Goal: Task Accomplishment & Management: Use online tool/utility

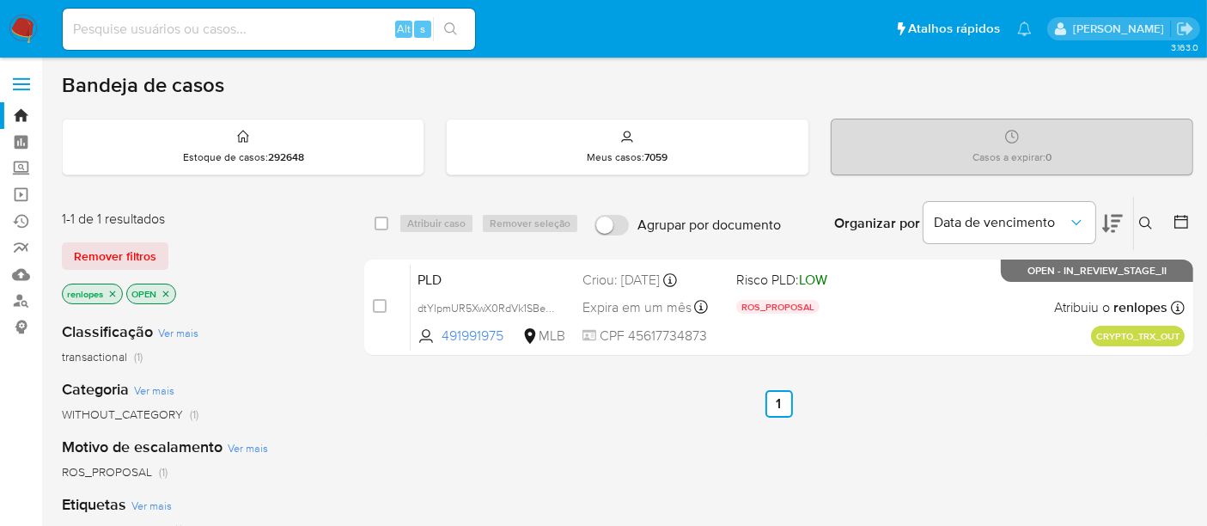
click at [21, 18] on img at bounding box center [23, 29] width 29 height 29
click at [266, 30] on input at bounding box center [269, 29] width 412 height 22
paste input "8BjPFFxRG9MqIenFmdSuEuj8"
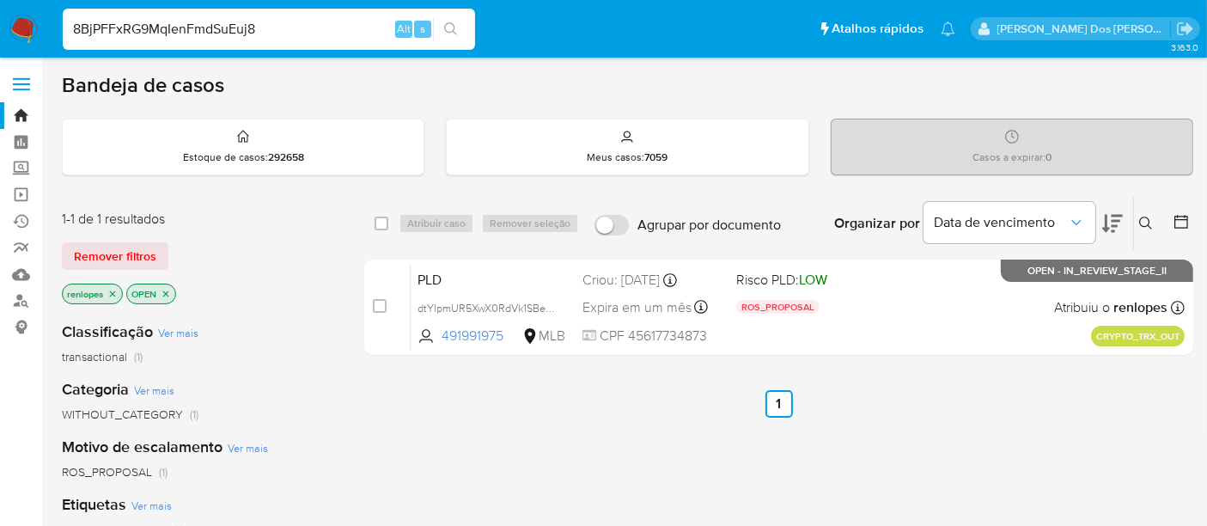
type input "8BjPFFxRG9MqIenFmdSuEuj8"
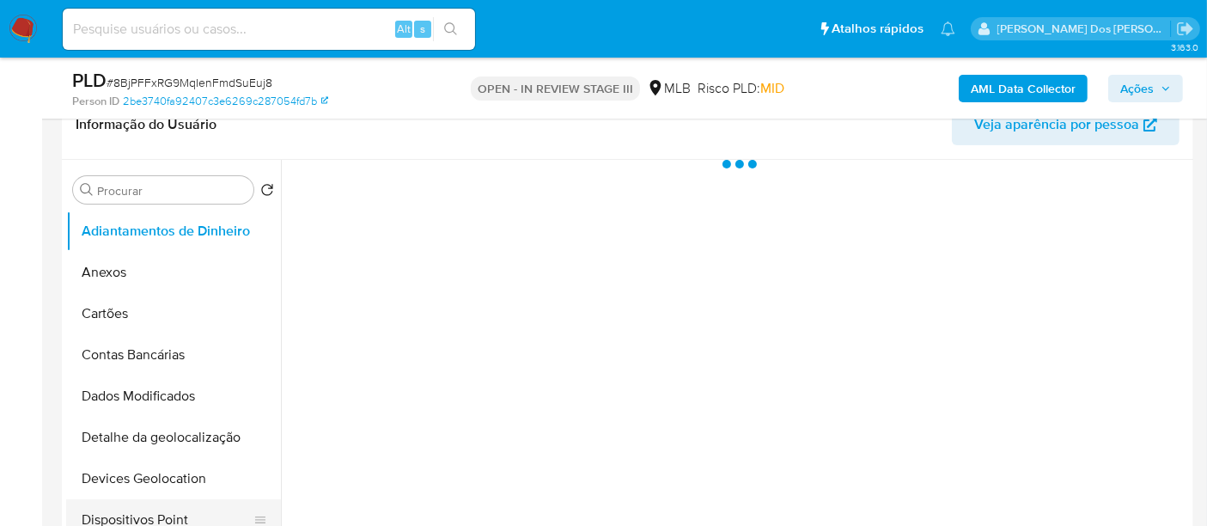
scroll to position [477, 0]
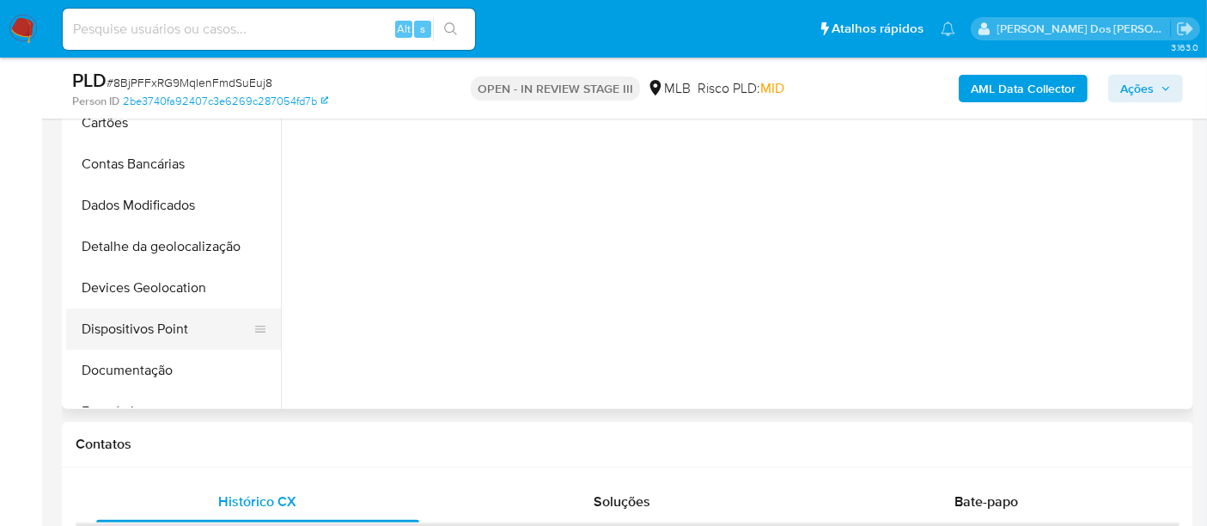
select select "10"
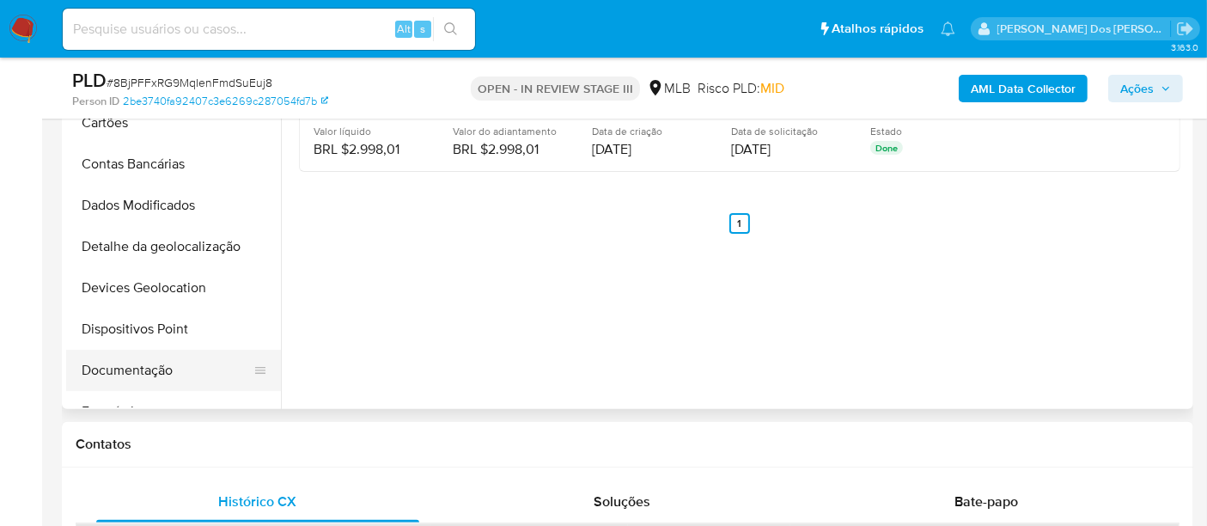
click at [147, 374] on button "Documentação" at bounding box center [166, 370] width 201 height 41
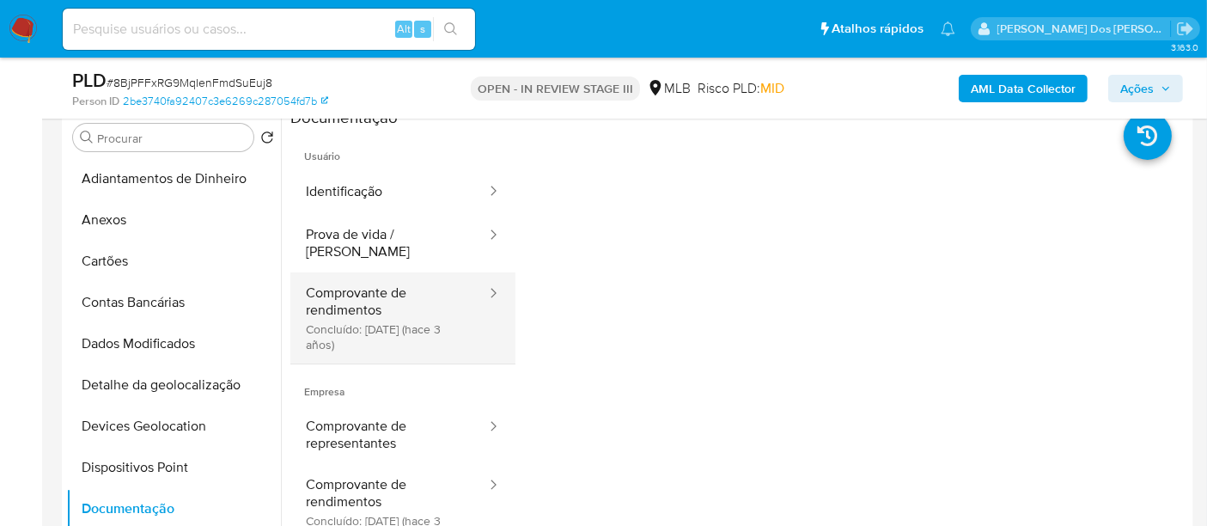
scroll to position [286, 0]
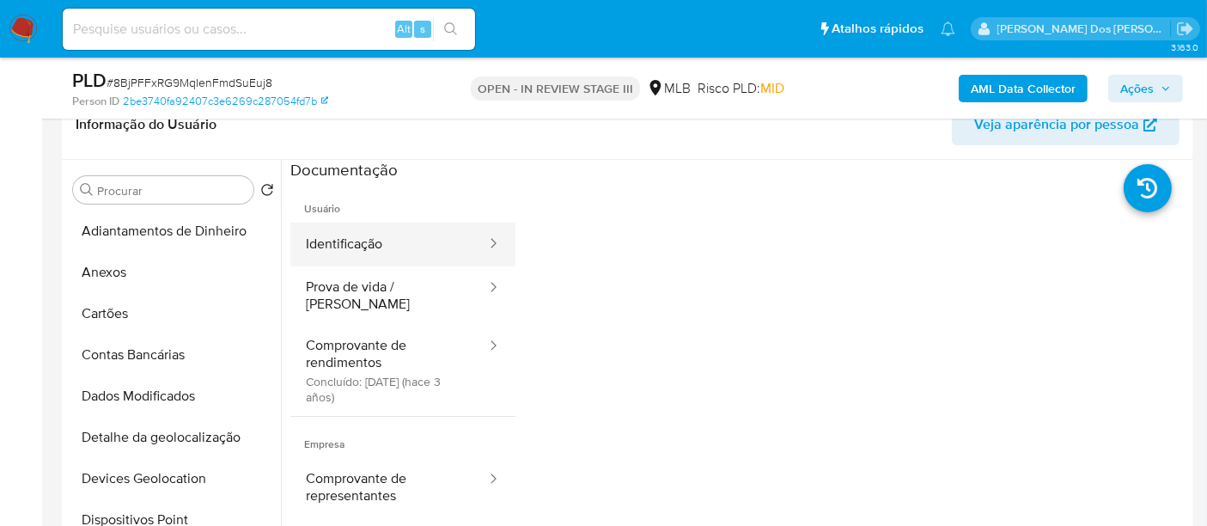
click at [362, 244] on button "Identificação" at bounding box center [389, 244] width 198 height 44
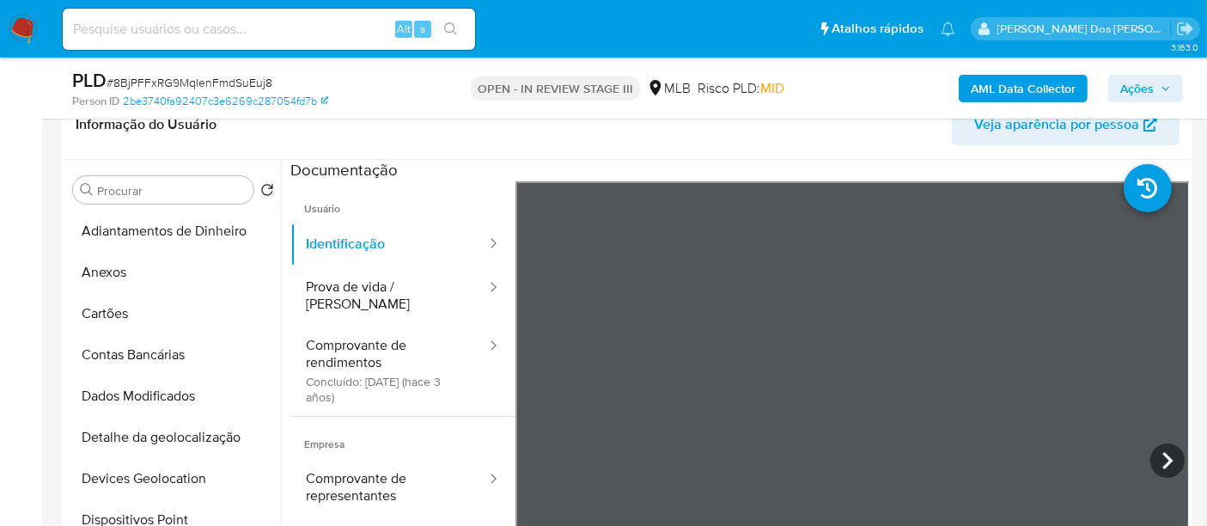
click at [17, 27] on img at bounding box center [23, 29] width 29 height 29
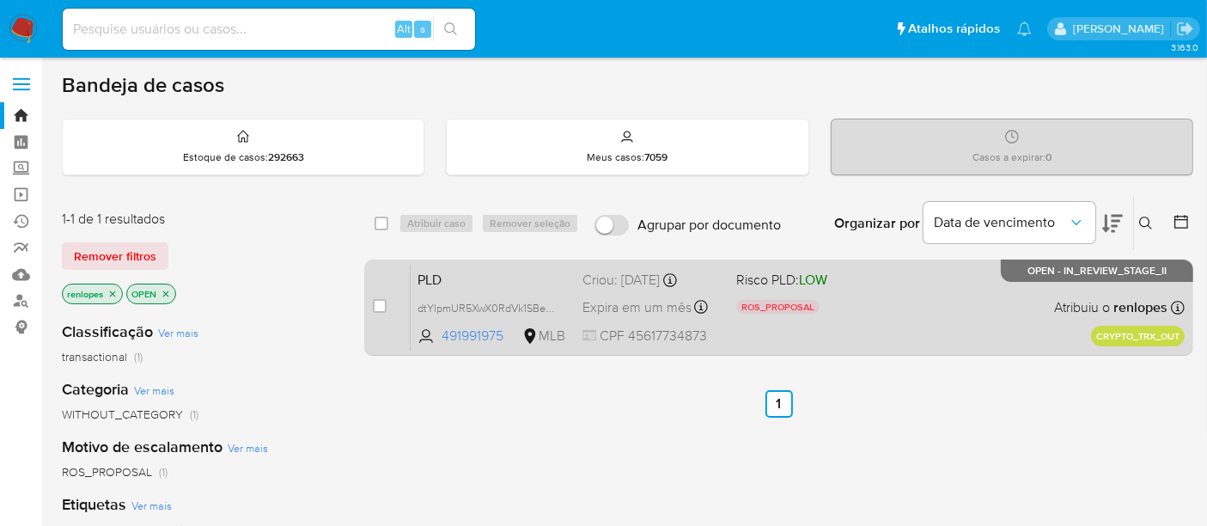
click at [625, 309] on span "Expira em um mês" at bounding box center [636, 307] width 109 height 19
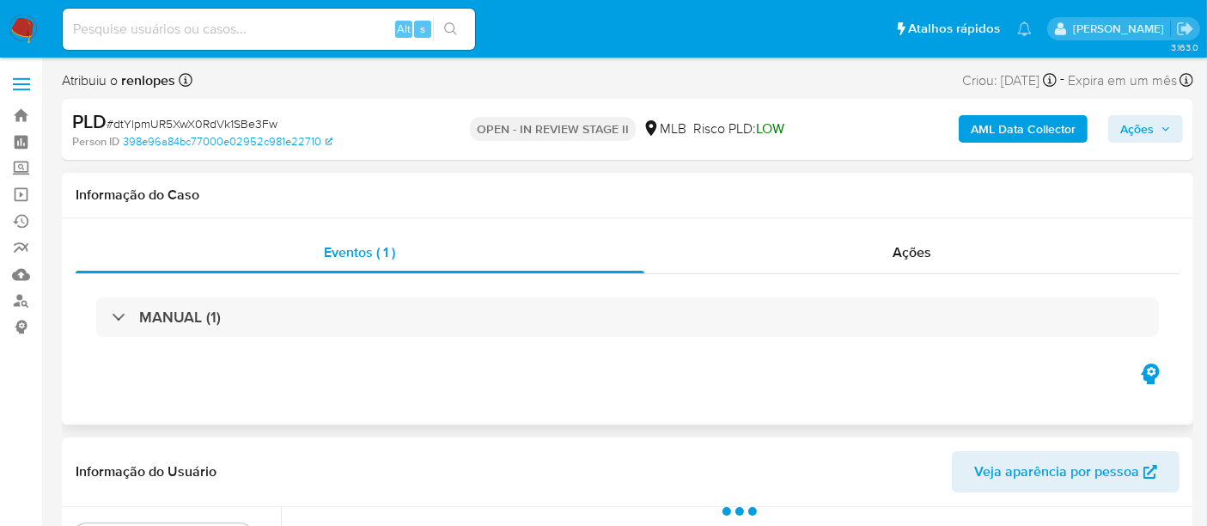
select select "10"
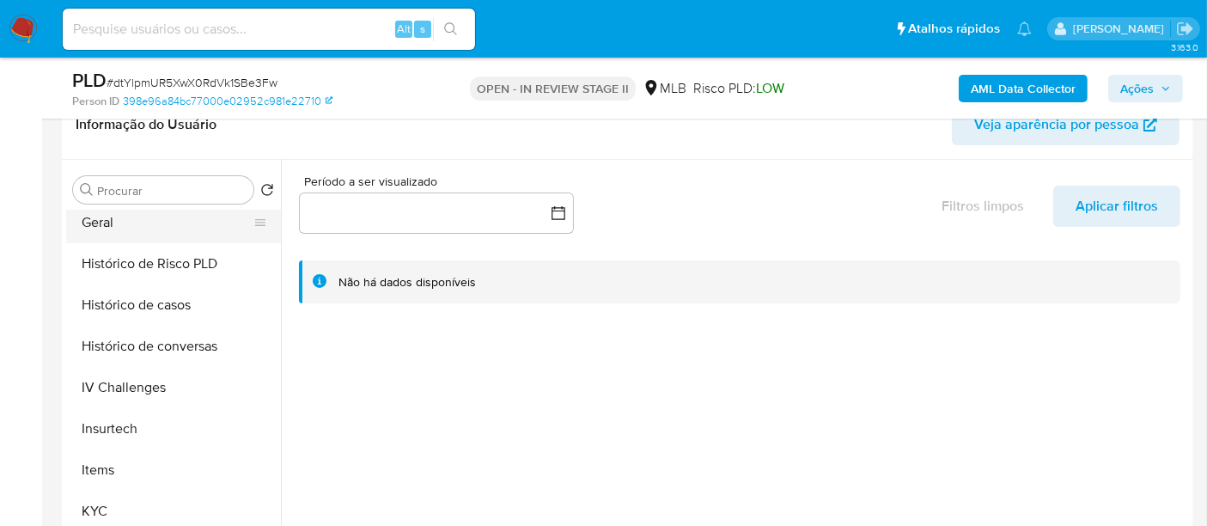
scroll to position [572, 0]
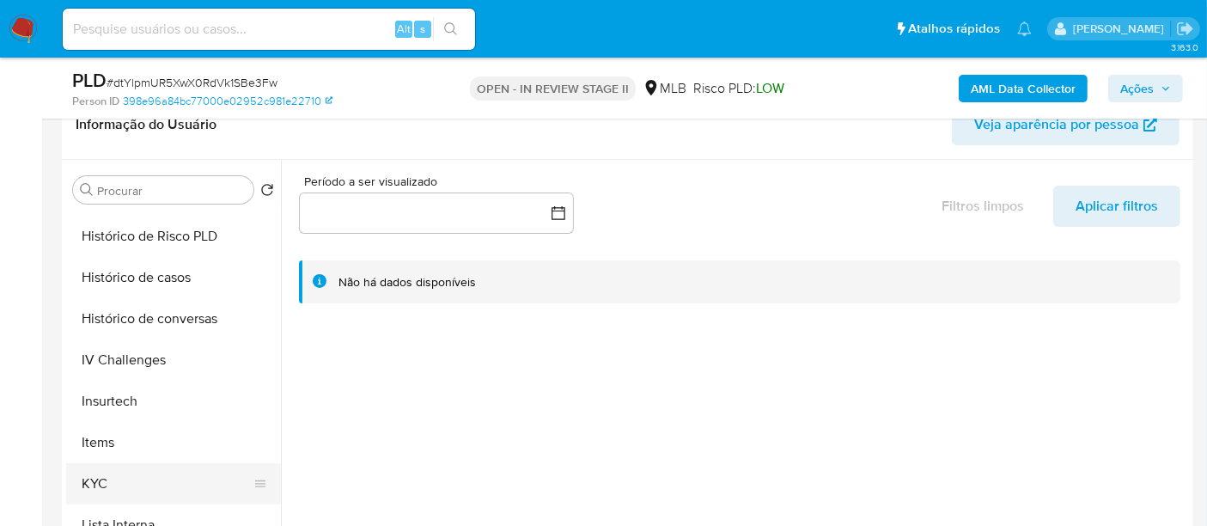
click at [109, 477] on button "KYC" at bounding box center [166, 483] width 201 height 41
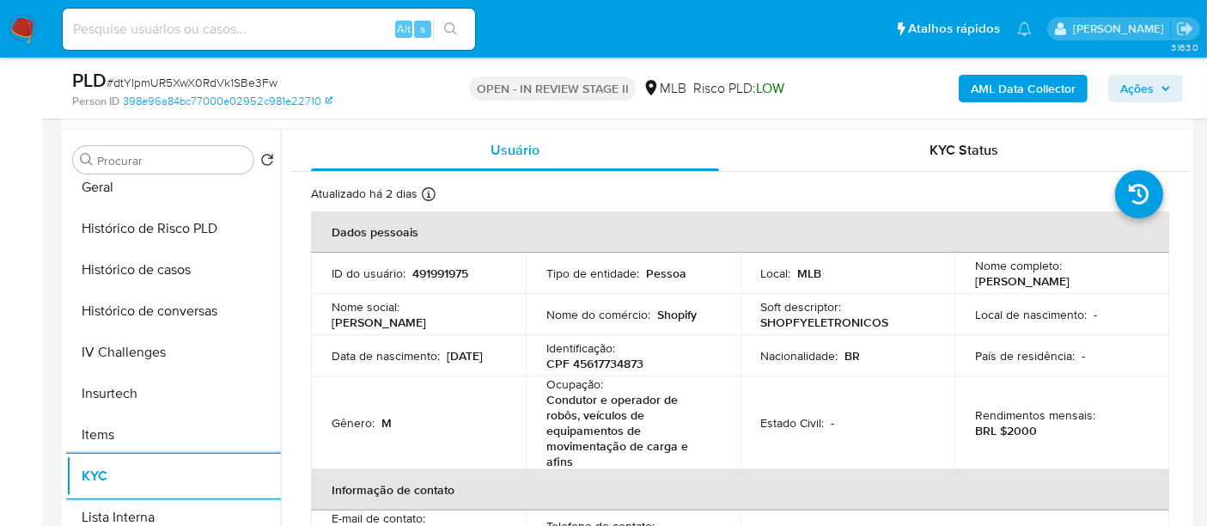
scroll to position [286, 0]
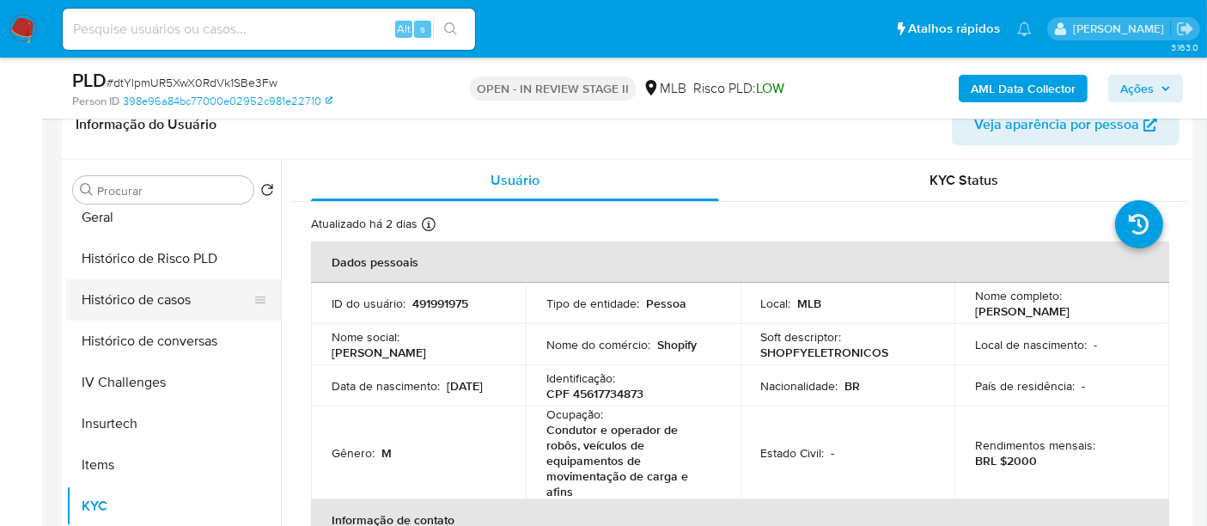
click at [159, 296] on button "Histórico de casos" at bounding box center [166, 299] width 201 height 41
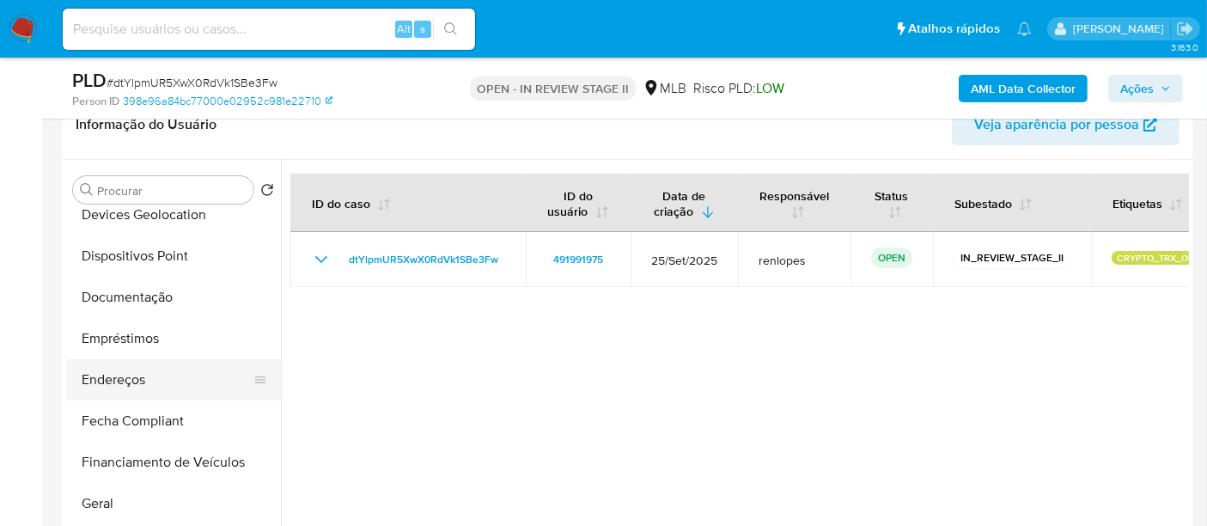
scroll to position [263, 0]
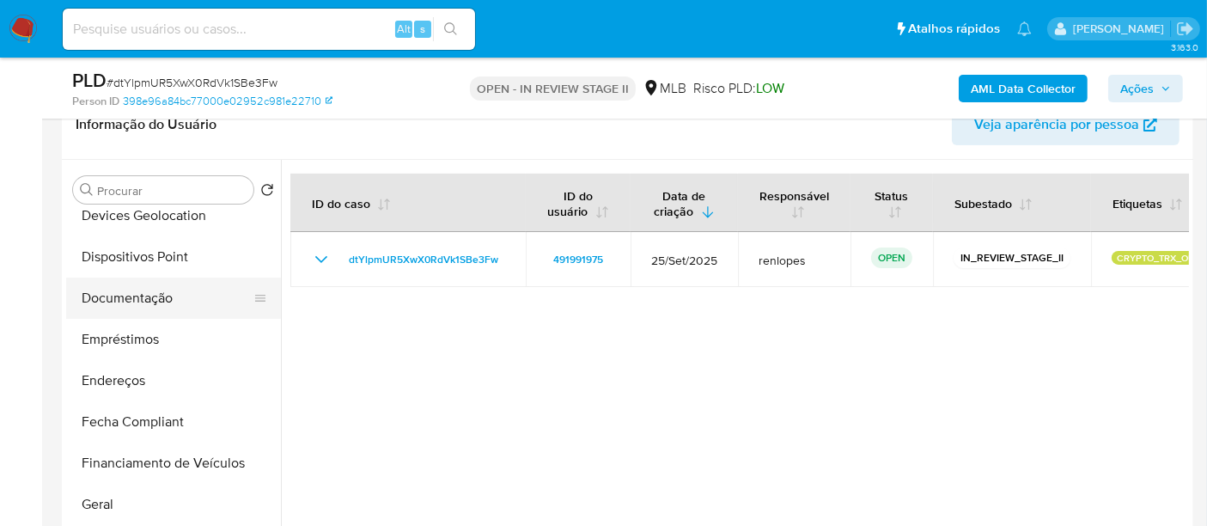
click at [143, 301] on button "Documentação" at bounding box center [166, 297] width 201 height 41
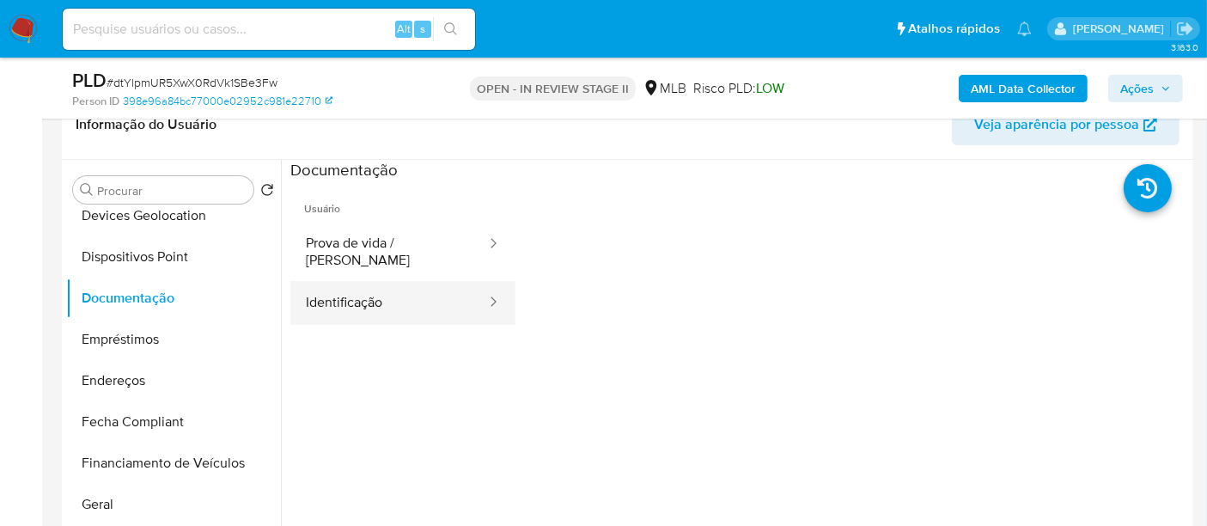
drag, startPoint x: 346, startPoint y: 288, endPoint x: 461, endPoint y: 300, distance: 115.7
click at [347, 287] on button "Identificação" at bounding box center [389, 303] width 198 height 44
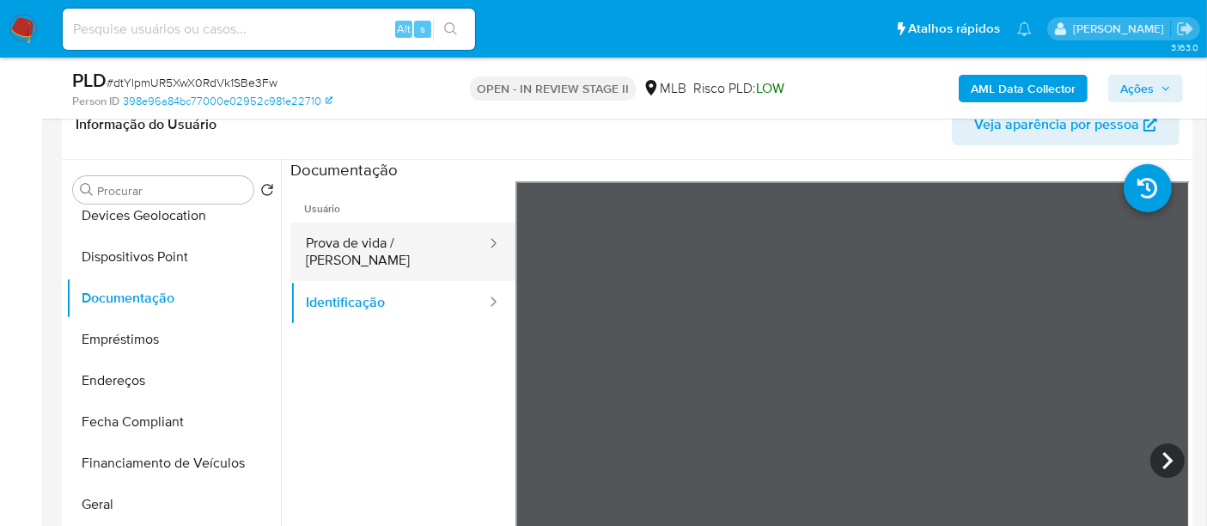
click at [403, 248] on button "Prova de vida / [PERSON_NAME]" at bounding box center [389, 251] width 198 height 58
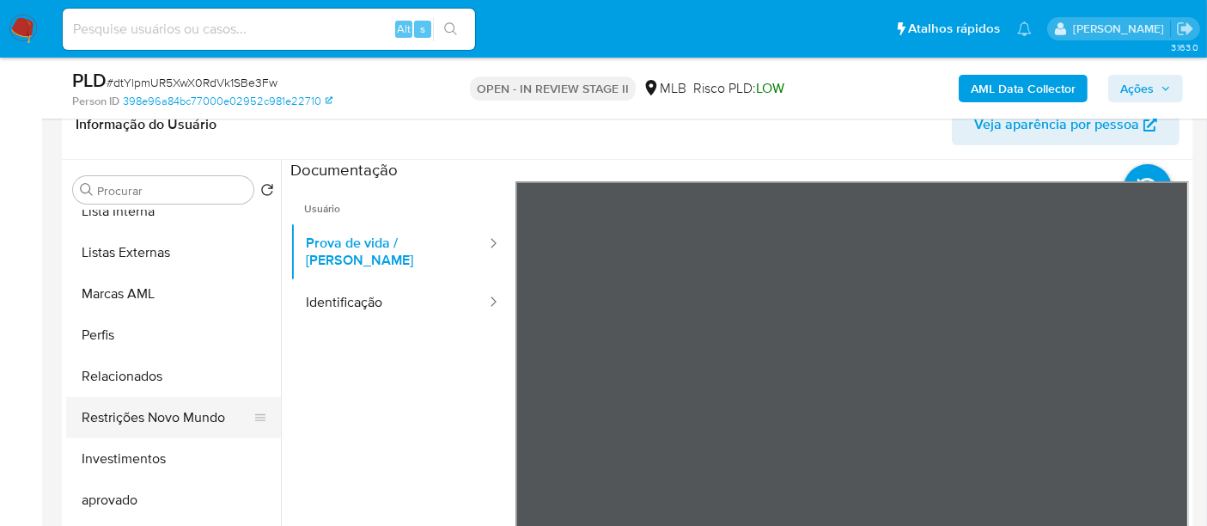
scroll to position [931, 0]
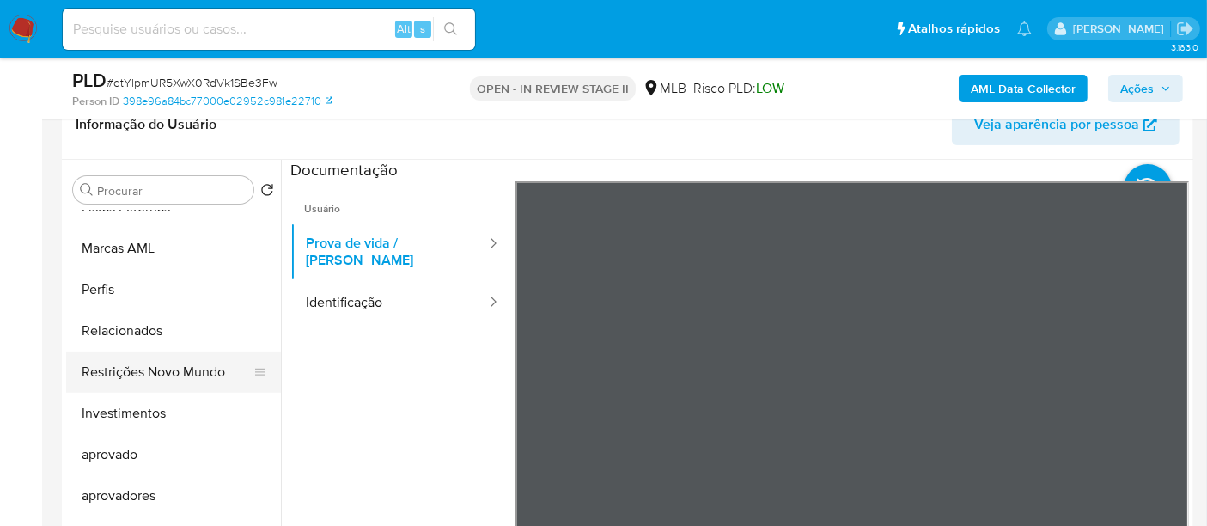
click at [159, 380] on button "Restrições Novo Mundo" at bounding box center [166, 371] width 201 height 41
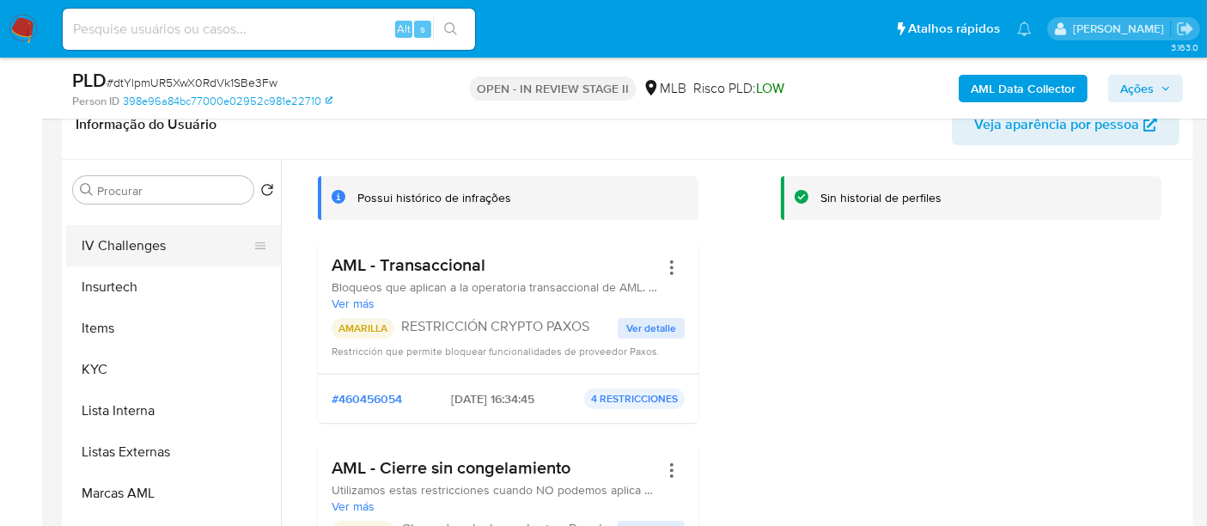
scroll to position [550, 0]
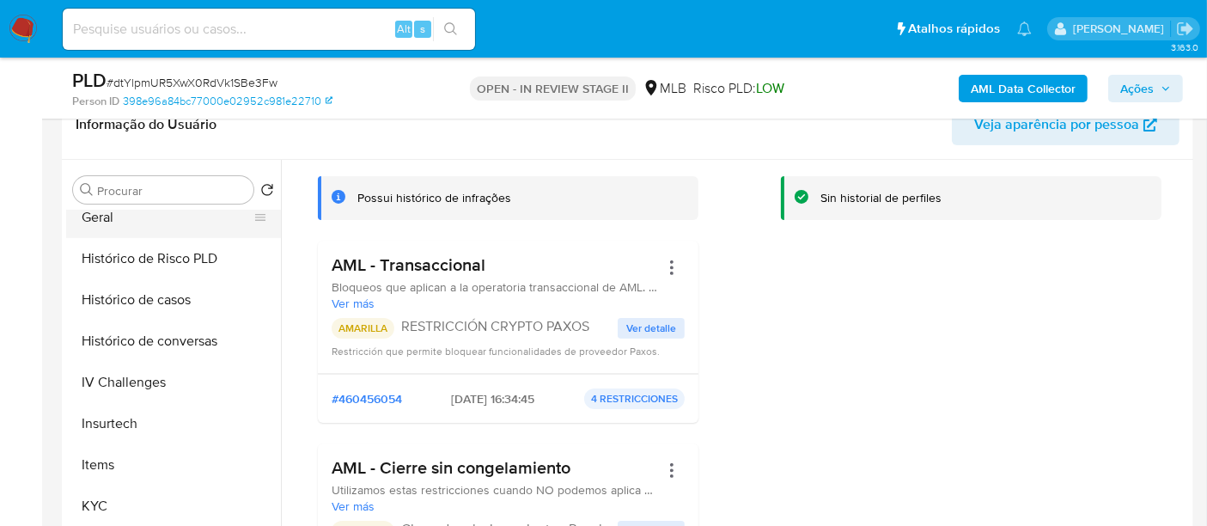
drag, startPoint x: 93, startPoint y: 224, endPoint x: 234, endPoint y: 226, distance: 140.9
click at [93, 223] on button "Geral" at bounding box center [166, 217] width 201 height 41
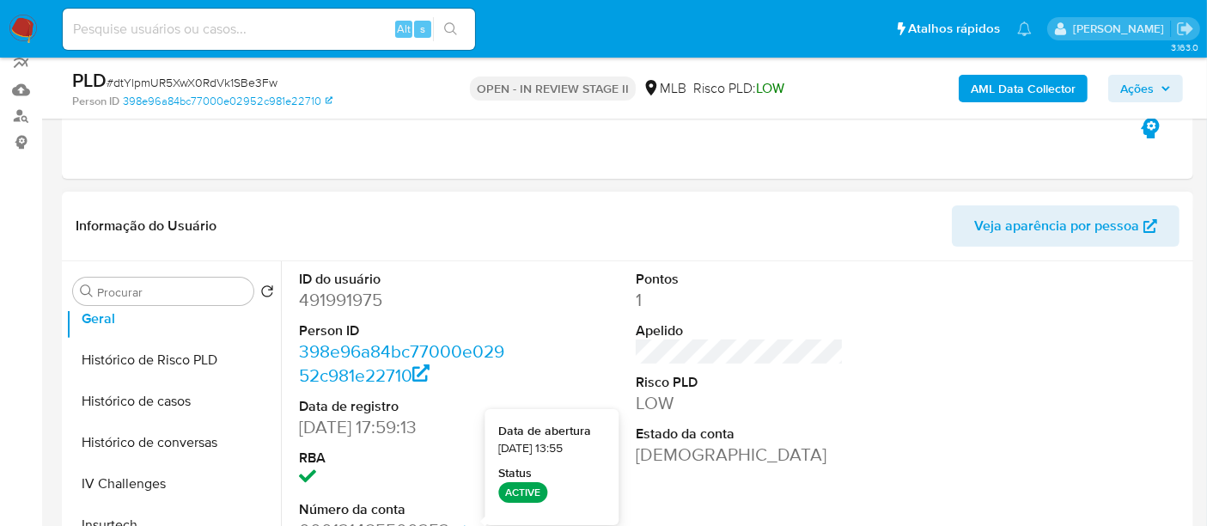
scroll to position [95, 0]
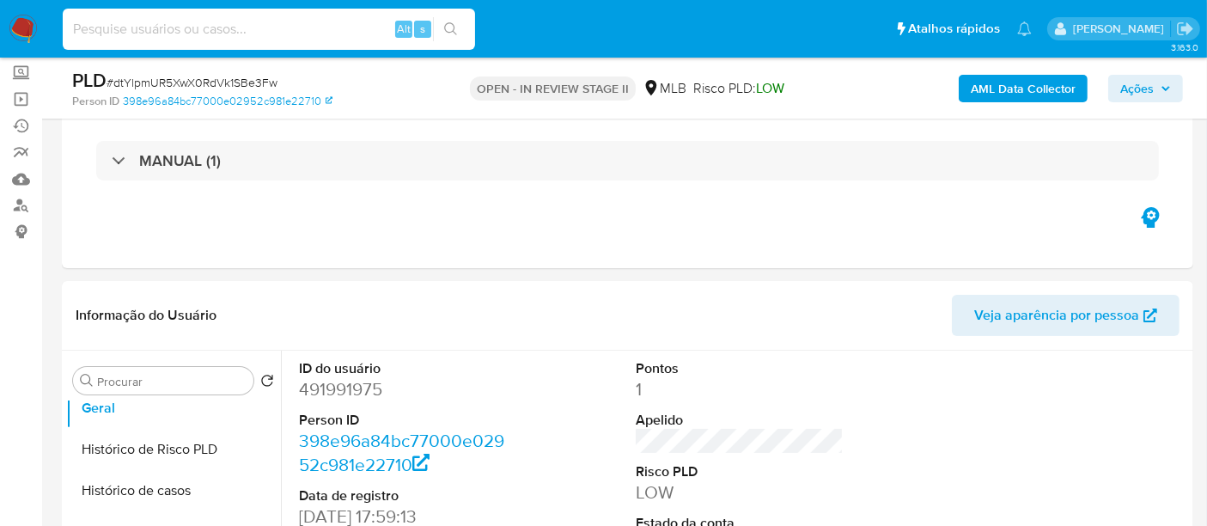
click at [226, 35] on input at bounding box center [269, 29] width 412 height 22
type input "simonelopes0610@gmail.com"
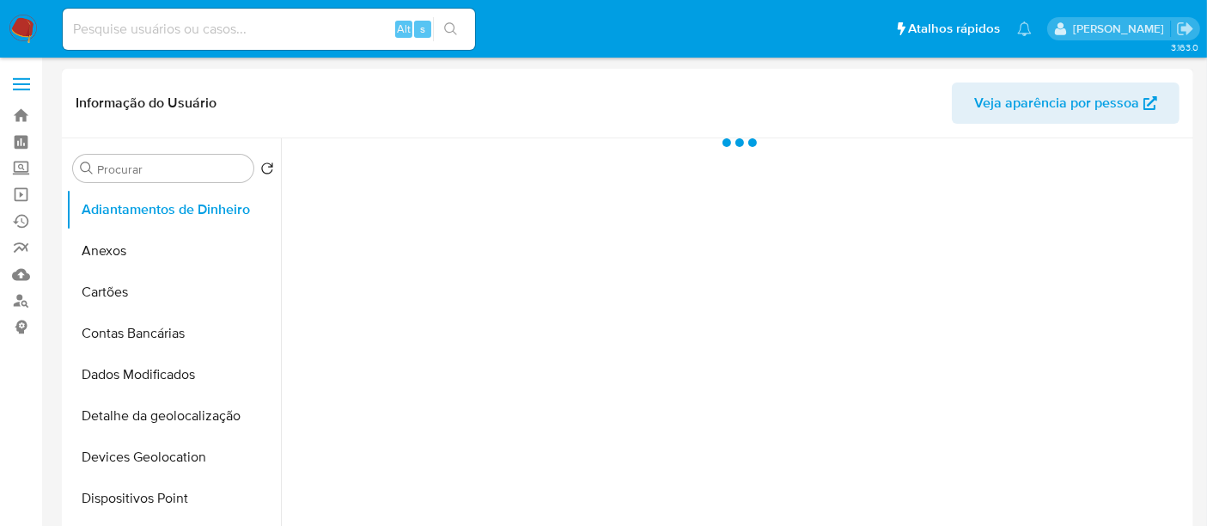
select select "10"
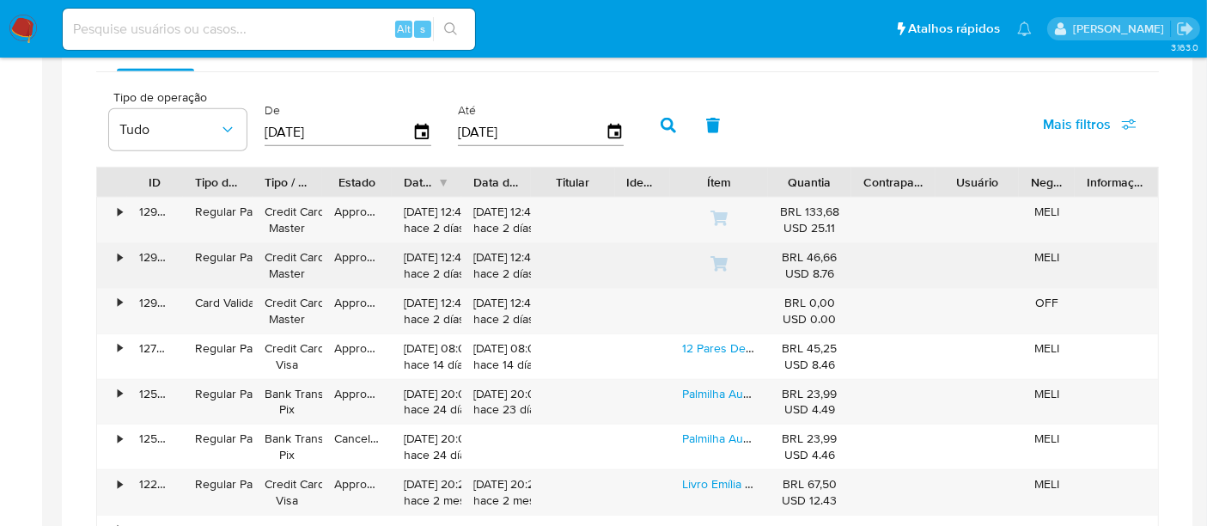
scroll to position [1145, 0]
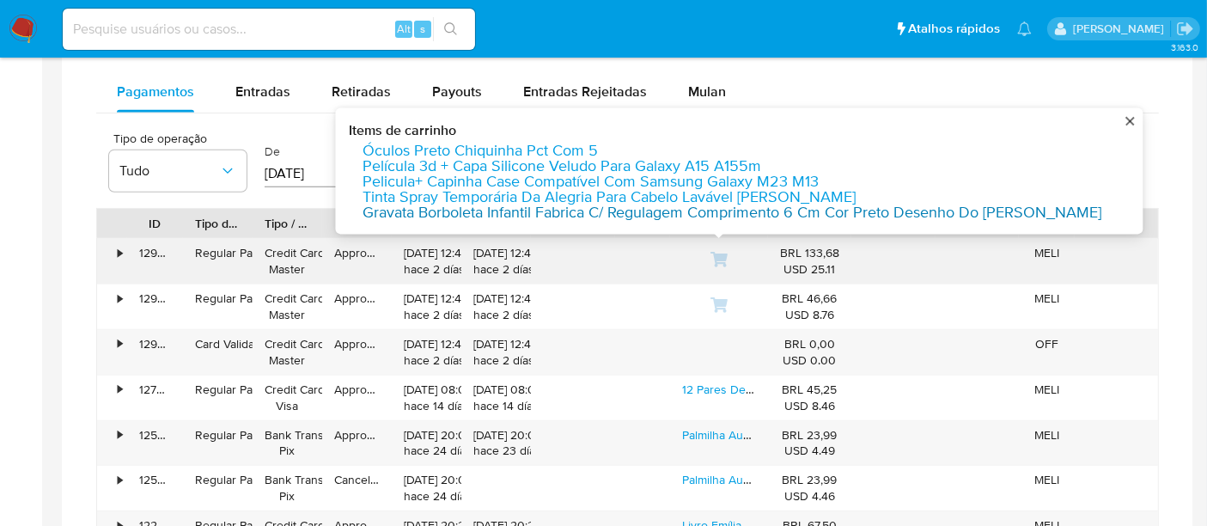
click at [623, 210] on link "Gravata Borboleta Infantil Fabrica C/ Regulagem Comprimento 6 Cm Cor Preto Dese…" at bounding box center [732, 212] width 739 height 15
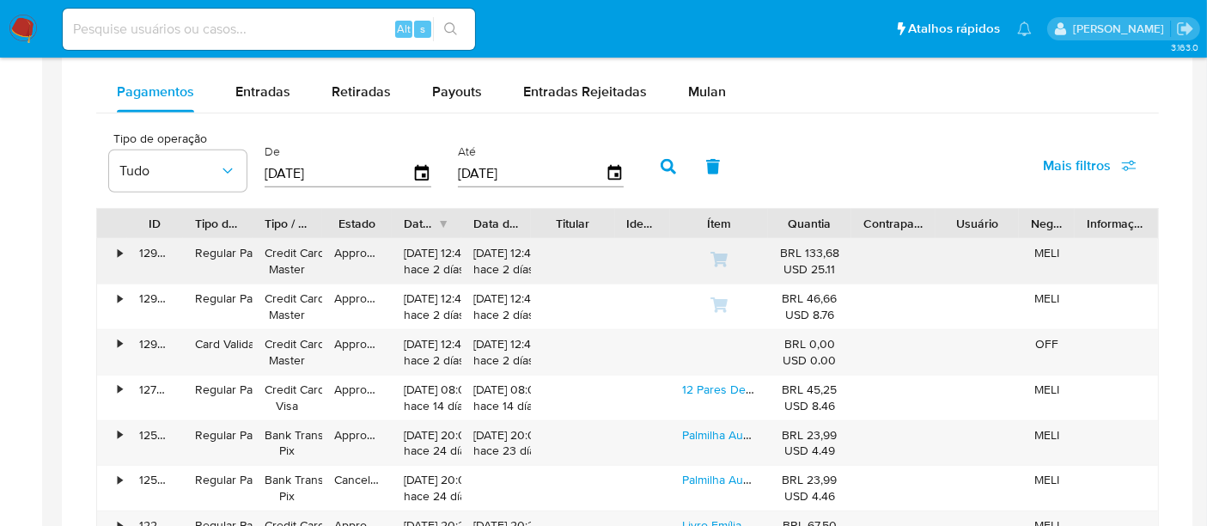
click at [307, 33] on input at bounding box center [269, 29] width 412 height 22
type input "renatolopesfilho1011@gmail.com"
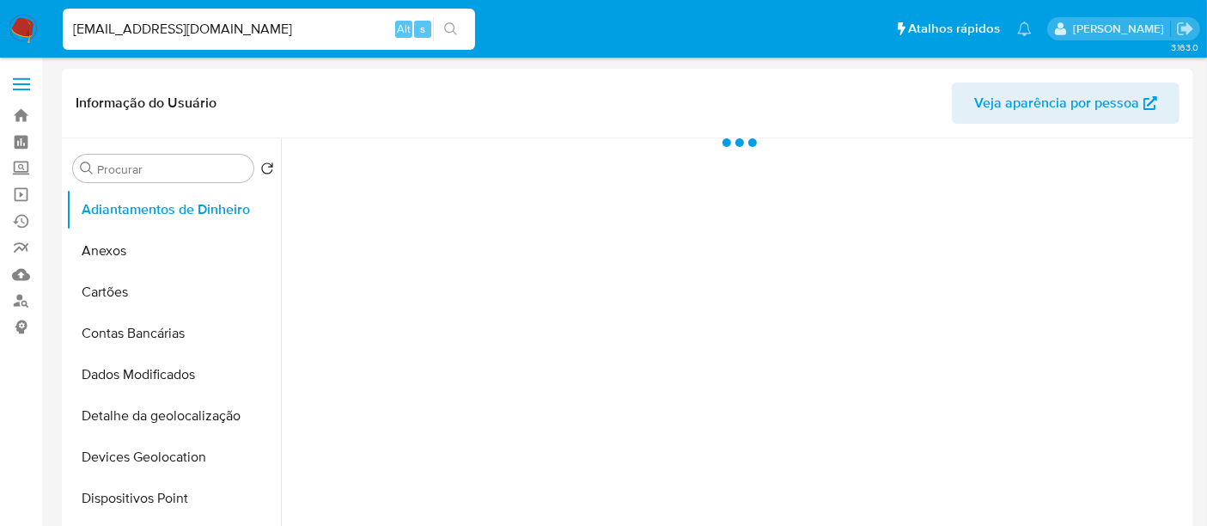
select select "10"
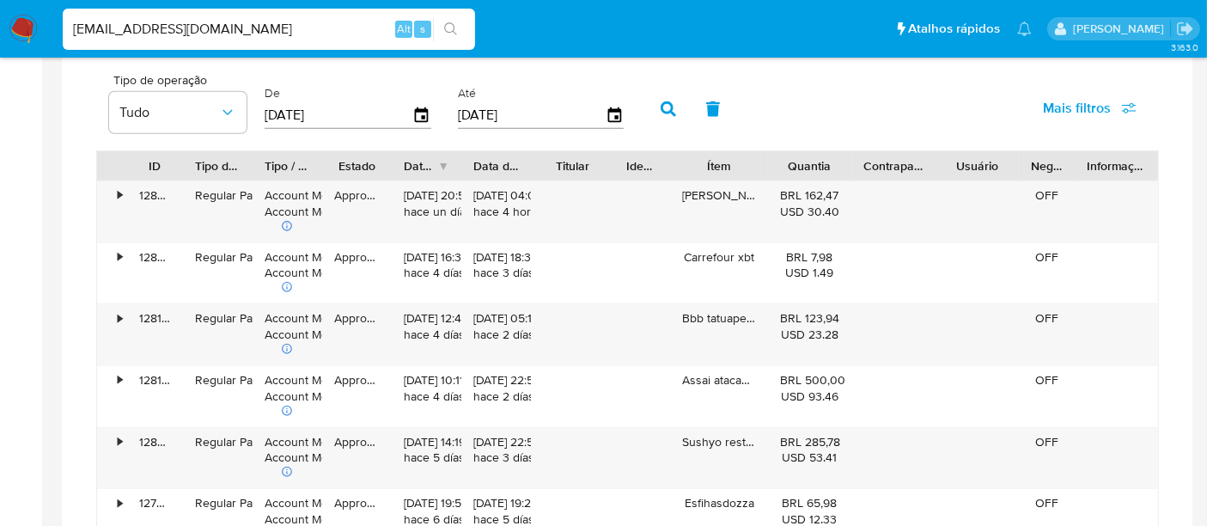
scroll to position [954, 0]
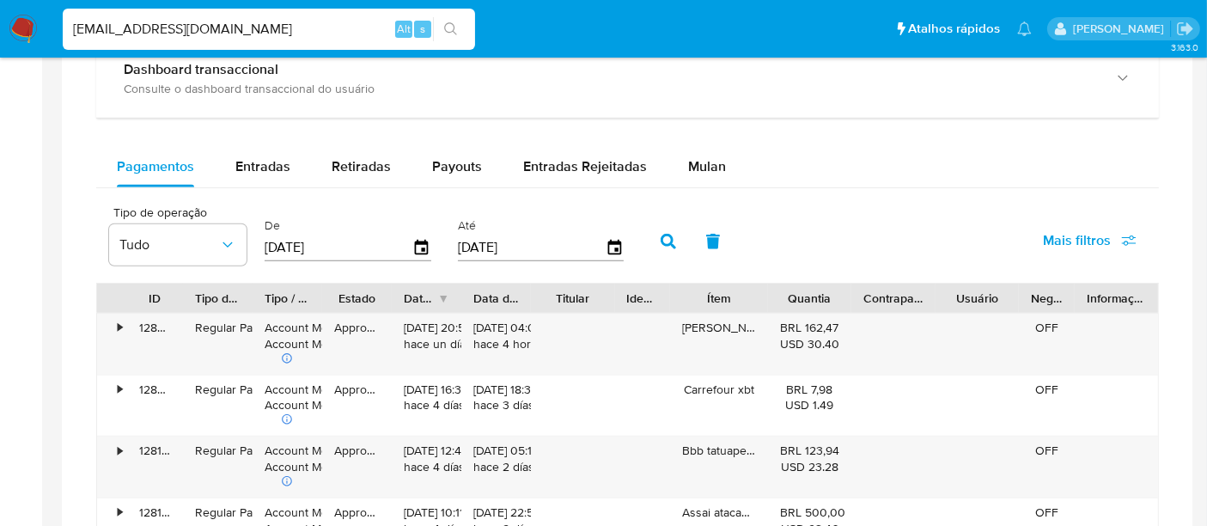
click at [25, 26] on img at bounding box center [23, 29] width 29 height 29
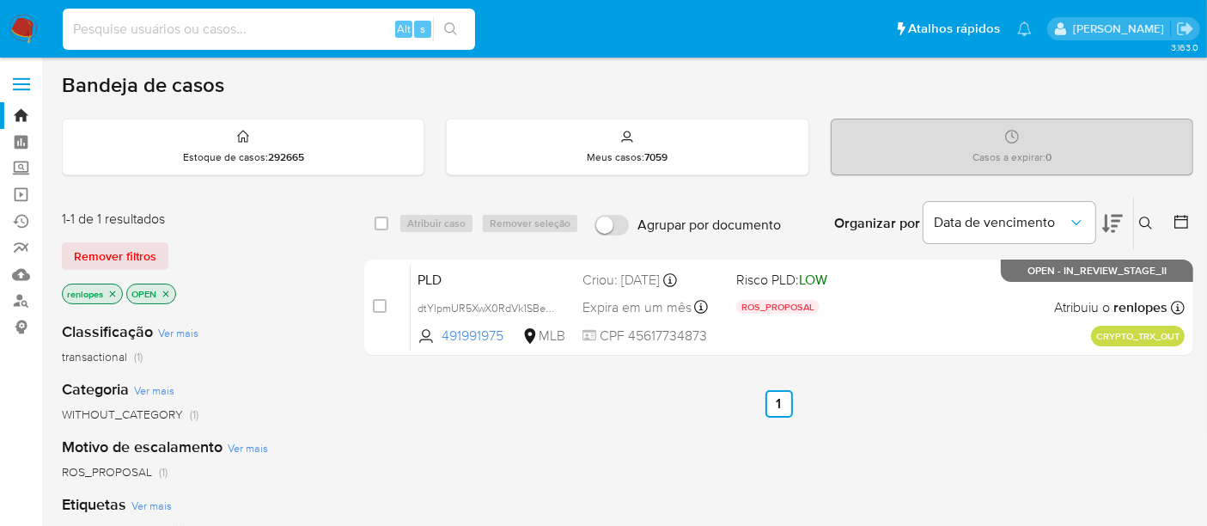
click at [228, 18] on input at bounding box center [269, 29] width 412 height 22
paste input "FqUykVtEBBCyHEu64RHRUw5N"
type input "FqUykVtEBBCyHEu64RHRUw5N"
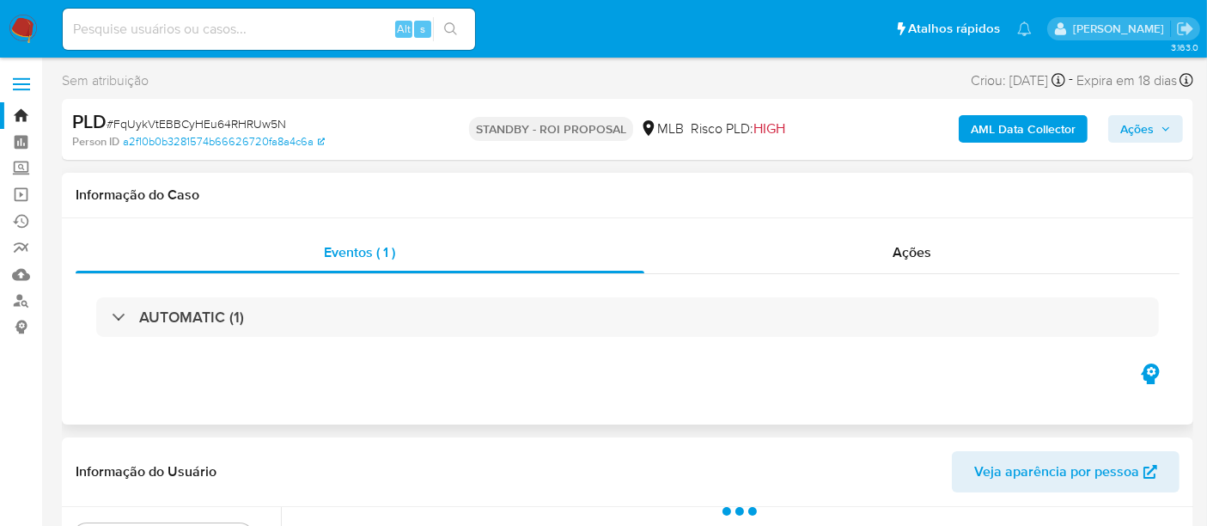
scroll to position [381, 0]
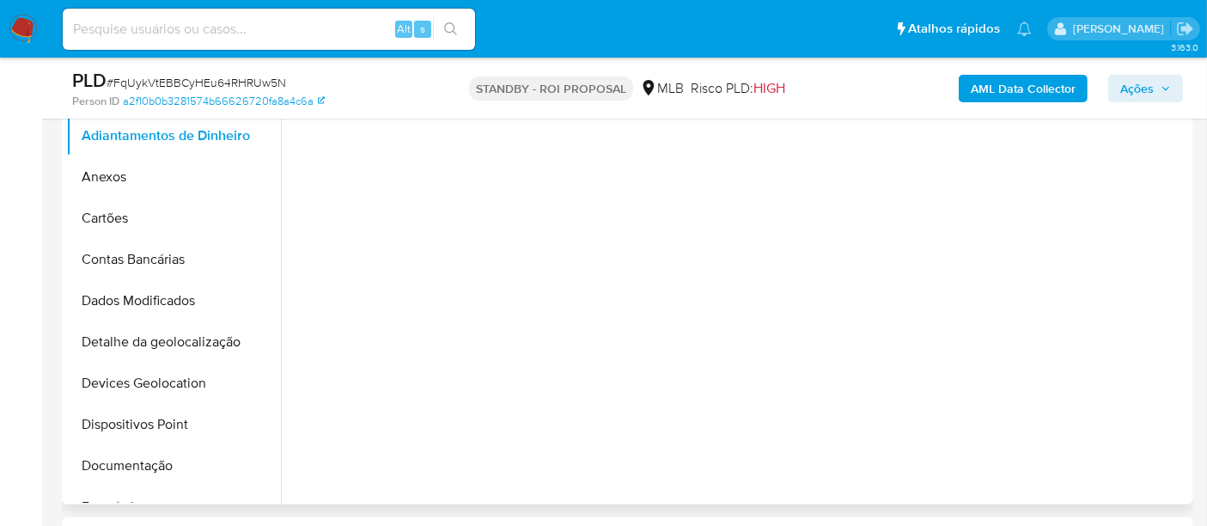
select select "10"
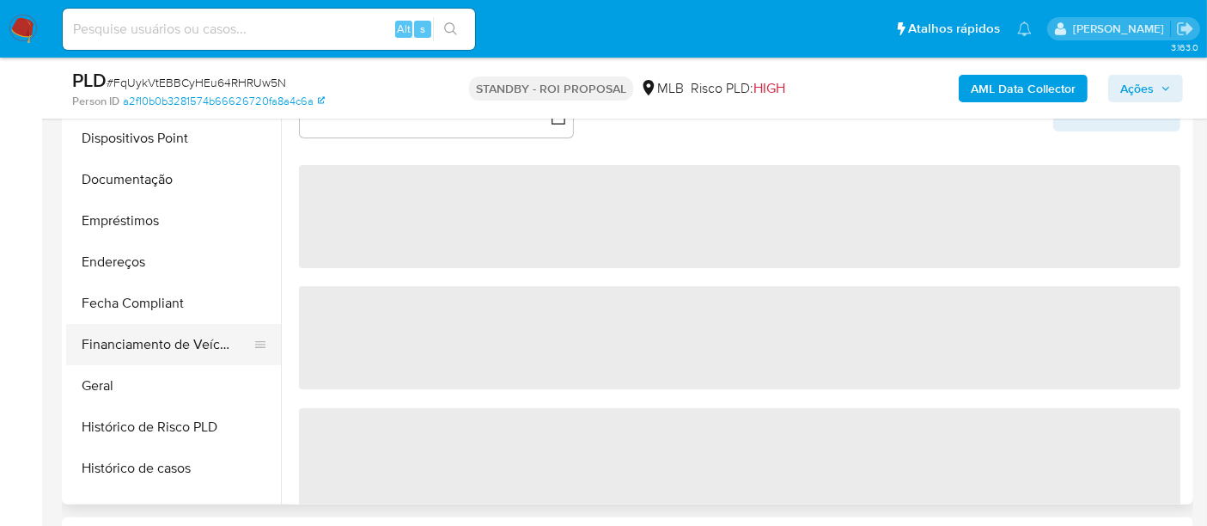
scroll to position [477, 0]
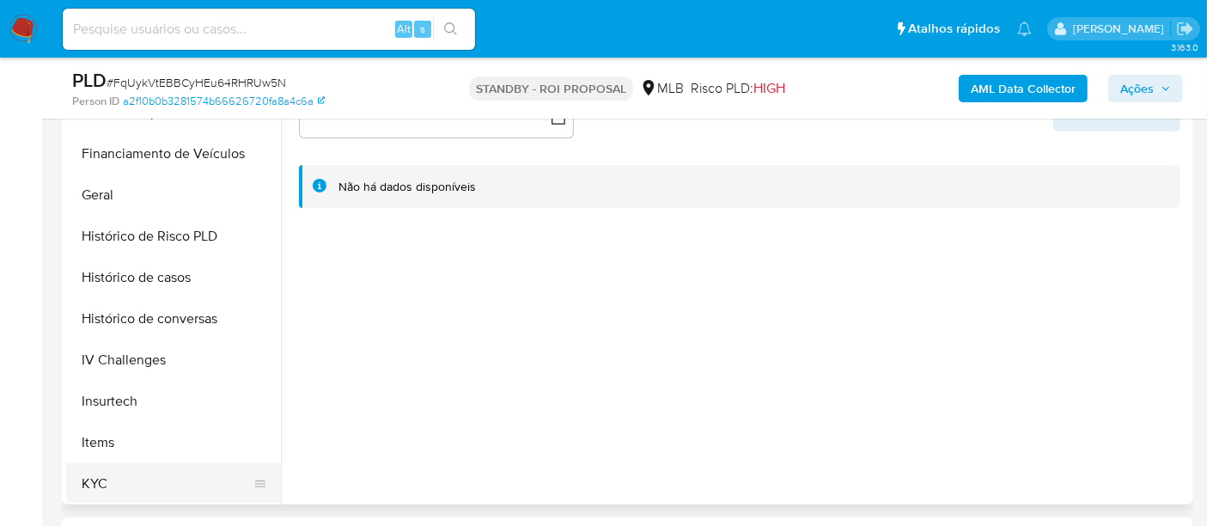
click at [98, 480] on button "KYC" at bounding box center [166, 483] width 201 height 41
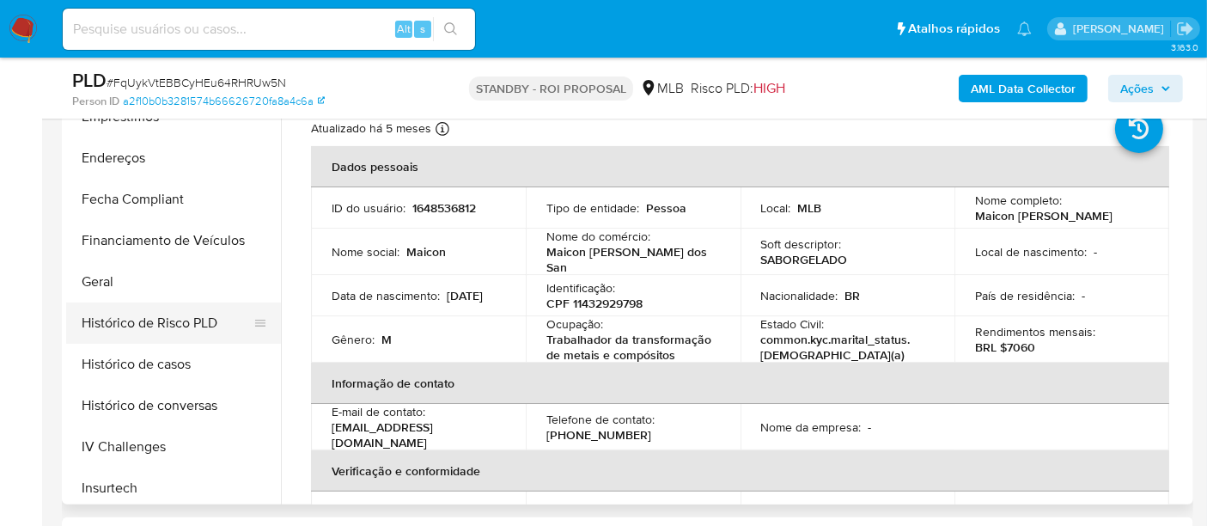
scroll to position [286, 0]
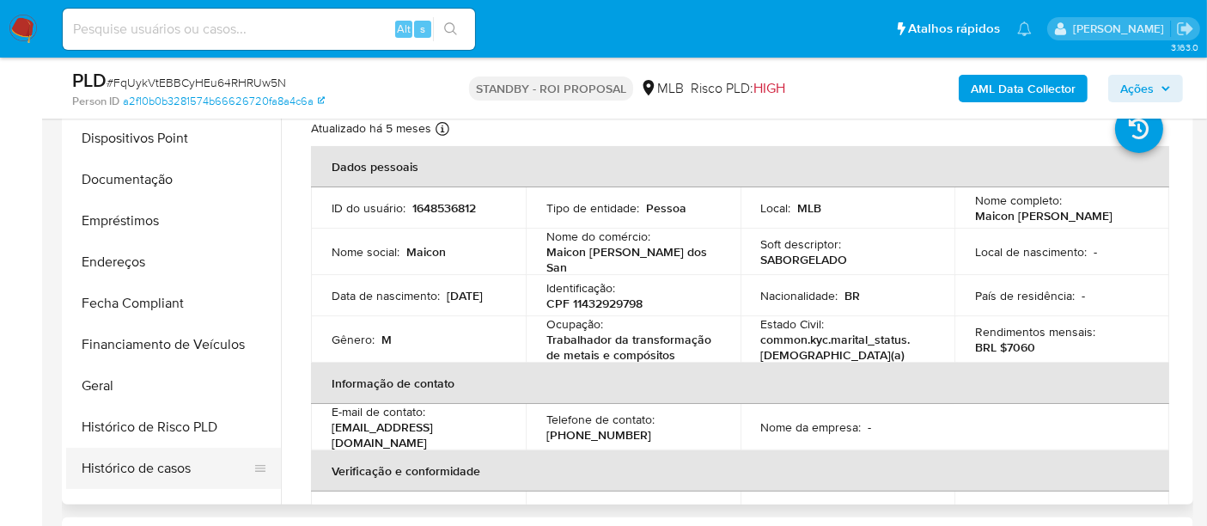
click at [143, 468] on button "Histórico de casos" at bounding box center [166, 467] width 201 height 41
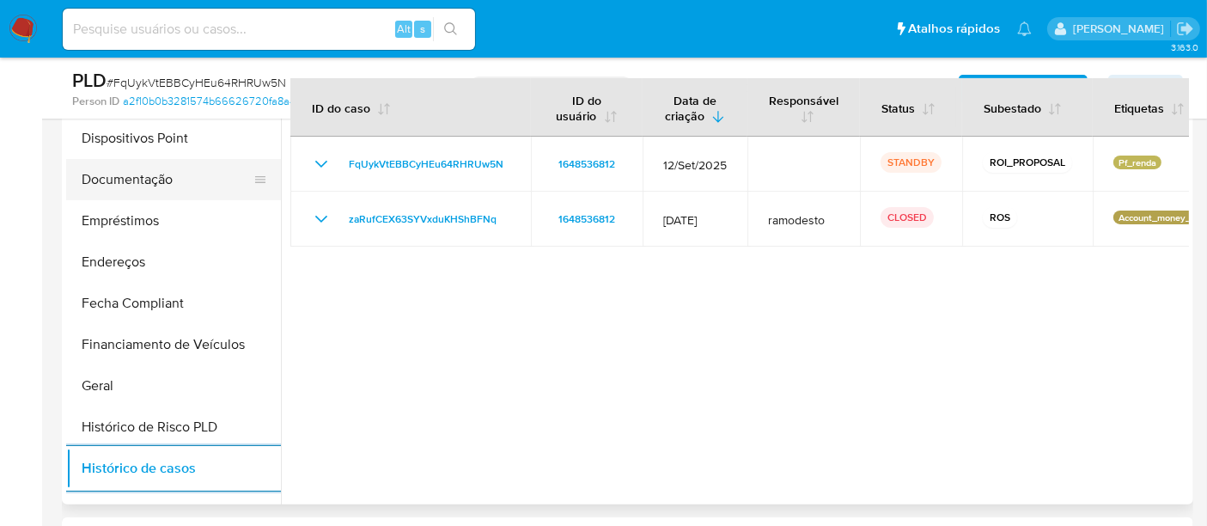
click at [135, 183] on button "Documentação" at bounding box center [166, 179] width 201 height 41
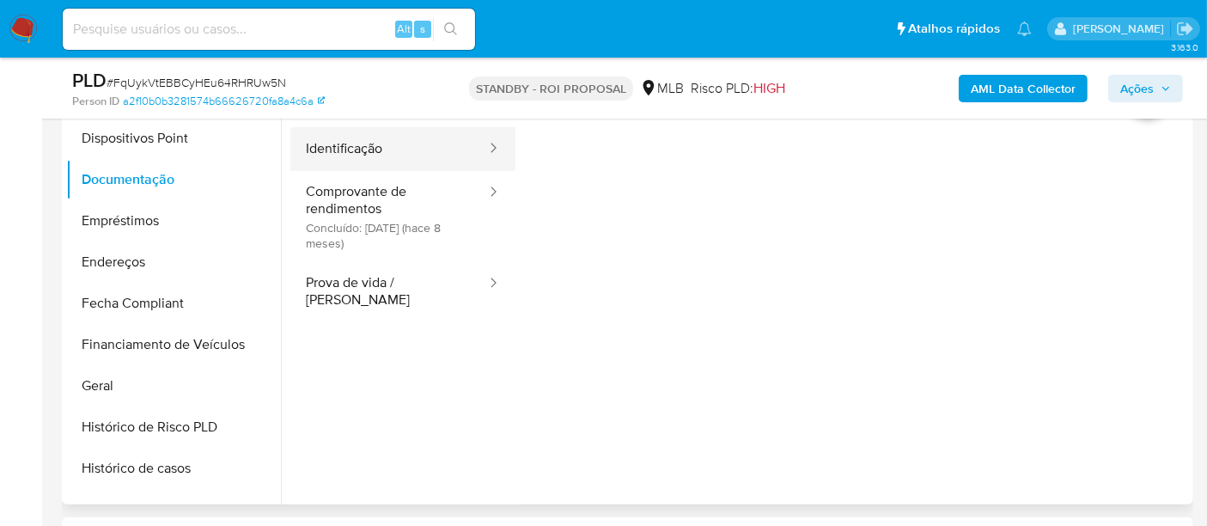
click at [350, 137] on button "Identificação" at bounding box center [389, 149] width 198 height 44
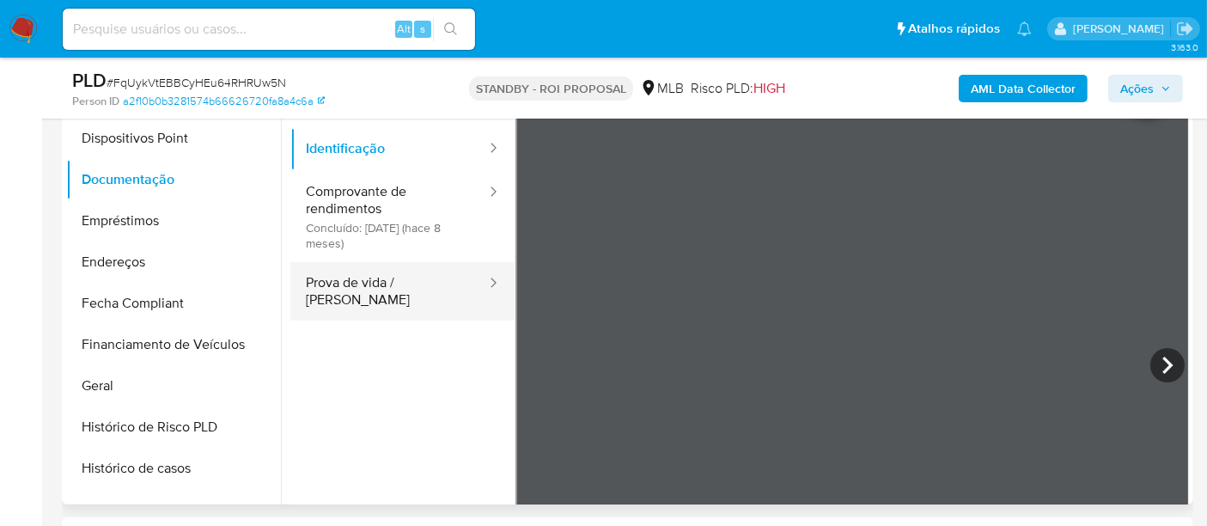
click at [387, 283] on button "Prova de vida / [PERSON_NAME]" at bounding box center [389, 291] width 198 height 58
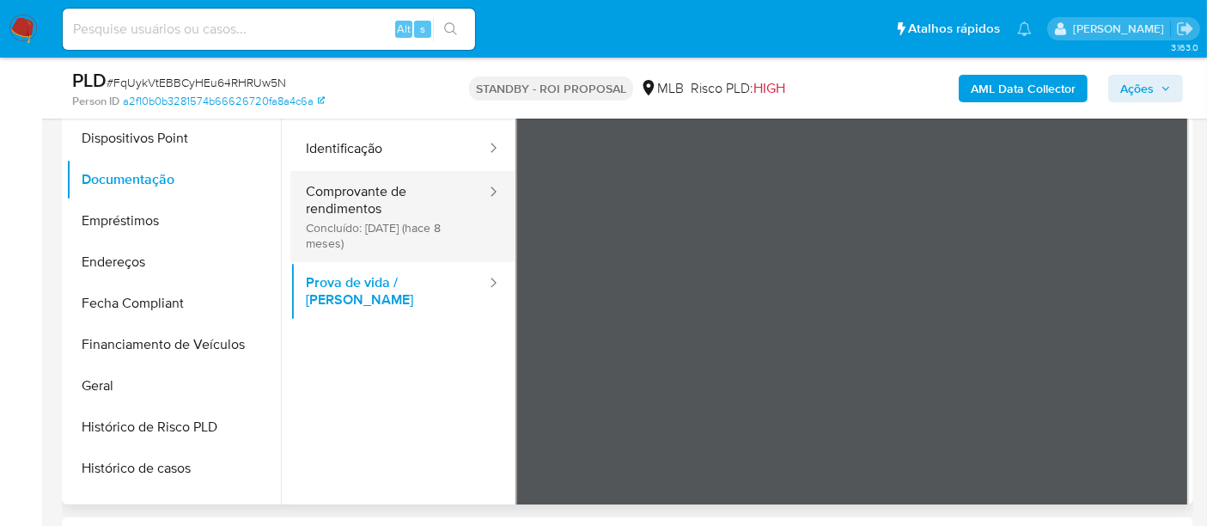
click at [350, 222] on button "Comprovante de rendimentos Concluído: 28/01/2025 (hace 8 meses)" at bounding box center [389, 216] width 198 height 91
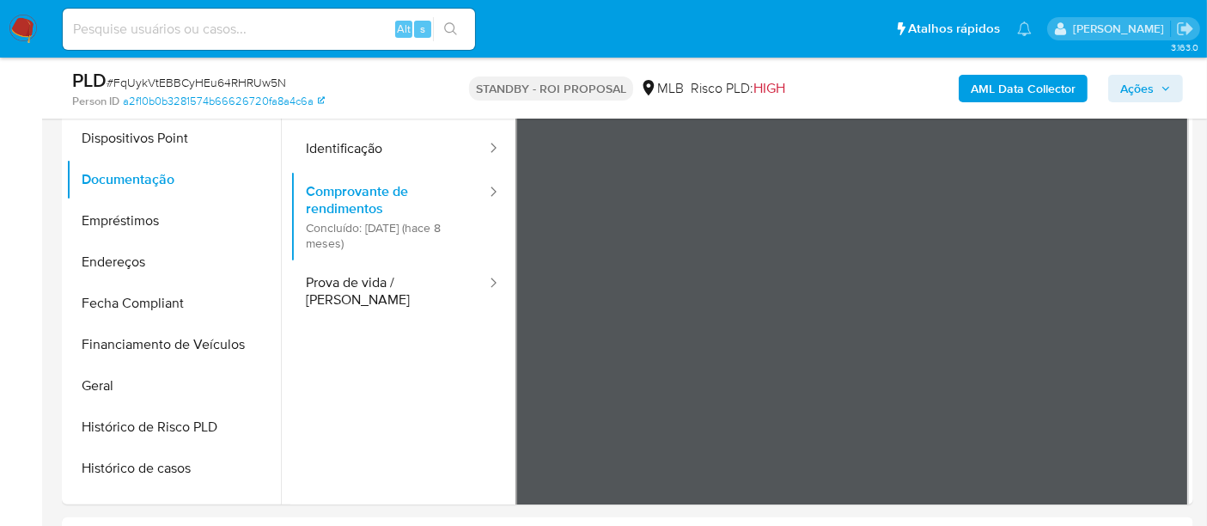
click at [1189, 313] on div "Procurar Retornar ao pedido padrão Adiantamentos de Dinheiro Anexos Cartões Con…" at bounding box center [627, 284] width 1131 height 440
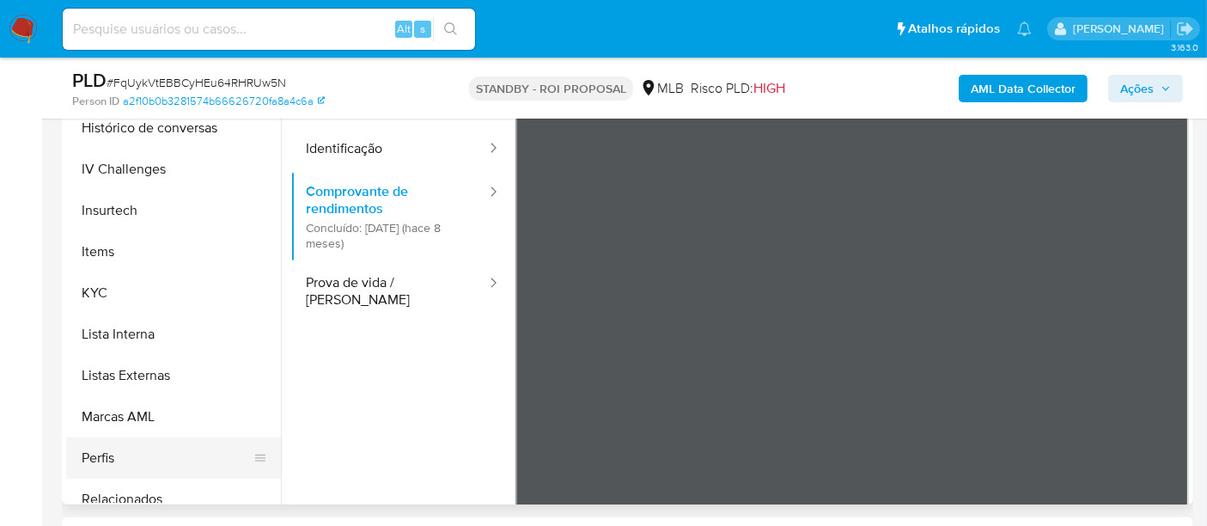
scroll to position [931, 0]
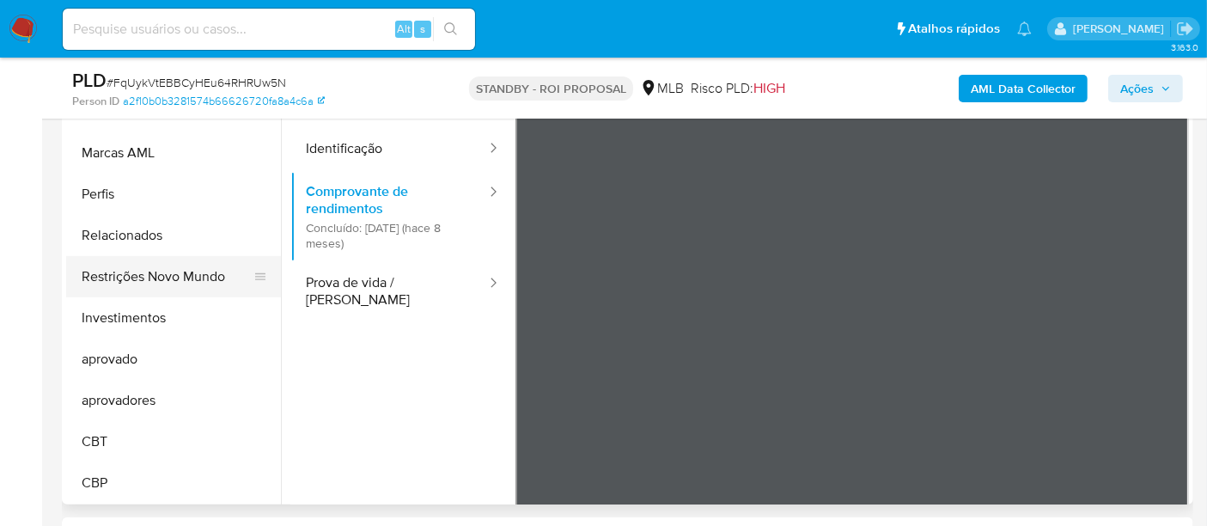
click at [174, 279] on button "Restrições Novo Mundo" at bounding box center [166, 276] width 201 height 41
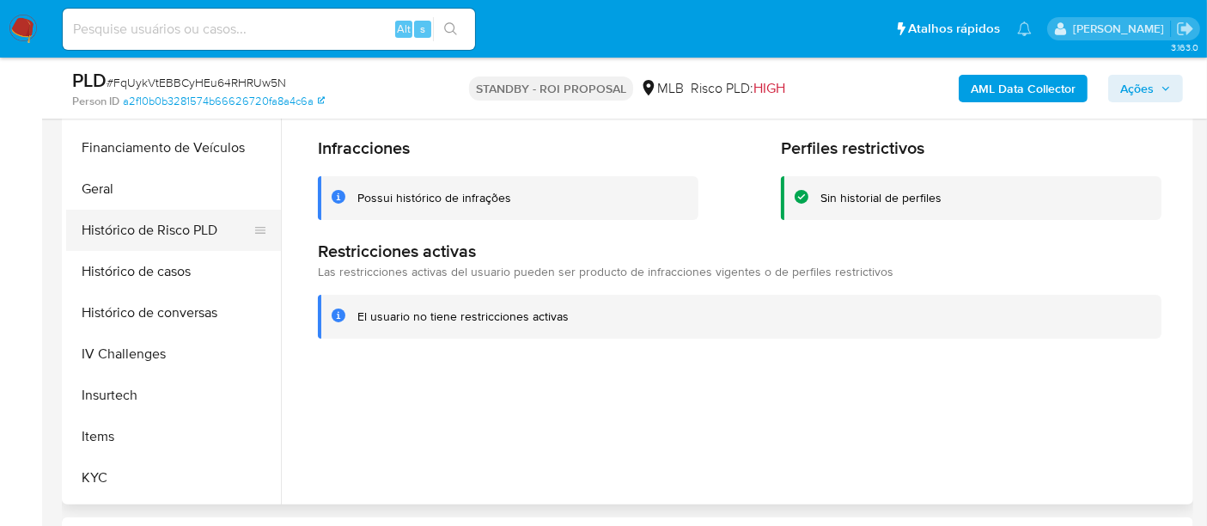
scroll to position [453, 0]
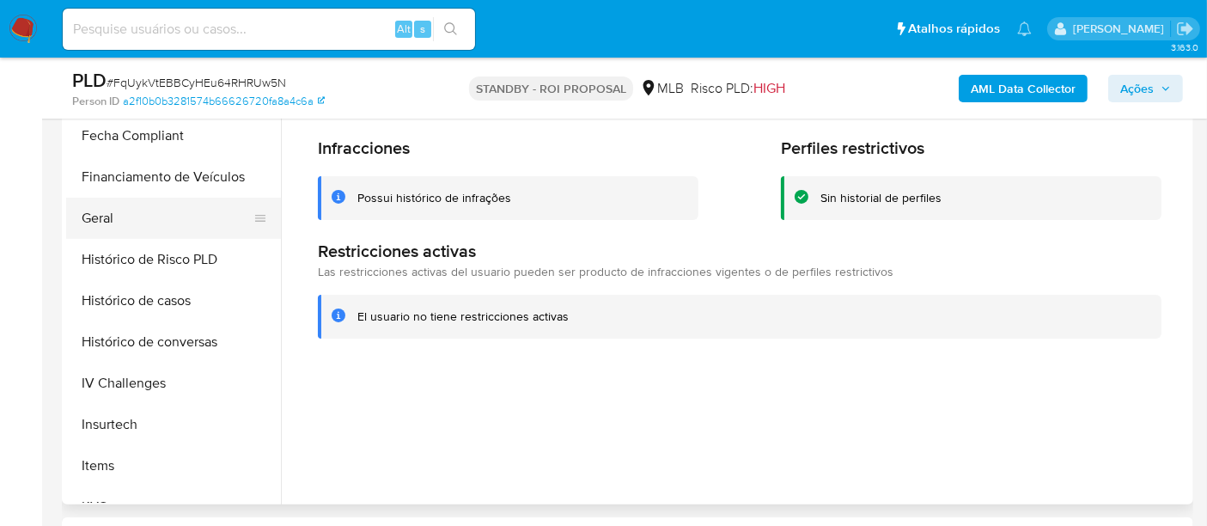
click at [98, 223] on button "Geral" at bounding box center [166, 218] width 201 height 41
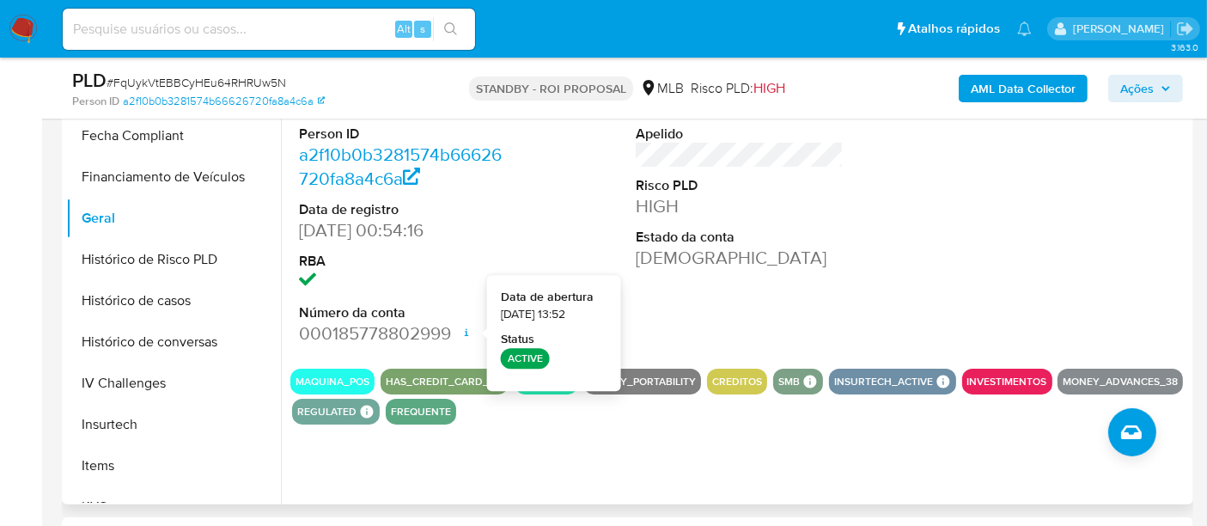
click at [694, 315] on div "Pontos 12 Apelido Risco PLD HIGH Estado da conta Ativa" at bounding box center [739, 209] width 225 height 290
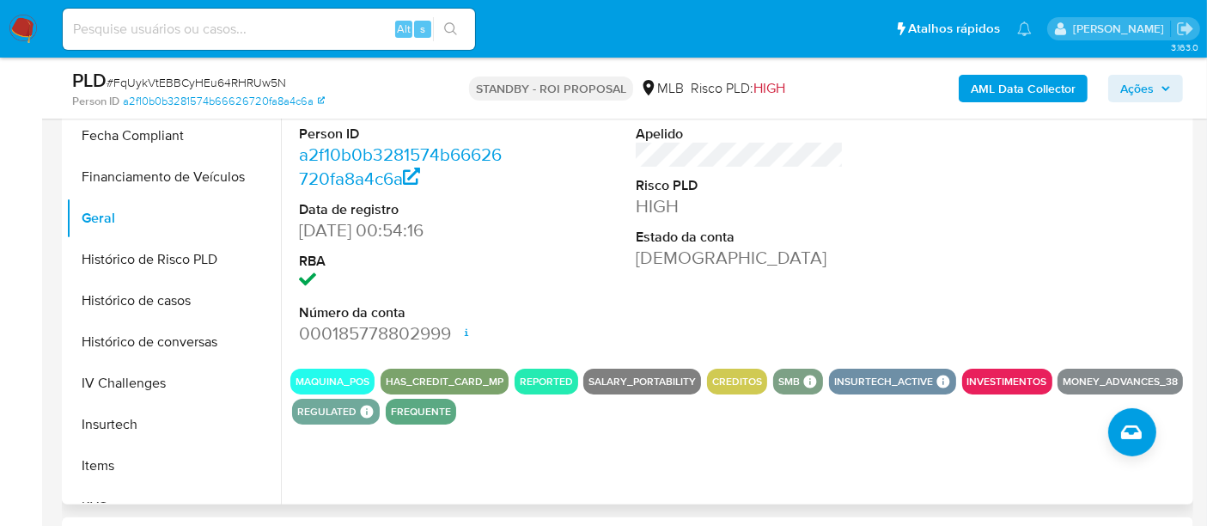
click at [727, 318] on div "Pontos 12 Apelido Risco PLD HIGH Estado da conta Ativa" at bounding box center [739, 209] width 225 height 290
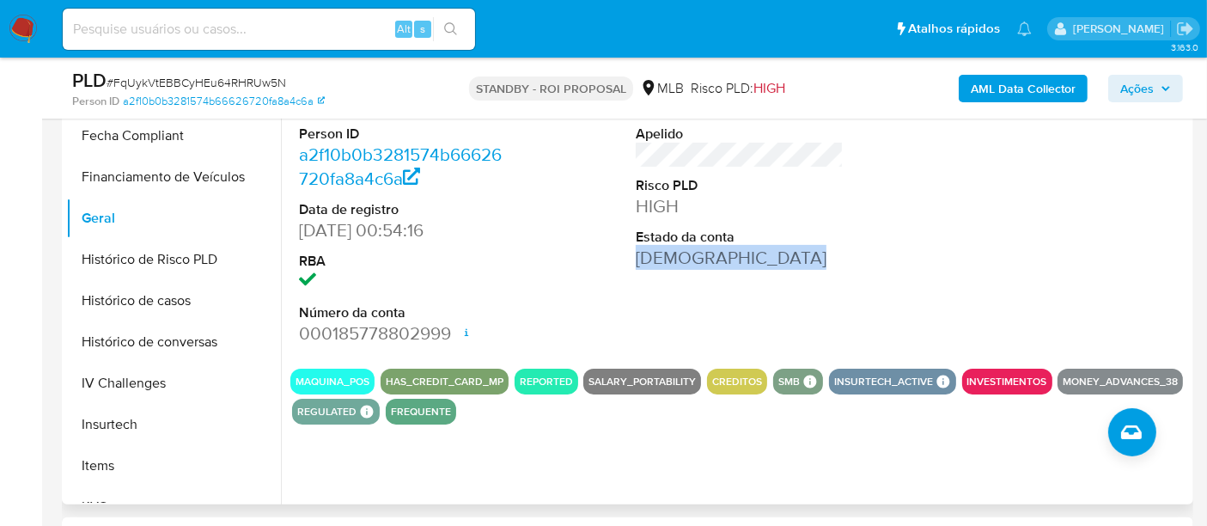
click at [726, 319] on div "Pontos 12 Apelido Risco PLD HIGH Estado da conta Ativa" at bounding box center [739, 209] width 225 height 290
click at [725, 276] on div "Pontos 12 Apelido Risco PLD HIGH Estado da conta Ativa" at bounding box center [739, 209] width 225 height 290
click at [723, 275] on div "Pontos 12 Apelido Risco PLD HIGH Estado da conta Ativa" at bounding box center [739, 209] width 225 height 290
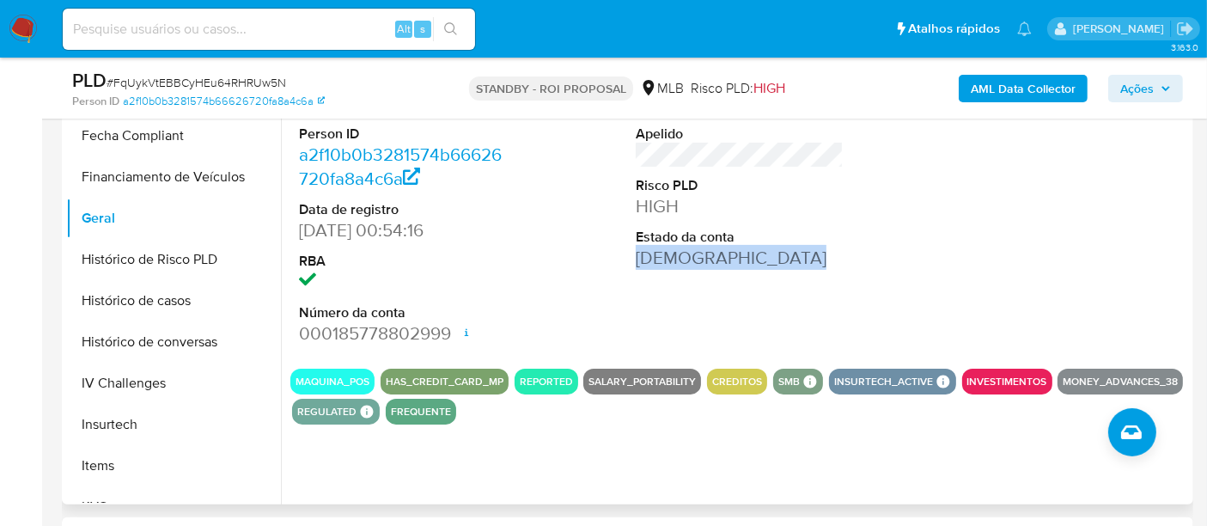
click at [723, 275] on div "Pontos 12 Apelido Risco PLD HIGH Estado da conta Ativa" at bounding box center [739, 209] width 225 height 290
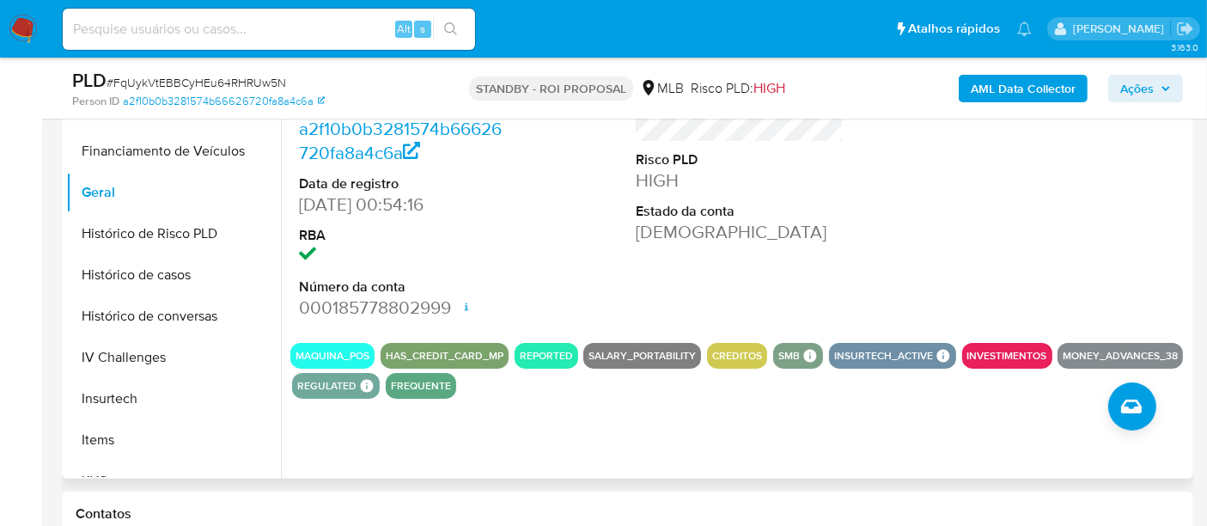
scroll to position [477, 0]
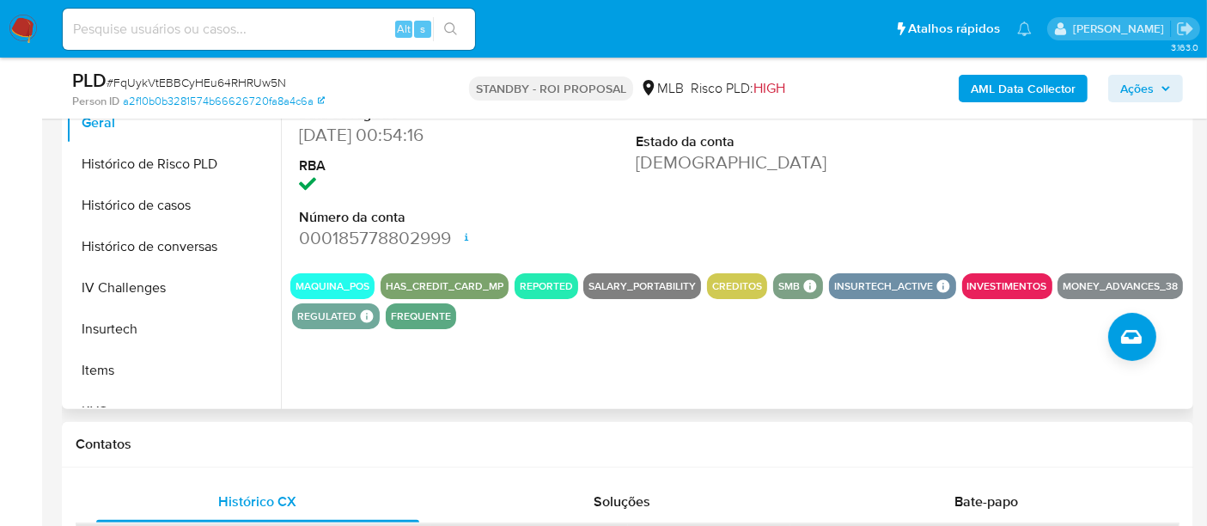
click at [719, 303] on section "ID do usuário 1648536812 Person ID a2f10b0b3281574b66626720fa8a4c6a Data de reg…" at bounding box center [739, 149] width 898 height 360
click at [719, 301] on div "MAQUINA_POS HAS_CREDIT_CARD_MP REPORTED SALARY_PORTABILITY CREDITOS SMB SMB SMB…" at bounding box center [739, 301] width 898 height 56
drag, startPoint x: 719, startPoint y: 301, endPoint x: 796, endPoint y: 295, distance: 77.5
click at [796, 295] on div "MAQUINA_POS HAS_CREDIT_CARD_MP REPORTED SALARY_PORTABILITY CREDITOS SMB SMB SMB…" at bounding box center [739, 301] width 898 height 56
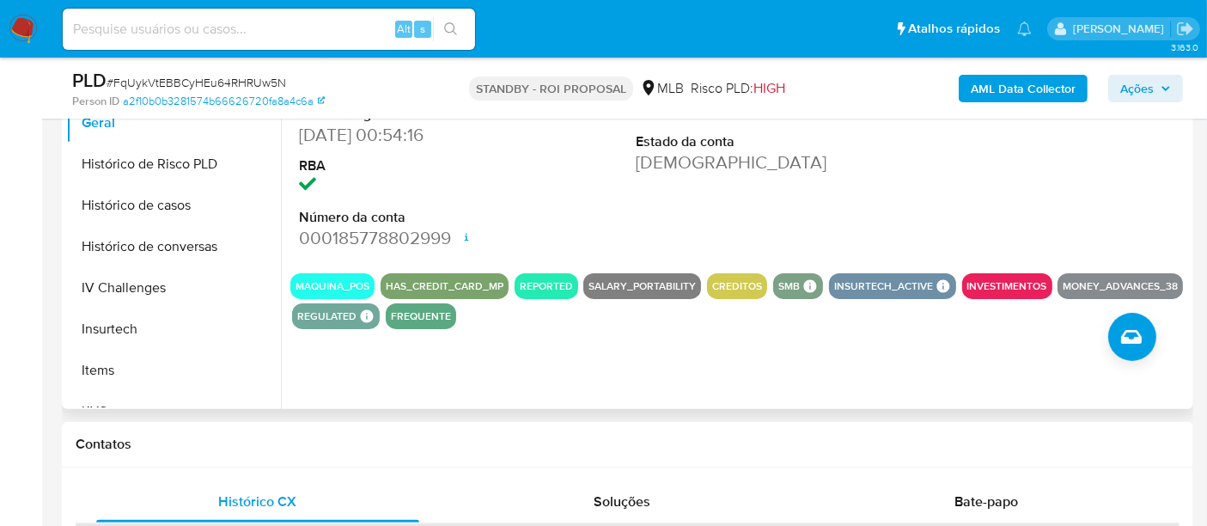
click at [794, 295] on div "SMB SMB SMB Advisor Email - Advisor Name -" at bounding box center [798, 286] width 50 height 26
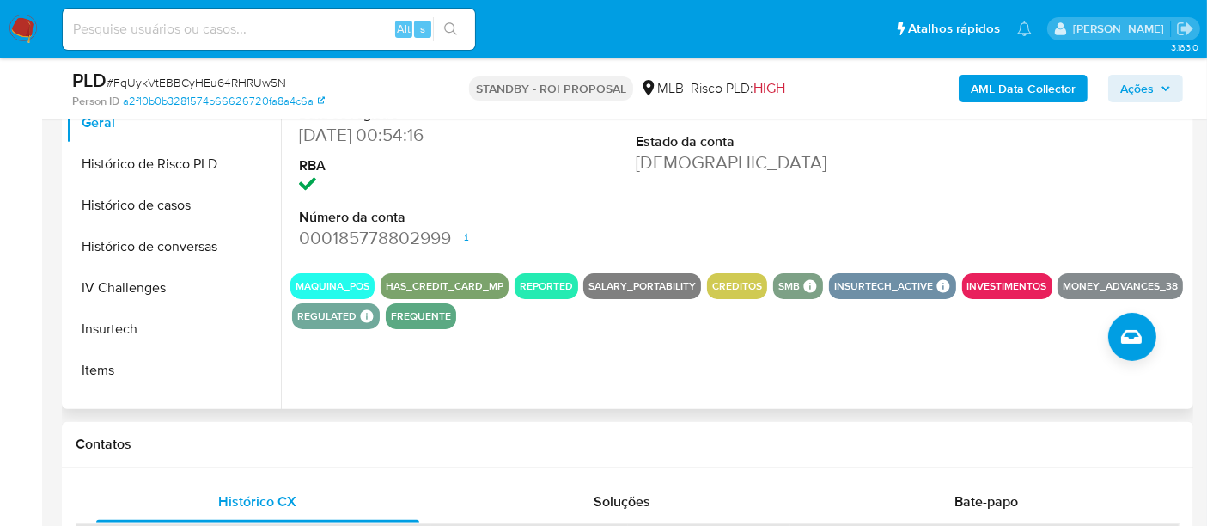
click at [794, 295] on div "SMB SMB SMB Advisor Email - Advisor Name -" at bounding box center [798, 286] width 50 height 26
click at [794, 293] on div "SMB SMB SMB Advisor Email - Advisor Name -" at bounding box center [798, 286] width 50 height 26
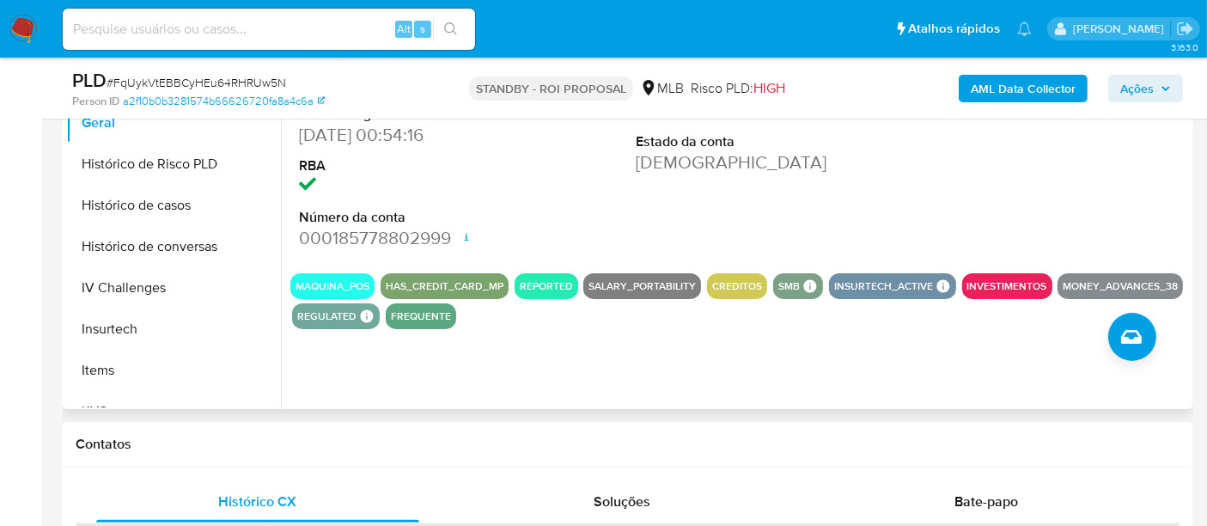
click at [794, 293] on div "SMB SMB SMB Advisor Email - Advisor Name -" at bounding box center [798, 286] width 50 height 26
drag, startPoint x: 794, startPoint y: 293, endPoint x: 803, endPoint y: 195, distance: 98.3
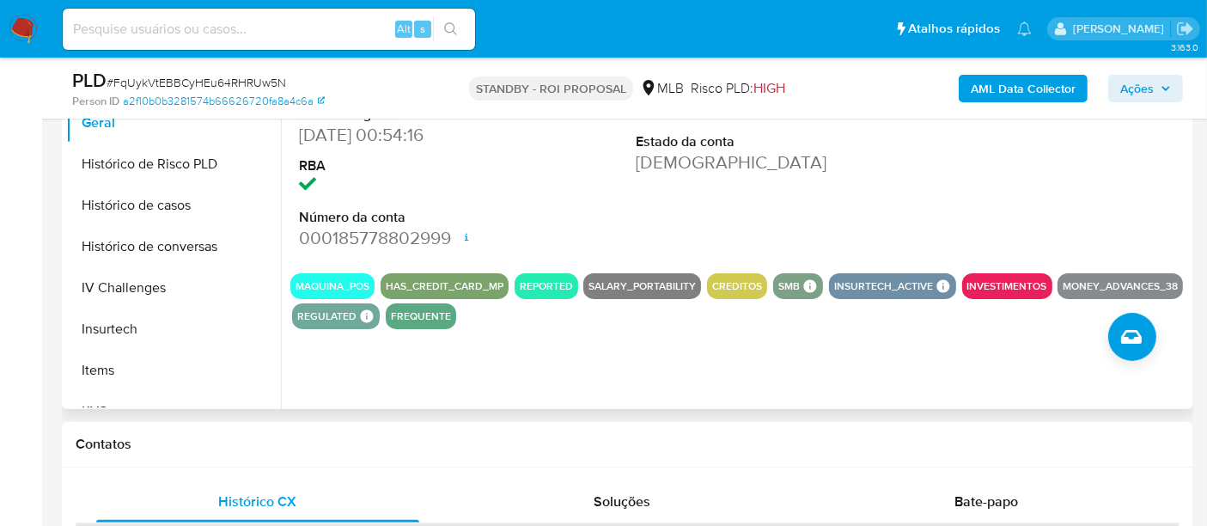
click at [803, 195] on section "ID do usuário 1648536812 Person ID a2f10b0b3281574b66626720fa8a4c6a Data de reg…" at bounding box center [739, 149] width 898 height 360
click at [803, 195] on div "Pontos 12 Apelido Risco PLD HIGH Estado da conta Ativa" at bounding box center [739, 114] width 225 height 290
click at [801, 193] on div "Pontos 12 Apelido Risco PLD HIGH Estado da conta Ativa" at bounding box center [739, 114] width 225 height 290
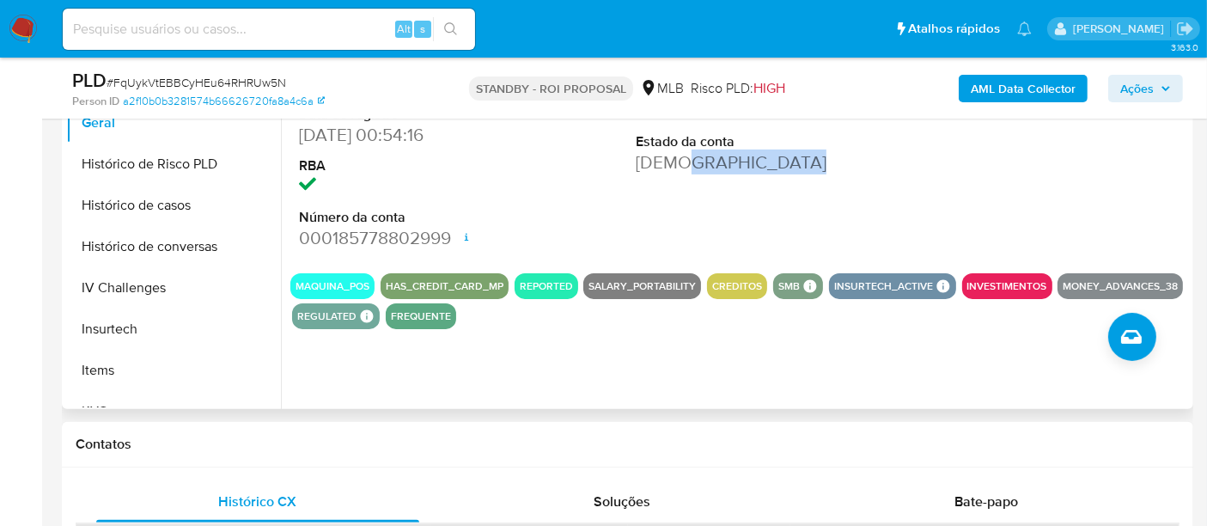
click at [804, 203] on div "Pontos 12 Apelido Risco PLD HIGH Estado da conta Ativa" at bounding box center [739, 114] width 225 height 290
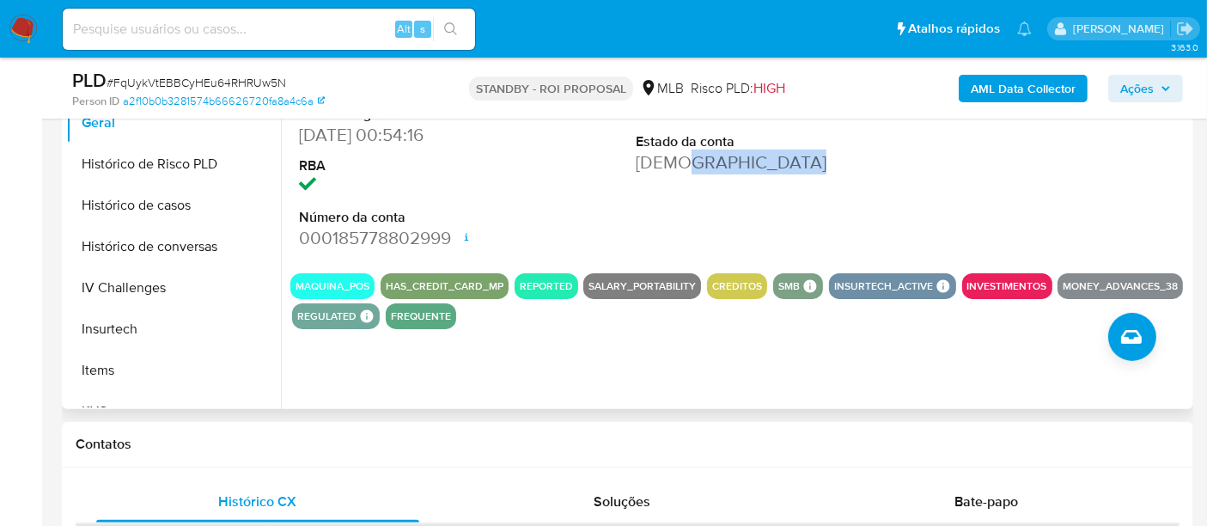
click at [809, 232] on div "Pontos 12 Apelido Risco PLD HIGH Estado da conta Ativa" at bounding box center [739, 114] width 225 height 290
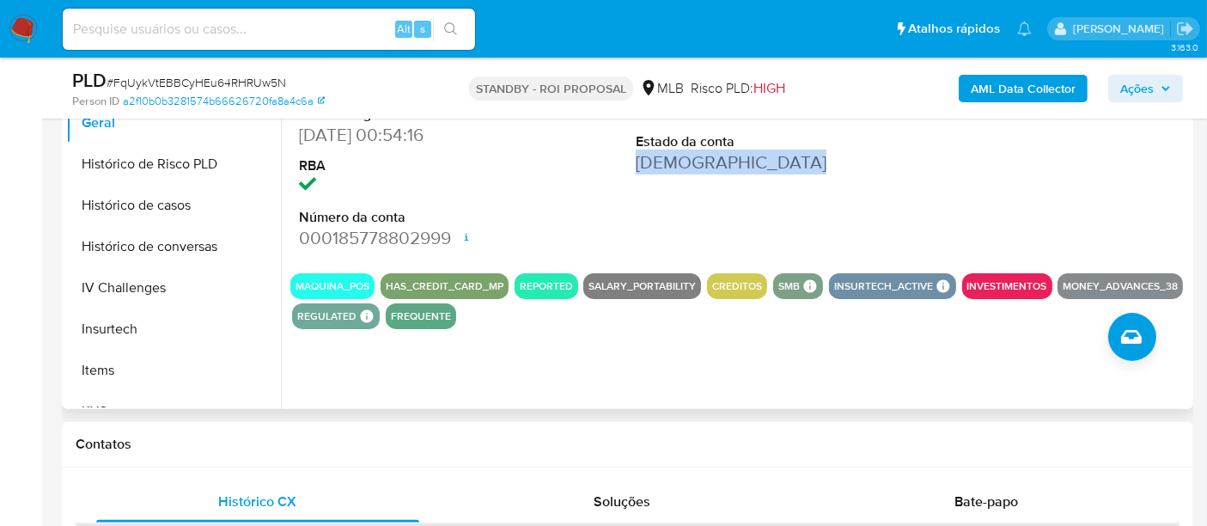
click at [809, 227] on div "Pontos 12 Apelido Risco PLD HIGH Estado da conta Ativa" at bounding box center [739, 114] width 225 height 290
click at [812, 239] on div "Pontos 12 Apelido Risco PLD HIGH Estado da conta Ativa" at bounding box center [739, 114] width 225 height 290
drag, startPoint x: 812, startPoint y: 239, endPoint x: 817, endPoint y: 276, distance: 37.3
click at [817, 276] on section "ID do usuário 1648536812 Person ID a2f10b0b3281574b66626720fa8a4c6a Data de reg…" at bounding box center [739, 149] width 898 height 360
click at [817, 276] on div "MAQUINA_POS HAS_CREDIT_CARD_MP REPORTED SALARY_PORTABILITY CREDITOS SMB SMB SMB…" at bounding box center [739, 301] width 898 height 56
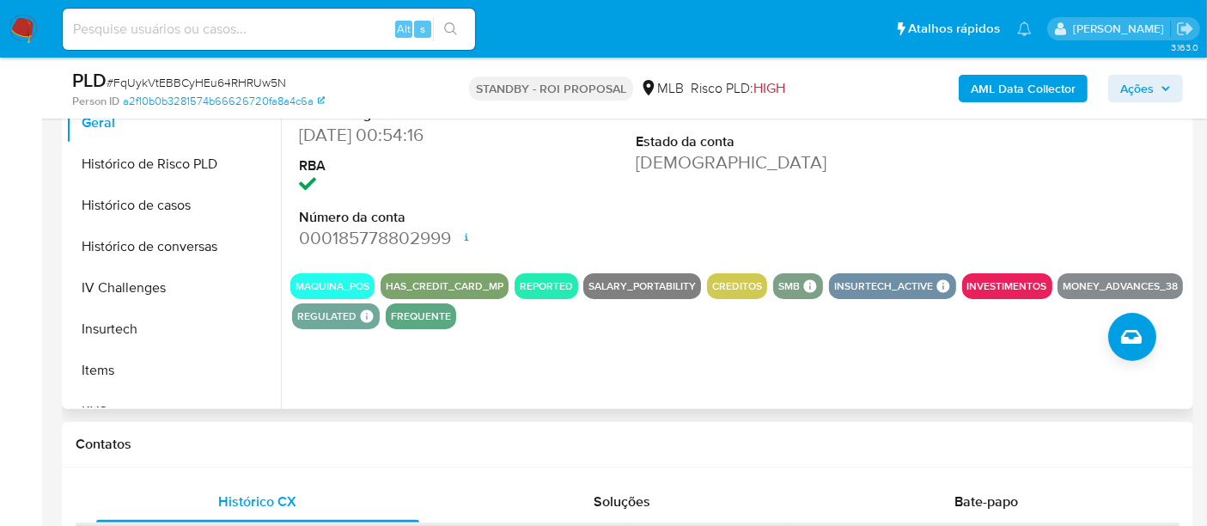
click at [817, 276] on div "MAQUINA_POS HAS_CREDIT_CARD_MP REPORTED SALARY_PORTABILITY CREDITOS SMB SMB SMB…" at bounding box center [739, 301] width 898 height 56
click at [817, 273] on div "MAQUINA_POS HAS_CREDIT_CARD_MP REPORTED SALARY_PORTABILITY CREDITOS SMB SMB SMB…" at bounding box center [739, 301] width 898 height 56
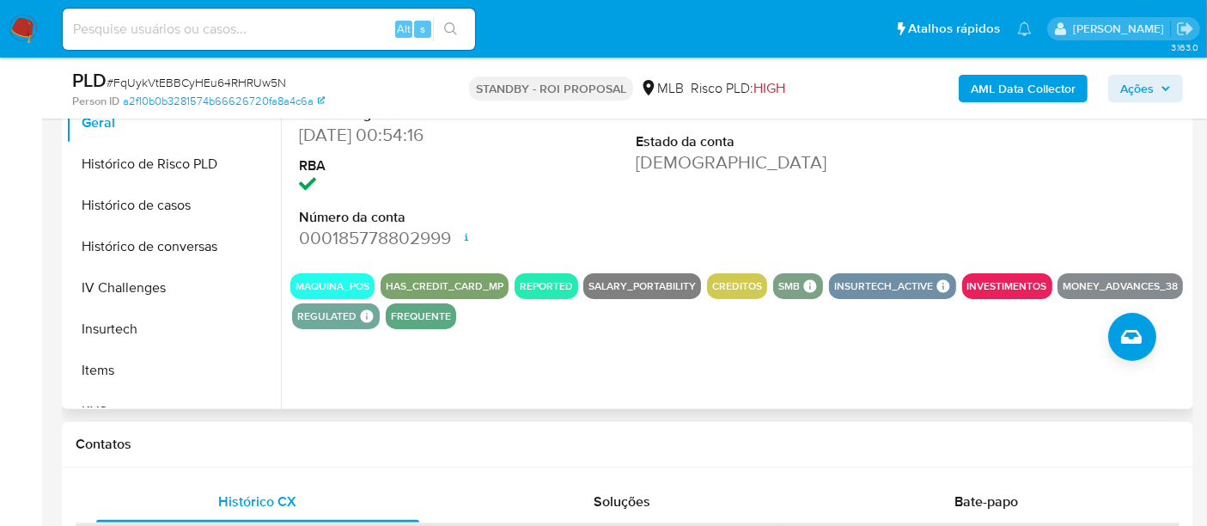
click at [816, 270] on section "ID do usuário 1648536812 Person ID a2f10b0b3281574b66626720fa8a4c6a Data de reg…" at bounding box center [739, 149] width 898 height 360
drag, startPoint x: 816, startPoint y: 270, endPoint x: 822, endPoint y: 151, distance: 118.7
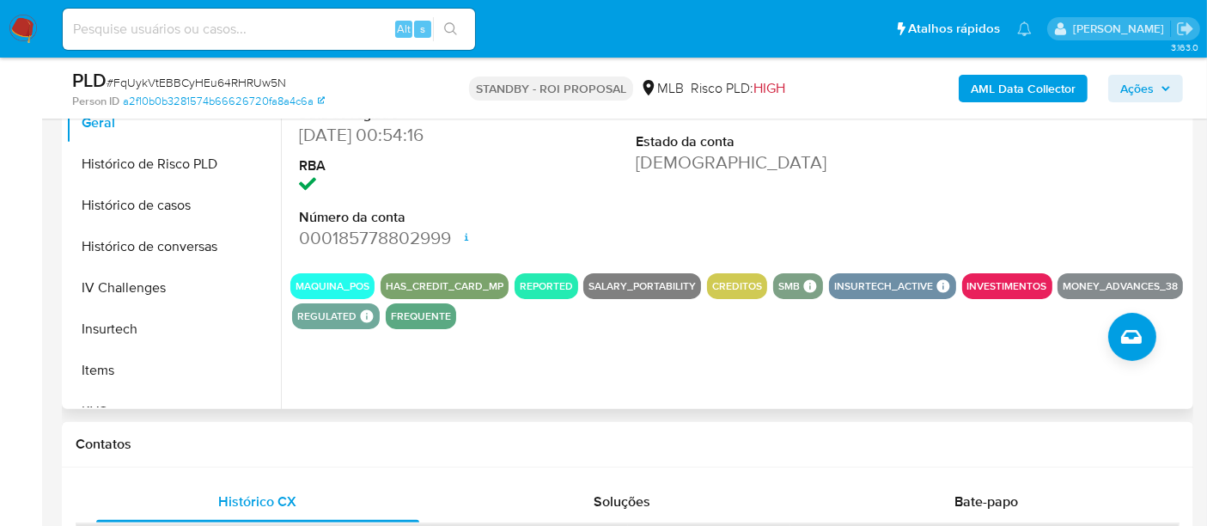
click at [822, 151] on section "ID do usuário 1648536812 Person ID a2f10b0b3281574b66626720fa8a4c6a Data de reg…" at bounding box center [739, 149] width 898 height 360
click at [822, 151] on dd "[DEMOGRAPHIC_DATA]" at bounding box center [740, 162] width 208 height 24
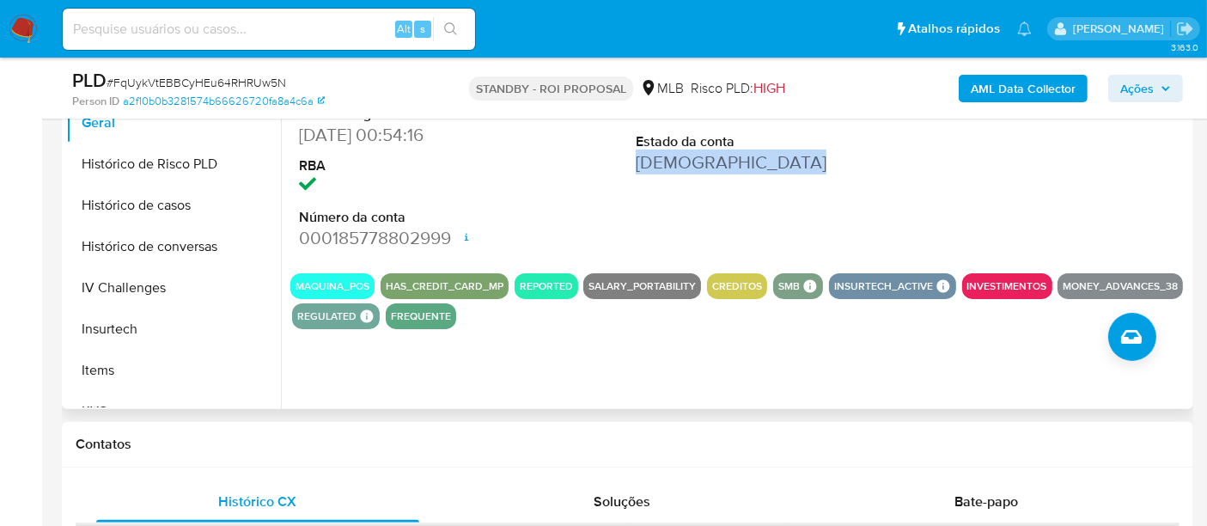
click at [822, 151] on dd "[DEMOGRAPHIC_DATA]" at bounding box center [740, 162] width 208 height 24
click at [806, 325] on div "MAQUINA_POS HAS_CREDIT_CARD_MP REPORTED SALARY_PORTABILITY CREDITOS SMB SMB SMB…" at bounding box center [739, 301] width 898 height 56
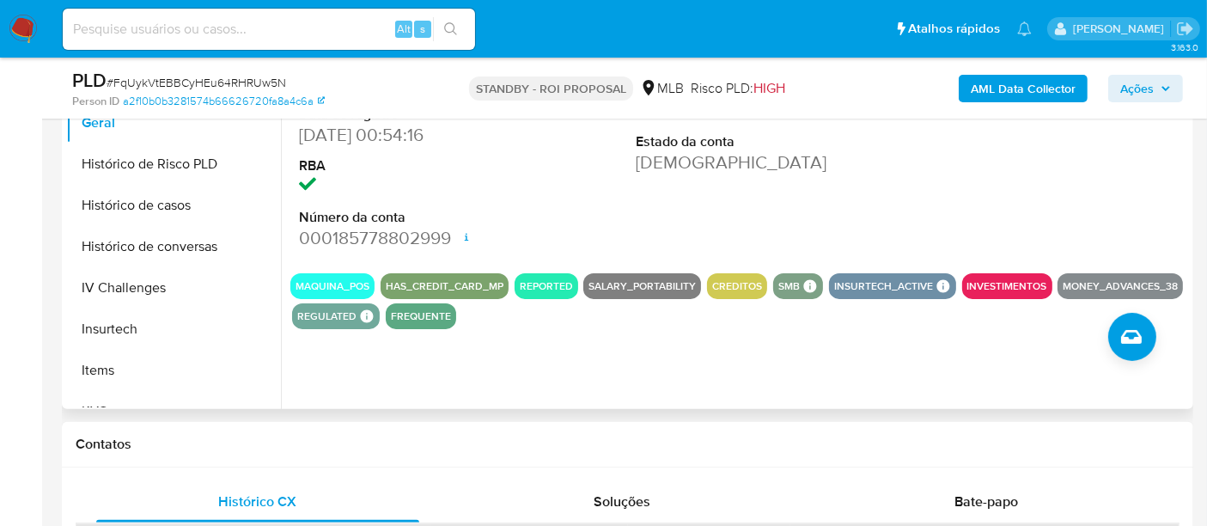
click at [806, 325] on div "MAQUINA_POS HAS_CREDIT_CARD_MP REPORTED SALARY_PORTABILITY CREDITOS SMB SMB SMB…" at bounding box center [739, 301] width 898 height 56
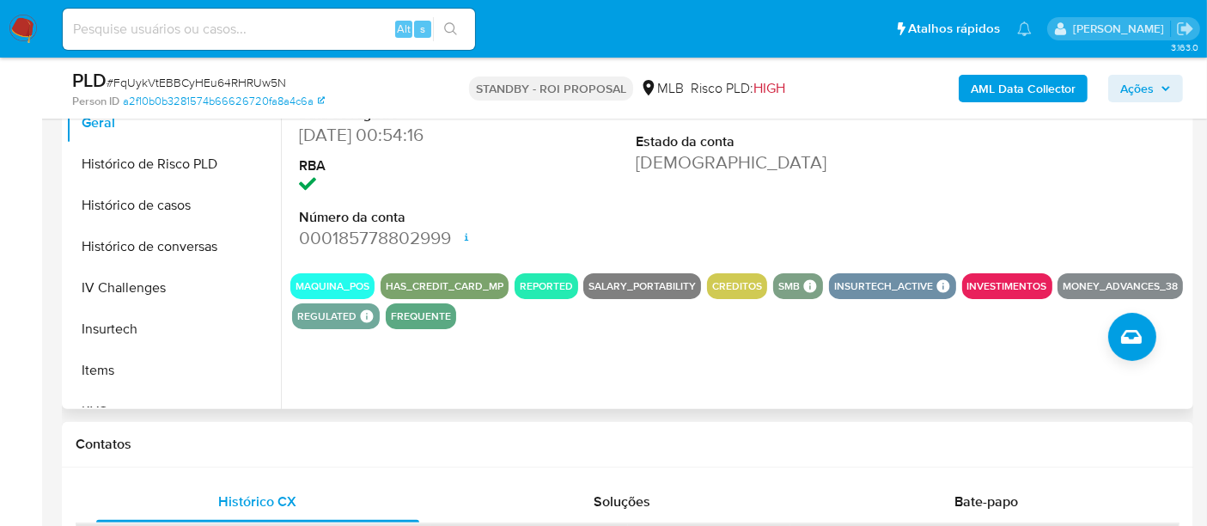
click at [806, 320] on div "MAQUINA_POS HAS_CREDIT_CARD_MP REPORTED SALARY_PORTABILITY CREDITOS SMB SMB SMB…" at bounding box center [739, 301] width 898 height 56
click at [796, 481] on button "Soluções" at bounding box center [622, 501] width 364 height 41
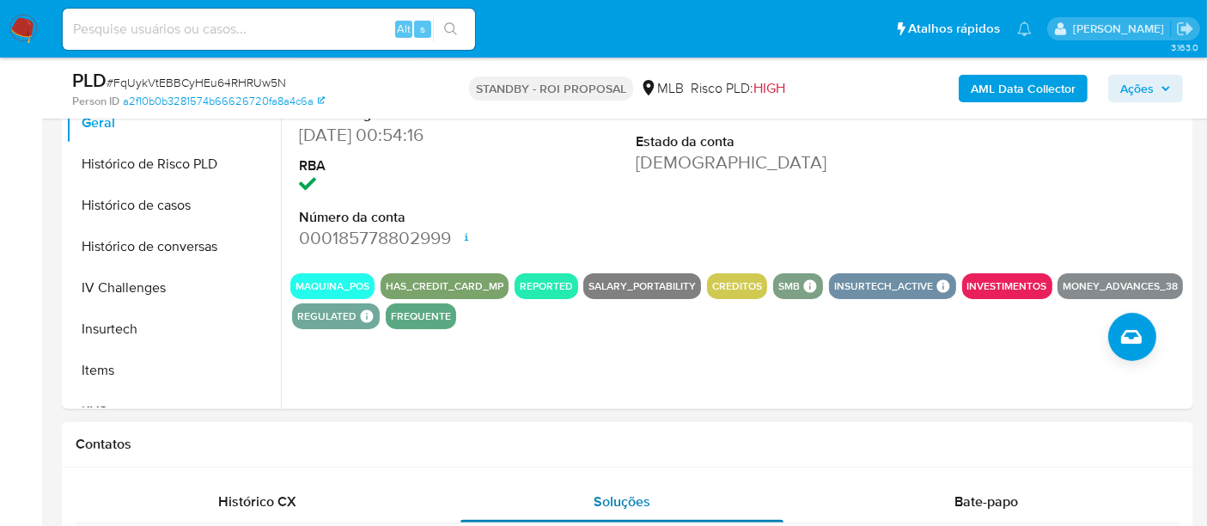
click at [796, 481] on button "Soluções" at bounding box center [622, 501] width 364 height 41
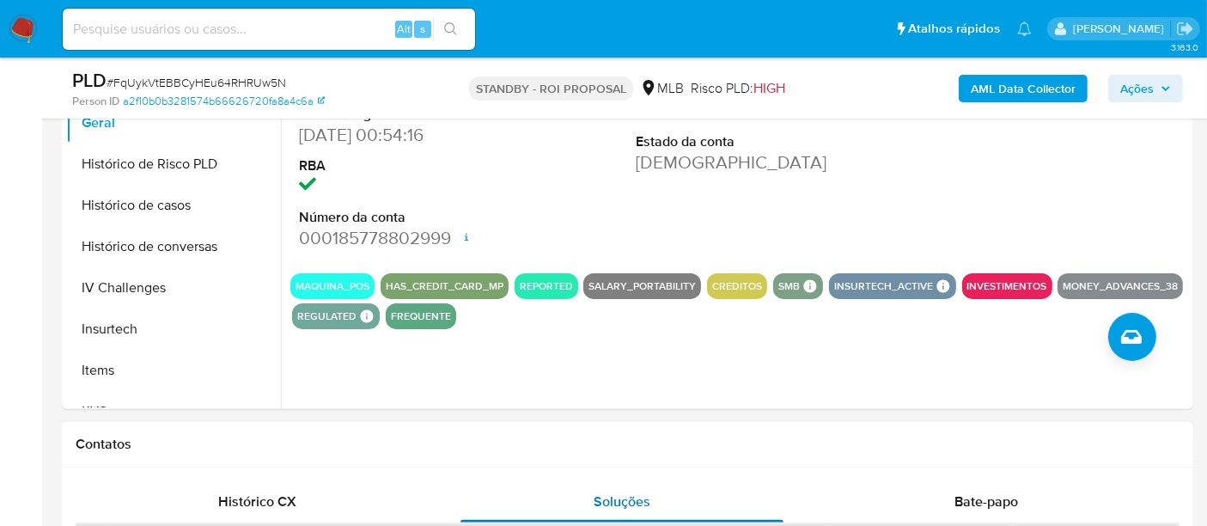
click at [796, 481] on button "Soluções" at bounding box center [622, 501] width 364 height 41
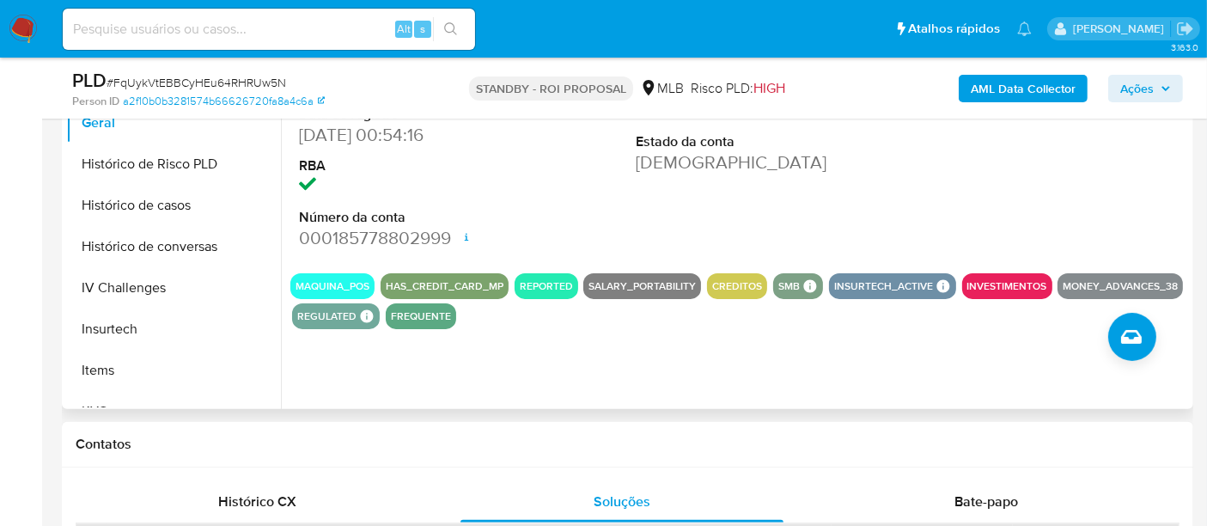
click at [1015, 228] on div at bounding box center [1076, 114] width 225 height 290
click at [1016, 228] on div at bounding box center [1076, 114] width 225 height 290
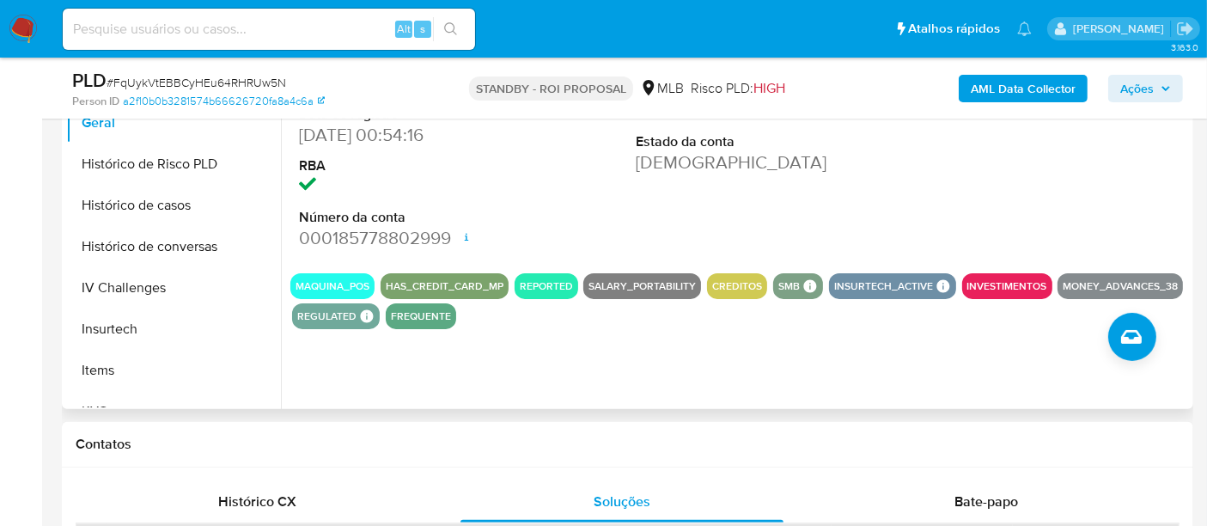
click at [1013, 283] on button "INVESTIMENTOS" at bounding box center [1007, 286] width 80 height 7
drag, startPoint x: 1013, startPoint y: 283, endPoint x: 1007, endPoint y: 341, distance: 57.8
click at [1007, 341] on div "ID do usuário 1648536812 Person ID a2f10b0b3281574b66626720fa8a4c6a Data de reg…" at bounding box center [735, 189] width 908 height 440
click at [757, 277] on div "MAQUINA_POS HAS_CREDIT_CARD_MP REPORTED SALARY_PORTABILITY CREDITOS SMB SMB SMB…" at bounding box center [739, 301] width 898 height 56
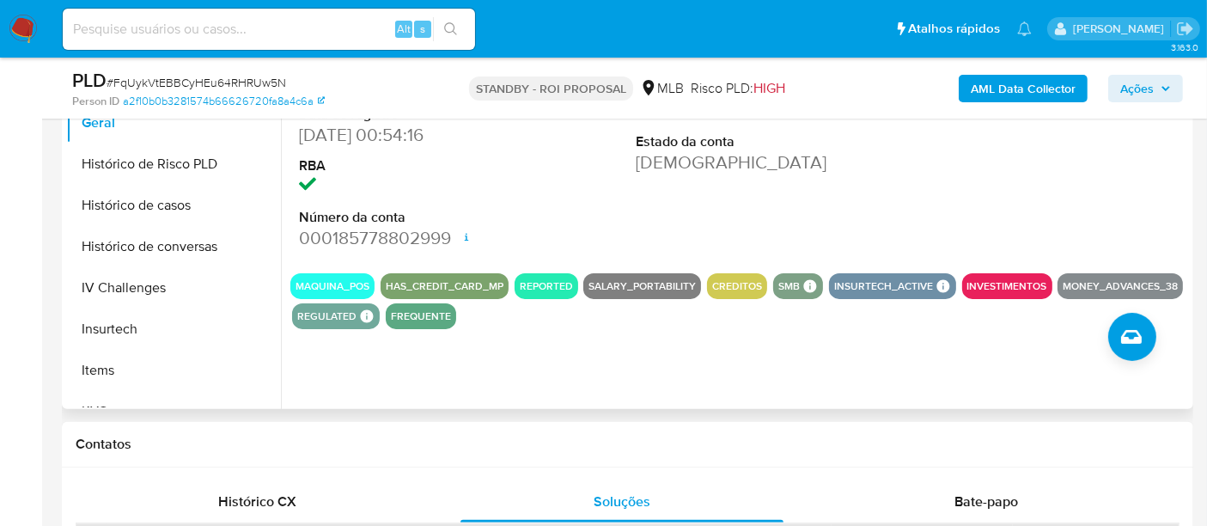
drag, startPoint x: 757, startPoint y: 277, endPoint x: 763, endPoint y: 227, distance: 50.9
click at [763, 227] on section "ID do usuário 1648536812 Person ID a2f10b0b3281574b66626720fa8a4c6a Data de reg…" at bounding box center [739, 149] width 898 height 360
click at [763, 227] on div "Pontos 12 Apelido Risco PLD HIGH Estado da conta Ativa" at bounding box center [739, 114] width 225 height 290
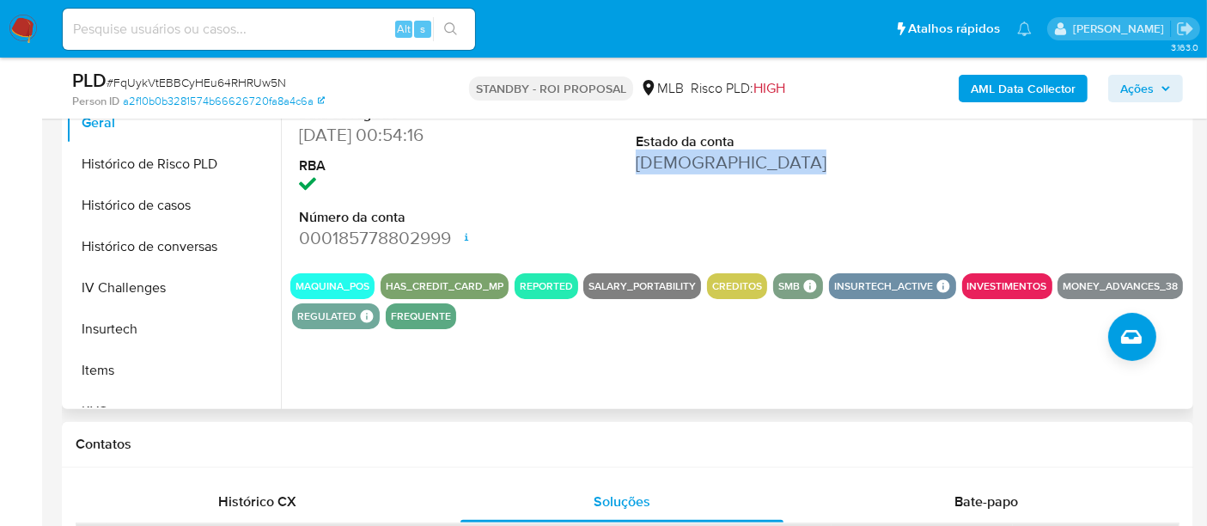
click at [763, 227] on div "Pontos 12 Apelido Risco PLD HIGH Estado da conta Ativa" at bounding box center [739, 114] width 225 height 290
click at [763, 226] on div "Pontos 12 Apelido Risco PLD HIGH Estado da conta Ativa" at bounding box center [739, 114] width 225 height 290
click at [763, 219] on div "Pontos 12 Apelido Risco PLD HIGH Estado da conta Ativa" at bounding box center [739, 114] width 225 height 290
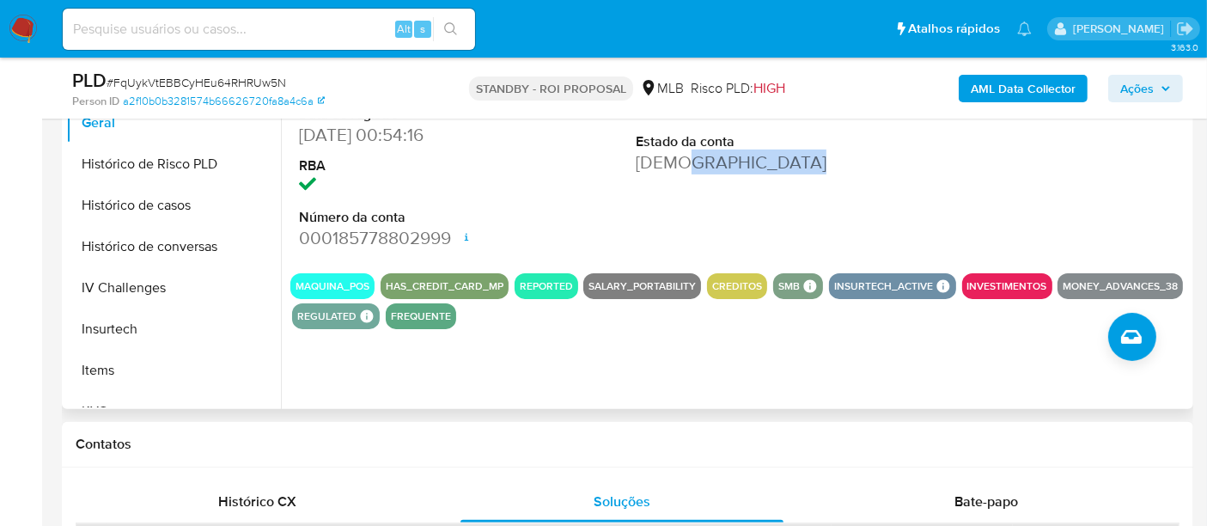
click at [758, 222] on div "Pontos 12 Apelido Risco PLD HIGH Estado da conta Ativa" at bounding box center [739, 114] width 225 height 290
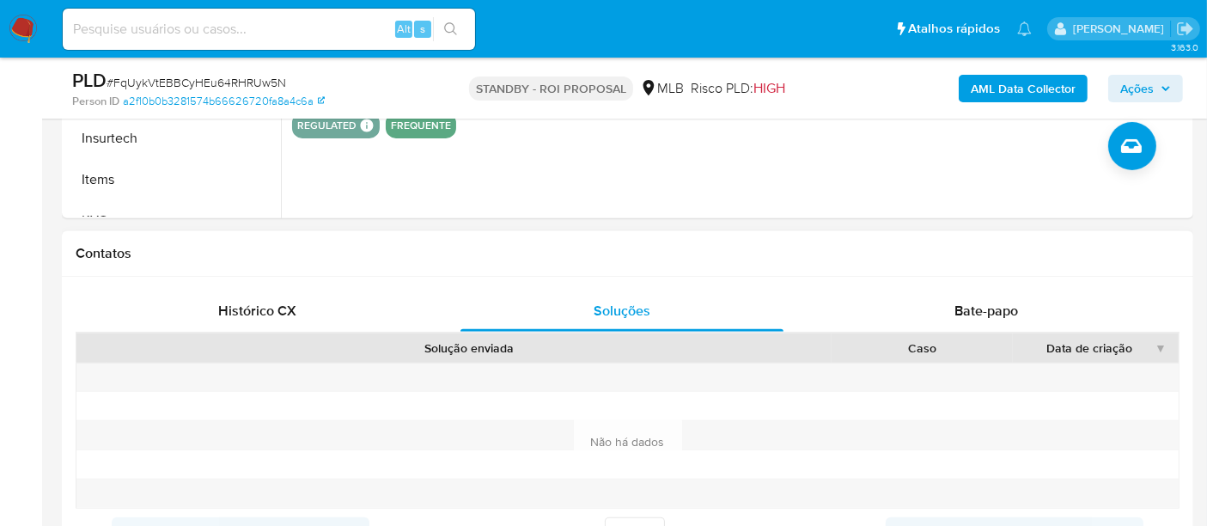
click at [756, 249] on h1 "Contatos" at bounding box center [628, 253] width 1104 height 17
drag, startPoint x: 756, startPoint y: 249, endPoint x: 753, endPoint y: 307, distance: 57.6
click at [753, 307] on div "Contatos Histórico CX Soluções Bate-papo Id Estado Data de criação Origem Proce…" at bounding box center [627, 399] width 1131 height 336
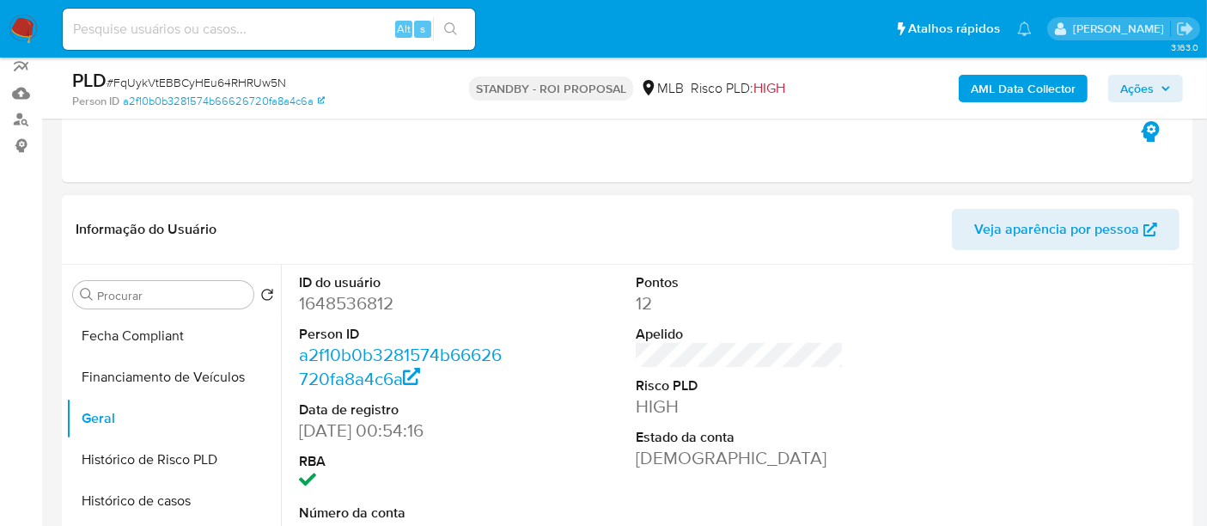
scroll to position [381, 0]
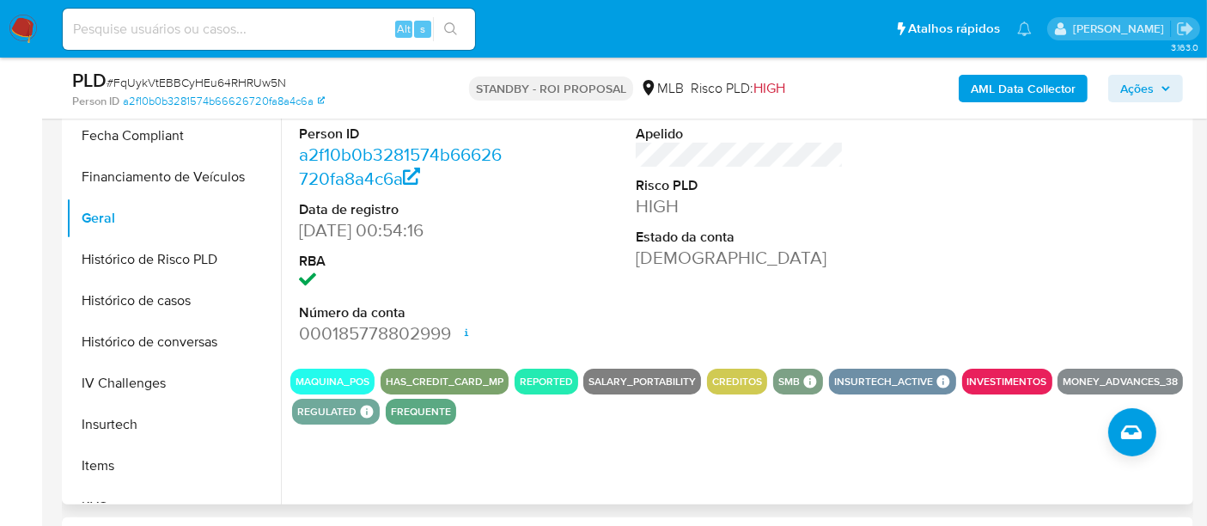
click at [478, 205] on div "ID do usuário 1648536812 Person ID a2f10b0b3281574b66626720fa8a4c6a Data de reg…" at bounding box center [739, 209] width 898 height 290
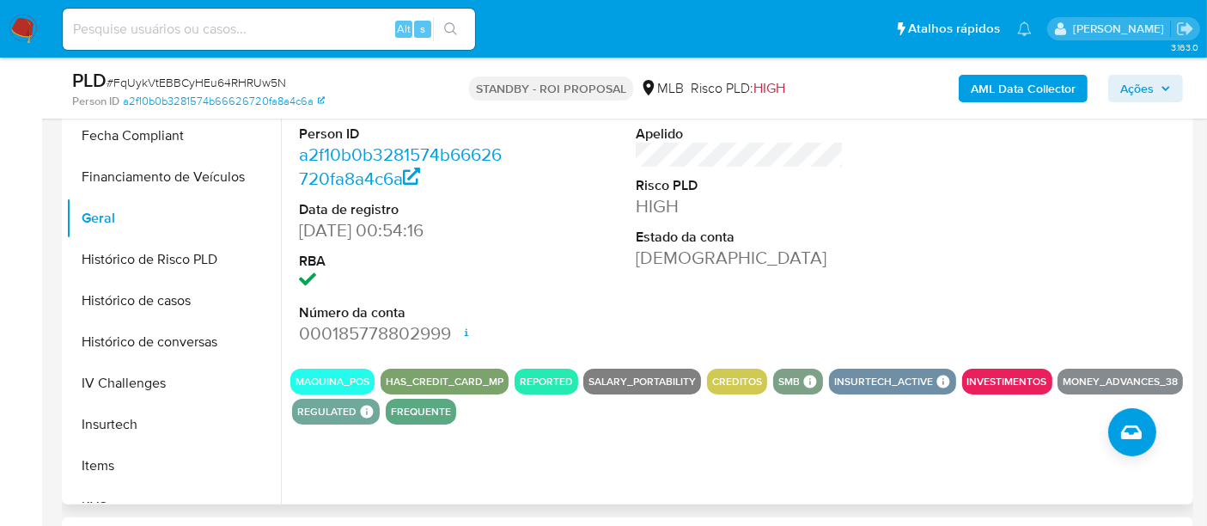
drag, startPoint x: 904, startPoint y: 393, endPoint x: 878, endPoint y: 333, distance: 65.7
click at [867, 288] on div "ID do usuário 1648536812 Person ID a2f10b0b3281574b66626720fa8a4c6a Data de reg…" at bounding box center [739, 209] width 898 height 290
click at [866, 285] on div "ID do usuário 1648536812 Person ID a2f10b0b3281574b66626720fa8a4c6a Data de reg…" at bounding box center [739, 209] width 898 height 290
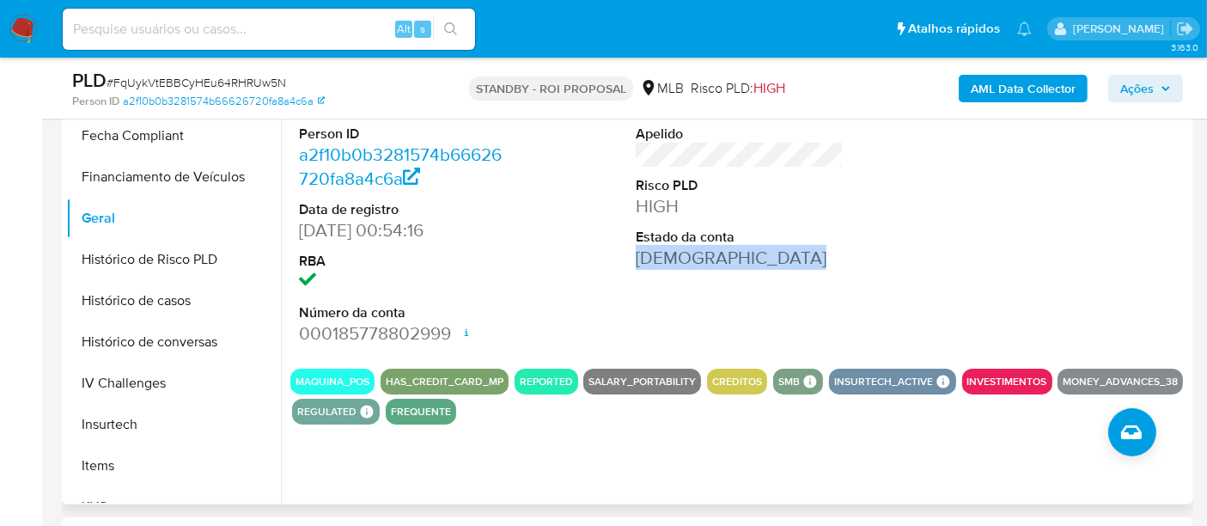
drag, startPoint x: 866, startPoint y: 285, endPoint x: 849, endPoint y: 342, distance: 59.2
click at [849, 342] on div "ID do usuário 1648536812 Person ID a2f10b0b3281574b66626720fa8a4c6a Data de reg…" at bounding box center [739, 209] width 898 height 290
click at [842, 324] on div "Pontos 12 Apelido Risco PLD HIGH Estado da conta Ativa" at bounding box center [739, 209] width 225 height 290
drag, startPoint x: 842, startPoint y: 324, endPoint x: 736, endPoint y: 224, distance: 145.2
click at [849, 224] on div "ID do usuário 1648536812 Person ID a2f10b0b3281574b66626720fa8a4c6a Data de reg…" at bounding box center [739, 209] width 898 height 290
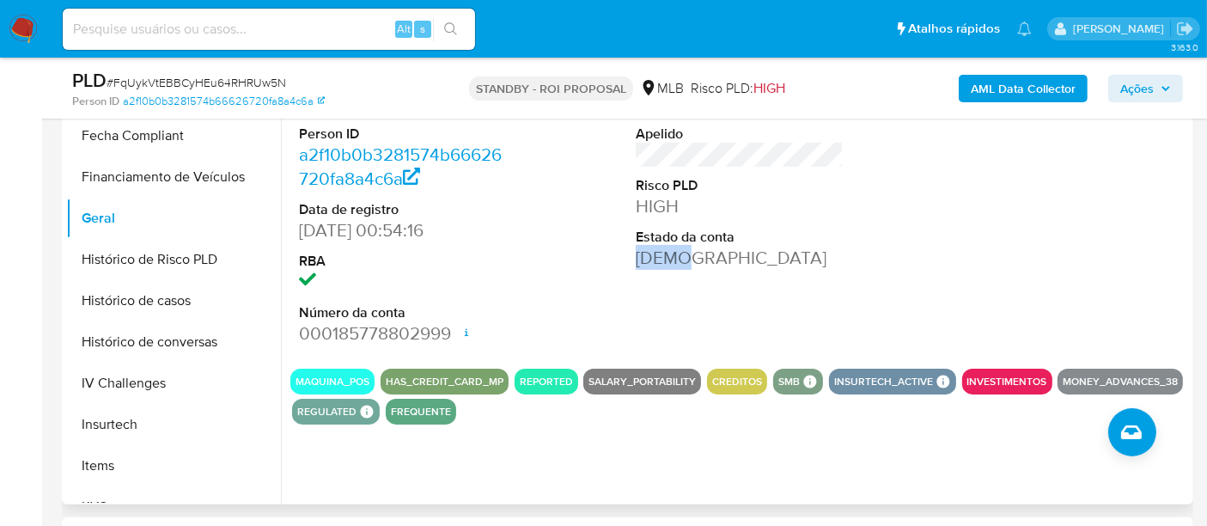
click at [702, 350] on div "Pontos 12 Apelido Risco PLD HIGH Estado da conta Ativa" at bounding box center [739, 209] width 225 height 290
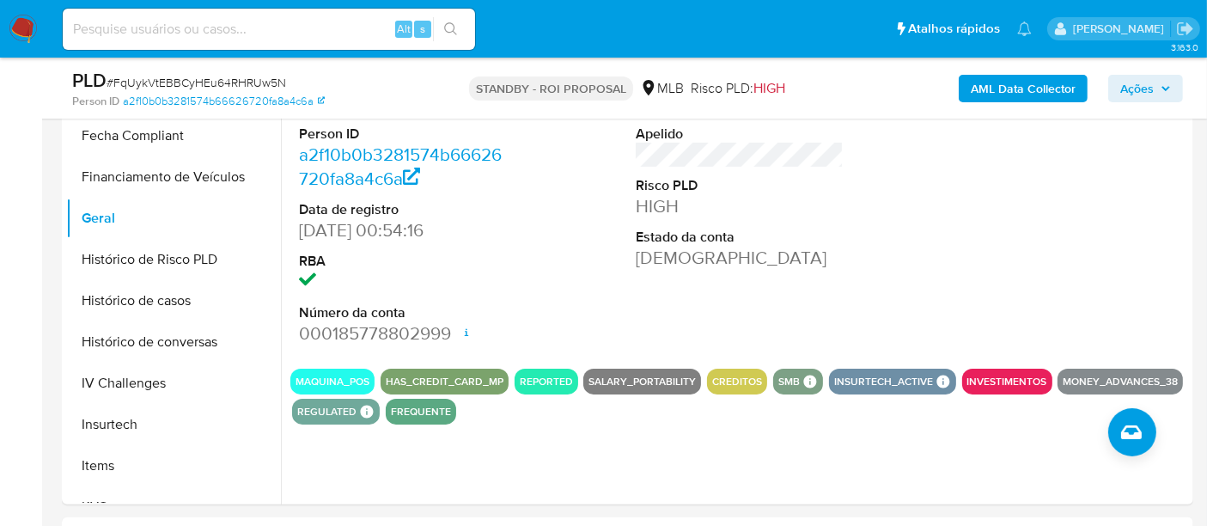
click at [273, 37] on input at bounding box center [269, 29] width 412 height 22
paste input "7mlFekhIwwtkL6IIEeukSexy"
type input "7mlFekhIwwtkL6IIEeukSexy"
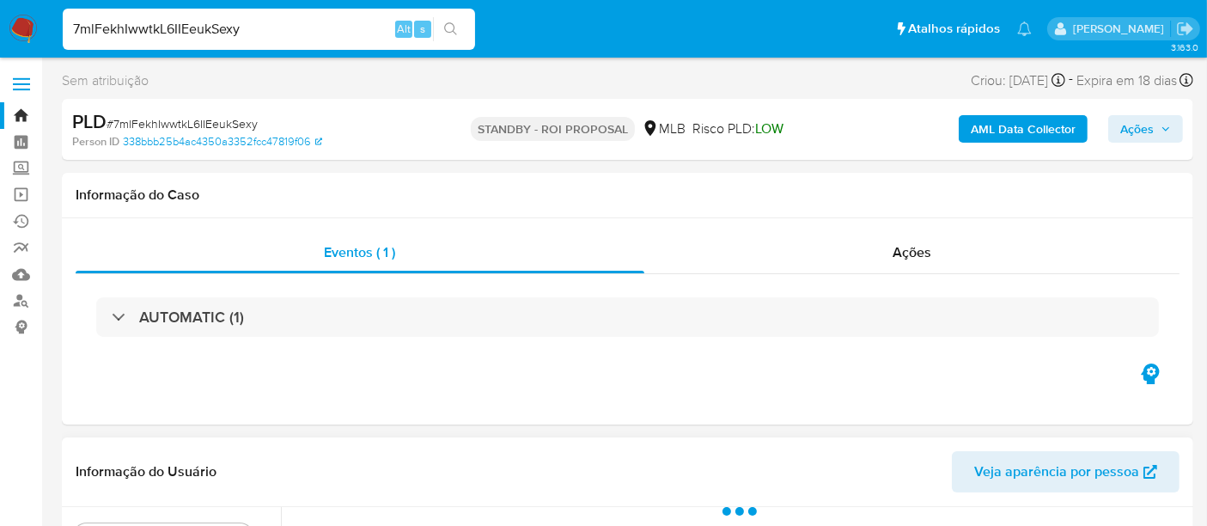
scroll to position [286, 0]
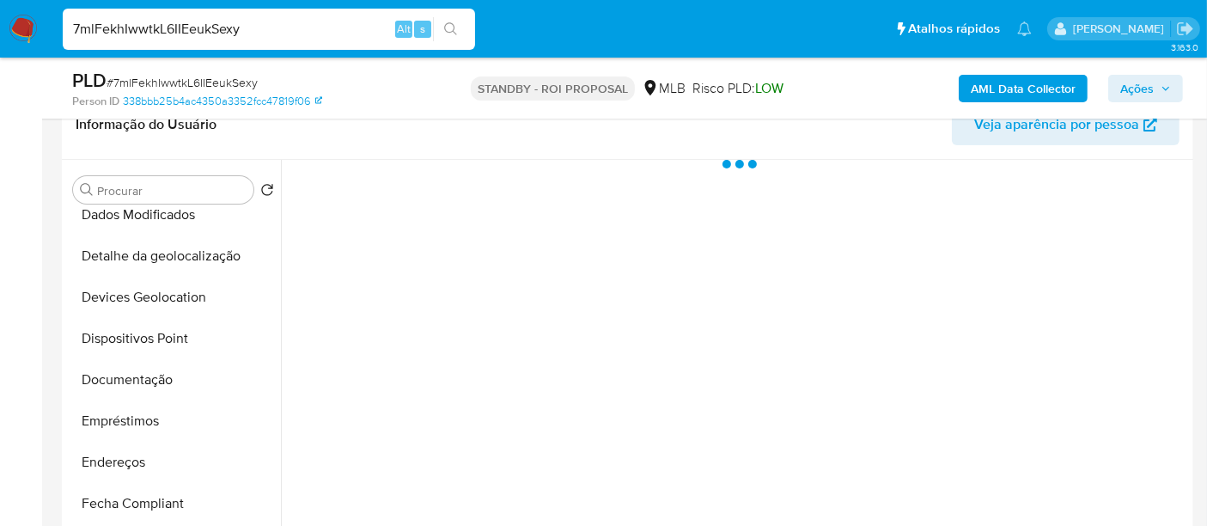
select select "10"
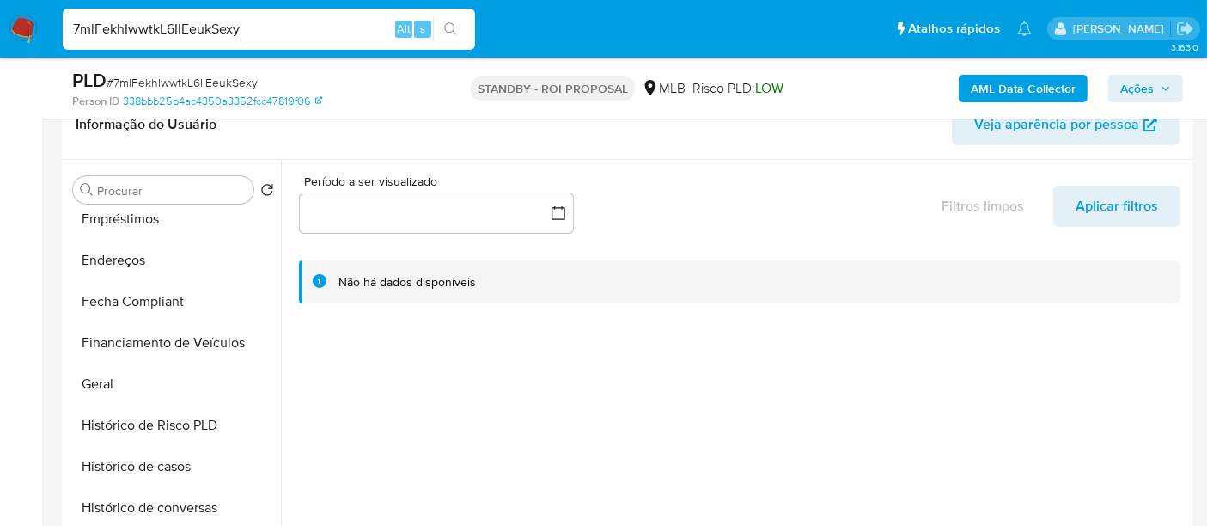
scroll to position [572, 0]
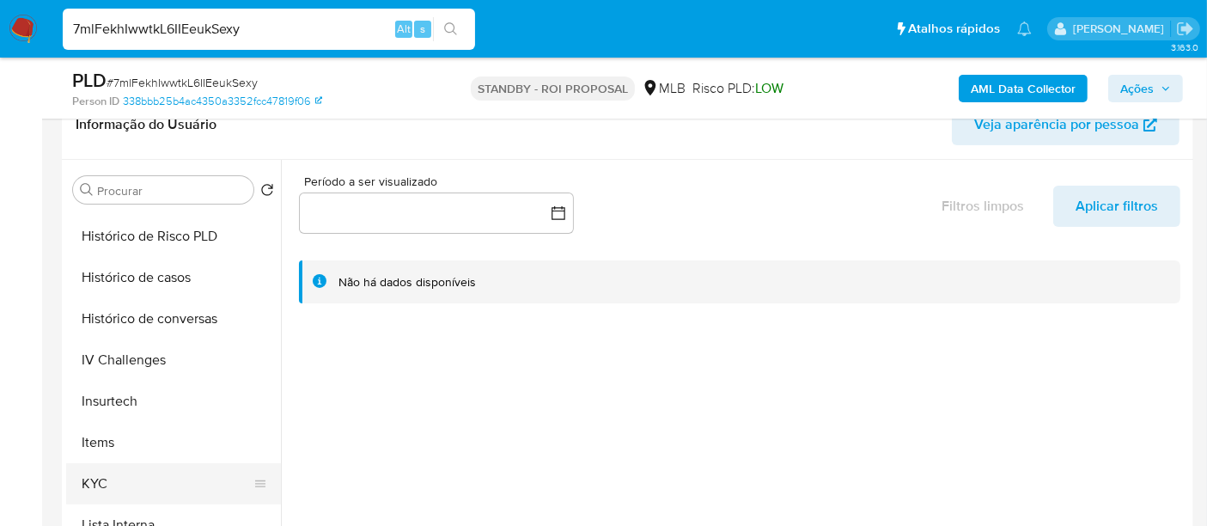
click at [89, 481] on button "KYC" at bounding box center [166, 483] width 201 height 41
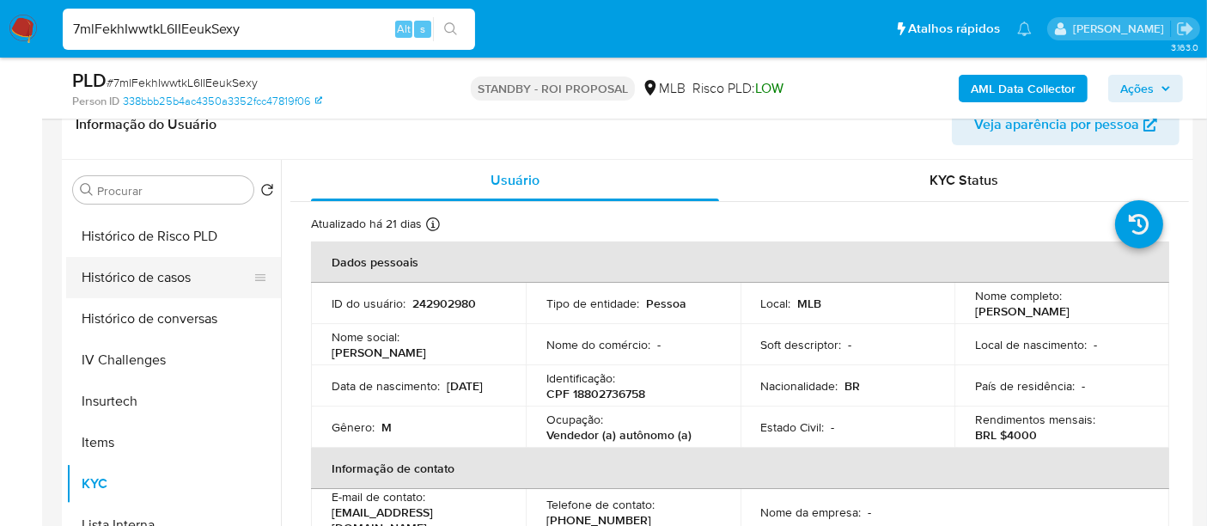
click at [161, 275] on button "Histórico de casos" at bounding box center [166, 277] width 201 height 41
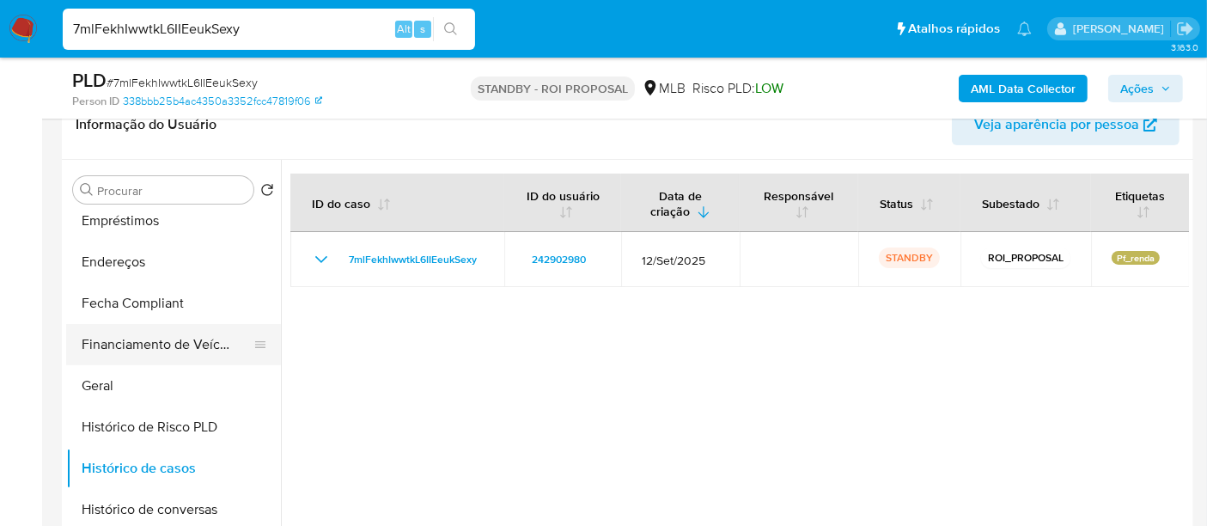
scroll to position [286, 0]
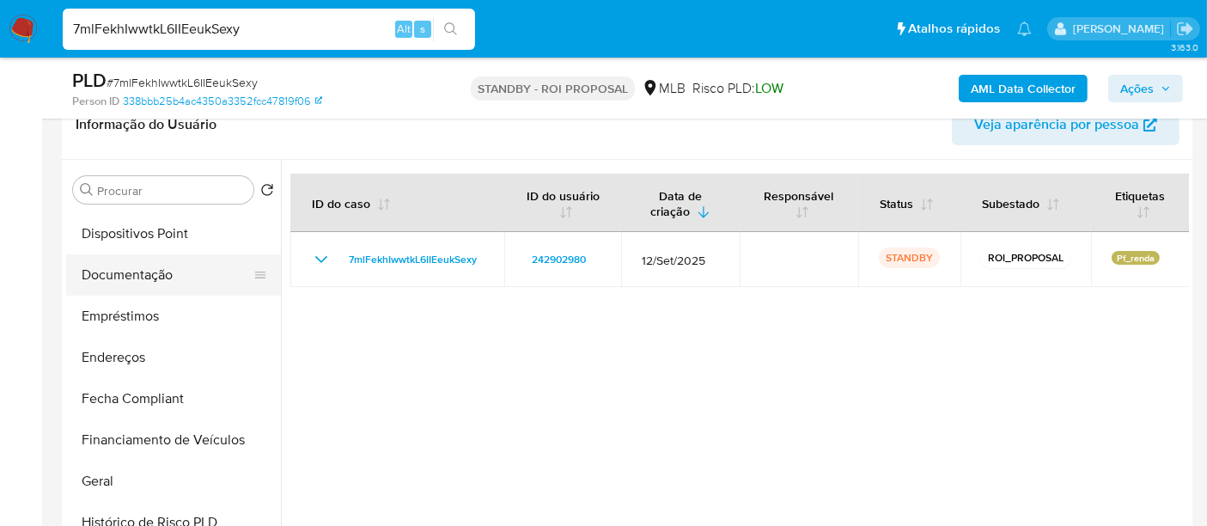
click at [144, 278] on button "Documentação" at bounding box center [166, 274] width 201 height 41
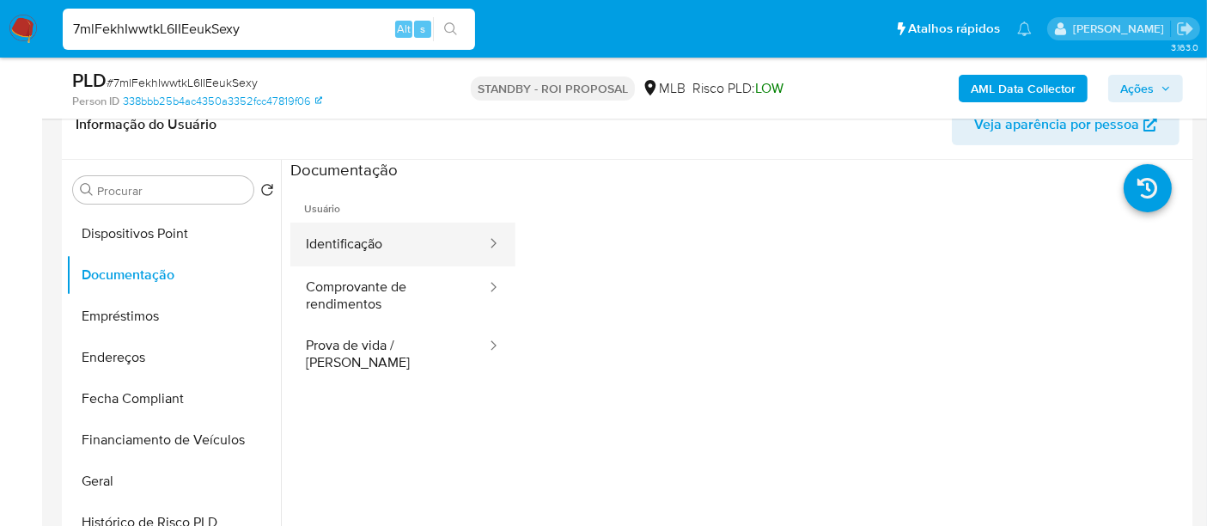
click at [349, 251] on button "Identificação" at bounding box center [389, 244] width 198 height 44
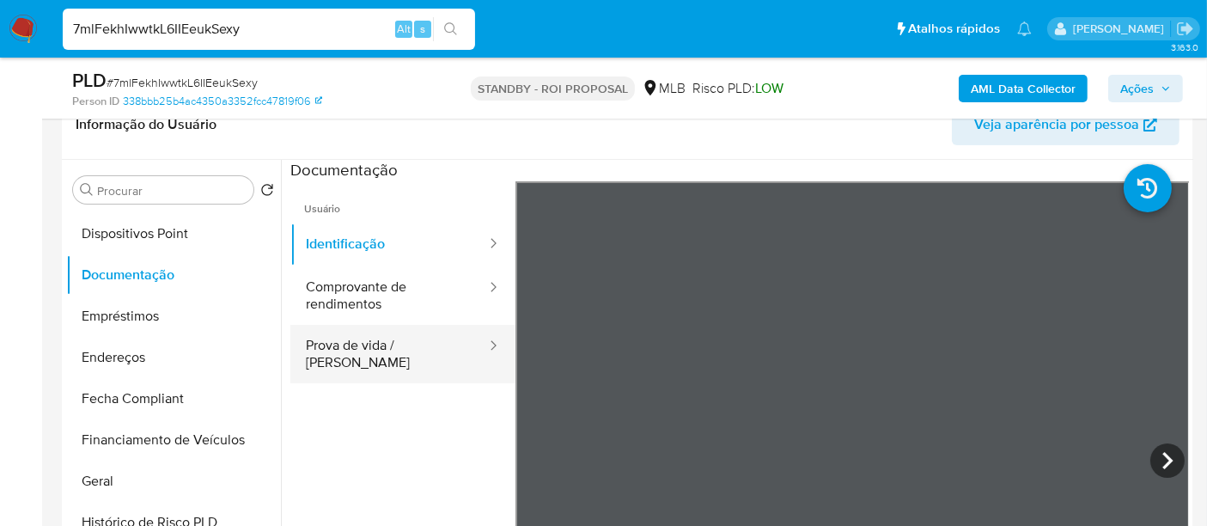
click at [374, 348] on button "Prova de vida / [PERSON_NAME]" at bounding box center [389, 354] width 198 height 58
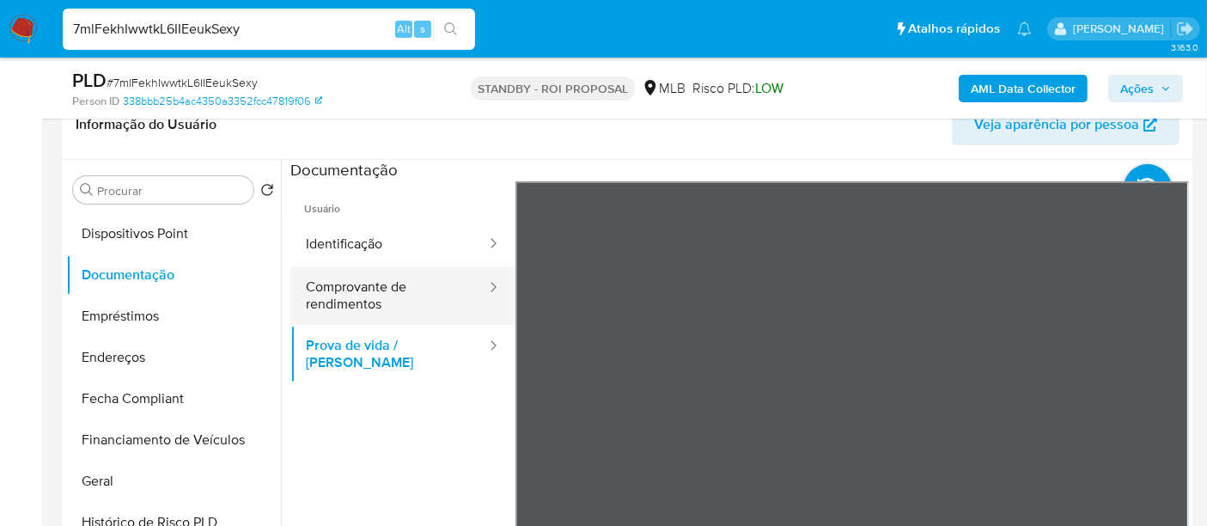
click at [325, 293] on button "Comprovante de rendimentos" at bounding box center [389, 295] width 198 height 58
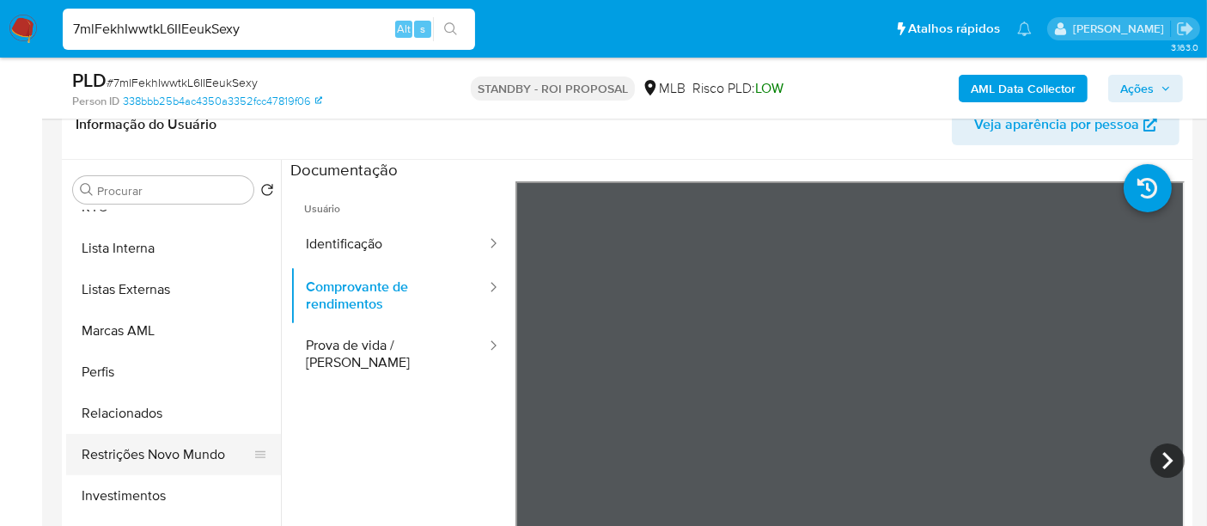
scroll to position [931, 0]
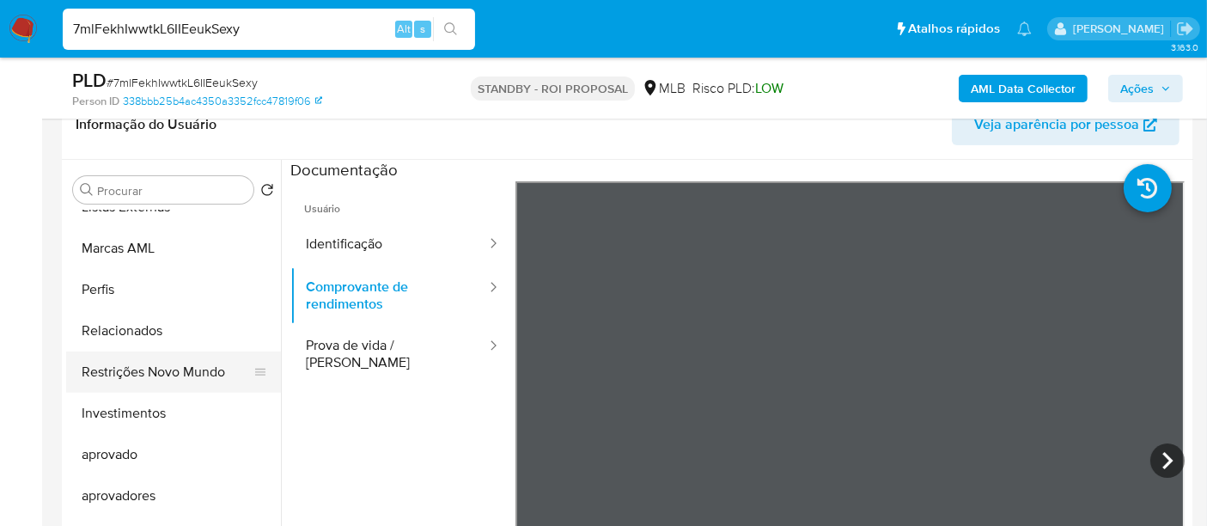
click at [164, 368] on button "Restrições Novo Mundo" at bounding box center [166, 371] width 201 height 41
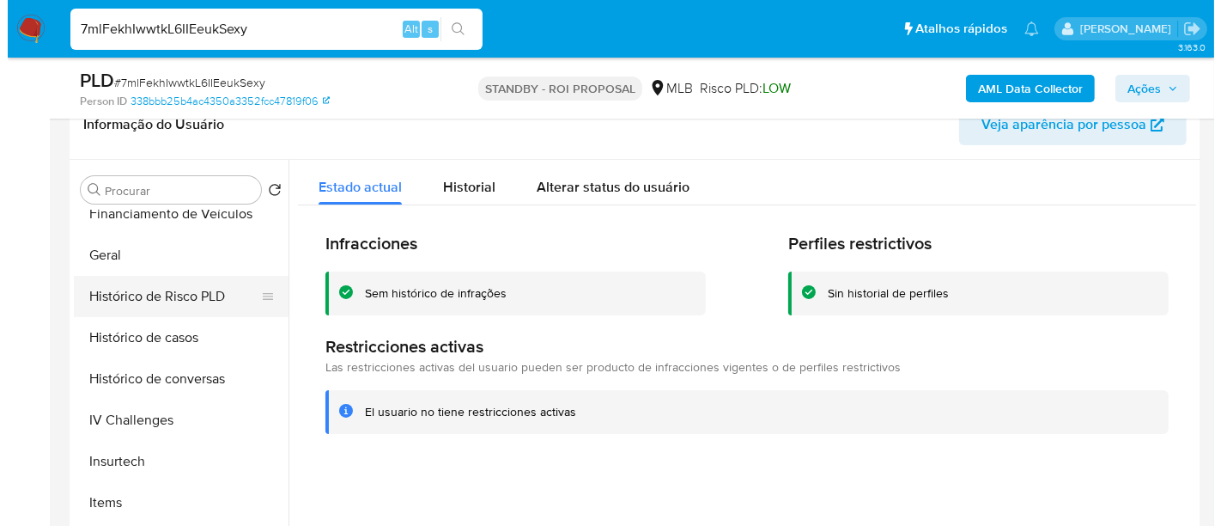
scroll to position [453, 0]
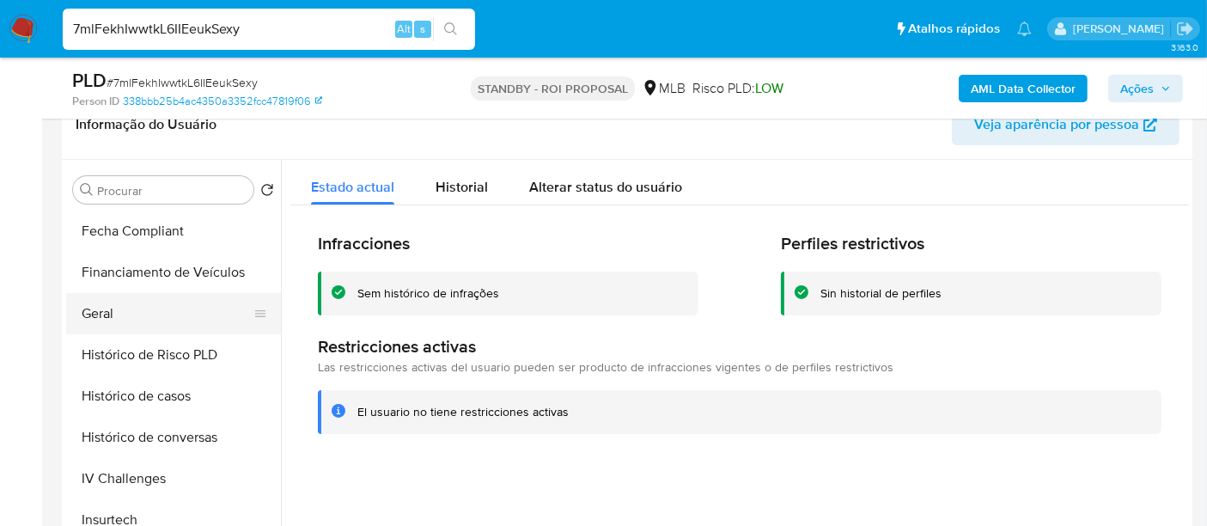
click at [108, 319] on button "Geral" at bounding box center [166, 313] width 201 height 41
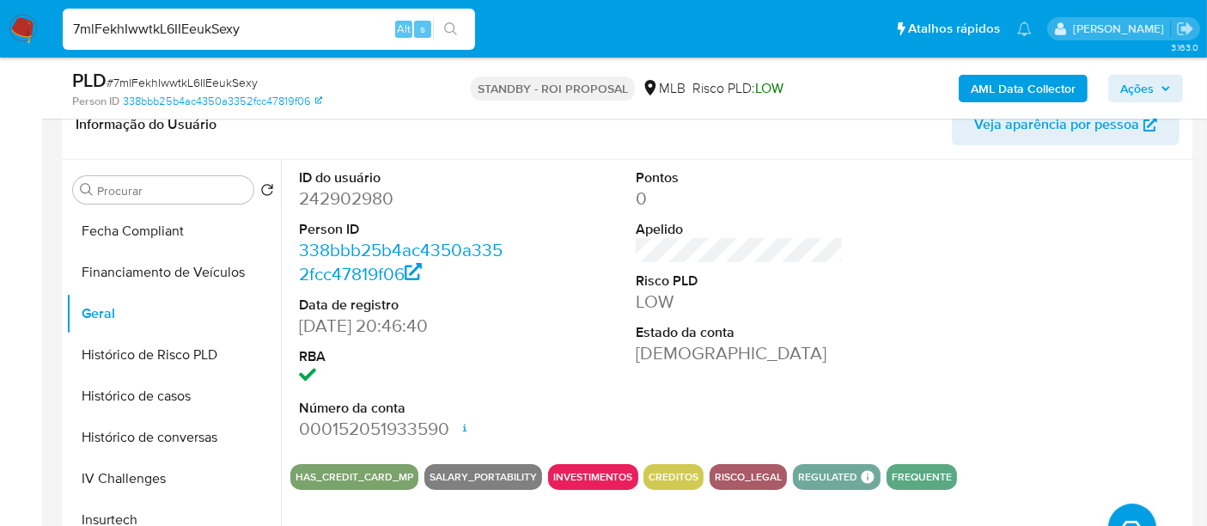
click at [996, 82] on b "AML Data Collector" at bounding box center [1022, 88] width 105 height 27
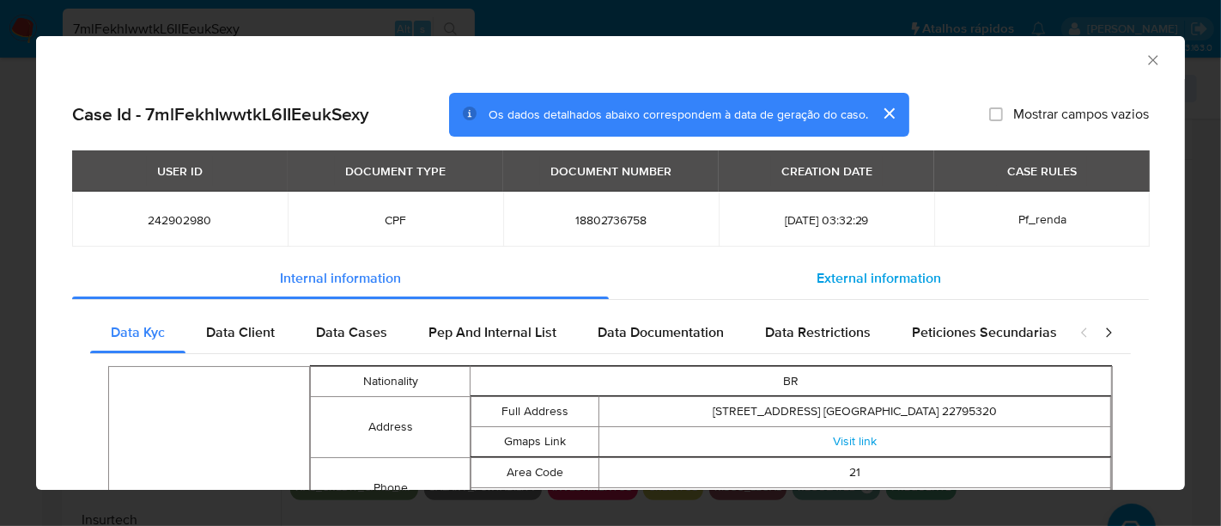
click at [842, 281] on span "External information" at bounding box center [879, 278] width 125 height 20
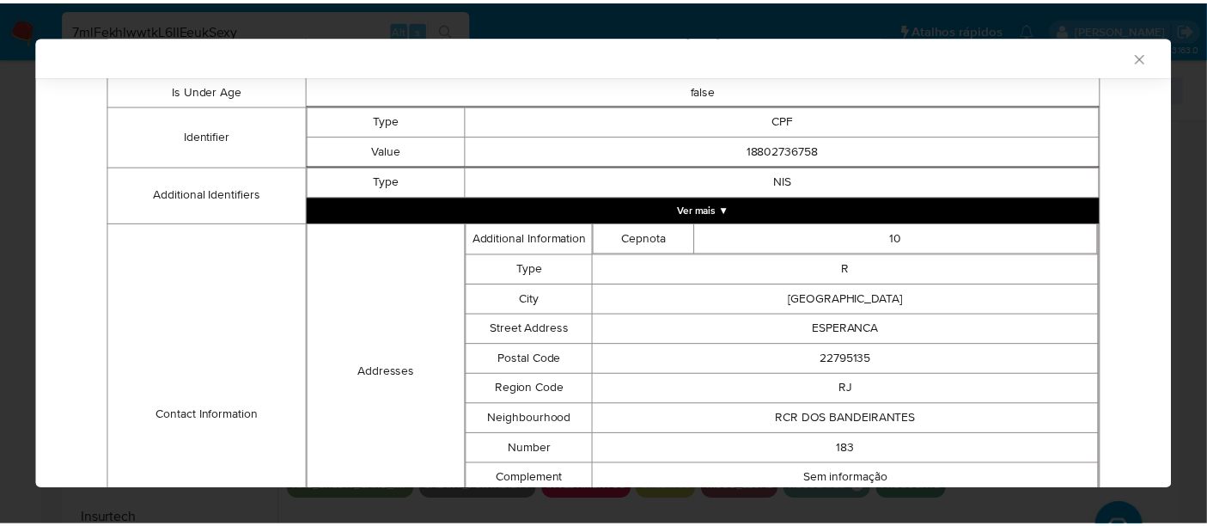
scroll to position [650, 0]
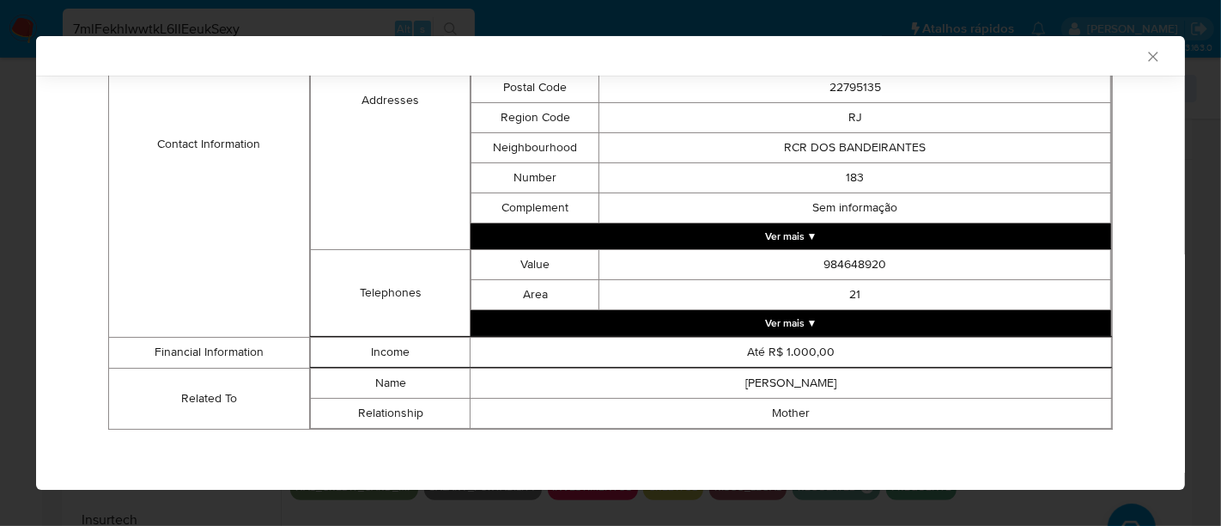
click at [1145, 58] on icon "Fechar a janela" at bounding box center [1153, 56] width 17 height 17
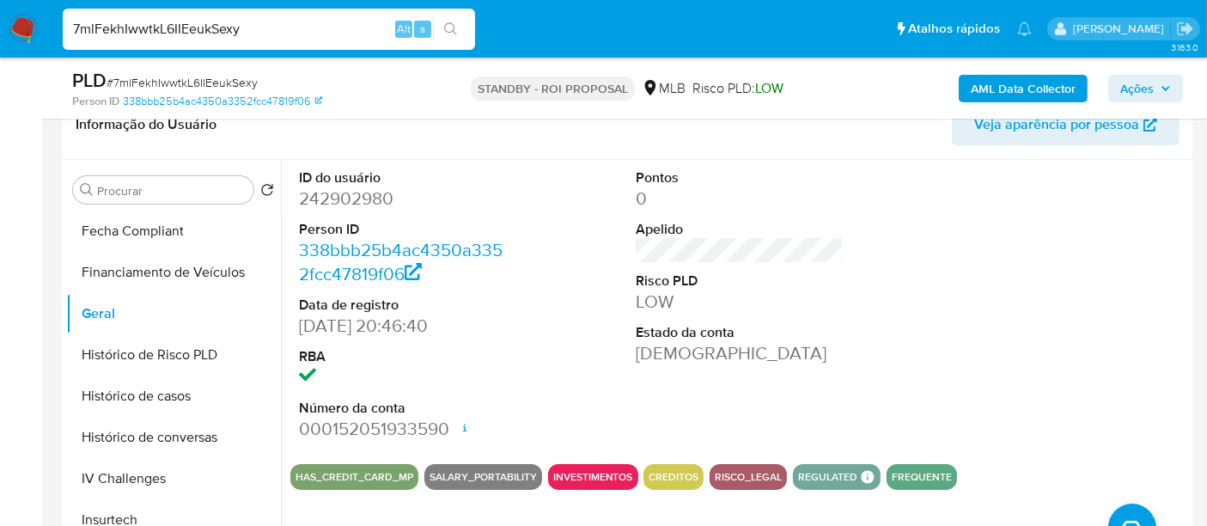
click at [284, 23] on input "7mlFekhIwwtkL6IIEeukSexy" at bounding box center [269, 29] width 412 height 22
click at [285, 23] on input "7mlFekhIwwtkL6IIEeukSexy" at bounding box center [269, 29] width 412 height 22
paste input "CWRYe1g64S9bbbSMvvUmbt8"
type input "7CWRYe1g64S9bbbSMvvUmbt8"
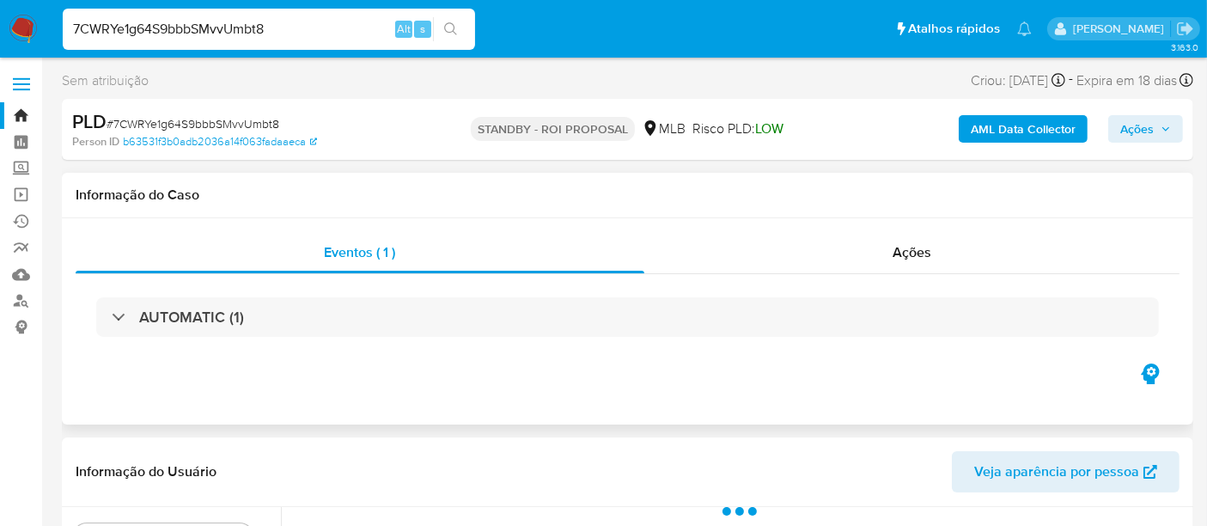
select select "10"
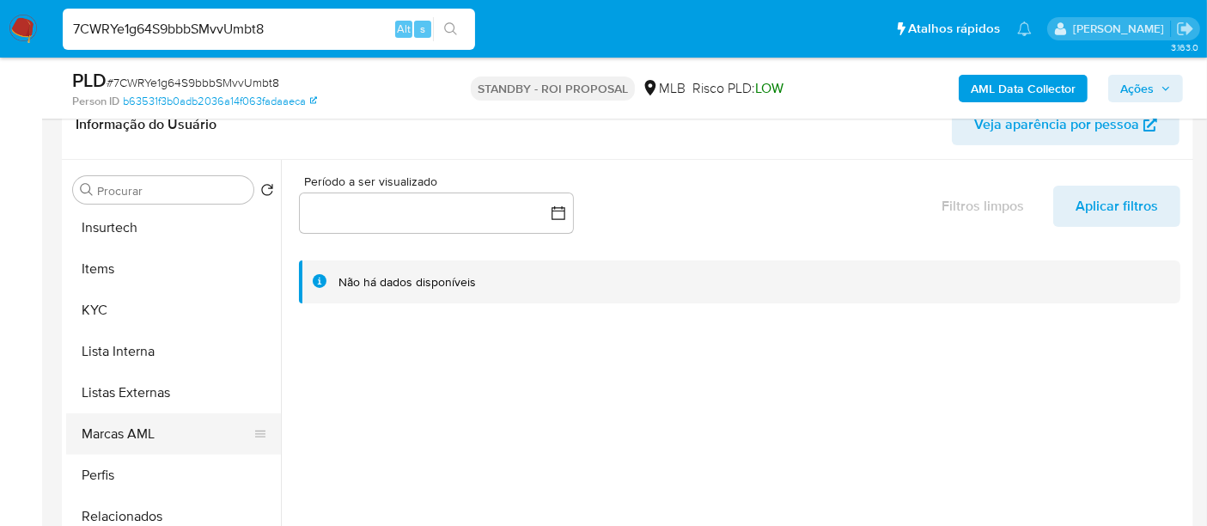
scroll to position [740, 0]
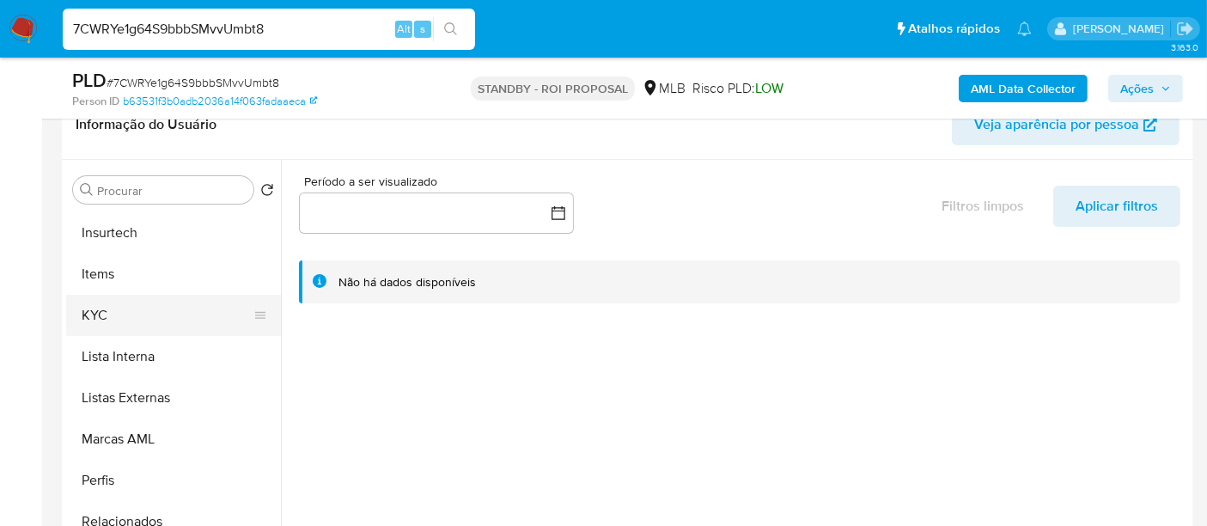
click at [105, 310] on button "KYC" at bounding box center [166, 315] width 201 height 41
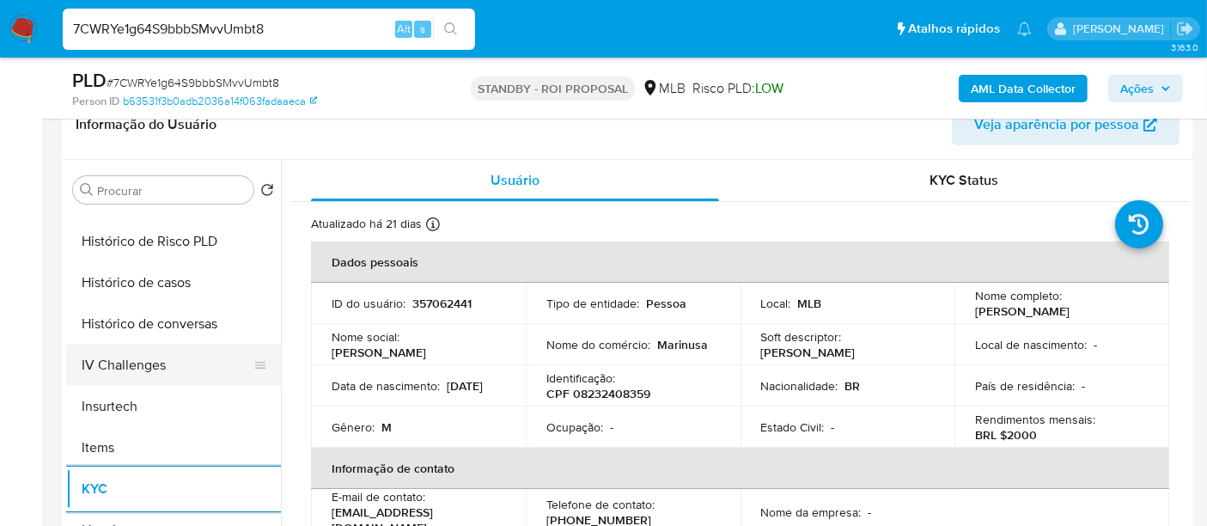
scroll to position [550, 0]
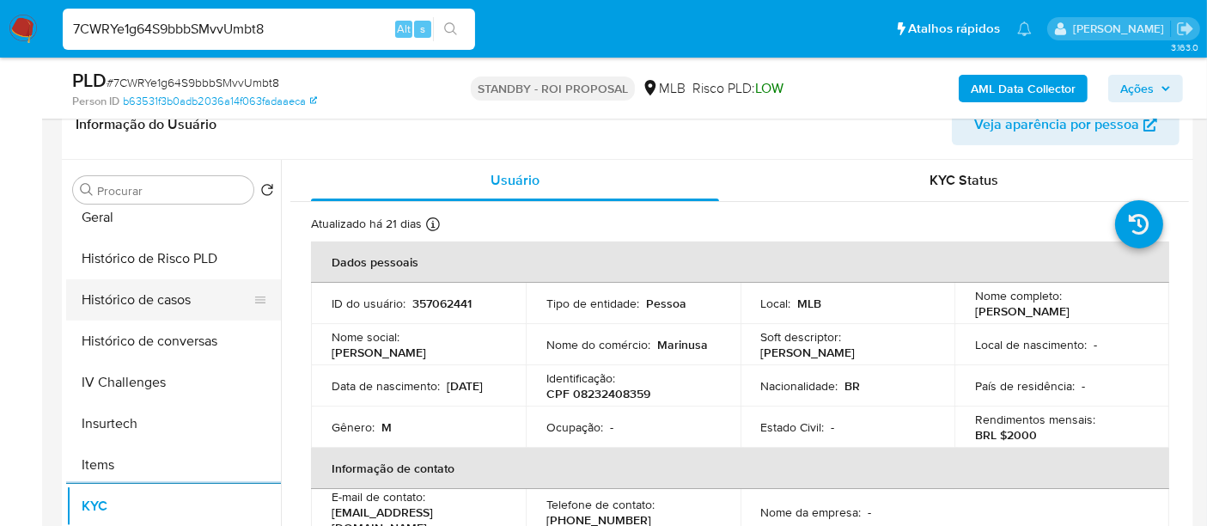
click at [163, 291] on button "Histórico de casos" at bounding box center [166, 299] width 201 height 41
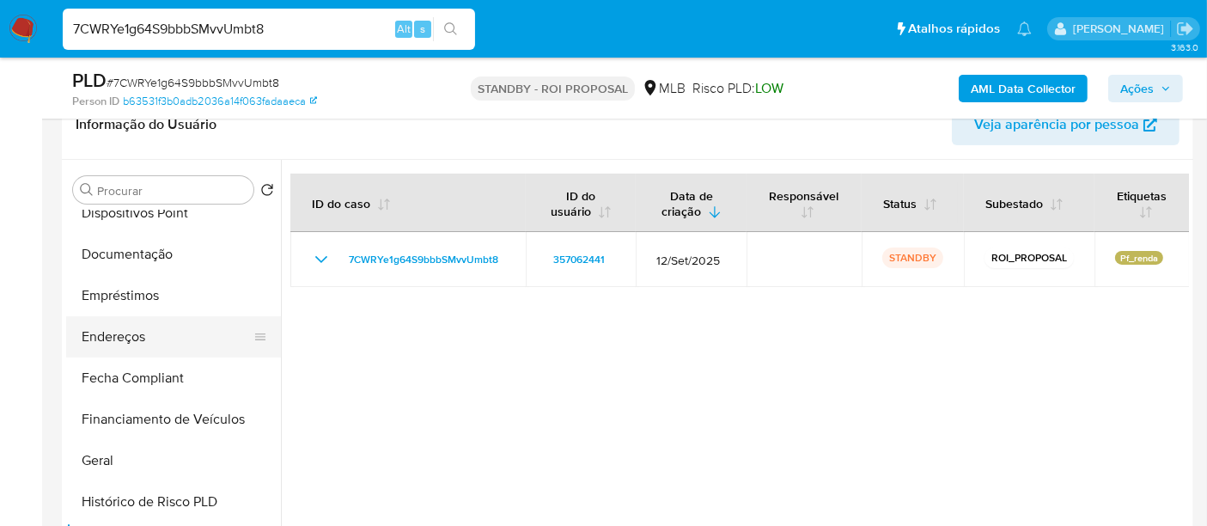
scroll to position [263, 0]
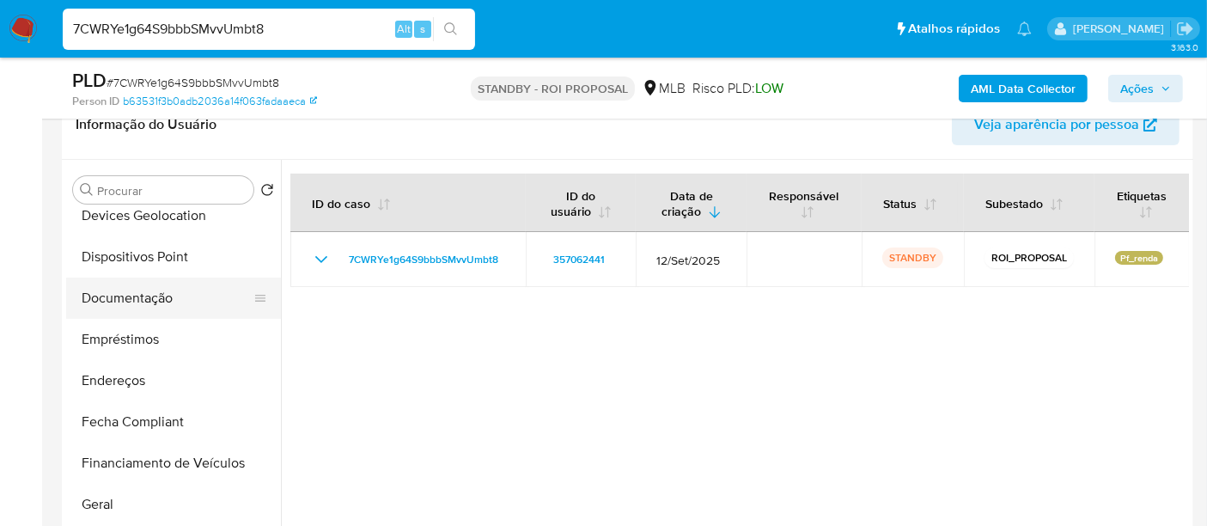
click at [156, 301] on button "Documentação" at bounding box center [166, 297] width 201 height 41
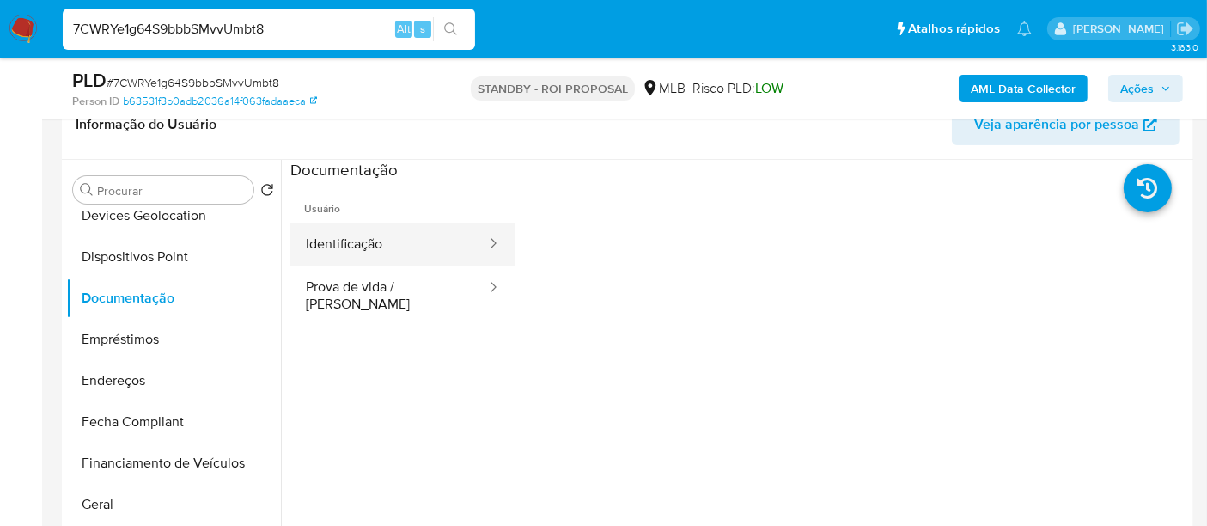
click at [350, 252] on button "Identificação" at bounding box center [389, 244] width 198 height 44
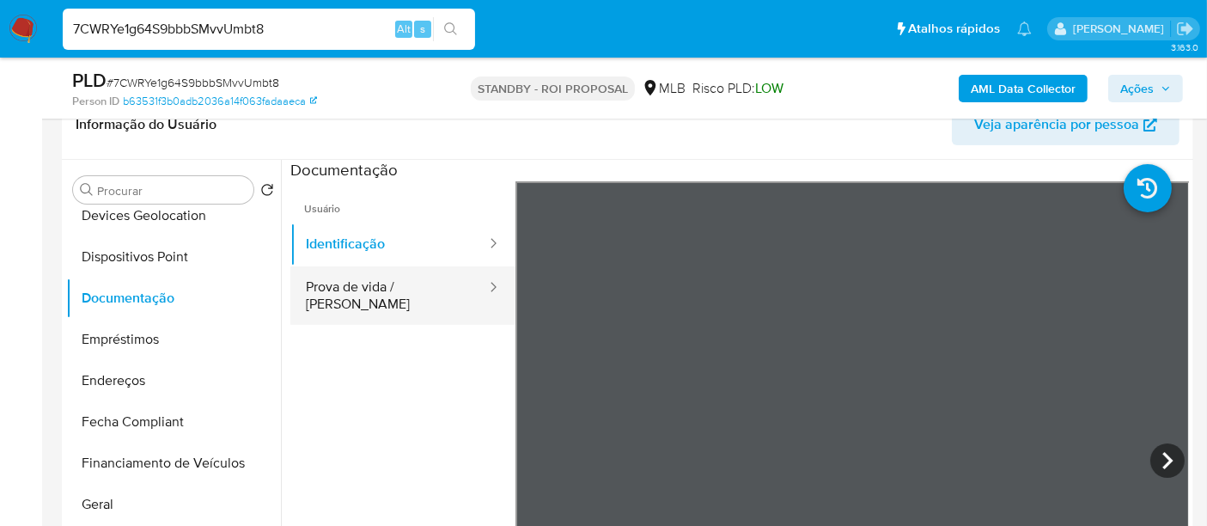
click at [387, 295] on button "Prova de vida / [PERSON_NAME]" at bounding box center [389, 295] width 198 height 58
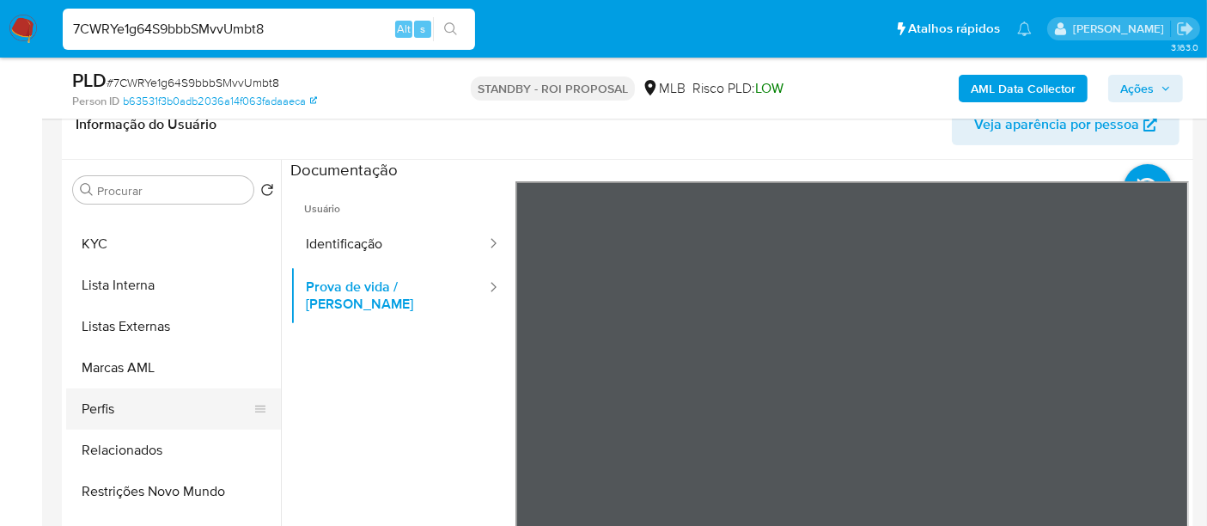
scroll to position [836, 0]
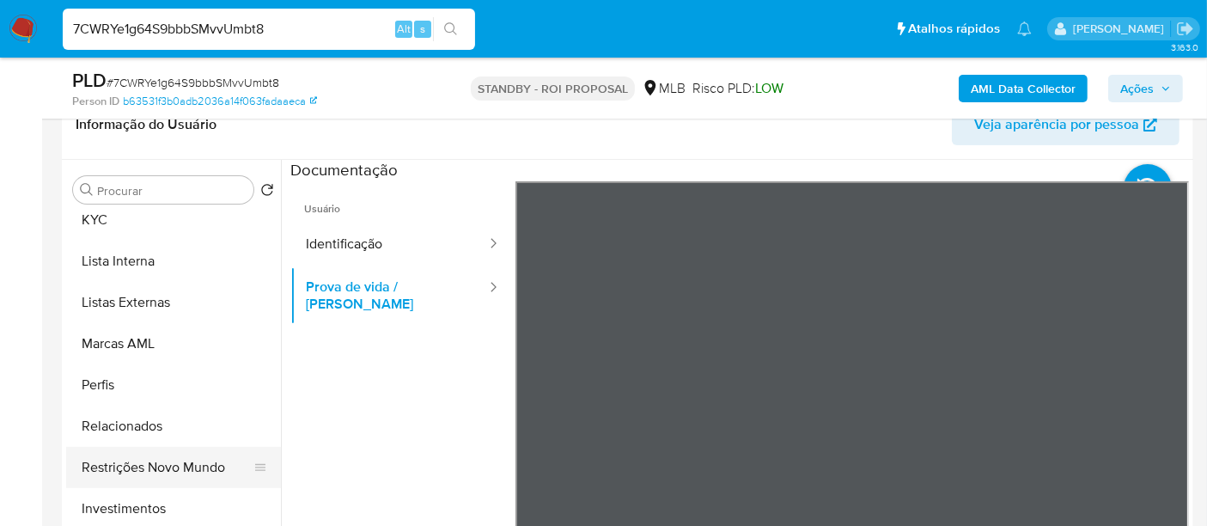
click at [178, 460] on button "Restrições Novo Mundo" at bounding box center [166, 467] width 201 height 41
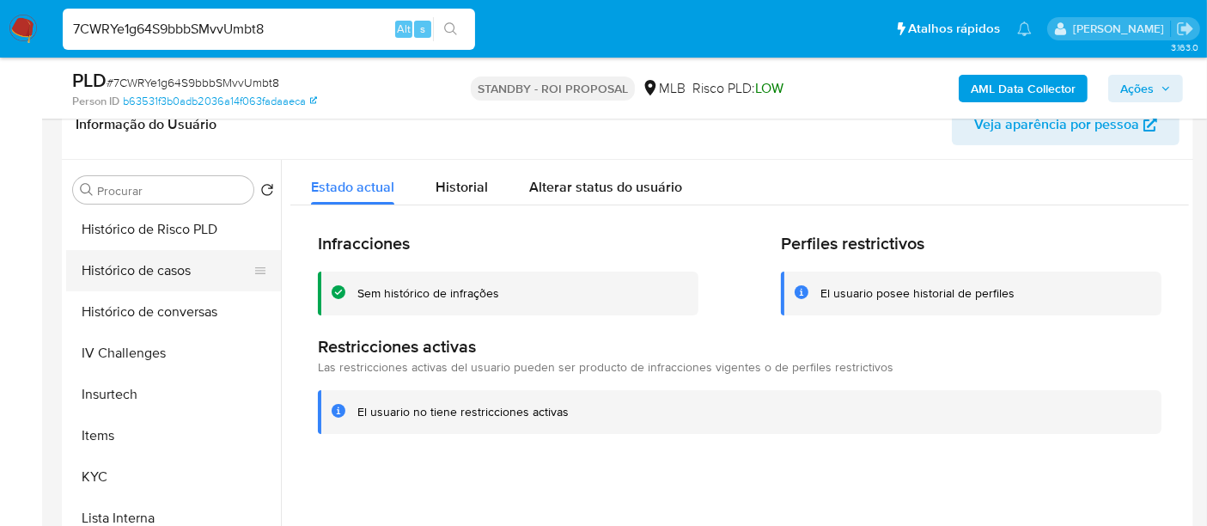
scroll to position [453, 0]
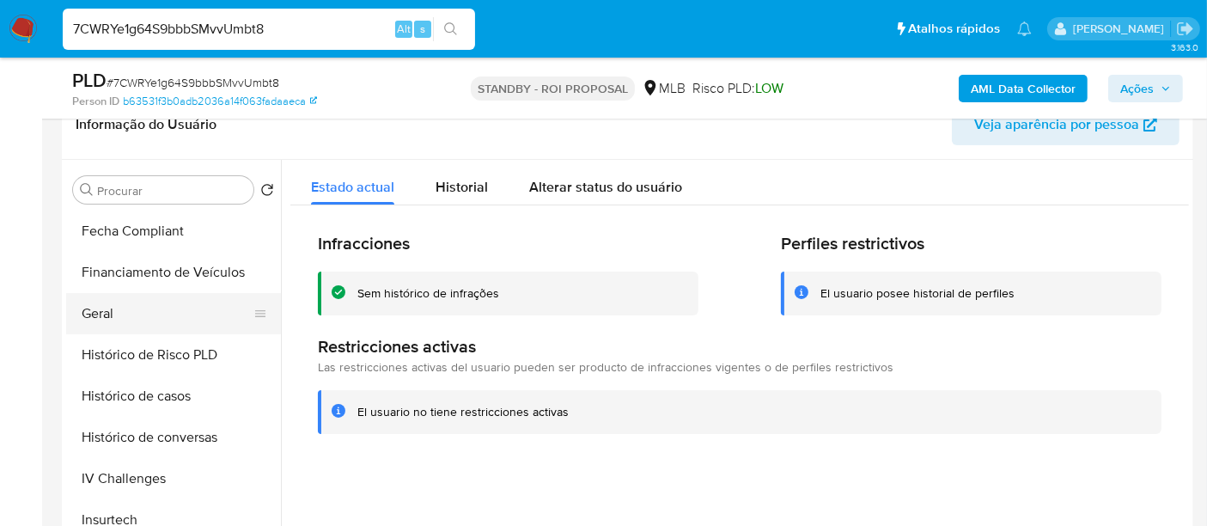
click at [102, 306] on button "Geral" at bounding box center [166, 313] width 201 height 41
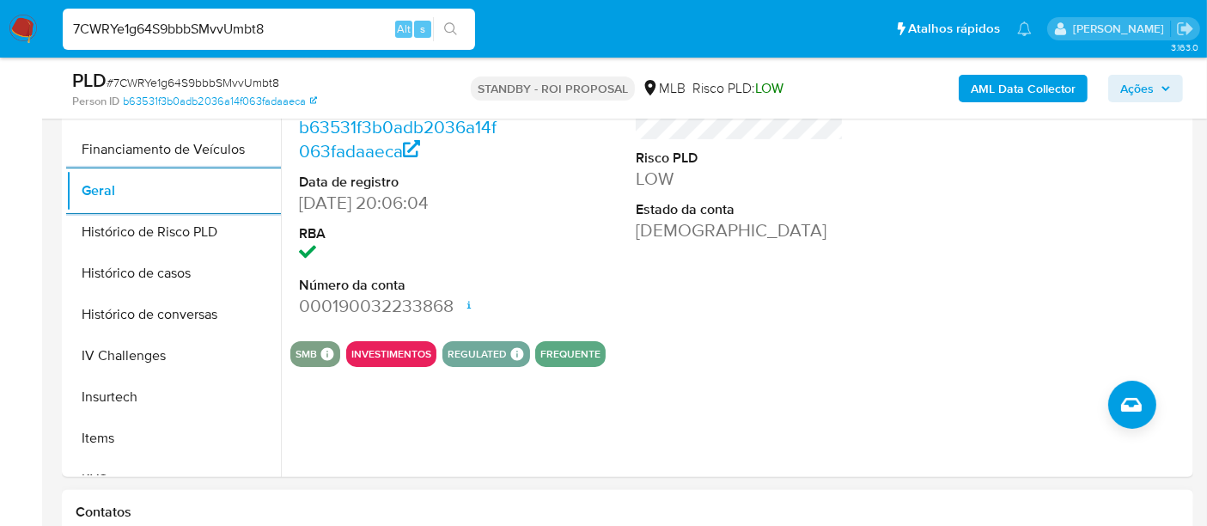
scroll to position [572, 0]
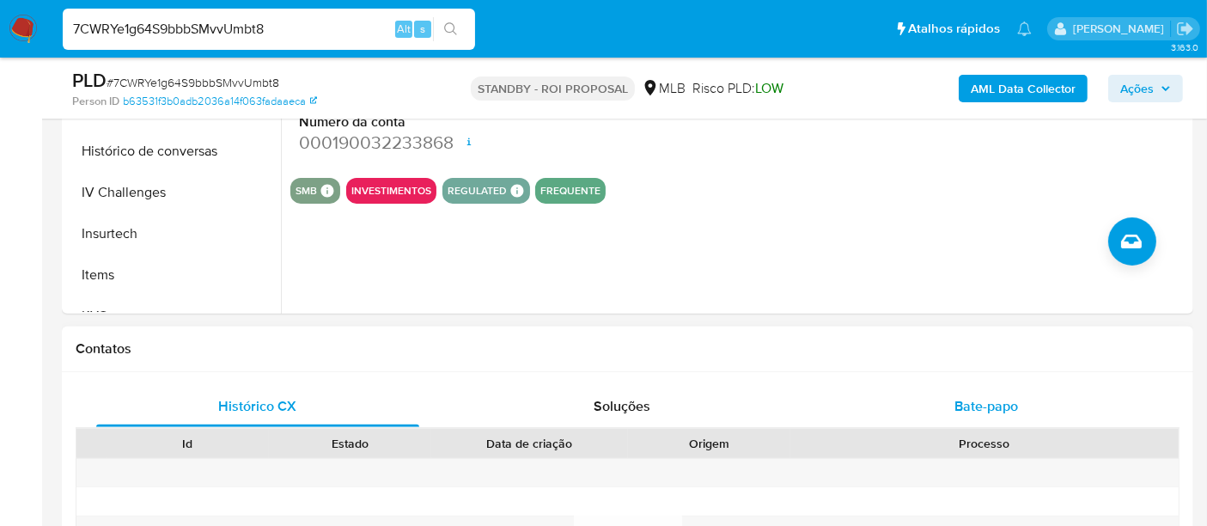
click at [1000, 409] on span "Bate-papo" at bounding box center [986, 406] width 64 height 20
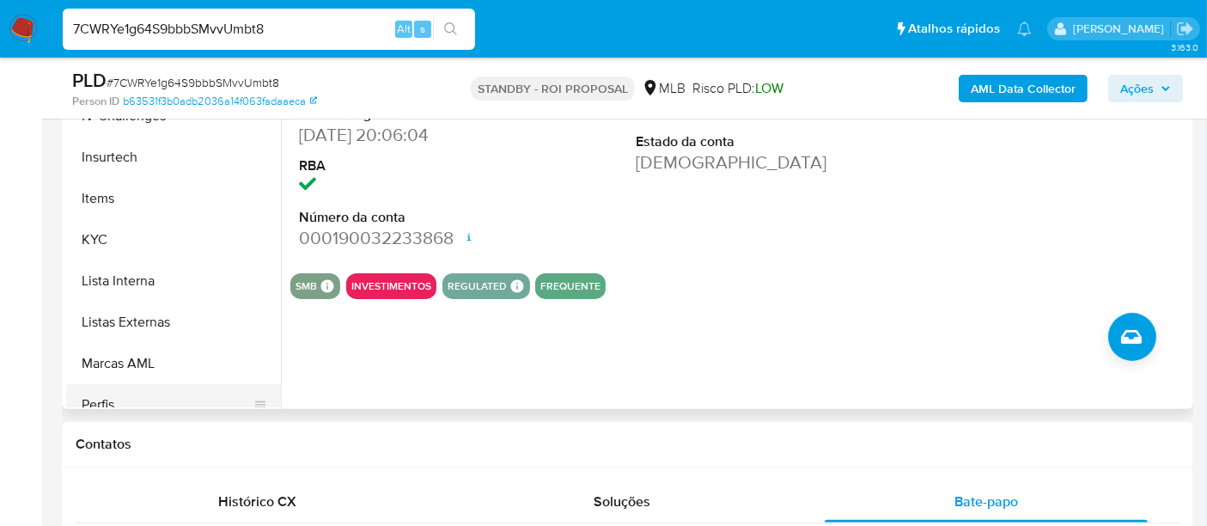
scroll to position [740, 0]
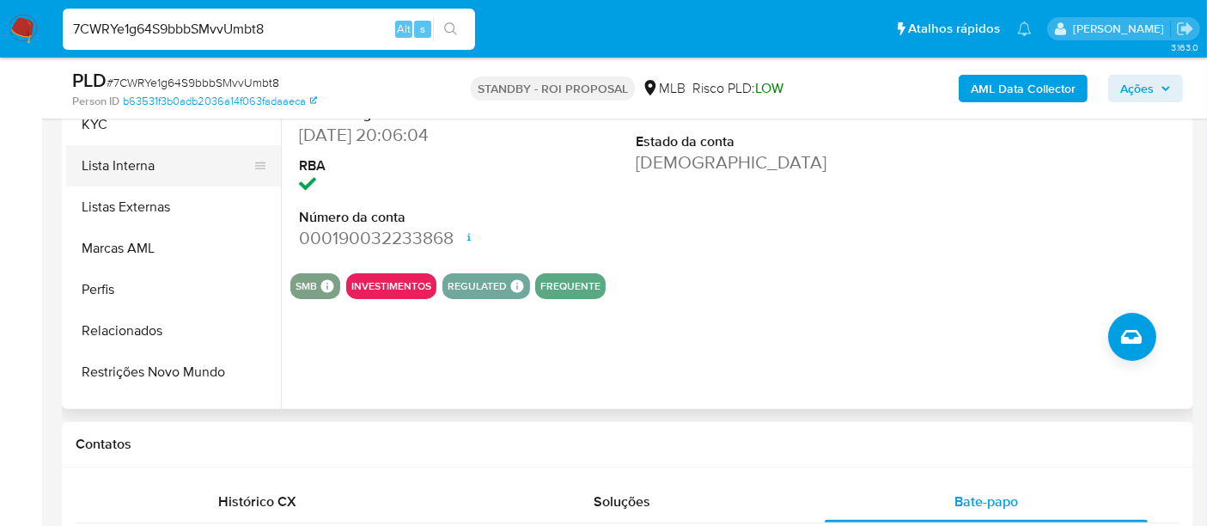
drag, startPoint x: 90, startPoint y: 124, endPoint x: 115, endPoint y: 158, distance: 42.4
click at [90, 122] on button "KYC" at bounding box center [173, 124] width 215 height 41
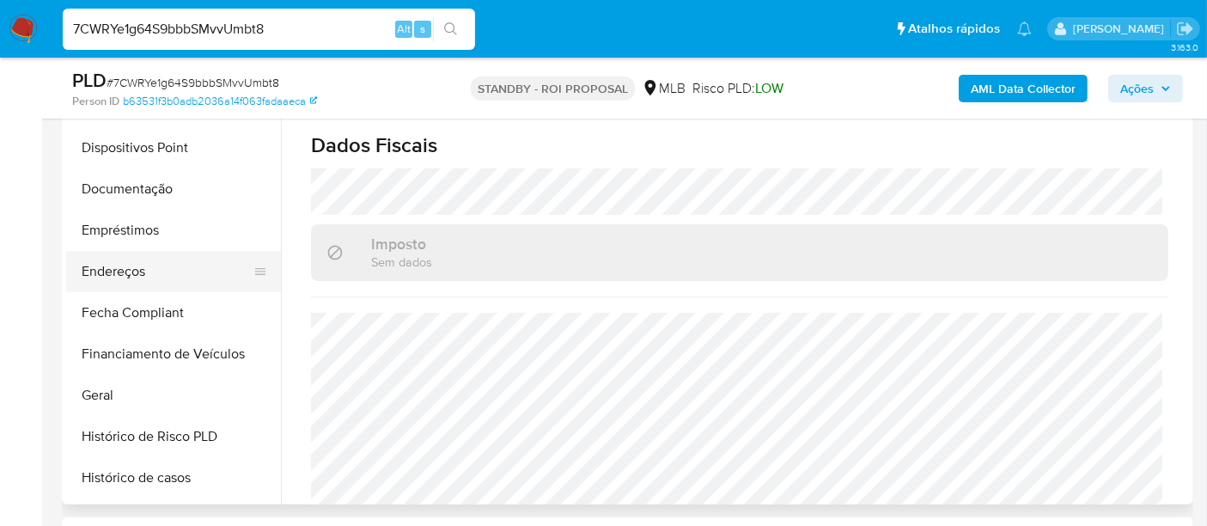
scroll to position [263, 0]
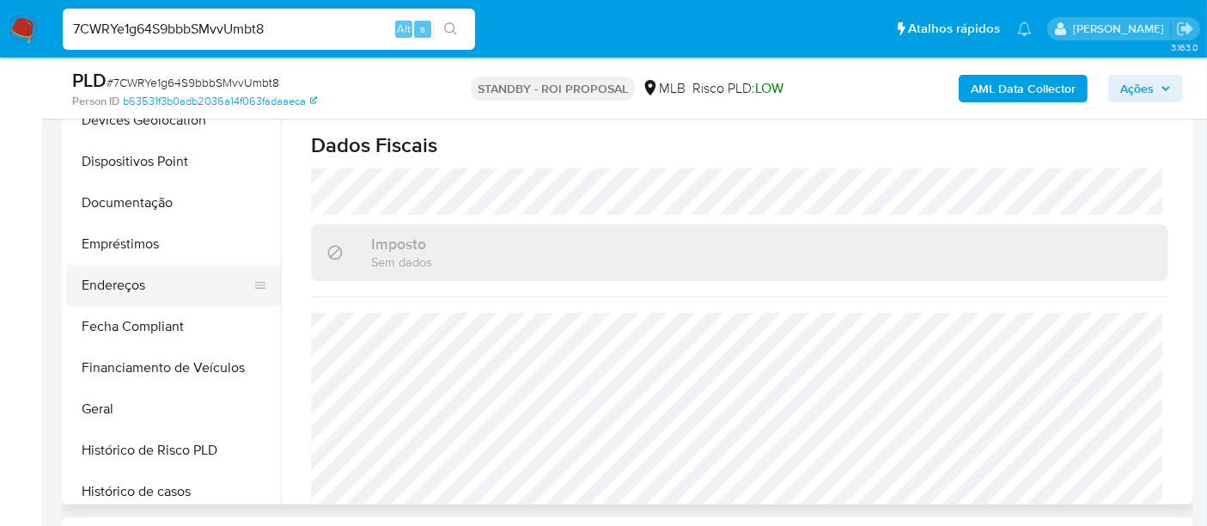
click at [135, 288] on button "Endereços" at bounding box center [166, 285] width 201 height 41
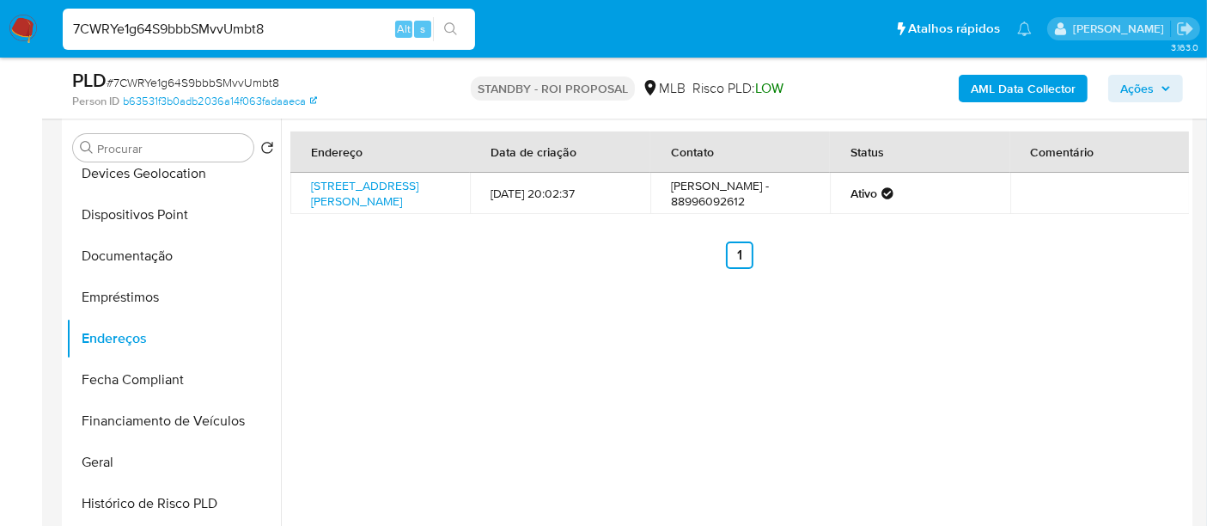
scroll to position [286, 0]
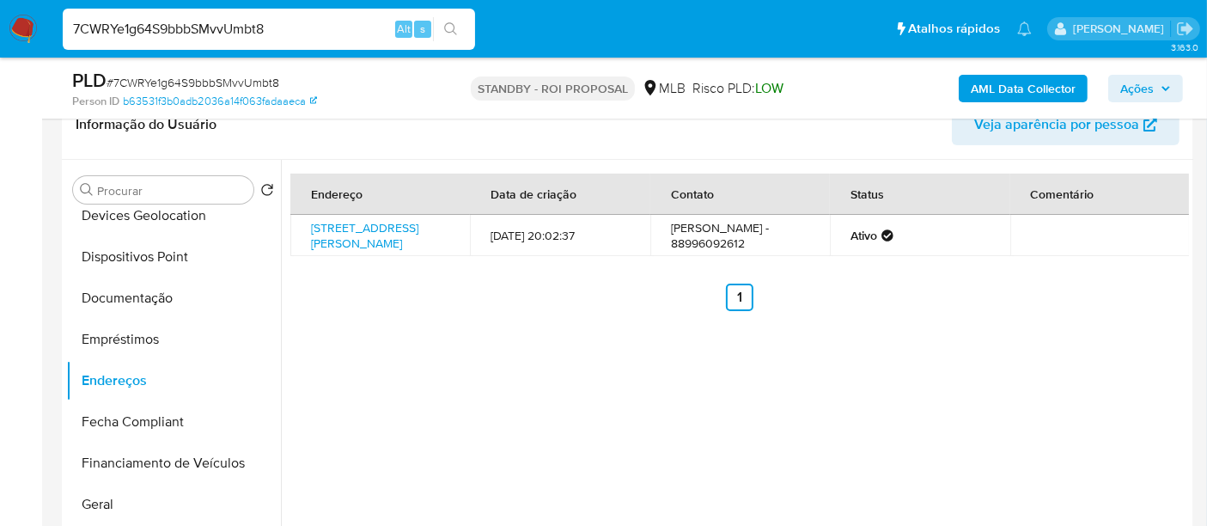
click at [259, 31] on input "7CWRYe1g64S9bbbSMvvUmbt8" at bounding box center [269, 29] width 412 height 22
paste input "06oTJ1KaZ3LMIHuyN6C8zSGk"
type input "06oTJ1KaZ3LMIHuyN6C8zSGk"
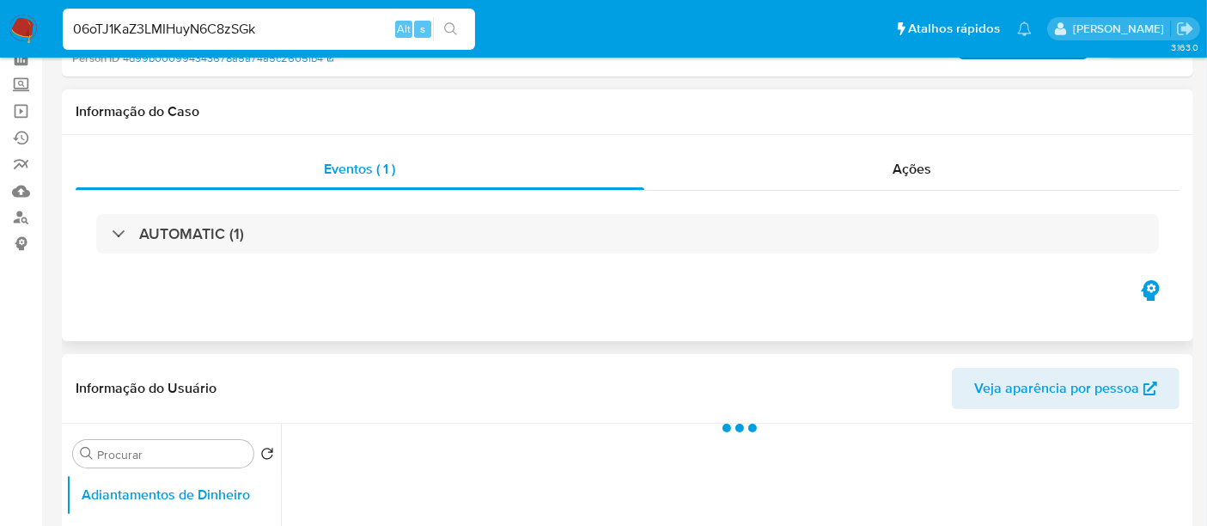
scroll to position [286, 0]
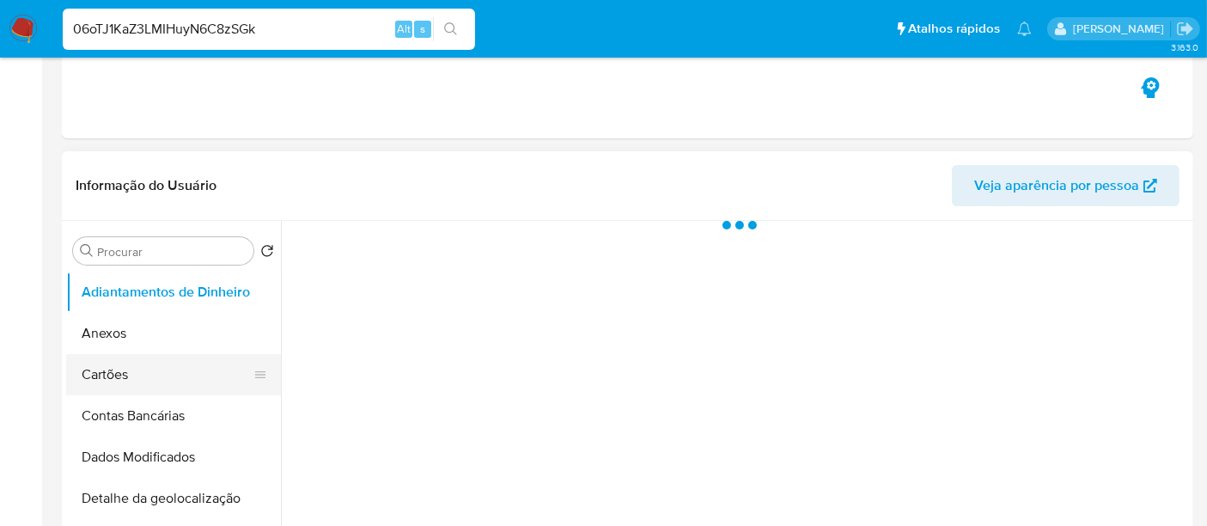
select select "10"
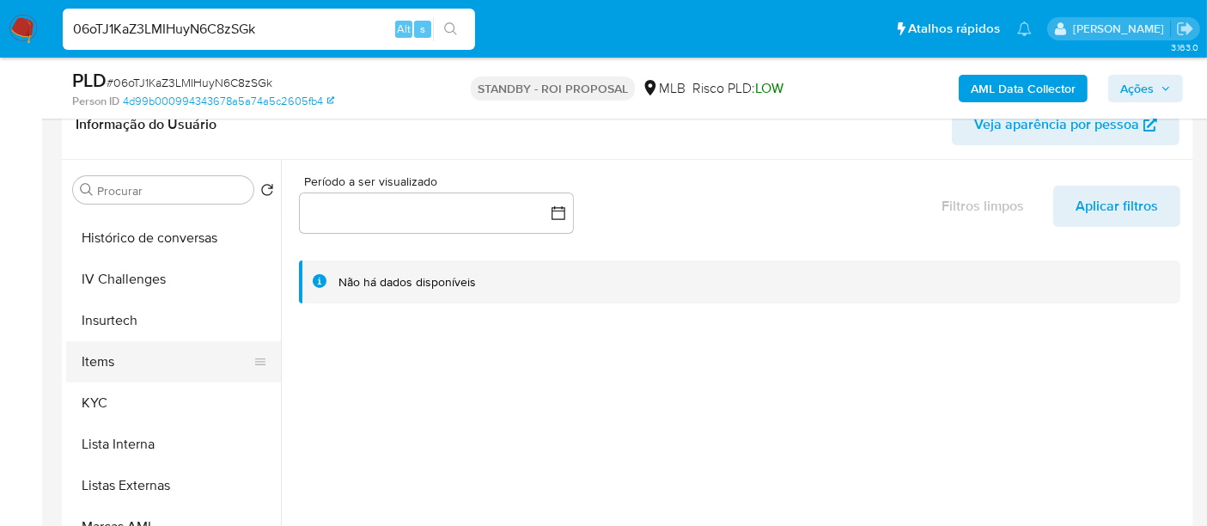
scroll to position [667, 0]
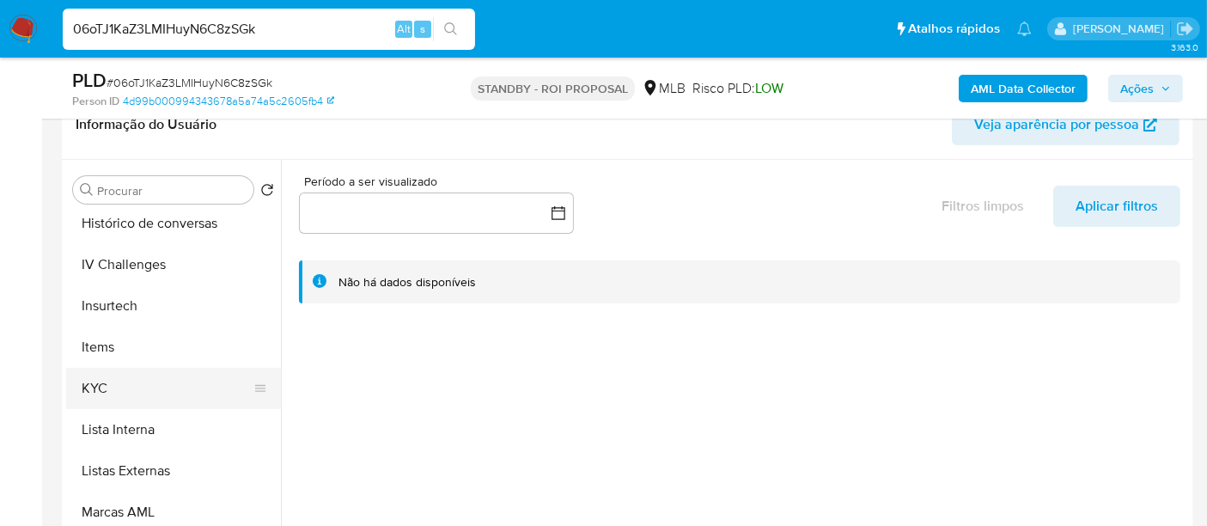
click at [110, 386] on button "KYC" at bounding box center [166, 388] width 201 height 41
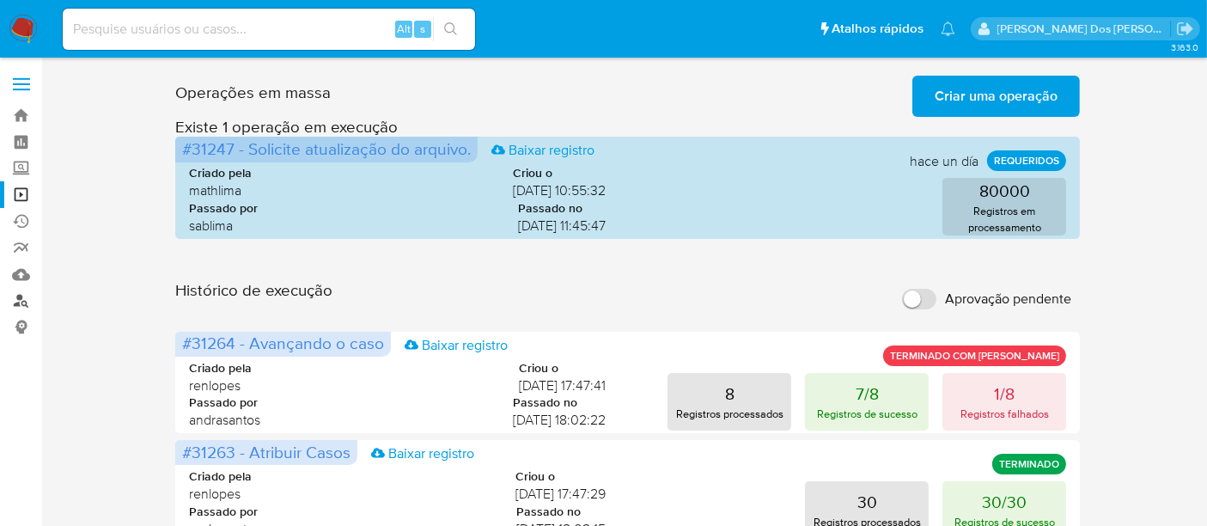
click at [21, 304] on link "Localizador de pessoas" at bounding box center [102, 301] width 204 height 27
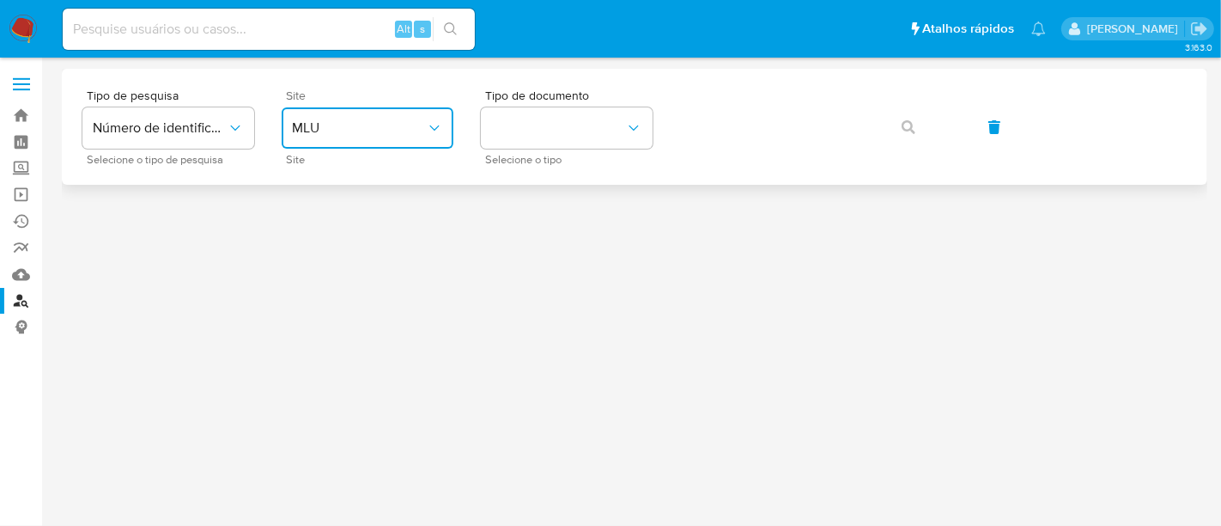
click at [334, 119] on span "MLU" at bounding box center [359, 127] width 134 height 17
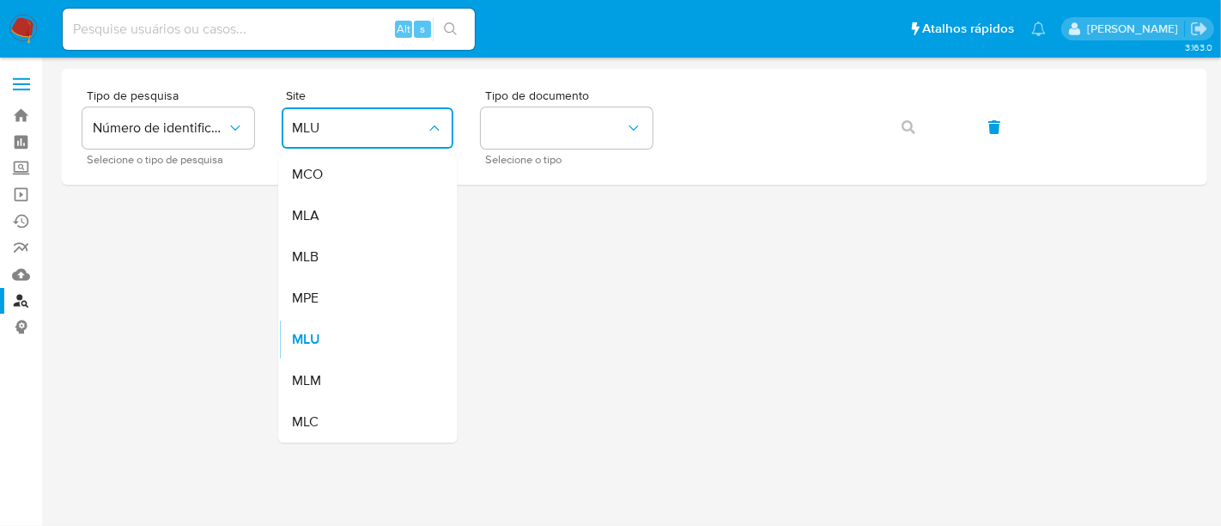
click at [344, 254] on div "MLB" at bounding box center [362, 256] width 141 height 41
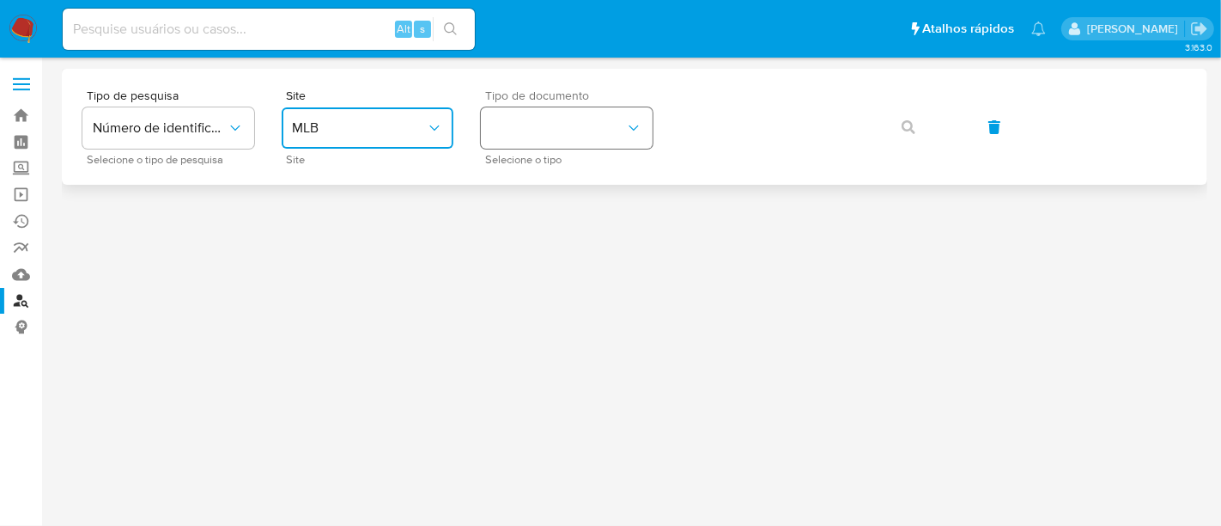
click at [553, 125] on button "identificationType" at bounding box center [567, 127] width 172 height 41
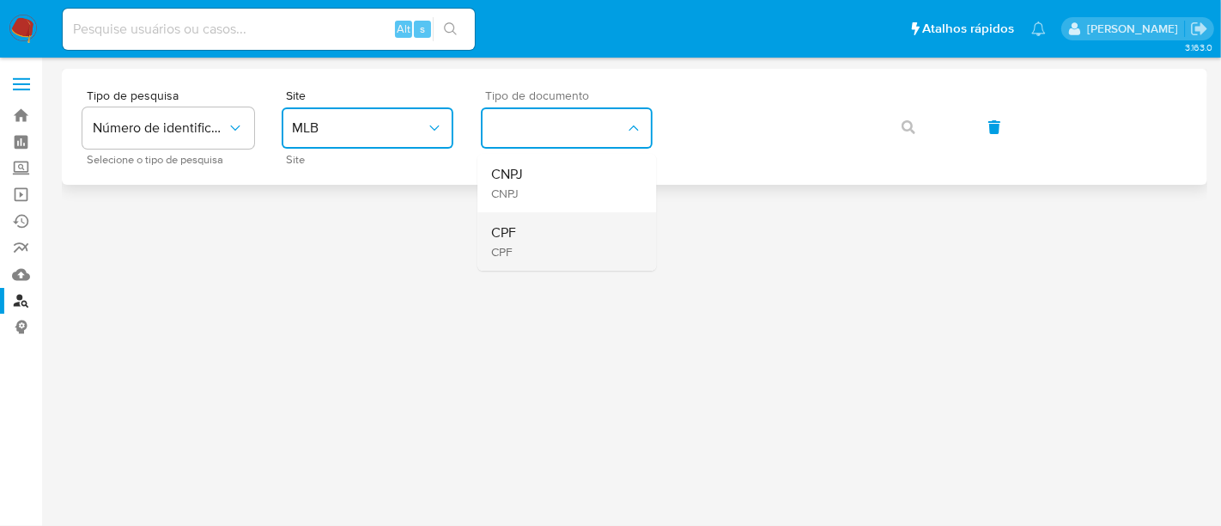
click at [549, 228] on div "CPF CPF" at bounding box center [561, 241] width 141 height 58
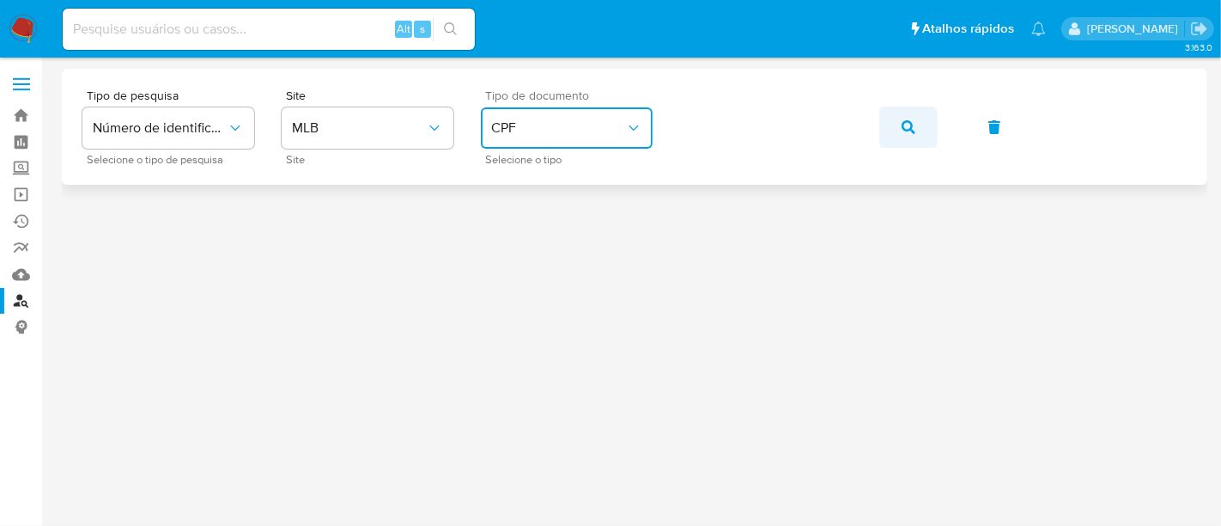
click at [902, 125] on icon "button" at bounding box center [909, 127] width 14 height 14
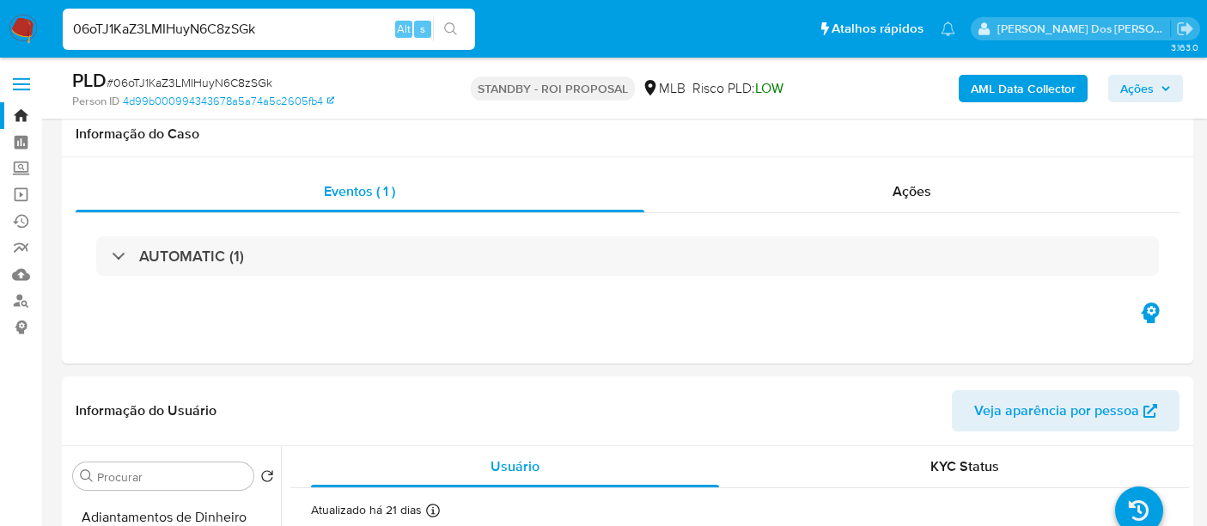
select select "10"
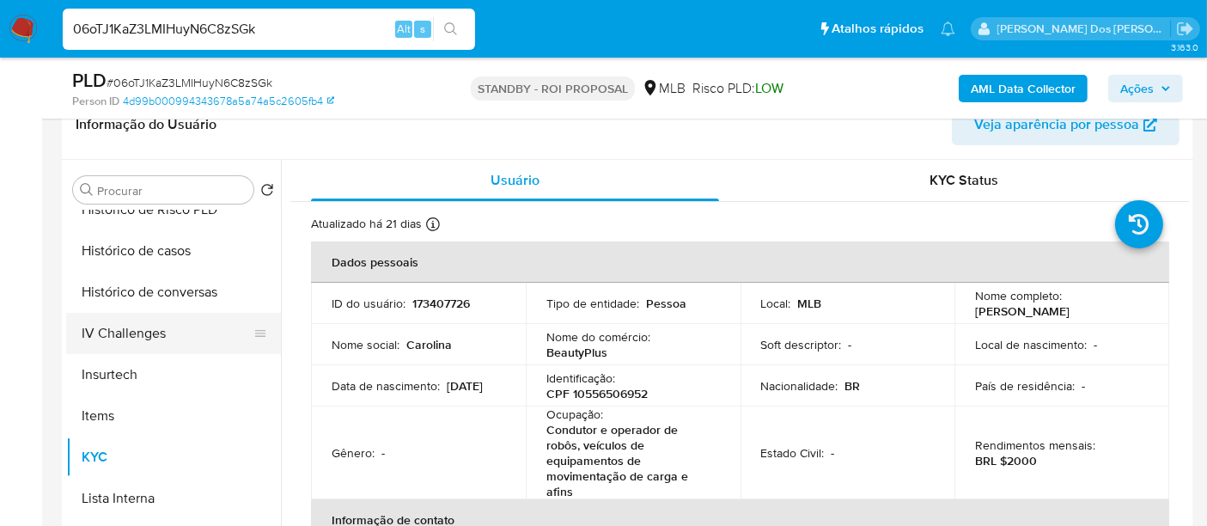
scroll to position [572, 0]
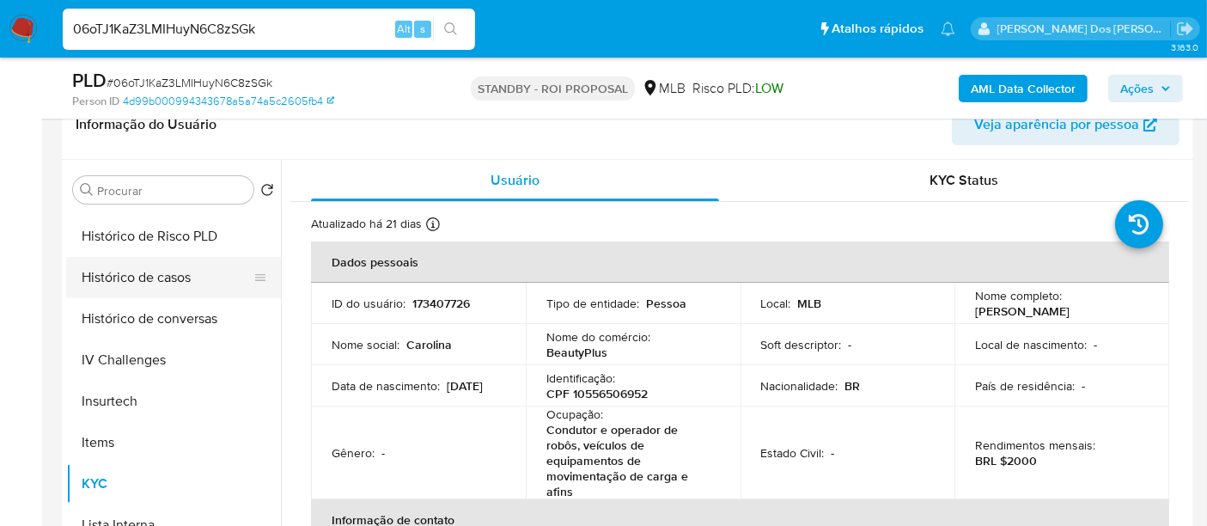
click at [171, 285] on button "Histórico de casos" at bounding box center [166, 277] width 201 height 41
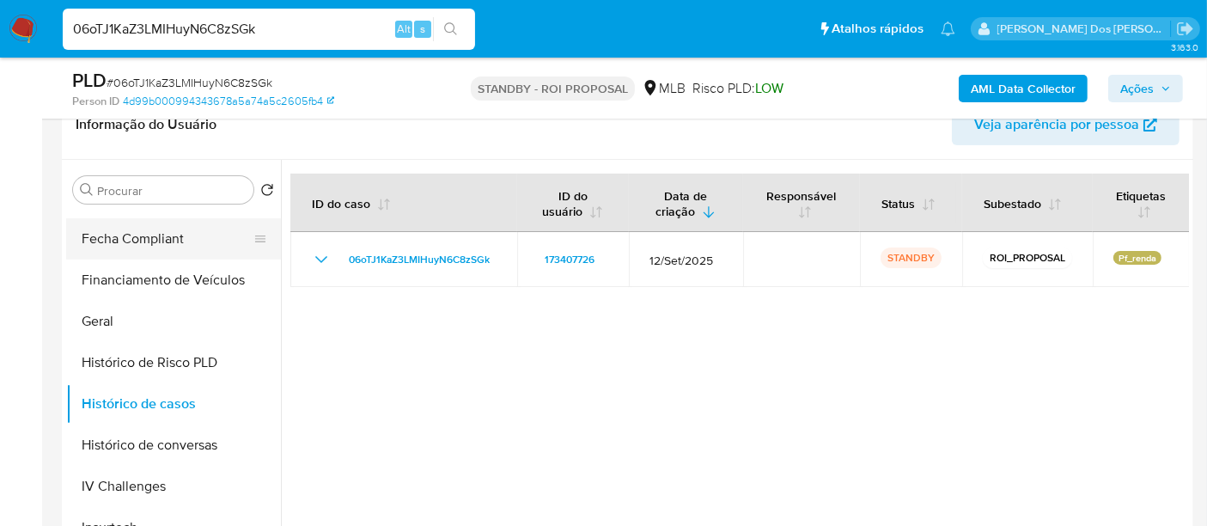
scroll to position [286, 0]
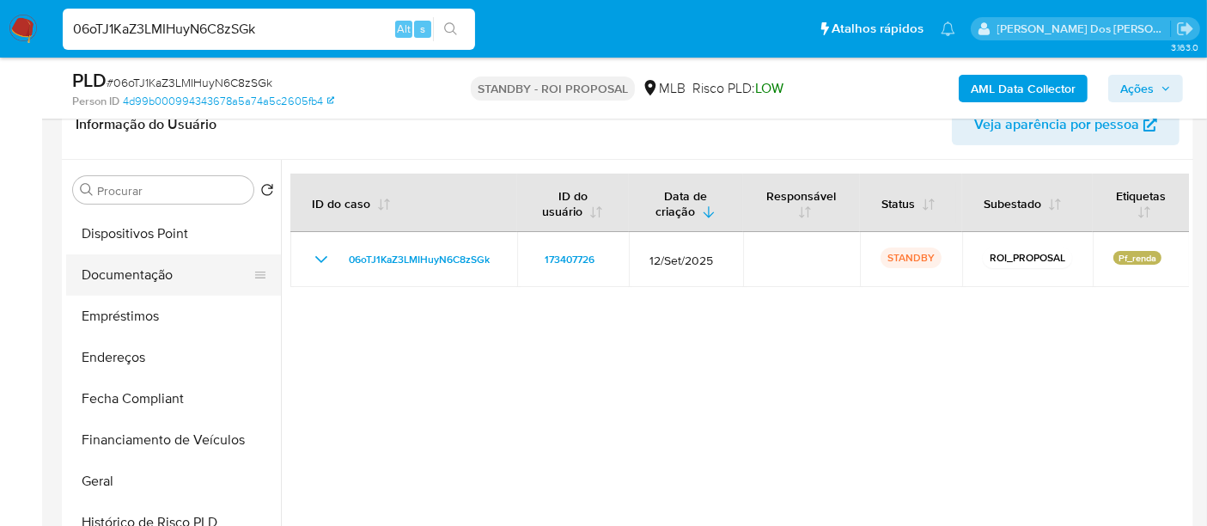
click at [135, 274] on button "Documentação" at bounding box center [166, 274] width 201 height 41
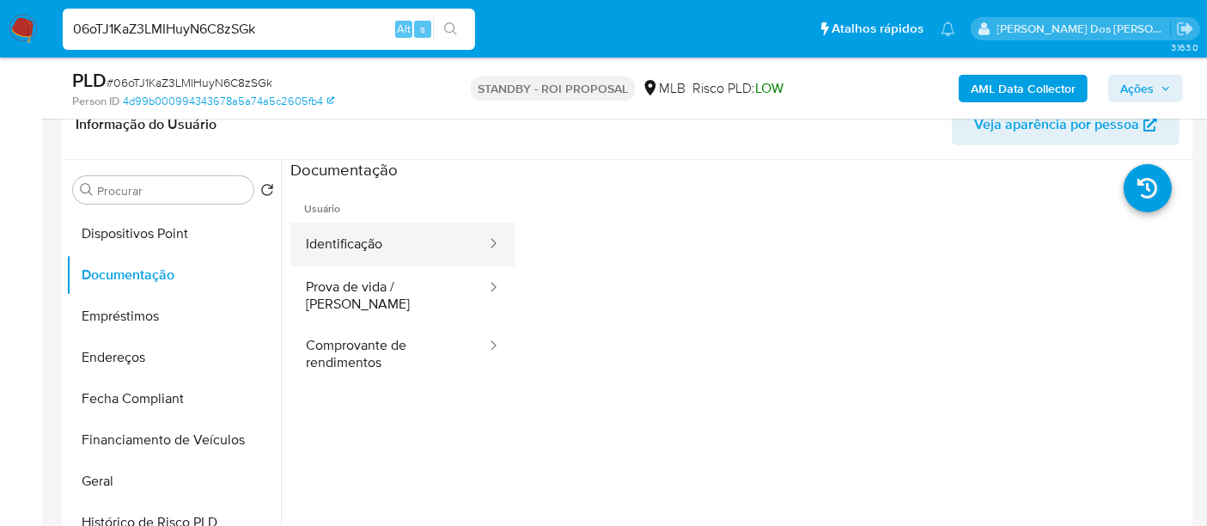
click at [341, 238] on button "Identificação" at bounding box center [389, 244] width 198 height 44
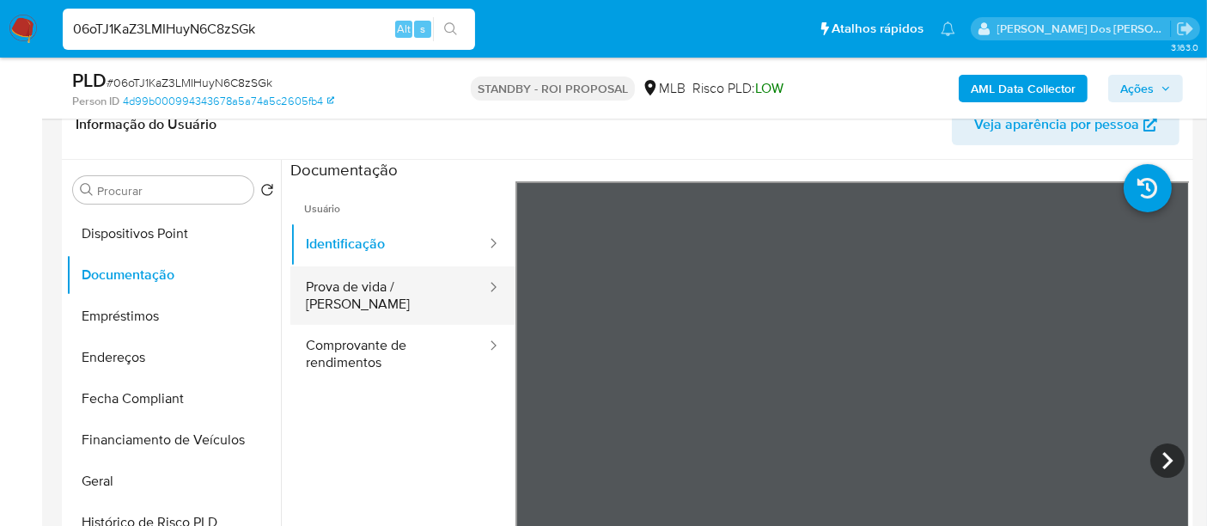
click at [361, 295] on button "Prova de vida / [PERSON_NAME]" at bounding box center [389, 295] width 198 height 58
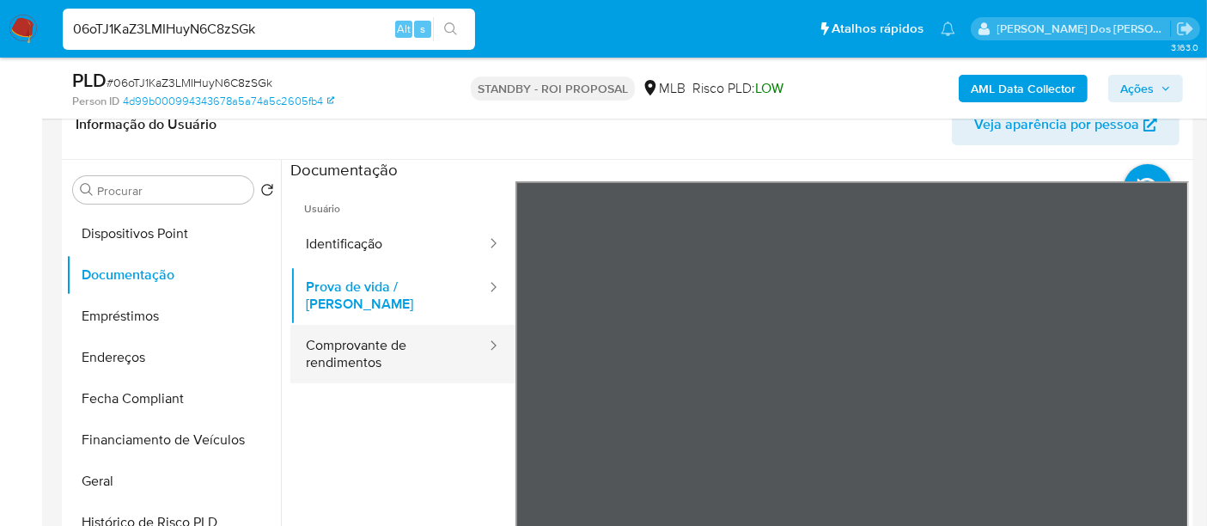
click at [373, 333] on button "Comprovante de rendimentos" at bounding box center [389, 354] width 198 height 58
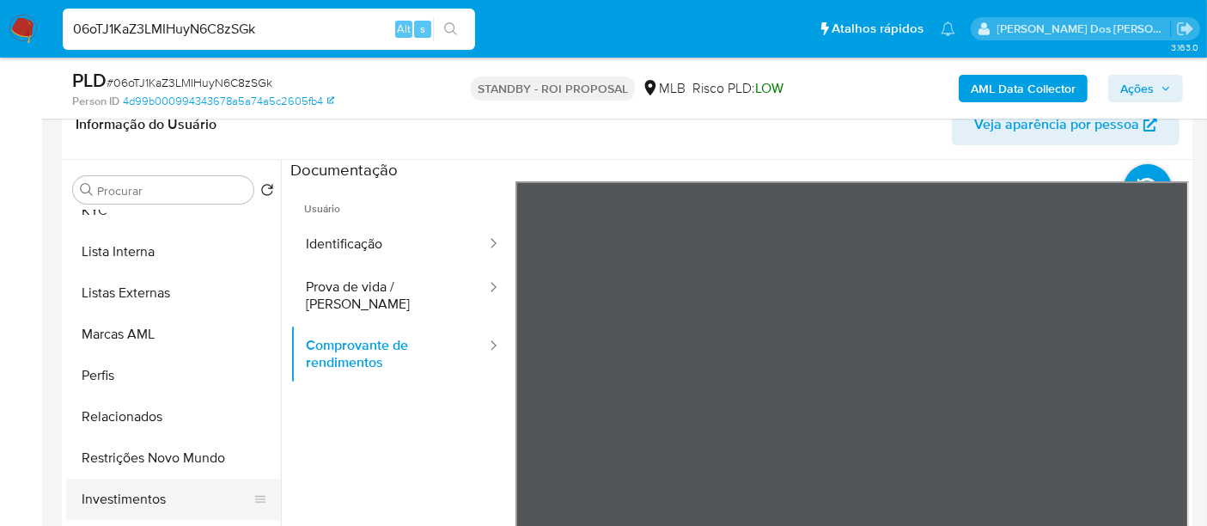
scroll to position [931, 0]
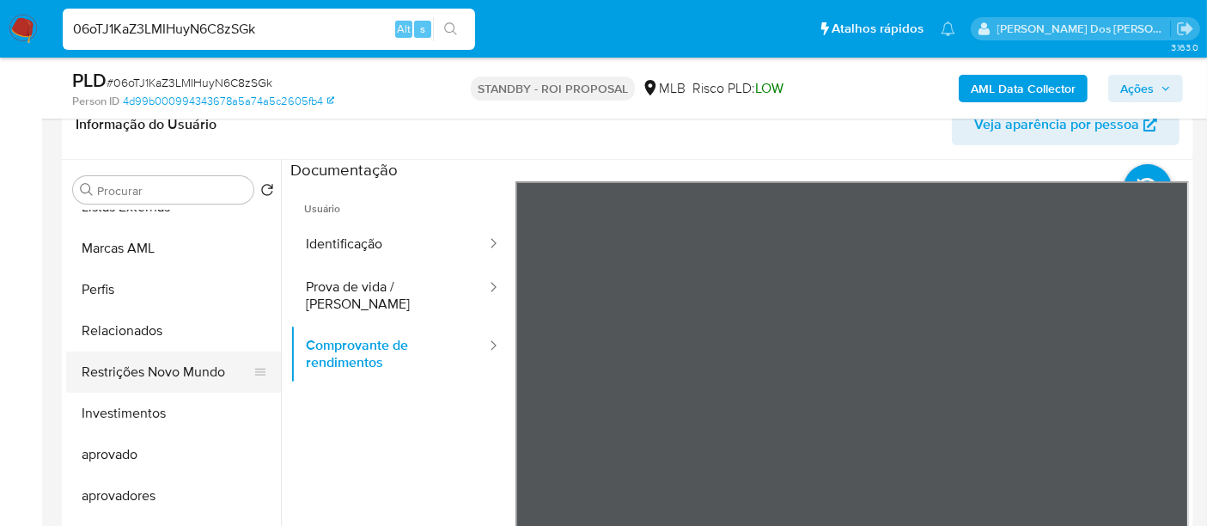
click at [158, 367] on button "Restrições Novo Mundo" at bounding box center [166, 371] width 201 height 41
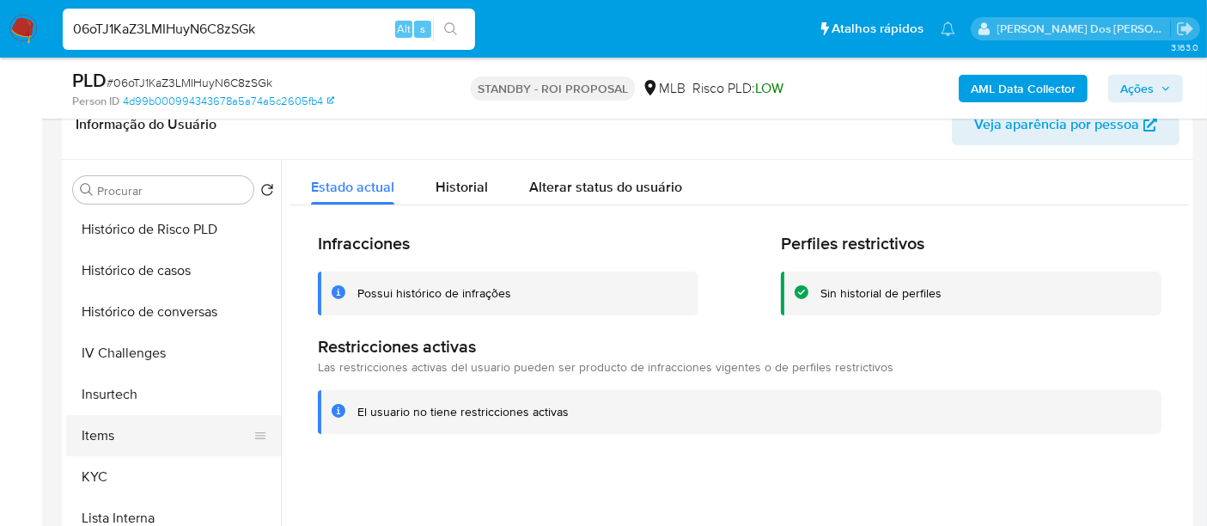
scroll to position [550, 0]
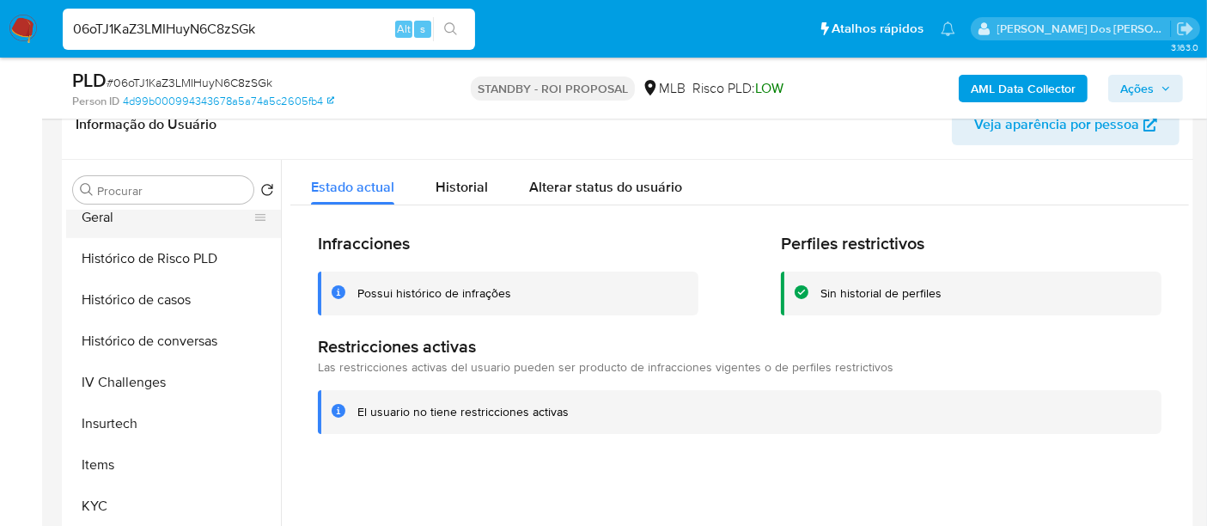
click at [98, 216] on button "Geral" at bounding box center [166, 217] width 201 height 41
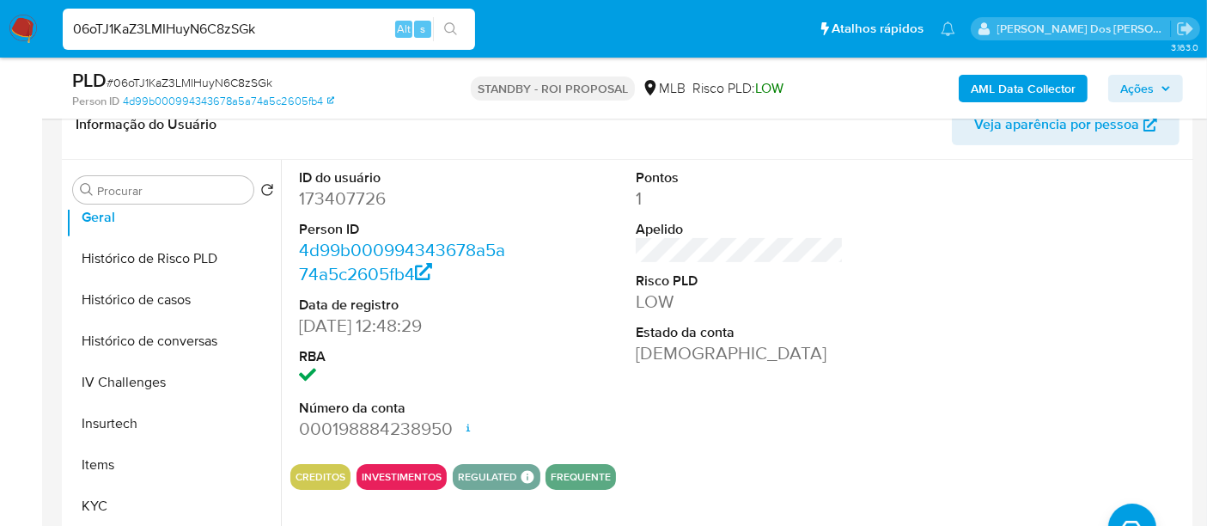
click at [311, 27] on input "06oTJ1KaZ3LMIHuyN6C8zSGk" at bounding box center [269, 29] width 412 height 22
paste input "UWGpJBdiRfflqQX6pxi33jMa"
type input "UWGpJBdiRfflqQX6pxi33jMa"
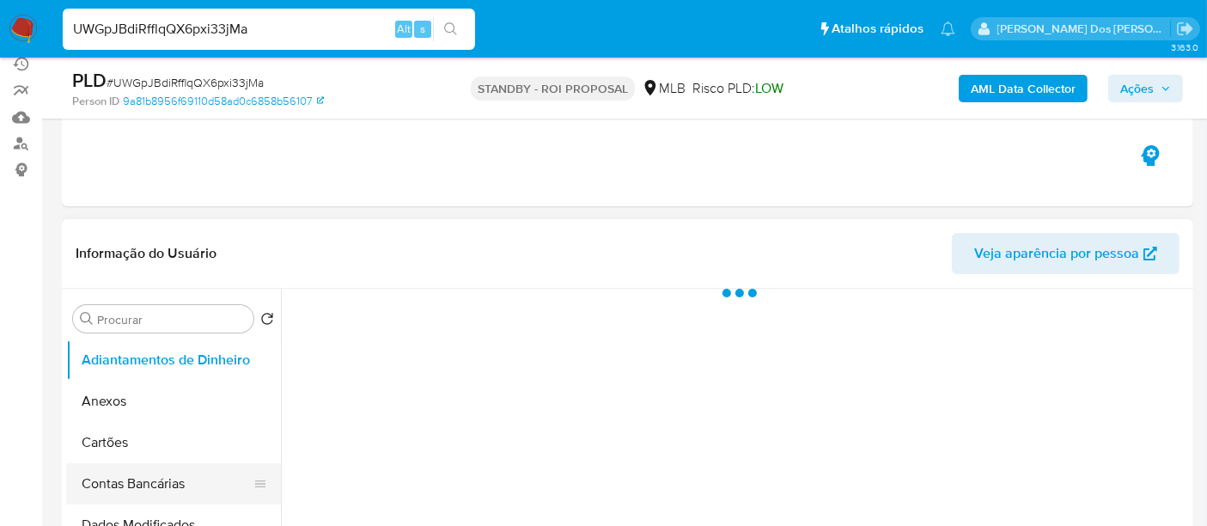
scroll to position [286, 0]
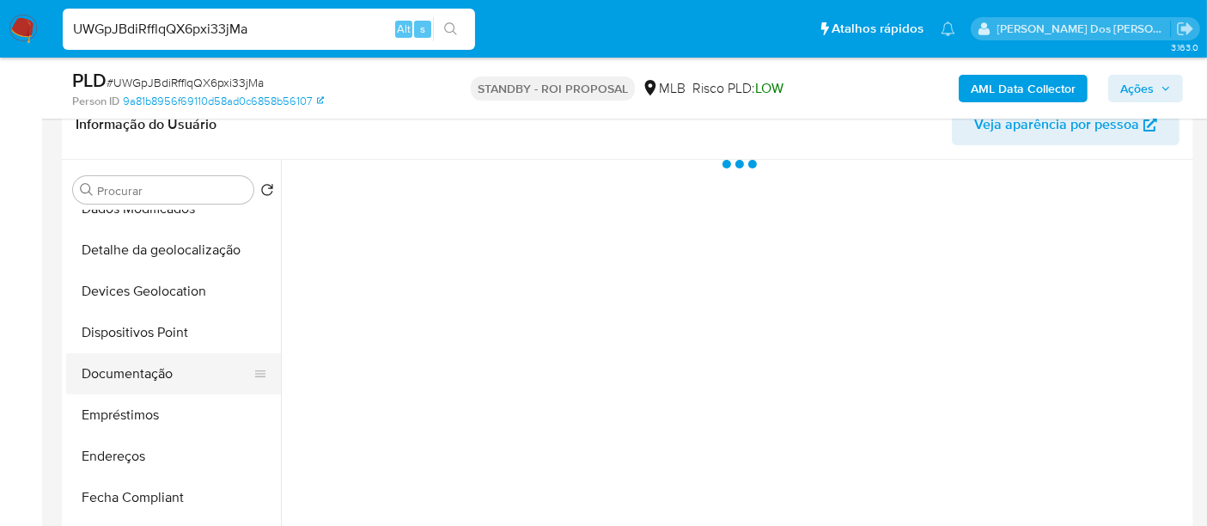
select select "10"
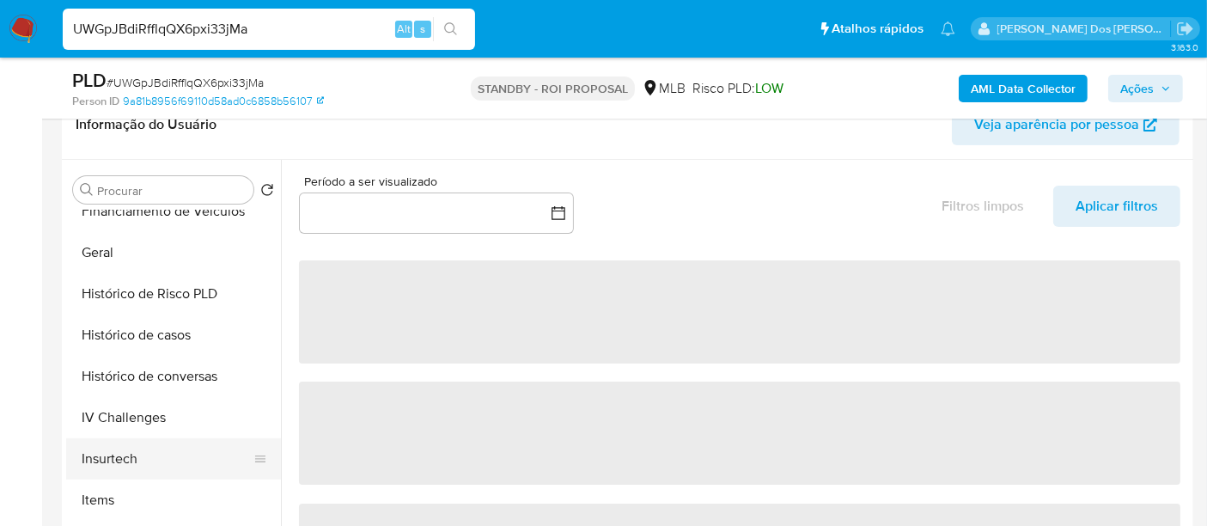
scroll to position [572, 0]
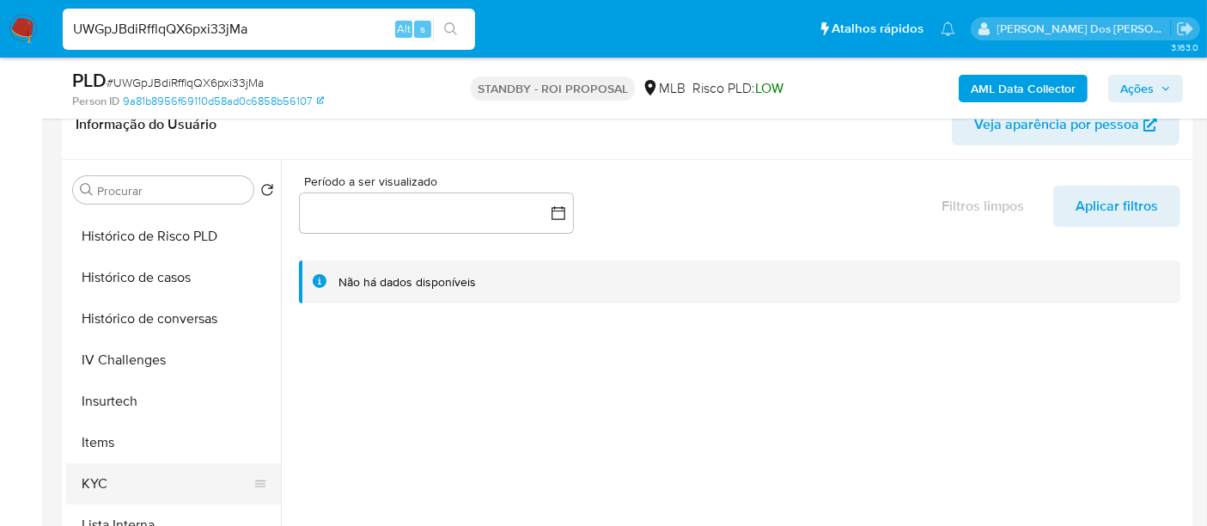
click at [101, 477] on button "KYC" at bounding box center [166, 483] width 201 height 41
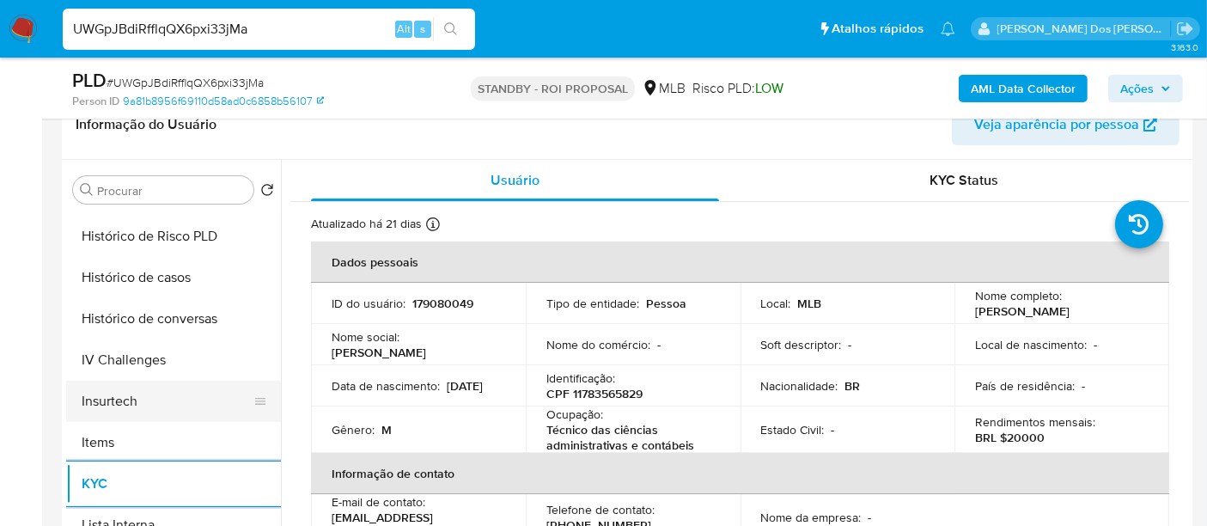
scroll to position [477, 0]
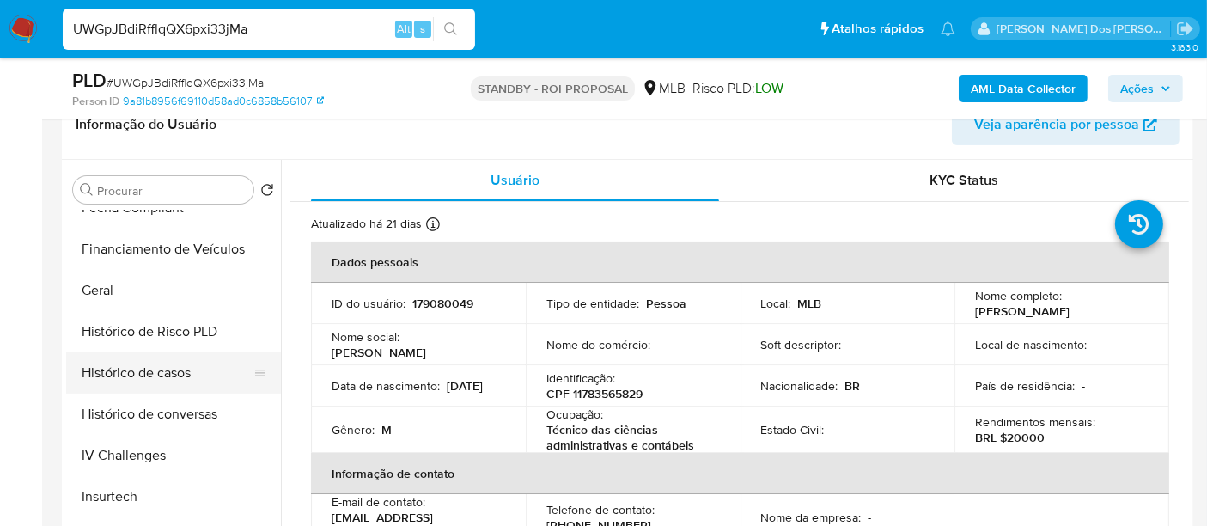
click at [149, 374] on button "Histórico de casos" at bounding box center [166, 372] width 201 height 41
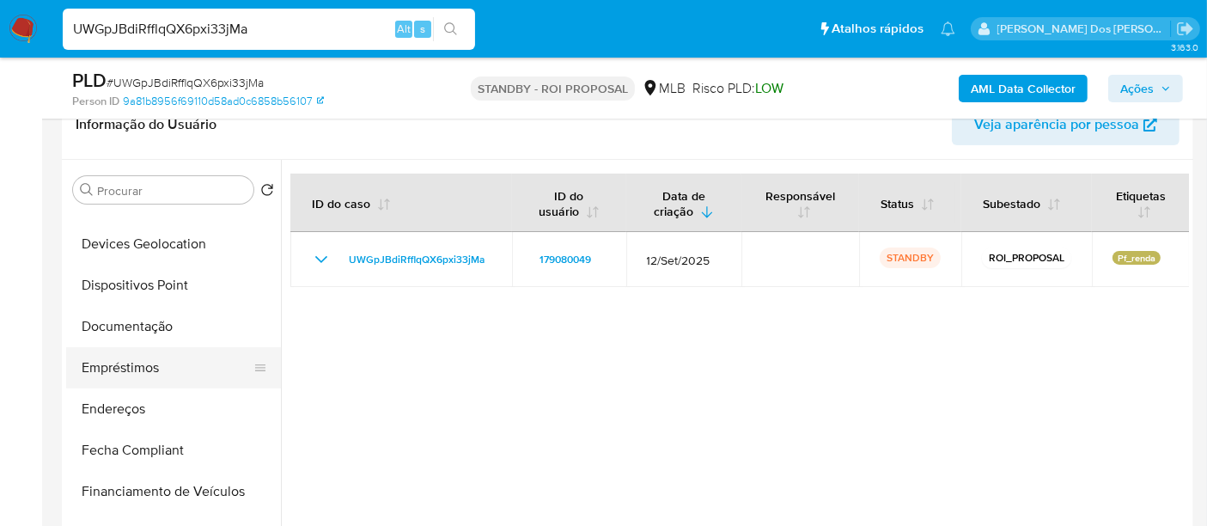
scroll to position [191, 0]
click at [156, 367] on button "Documentação" at bounding box center [166, 370] width 201 height 41
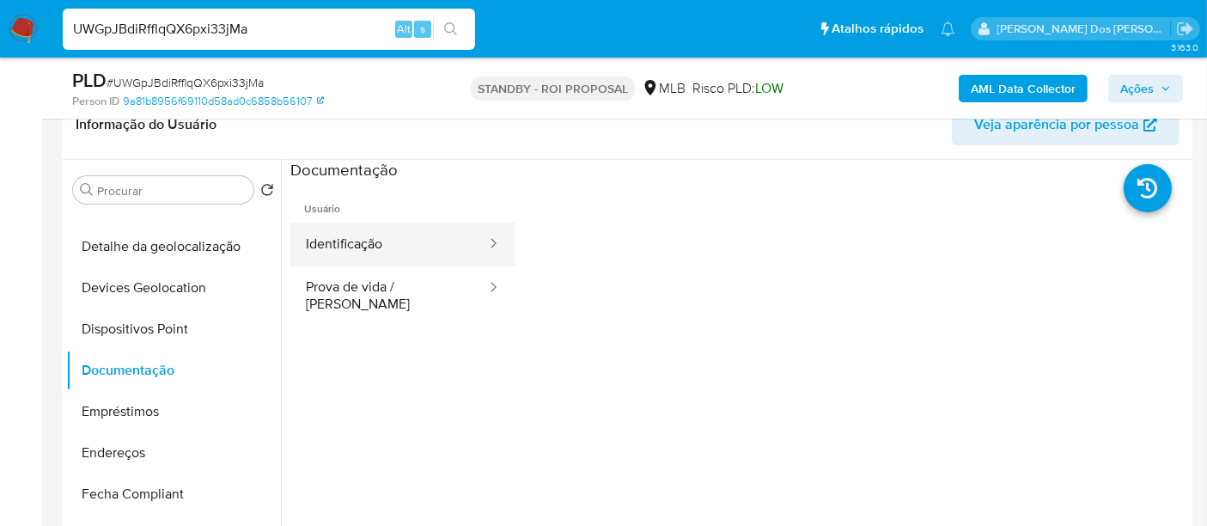
drag, startPoint x: 390, startPoint y: 241, endPoint x: 422, endPoint y: 246, distance: 32.2
click at [389, 240] on button "Identificação" at bounding box center [389, 244] width 198 height 44
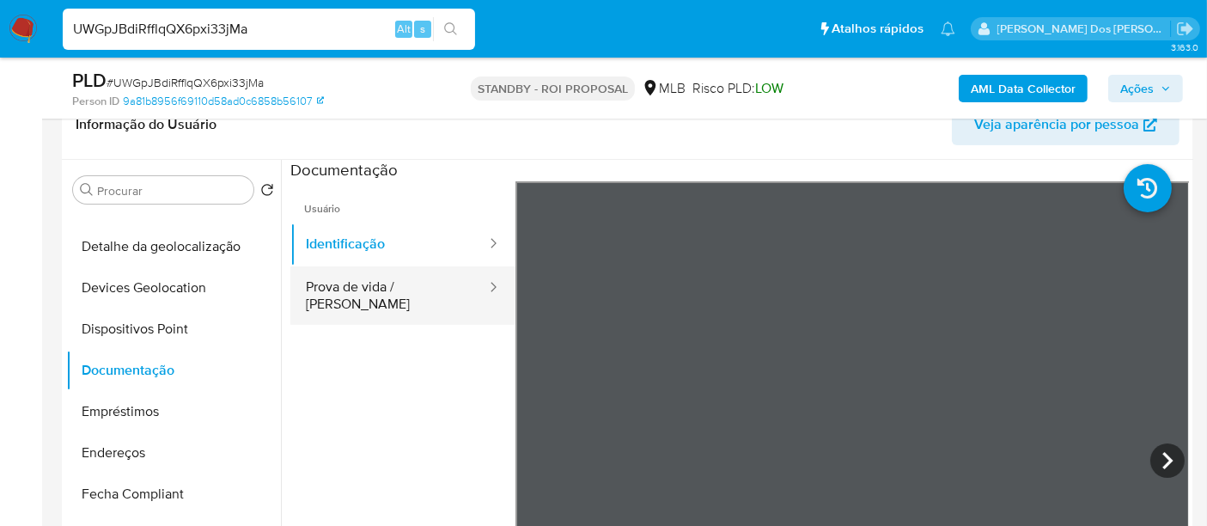
click at [413, 295] on button "Prova de vida / [PERSON_NAME]" at bounding box center [389, 295] width 198 height 58
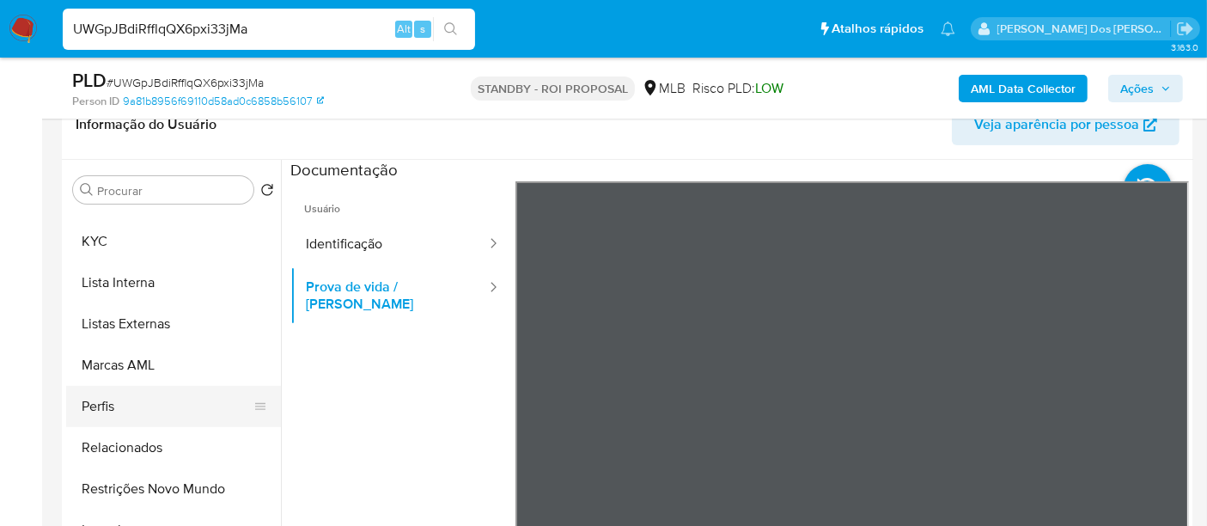
scroll to position [859, 0]
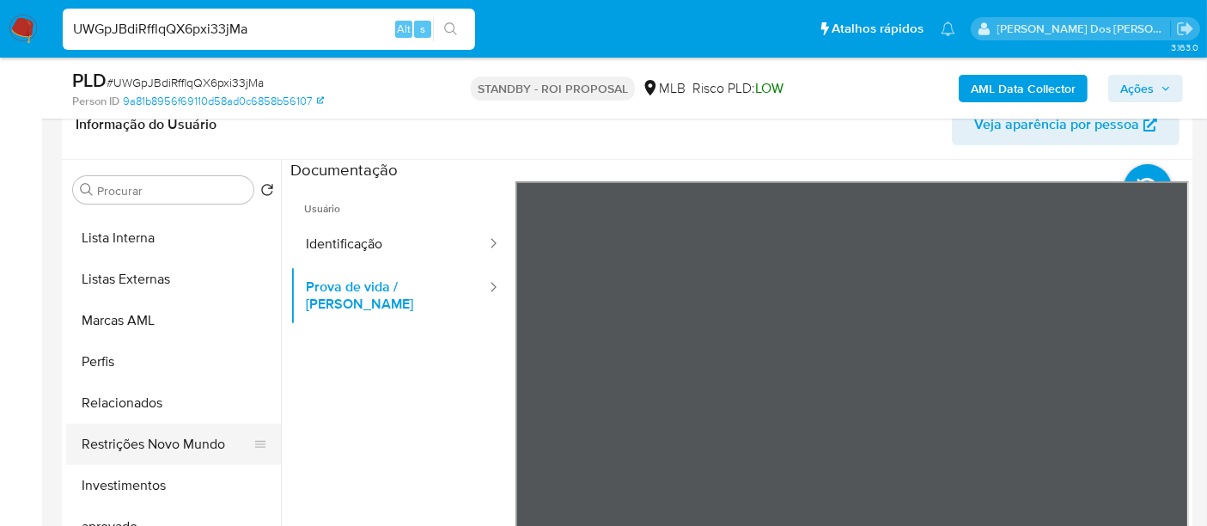
click at [179, 438] on button "Restrições Novo Mundo" at bounding box center [166, 443] width 201 height 41
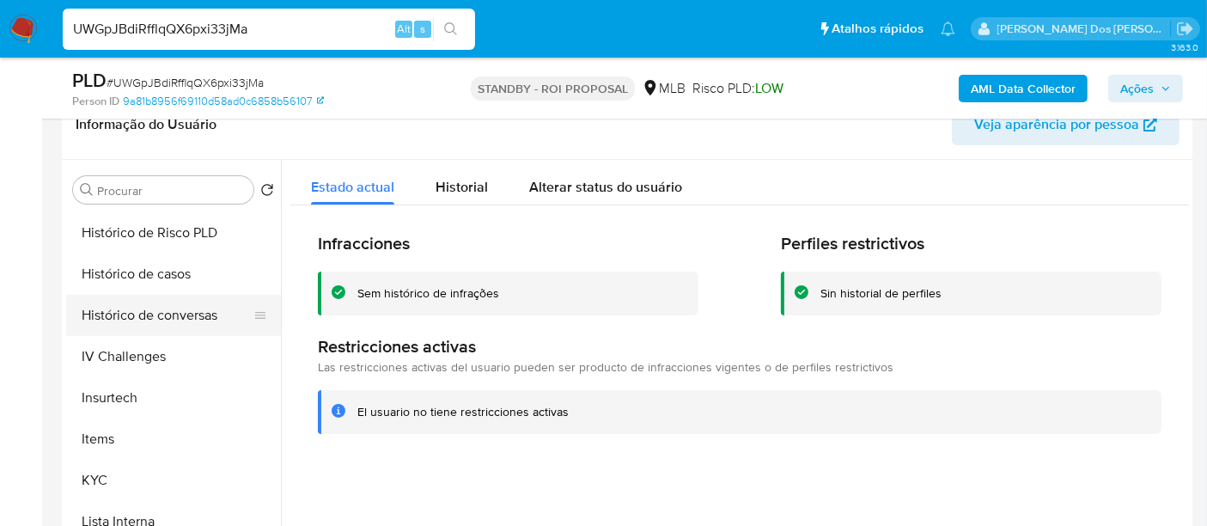
scroll to position [477, 0]
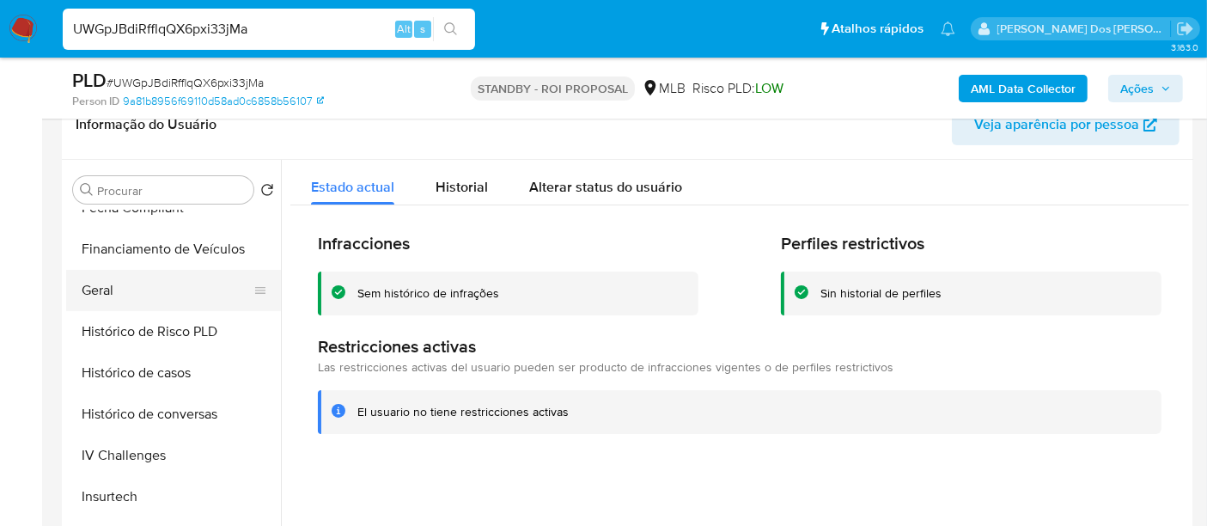
click at [111, 290] on button "Geral" at bounding box center [166, 290] width 201 height 41
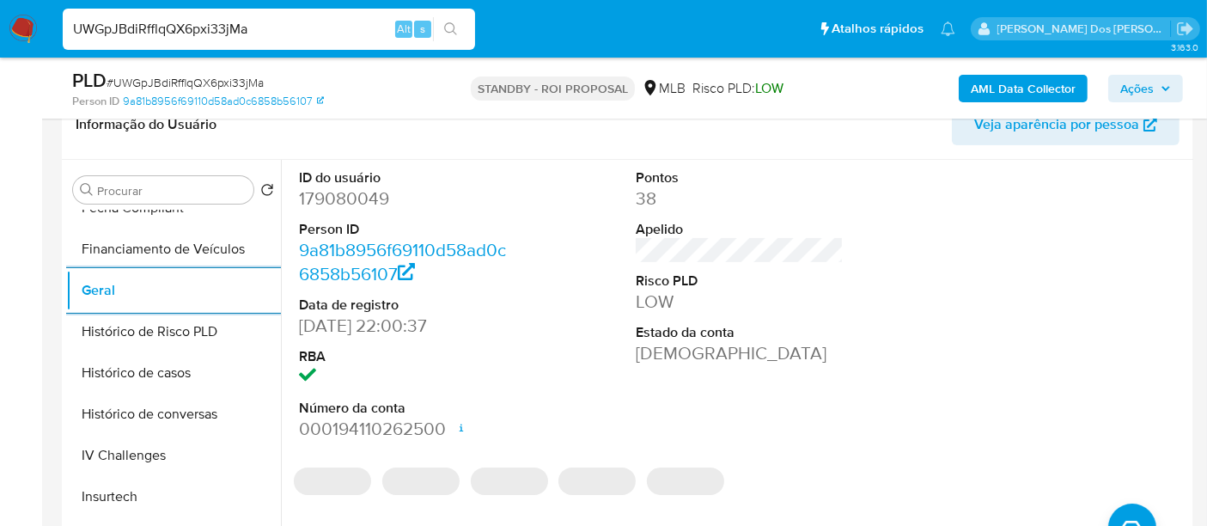
scroll to position [572, 0]
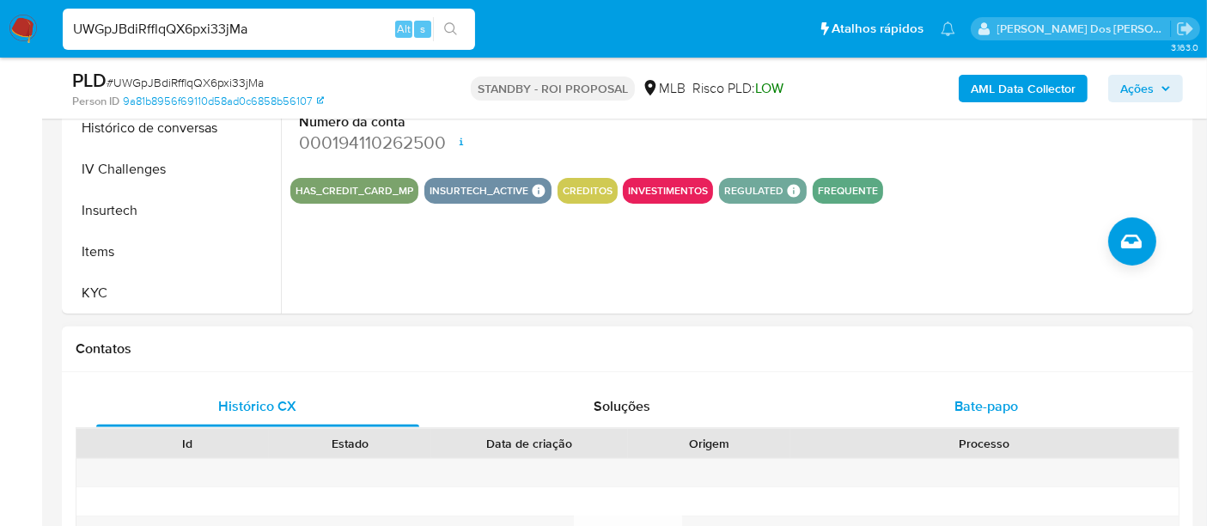
click at [962, 396] on span "Bate-papo" at bounding box center [986, 406] width 64 height 20
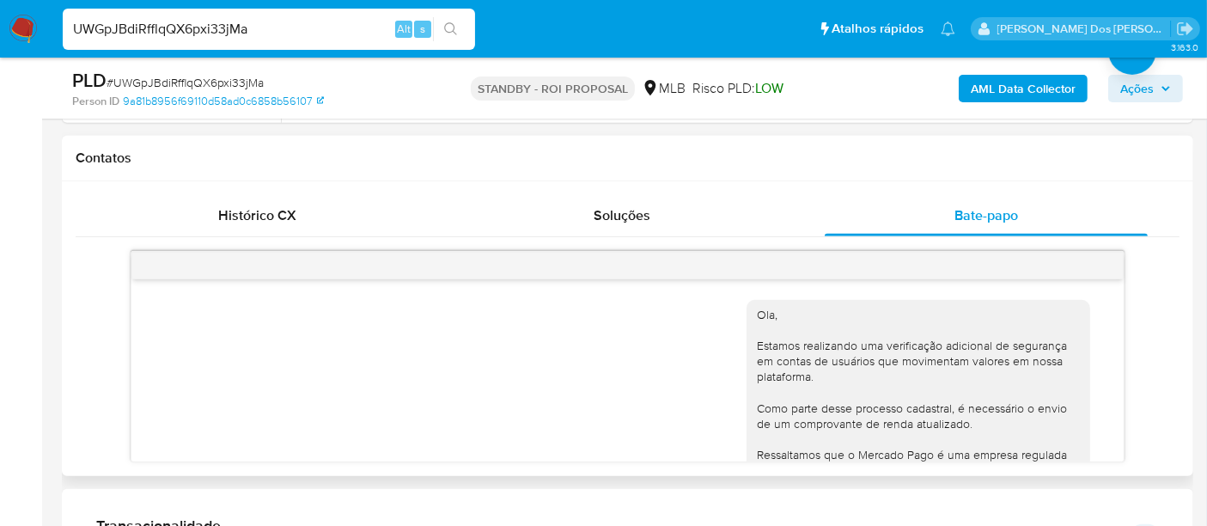
scroll to position [291, 0]
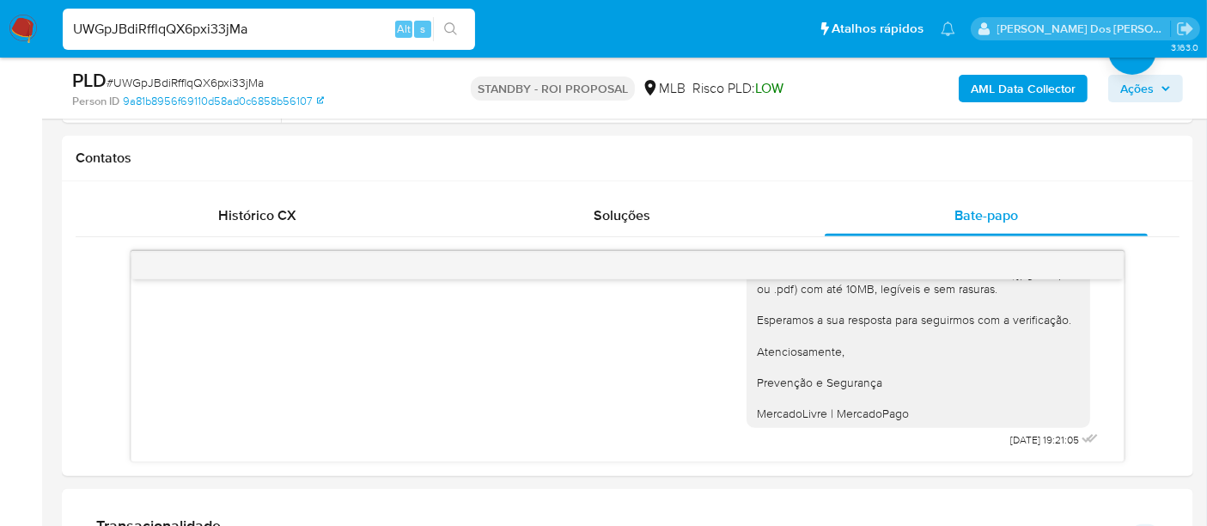
click at [183, 32] on input "UWGpJBdiRfflqQX6pxi33jMa" at bounding box center [269, 29] width 412 height 22
paste input "H1tib2xTUlU0ErzqeY7Hlkoh"
type input "H1tib2xTUlU0ErzqeY7Hlkoh"
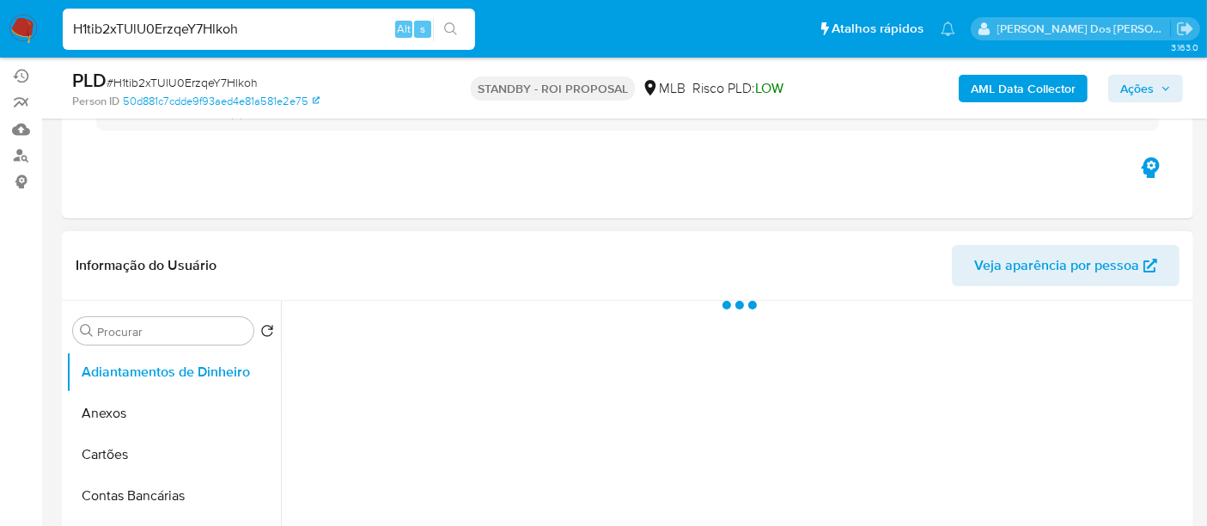
scroll to position [286, 0]
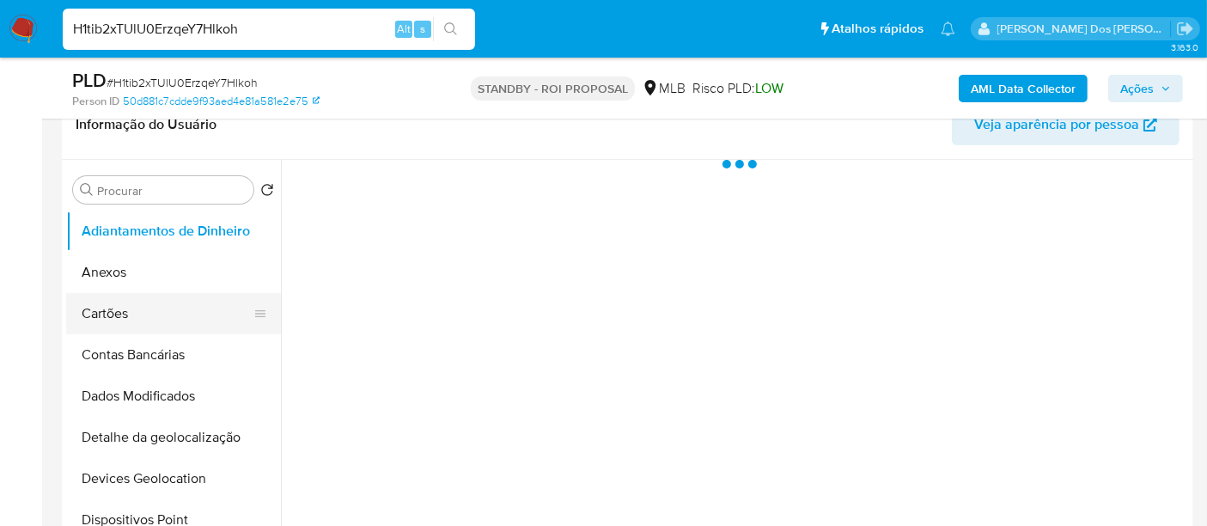
select select "10"
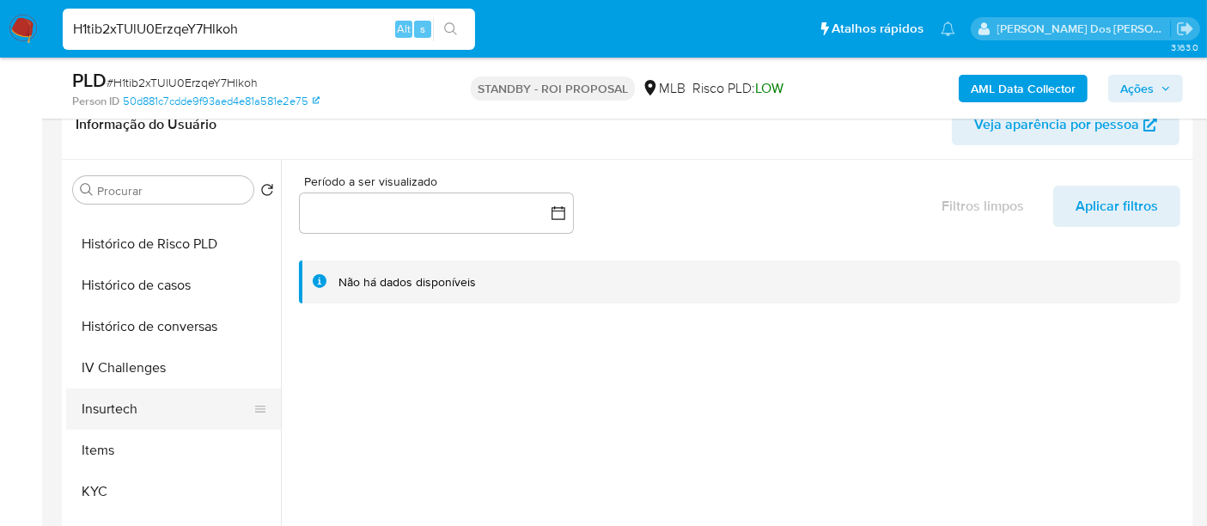
scroll to position [572, 0]
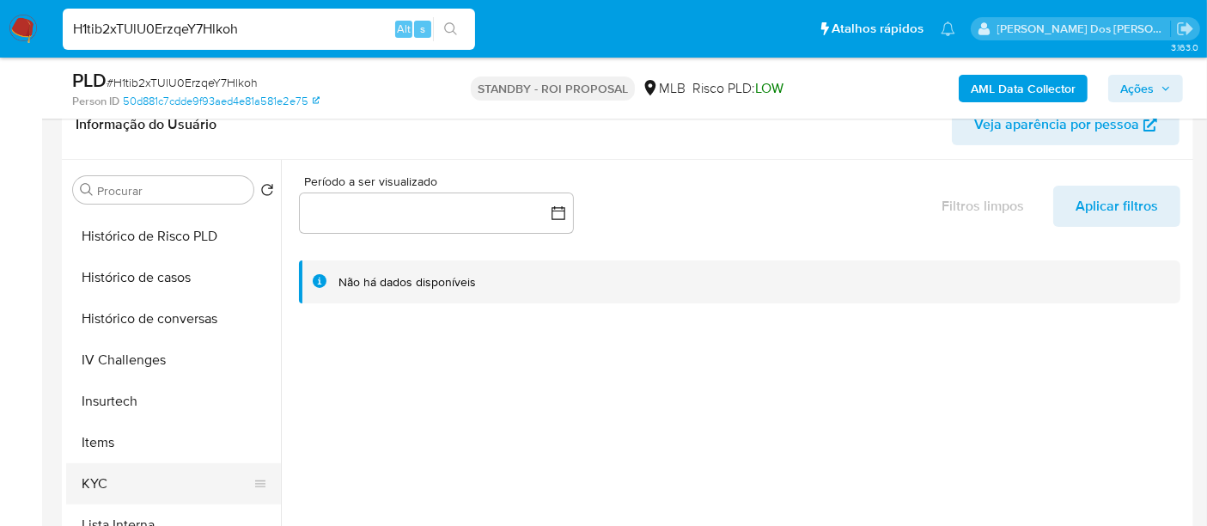
click at [93, 477] on button "KYC" at bounding box center [166, 483] width 201 height 41
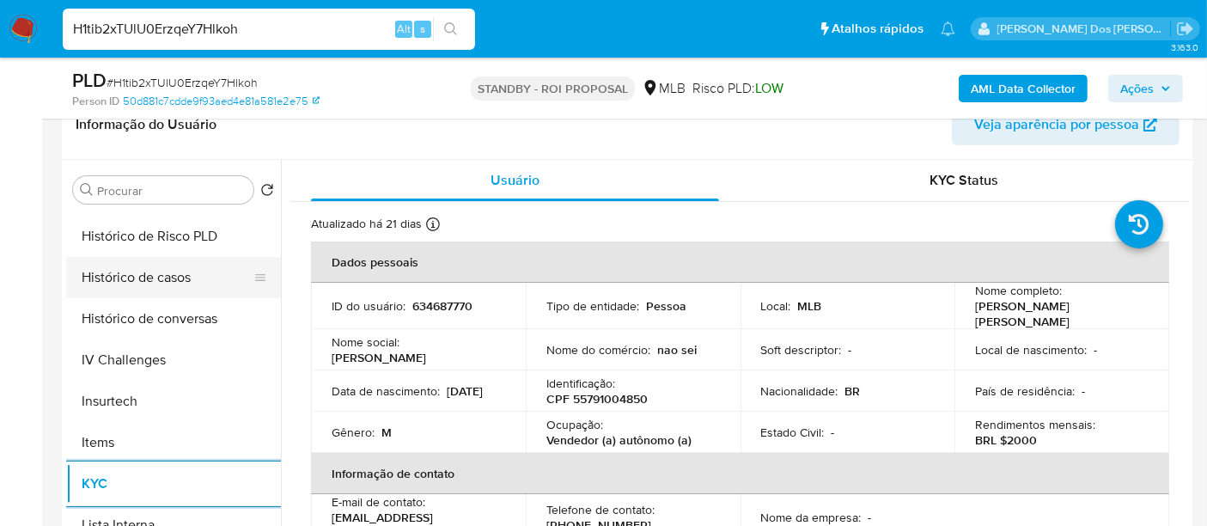
click at [156, 283] on button "Histórico de casos" at bounding box center [166, 277] width 201 height 41
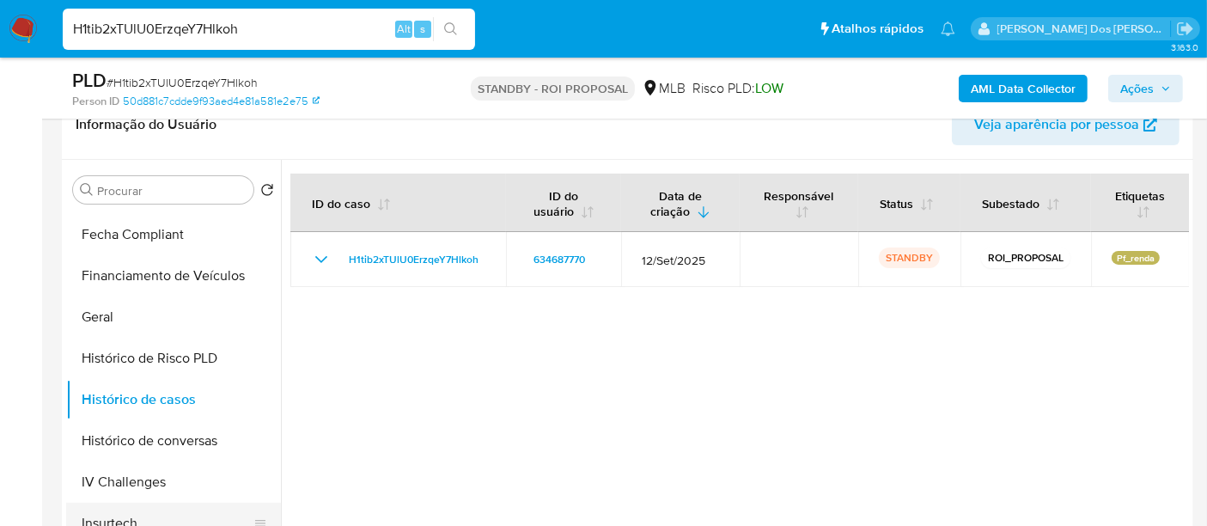
scroll to position [286, 0]
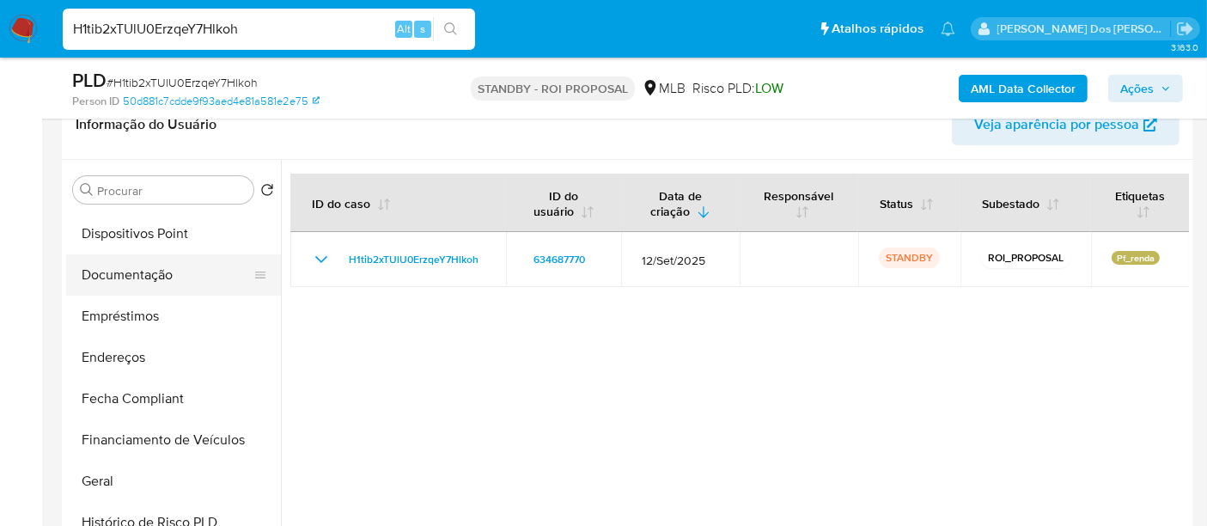
click at [142, 280] on button "Documentação" at bounding box center [166, 274] width 201 height 41
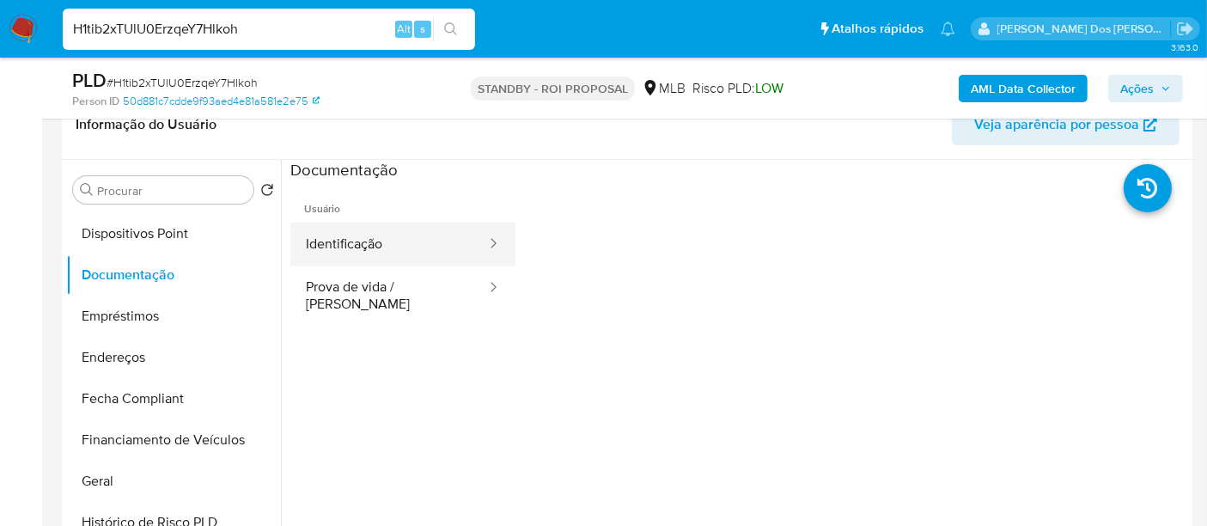
click at [349, 252] on button "Identificação" at bounding box center [389, 244] width 198 height 44
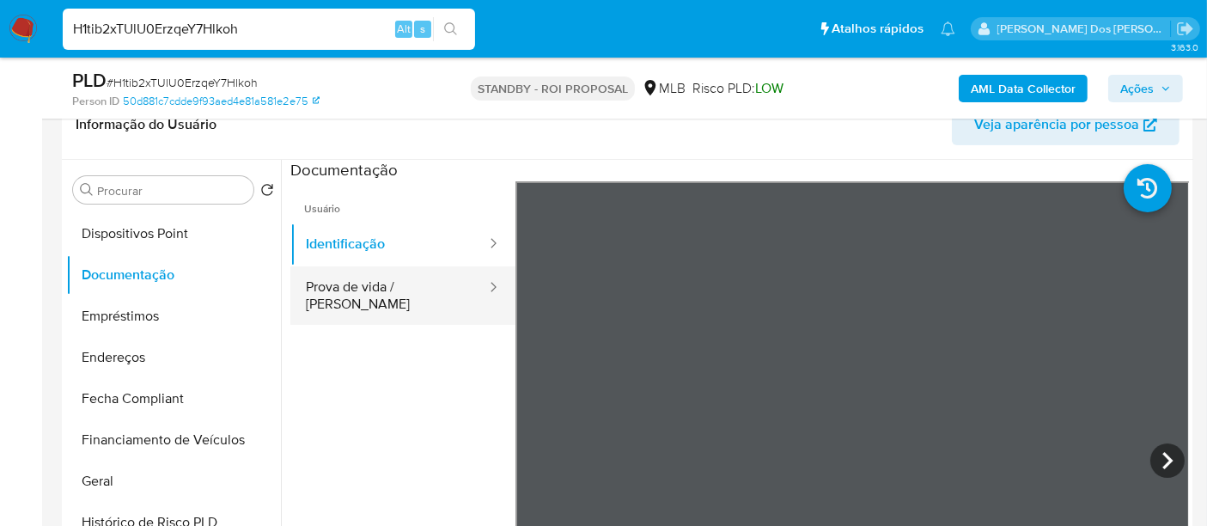
click at [390, 283] on button "Prova de vida / [PERSON_NAME]" at bounding box center [389, 295] width 198 height 58
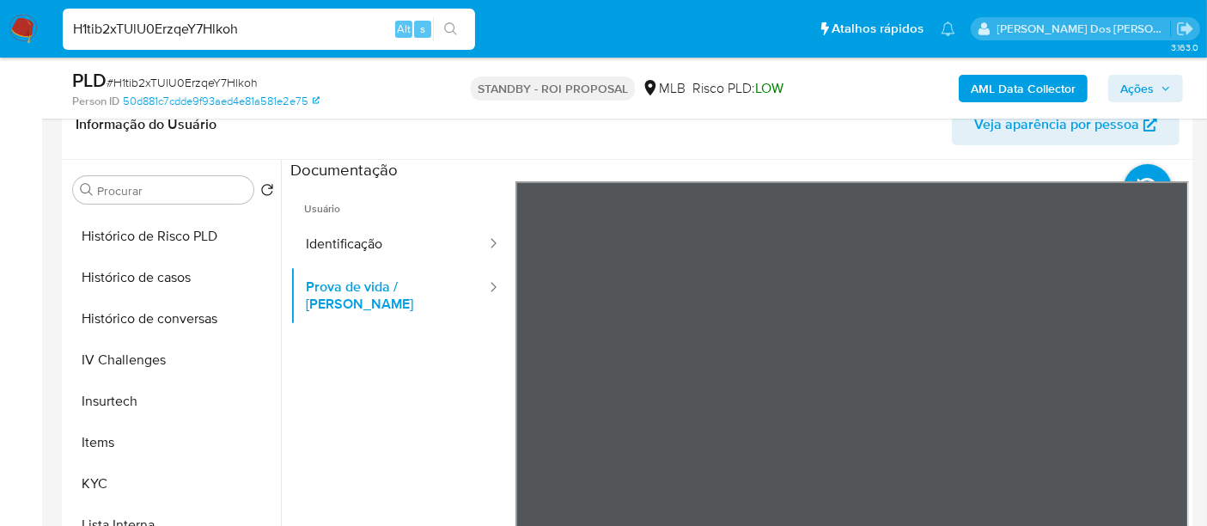
scroll to position [763, 0]
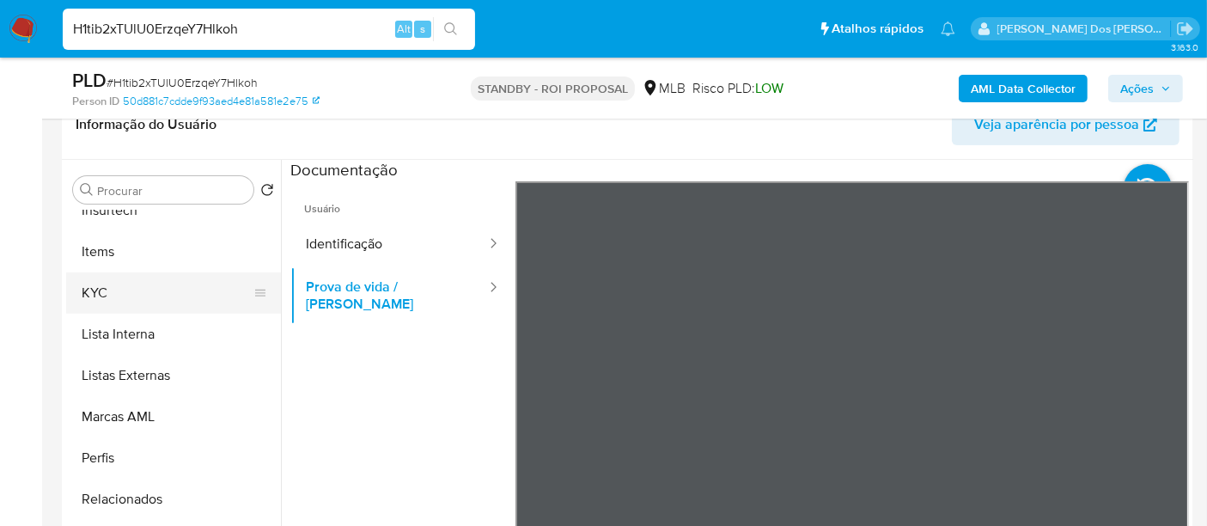
click at [88, 295] on button "KYC" at bounding box center [166, 292] width 201 height 41
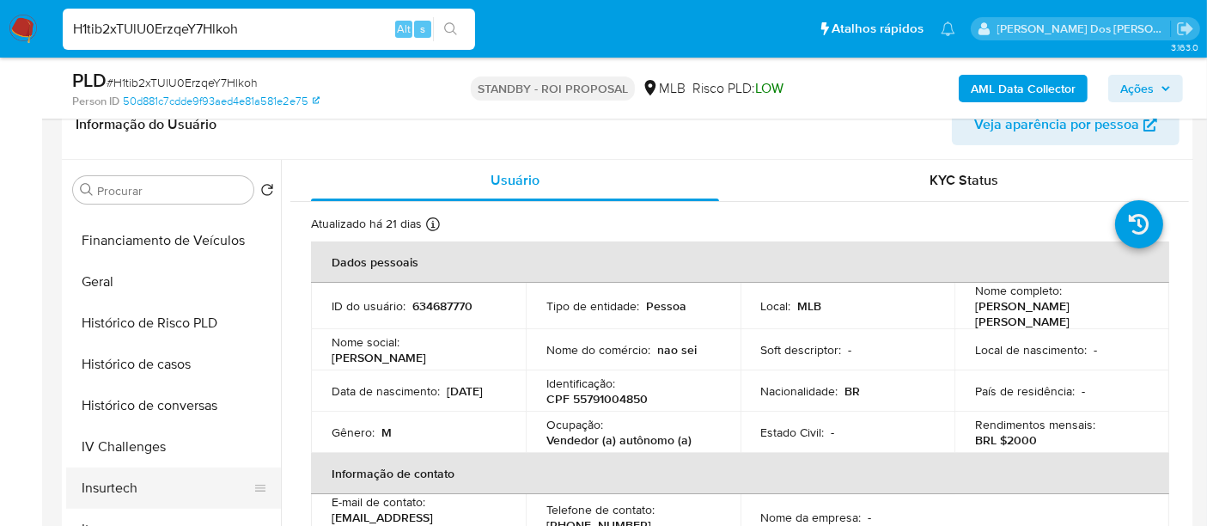
scroll to position [381, 0]
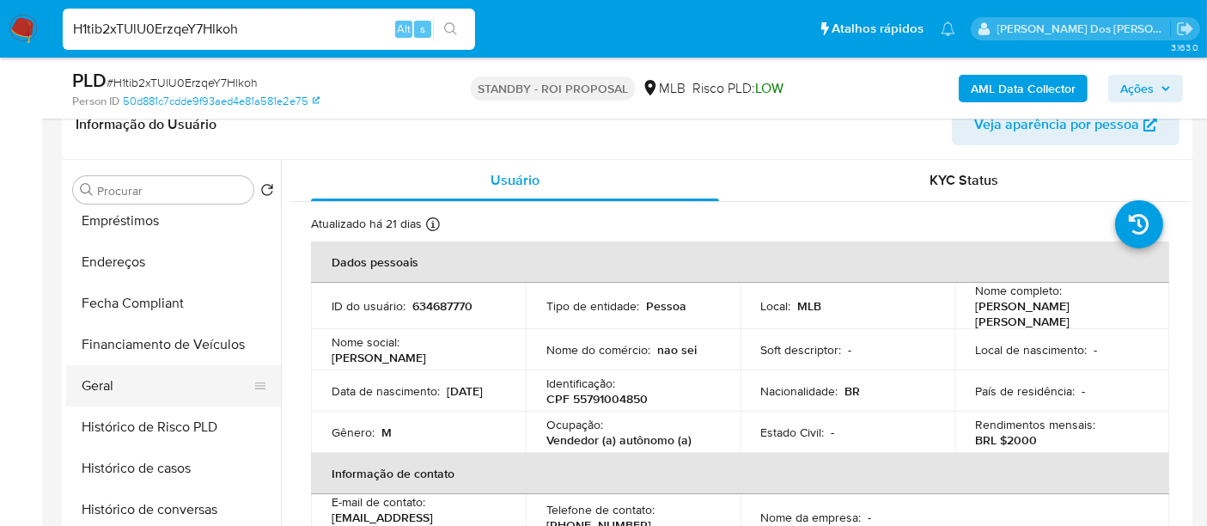
click at [103, 384] on button "Geral" at bounding box center [166, 385] width 201 height 41
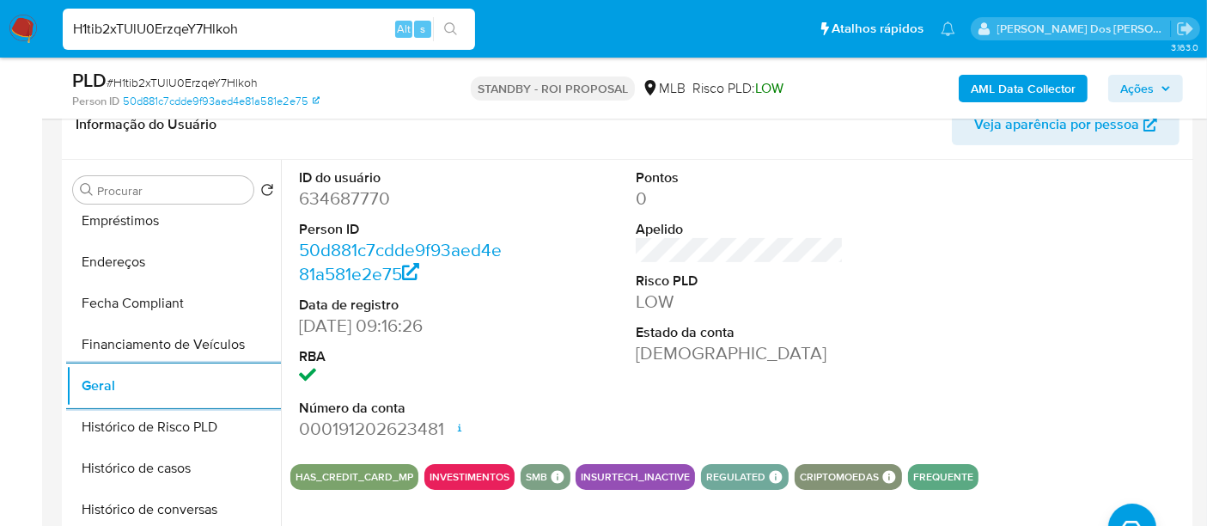
click at [276, 26] on input "H1tib2xTUlU0ErzqeY7Hlkoh" at bounding box center [269, 29] width 412 height 22
paste input "khwMubwxlJNBKXrSDT8iXrm3"
type input "khwMubwxlJNBKXrSDT8iXrm3"
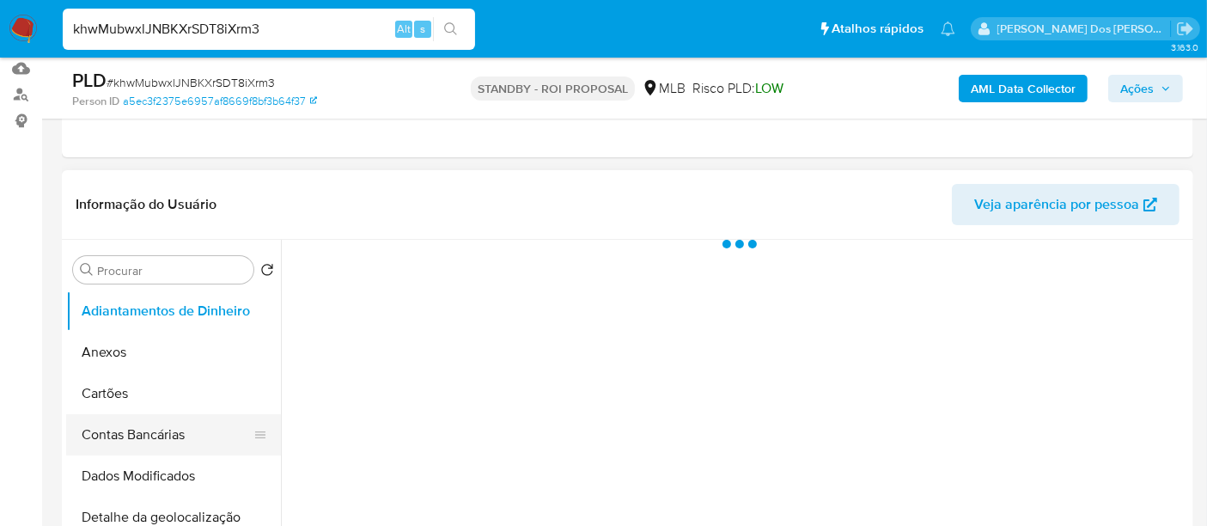
scroll to position [286, 0]
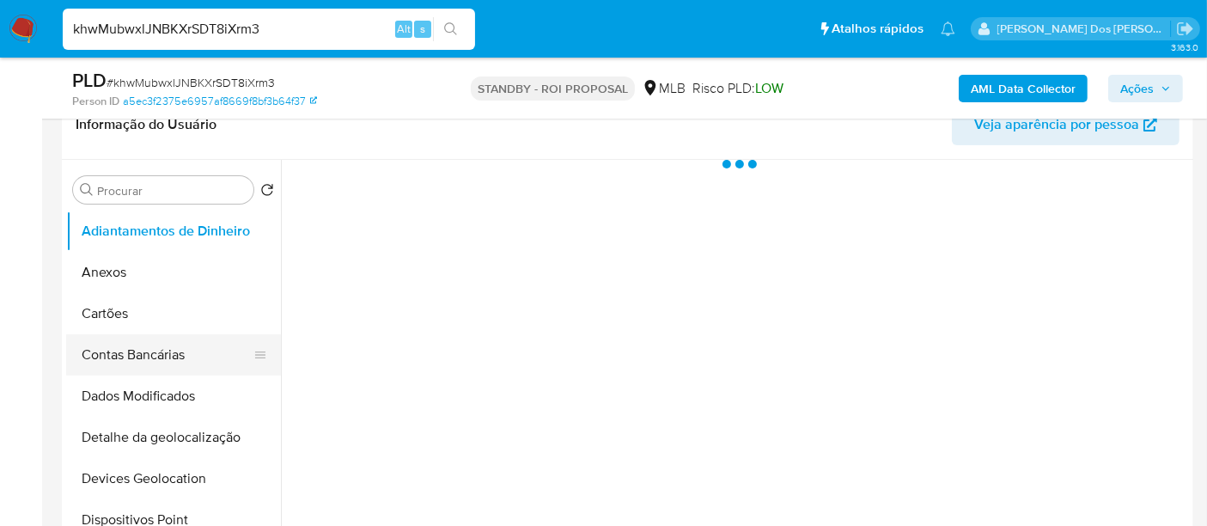
select select "10"
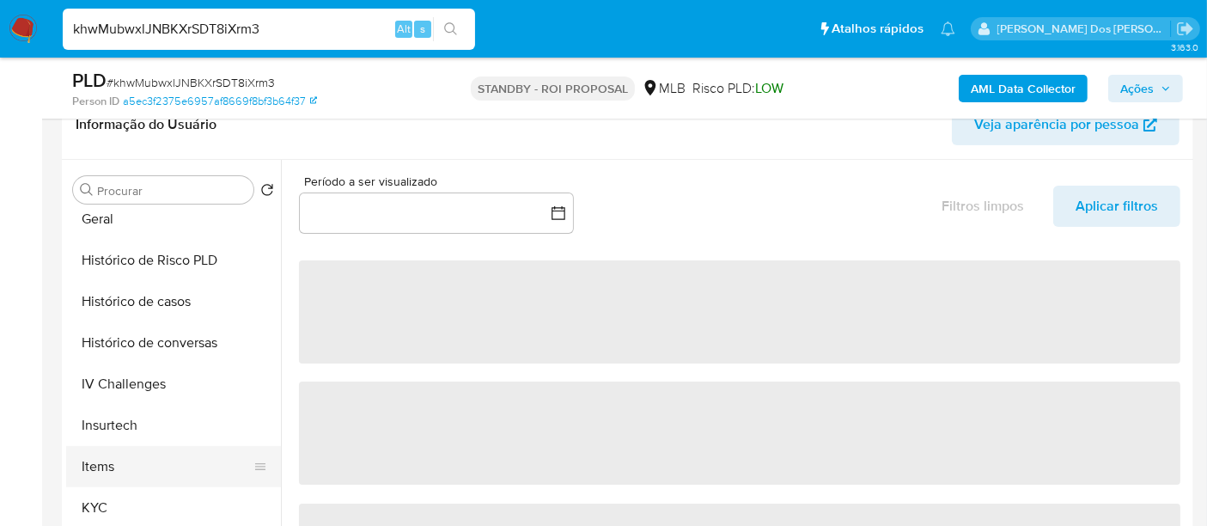
scroll to position [667, 0]
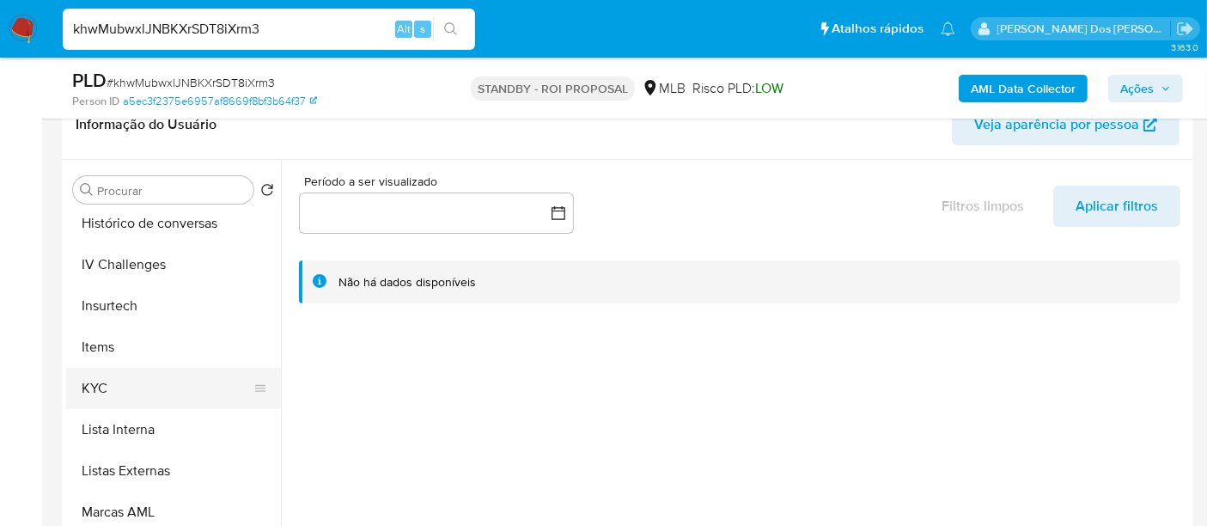
click at [99, 384] on button "KYC" at bounding box center [166, 388] width 201 height 41
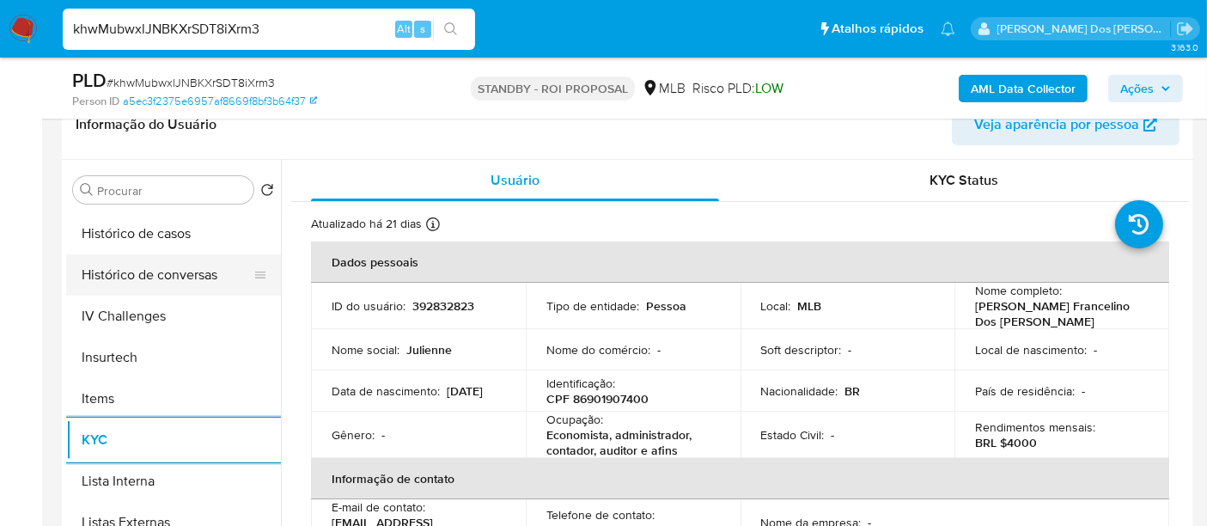
scroll to position [572, 0]
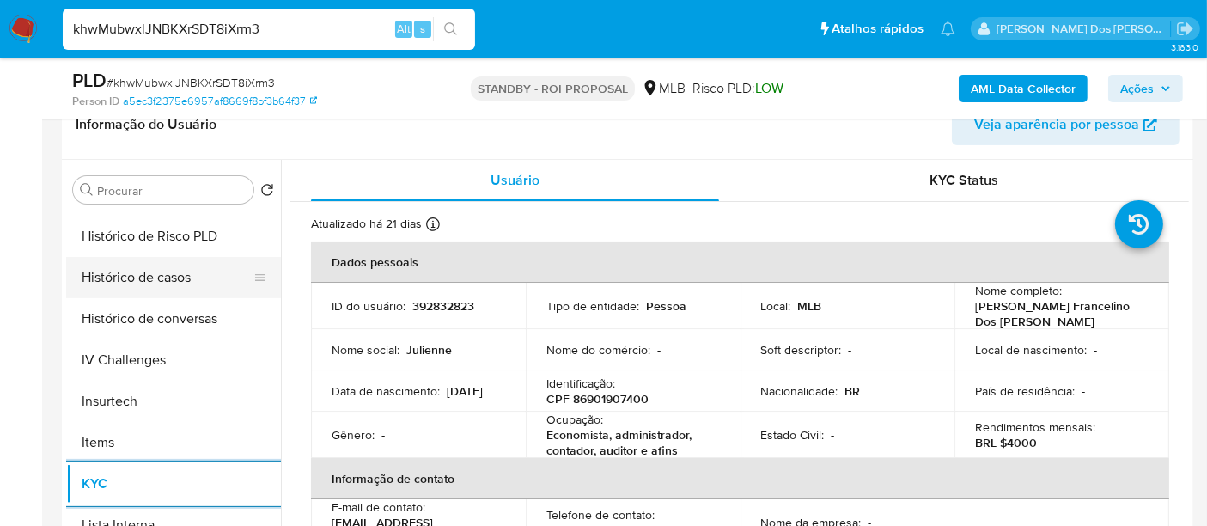
click at [159, 283] on button "Histórico de casos" at bounding box center [166, 277] width 201 height 41
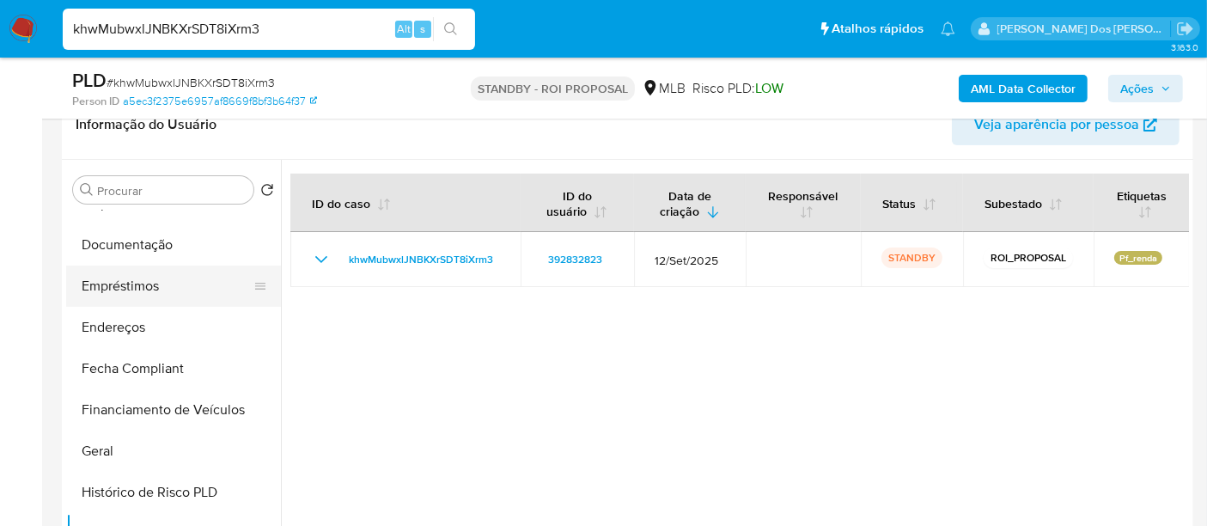
scroll to position [286, 0]
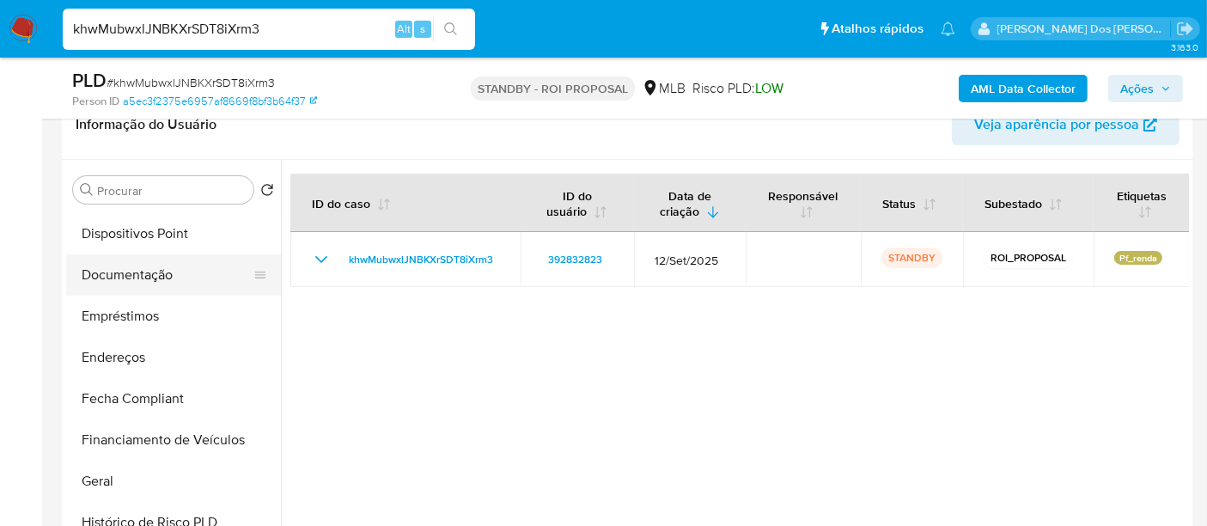
click at [139, 281] on button "Documentação" at bounding box center [166, 274] width 201 height 41
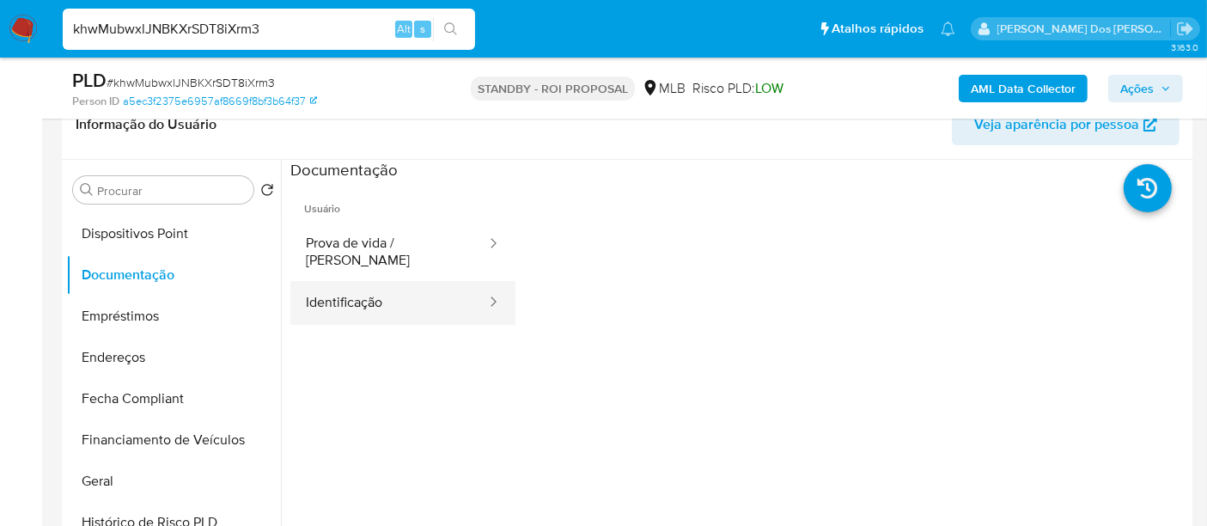
click at [374, 288] on button "Identificação" at bounding box center [389, 303] width 198 height 44
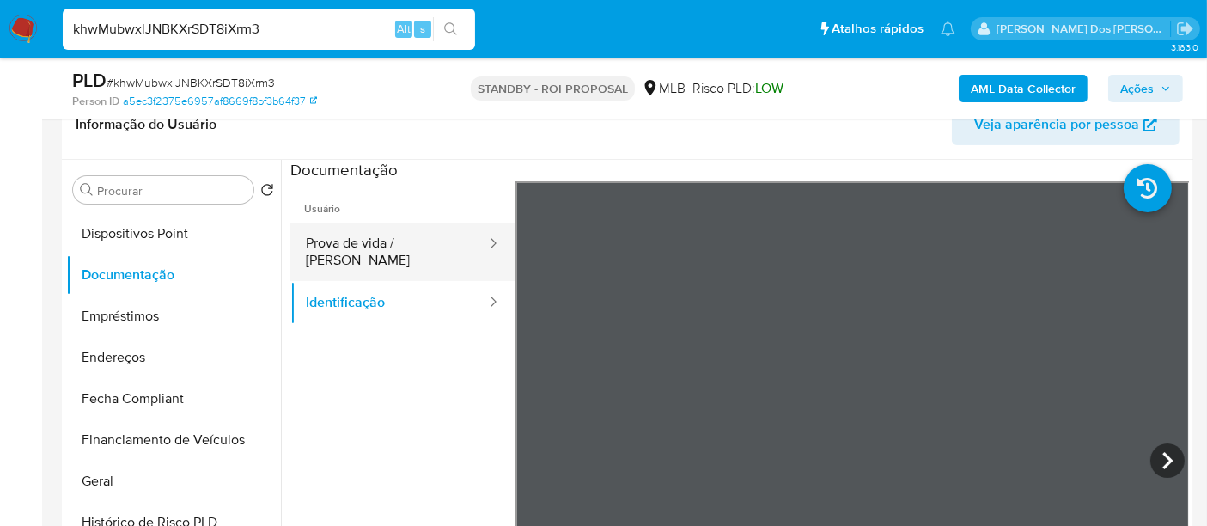
click at [429, 246] on button "Prova de vida / [PERSON_NAME]" at bounding box center [389, 251] width 198 height 58
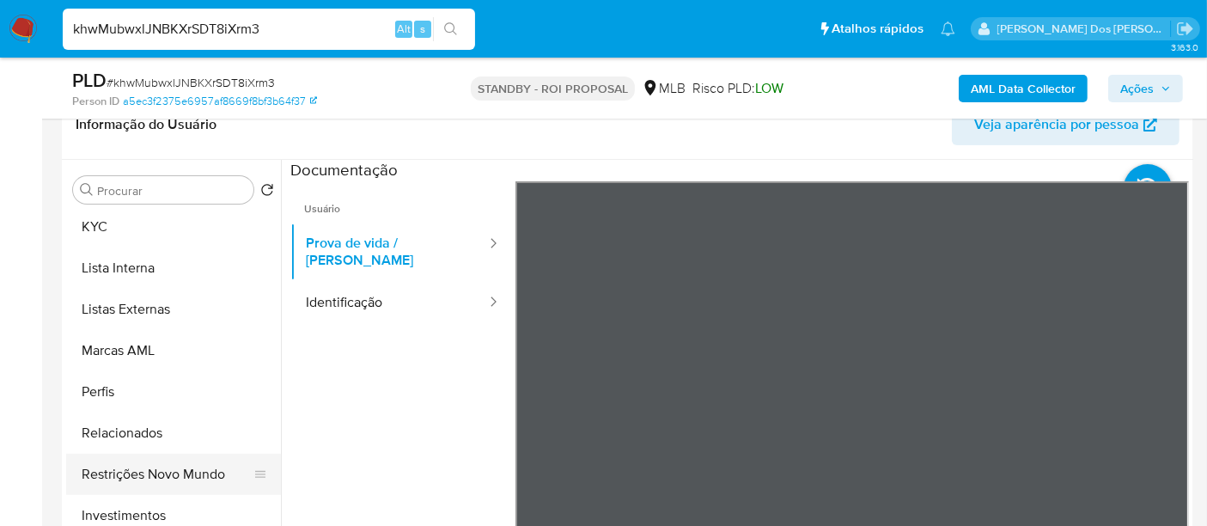
scroll to position [931, 0]
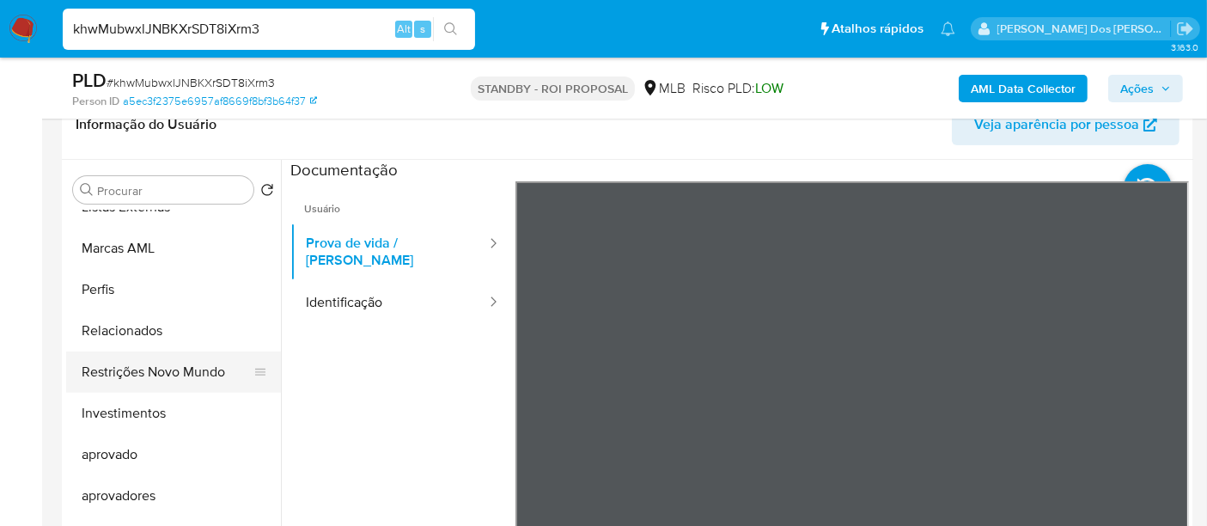
click at [164, 372] on button "Restrições Novo Mundo" at bounding box center [166, 371] width 201 height 41
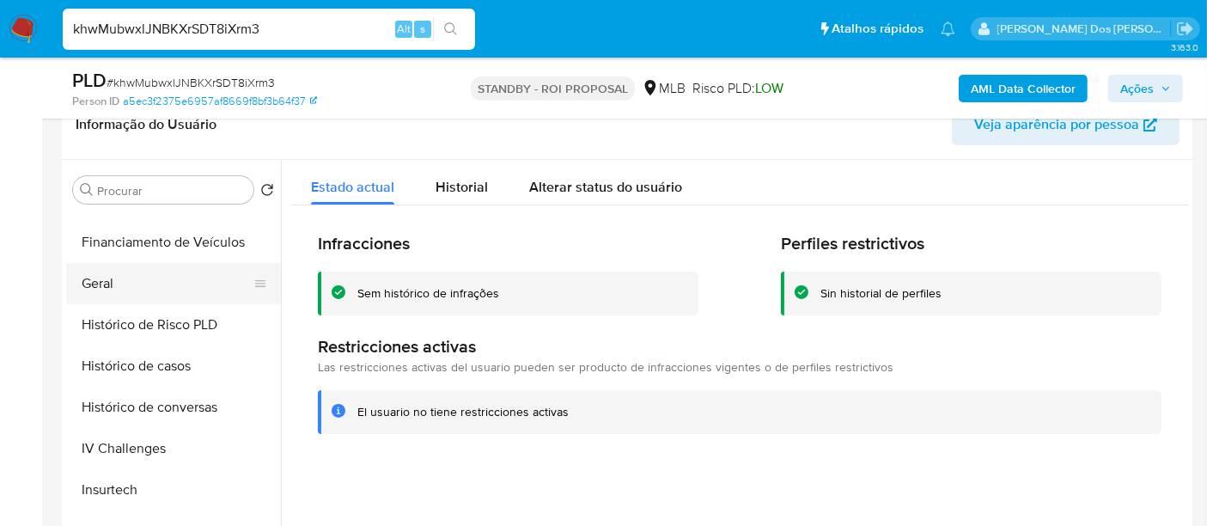
scroll to position [453, 0]
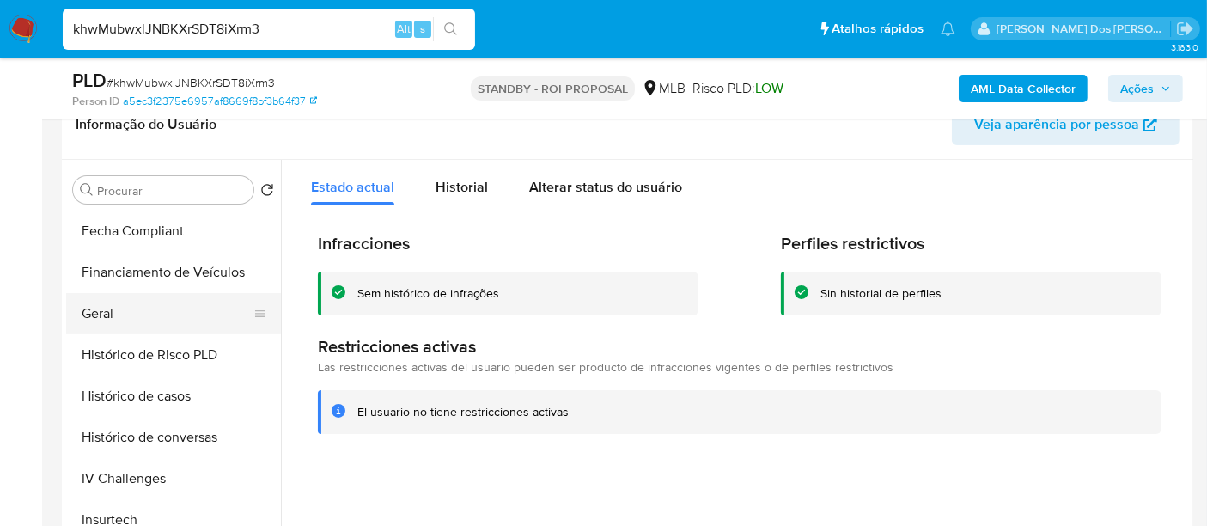
click at [113, 313] on button "Geral" at bounding box center [166, 313] width 201 height 41
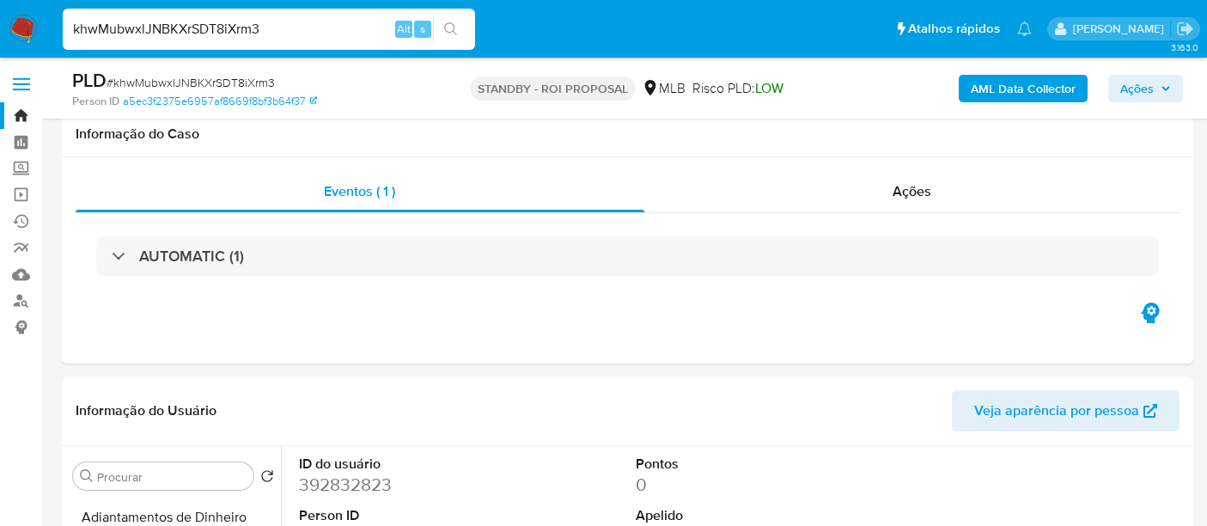
select select "10"
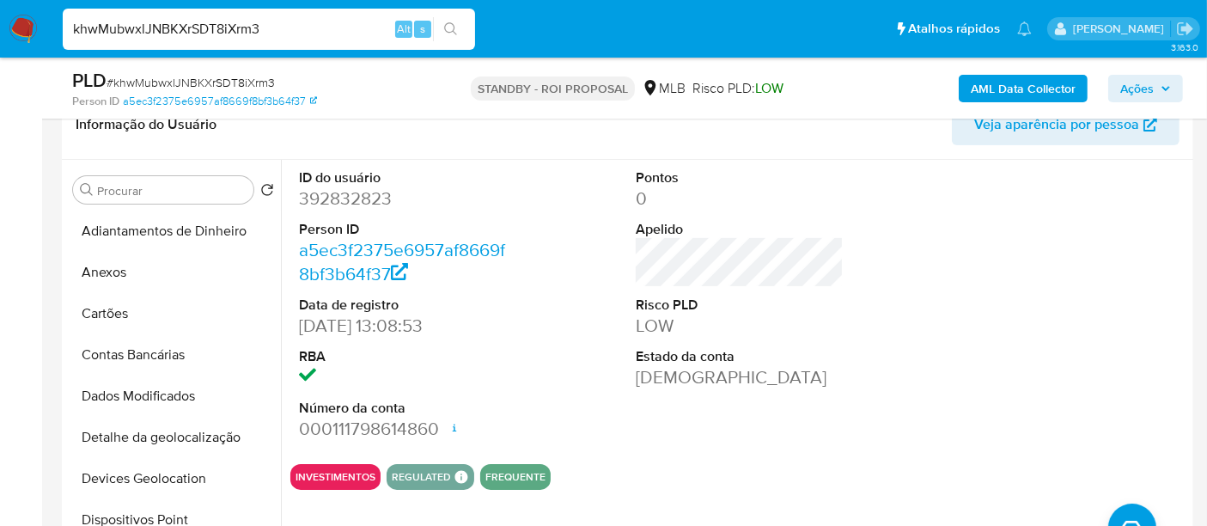
scroll to position [453, 0]
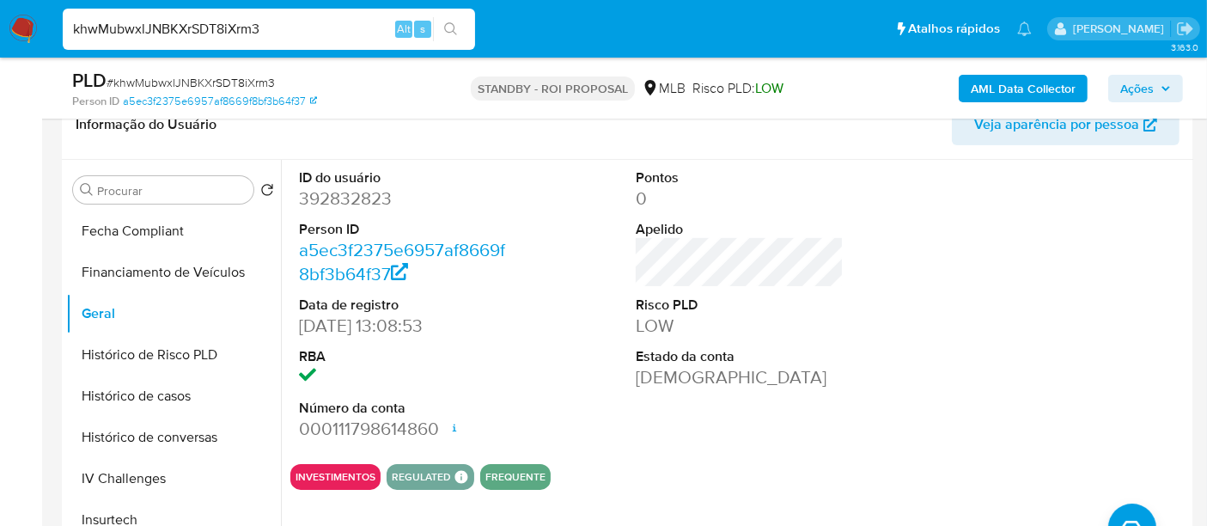
click at [290, 29] on input "khwMubwxlJNBKXrSDT8iXrm3" at bounding box center [269, 29] width 412 height 22
paste input "AjFiQsYK5z4qxfErk7nI0qWu"
type input "AjFiQsYK5z4qxfErk7nI0qWu"
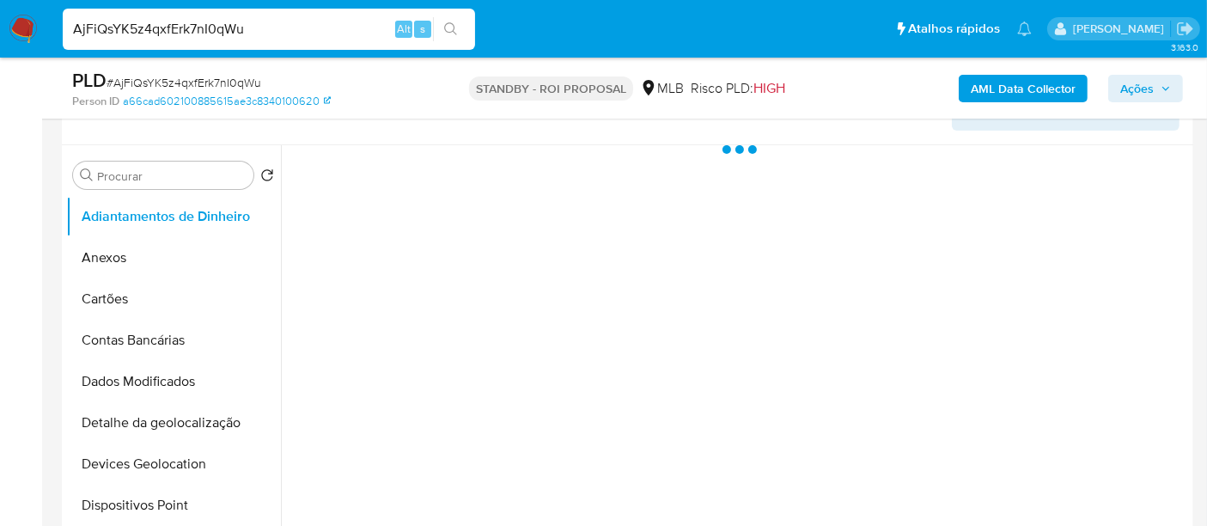
scroll to position [477, 0]
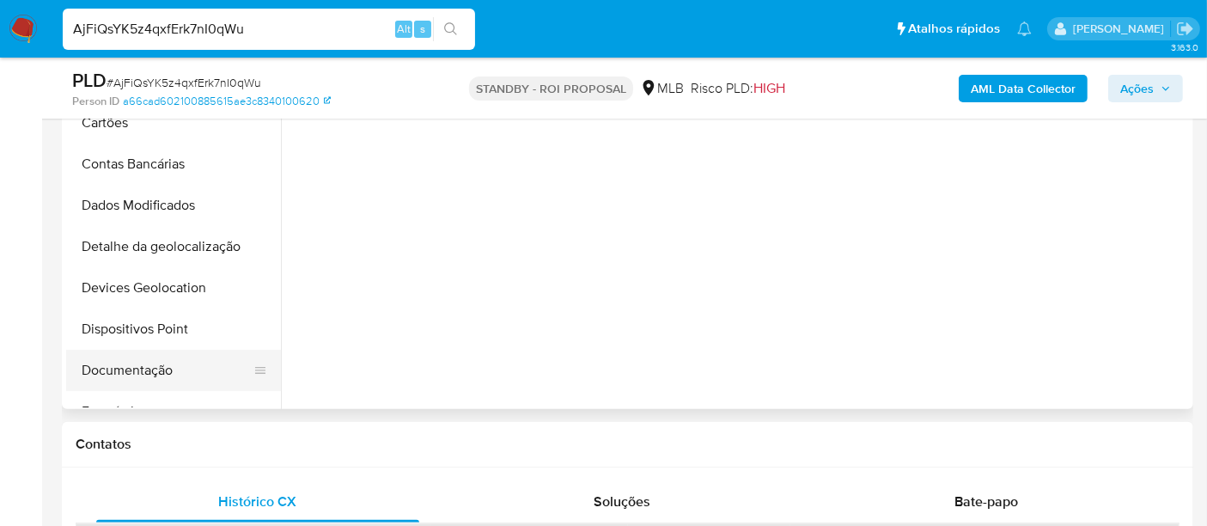
select select "10"
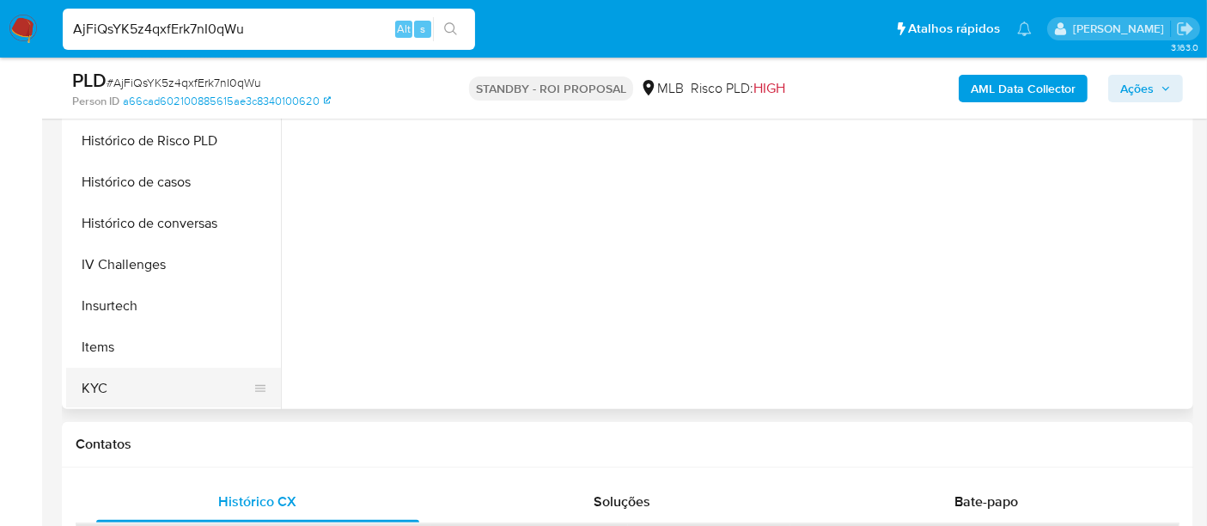
click at [95, 386] on button "KYC" at bounding box center [166, 388] width 201 height 41
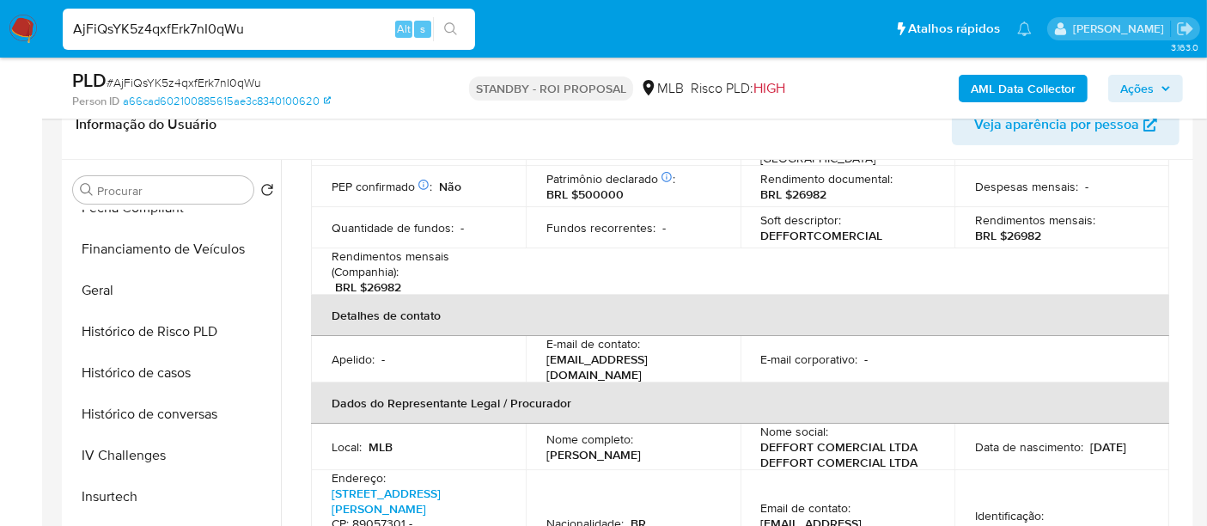
scroll to position [381, 0]
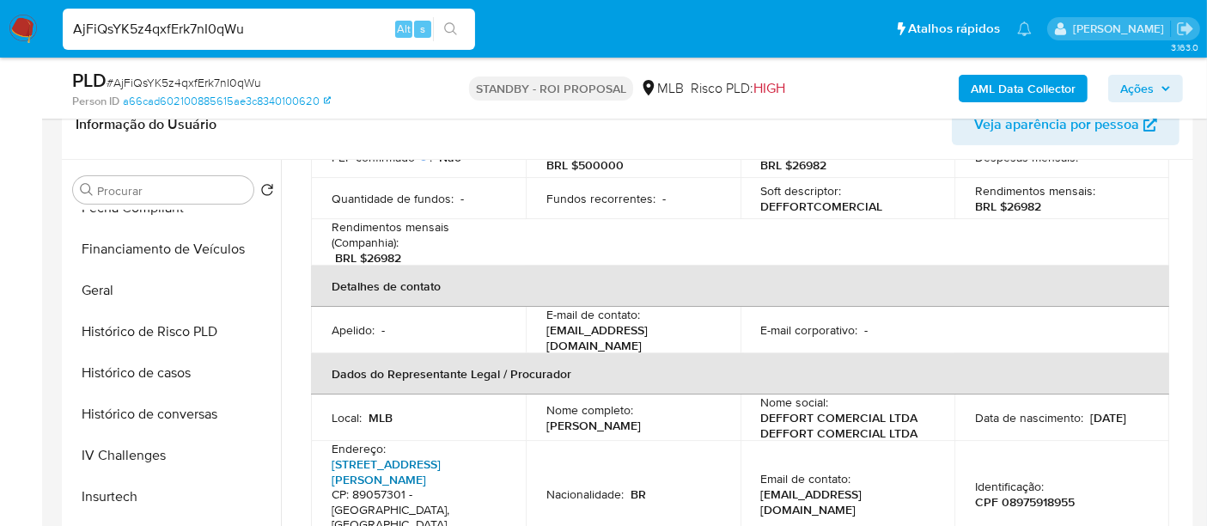
click at [380, 455] on link "[STREET_ADDRESS][PERSON_NAME]" at bounding box center [386, 471] width 109 height 33
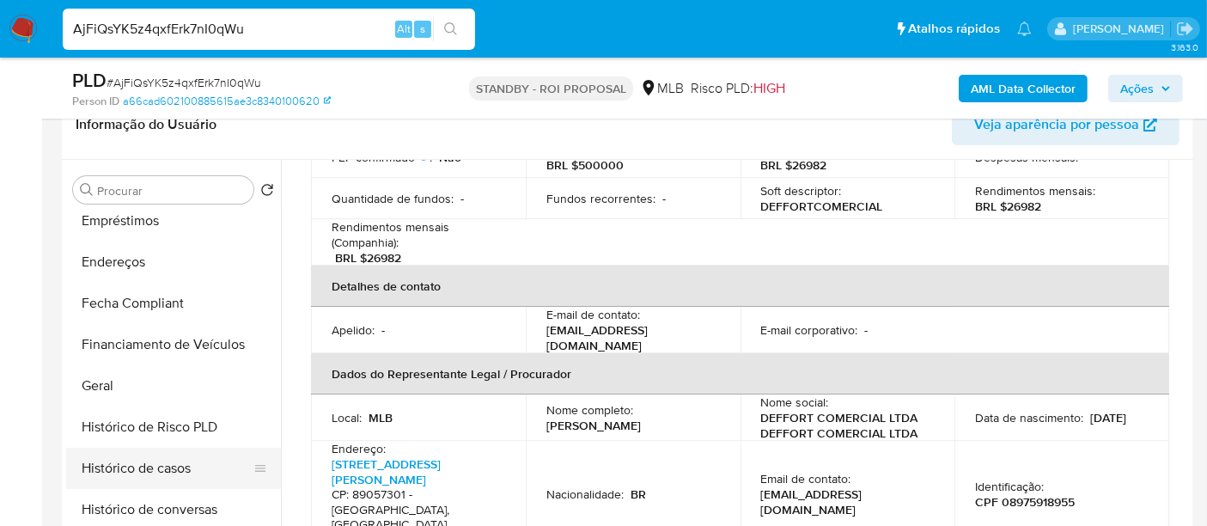
drag, startPoint x: 141, startPoint y: 466, endPoint x: 161, endPoint y: 465, distance: 20.7
click at [143, 467] on button "Histórico de casos" at bounding box center [166, 467] width 201 height 41
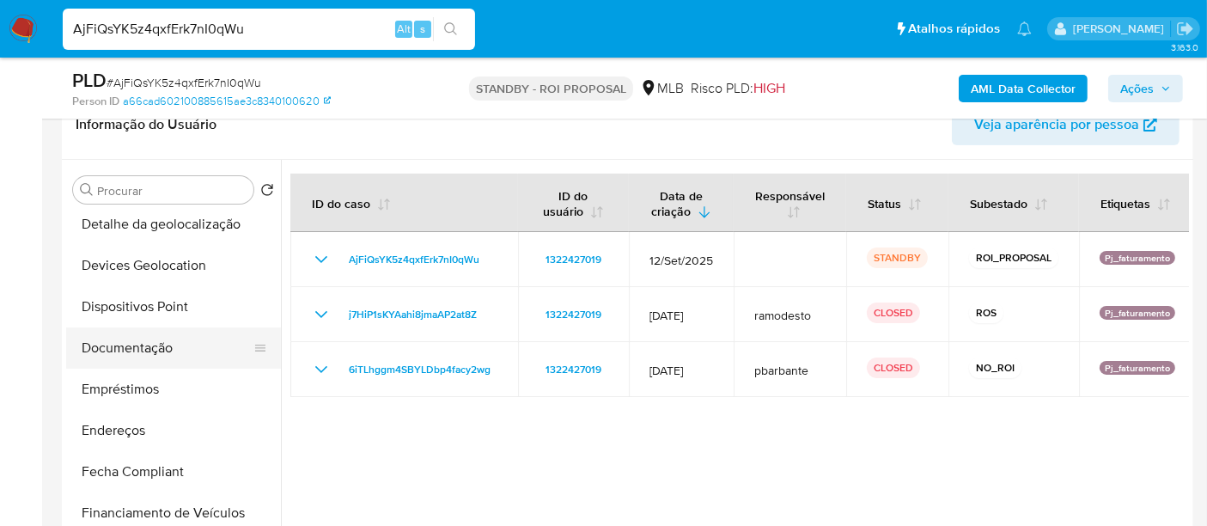
scroll to position [191, 0]
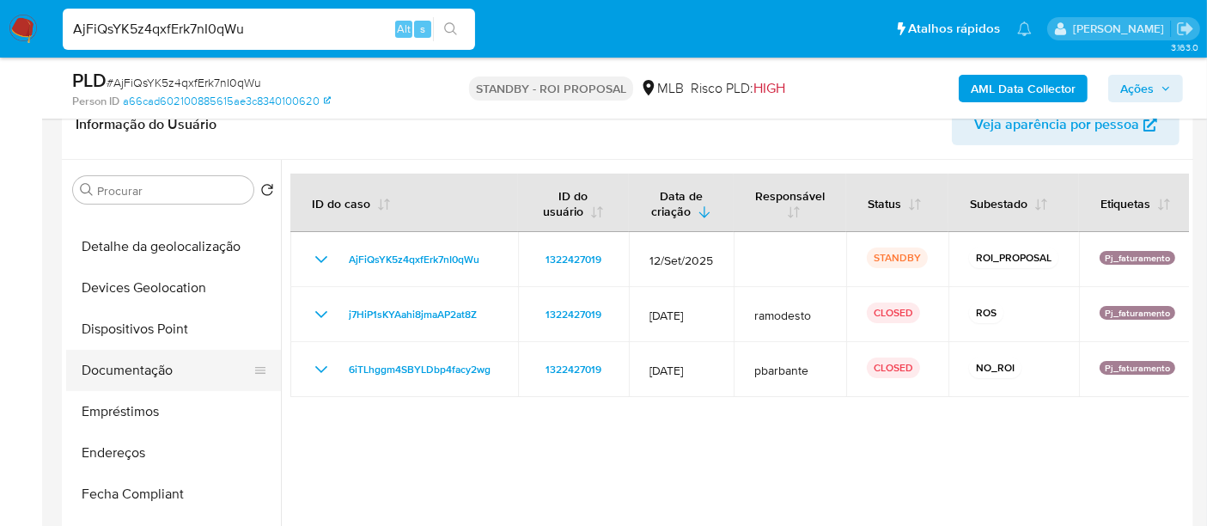
click at [149, 367] on button "Documentação" at bounding box center [166, 370] width 201 height 41
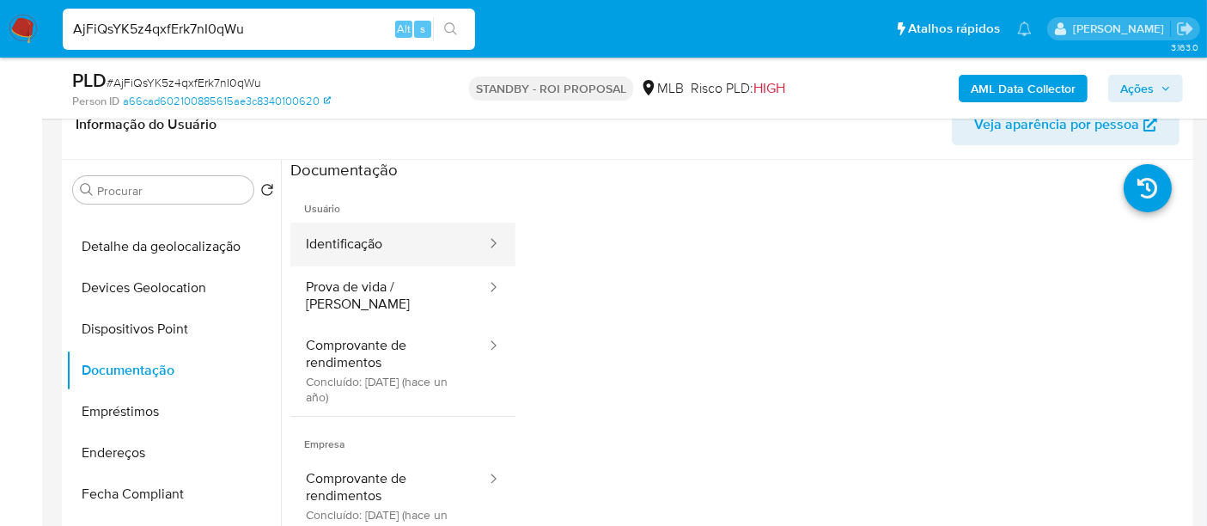
click at [357, 241] on button "Identificação" at bounding box center [389, 244] width 198 height 44
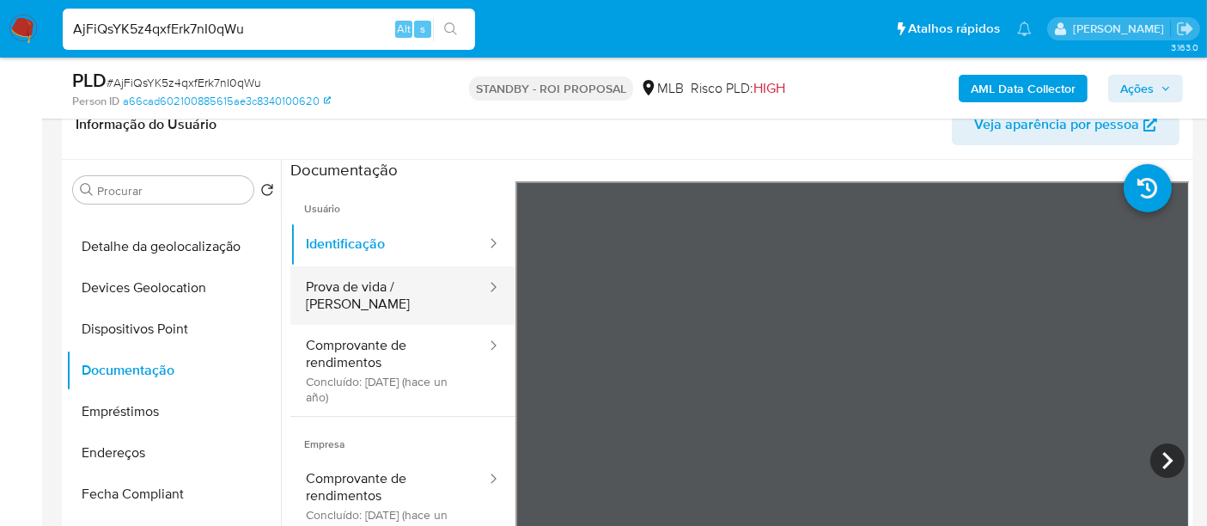
click at [346, 298] on button "Prova de vida / [PERSON_NAME]" at bounding box center [389, 295] width 198 height 58
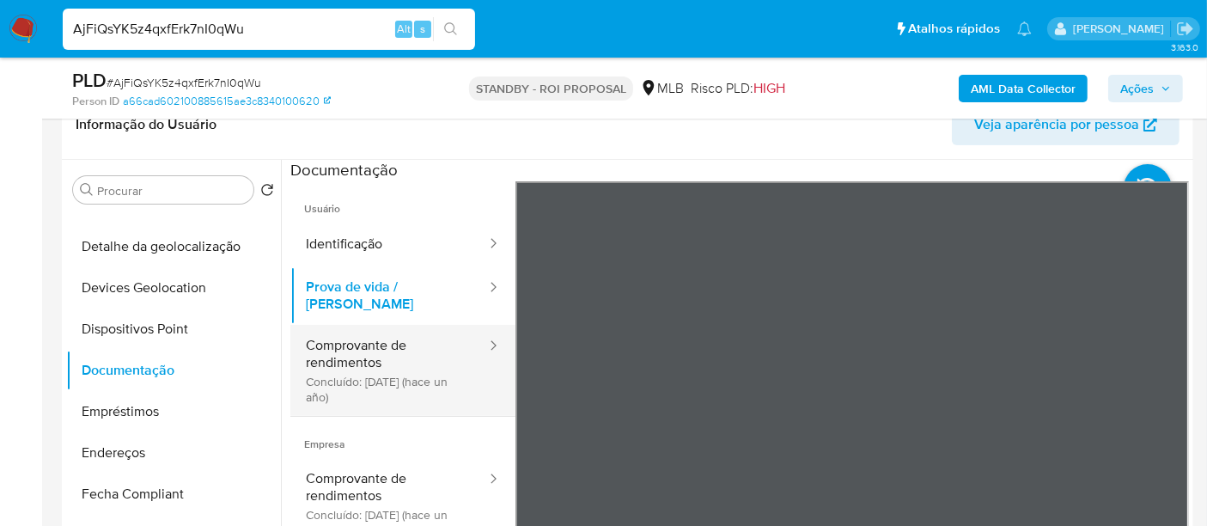
click at [325, 344] on button "Comprovante de rendimentos Concluído: [DATE] (hace un año)" at bounding box center [389, 370] width 198 height 91
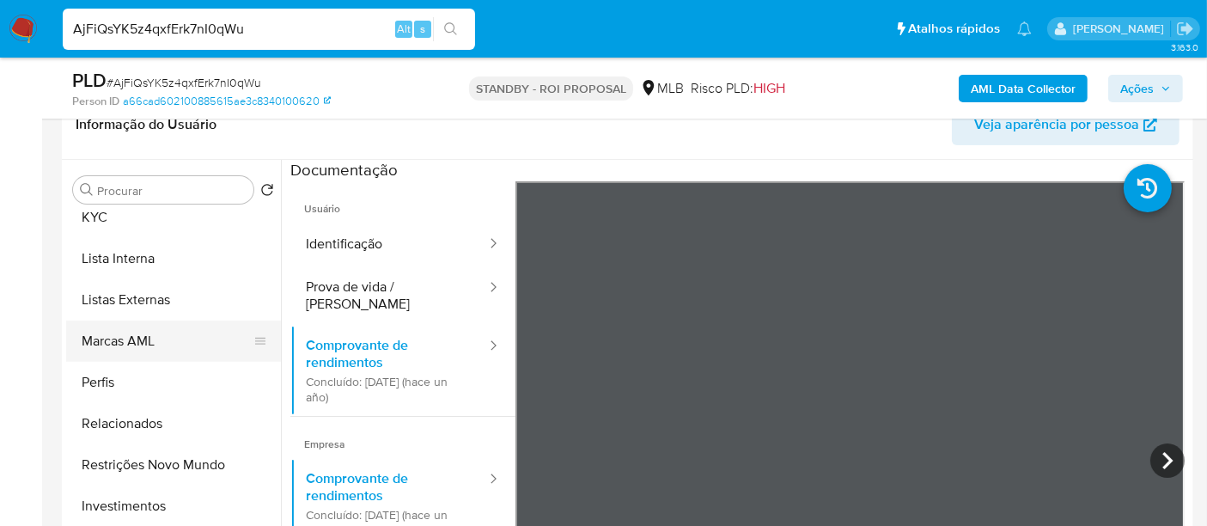
scroll to position [931, 0]
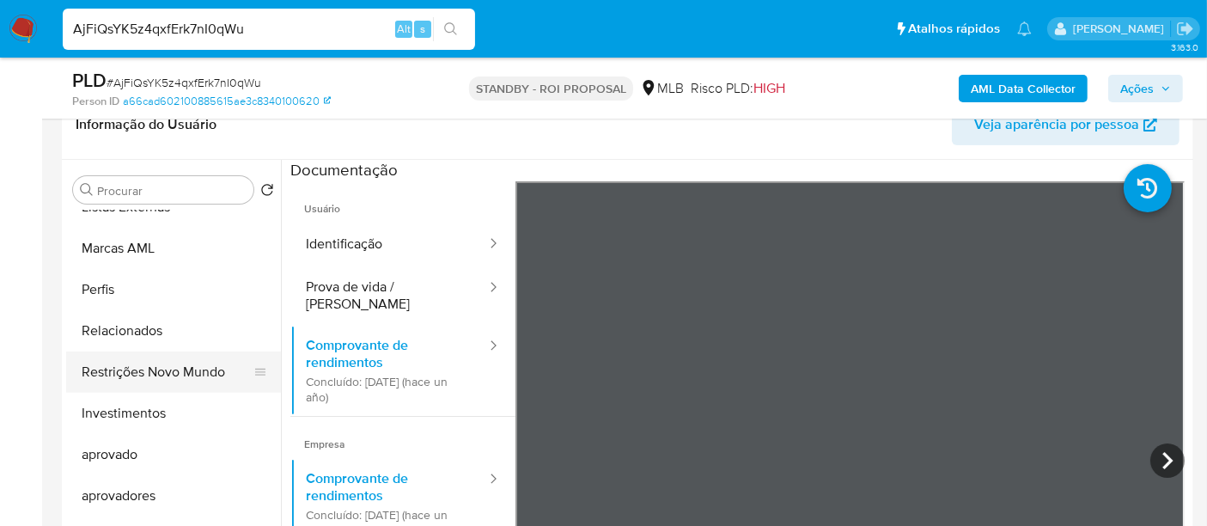
click at [178, 379] on button "Restrições Novo Mundo" at bounding box center [166, 371] width 201 height 41
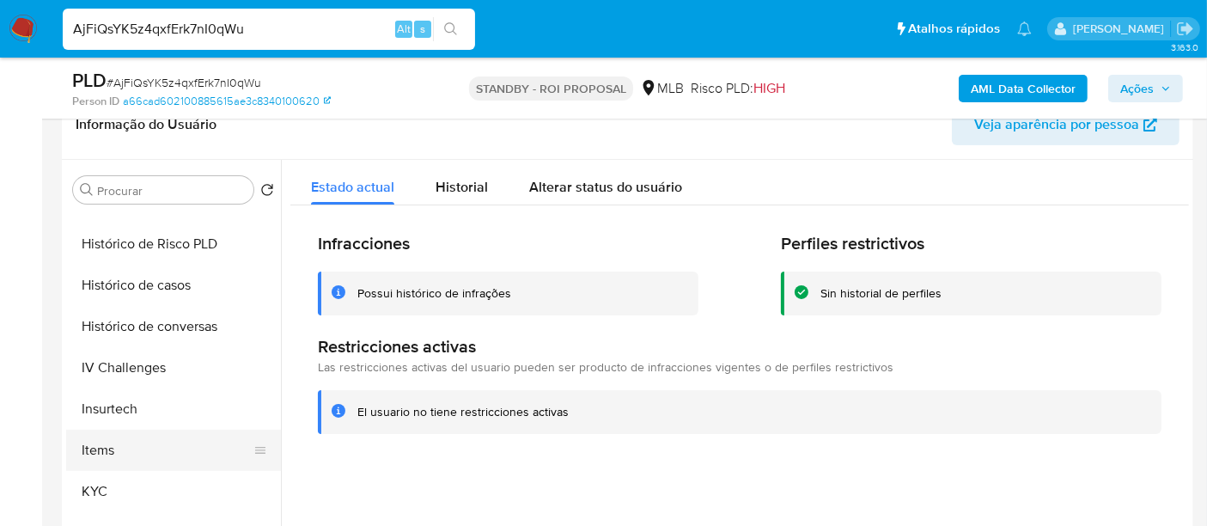
scroll to position [453, 0]
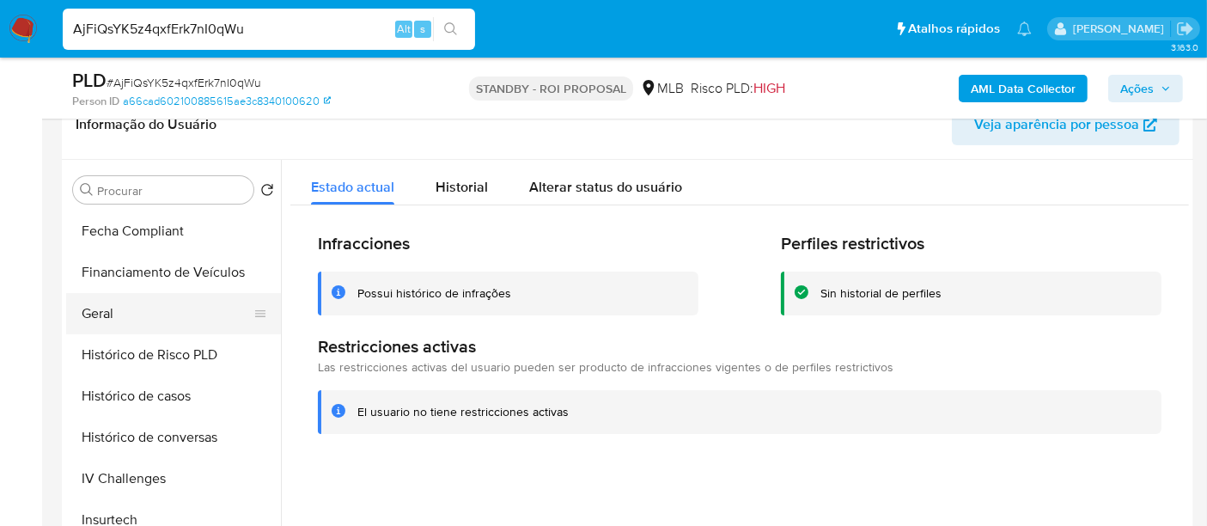
click at [105, 314] on button "Geral" at bounding box center [166, 313] width 201 height 41
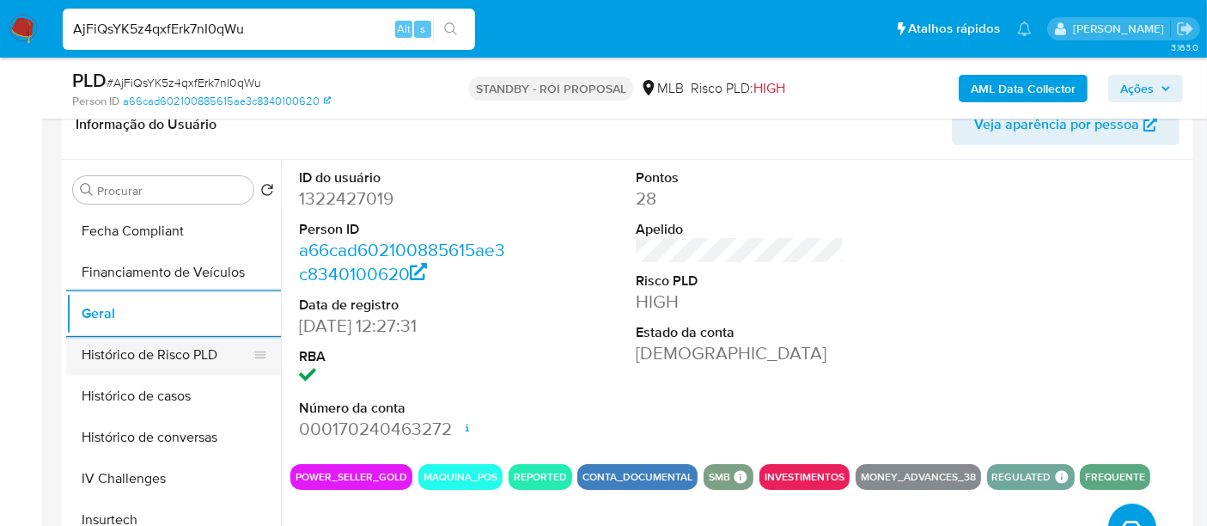
scroll to position [263, 0]
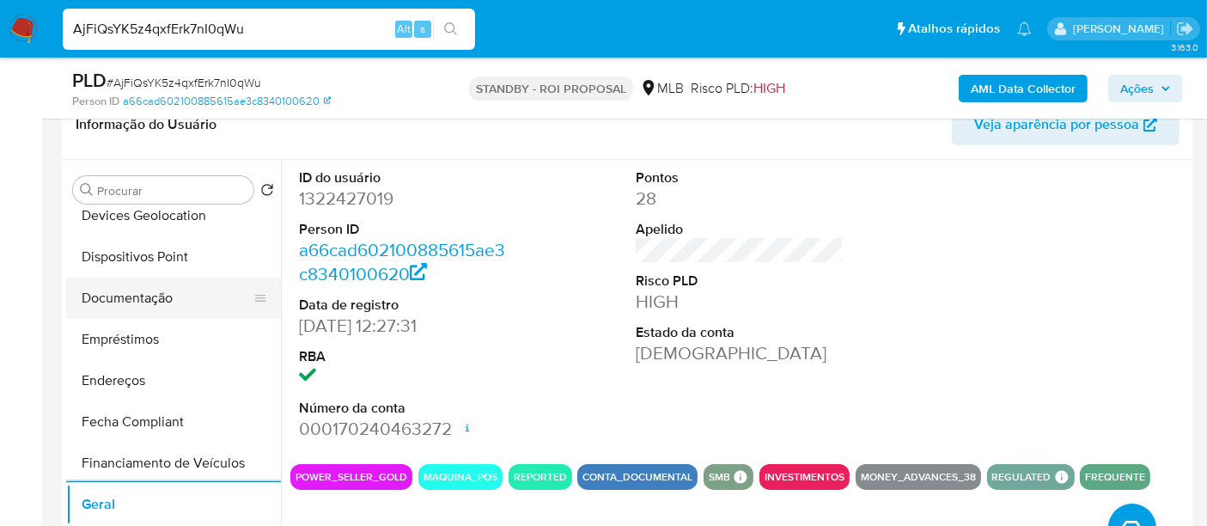
click at [142, 296] on button "Documentação" at bounding box center [166, 297] width 201 height 41
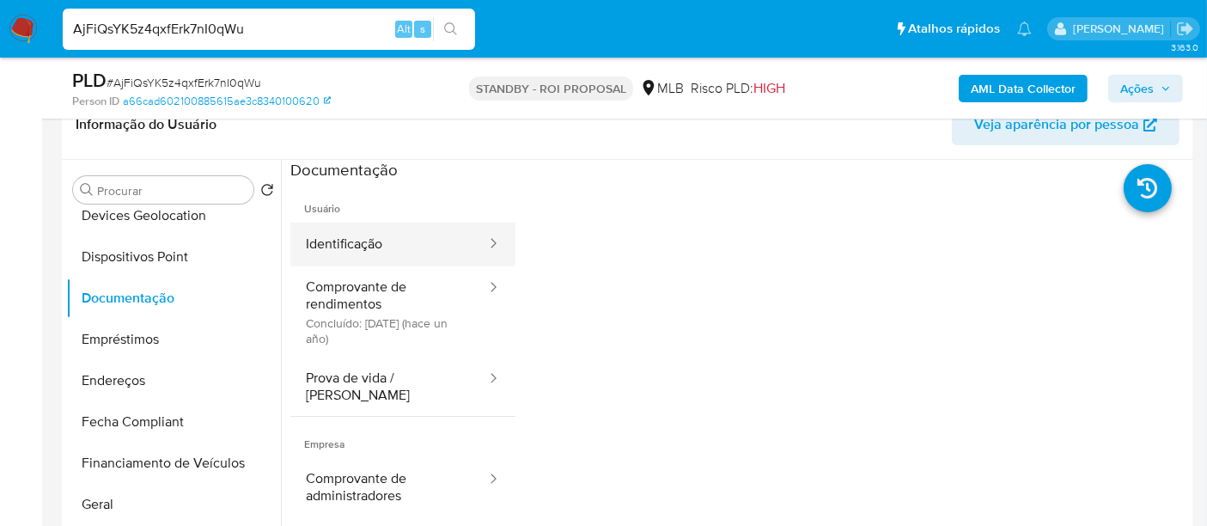
click at [331, 241] on button "Identificação" at bounding box center [389, 244] width 198 height 44
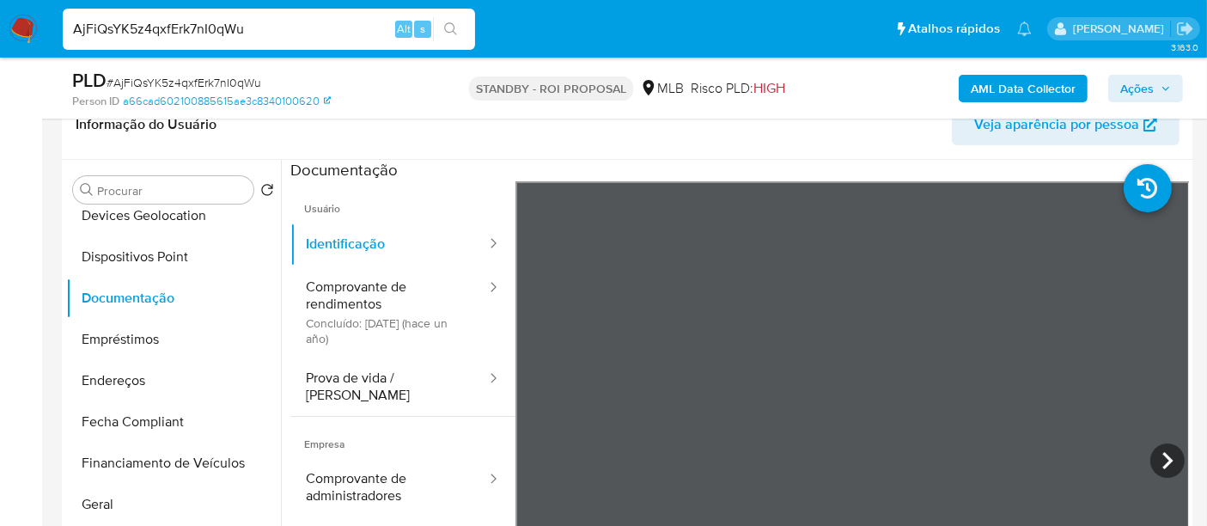
click at [239, 15] on div "AjFiQsYK5z4qxfErk7nI0qWu Alt s" at bounding box center [269, 29] width 412 height 41
click at [239, 25] on input "AjFiQsYK5z4qxfErk7nI0qWu" at bounding box center [269, 29] width 412 height 22
paste input "ZRJNnK9OxcwbmSkDXW6FjlIR"
type input "ZRJNnK9OxcwbmSkDXW6FjlIR"
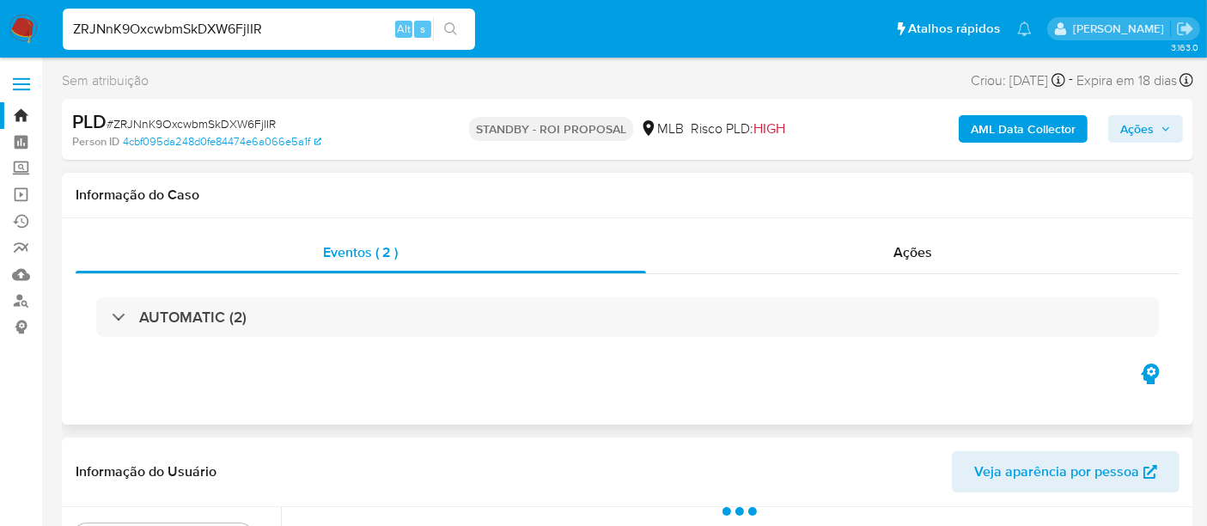
select select "10"
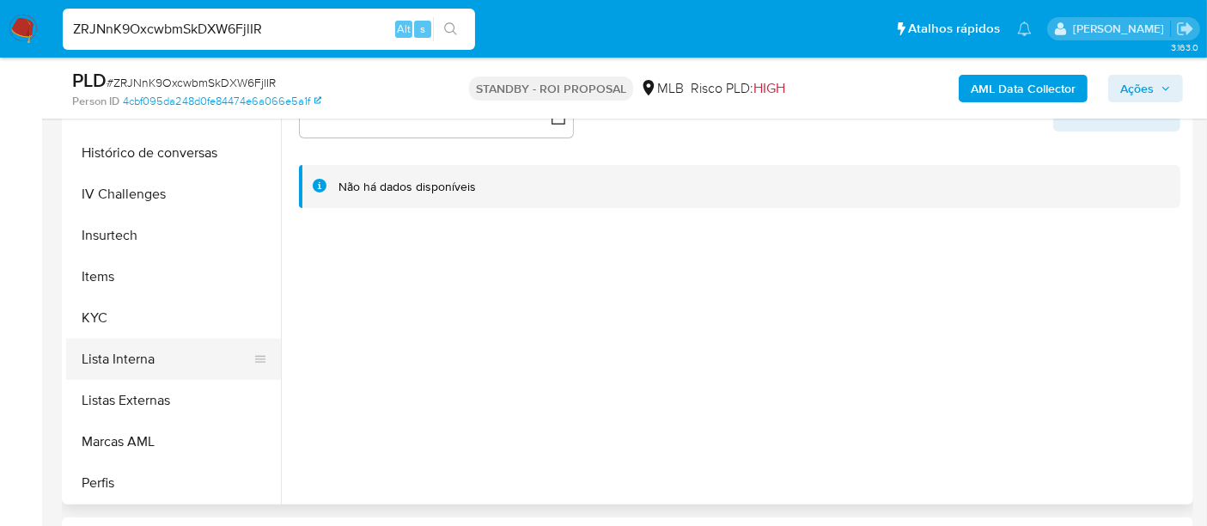
scroll to position [667, 0]
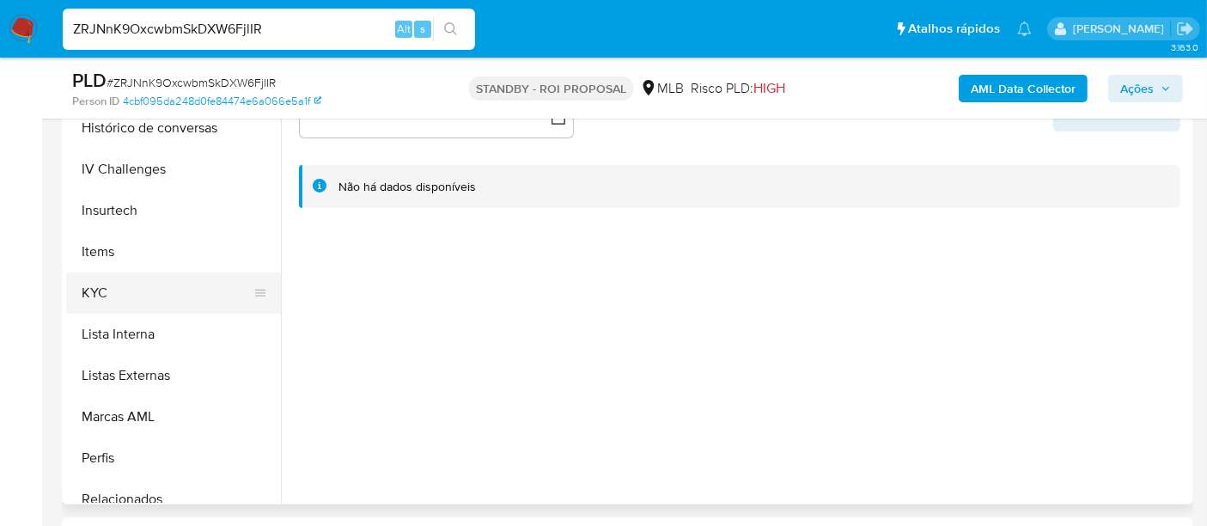
click at [94, 293] on button "KYC" at bounding box center [166, 292] width 201 height 41
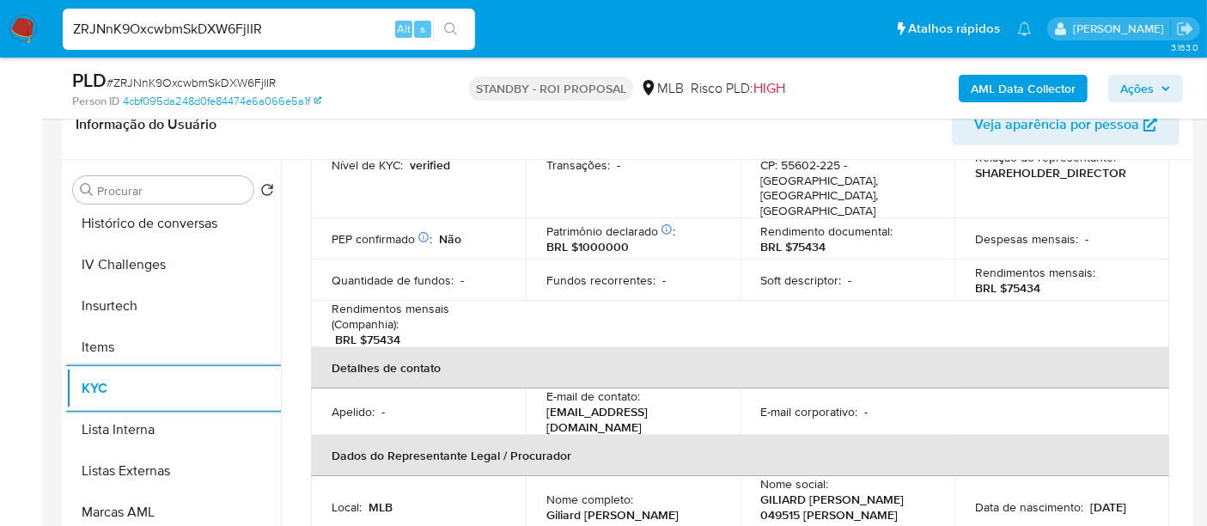
scroll to position [381, 0]
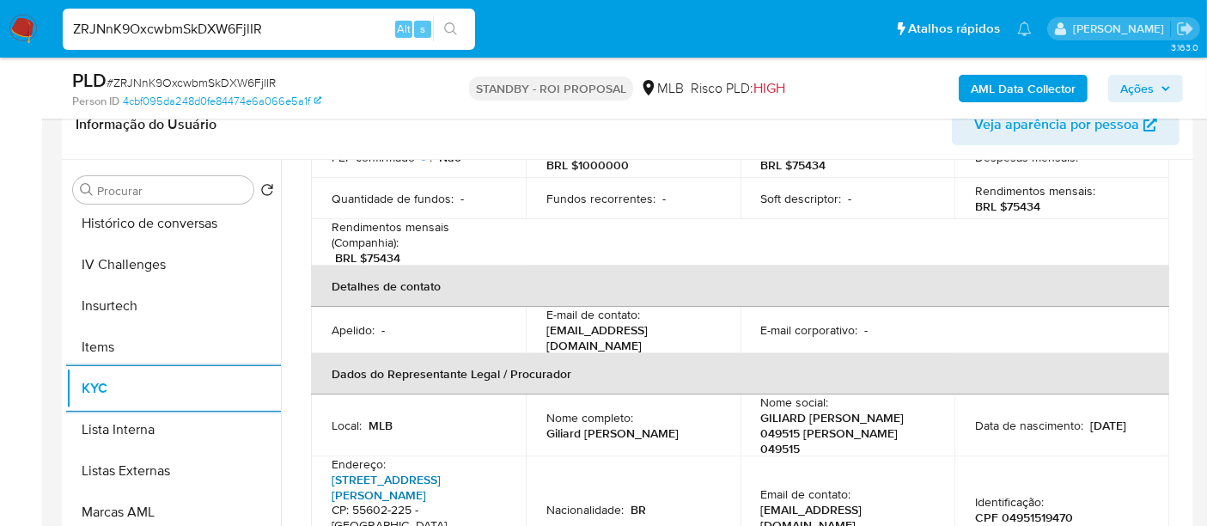
click at [399, 471] on link "[STREET_ADDRESS][PERSON_NAME]" at bounding box center [386, 487] width 109 height 33
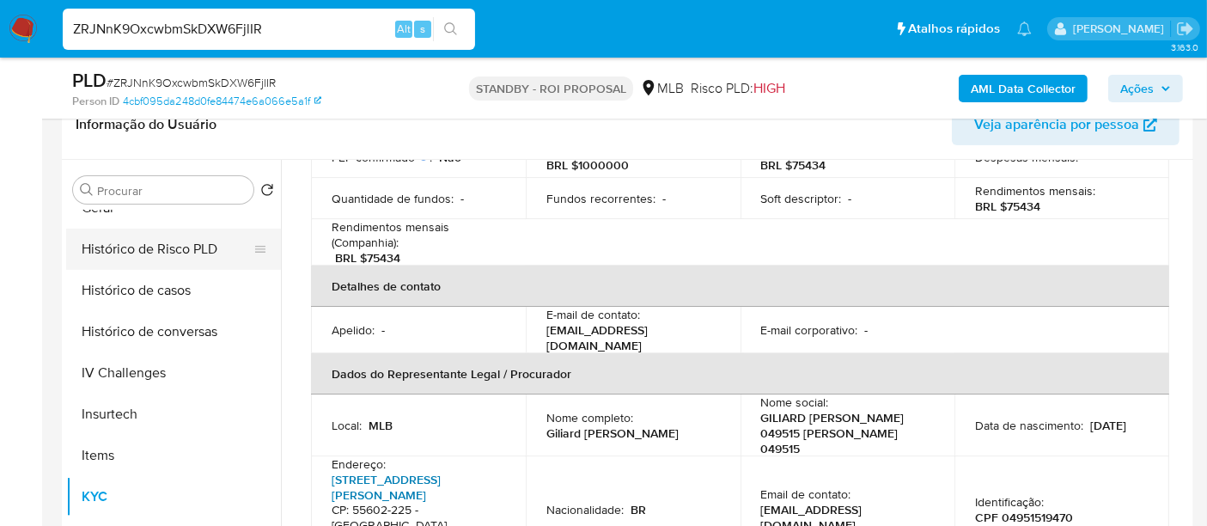
scroll to position [477, 0]
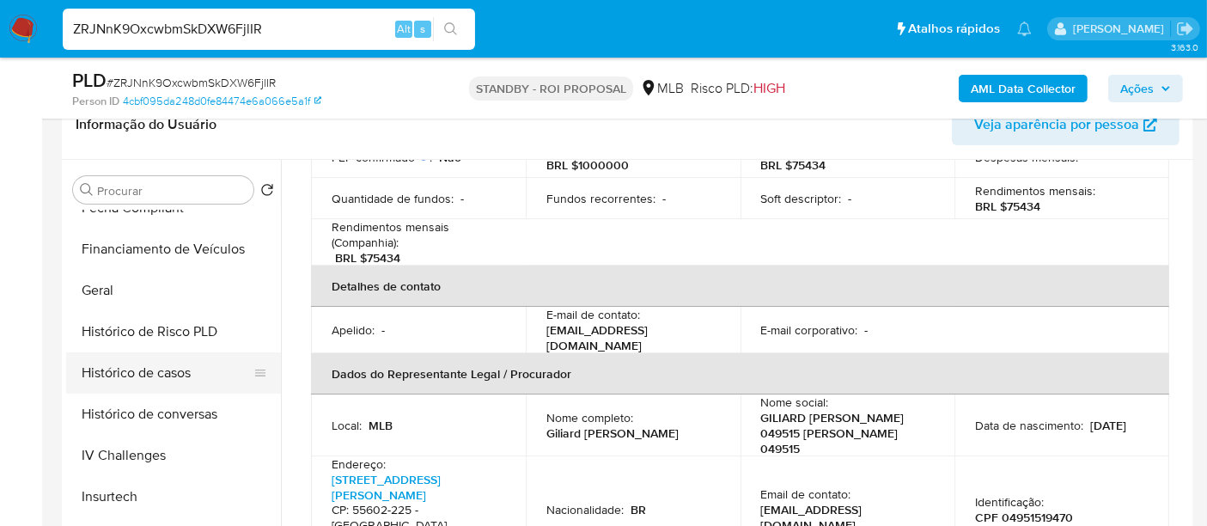
click at [161, 376] on button "Histórico de casos" at bounding box center [166, 372] width 201 height 41
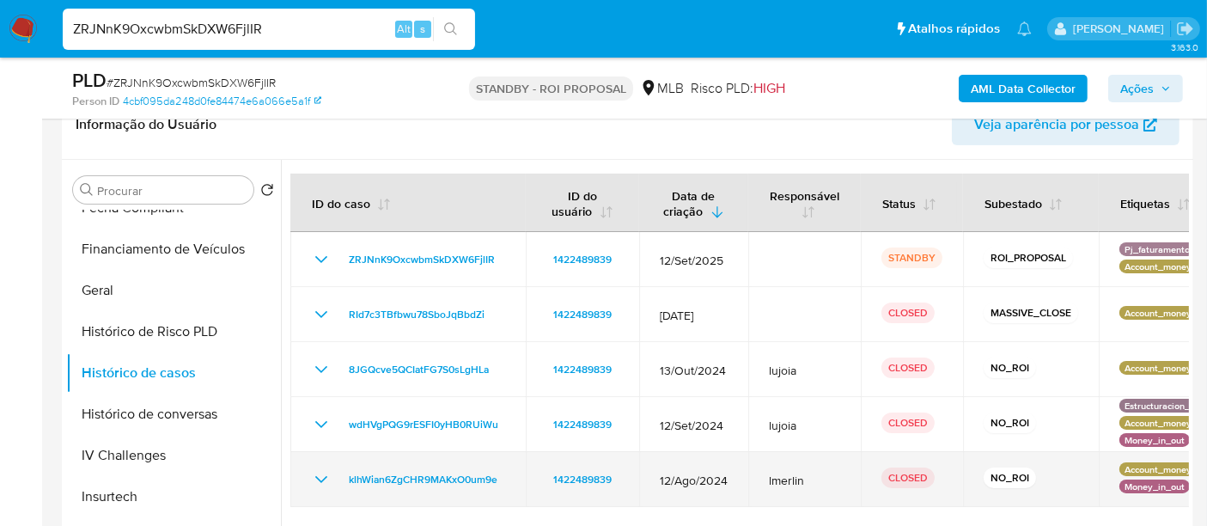
scroll to position [381, 0]
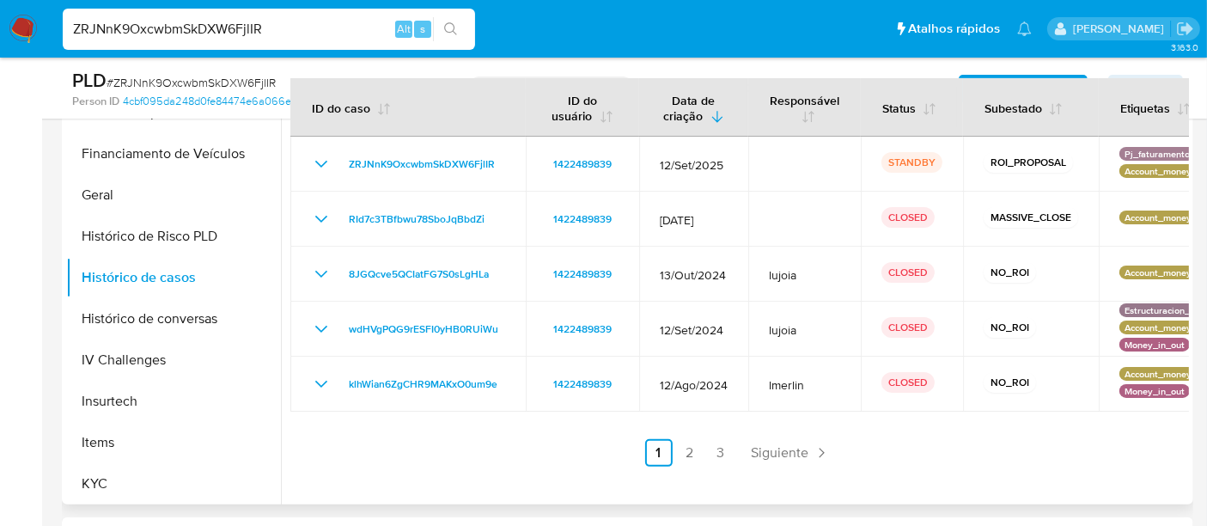
click at [714, 456] on link "3" at bounding box center [720, 452] width 27 height 27
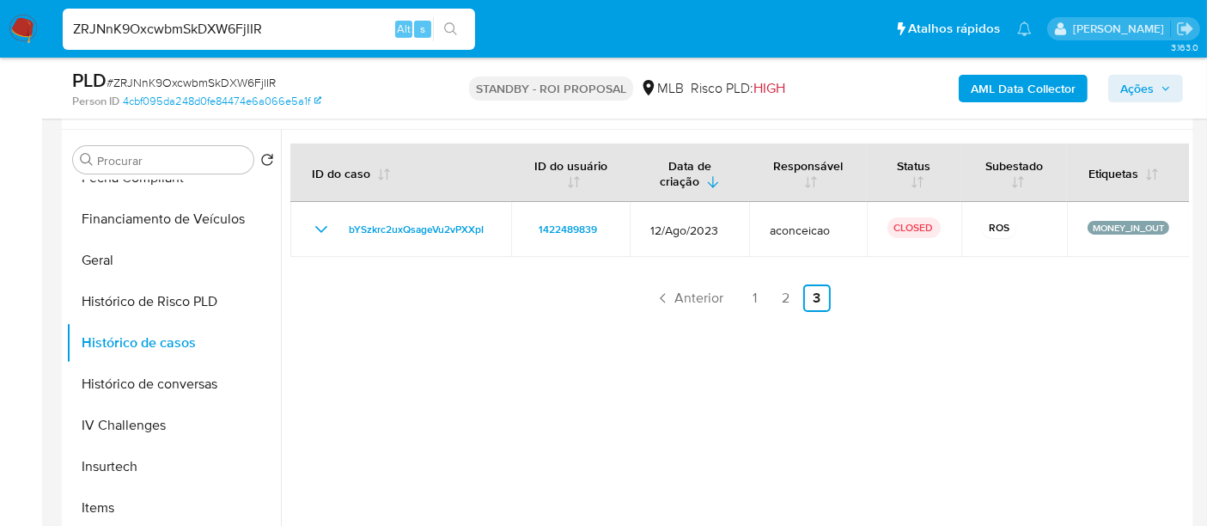
scroll to position [286, 0]
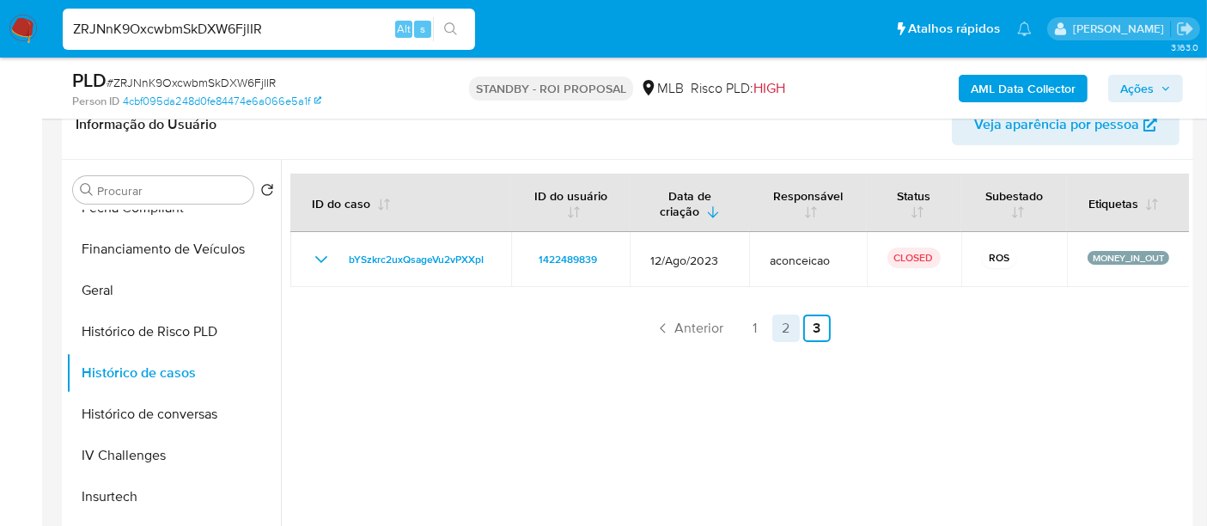
click at [778, 330] on link "2" at bounding box center [785, 327] width 27 height 27
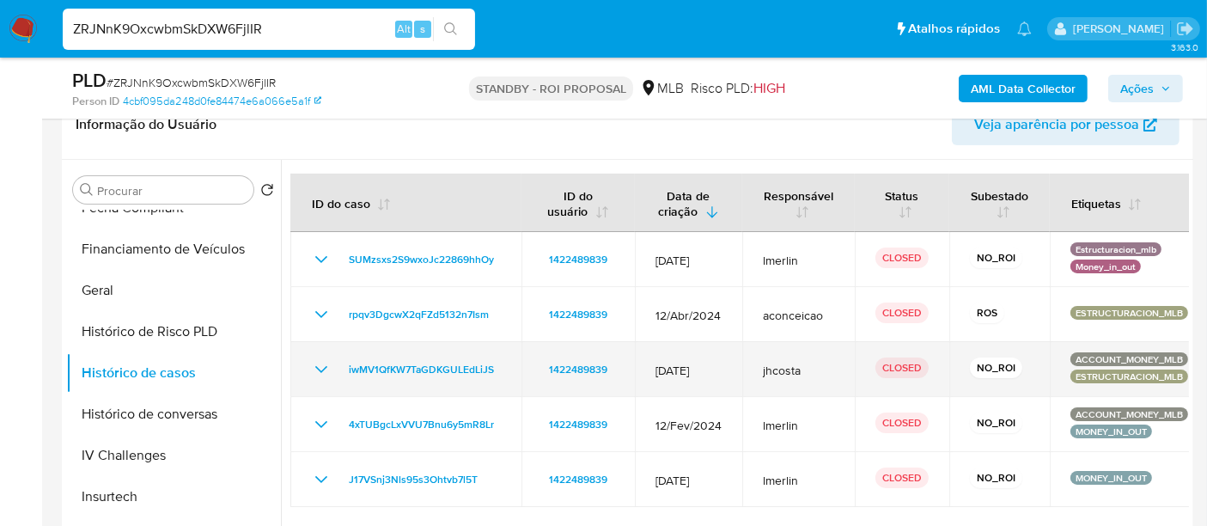
scroll to position [381, 0]
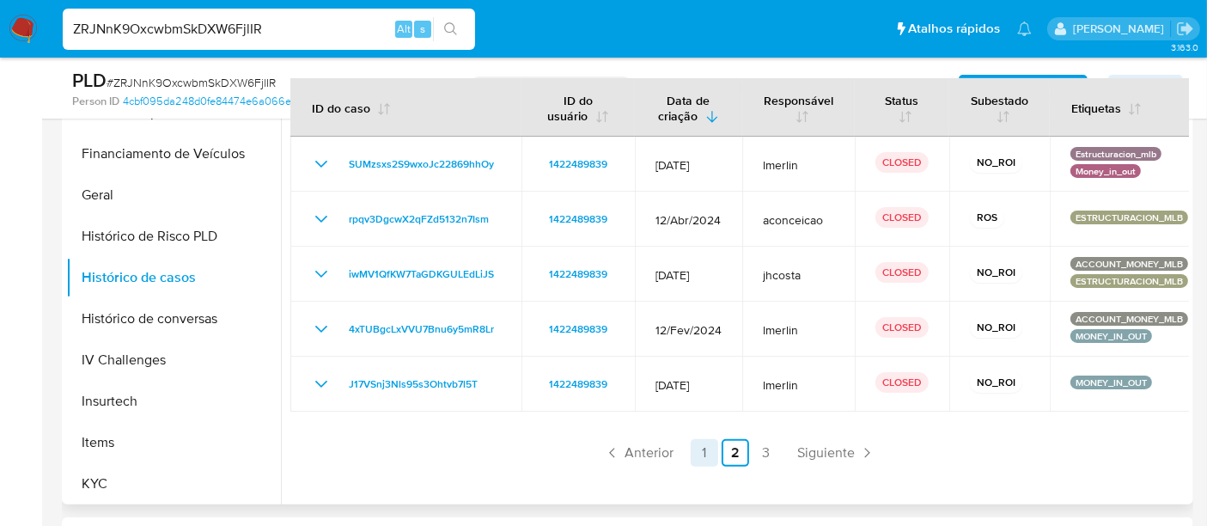
click at [704, 452] on link "1" at bounding box center [703, 452] width 27 height 27
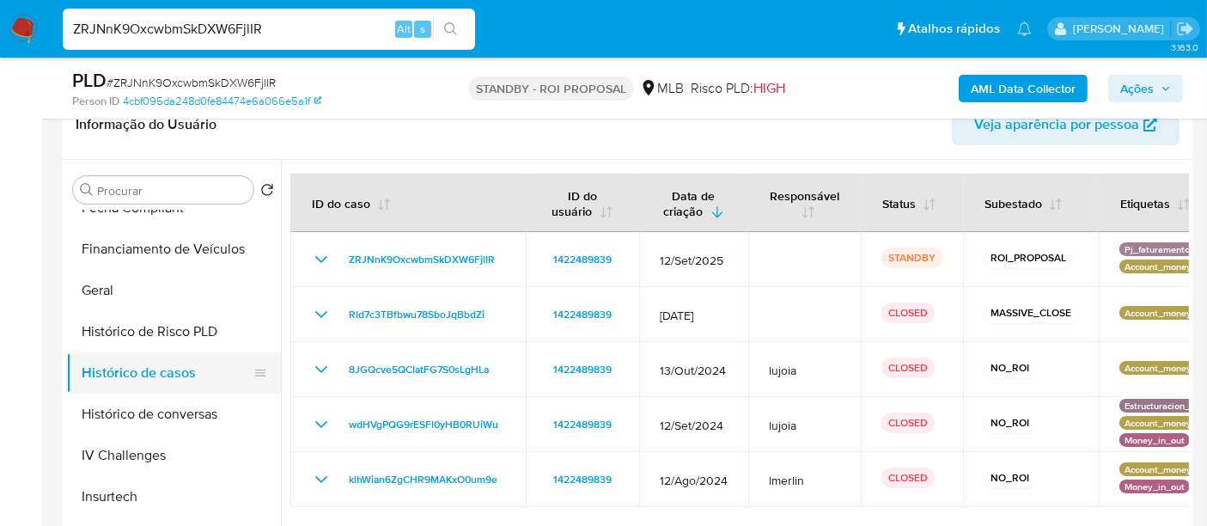
scroll to position [286, 0]
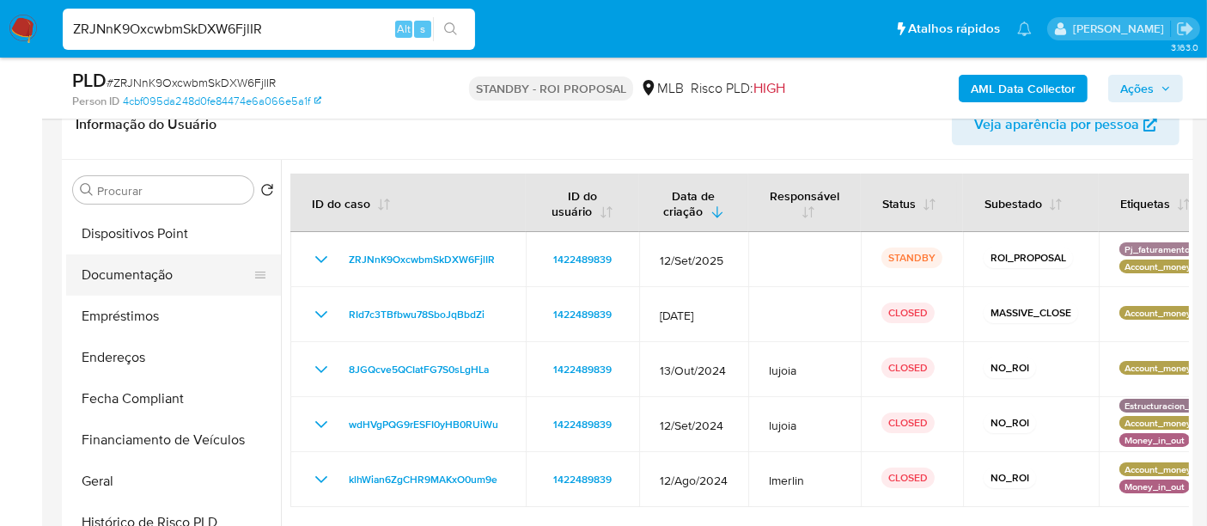
click at [135, 277] on button "Documentação" at bounding box center [166, 274] width 201 height 41
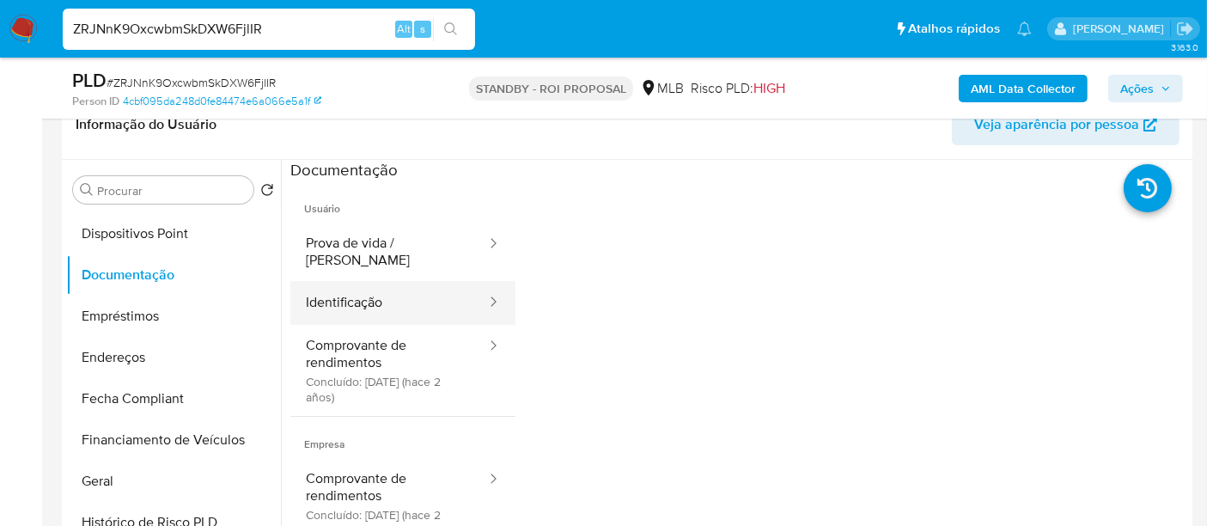
click at [389, 285] on button "Identificação" at bounding box center [389, 303] width 198 height 44
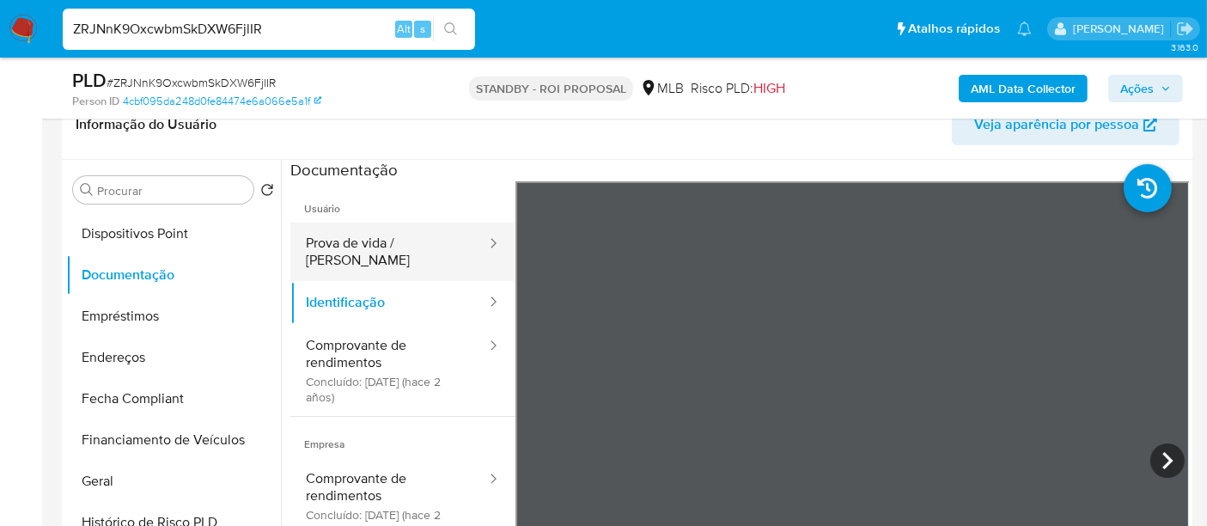
click at [407, 250] on button "Prova de vida / [PERSON_NAME]" at bounding box center [389, 251] width 198 height 58
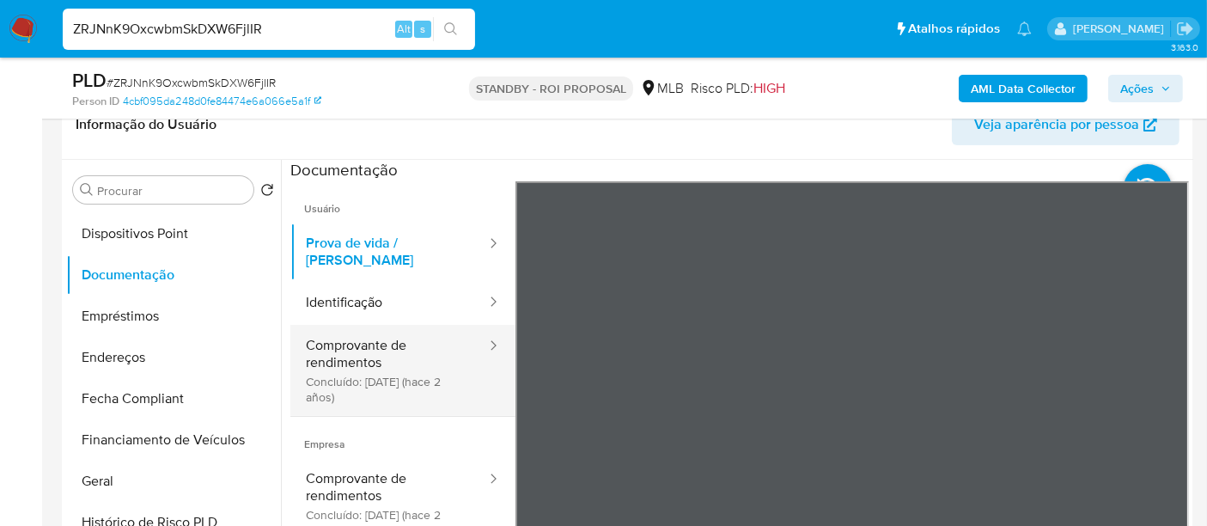
click at [389, 336] on button "Comprovante de rendimentos Concluído: [DATE] (hace 2 años)" at bounding box center [389, 370] width 198 height 91
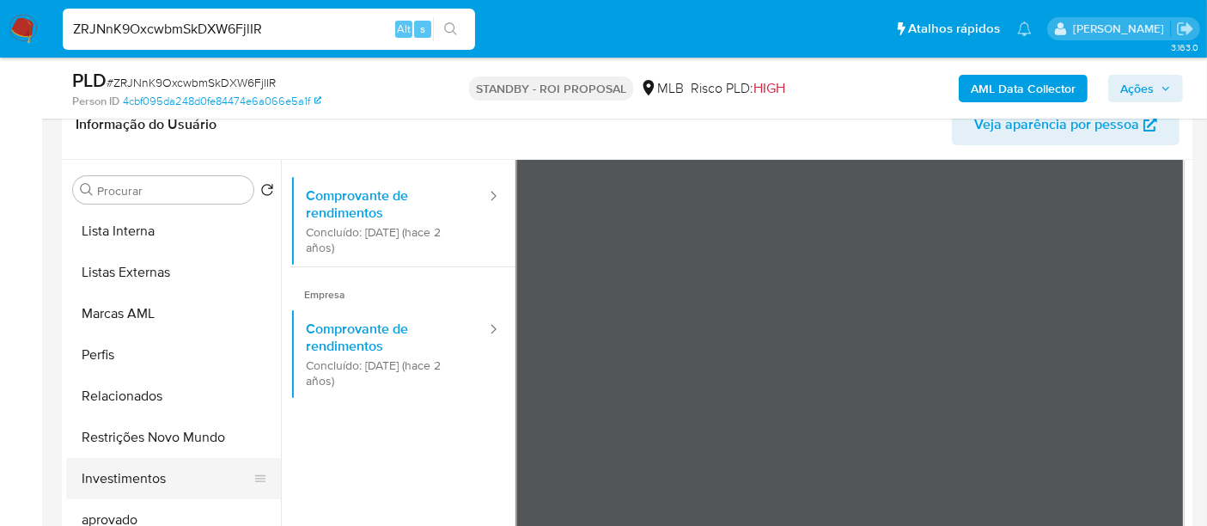
scroll to position [931, 0]
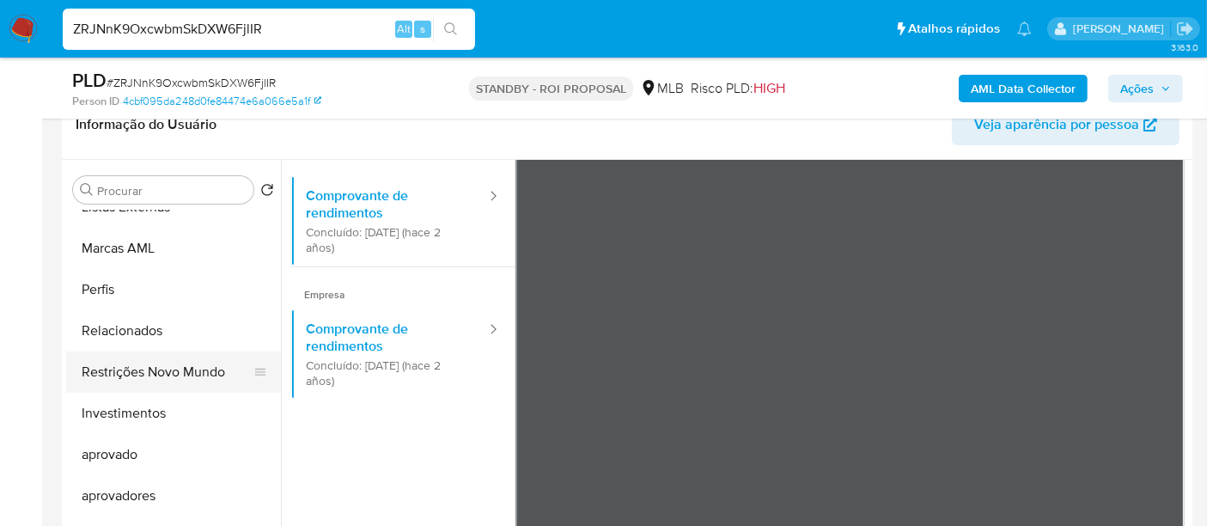
click at [161, 370] on button "Restrições Novo Mundo" at bounding box center [166, 371] width 201 height 41
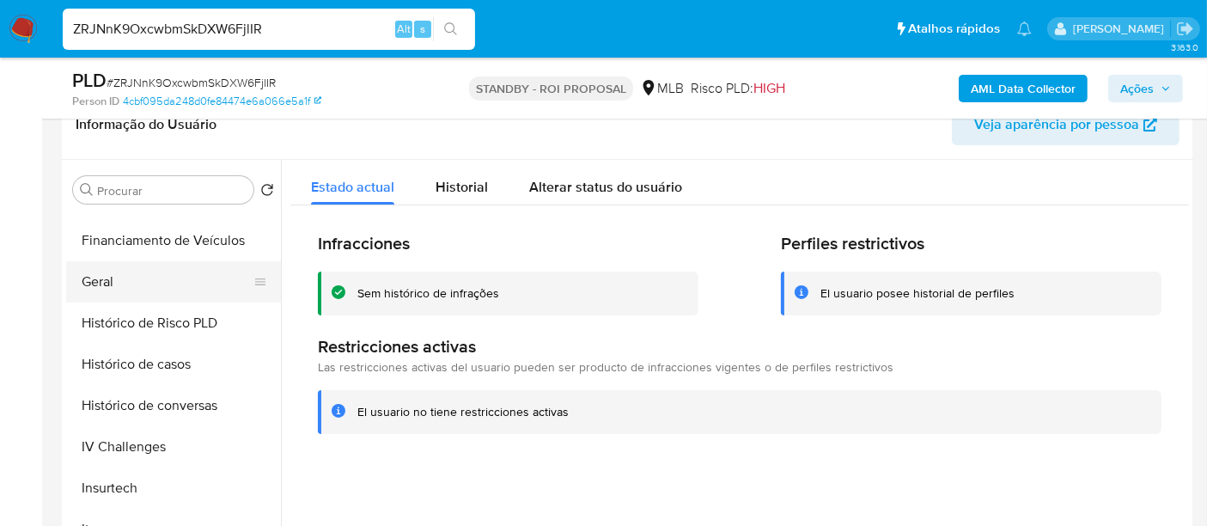
scroll to position [453, 0]
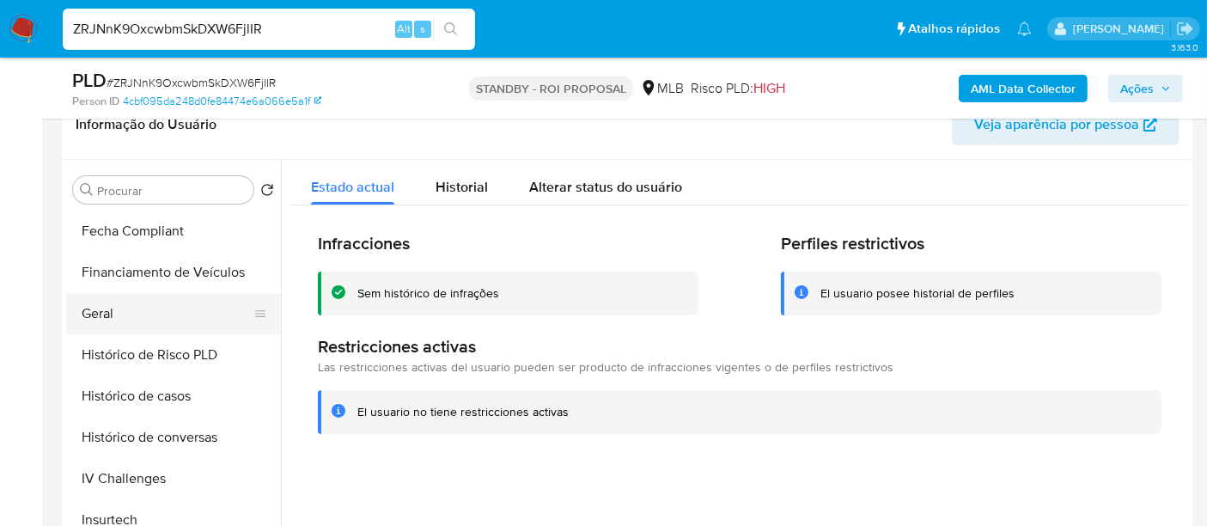
click at [115, 315] on button "Geral" at bounding box center [166, 313] width 201 height 41
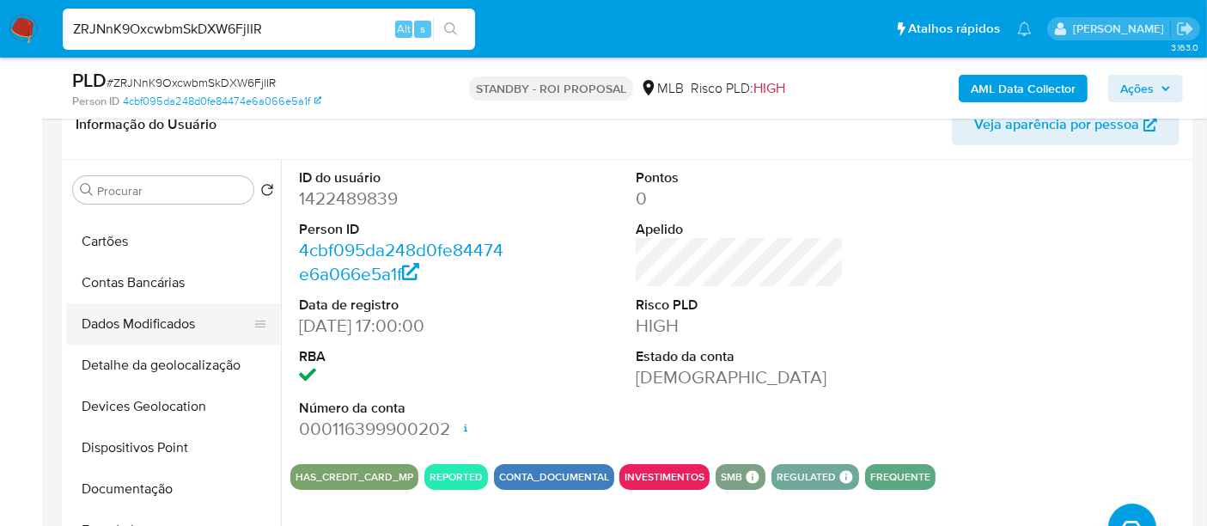
scroll to position [0, 0]
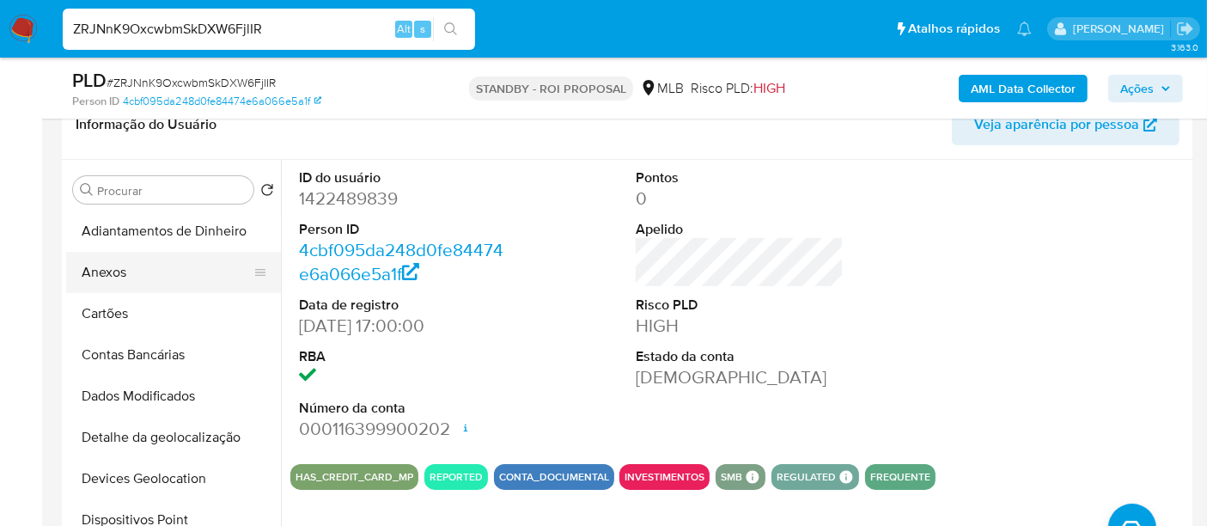
click at [120, 276] on button "Anexos" at bounding box center [166, 272] width 201 height 41
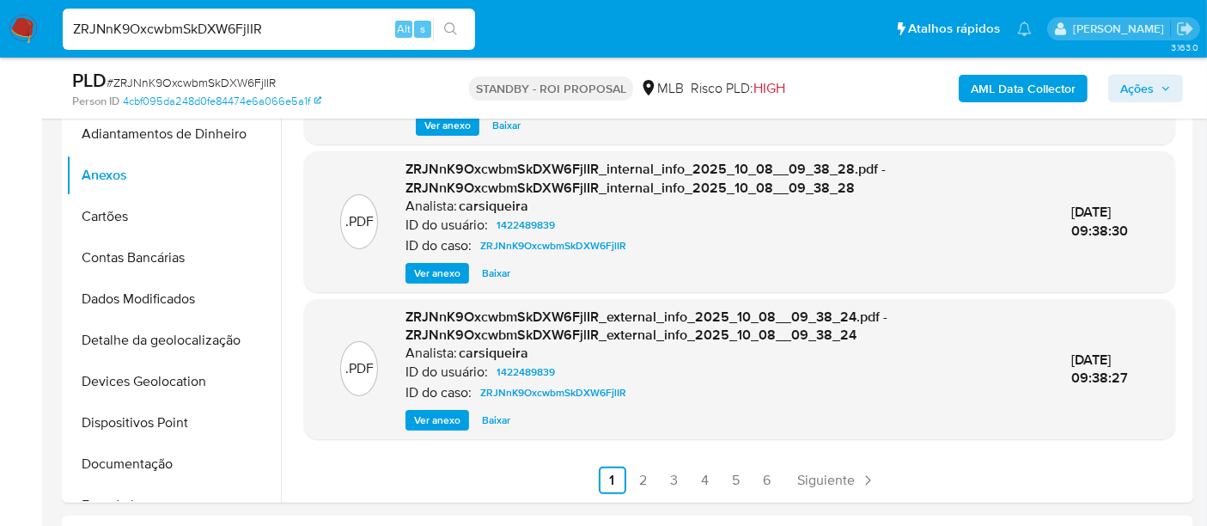
scroll to position [477, 0]
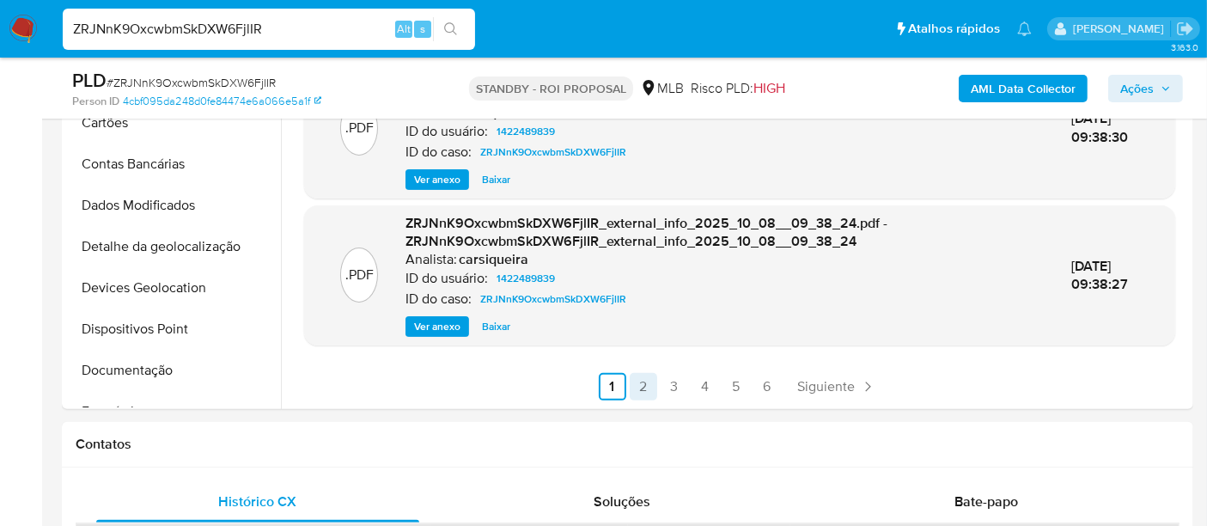
click at [635, 389] on link "2" at bounding box center [643, 386] width 27 height 27
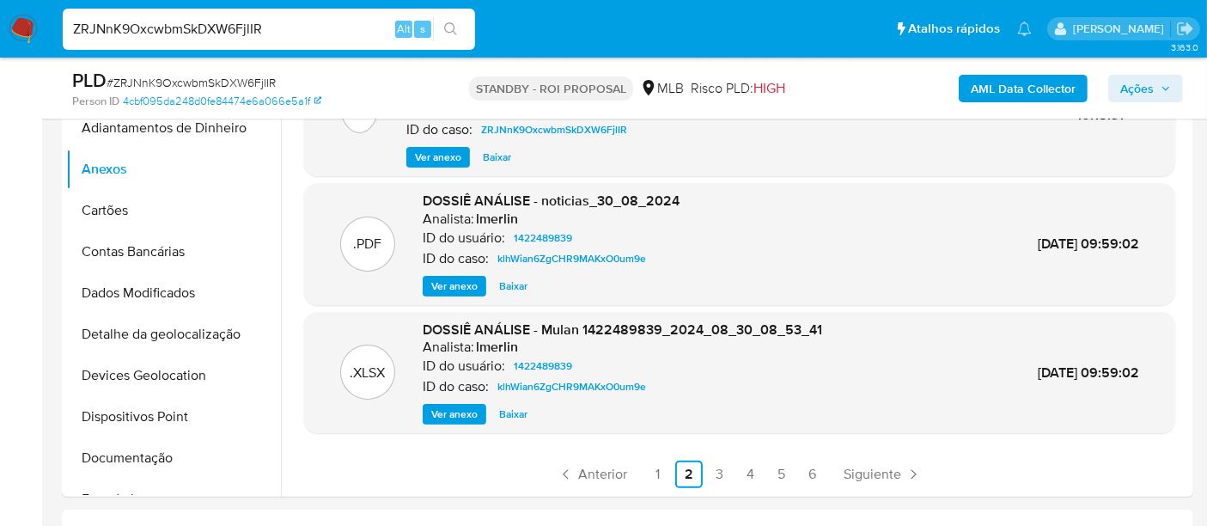
scroll to position [381, 0]
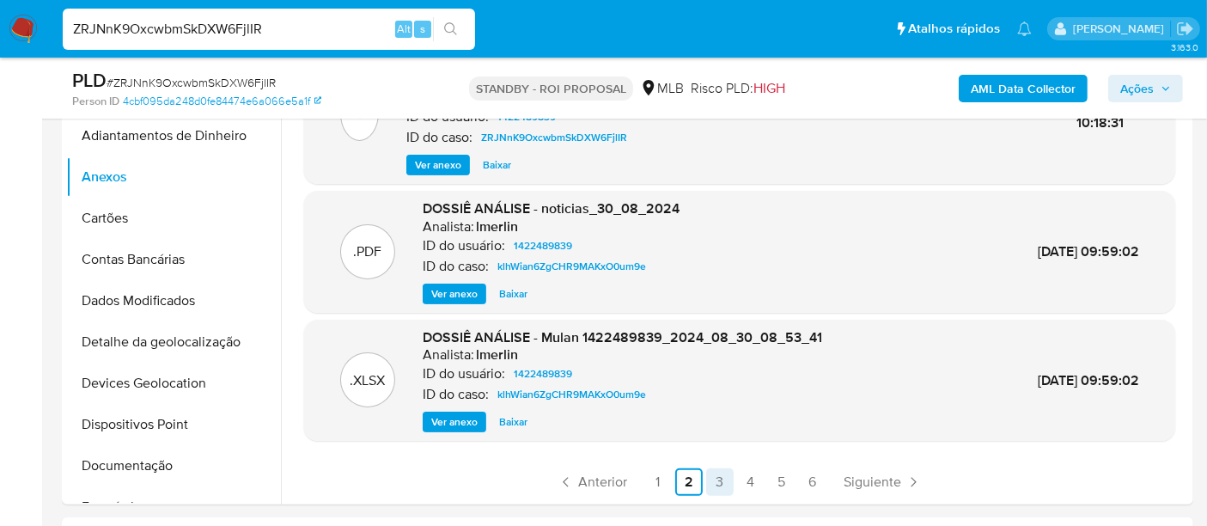
click at [714, 480] on link "3" at bounding box center [719, 481] width 27 height 27
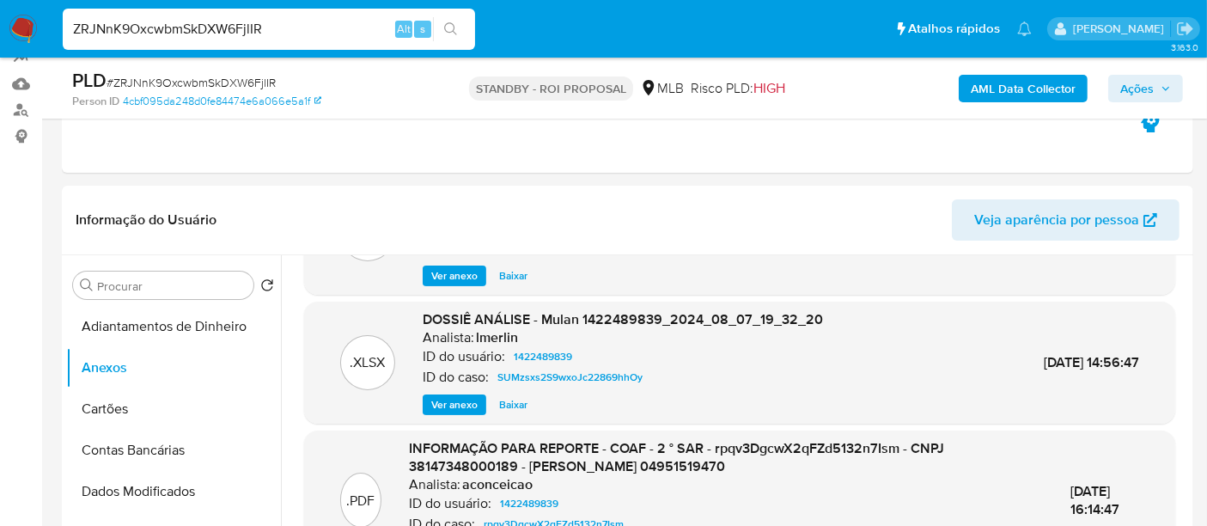
scroll to position [181, 0]
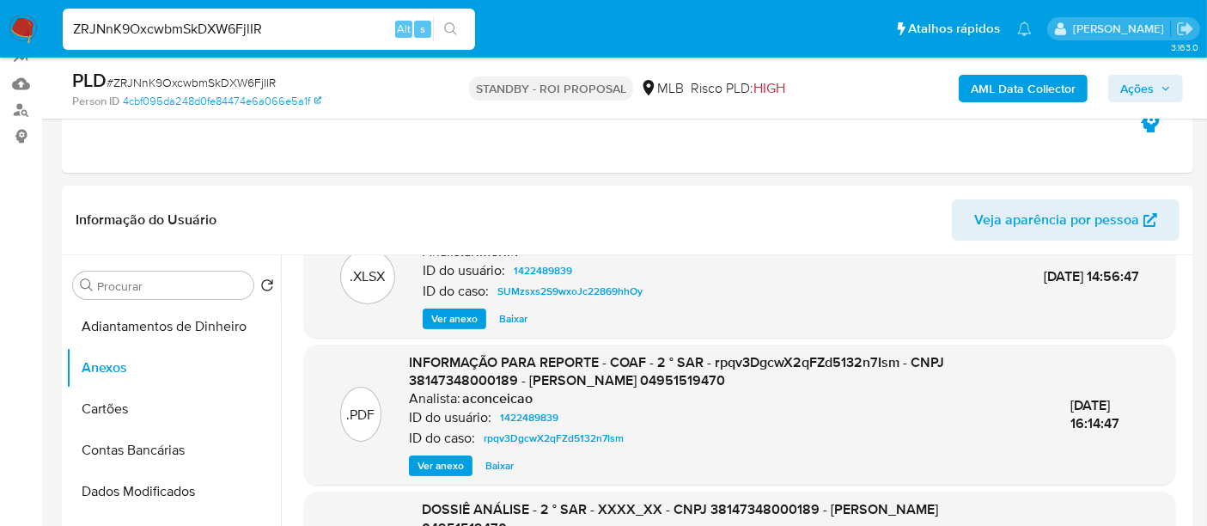
click at [431, 459] on span "Ver anexo" at bounding box center [440, 465] width 46 height 17
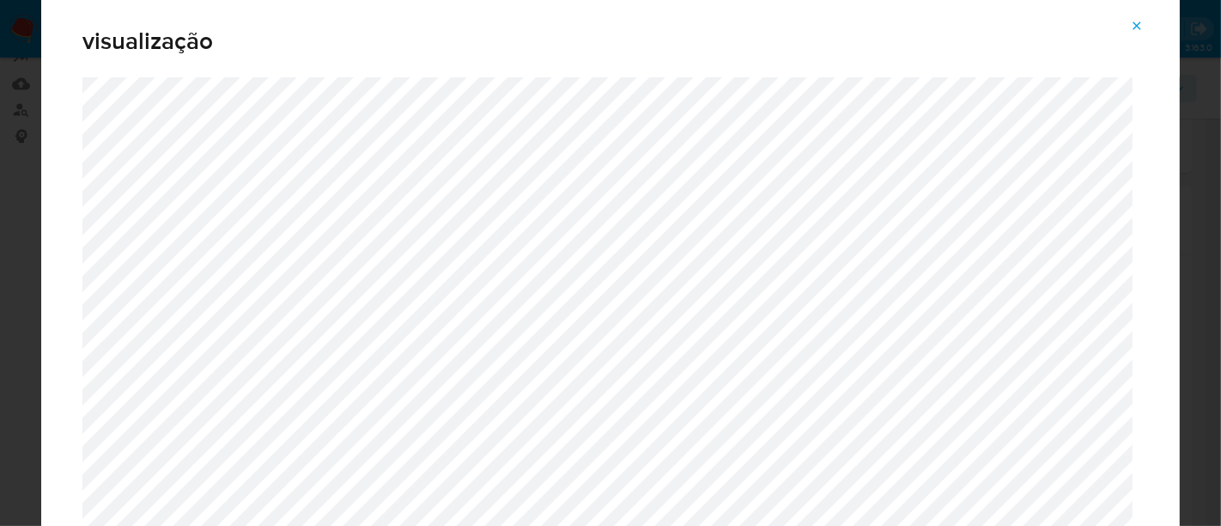
click at [1141, 26] on icon "Attachment preview" at bounding box center [1137, 26] width 14 height 14
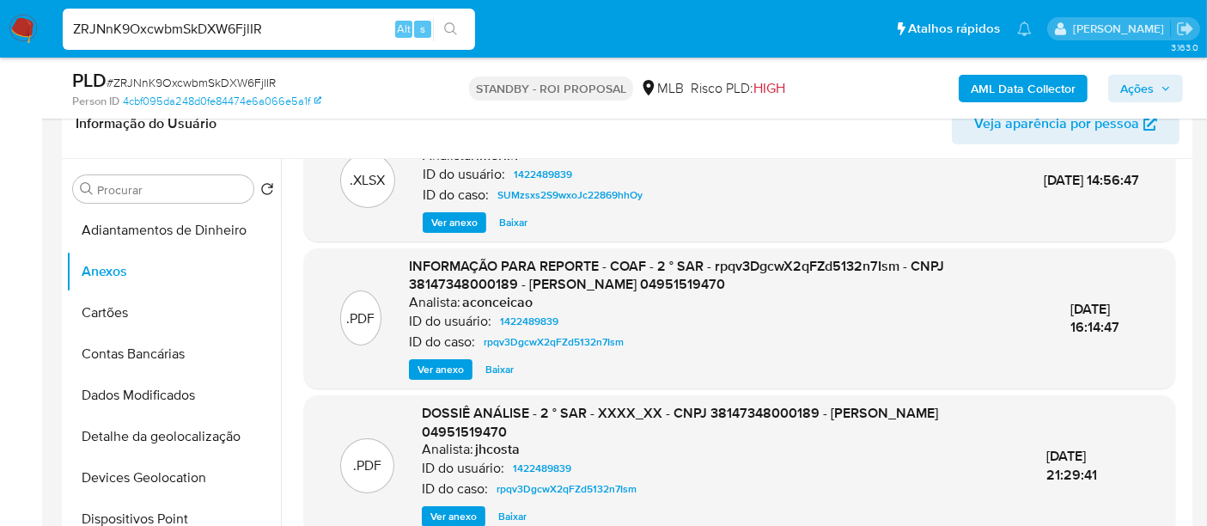
scroll to position [381, 0]
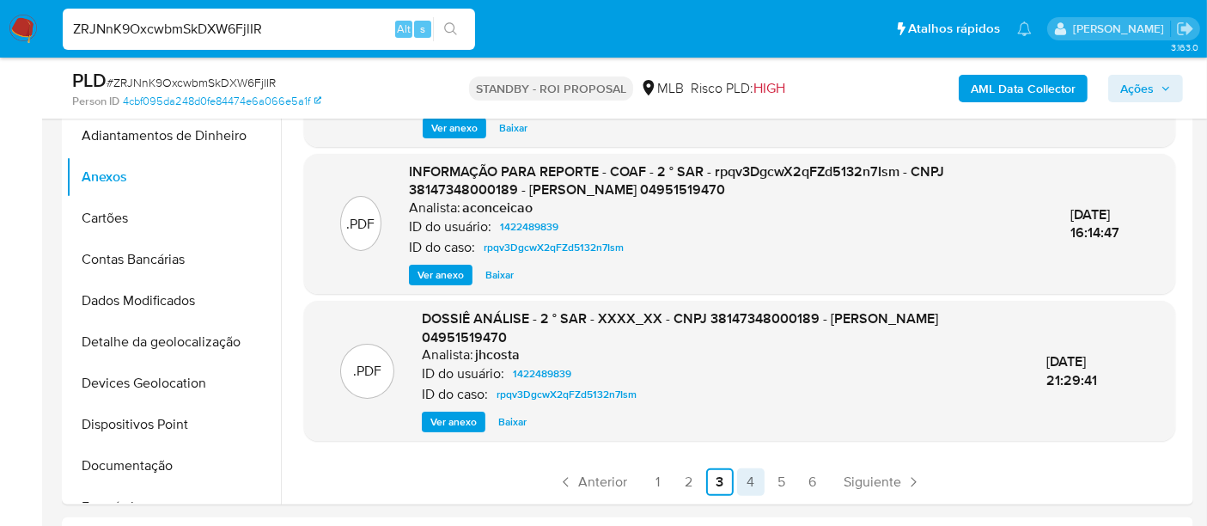
click at [749, 479] on link "4" at bounding box center [750, 481] width 27 height 27
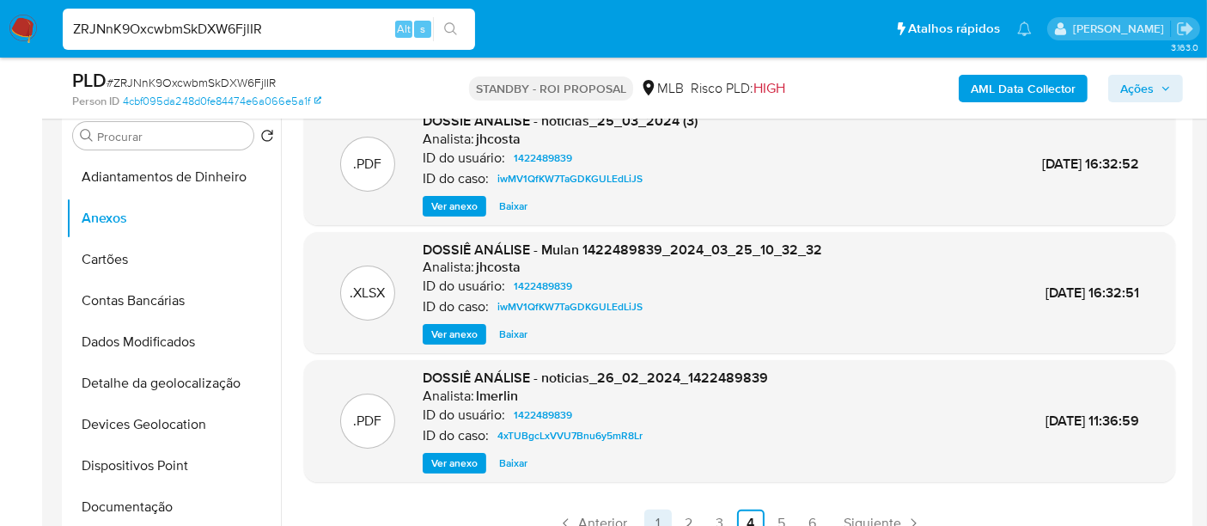
scroll to position [477, 0]
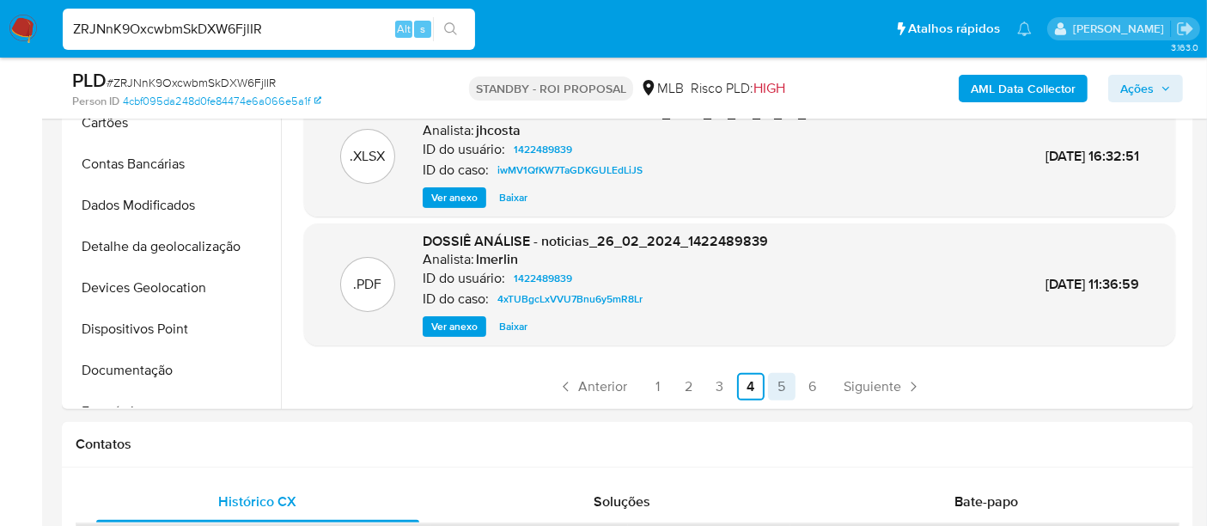
click at [775, 386] on link "5" at bounding box center [781, 386] width 27 height 27
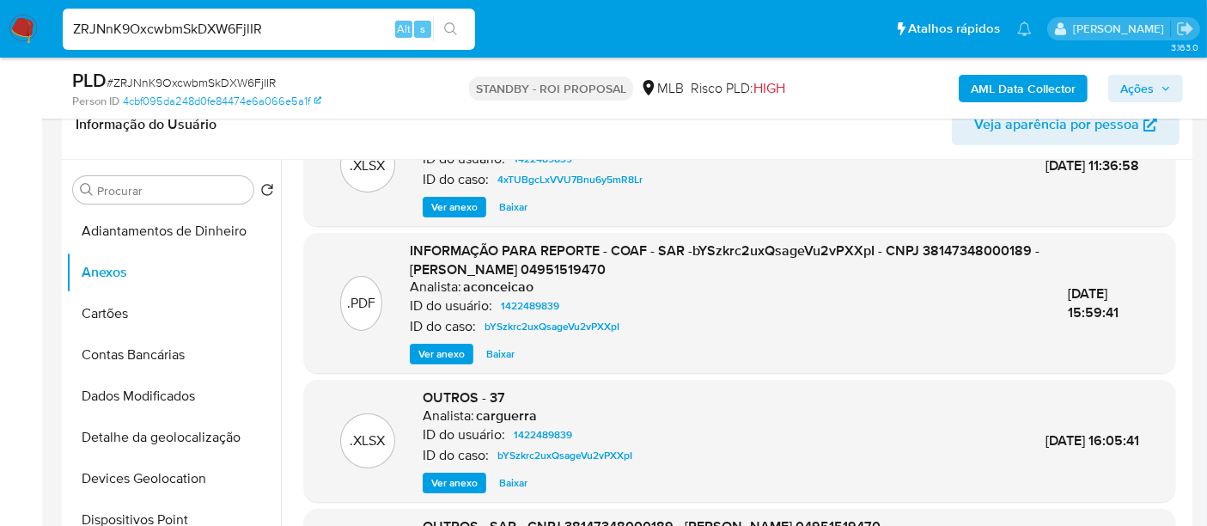
scroll to position [95, 0]
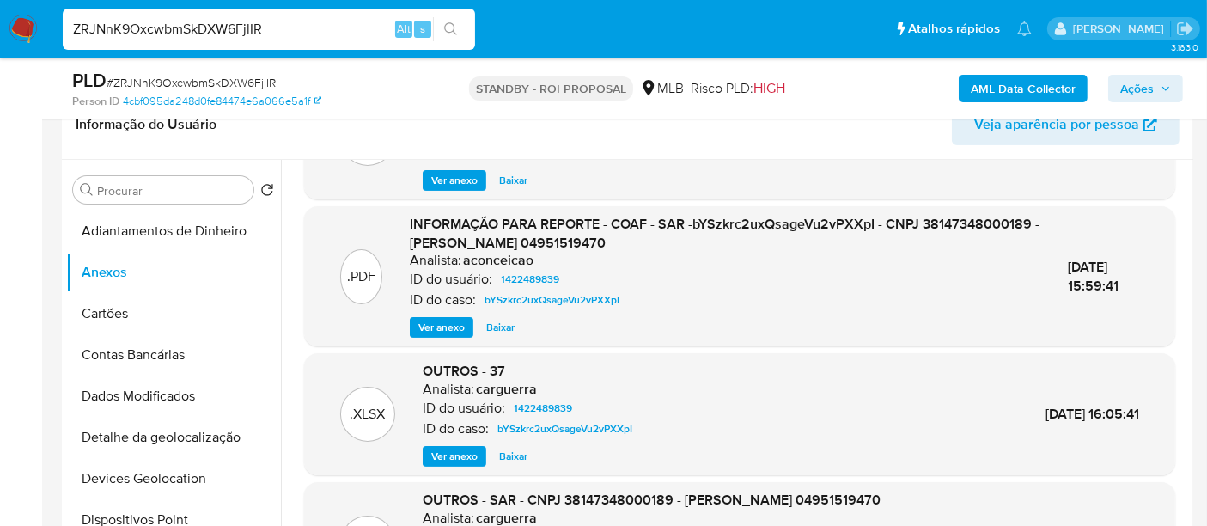
click at [448, 326] on span "Ver anexo" at bounding box center [441, 327] width 46 height 17
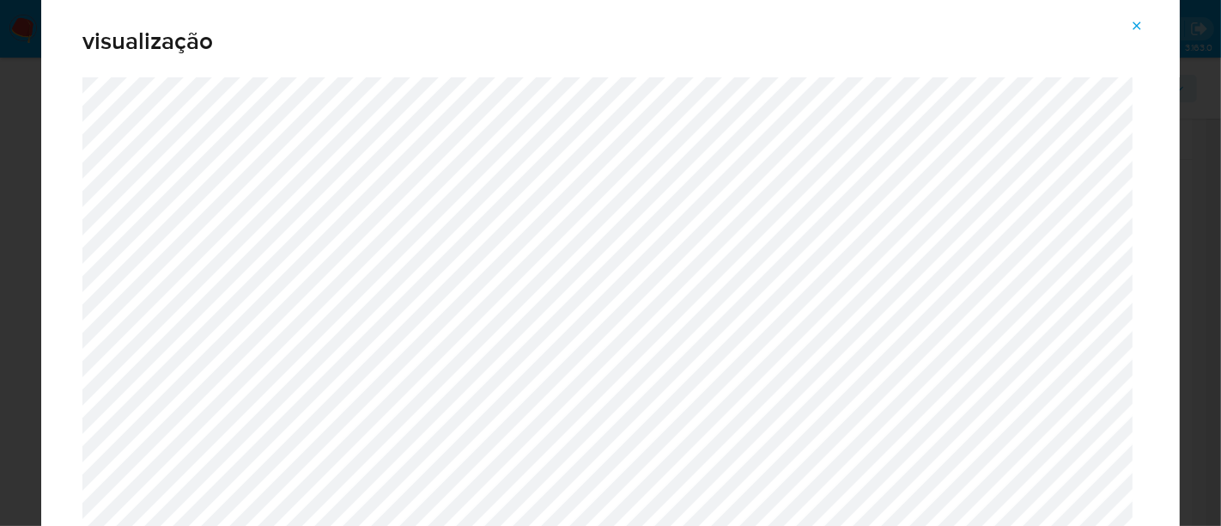
click at [1134, 28] on icon "Attachment preview" at bounding box center [1137, 26] width 14 height 14
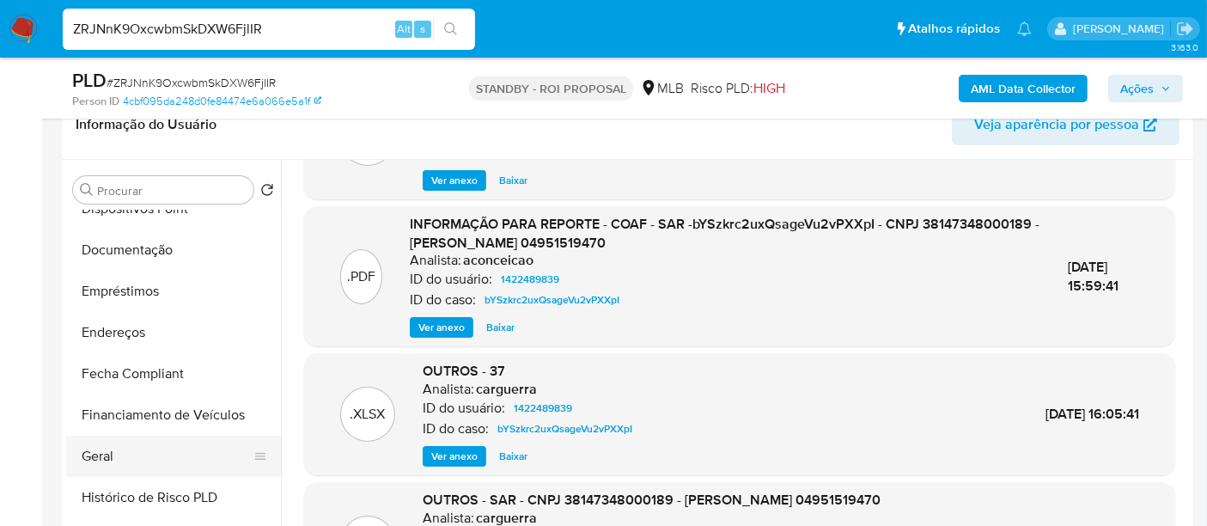
scroll to position [381, 0]
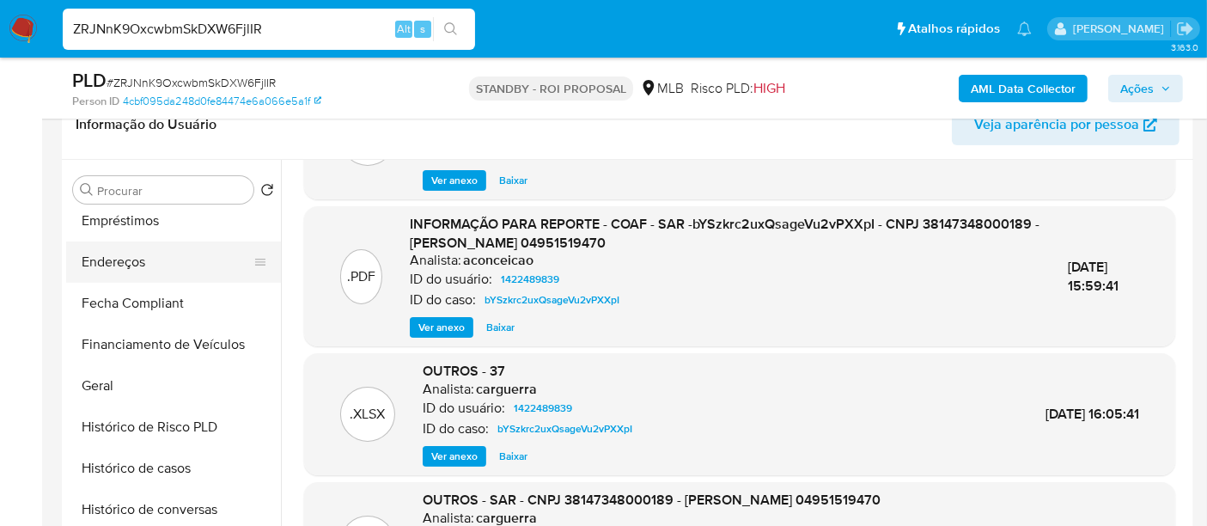
click at [114, 266] on button "Endereços" at bounding box center [166, 261] width 201 height 41
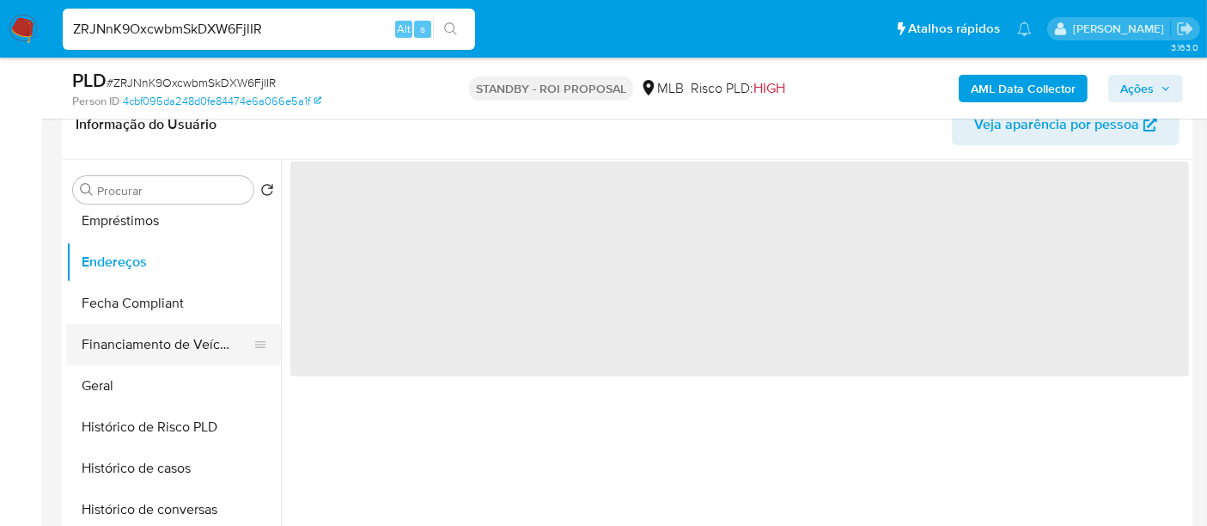
scroll to position [0, 0]
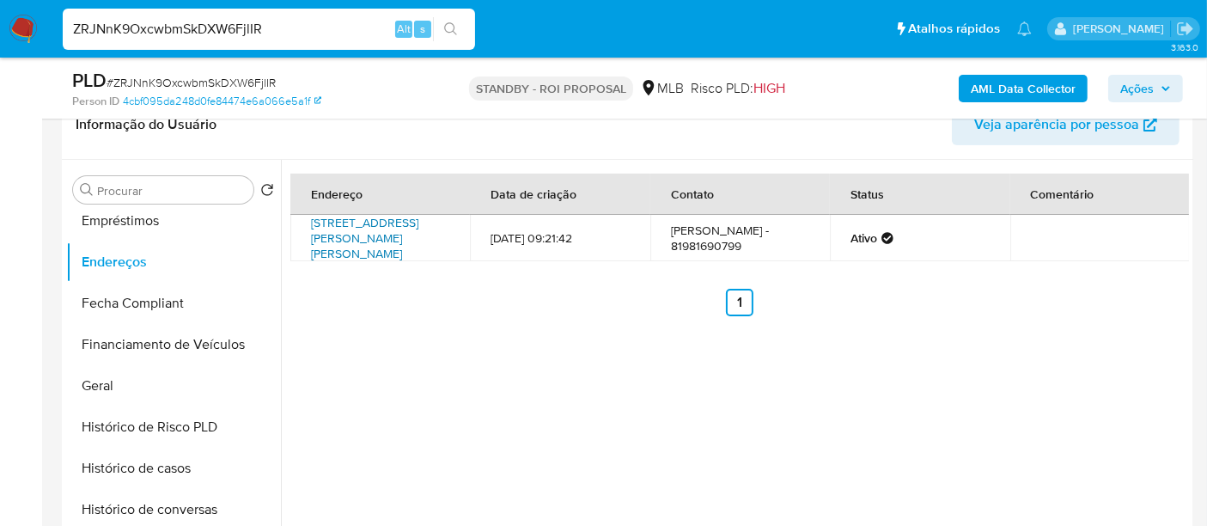
click at [368, 253] on link "[STREET_ADDRESS][PERSON_NAME][PERSON_NAME]" at bounding box center [364, 238] width 107 height 48
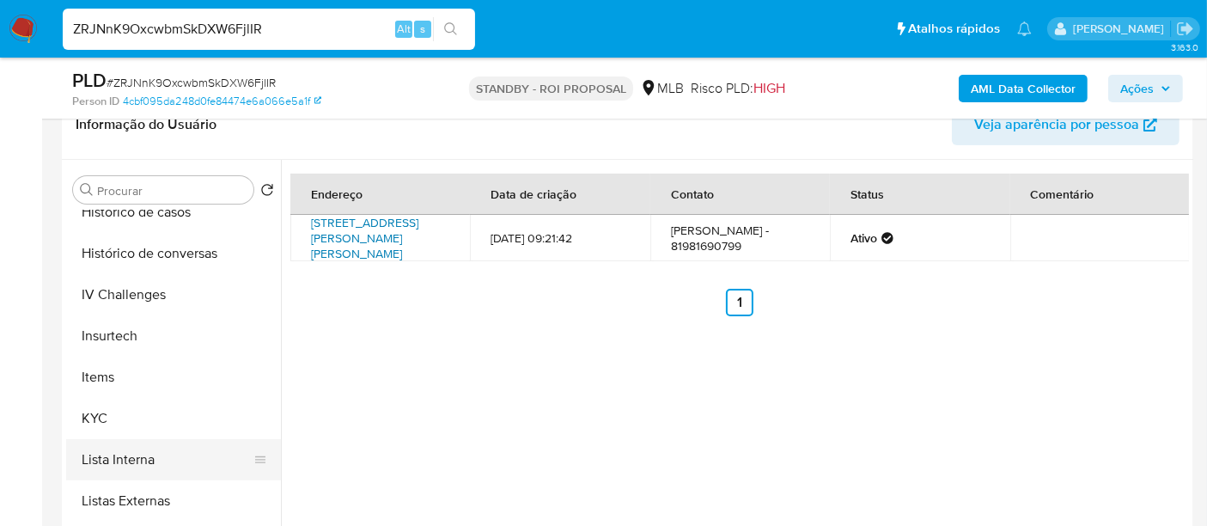
scroll to position [667, 0]
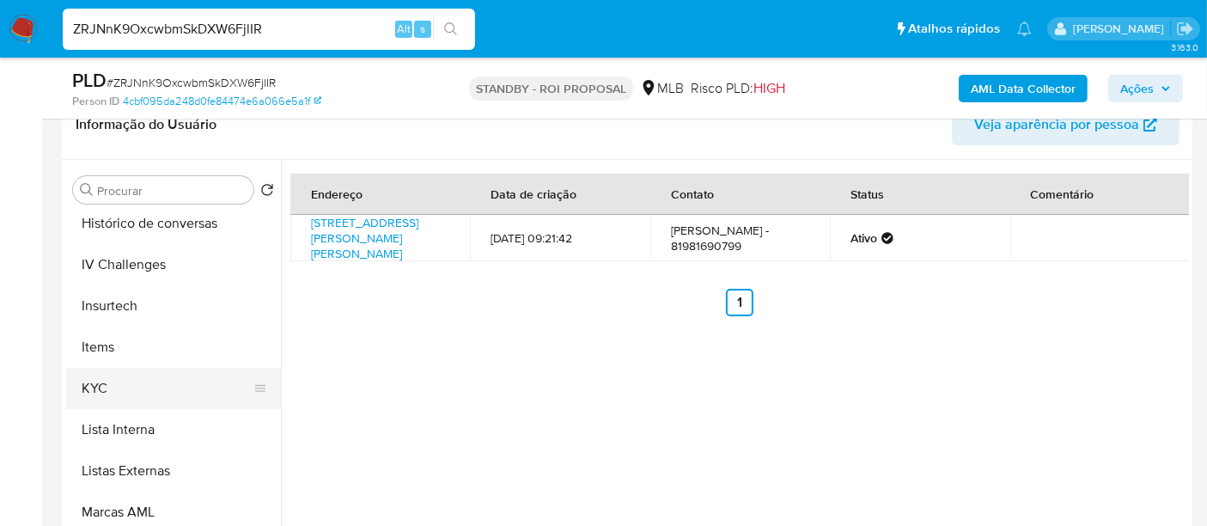
click at [100, 391] on button "KYC" at bounding box center [166, 388] width 201 height 41
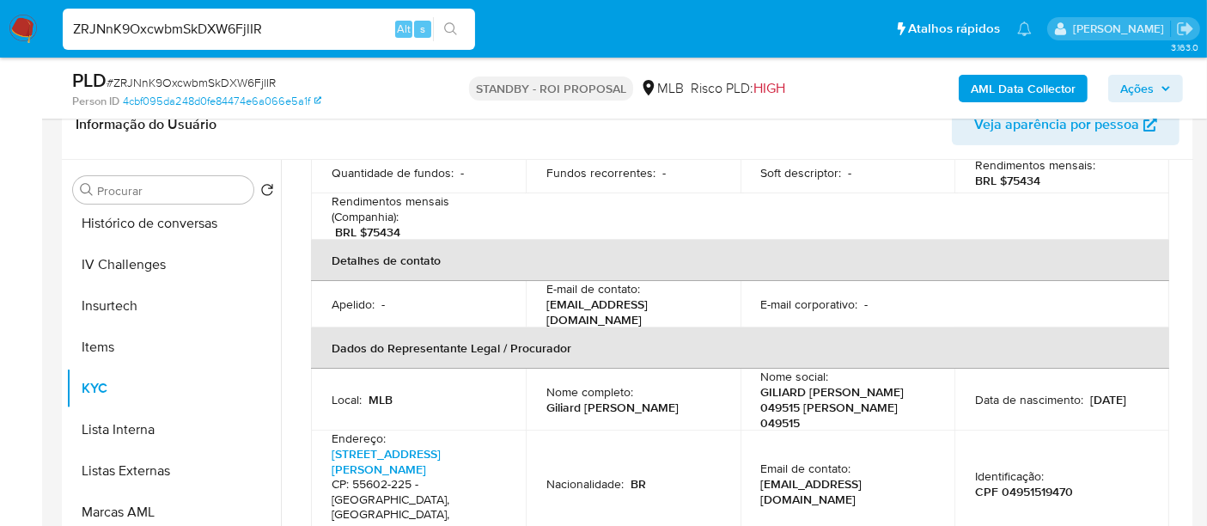
scroll to position [477, 0]
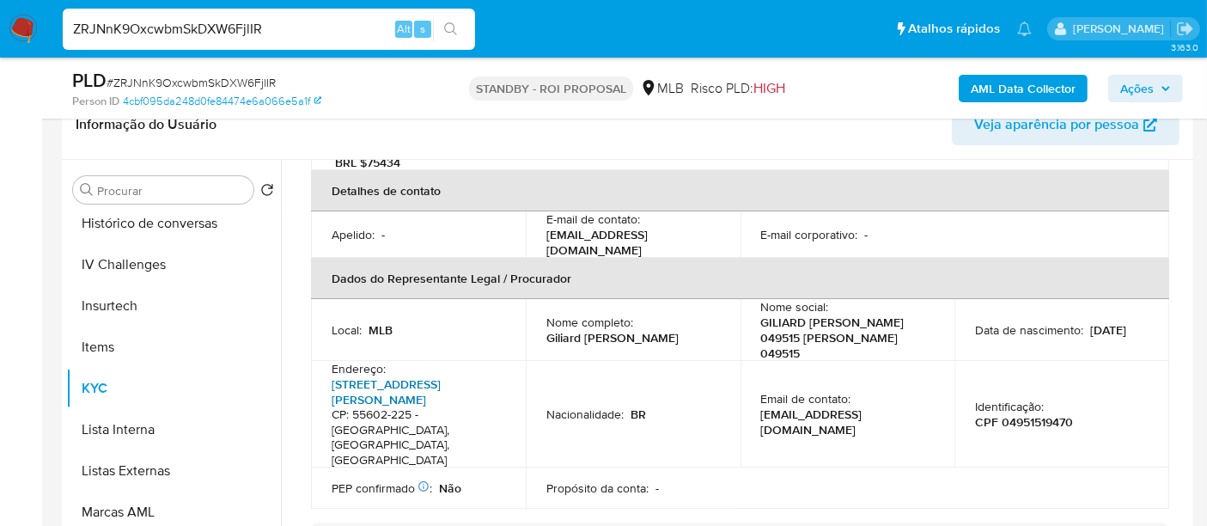
drag, startPoint x: 329, startPoint y: 360, endPoint x: 359, endPoint y: 384, distance: 38.5
click at [359, 384] on td "Endereço : Rua Prefeito Jose Joaquim Da Silva 40, Livramento CP: 55602-225 - Vi…" at bounding box center [418, 414] width 215 height 106
copy p "Rua Prefeito Jose Joaquim Da Silva"
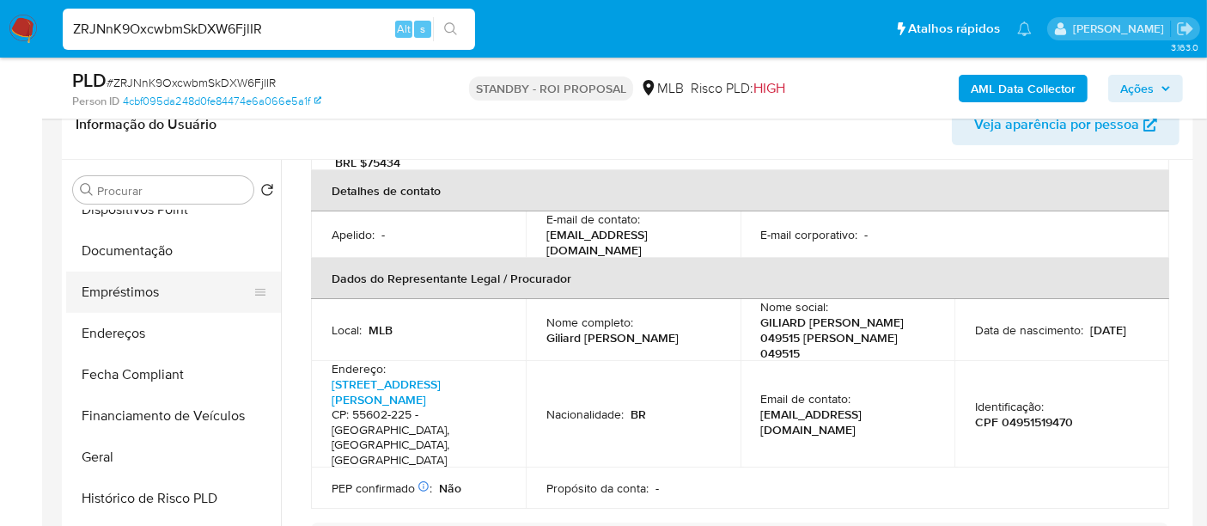
scroll to position [286, 0]
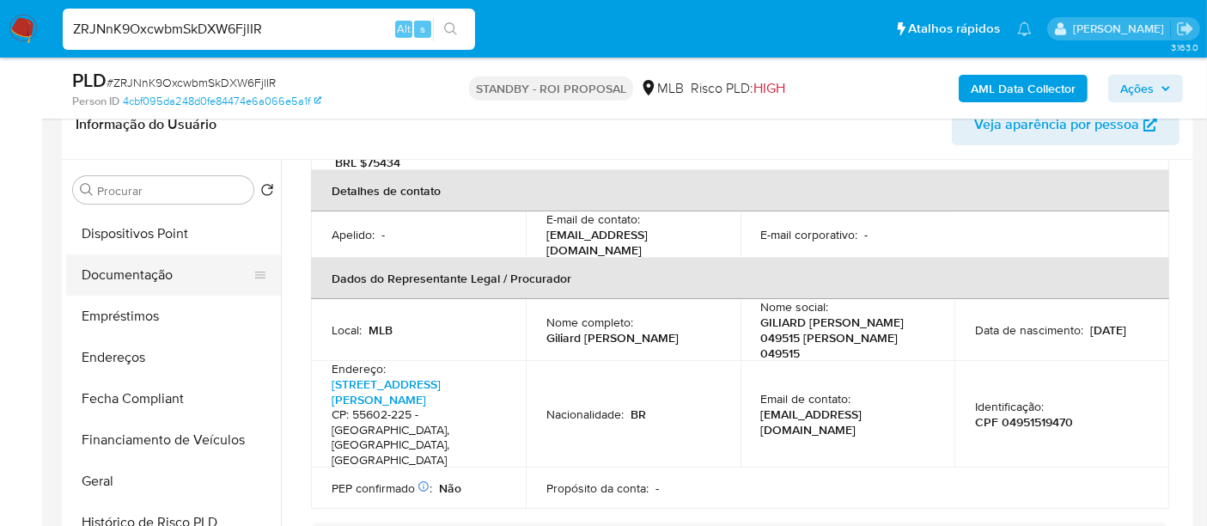
click at [136, 281] on button "Documentação" at bounding box center [166, 274] width 201 height 41
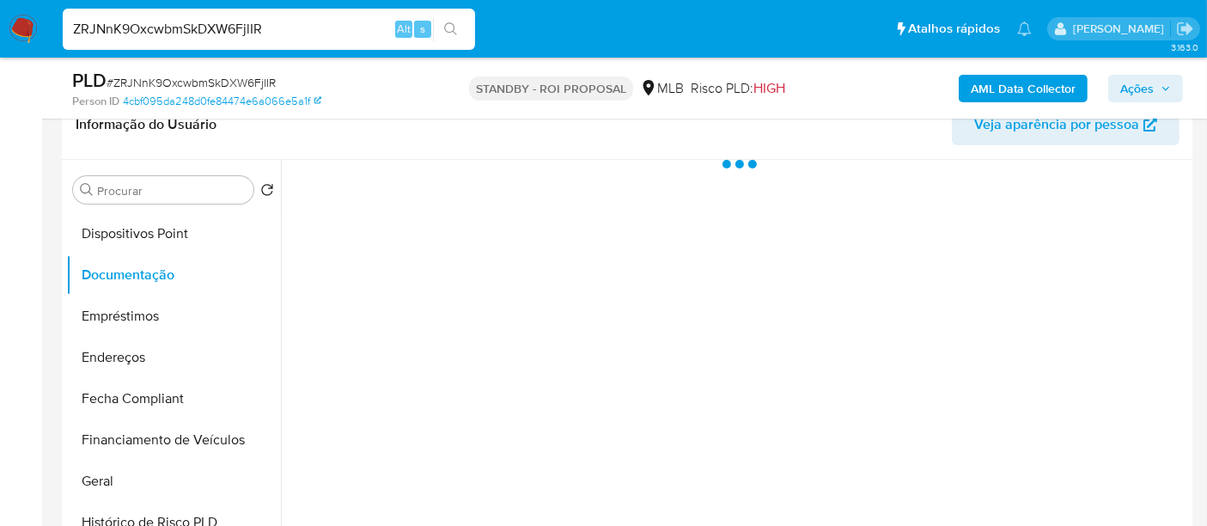
scroll to position [0, 0]
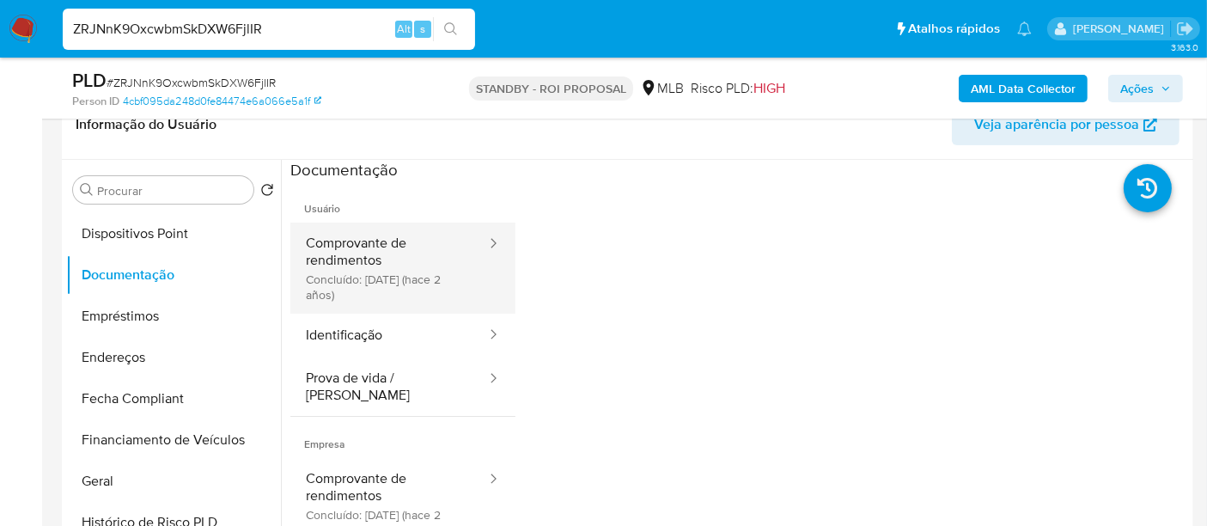
click at [348, 257] on button "Comprovante de rendimentos Concluído: 26/03/2024 (hace 2 años)" at bounding box center [389, 267] width 198 height 91
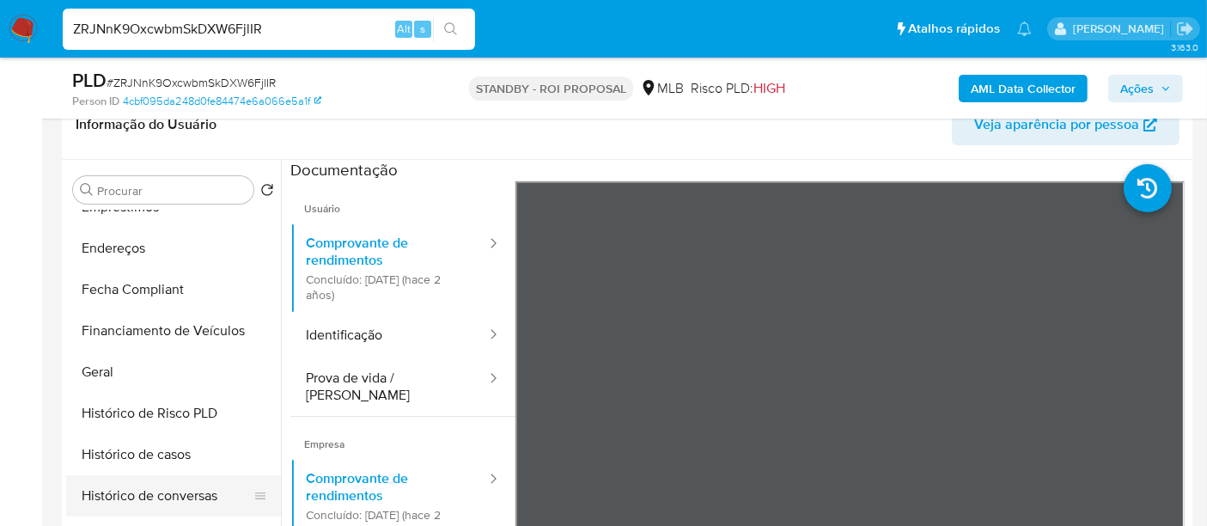
scroll to position [477, 0]
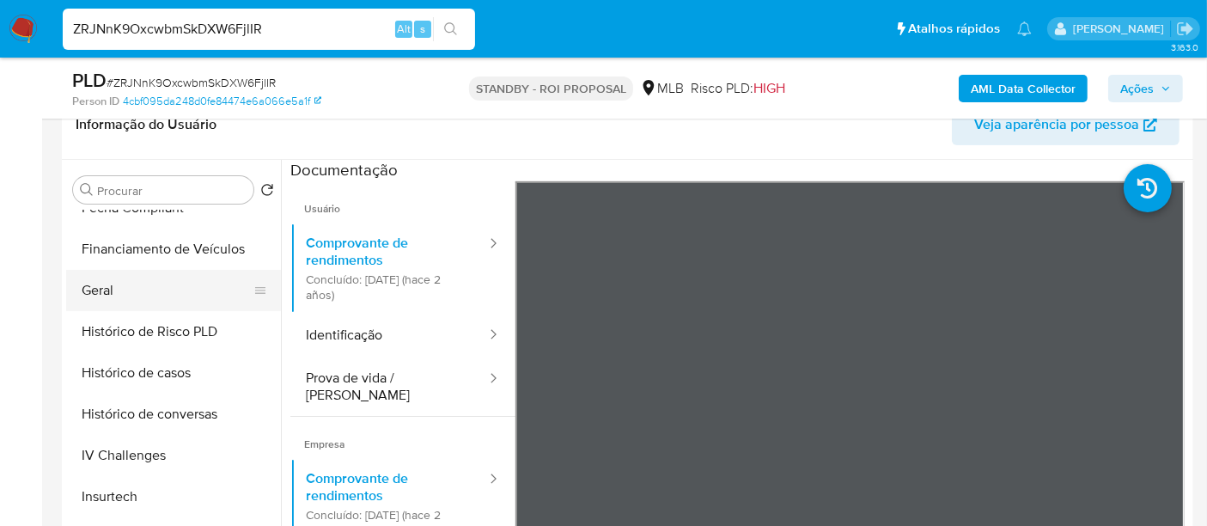
click at [90, 293] on button "Geral" at bounding box center [166, 290] width 201 height 41
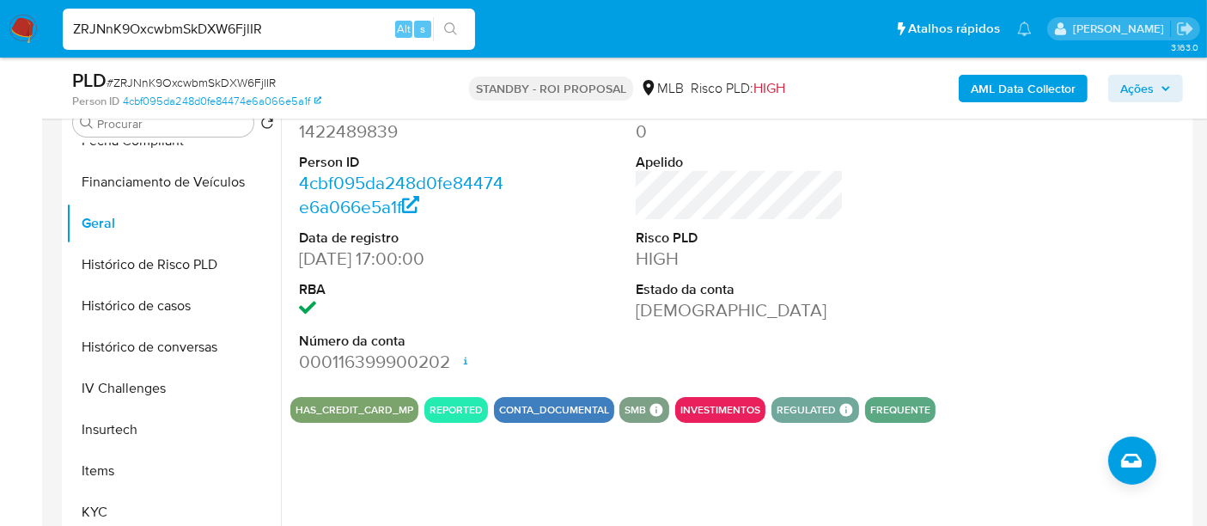
scroll to position [381, 0]
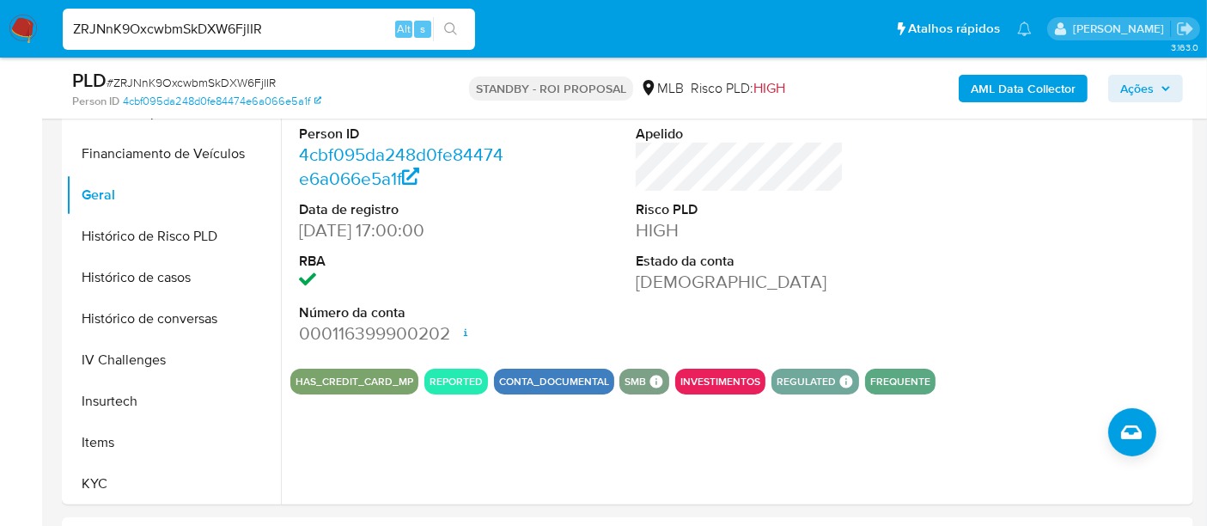
click at [322, 24] on input "ZRJNnK9OxcwbmSkDXW6FjlIR" at bounding box center [269, 29] width 412 height 22
click at [321, 23] on input "ZRJNnK9OxcwbmSkDXW6FjlIR" at bounding box center [269, 29] width 412 height 22
paste input "kGea2LqE1JRkThc9SgDS2DHa"
type input "kGea2LqE1JRkThc9SgDS2DHa"
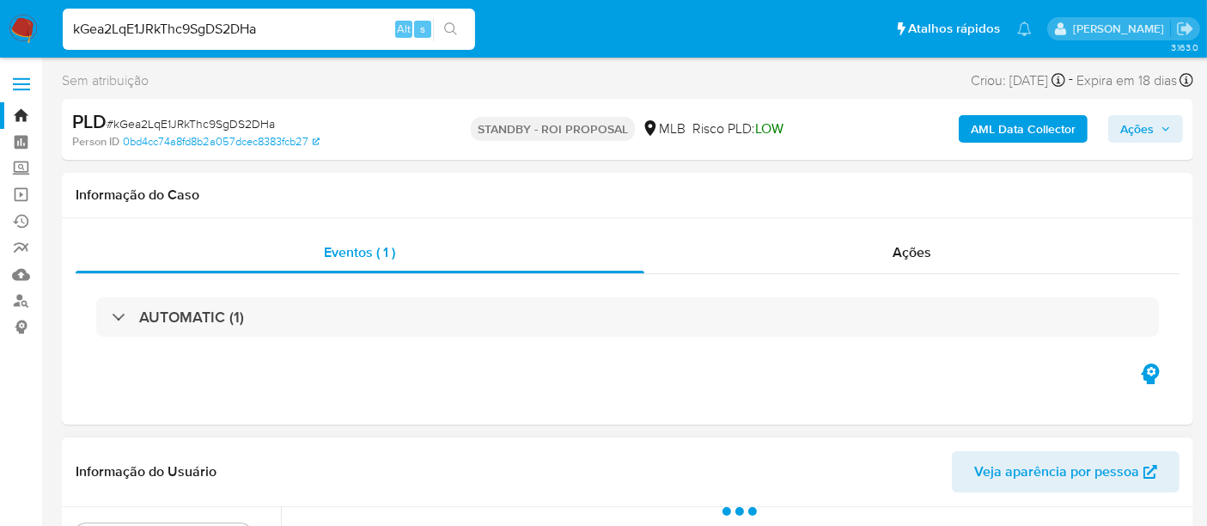
scroll to position [286, 0]
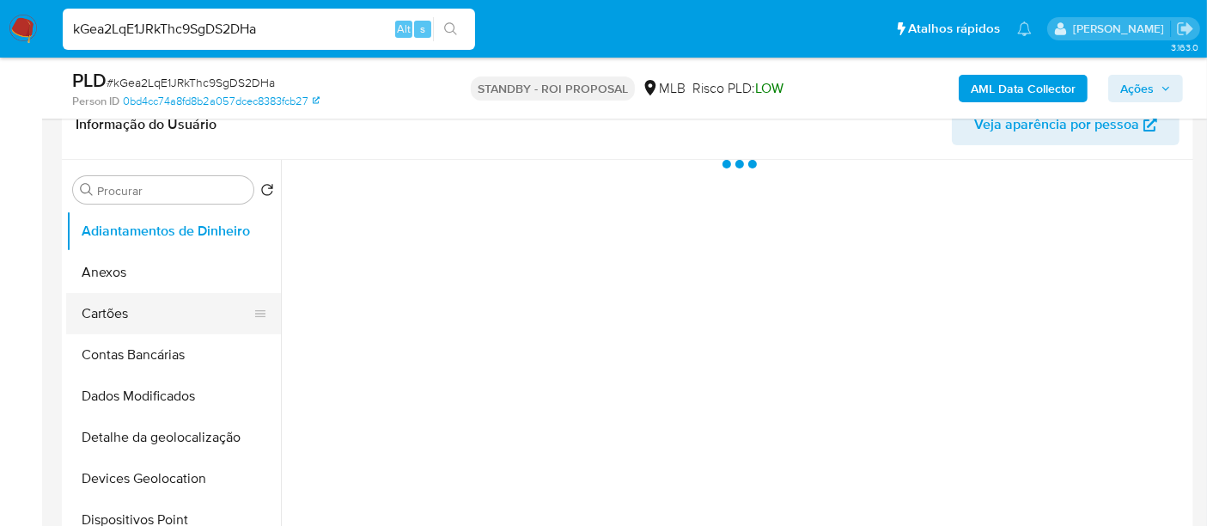
select select "10"
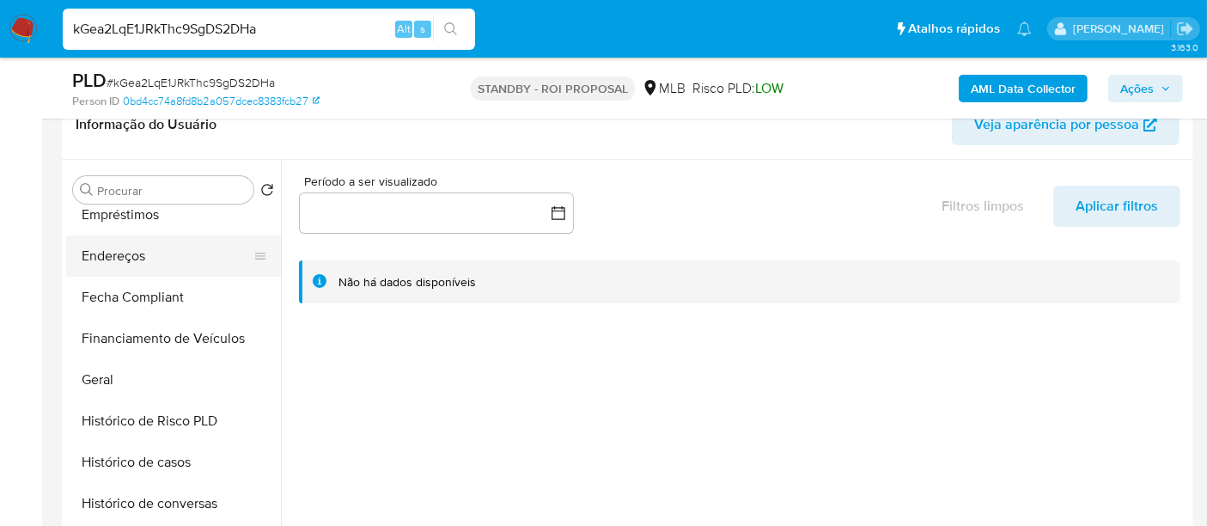
scroll to position [572, 0]
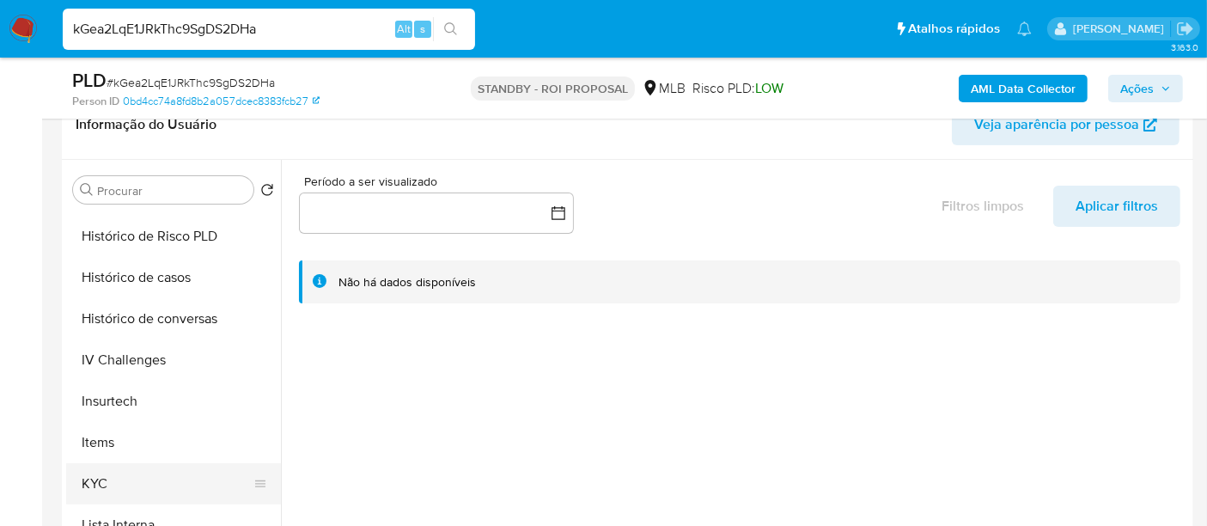
click at [97, 475] on button "KYC" at bounding box center [166, 483] width 201 height 41
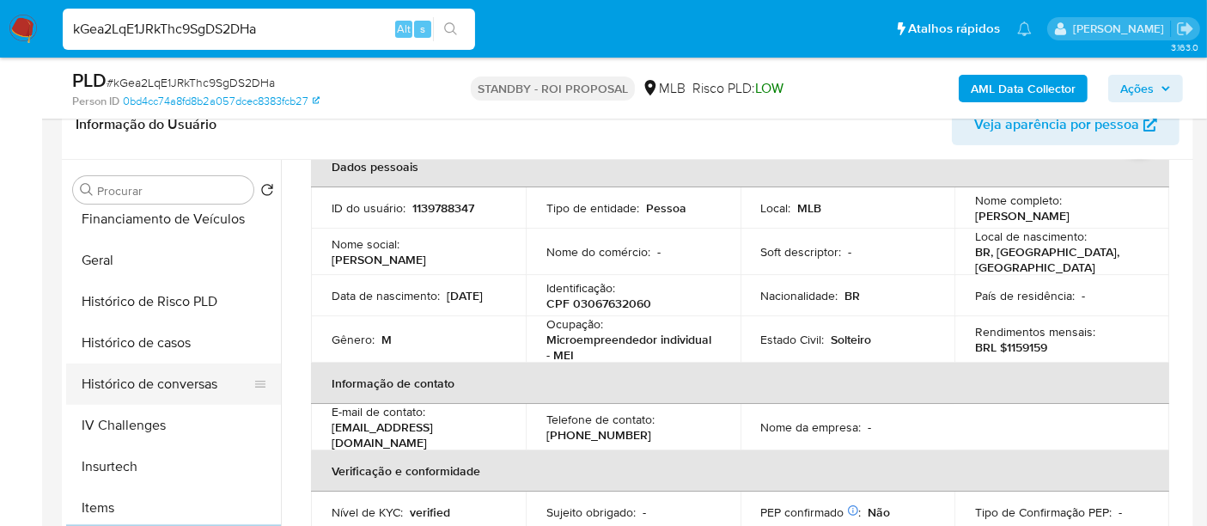
scroll to position [477, 0]
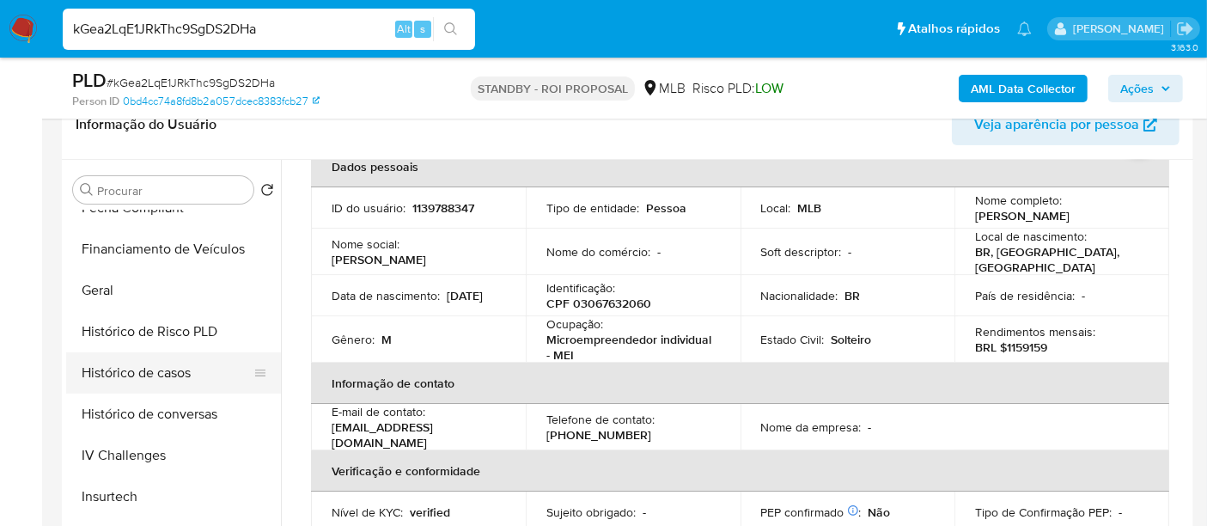
click at [131, 374] on button "Histórico de casos" at bounding box center [166, 372] width 201 height 41
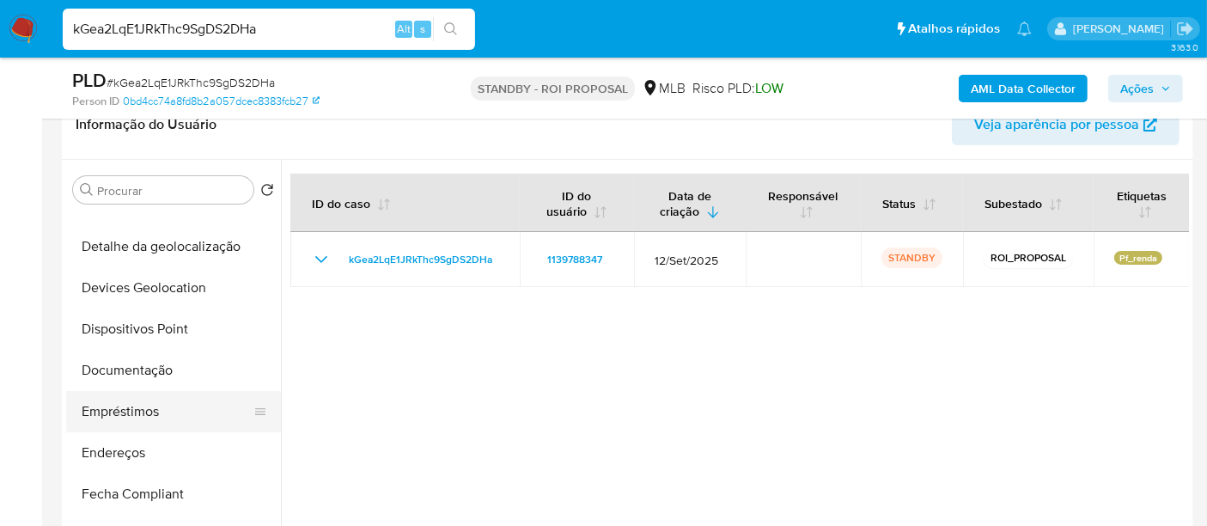
scroll to position [191, 0]
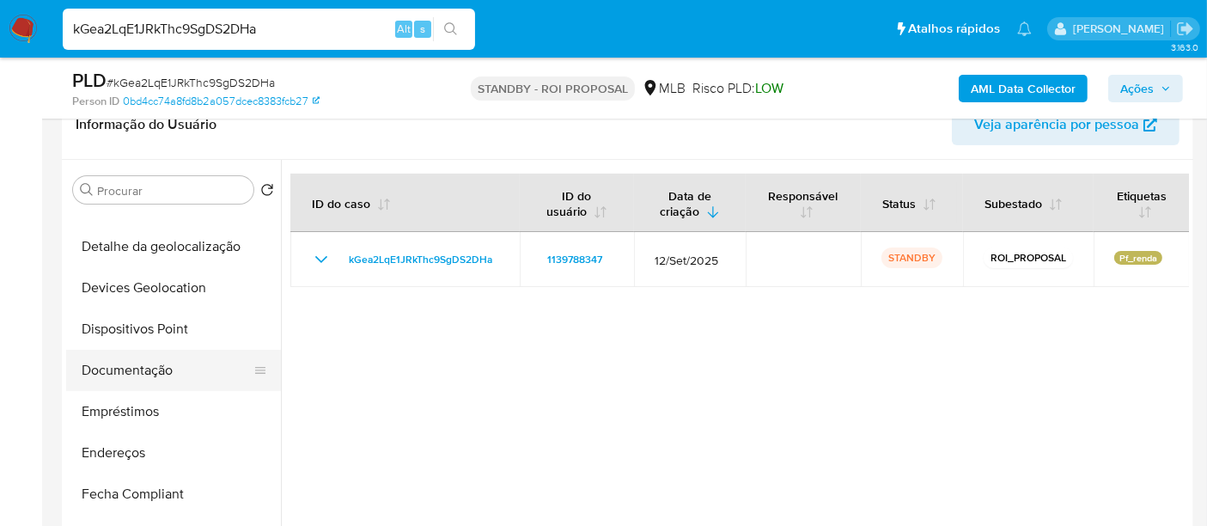
click at [160, 364] on button "Documentação" at bounding box center [166, 370] width 201 height 41
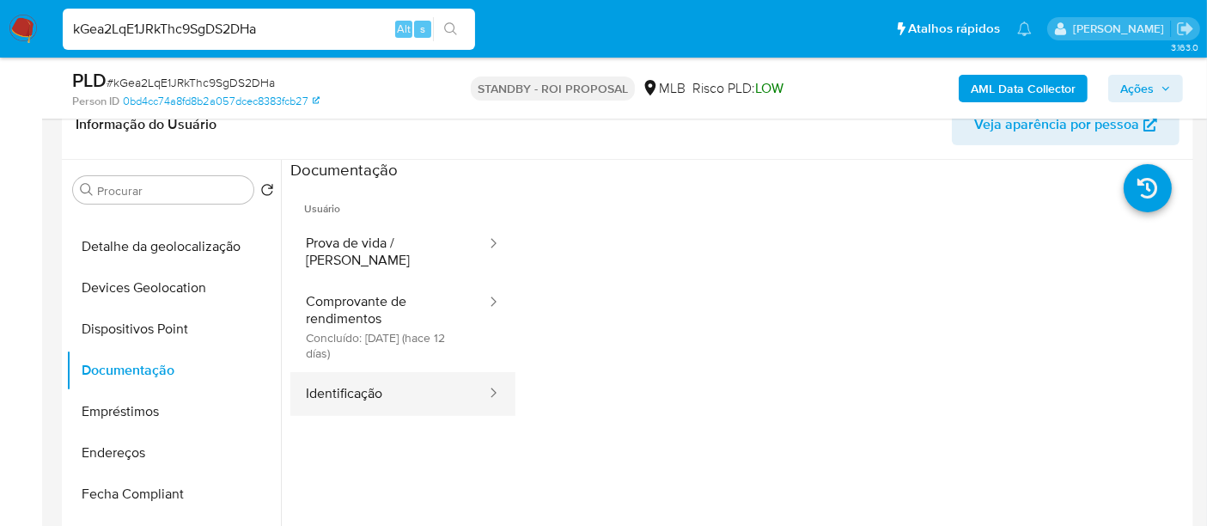
click at [336, 373] on button "Identificação" at bounding box center [389, 394] width 198 height 44
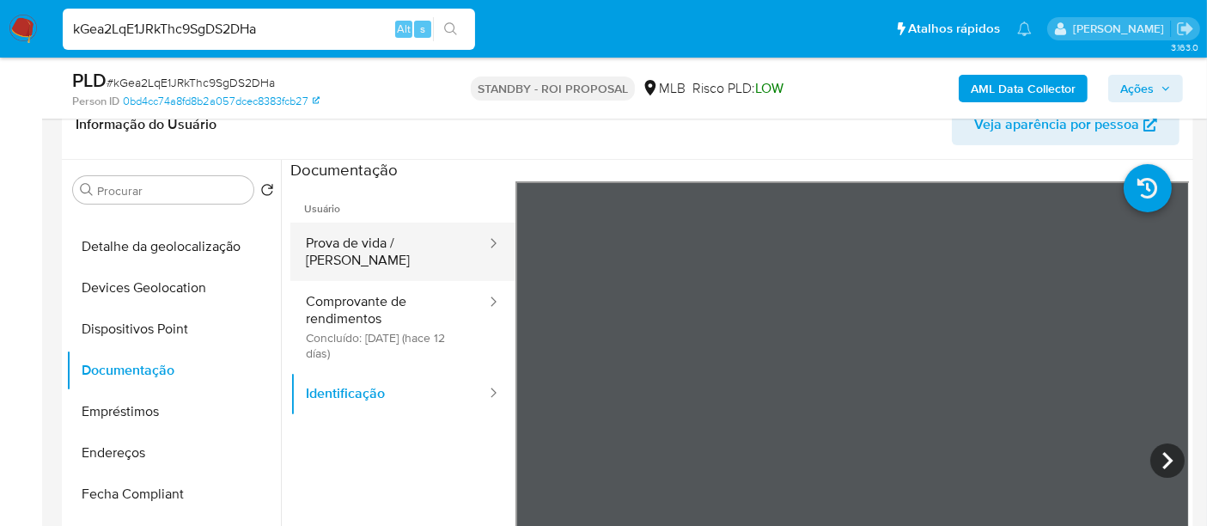
click at [390, 243] on button "Prova de vida / [PERSON_NAME]" at bounding box center [389, 251] width 198 height 58
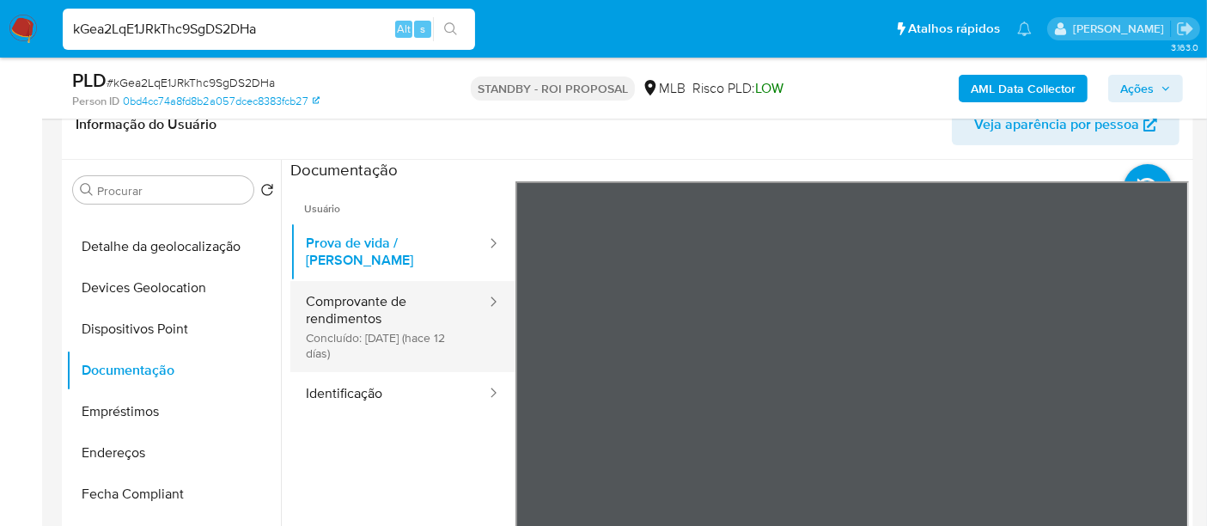
click at [344, 313] on button "Comprovante de rendimentos Concluído: [DATE] (hace 12 [PERSON_NAME])" at bounding box center [389, 326] width 198 height 91
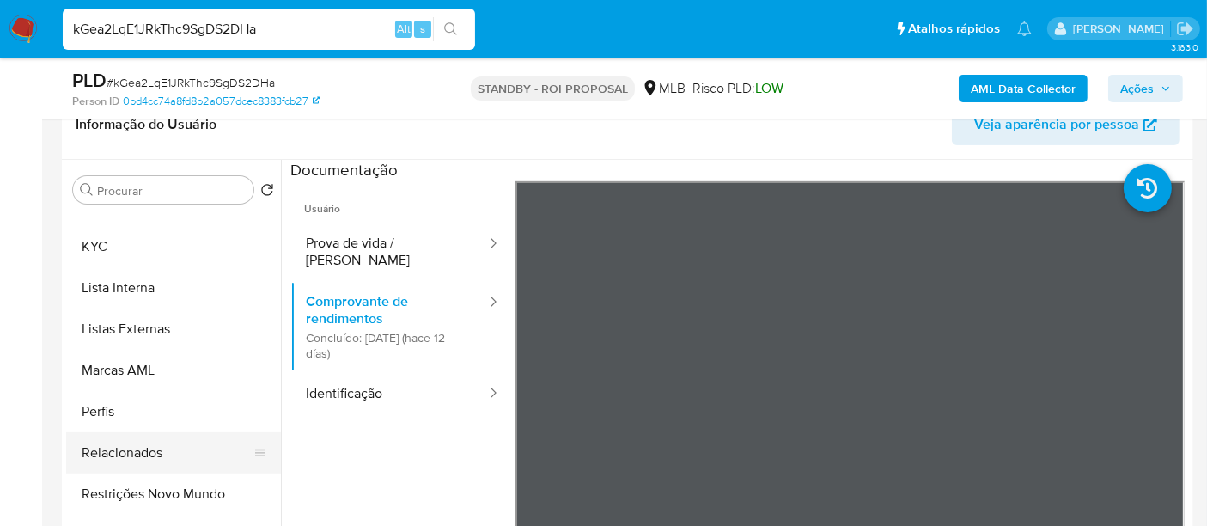
scroll to position [859, 0]
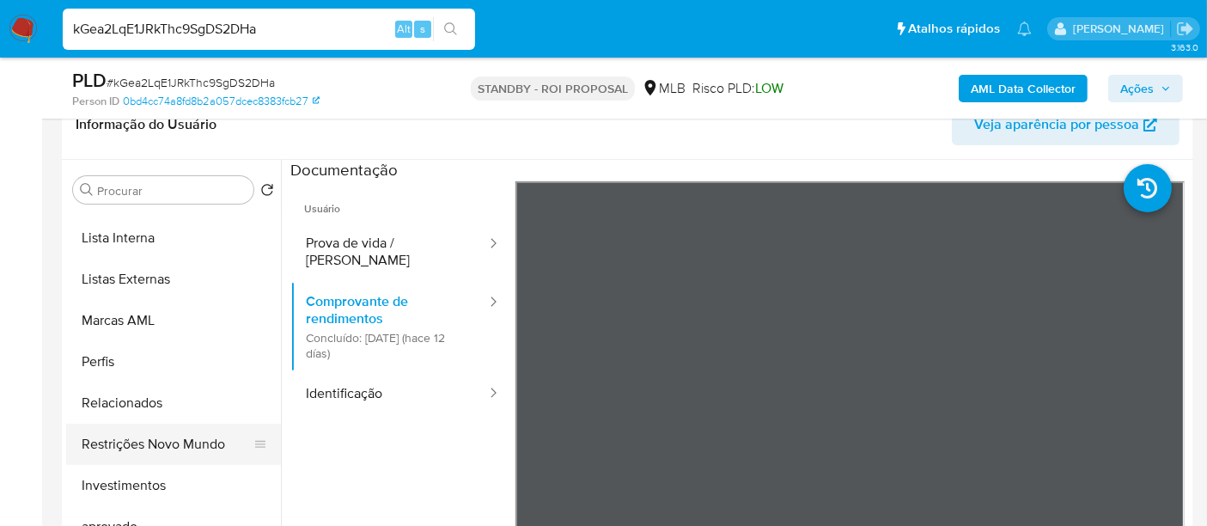
click at [184, 441] on button "Restrições Novo Mundo" at bounding box center [166, 443] width 201 height 41
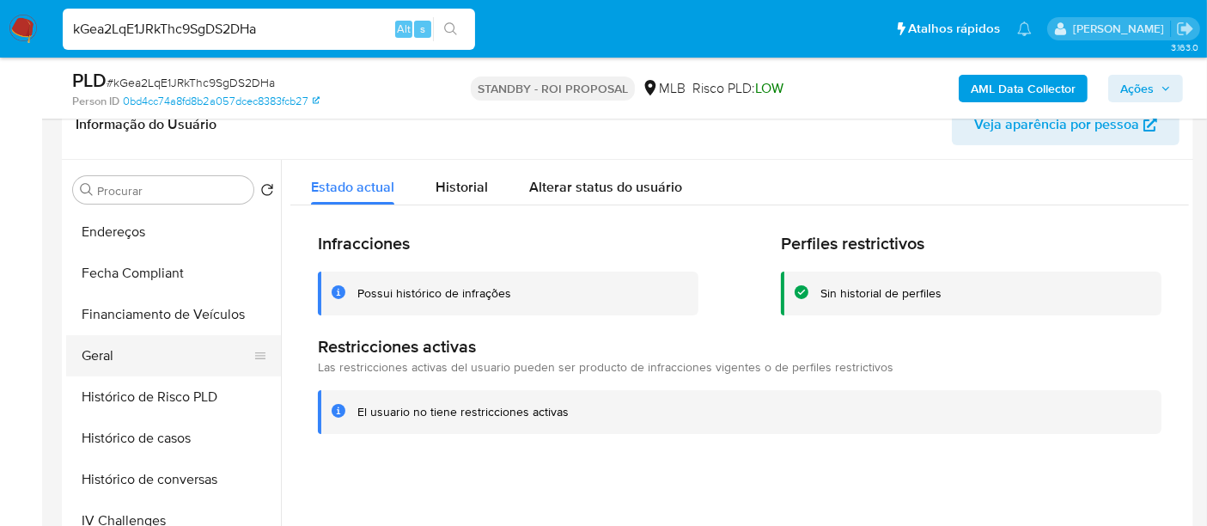
scroll to position [381, 0]
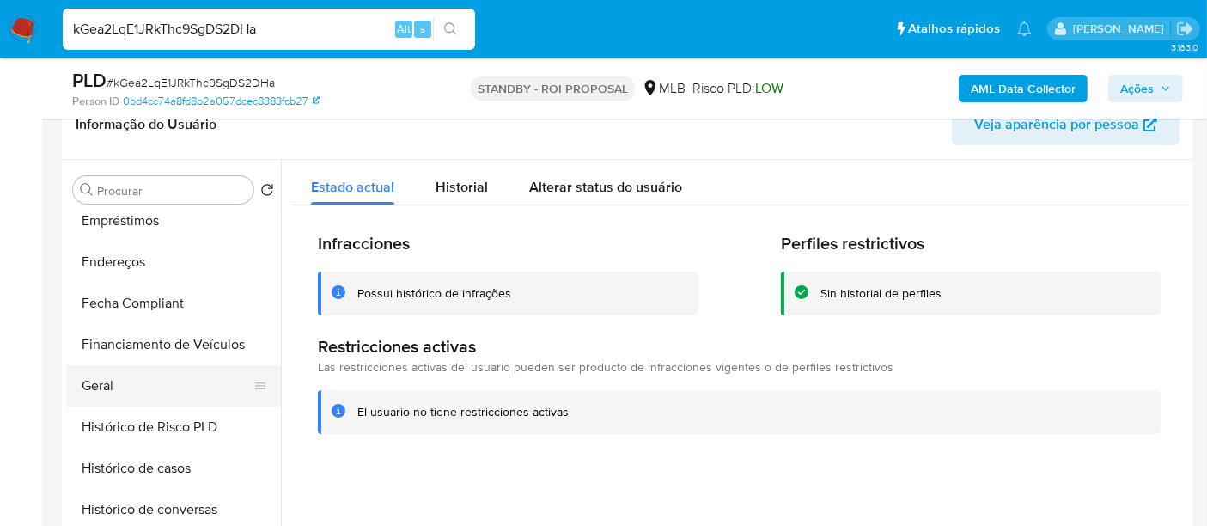
click at [105, 380] on button "Geral" at bounding box center [166, 385] width 201 height 41
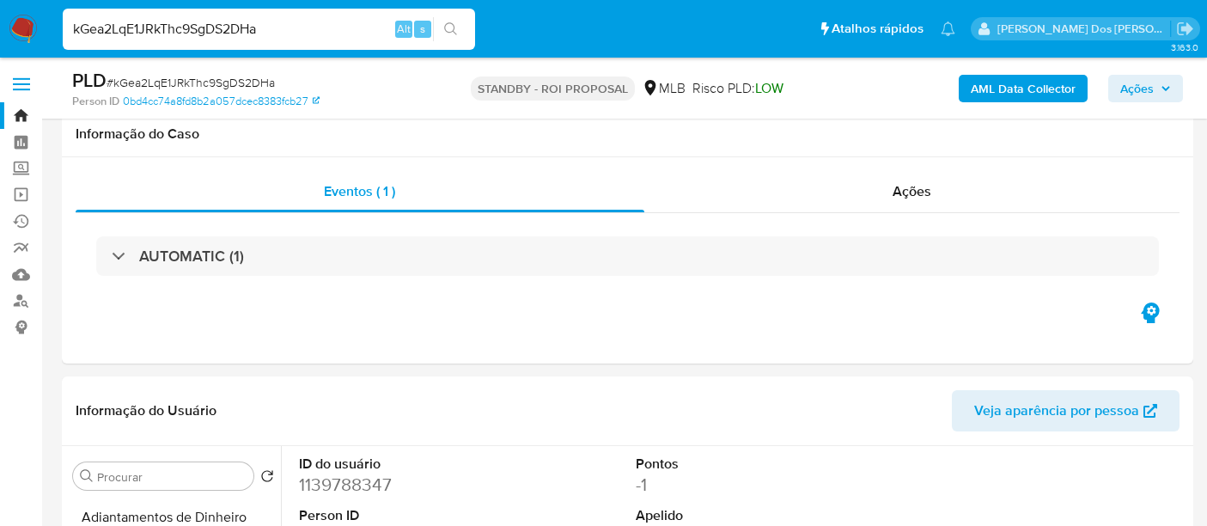
select select "10"
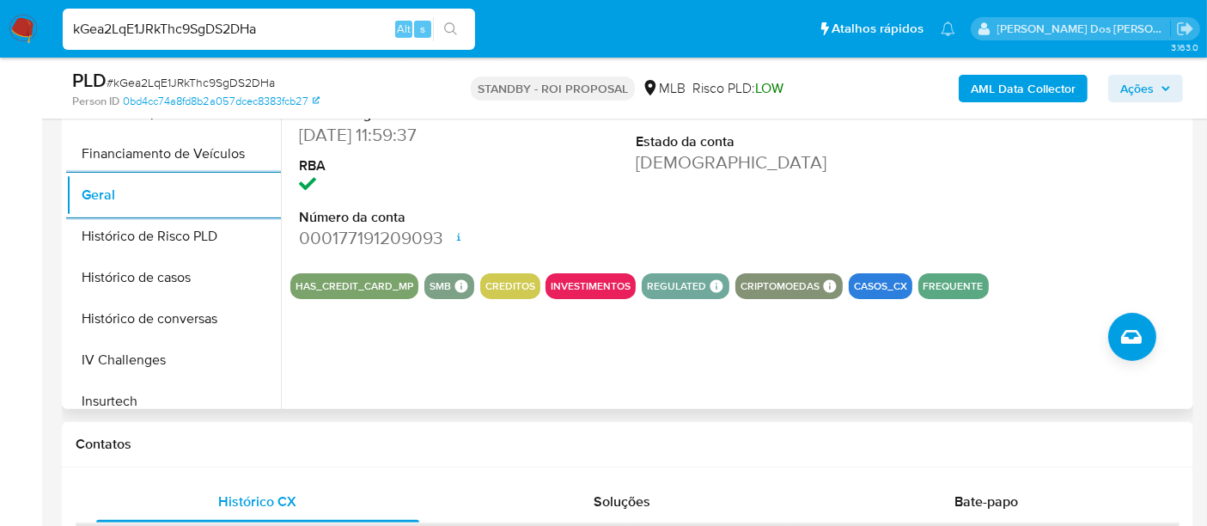
scroll to position [667, 0]
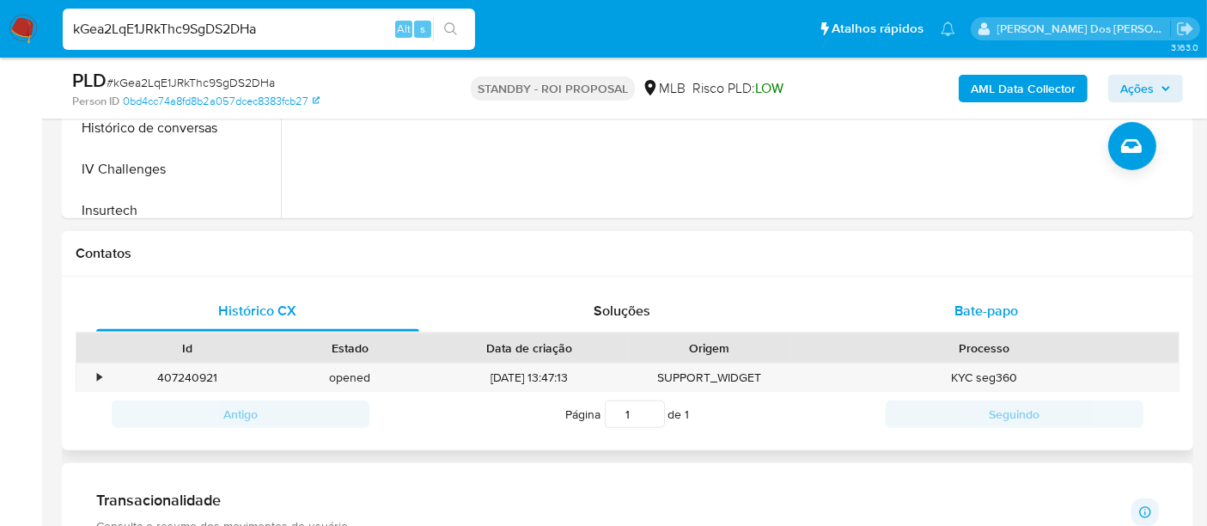
click at [972, 307] on span "Bate-papo" at bounding box center [986, 311] width 64 height 20
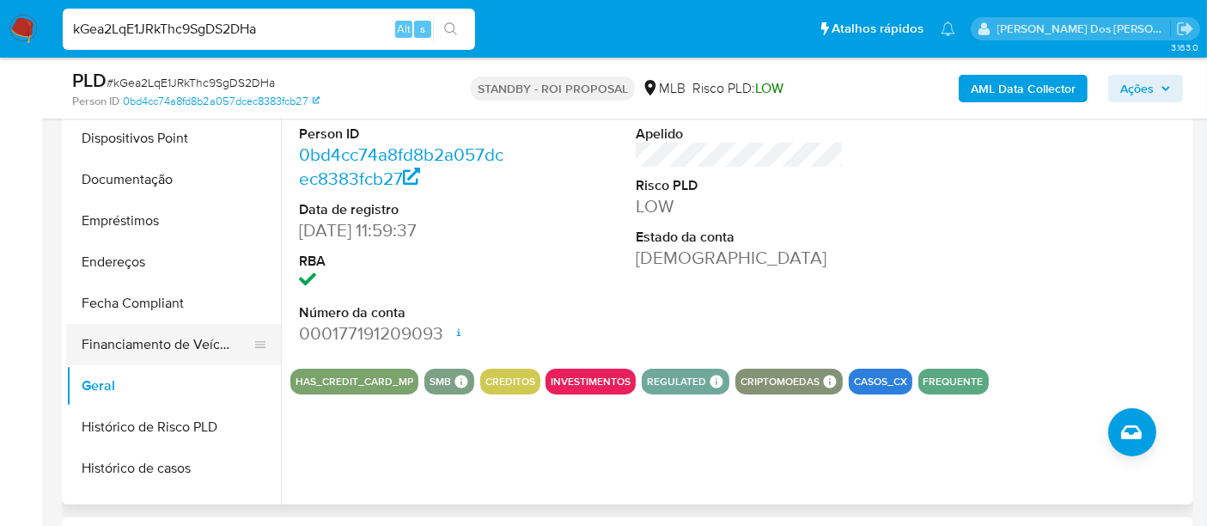
scroll to position [191, 0]
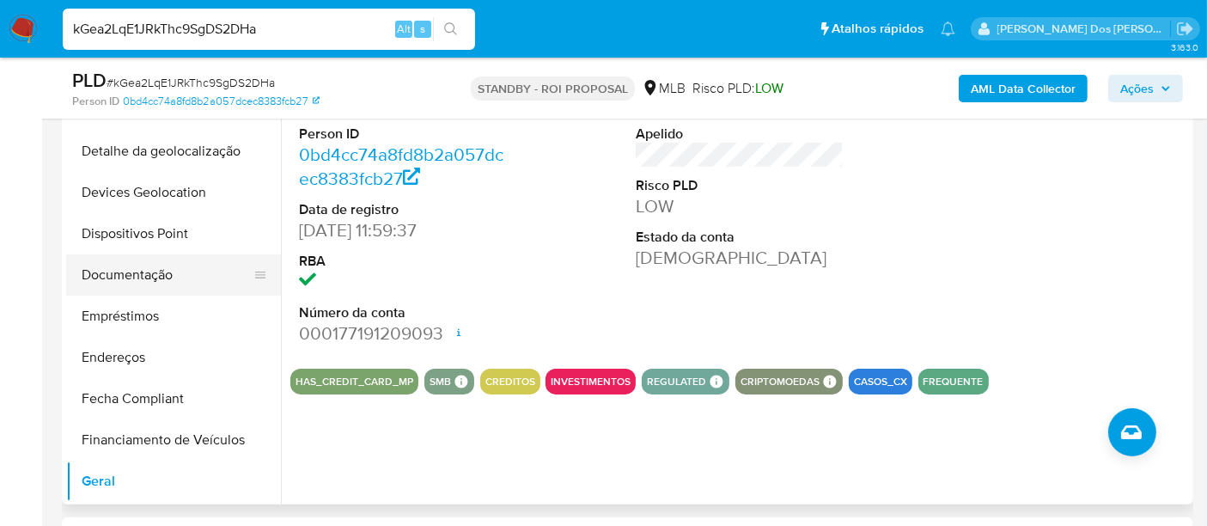
click at [140, 282] on button "Documentação" at bounding box center [166, 274] width 201 height 41
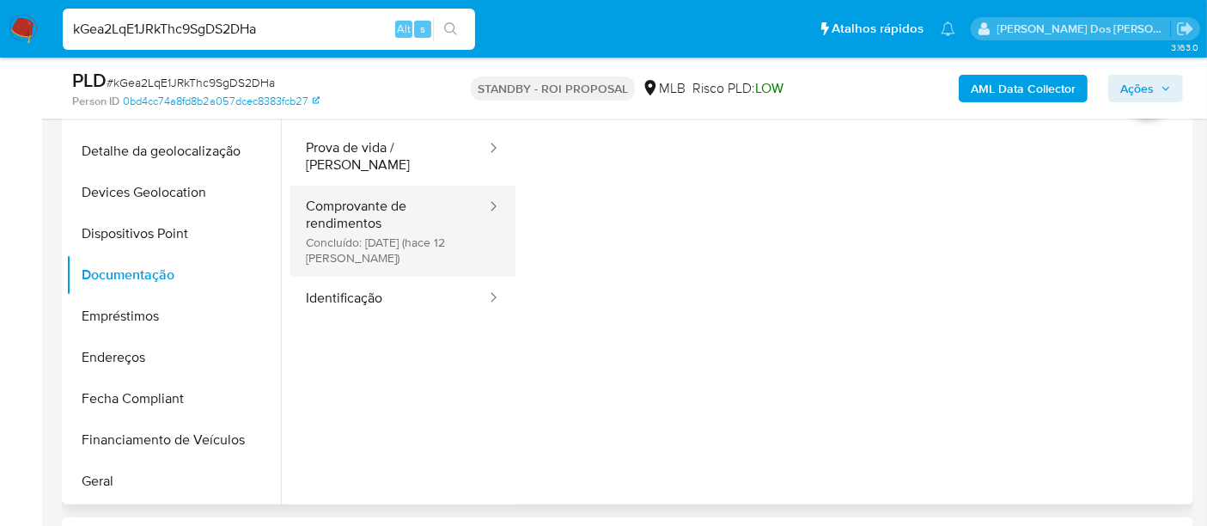
click at [352, 213] on button "Comprovante de rendimentos Concluído: [DATE] (hace 12 [PERSON_NAME])" at bounding box center [389, 231] width 198 height 91
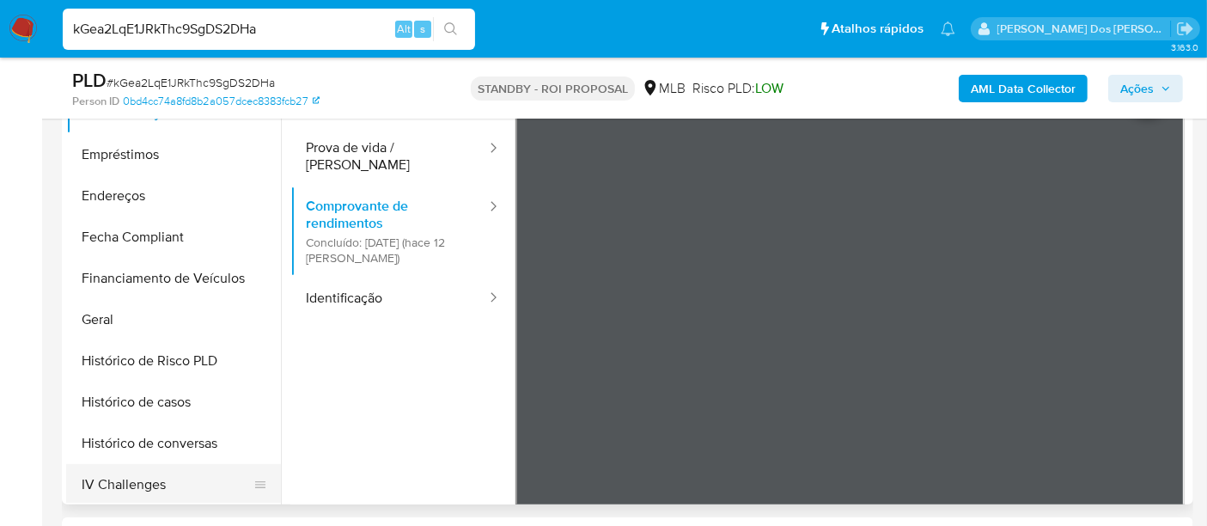
scroll to position [477, 0]
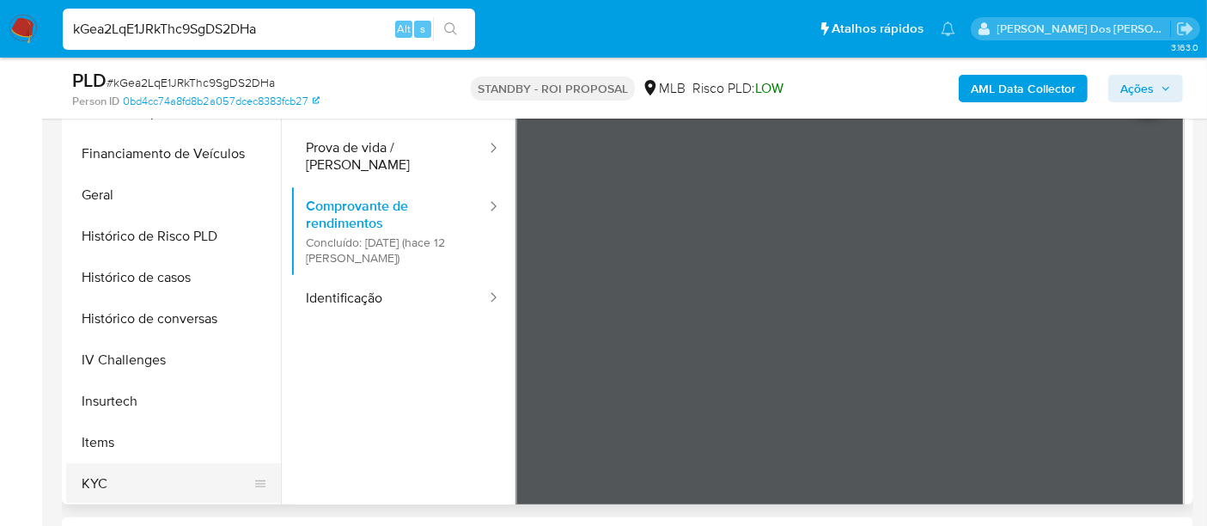
click at [98, 471] on button "KYC" at bounding box center [166, 483] width 201 height 41
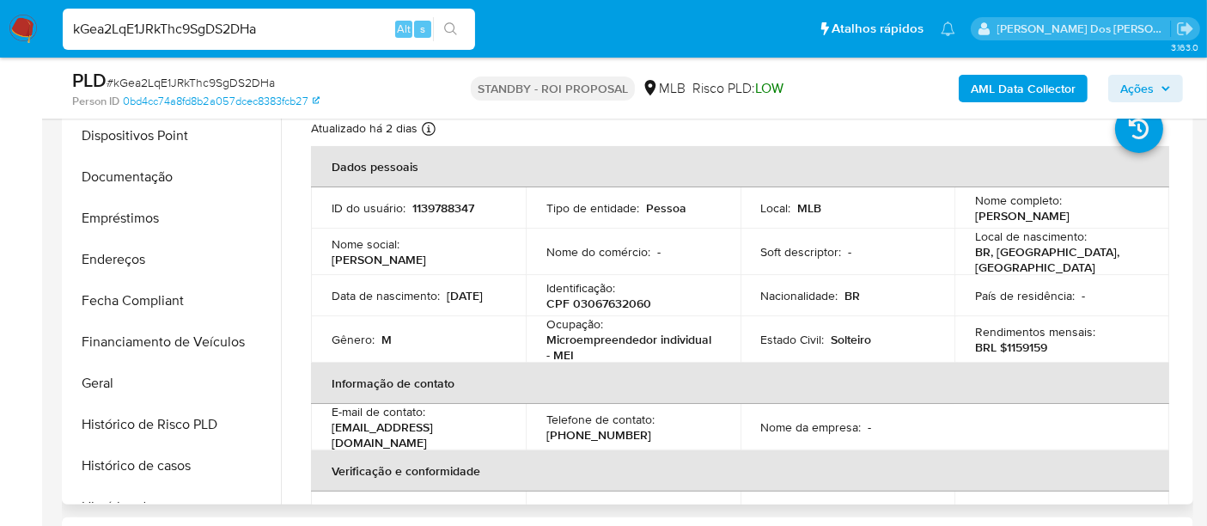
scroll to position [191, 0]
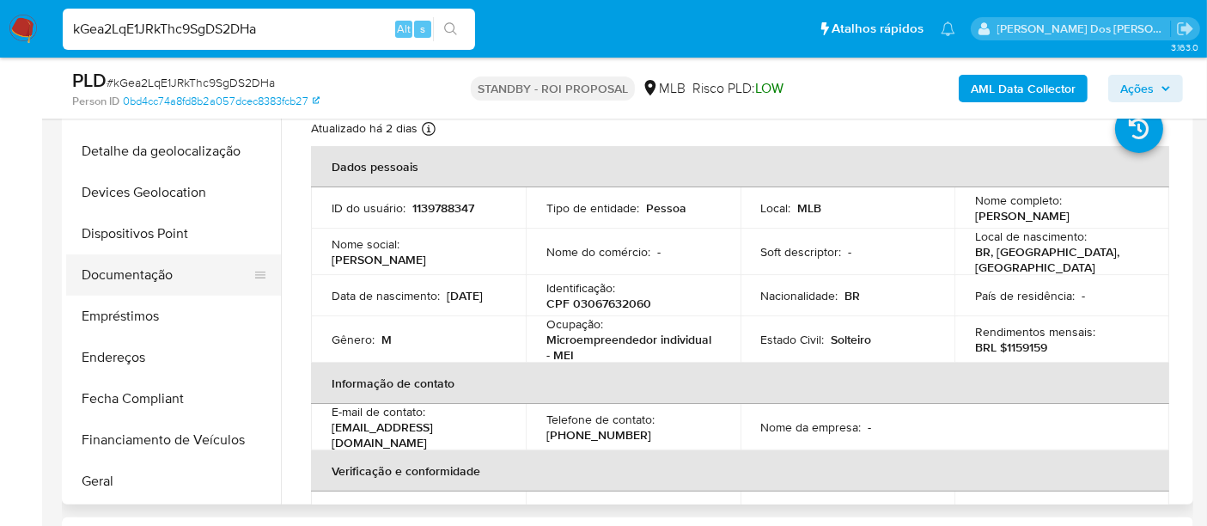
click at [141, 276] on button "Documentação" at bounding box center [166, 274] width 201 height 41
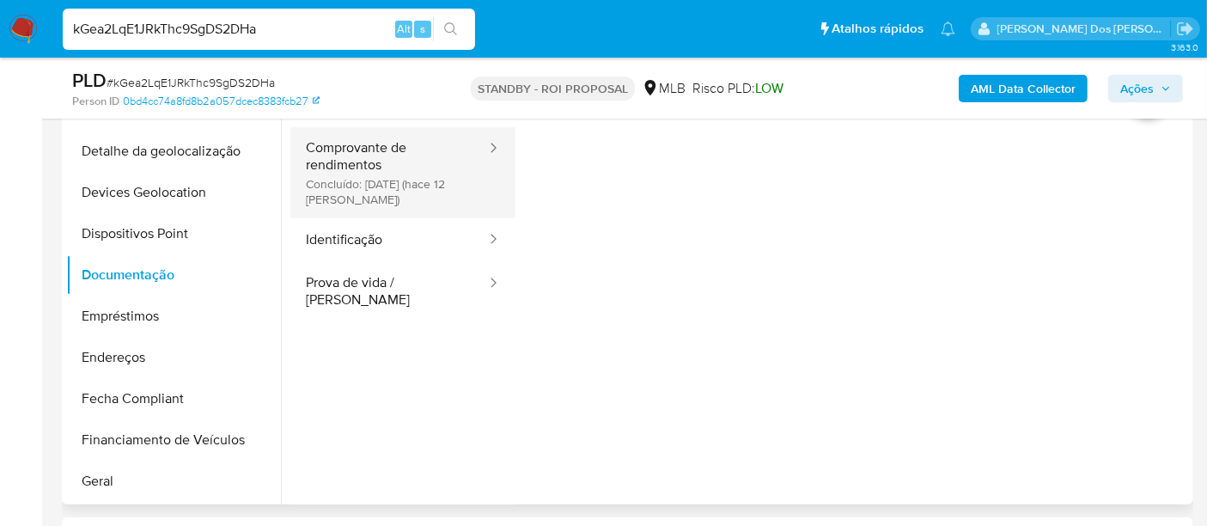
click at [366, 194] on button "Comprovante de rendimentos Concluído: 27/09/2025 (hace 12 días)" at bounding box center [389, 172] width 198 height 91
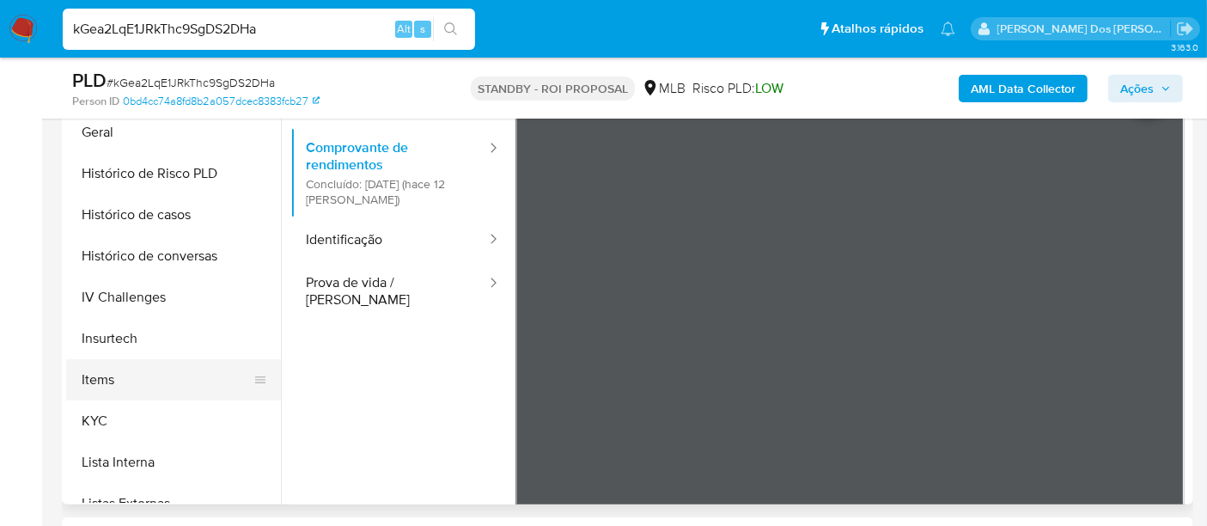
scroll to position [572, 0]
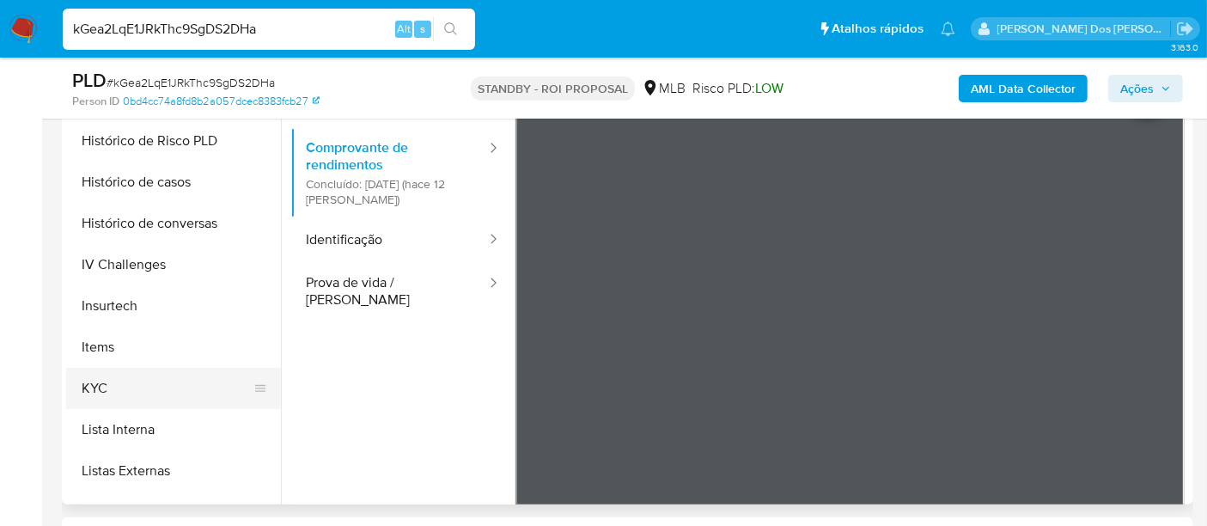
click at [103, 395] on button "KYC" at bounding box center [166, 388] width 201 height 41
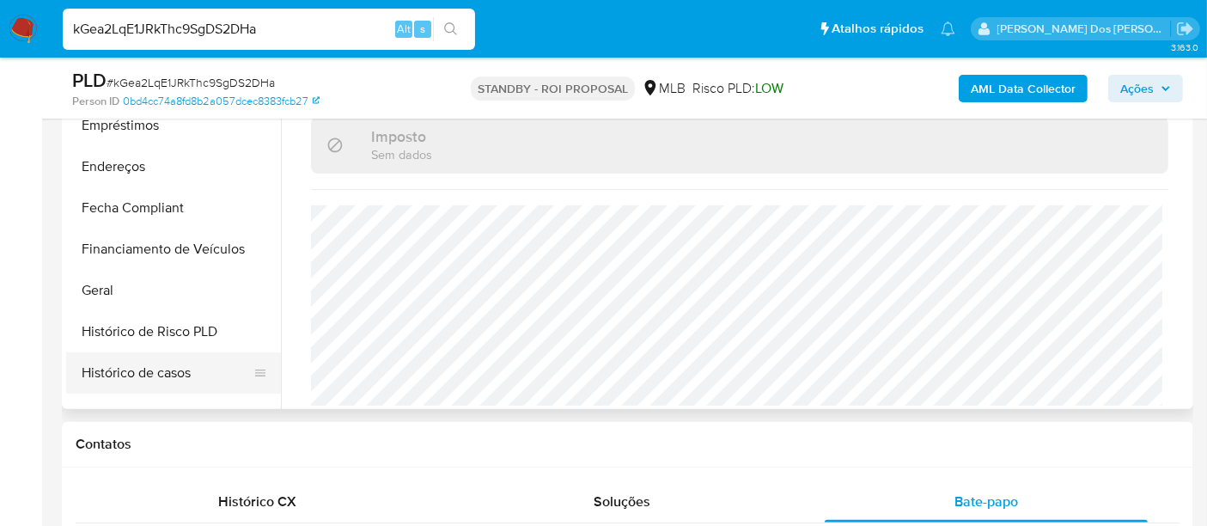
scroll to position [191, 0]
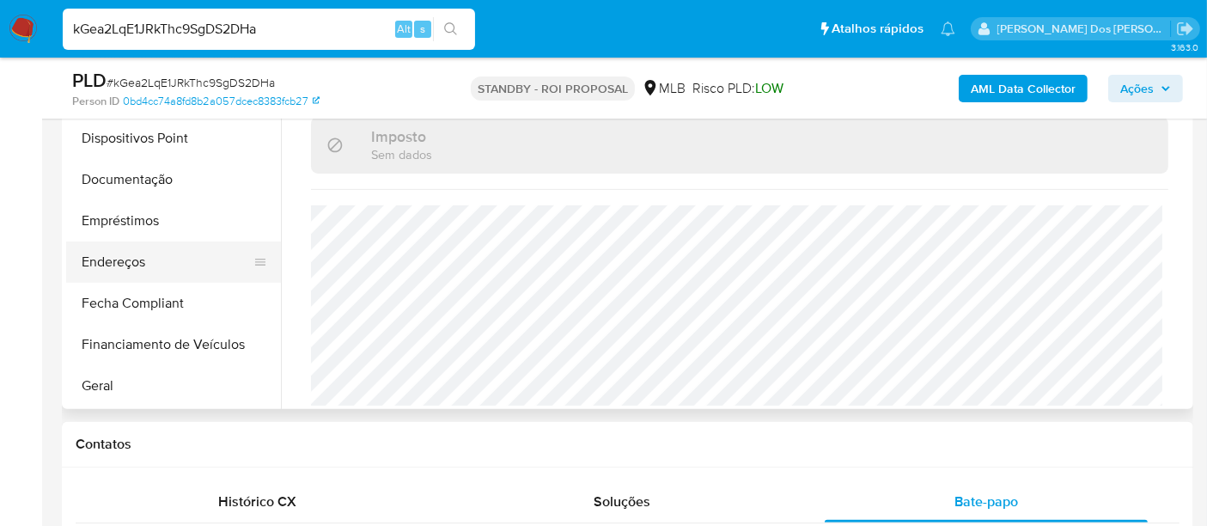
click at [127, 252] on button "Endereços" at bounding box center [166, 261] width 201 height 41
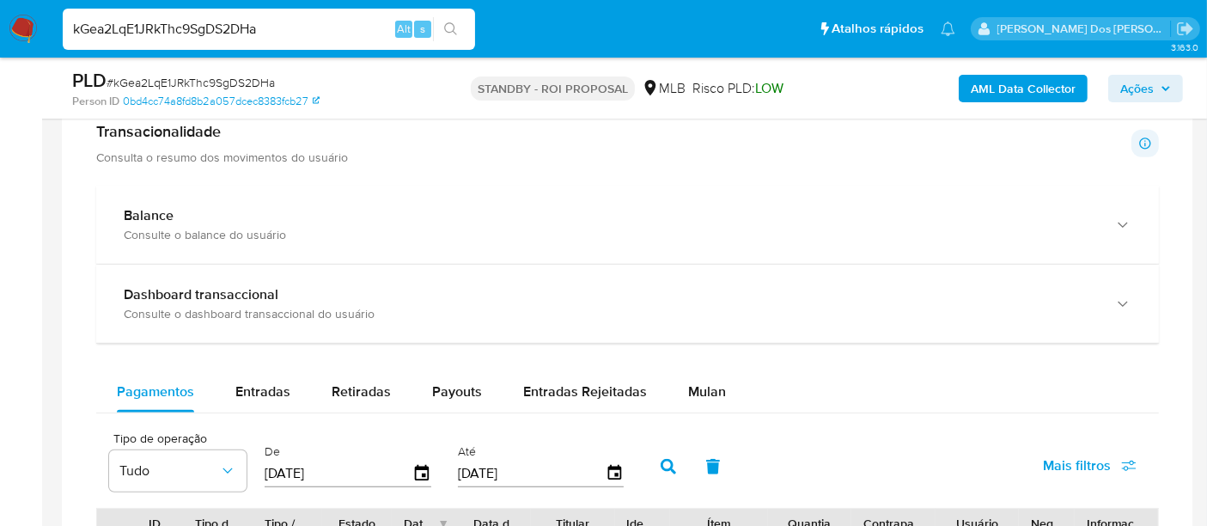
scroll to position [1335, 0]
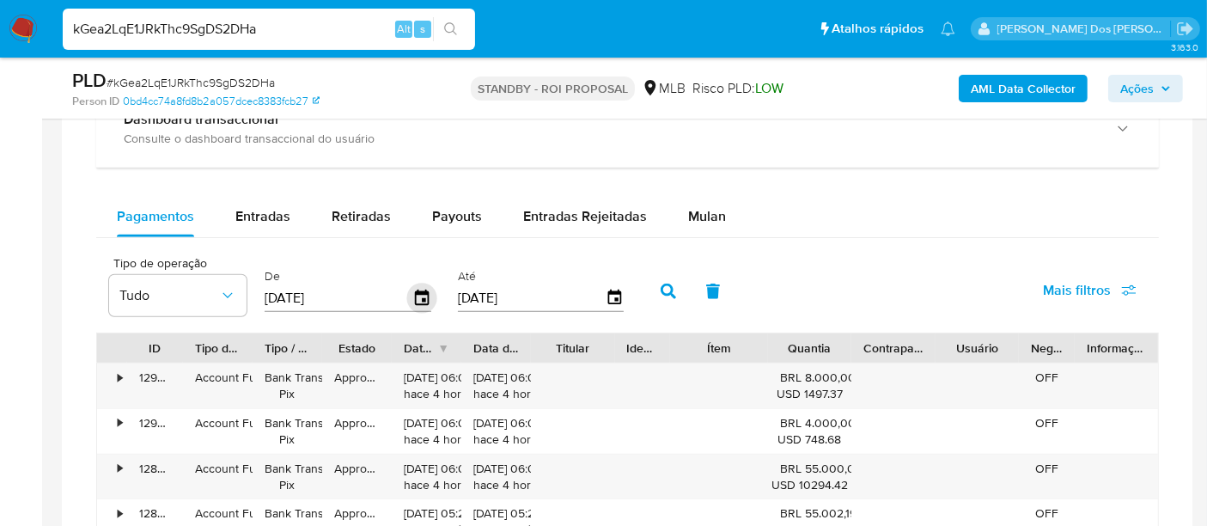
click at [418, 289] on icon "button" at bounding box center [422, 296] width 14 height 15
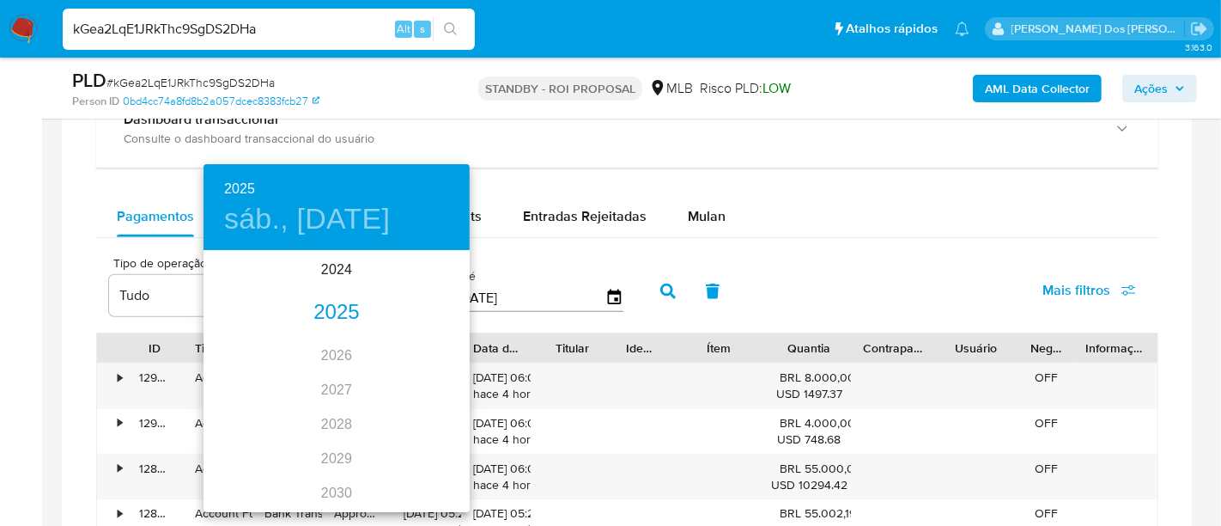
click at [321, 314] on div "2025" at bounding box center [337, 312] width 266 height 34
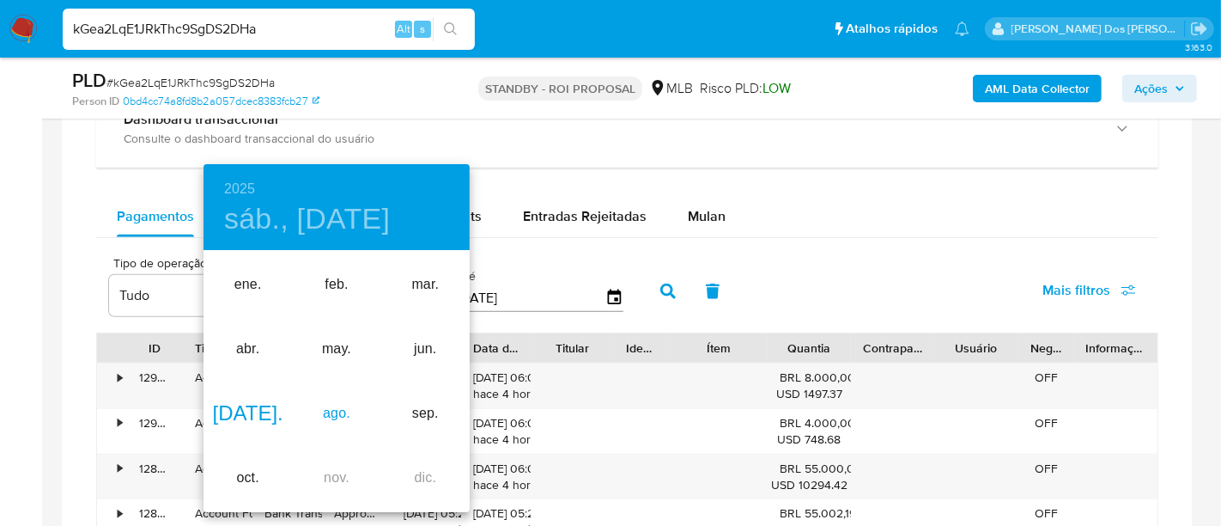
click at [333, 405] on div "ago." at bounding box center [336, 413] width 88 height 64
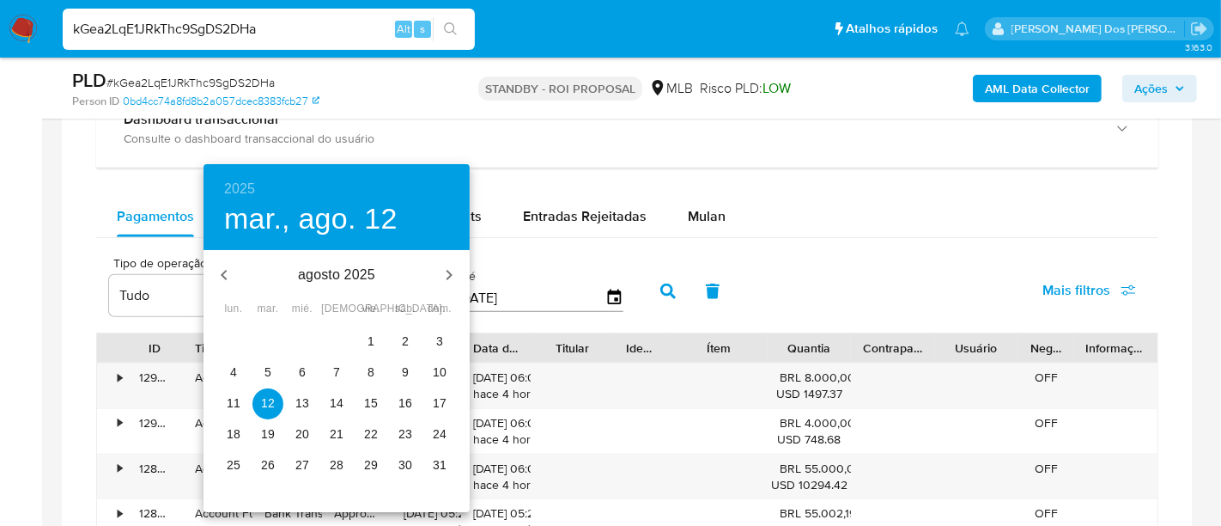
drag, startPoint x: 371, startPoint y: 337, endPoint x: 581, endPoint y: 307, distance: 212.5
click at [372, 338] on p "1" at bounding box center [371, 340] width 7 height 17
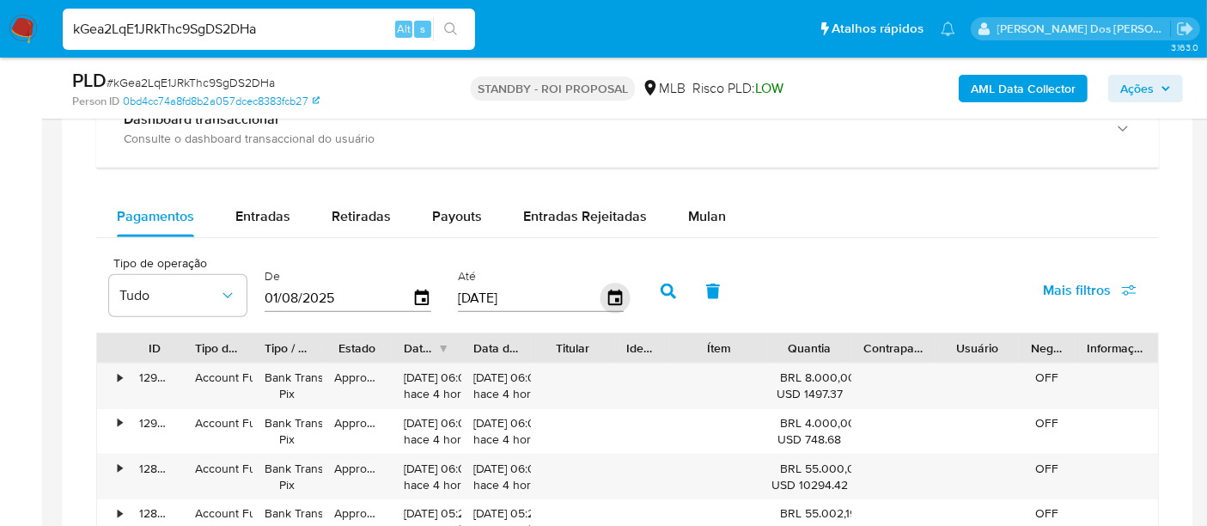
click at [611, 295] on icon "button" at bounding box center [614, 298] width 30 height 30
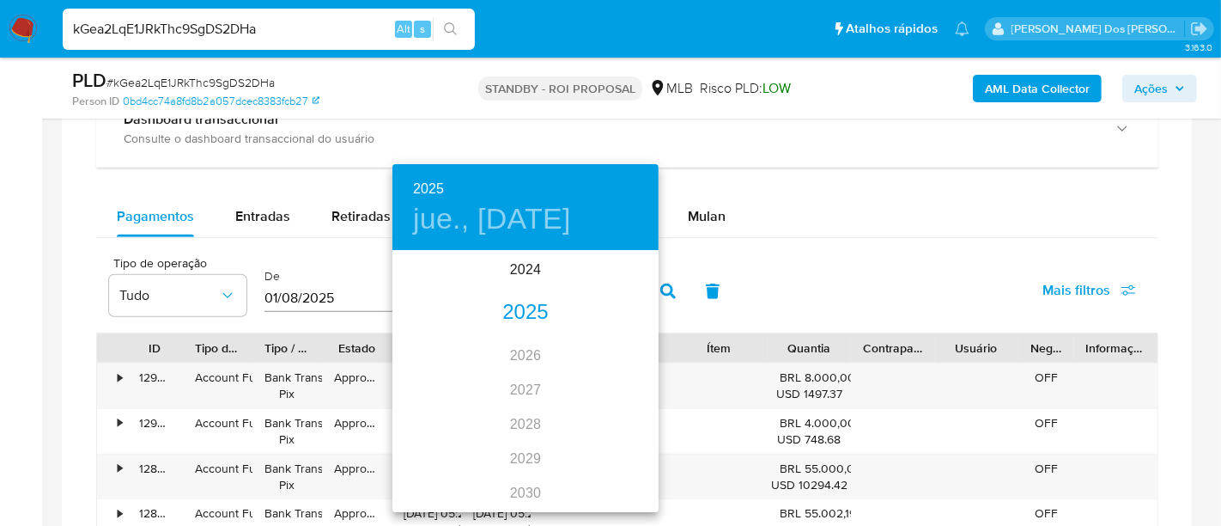
click at [533, 322] on div "2025" at bounding box center [525, 312] width 266 height 34
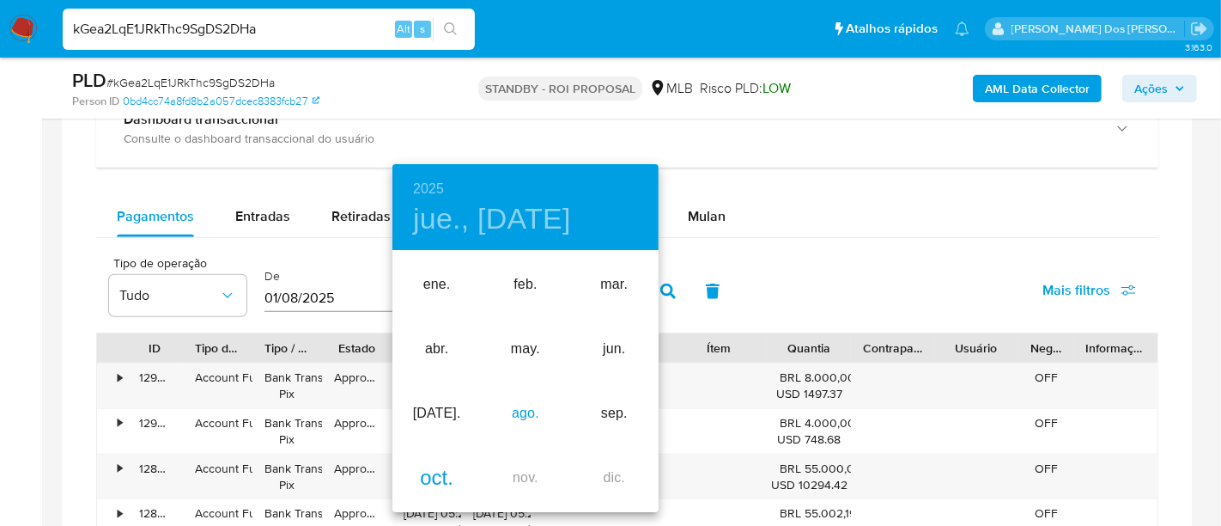
click at [528, 419] on div "ago." at bounding box center [525, 413] width 88 height 64
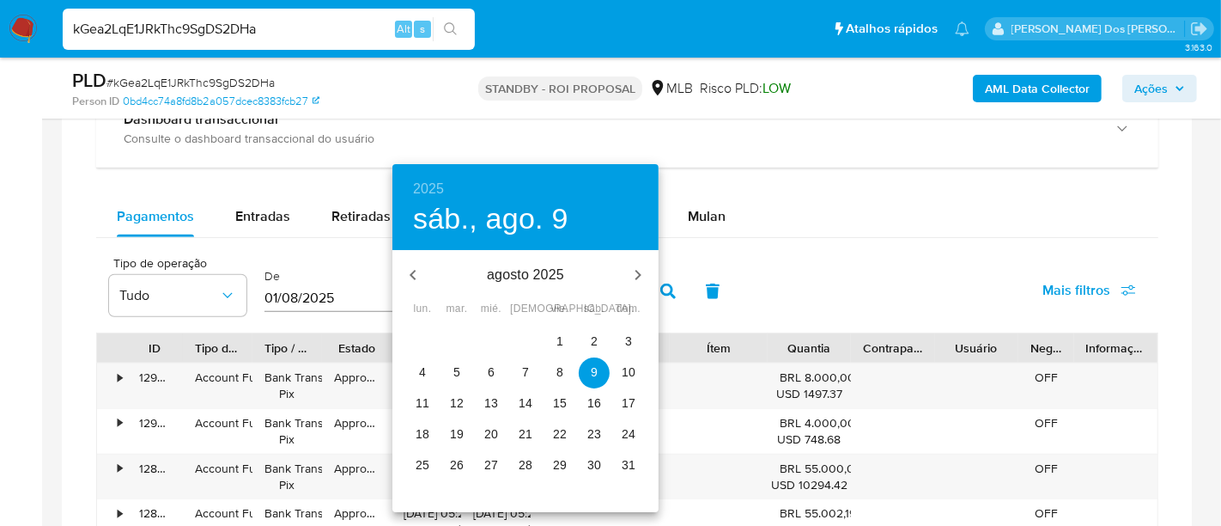
click at [638, 271] on icon "button" at bounding box center [638, 275] width 21 height 21
click at [636, 271] on icon "button" at bounding box center [639, 275] width 6 height 10
click at [429, 370] on span "6" at bounding box center [422, 371] width 31 height 17
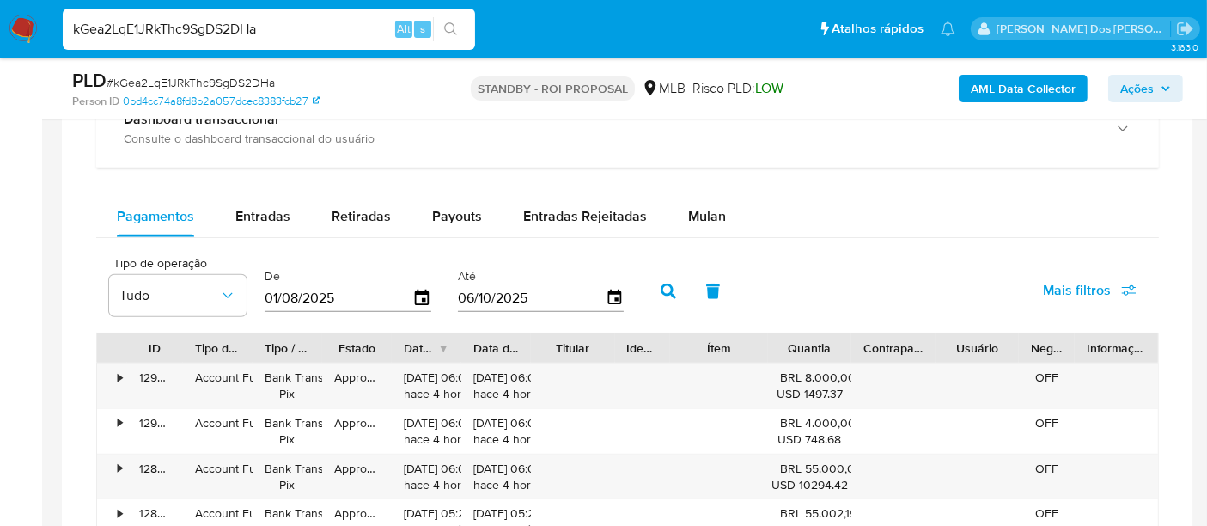
click at [668, 290] on button "button" at bounding box center [668, 291] width 45 height 41
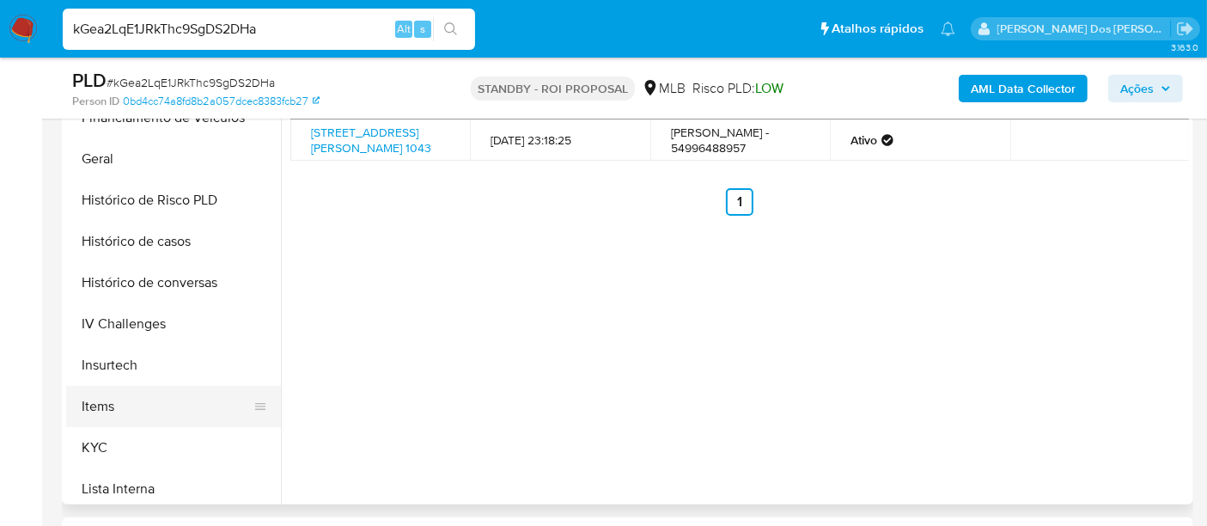
scroll to position [572, 0]
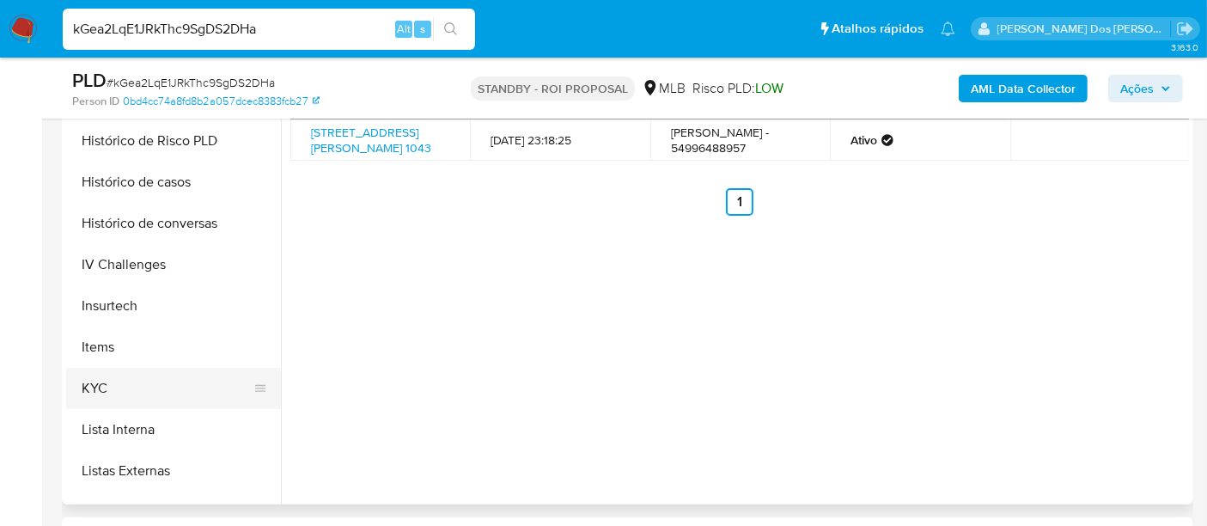
click at [103, 386] on button "KYC" at bounding box center [166, 388] width 201 height 41
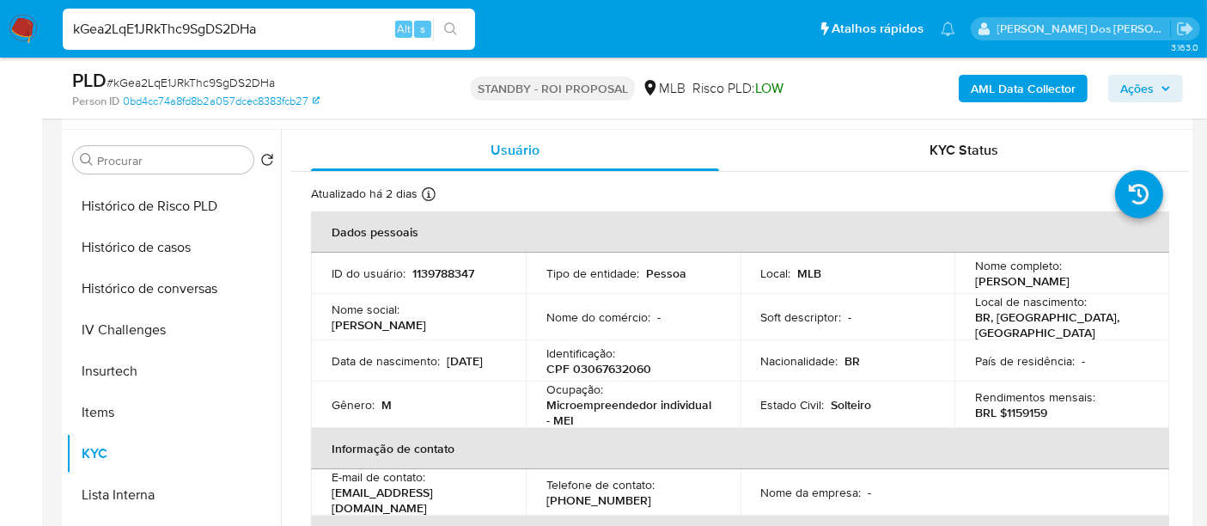
scroll to position [286, 0]
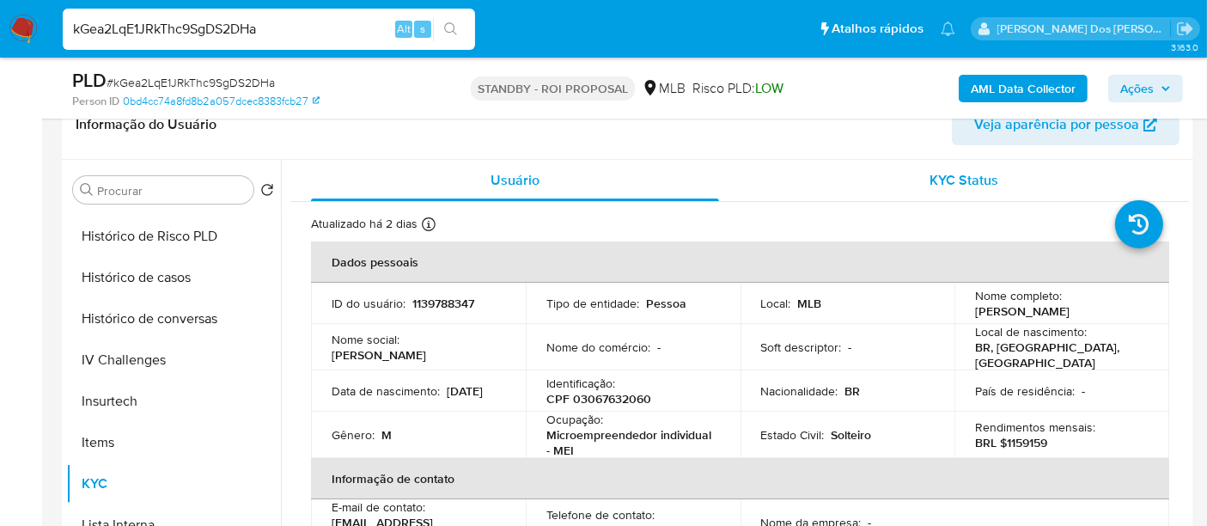
click at [952, 190] on div "KYC Status" at bounding box center [964, 180] width 408 height 41
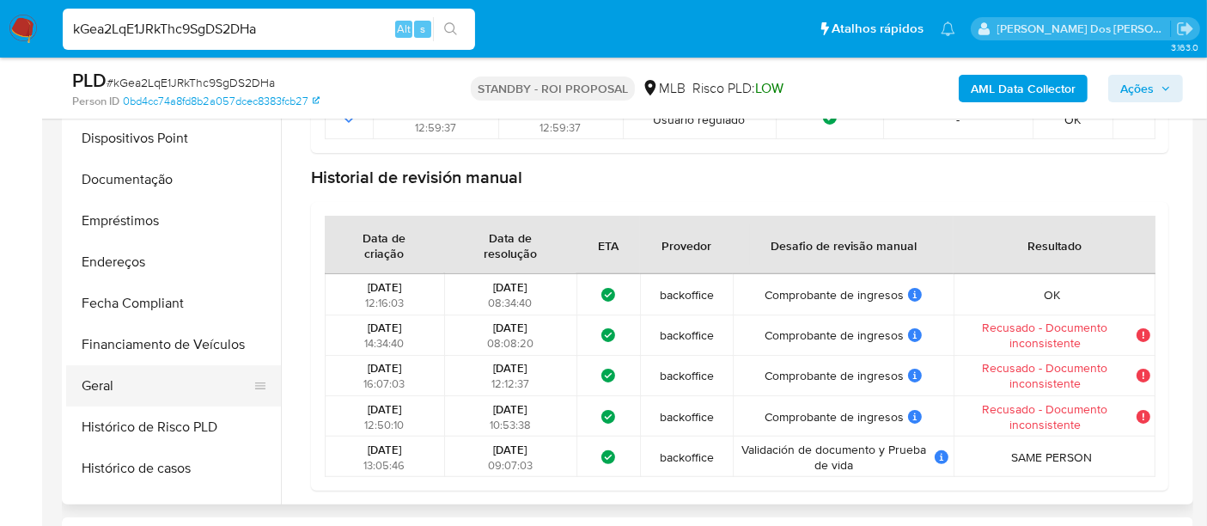
click at [107, 384] on button "Geral" at bounding box center [166, 385] width 201 height 41
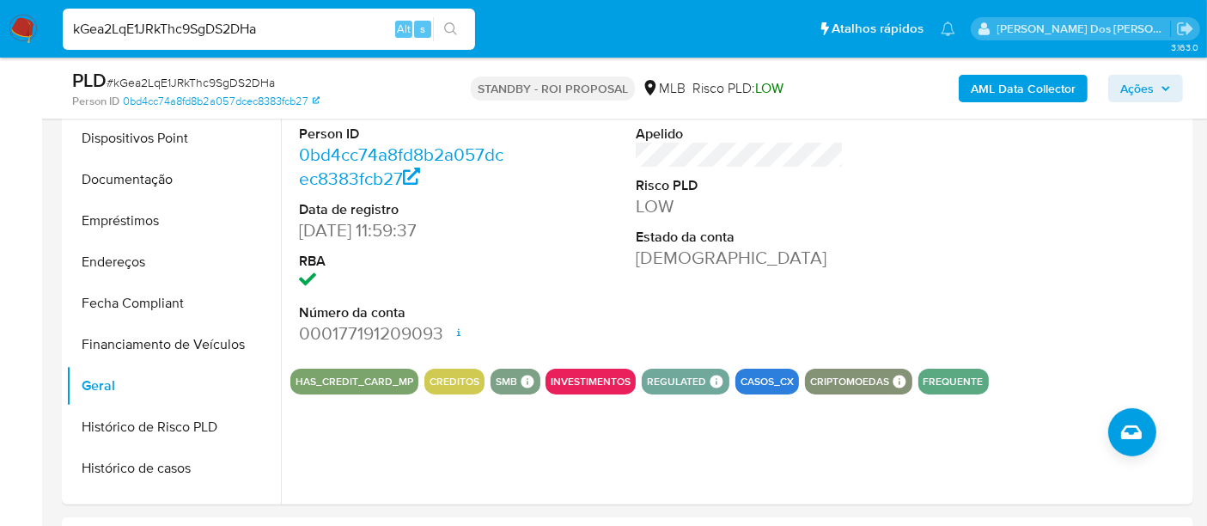
click at [181, 18] on input "kGea2LqE1JRkThc9SgDS2DHa" at bounding box center [269, 29] width 412 height 22
paste input "CK3mBbudPZaQaVMoaQsDbV22"
type input "CK3mBbudPZaQaVMoaQsDbV22"
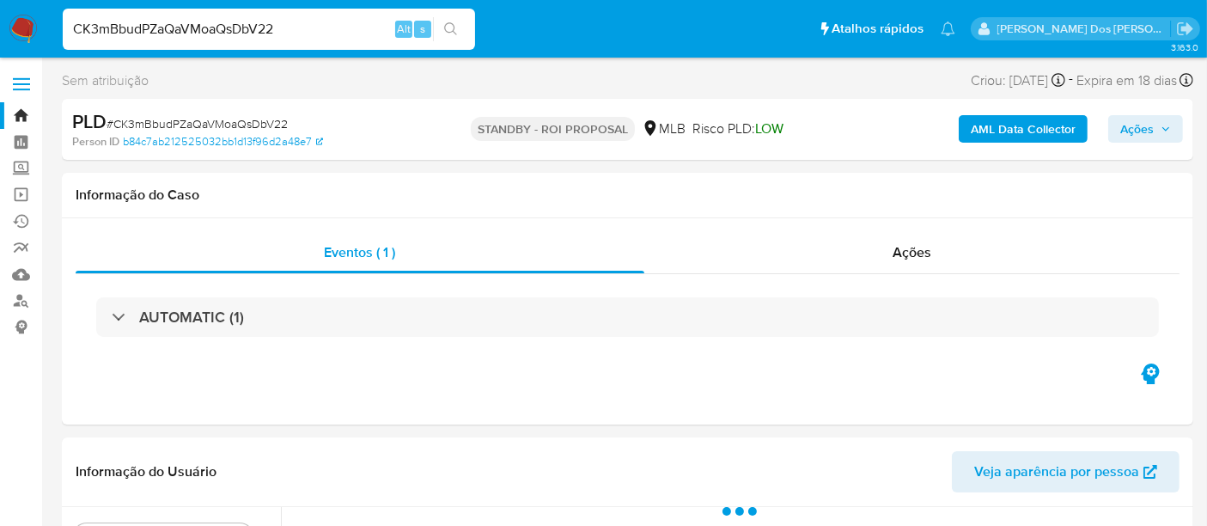
select select "10"
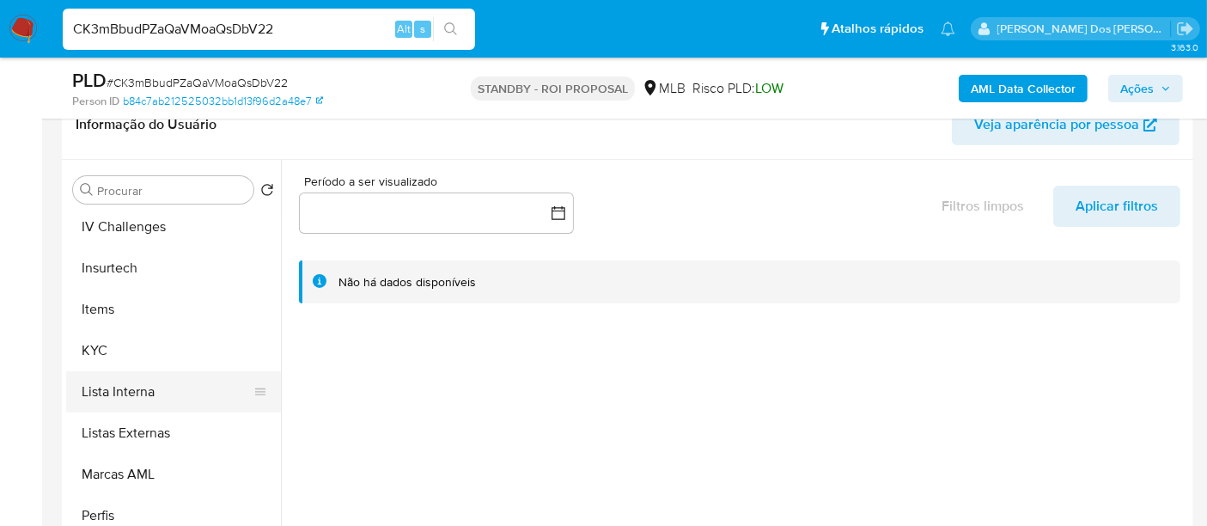
scroll to position [763, 0]
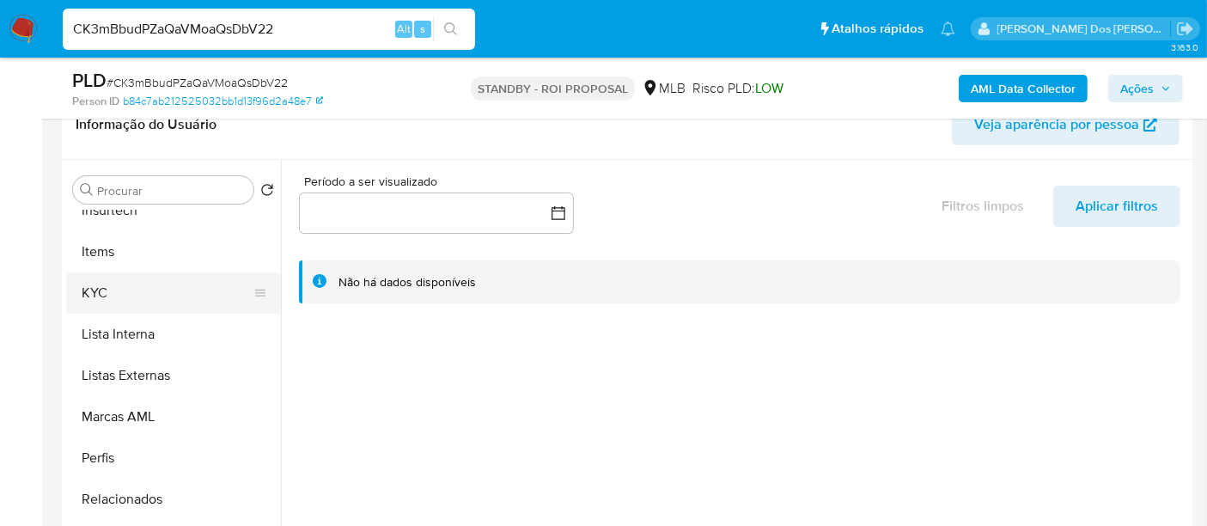
click at [100, 290] on button "KYC" at bounding box center [166, 292] width 201 height 41
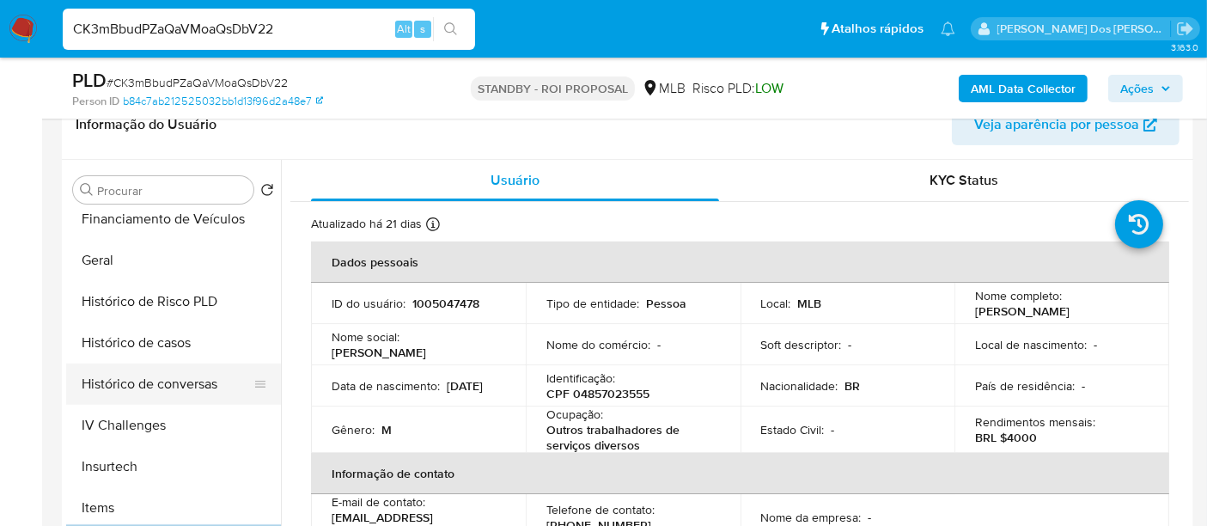
scroll to position [477, 0]
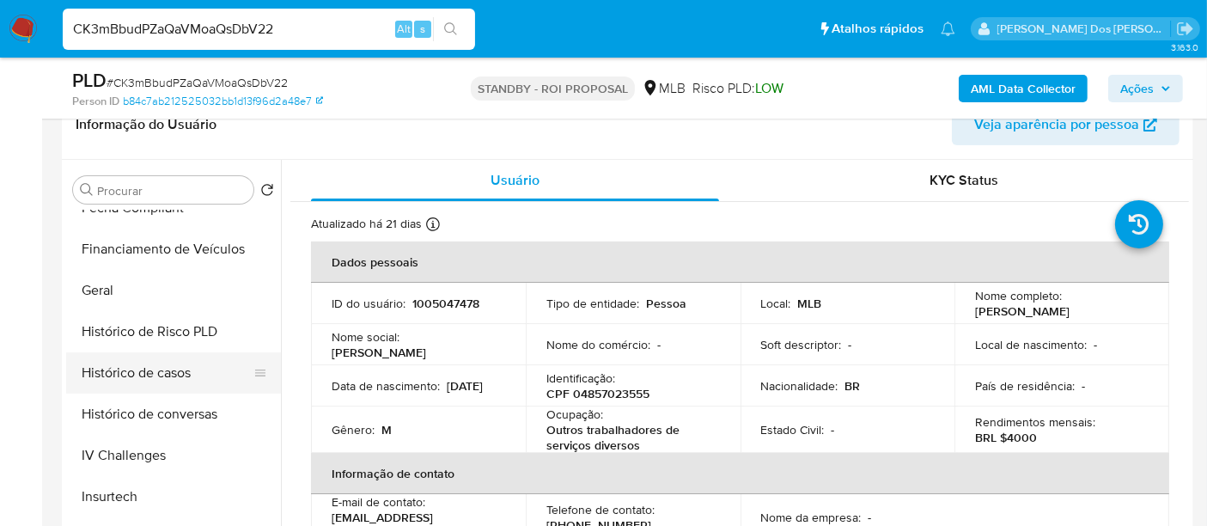
click at [145, 374] on button "Histórico de casos" at bounding box center [166, 372] width 201 height 41
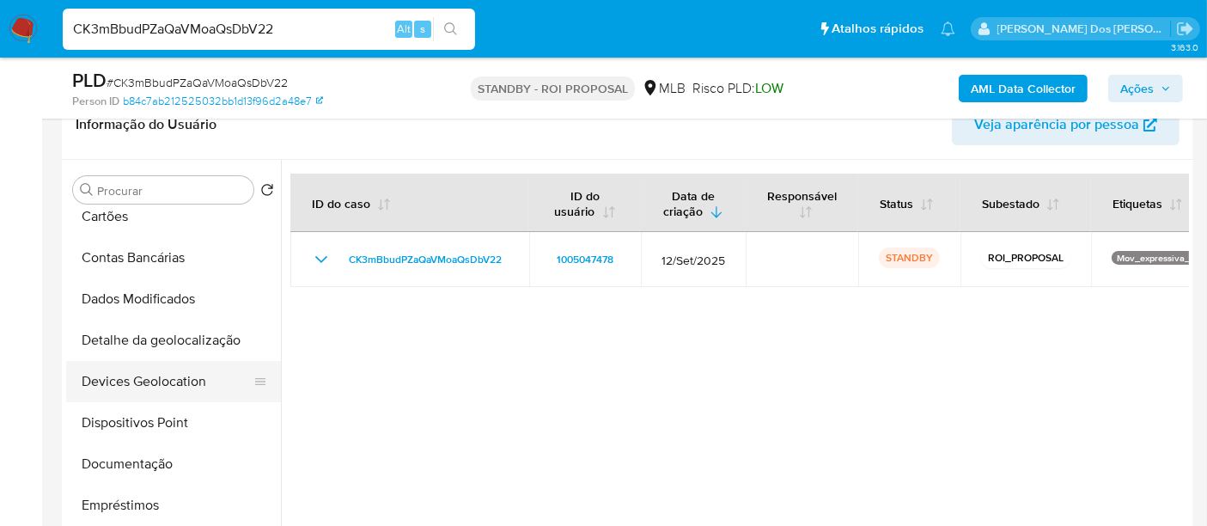
scroll to position [95, 0]
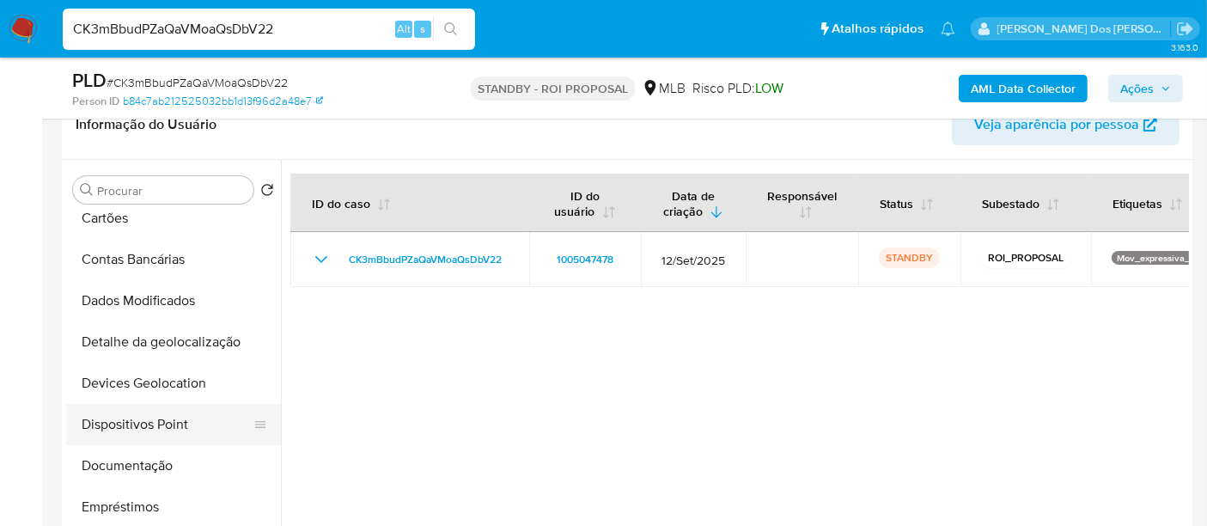
click at [153, 417] on button "Dispositivos Point" at bounding box center [166, 424] width 201 height 41
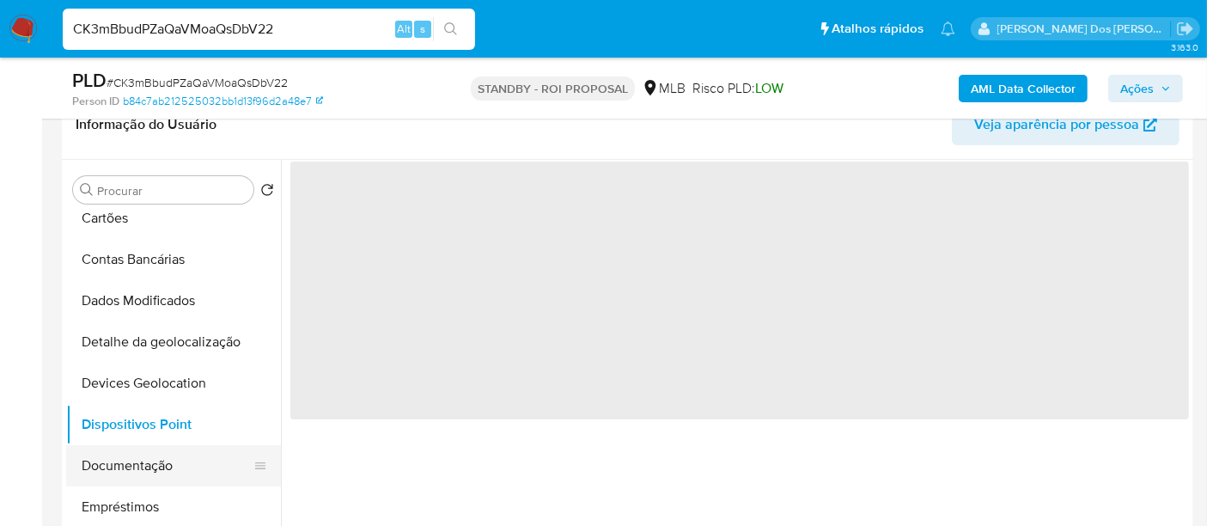
click at [151, 451] on button "Documentação" at bounding box center [166, 465] width 201 height 41
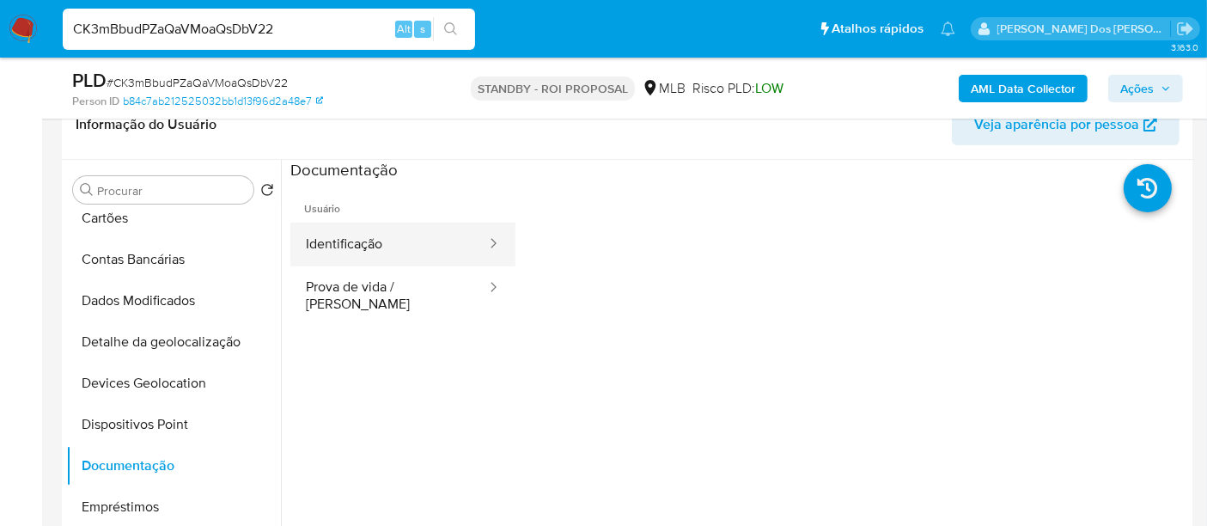
click at [353, 246] on button "Identificação" at bounding box center [389, 244] width 198 height 44
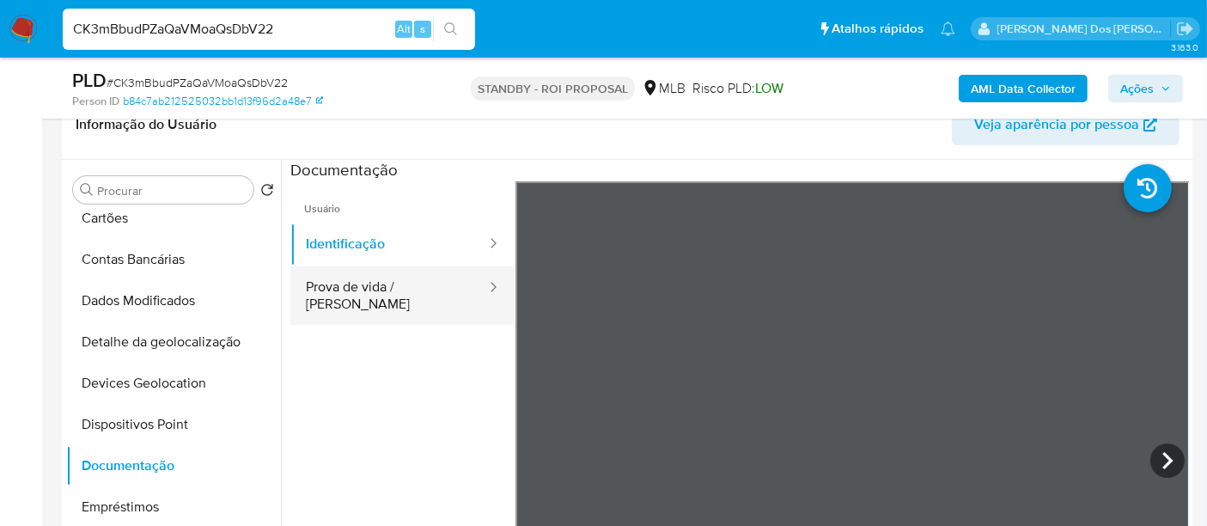
click at [362, 291] on button "Prova de vida / [PERSON_NAME]" at bounding box center [389, 295] width 198 height 58
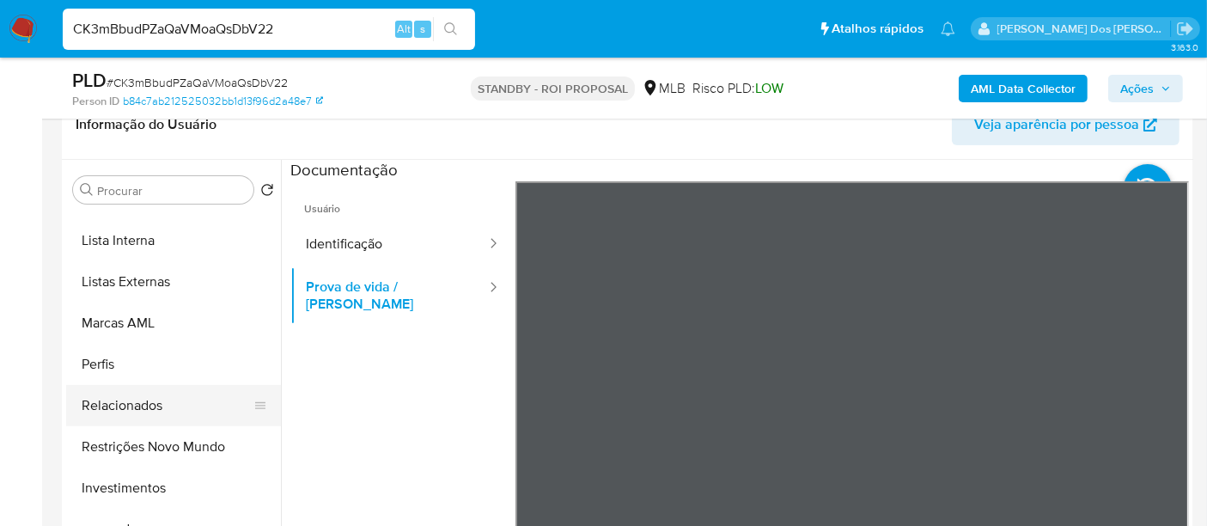
scroll to position [859, 0]
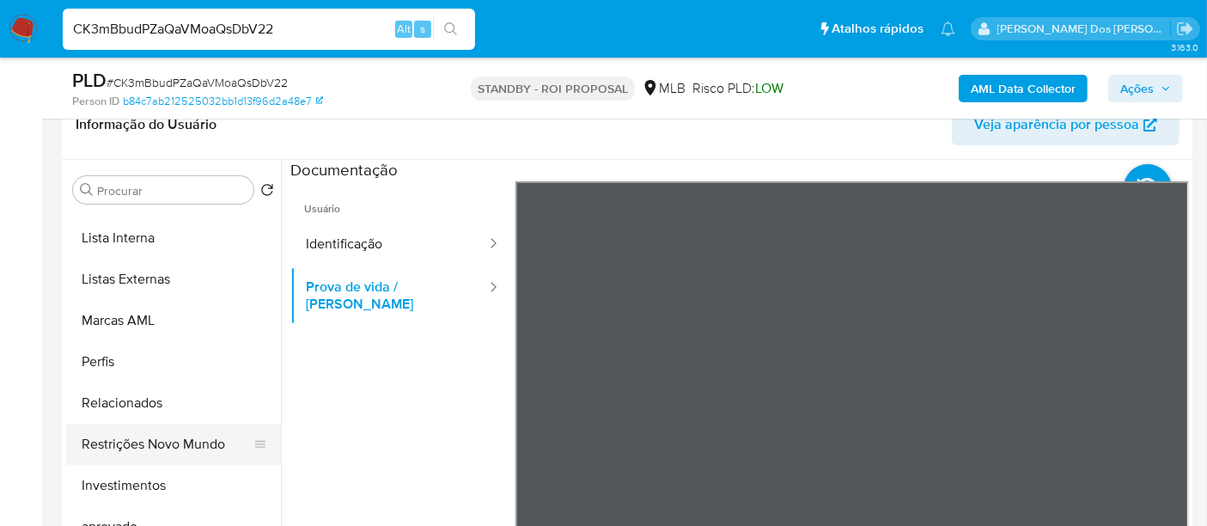
click at [161, 441] on button "Restrições Novo Mundo" at bounding box center [166, 443] width 201 height 41
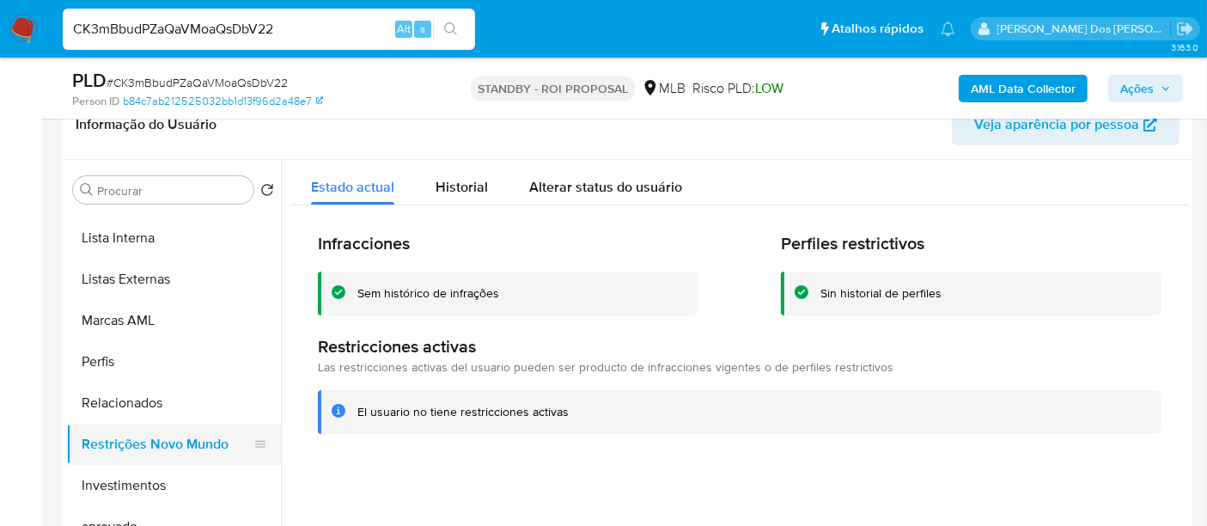
scroll to position [477, 0]
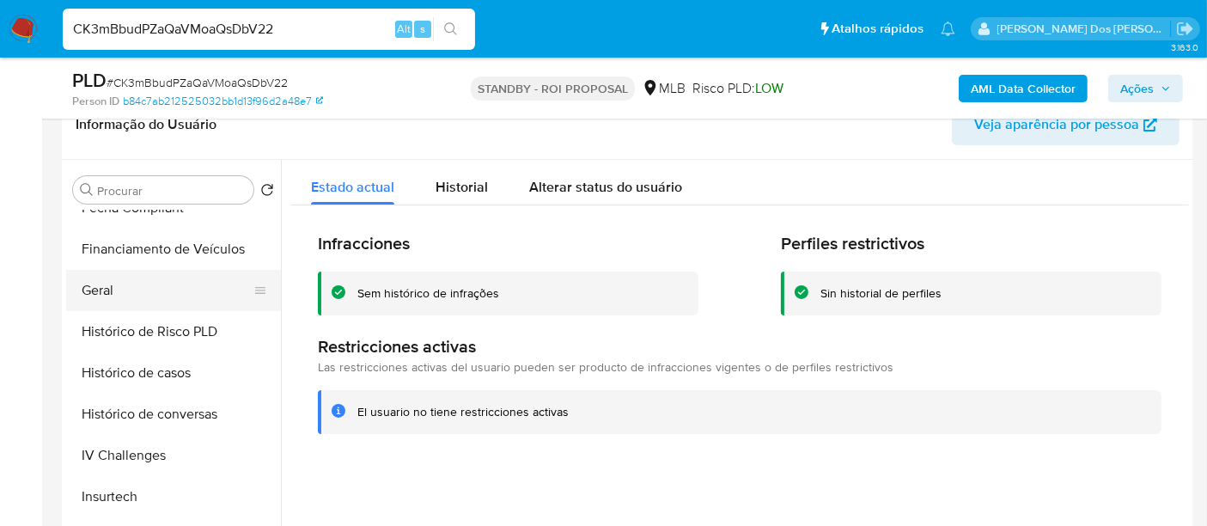
drag, startPoint x: 115, startPoint y: 292, endPoint x: 148, endPoint y: 291, distance: 32.6
click at [115, 291] on button "Geral" at bounding box center [166, 290] width 201 height 41
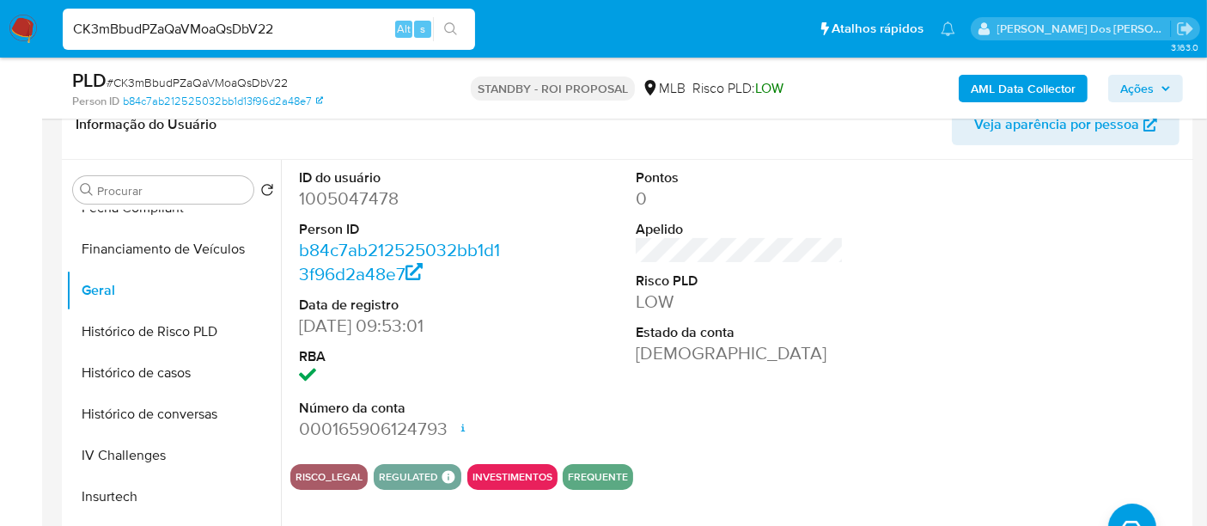
click at [295, 36] on input "CK3mBbudPZaQaVMoaQsDbV22" at bounding box center [269, 29] width 412 height 22
paste input "3zOirR35PK8IDoTVfcKcDAN"
type input "C3zOirR35PK8IDoTVfcKcDAN"
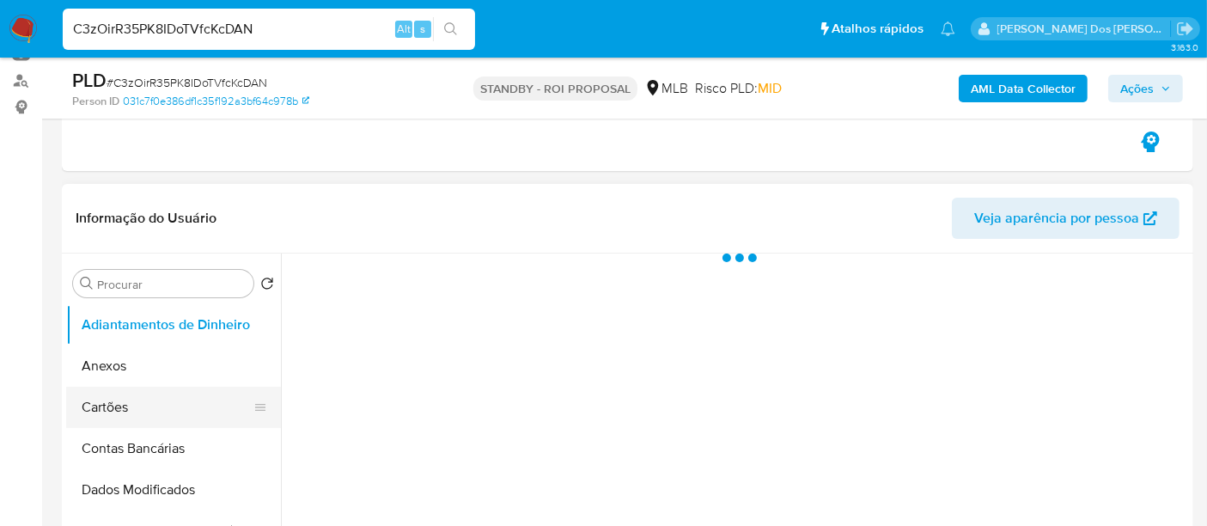
scroll to position [286, 0]
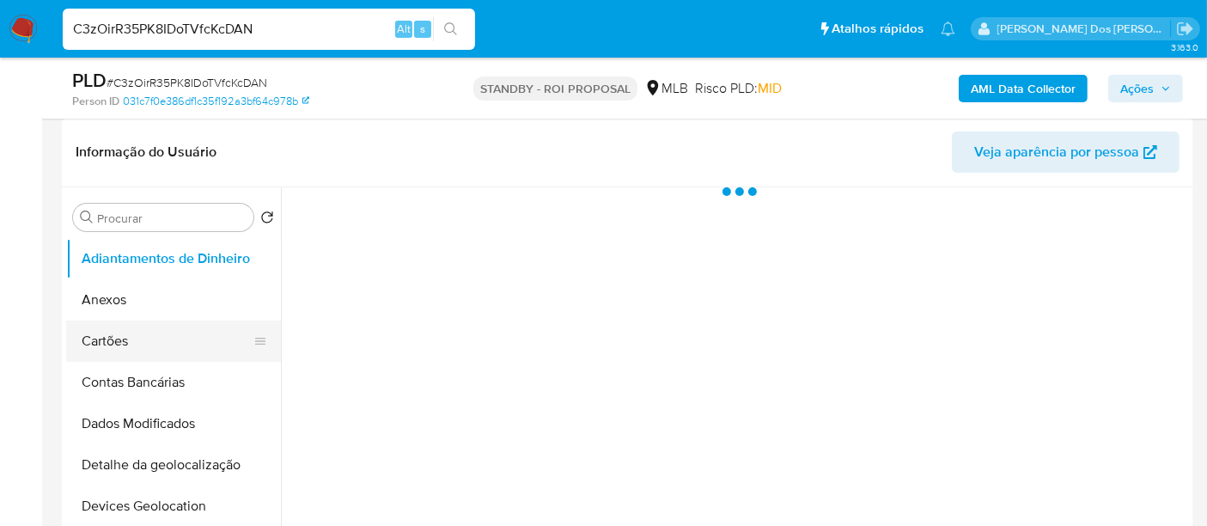
select select "10"
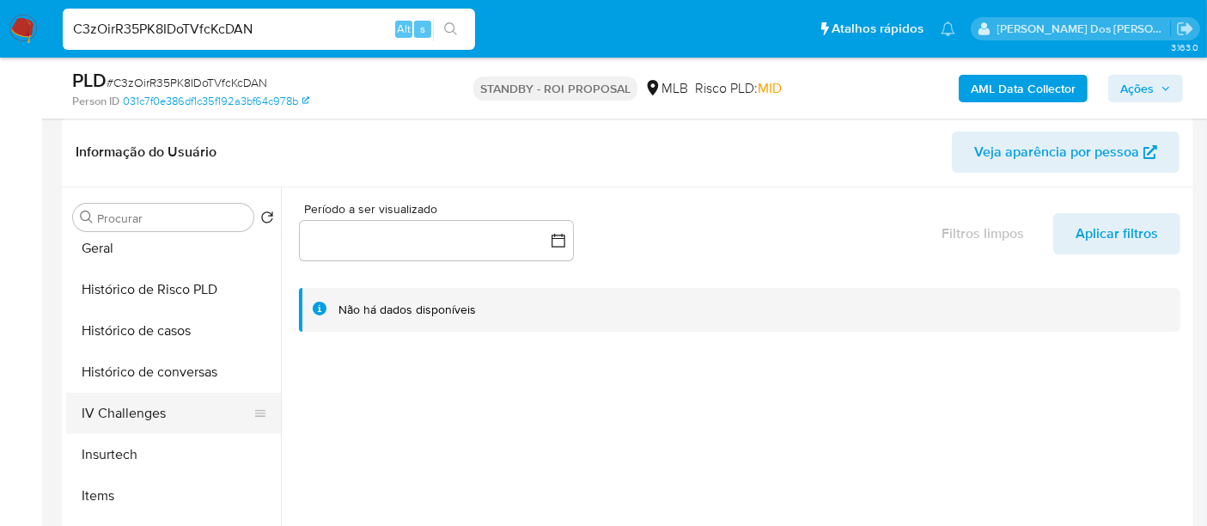
scroll to position [572, 0]
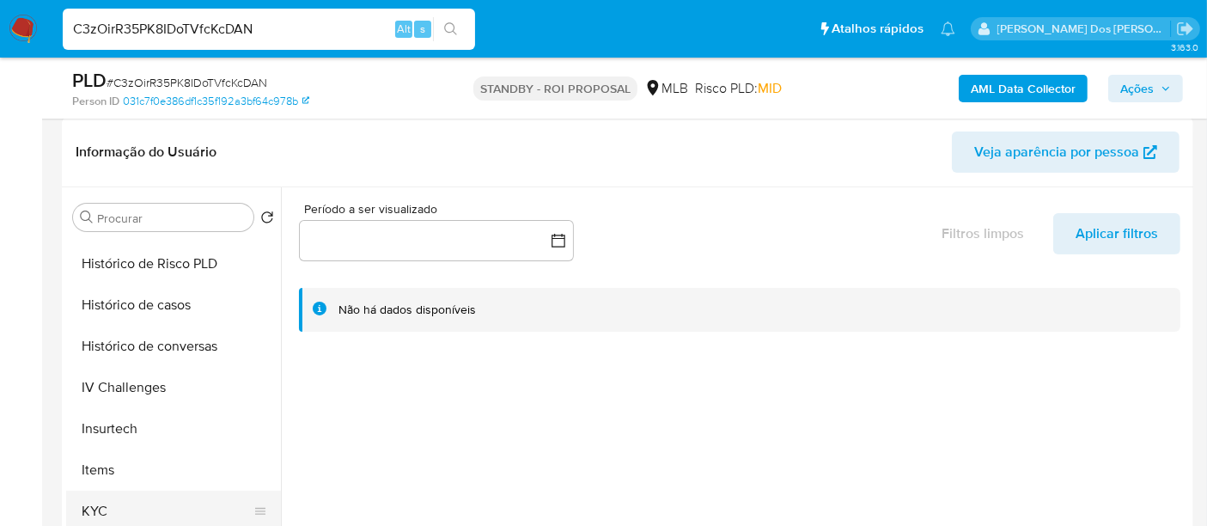
drag, startPoint x: 103, startPoint y: 507, endPoint x: 109, endPoint y: 496, distance: 11.9
click at [104, 505] on button "KYC" at bounding box center [166, 510] width 201 height 41
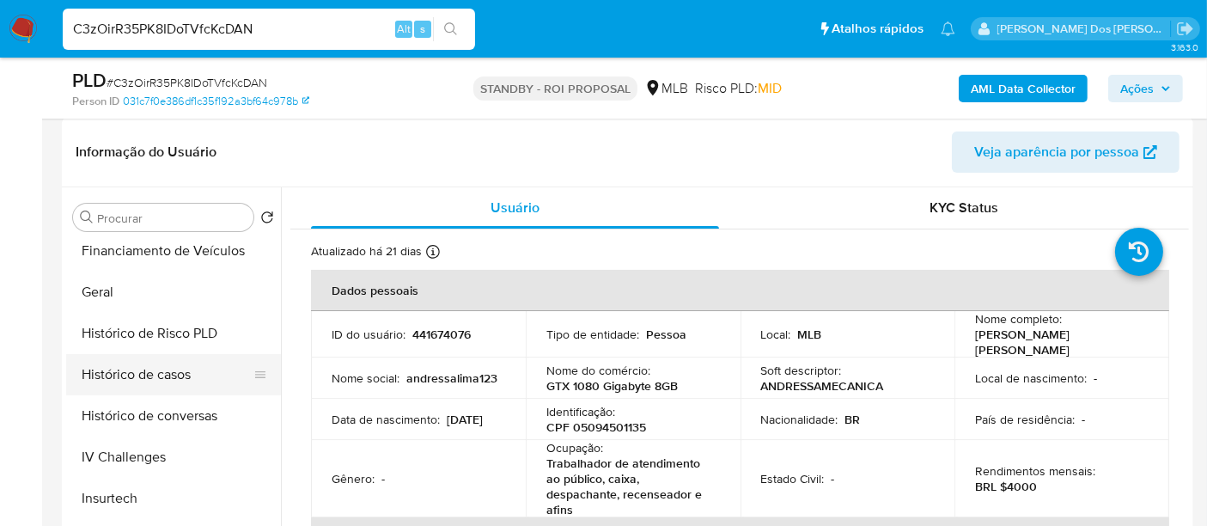
scroll to position [477, 0]
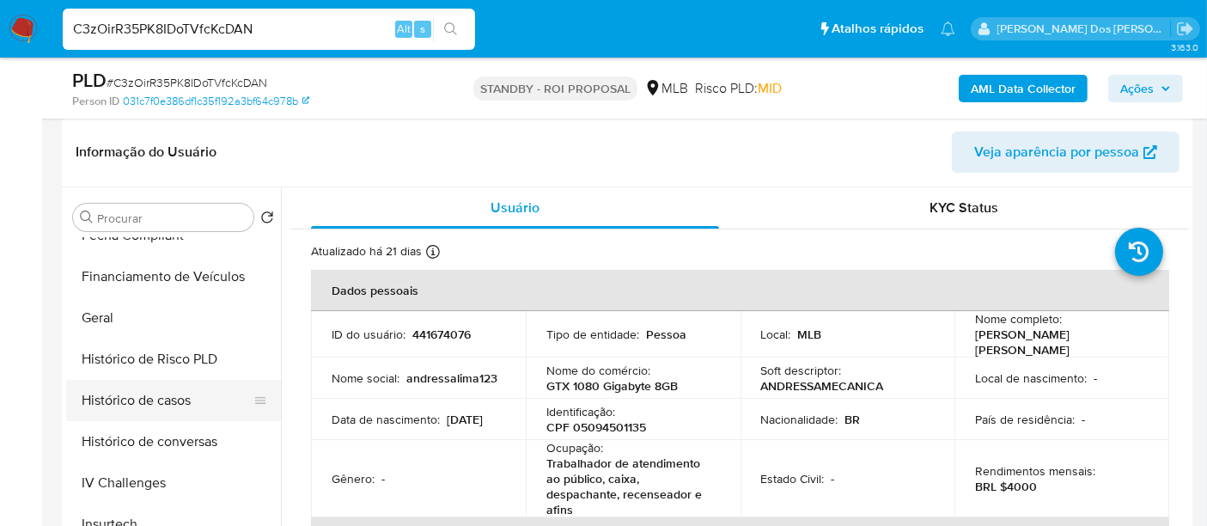
click at [164, 391] on button "Histórico de casos" at bounding box center [166, 400] width 201 height 41
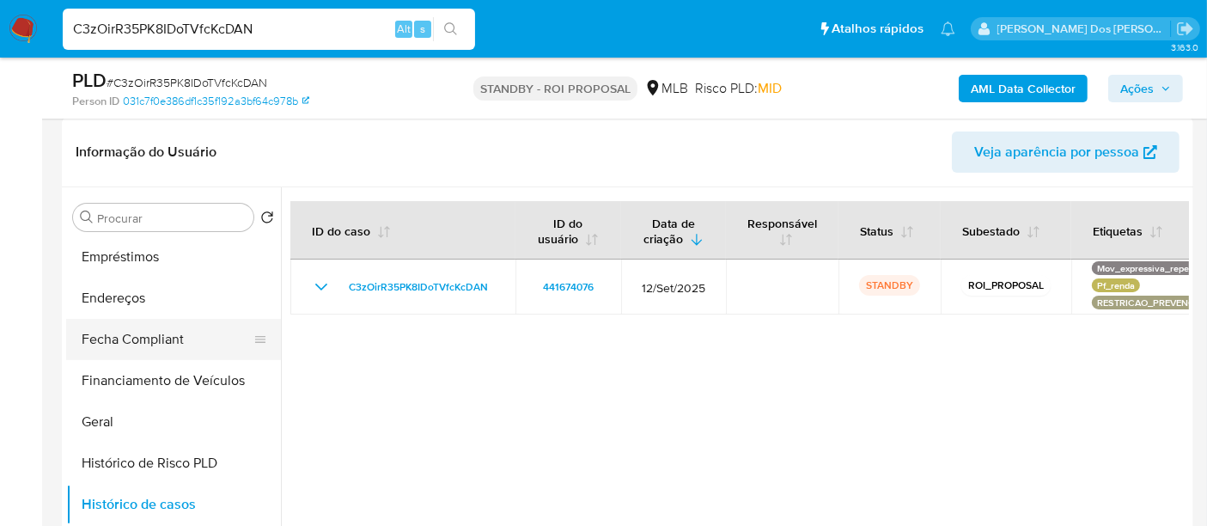
scroll to position [286, 0]
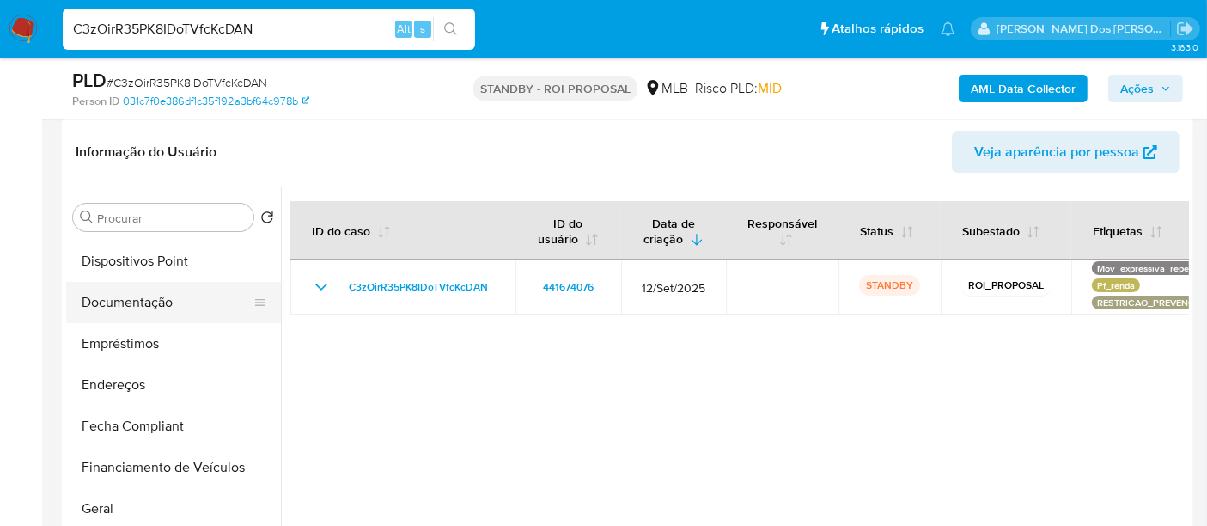
click at [131, 305] on button "Documentação" at bounding box center [166, 302] width 201 height 41
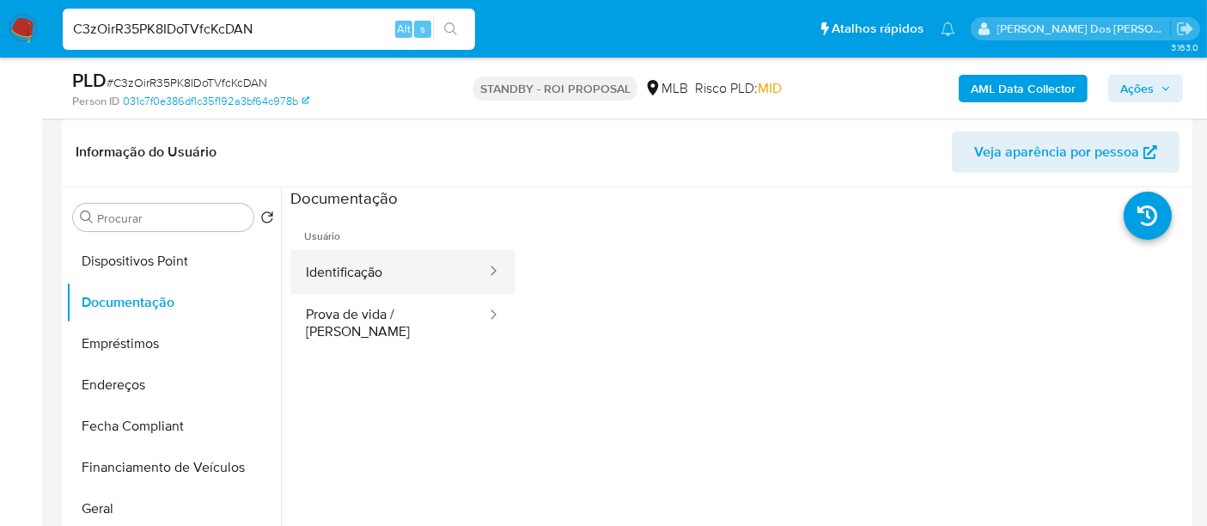
click at [363, 278] on button "Identificação" at bounding box center [389, 272] width 198 height 44
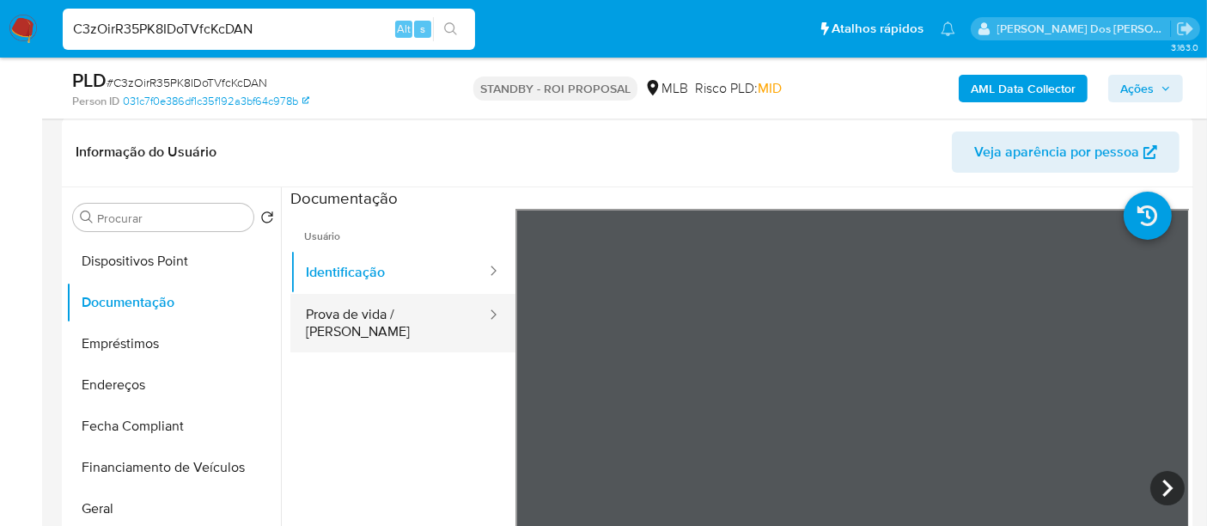
click at [402, 318] on button "Prova de vida / [PERSON_NAME]" at bounding box center [389, 323] width 198 height 58
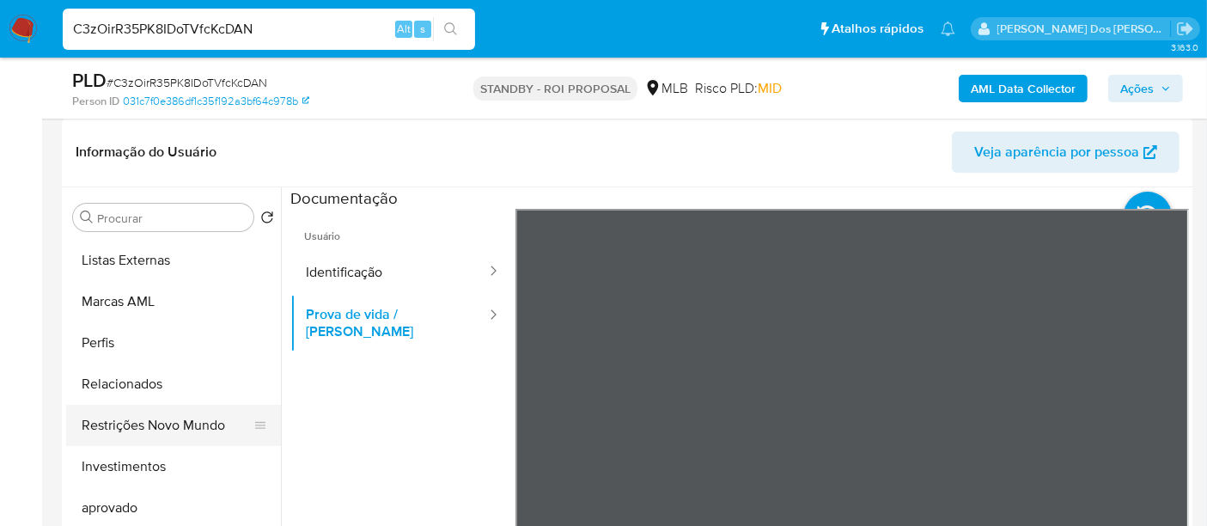
scroll to position [930, 0]
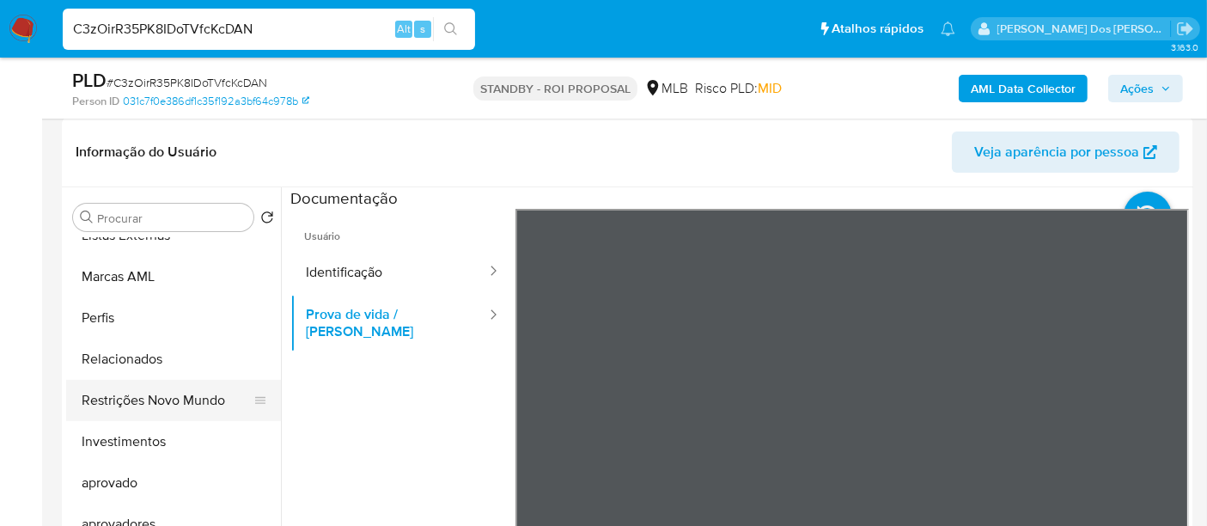
click at [181, 396] on button "Restrições Novo Mundo" at bounding box center [166, 400] width 201 height 41
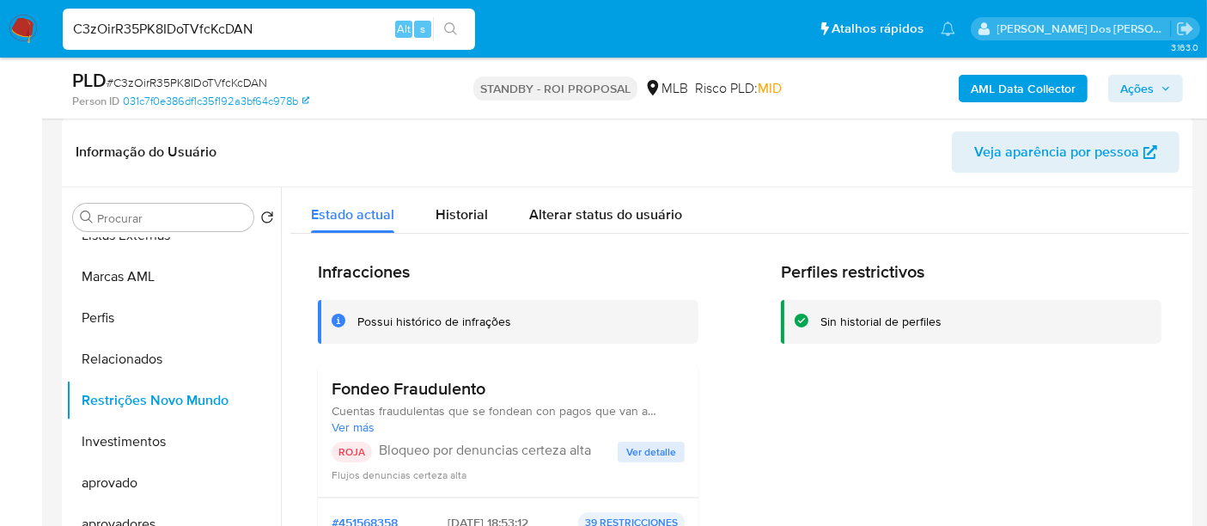
scroll to position [95, 0]
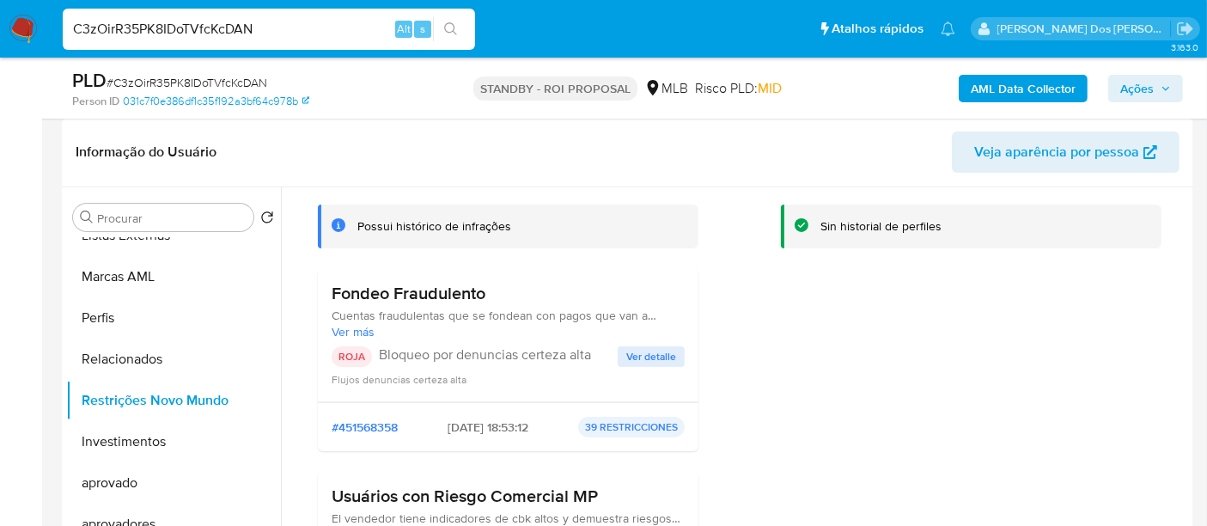
click at [622, 356] on button "Ver detalle" at bounding box center [650, 356] width 67 height 21
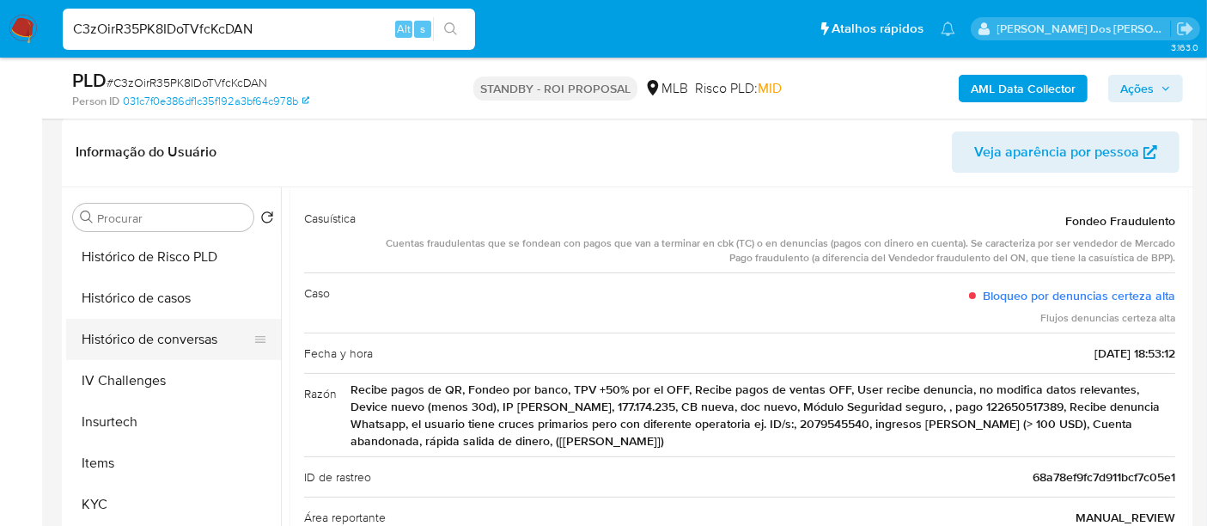
scroll to position [549, 0]
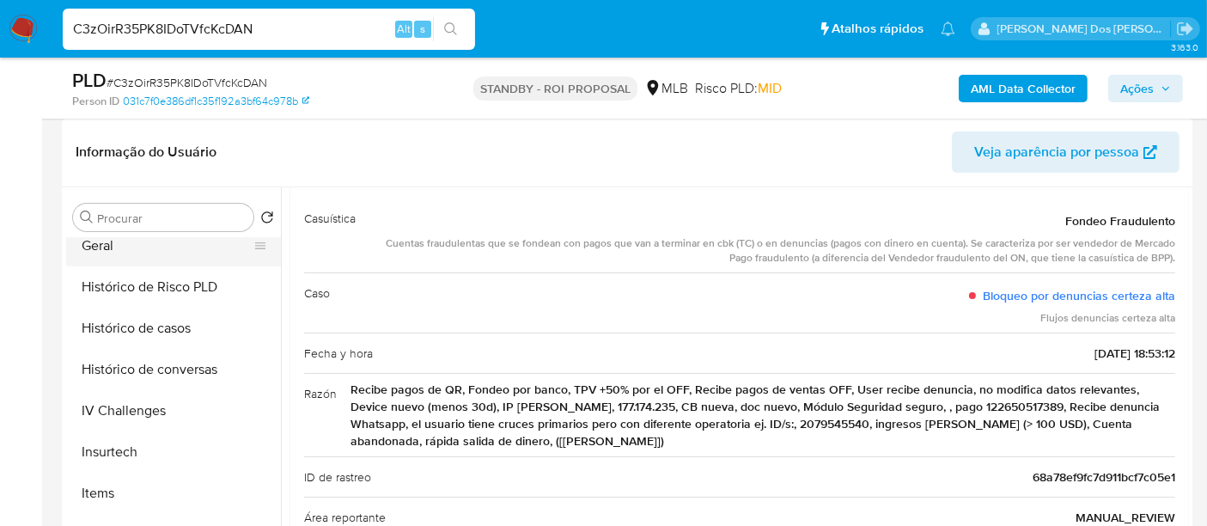
click at [89, 248] on button "Geral" at bounding box center [166, 245] width 201 height 41
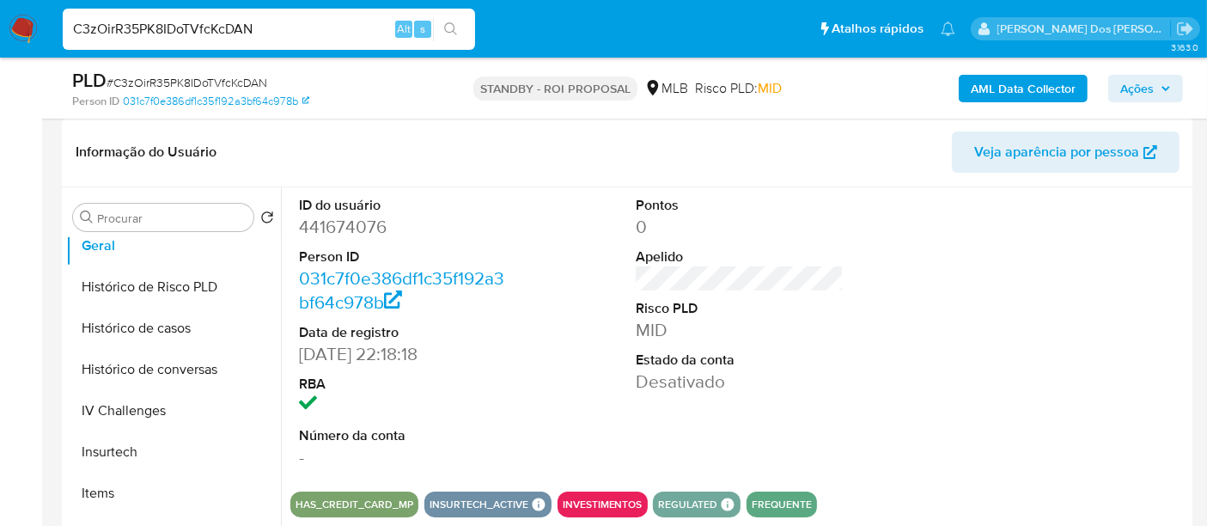
click at [299, 30] on input "C3zOirR35PK8IDoTVfcKcDAN" at bounding box center [269, 29] width 412 height 22
paste input "A0fJ1XDybloemtWq0UZp9LIe"
type input "A0fJ1XDybloemtWq0UZp9LIe"
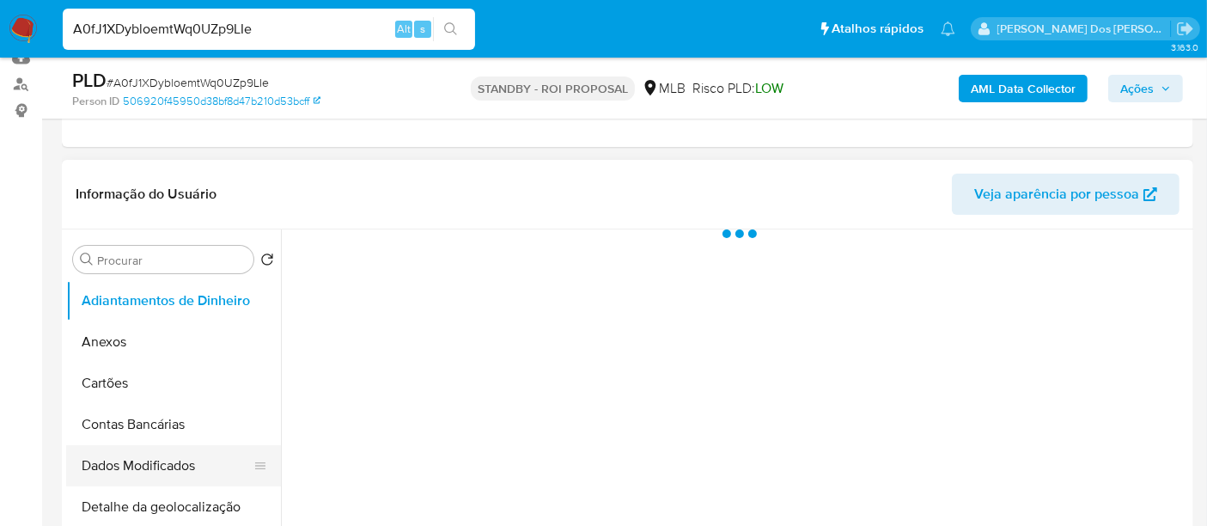
scroll to position [381, 0]
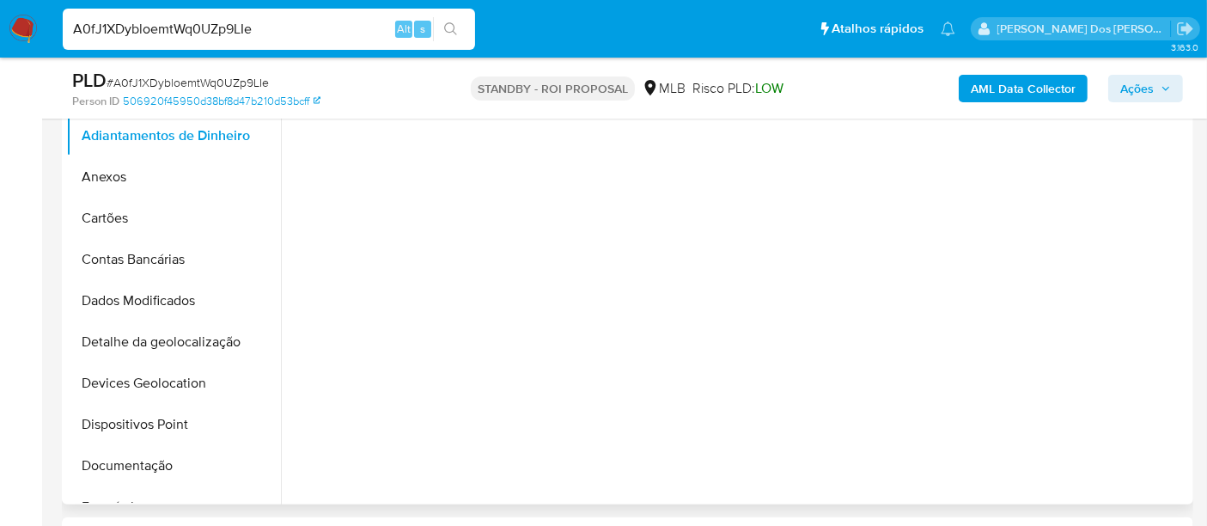
select select "10"
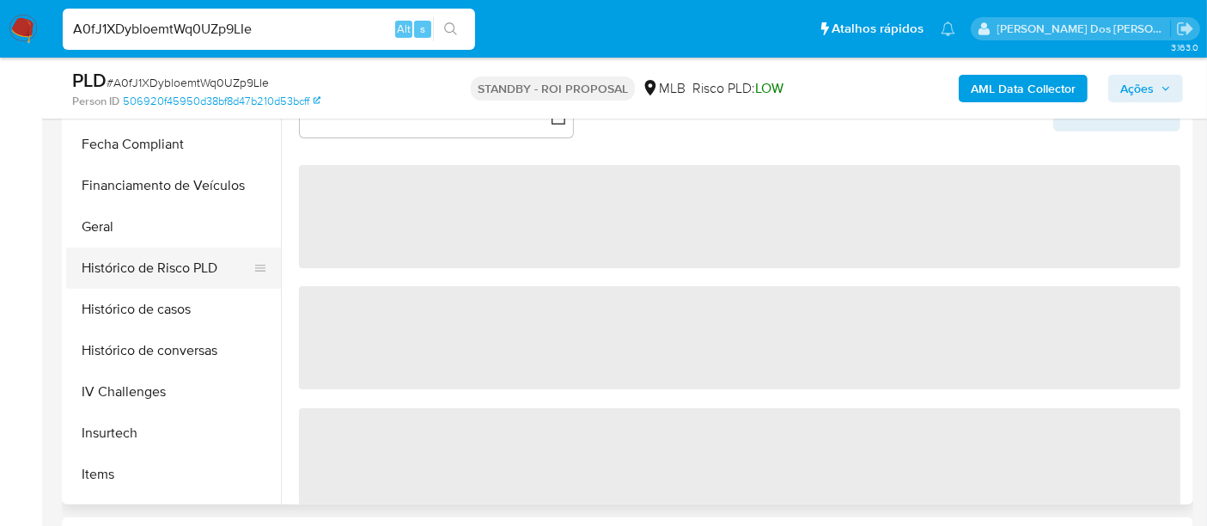
scroll to position [477, 0]
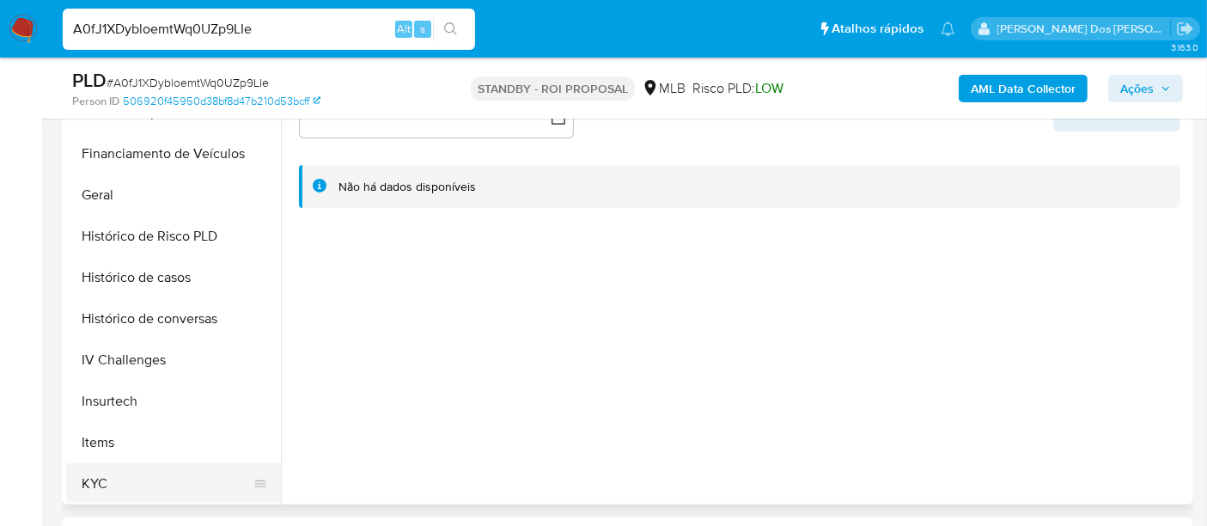
click at [106, 477] on button "KYC" at bounding box center [166, 483] width 201 height 41
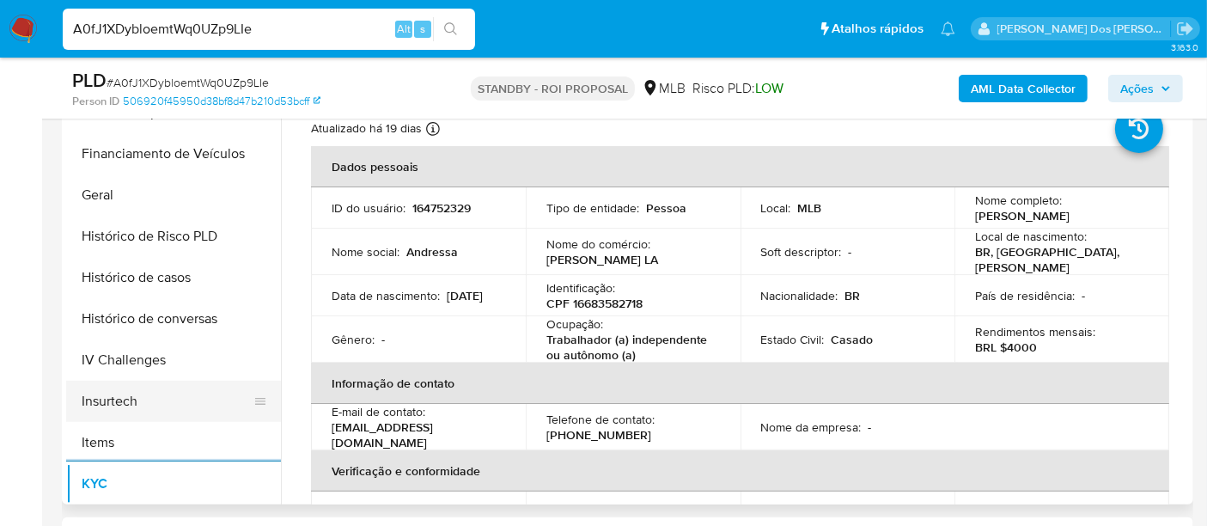
scroll to position [381, 0]
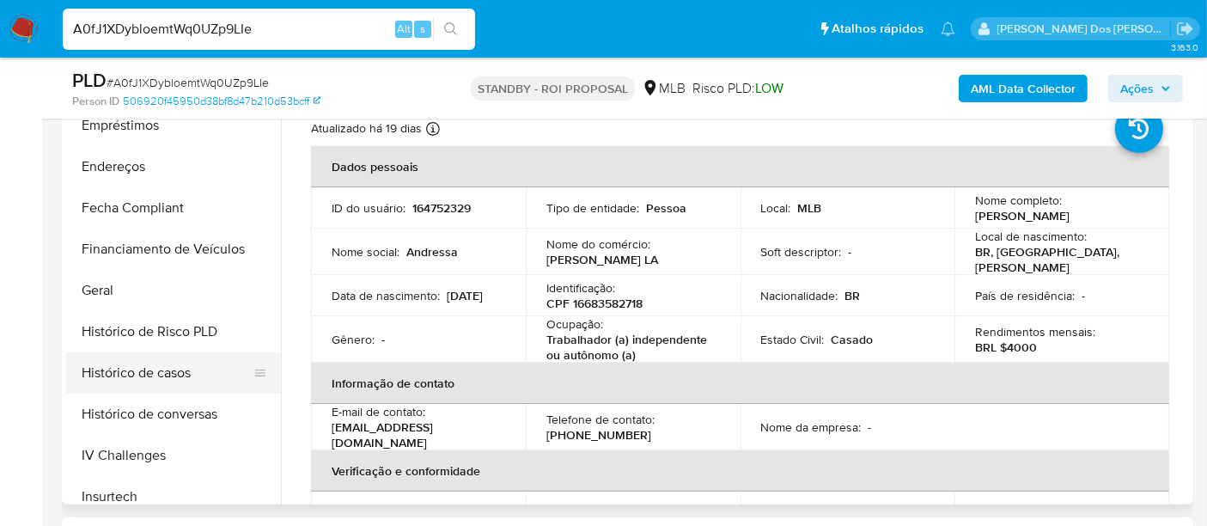
click at [147, 373] on button "Histórico de casos" at bounding box center [166, 372] width 201 height 41
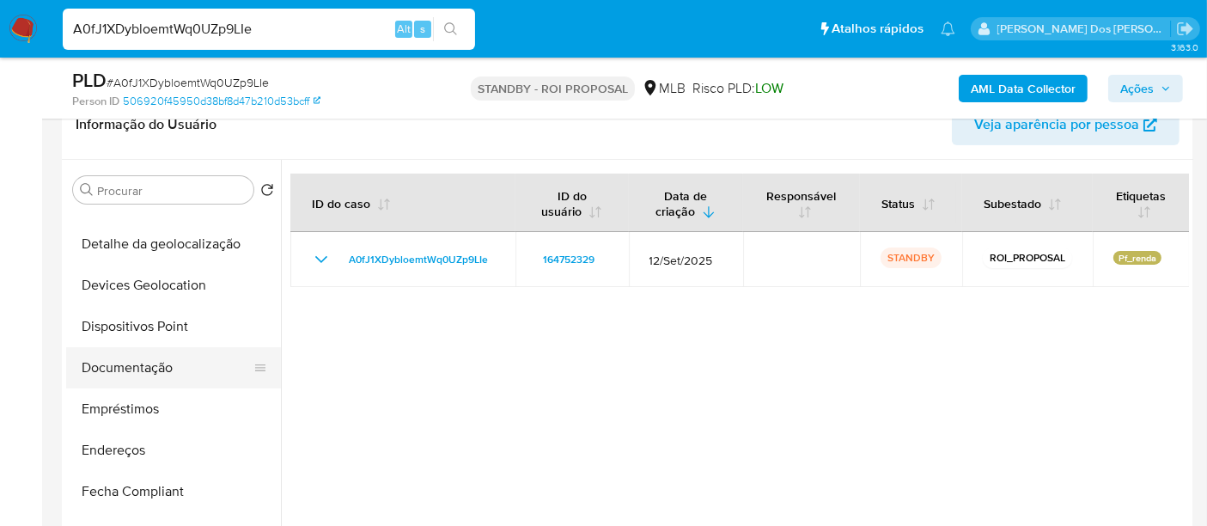
scroll to position [191, 0]
click at [145, 370] on button "Documentação" at bounding box center [166, 370] width 201 height 41
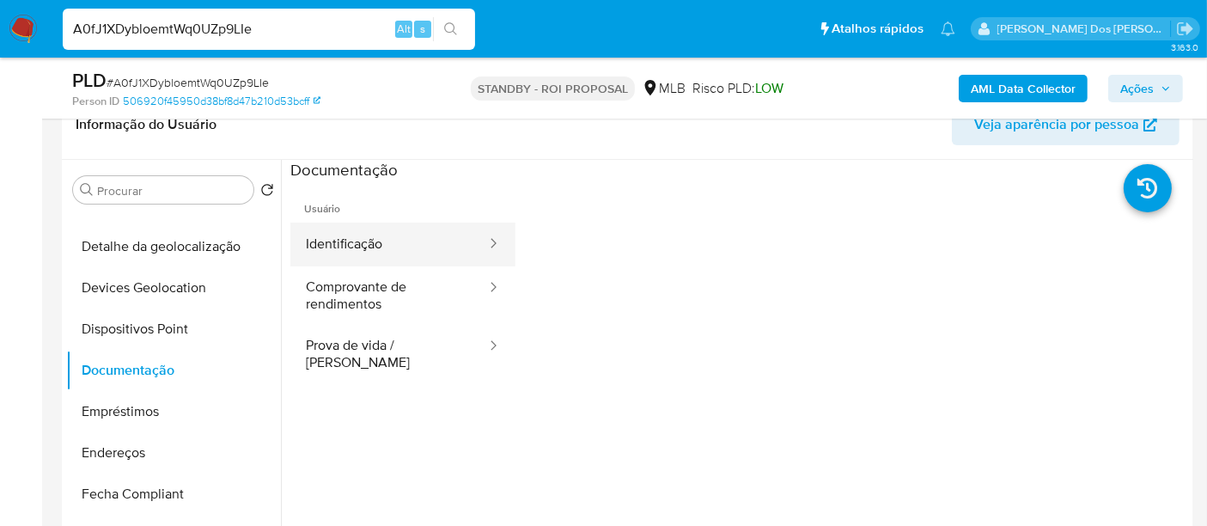
drag, startPoint x: 329, startPoint y: 249, endPoint x: 363, endPoint y: 258, distance: 35.4
click at [329, 249] on button "Identificação" at bounding box center [389, 244] width 198 height 44
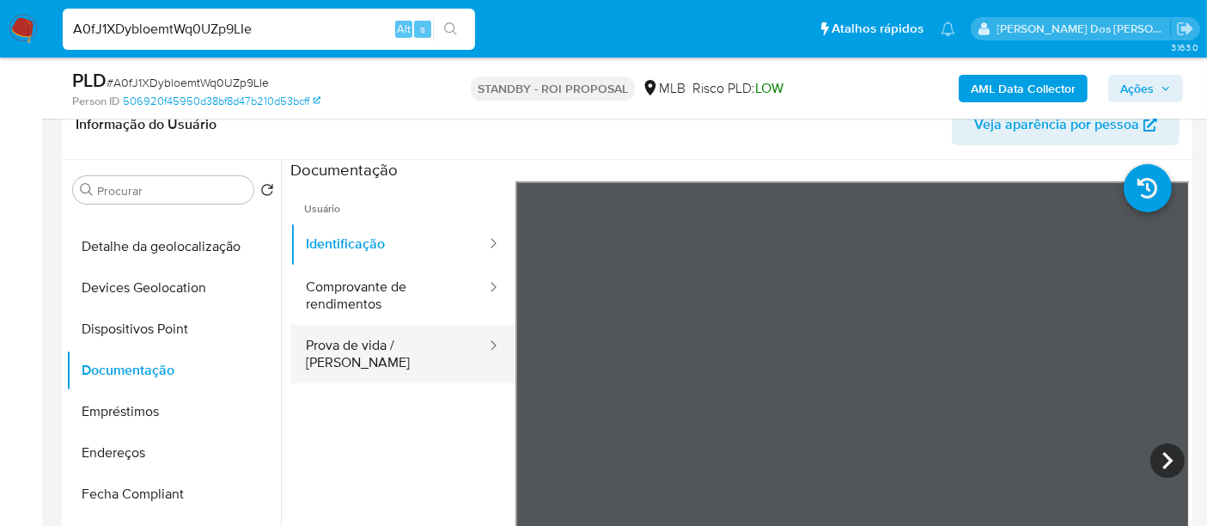
click at [333, 344] on button "Prova de vida / [PERSON_NAME]" at bounding box center [389, 354] width 198 height 58
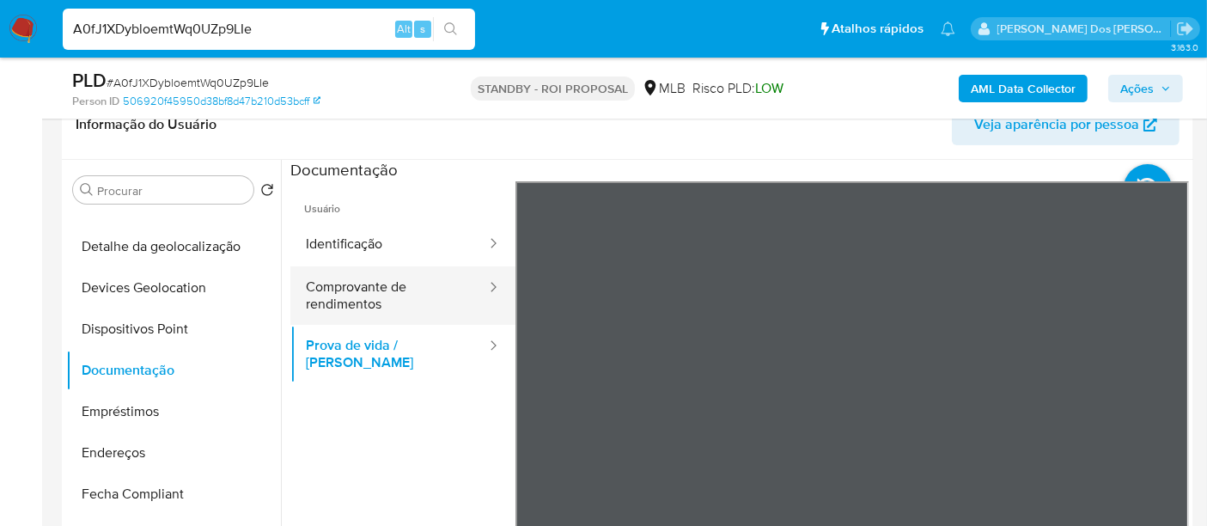
click at [350, 293] on button "Comprovante de rendimentos" at bounding box center [389, 295] width 198 height 58
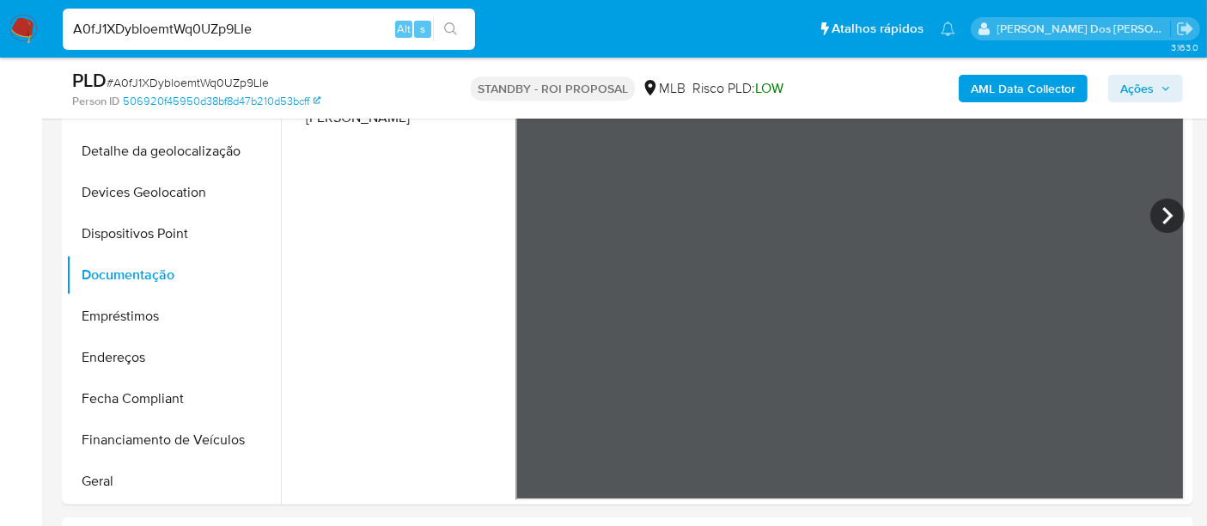
scroll to position [763, 0]
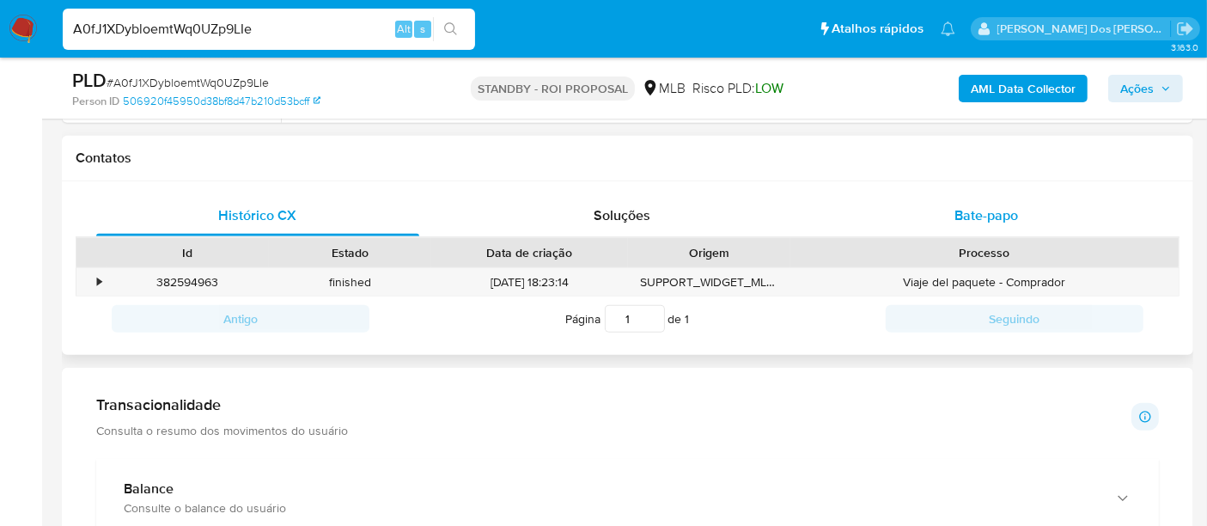
click at [996, 207] on span "Bate-papo" at bounding box center [986, 215] width 64 height 20
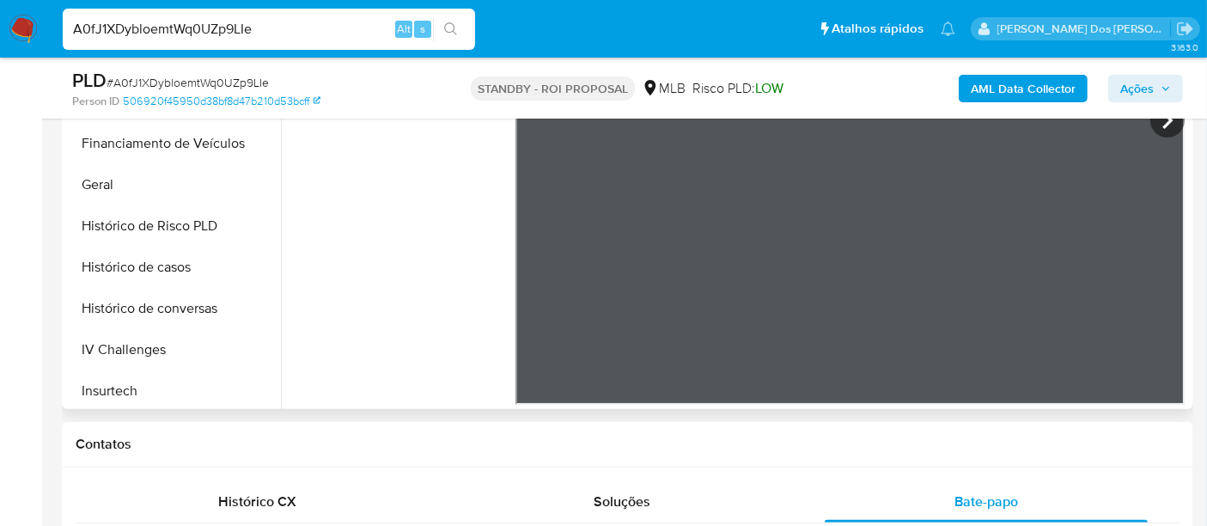
scroll to position [477, 0]
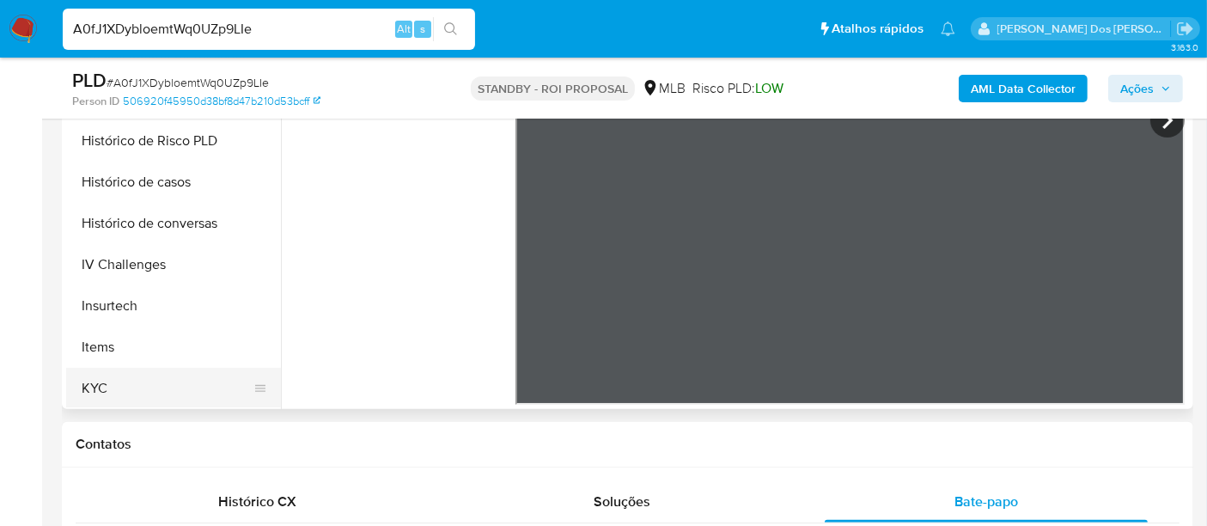
click at [101, 374] on button "KYC" at bounding box center [166, 388] width 201 height 41
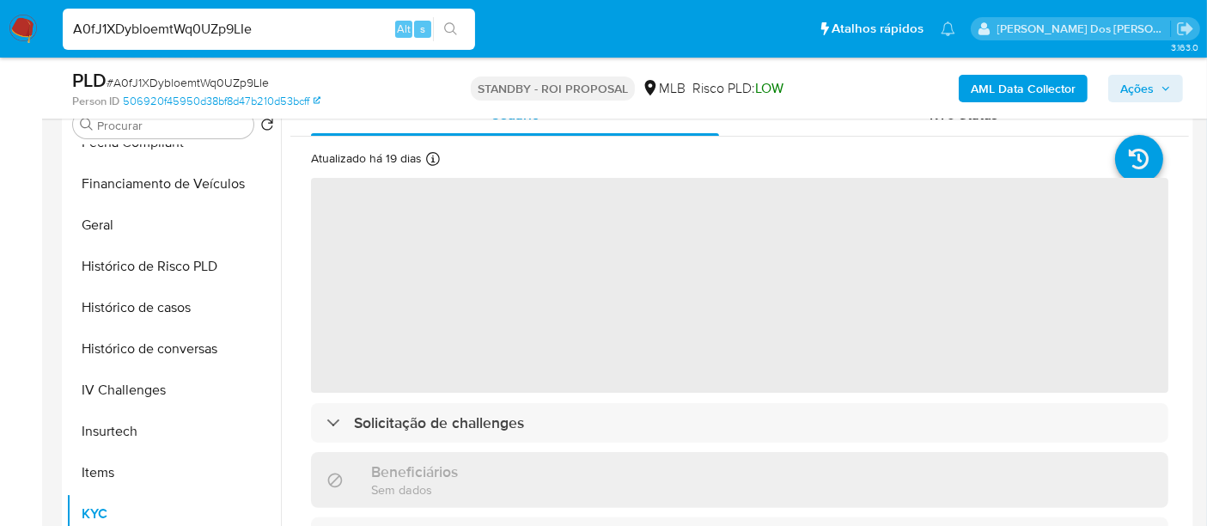
scroll to position [286, 0]
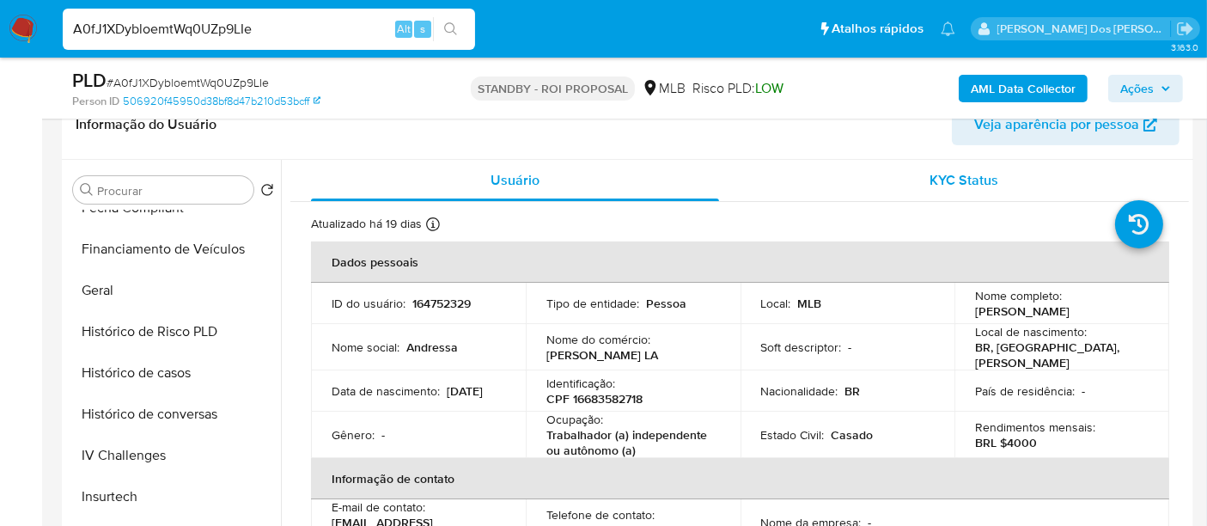
click at [966, 184] on span "KYC Status" at bounding box center [964, 180] width 69 height 20
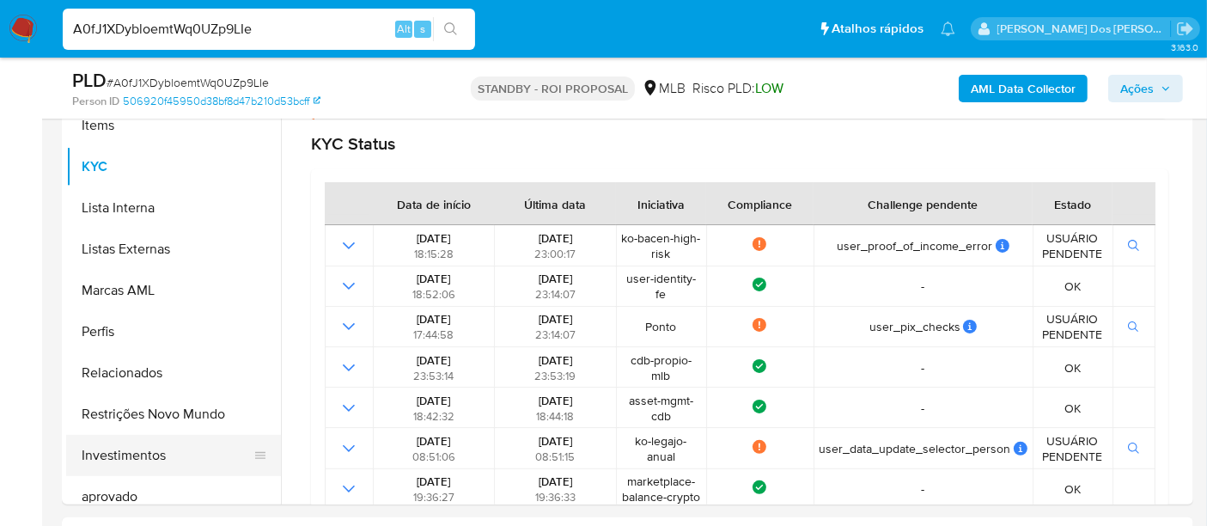
scroll to position [859, 0]
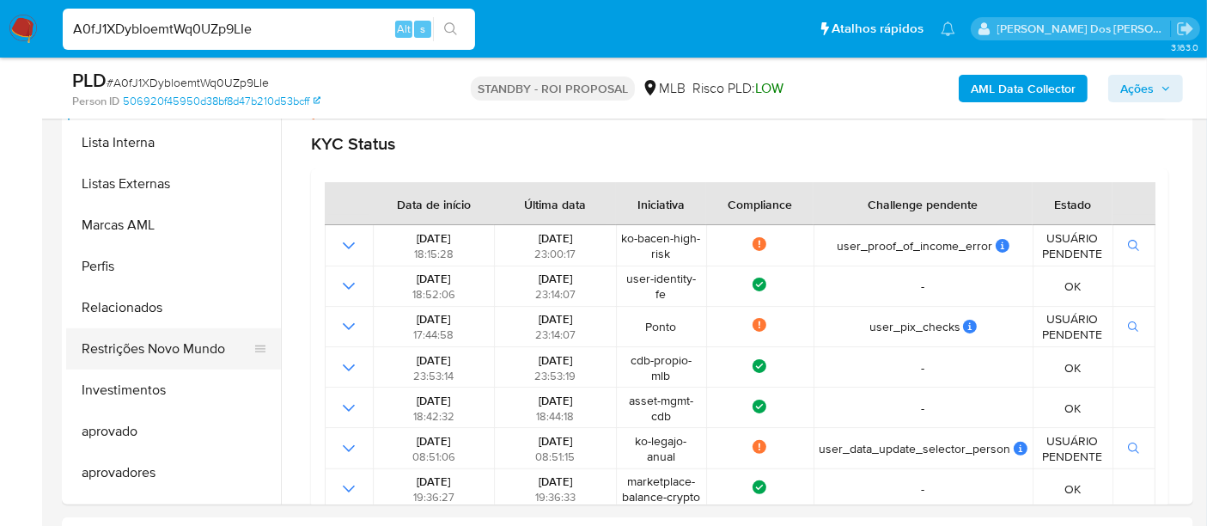
click at [184, 352] on button "Restrições Novo Mundo" at bounding box center [166, 348] width 201 height 41
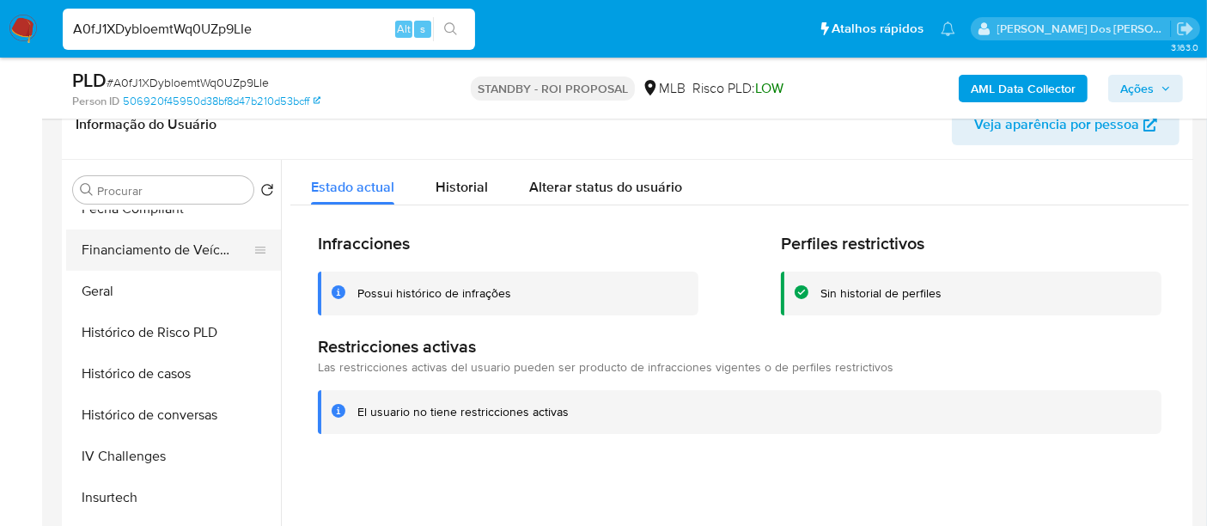
scroll to position [381, 0]
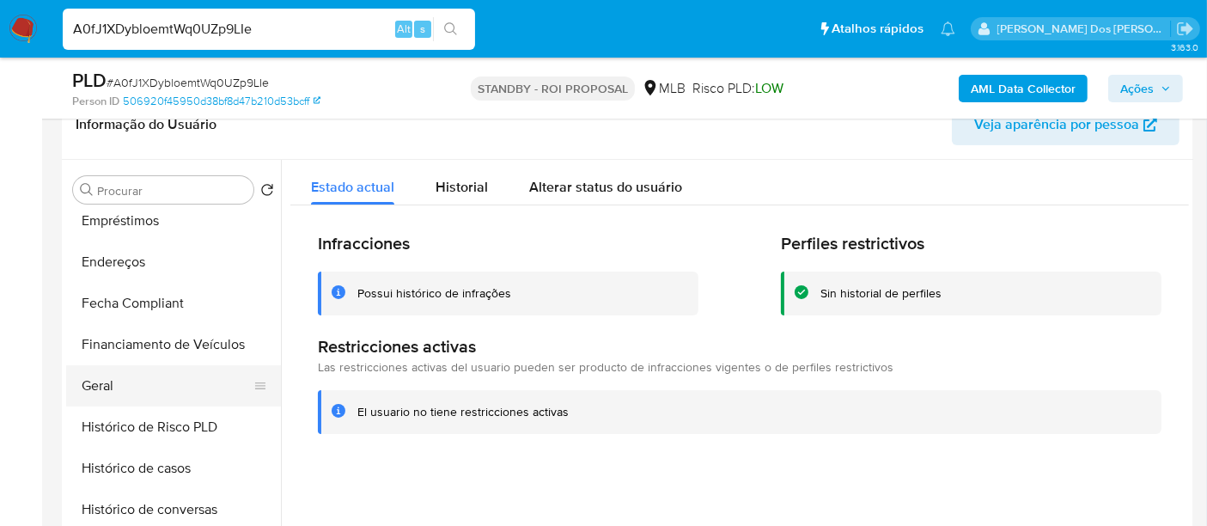
click at [96, 386] on button "Geral" at bounding box center [166, 385] width 201 height 41
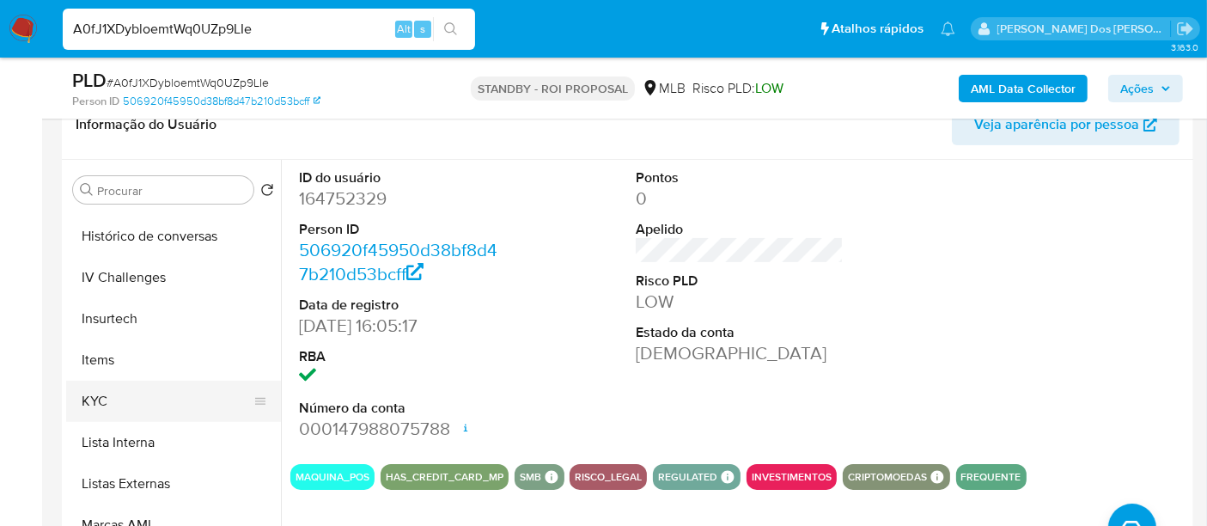
scroll to position [667, 0]
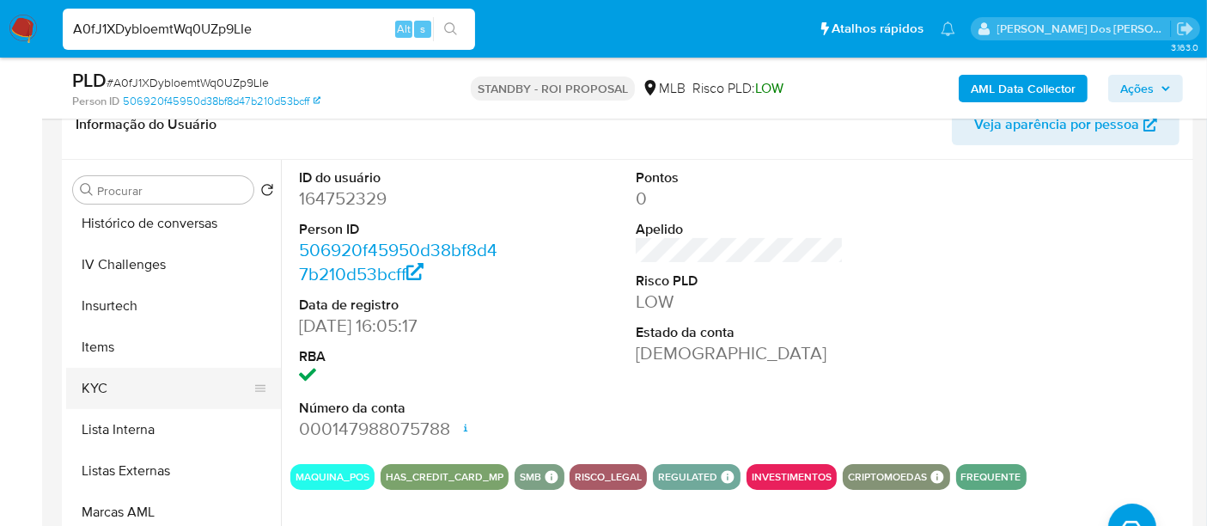
click at [86, 387] on button "KYC" at bounding box center [166, 388] width 201 height 41
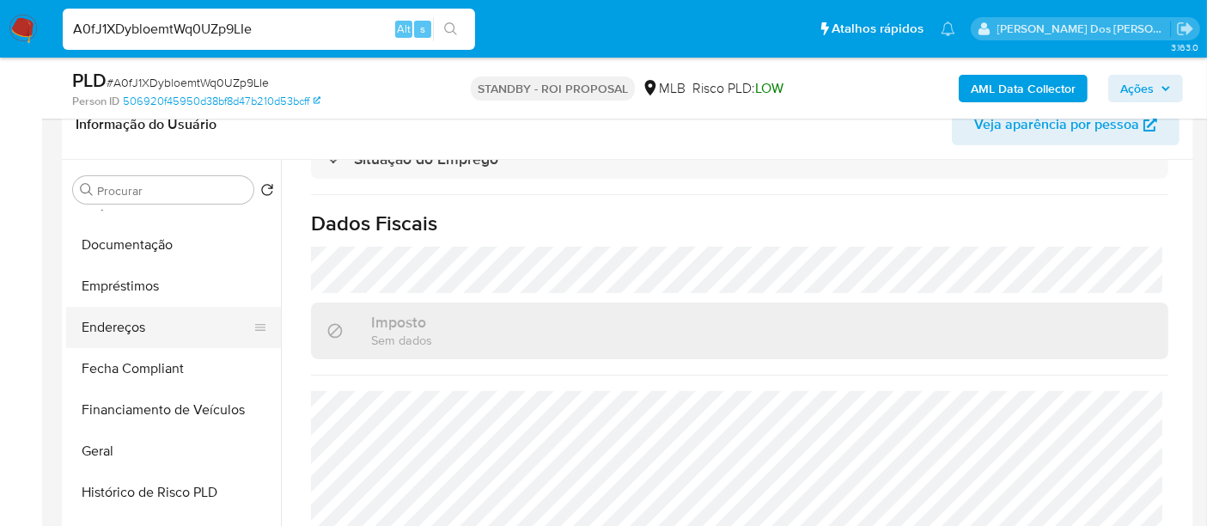
scroll to position [286, 0]
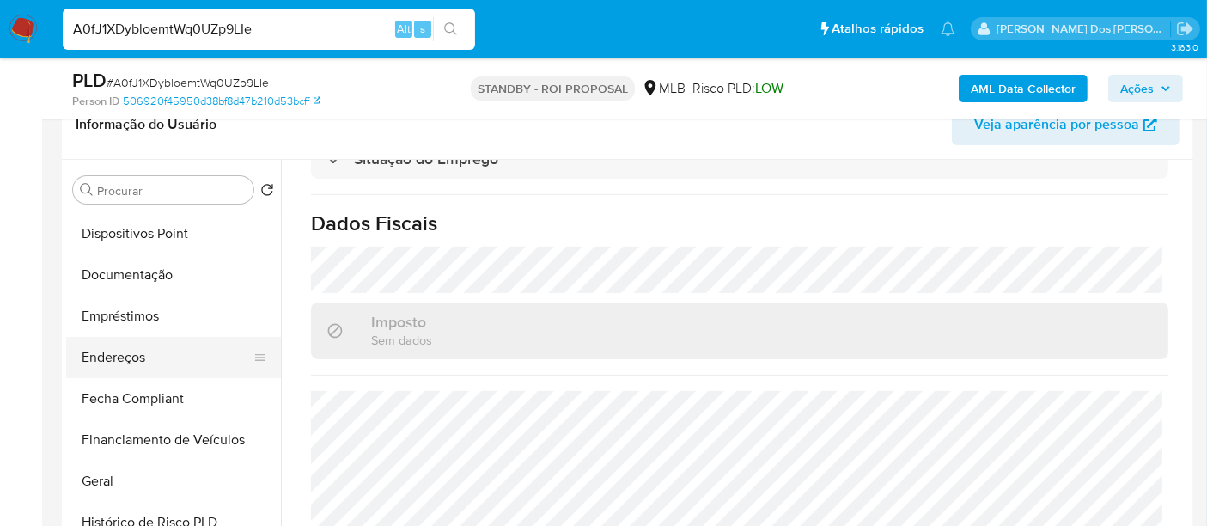
click at [119, 365] on button "Endereços" at bounding box center [166, 357] width 201 height 41
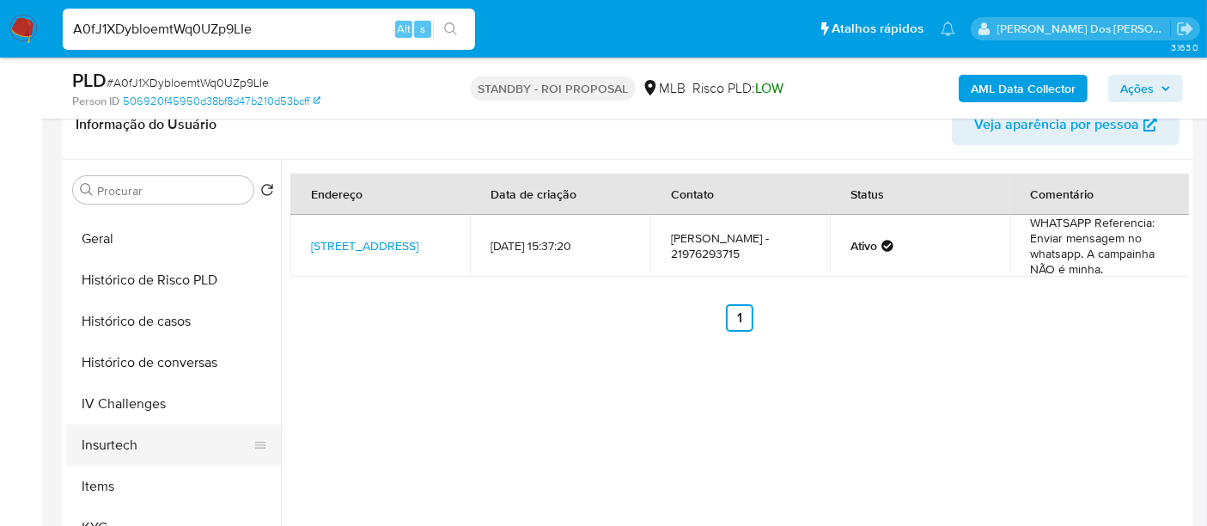
scroll to position [572, 0]
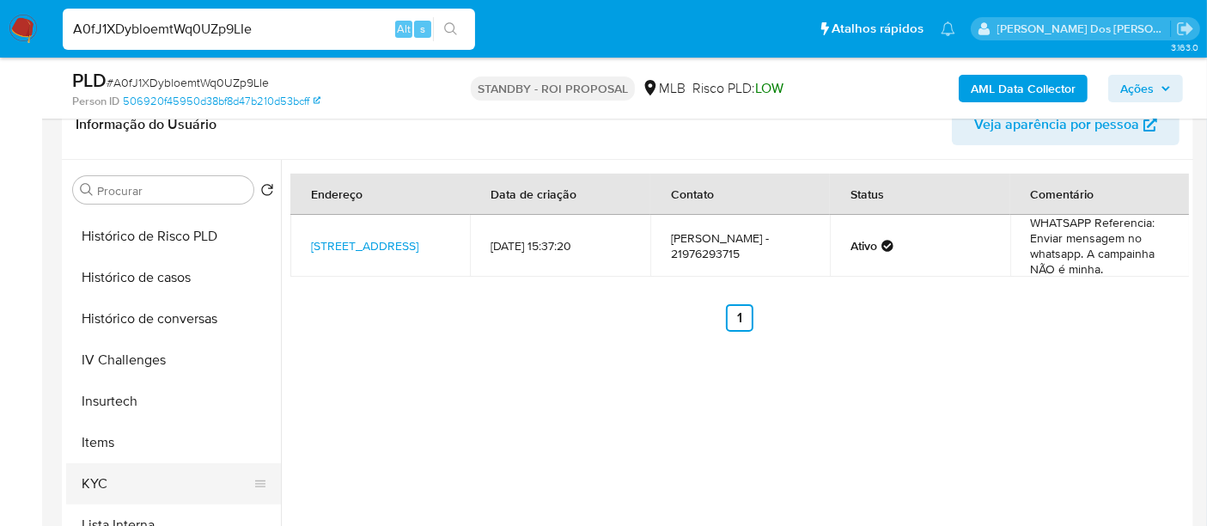
click at [98, 475] on button "KYC" at bounding box center [166, 483] width 201 height 41
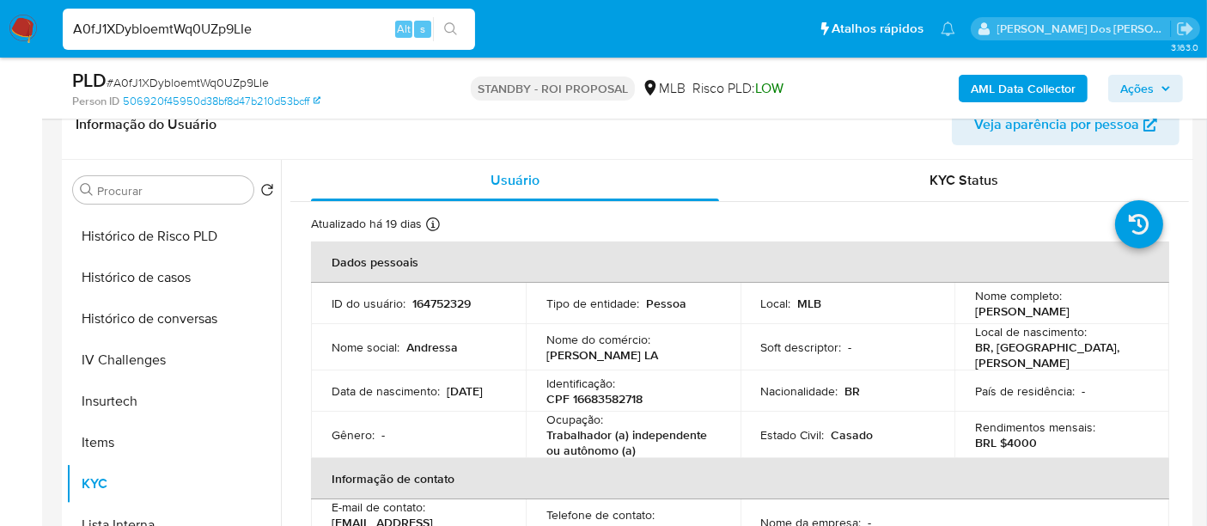
click at [252, 35] on input "A0fJ1XDybloemtWq0UZp9LIe" at bounding box center [269, 29] width 412 height 22
paste input "42lJigDtkopJk5BgOg7XUfoO"
type input "42lJigDtkopJk5BgOg7XUfoO"
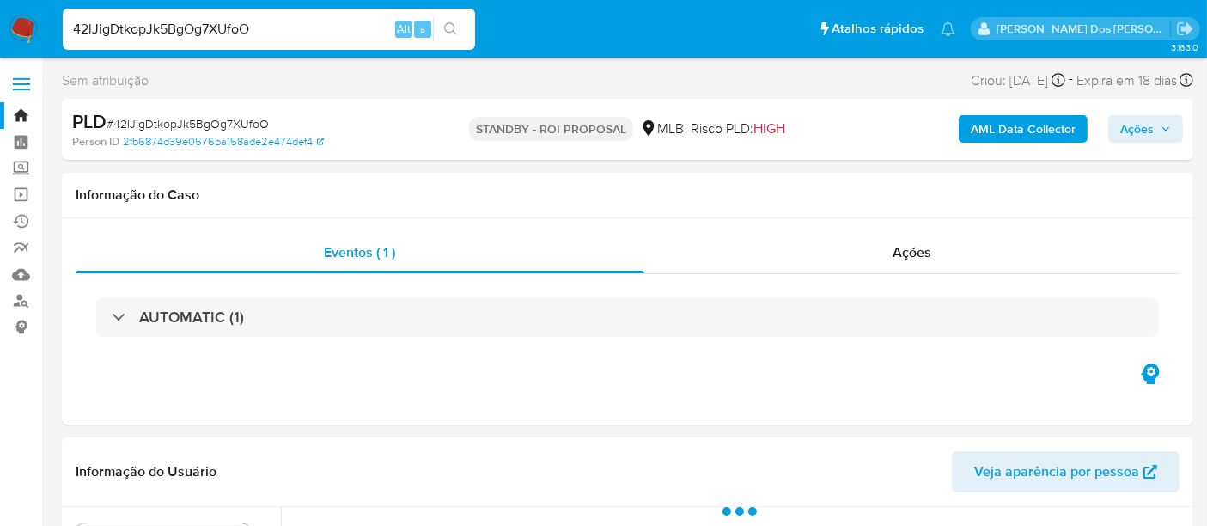
select select "10"
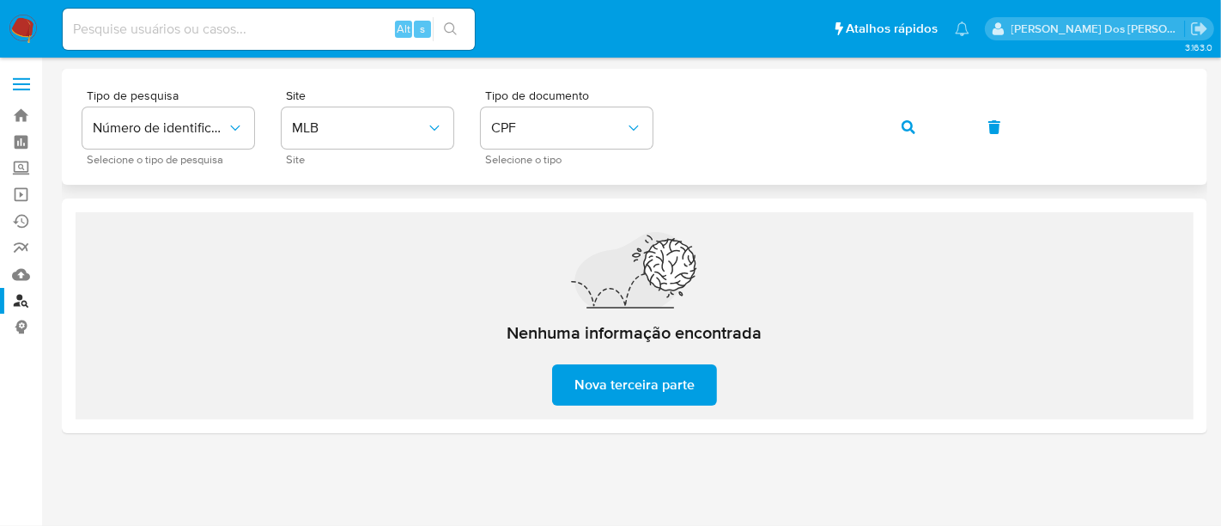
click at [905, 134] on span "button" at bounding box center [909, 127] width 14 height 38
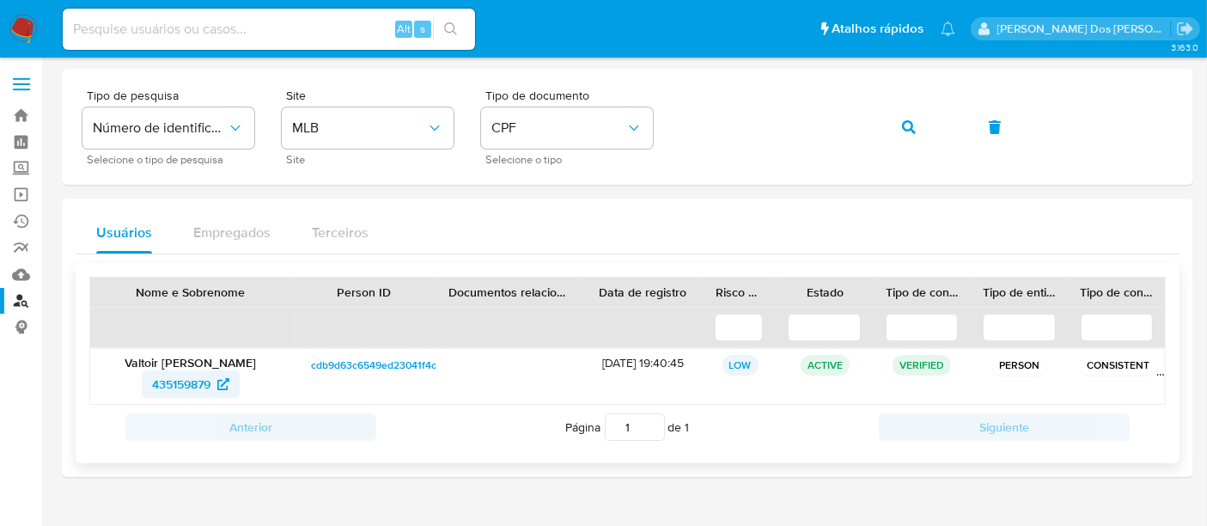
click at [172, 379] on span "435159879" at bounding box center [181, 383] width 58 height 27
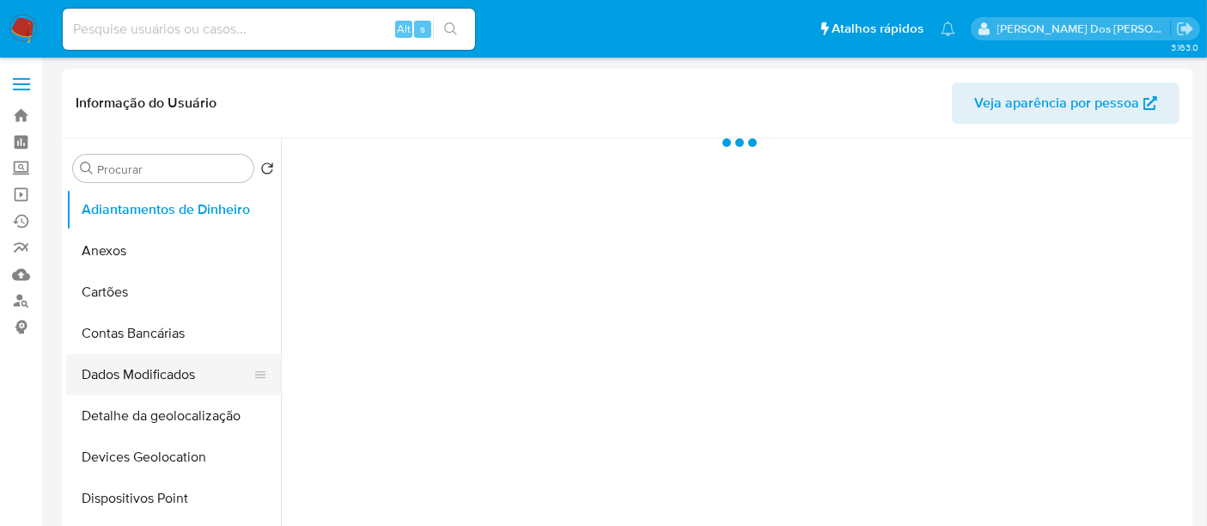
select select "10"
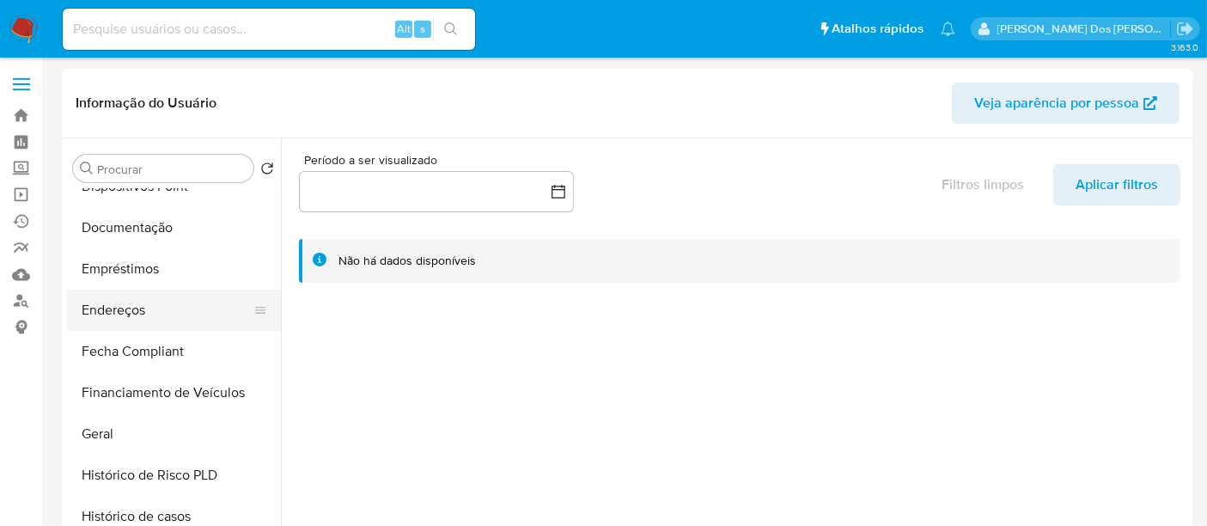
scroll to position [381, 0]
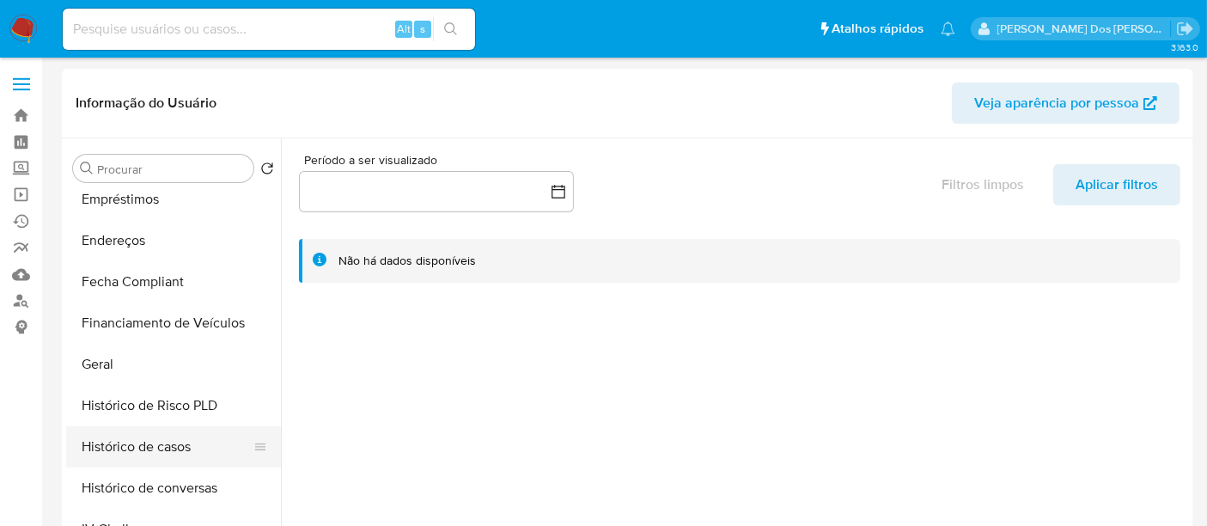
click at [155, 441] on button "Histórico de casos" at bounding box center [166, 446] width 201 height 41
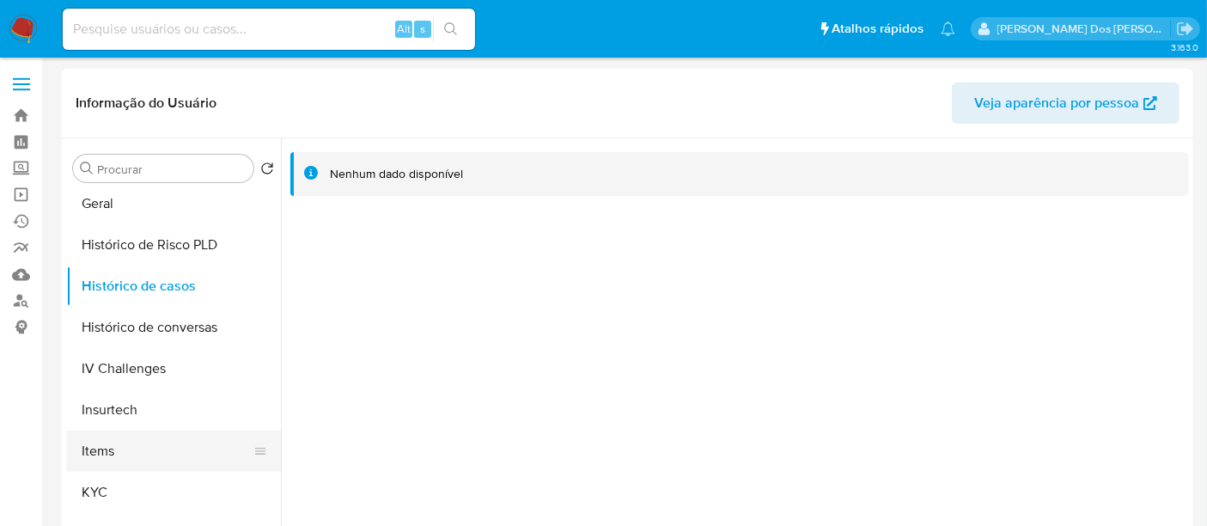
scroll to position [572, 0]
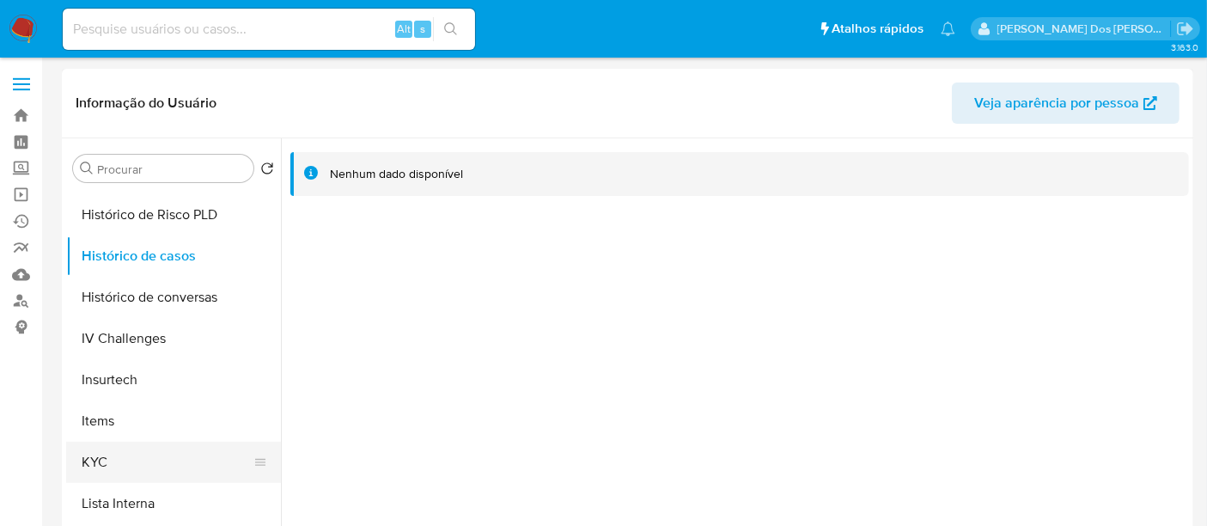
click at [100, 455] on button "KYC" at bounding box center [166, 461] width 201 height 41
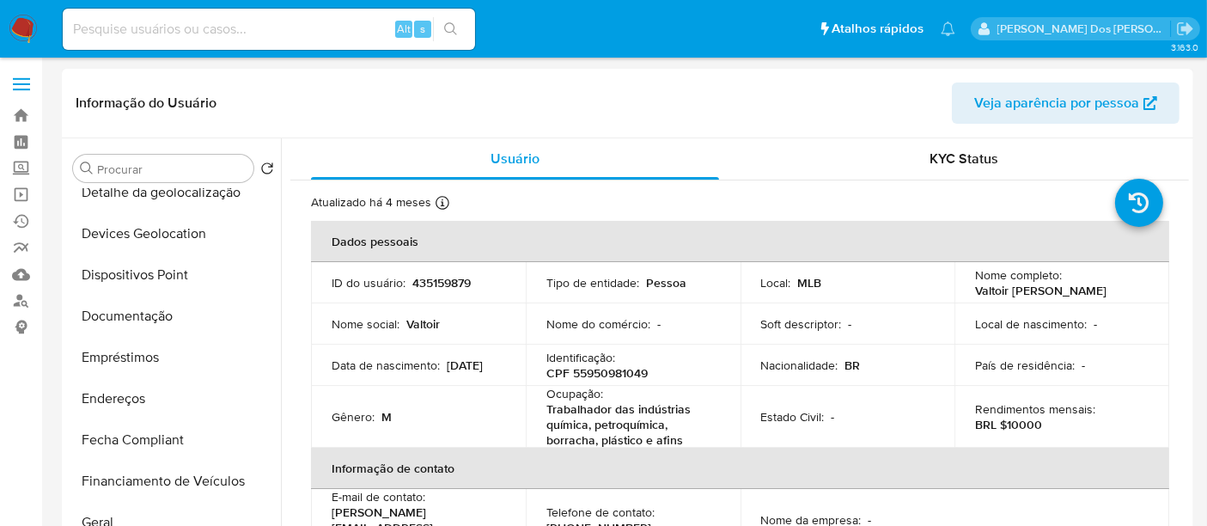
scroll to position [191, 0]
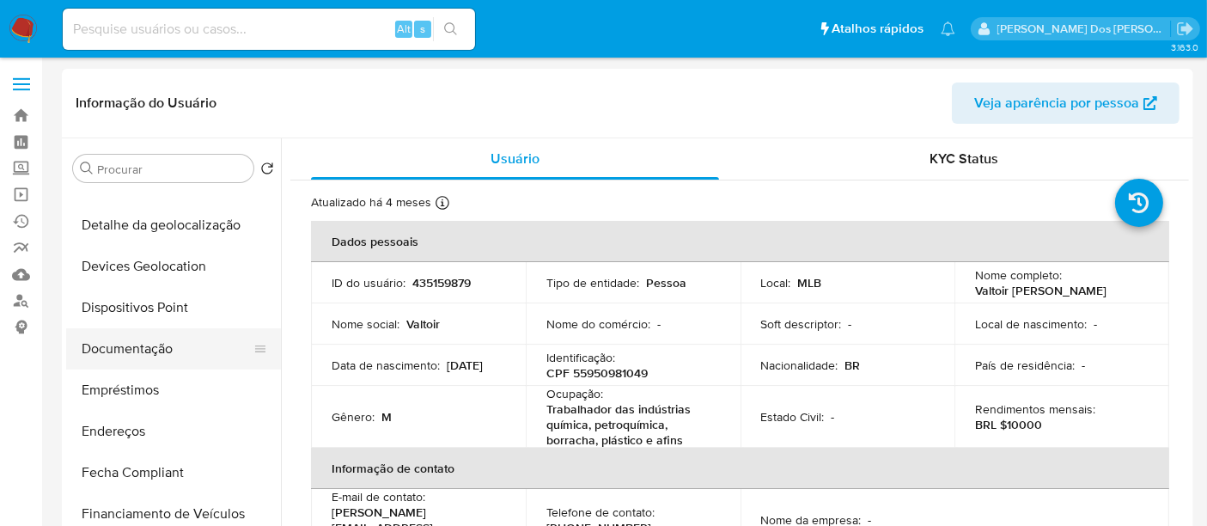
click at [147, 344] on button "Documentação" at bounding box center [166, 348] width 201 height 41
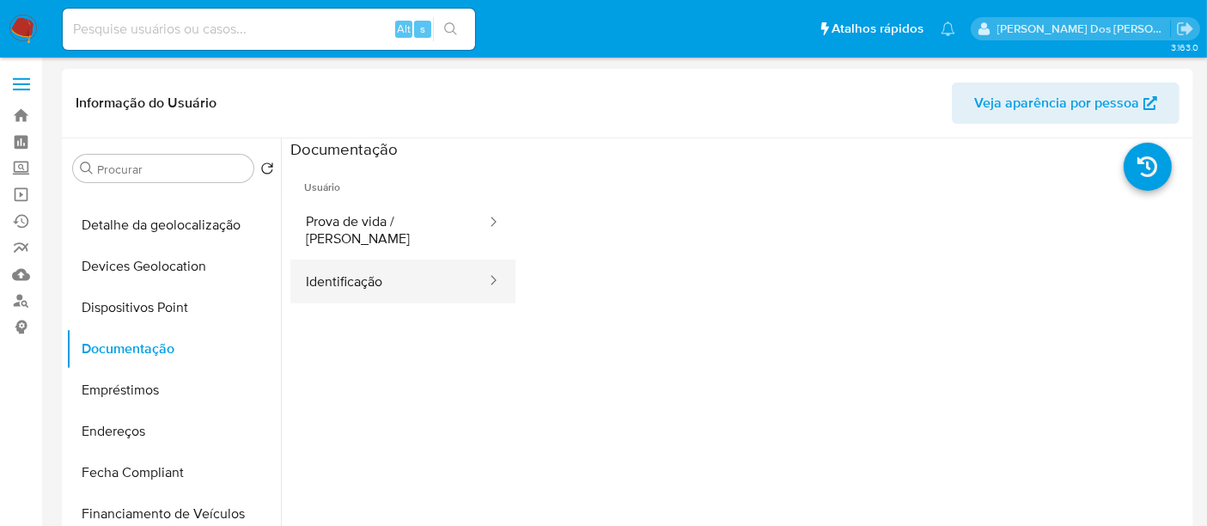
click at [347, 263] on button "Identificação" at bounding box center [389, 281] width 198 height 44
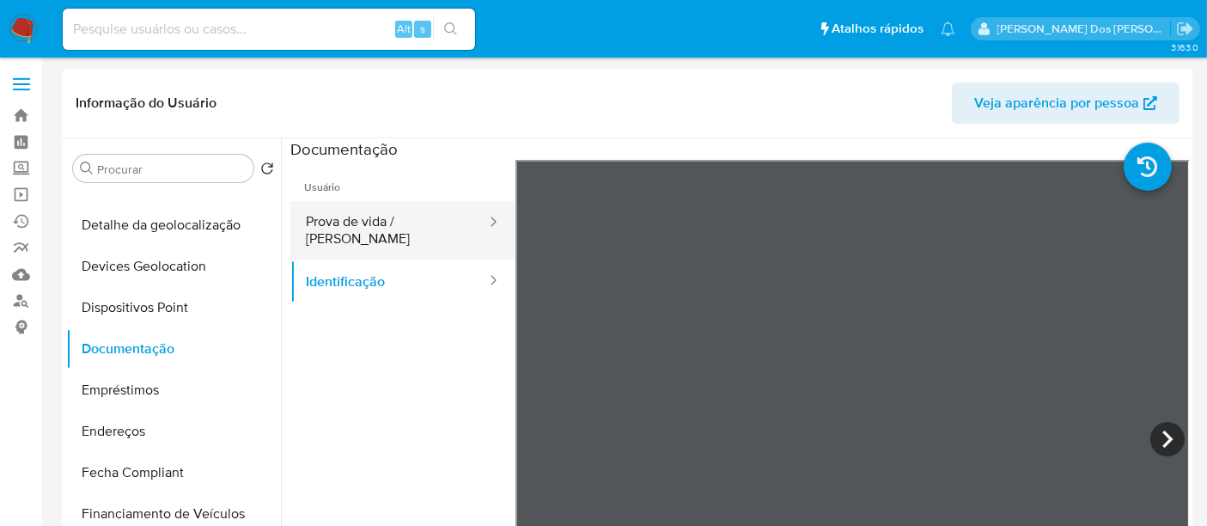
click at [397, 227] on button "Prova de vida / [PERSON_NAME]" at bounding box center [389, 230] width 198 height 58
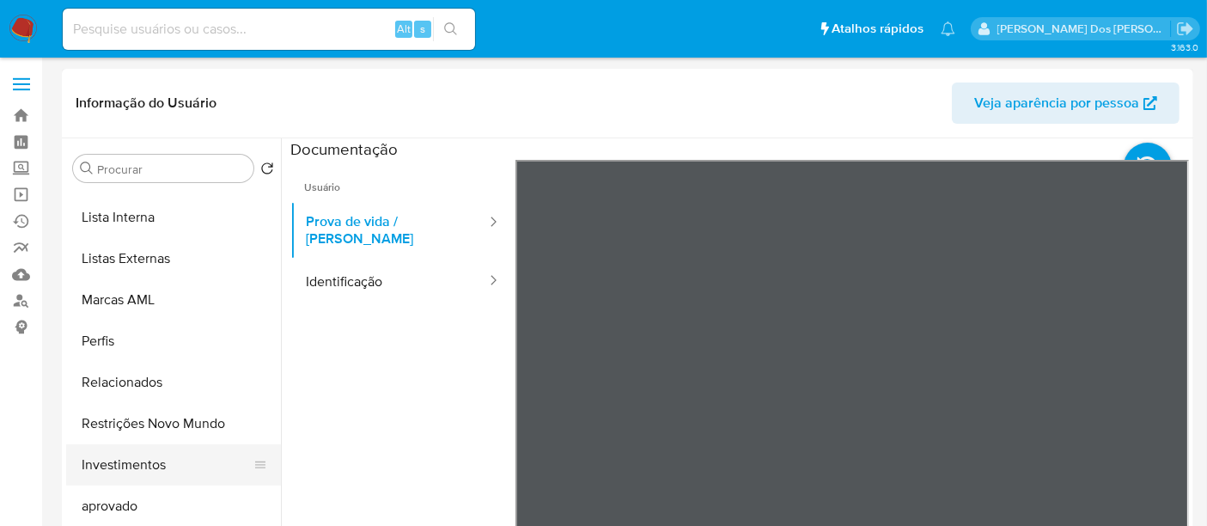
scroll to position [931, 0]
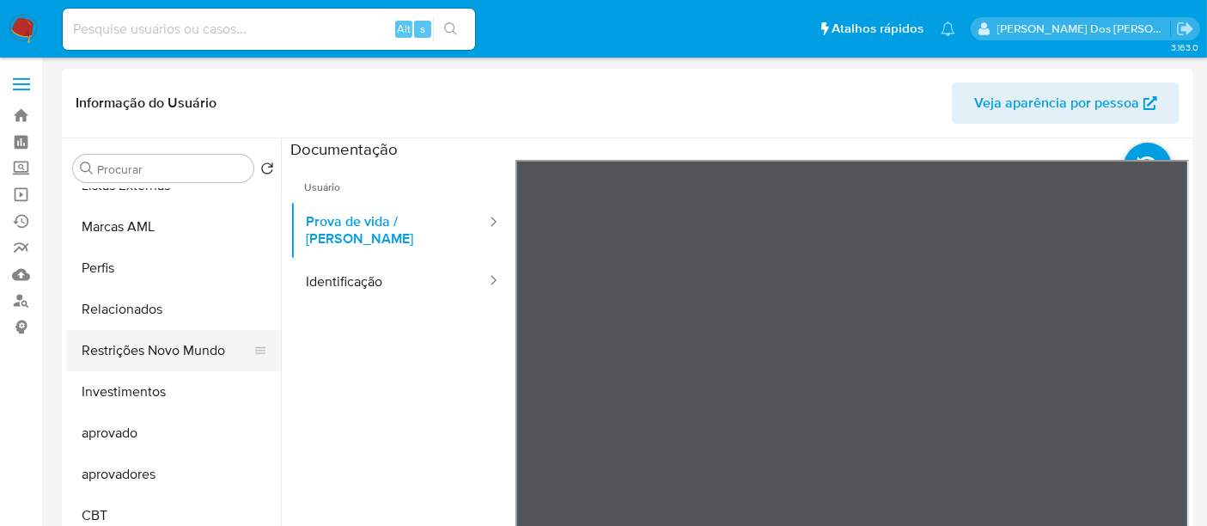
click at [186, 343] on button "Restrições Novo Mundo" at bounding box center [166, 350] width 201 height 41
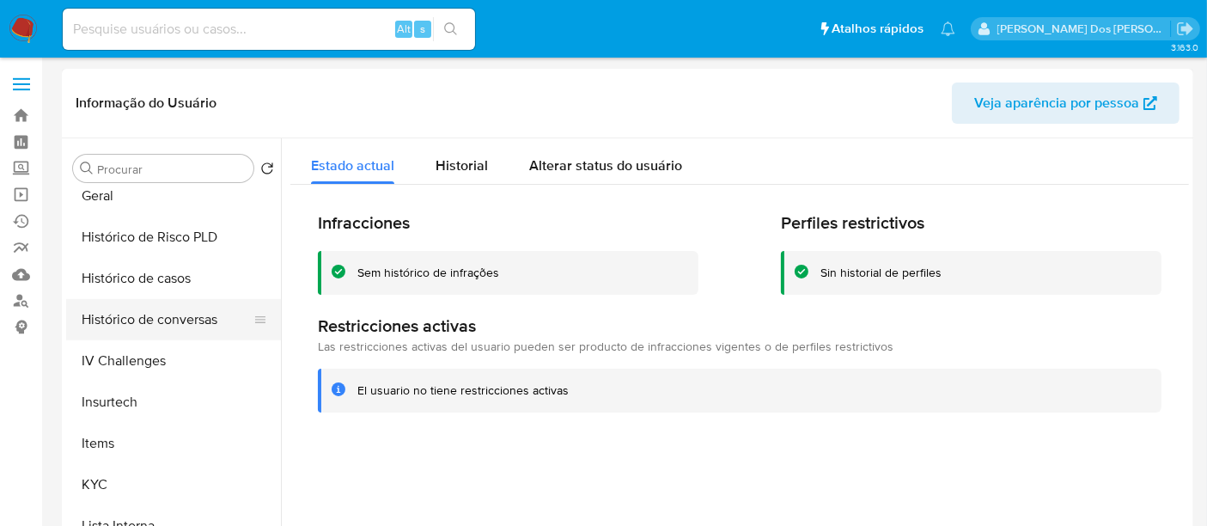
scroll to position [453, 0]
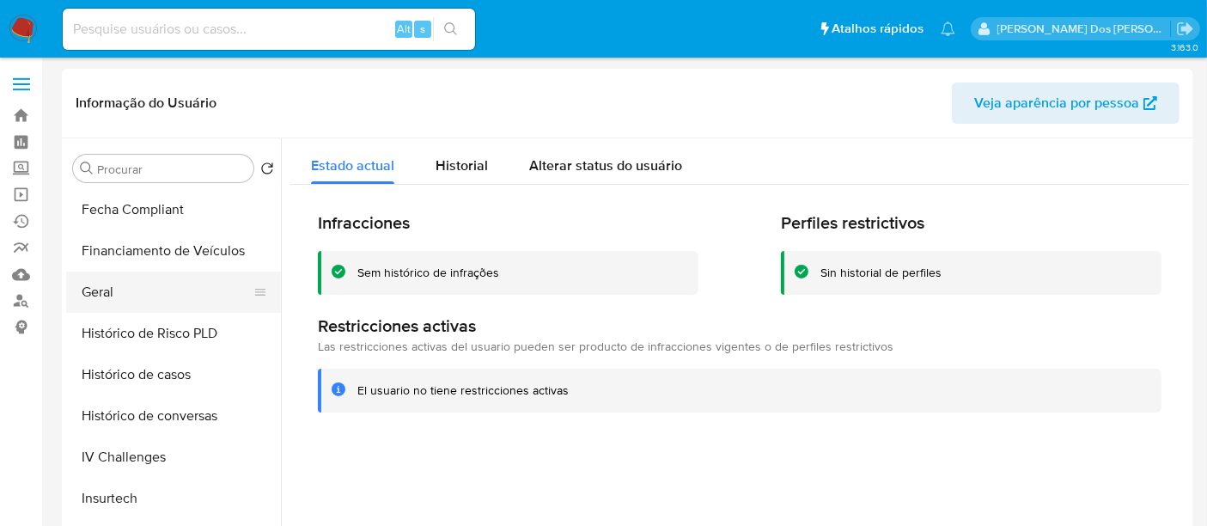
click at [100, 301] on button "Geral" at bounding box center [166, 291] width 201 height 41
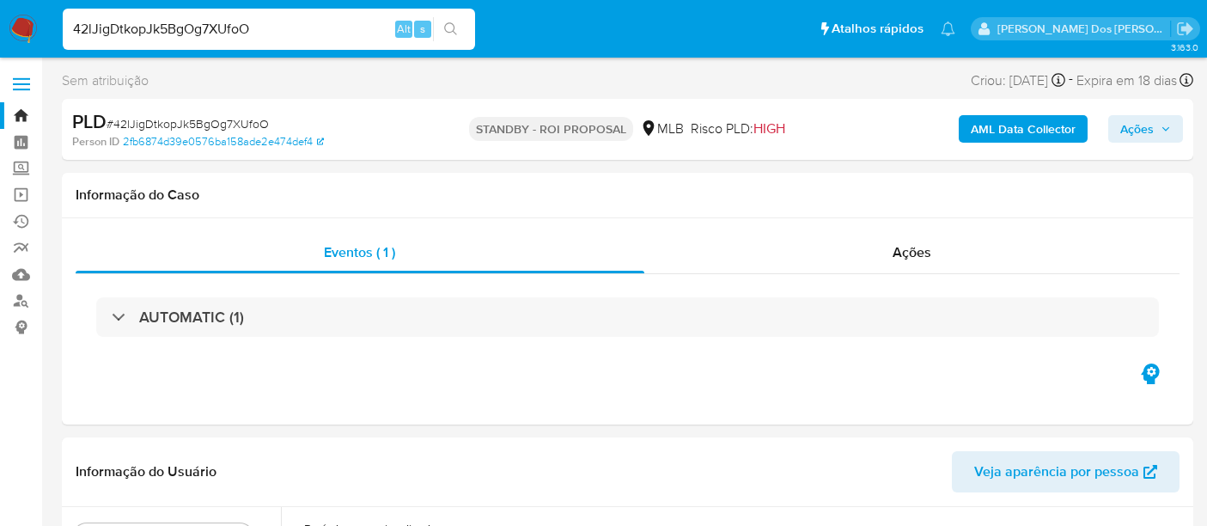
select select "10"
click at [193, 22] on input "42lJigDtkopJk5BgOg7XUfoO" at bounding box center [269, 29] width 412 height 22
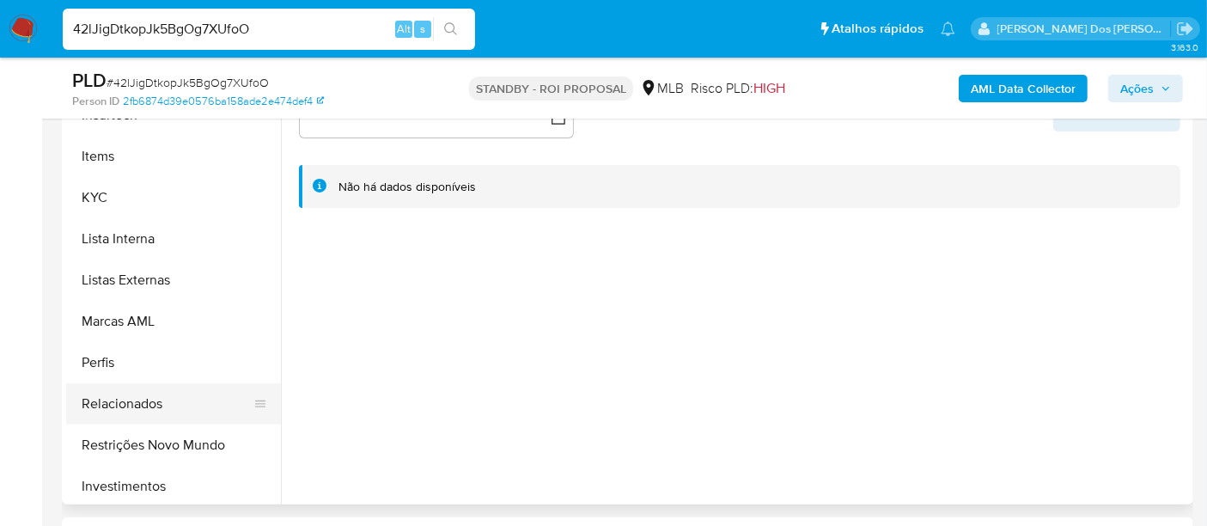
scroll to position [667, 0]
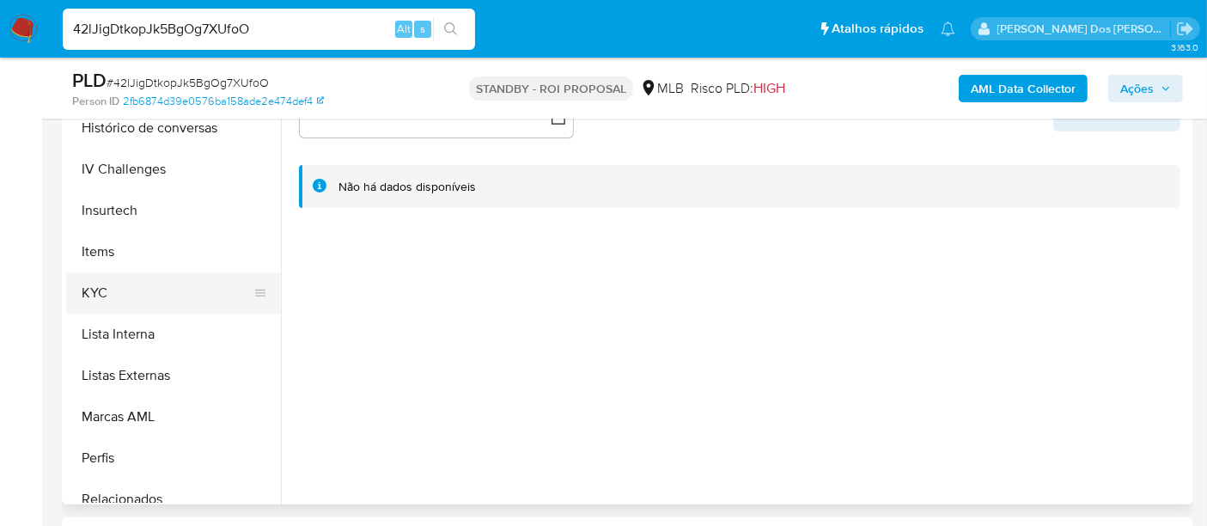
click at [100, 295] on button "KYC" at bounding box center [166, 292] width 201 height 41
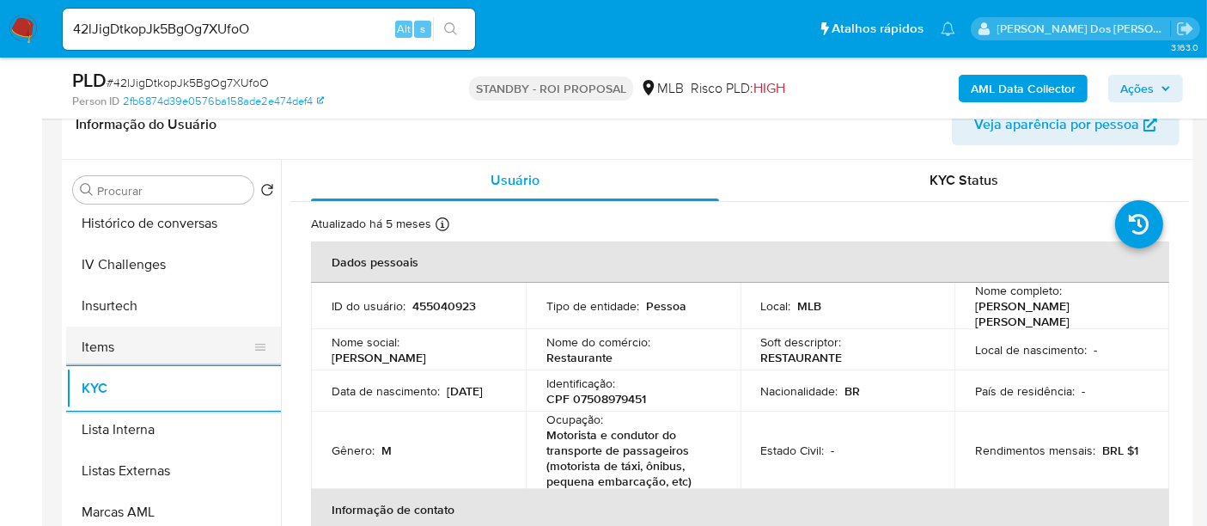
scroll to position [572, 0]
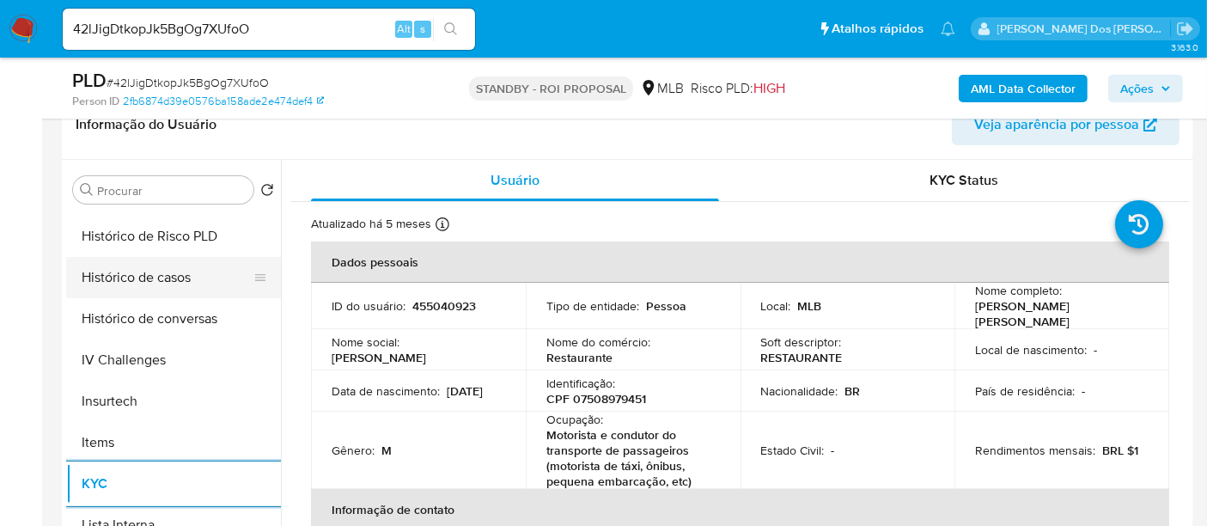
click at [130, 276] on button "Histórico de casos" at bounding box center [166, 277] width 201 height 41
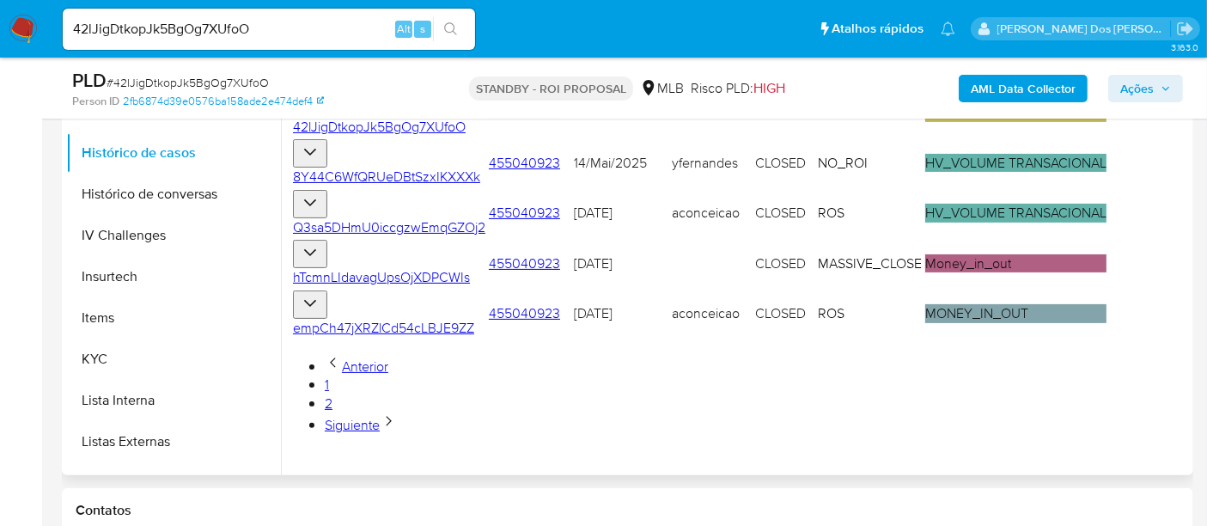
scroll to position [381, 0]
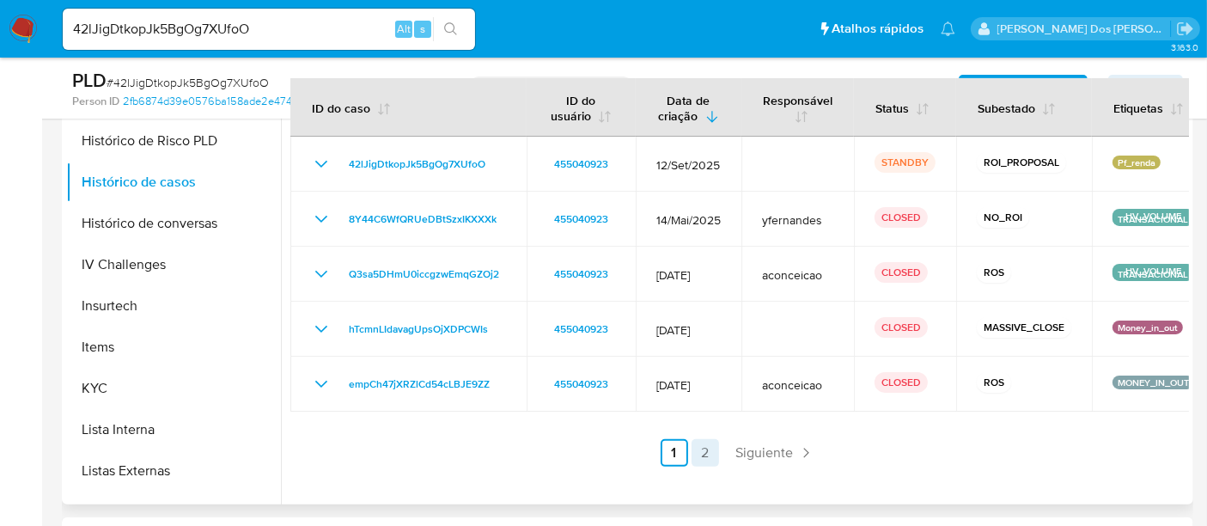
click at [706, 447] on link "2" at bounding box center [704, 452] width 27 height 27
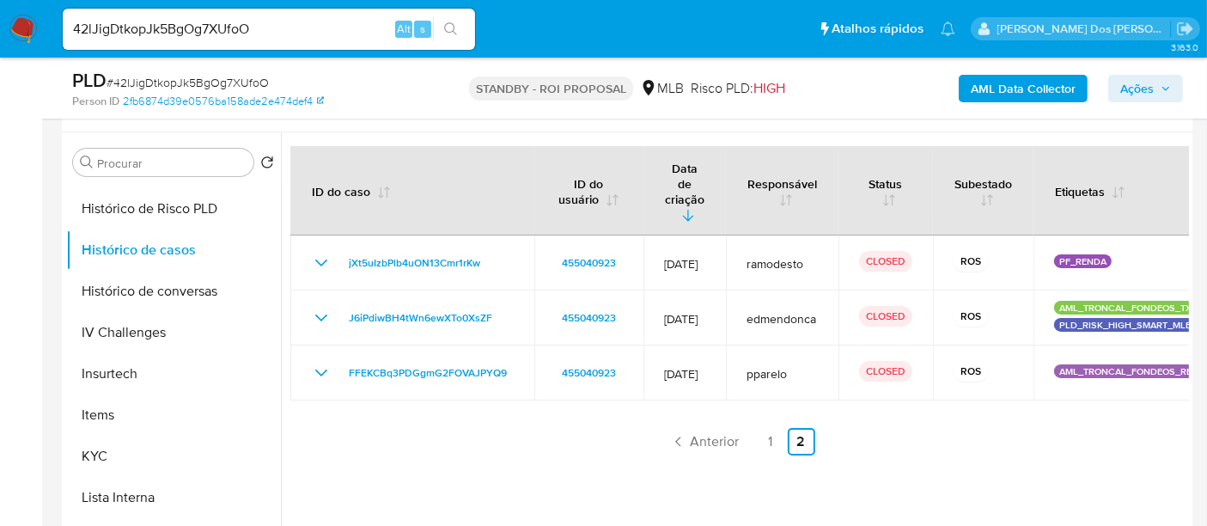
scroll to position [286, 0]
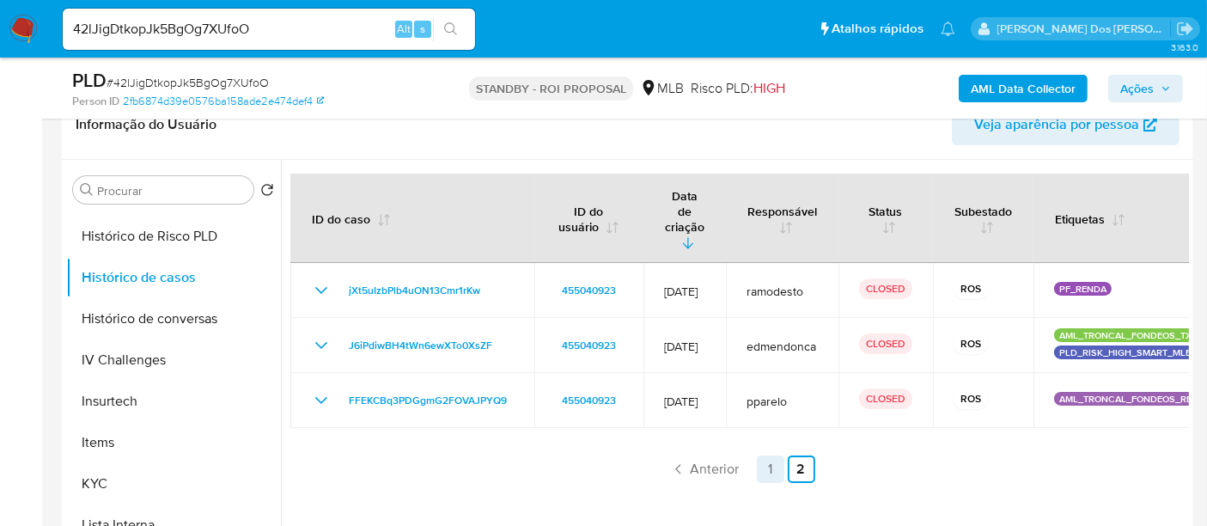
click at [759, 455] on link "1" at bounding box center [770, 468] width 27 height 27
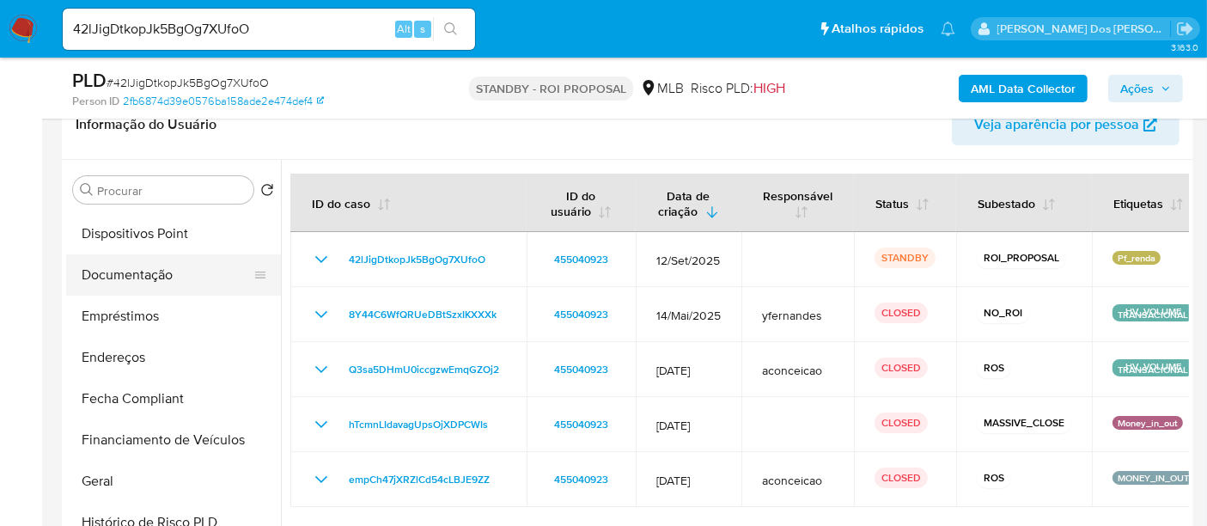
click at [142, 279] on button "Documentação" at bounding box center [166, 274] width 201 height 41
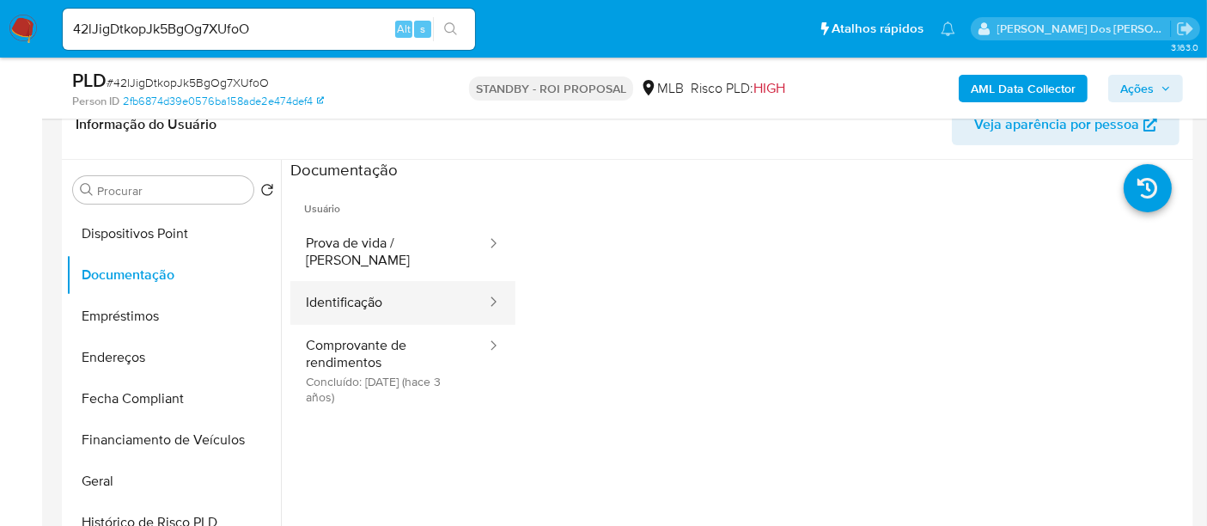
click at [333, 281] on button "Identificação" at bounding box center [389, 303] width 198 height 44
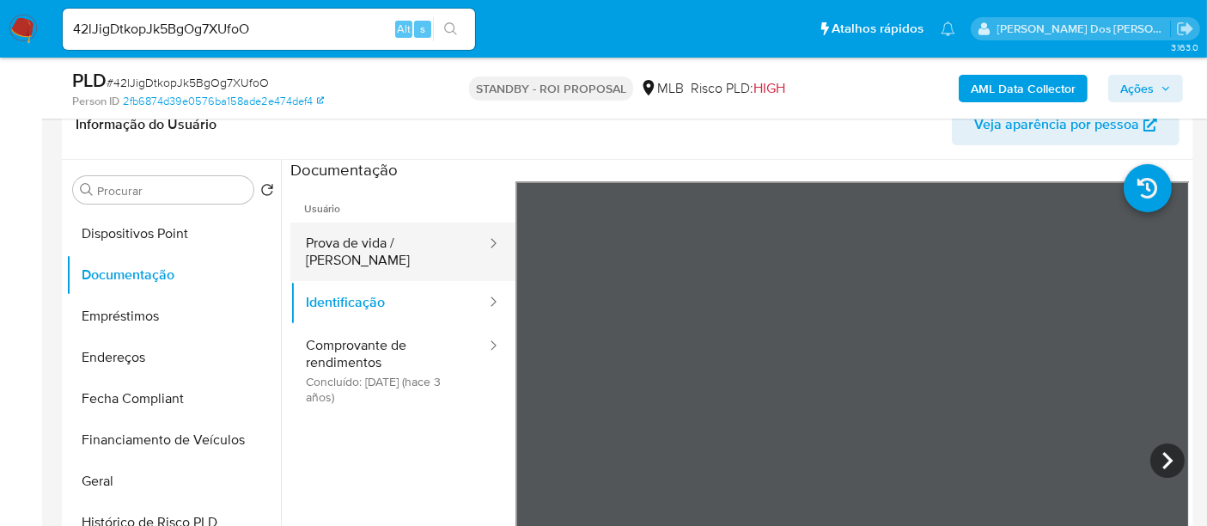
click at [371, 241] on button "Prova de vida / Selfie" at bounding box center [389, 251] width 198 height 58
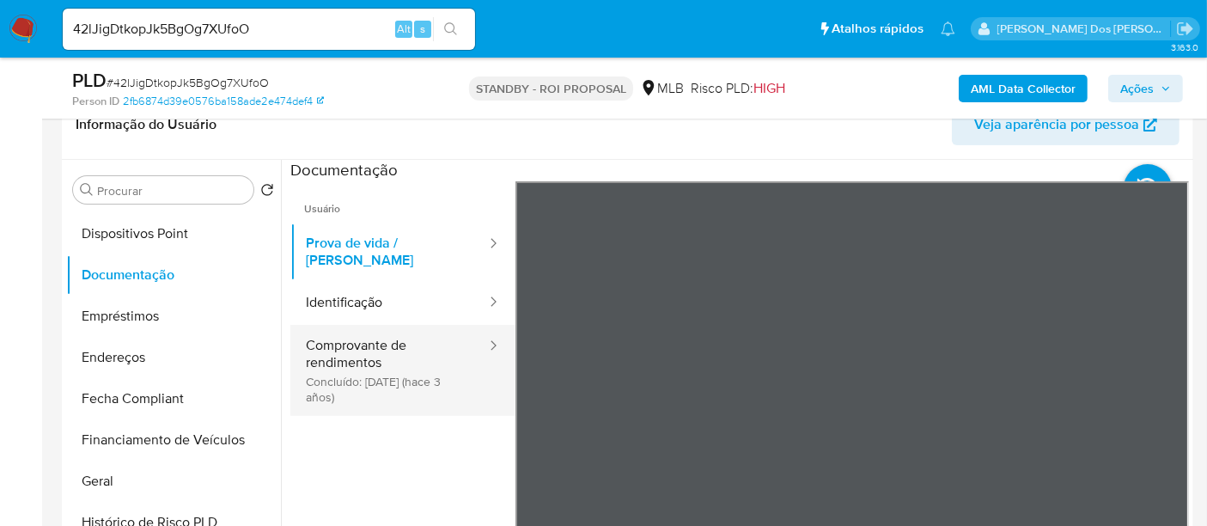
click at [386, 362] on button "Comprovante de rendimentos Concluído: 28/07/2022 (hace 3 años)" at bounding box center [389, 370] width 198 height 91
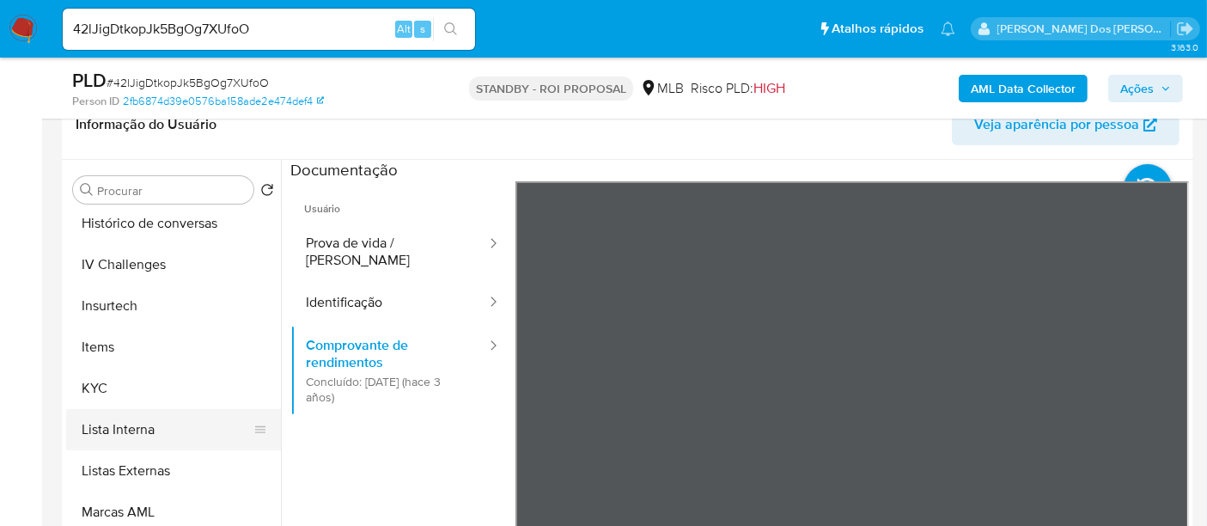
scroll to position [931, 0]
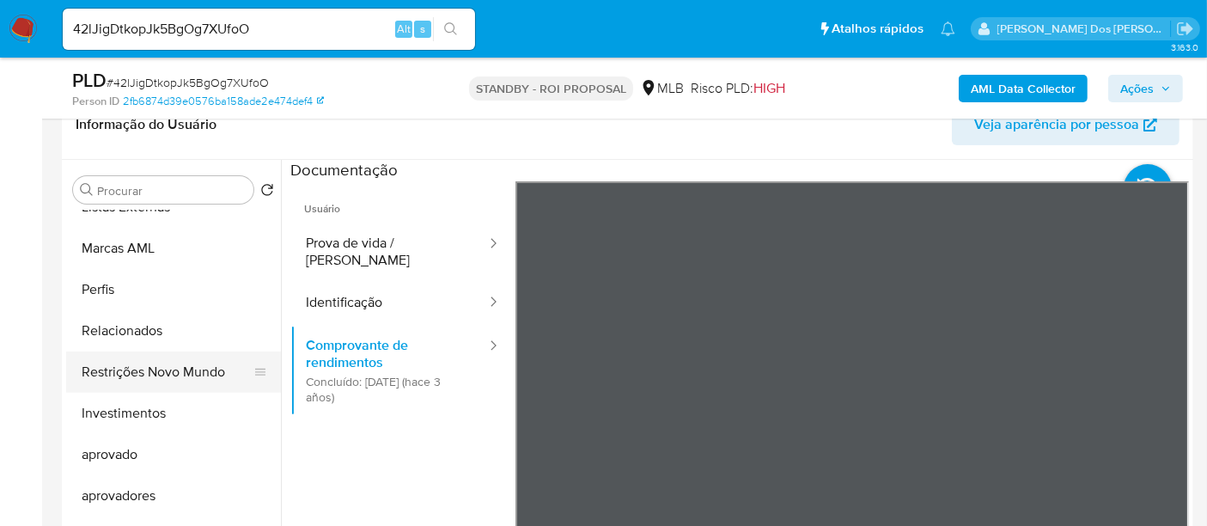
click at [169, 380] on button "Restrições Novo Mundo" at bounding box center [166, 371] width 201 height 41
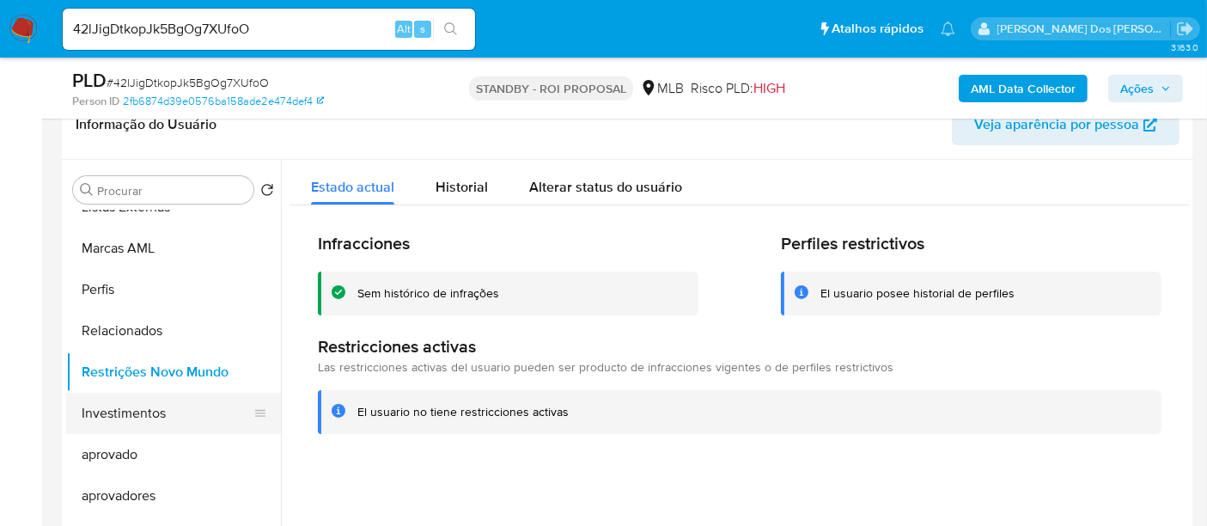
scroll to position [453, 0]
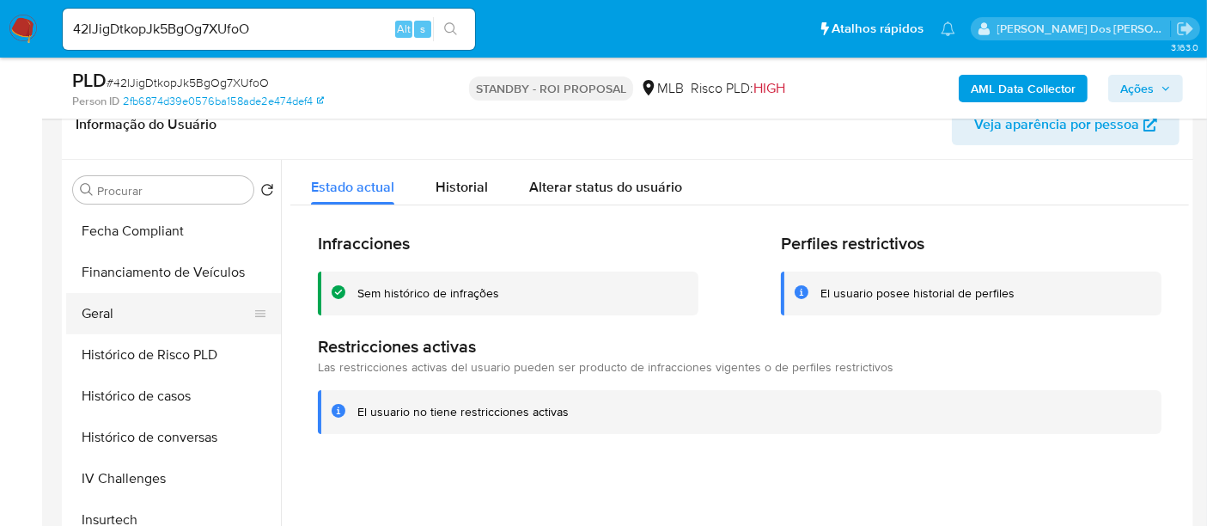
click at [106, 311] on button "Geral" at bounding box center [166, 313] width 201 height 41
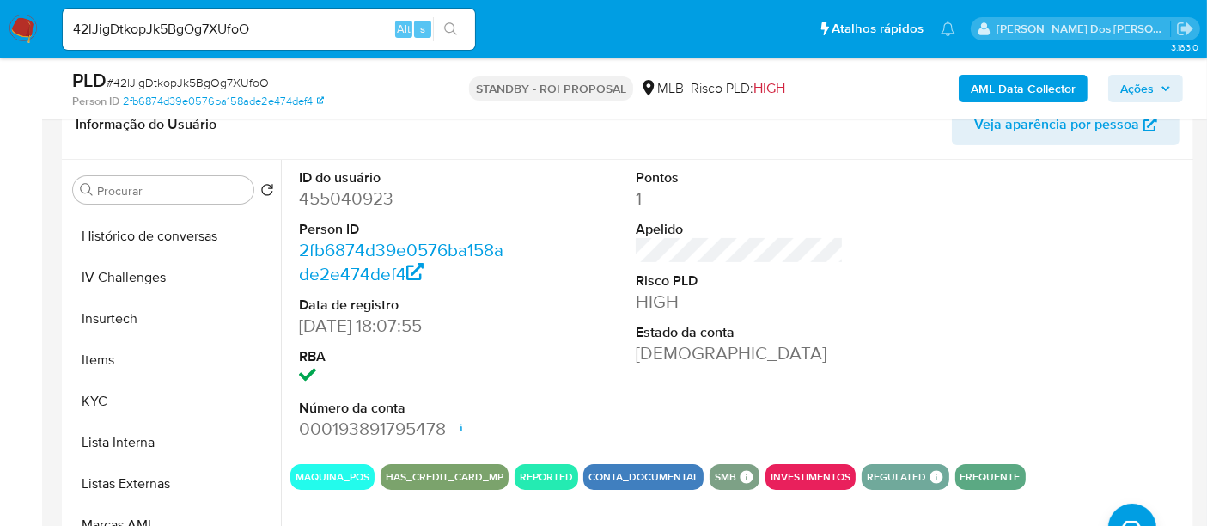
scroll to position [836, 0]
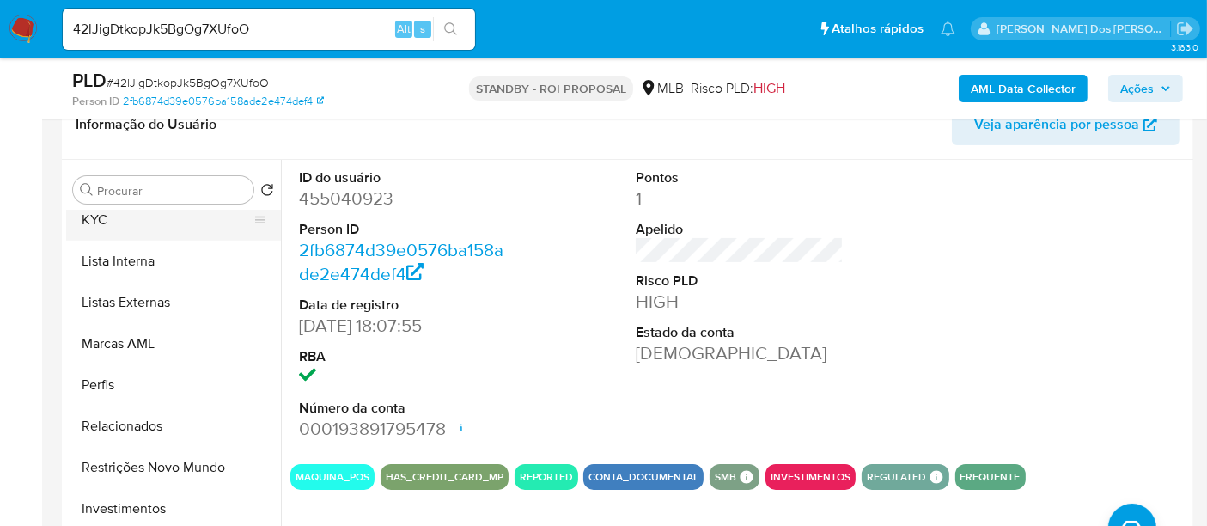
click at [98, 227] on button "KYC" at bounding box center [166, 219] width 201 height 41
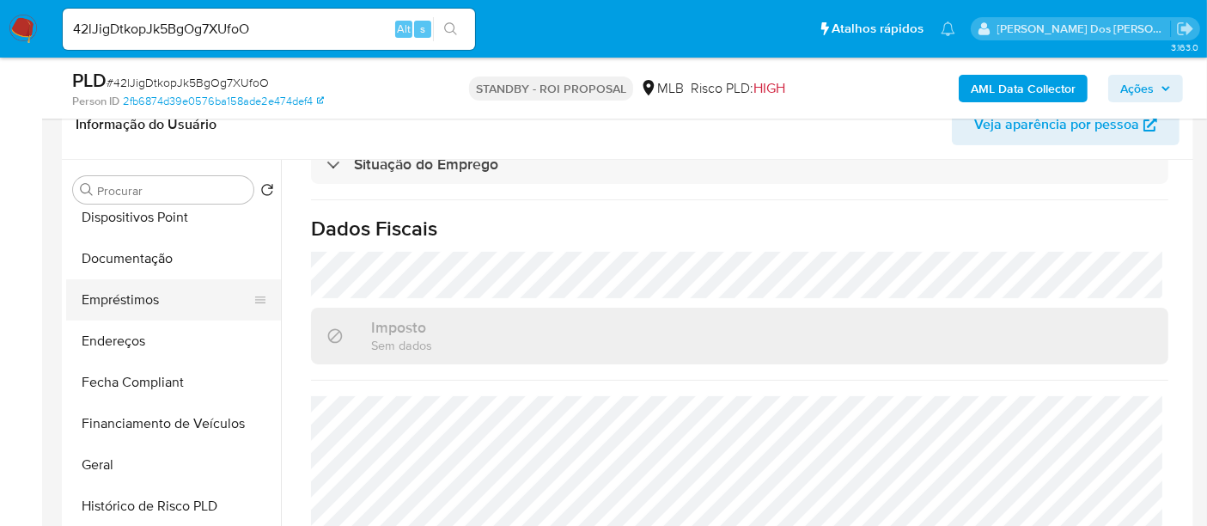
scroll to position [263, 0]
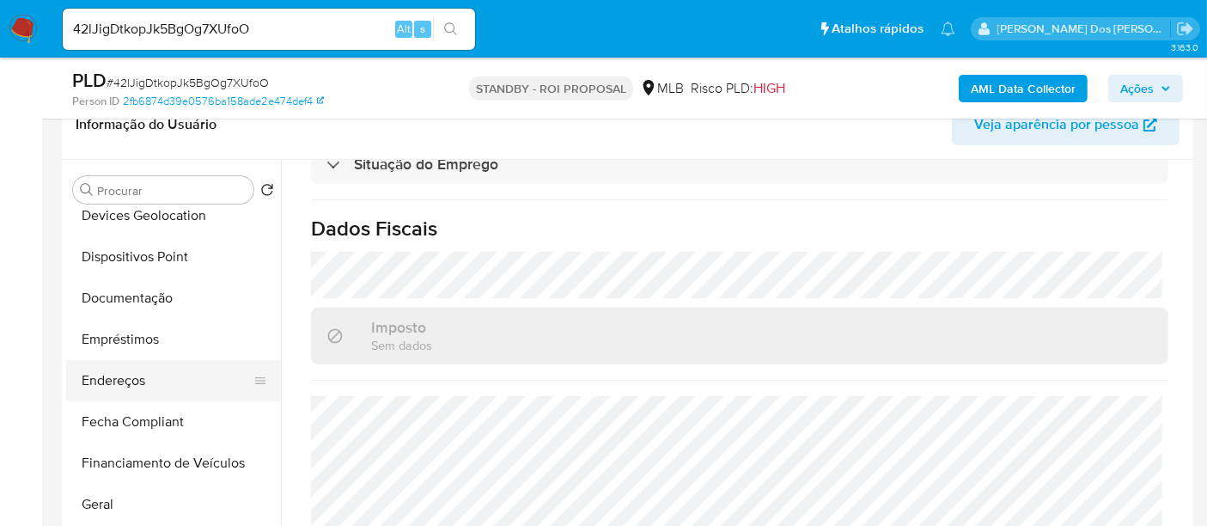
click at [131, 374] on button "Endereços" at bounding box center [166, 380] width 201 height 41
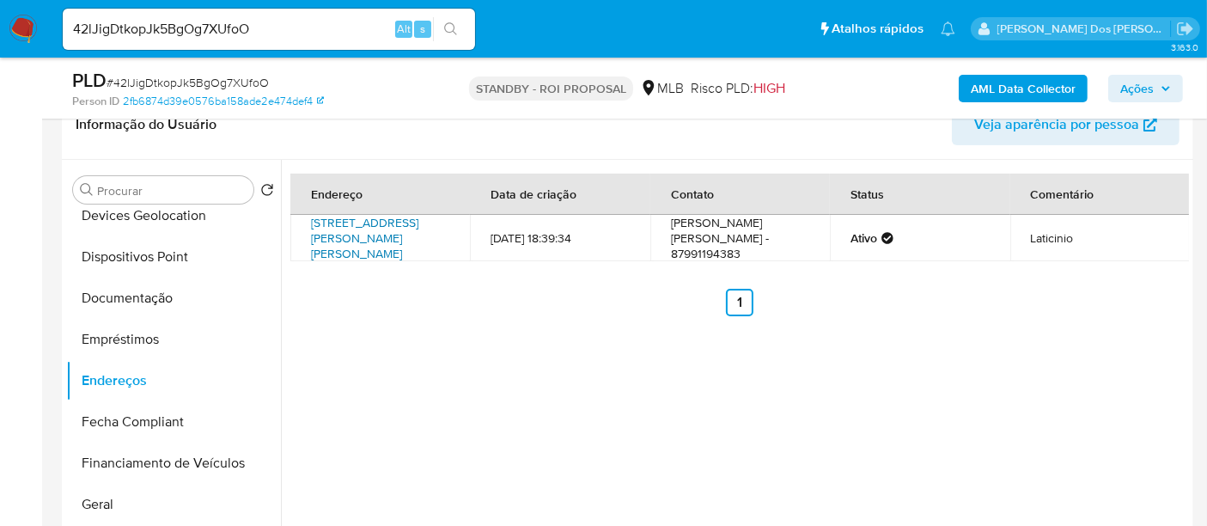
click at [381, 239] on link "Rua Petrônio Tenório De Moura 137, Pesqueira, Pernambuco, 55200000, Brasil 137" at bounding box center [364, 238] width 107 height 48
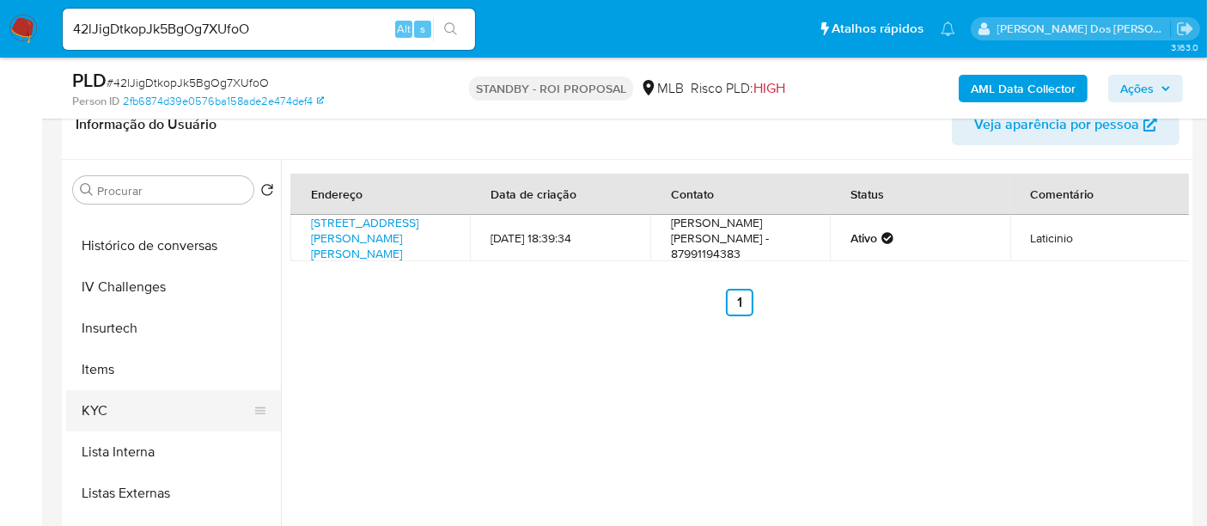
click at [98, 397] on button "KYC" at bounding box center [166, 410] width 201 height 41
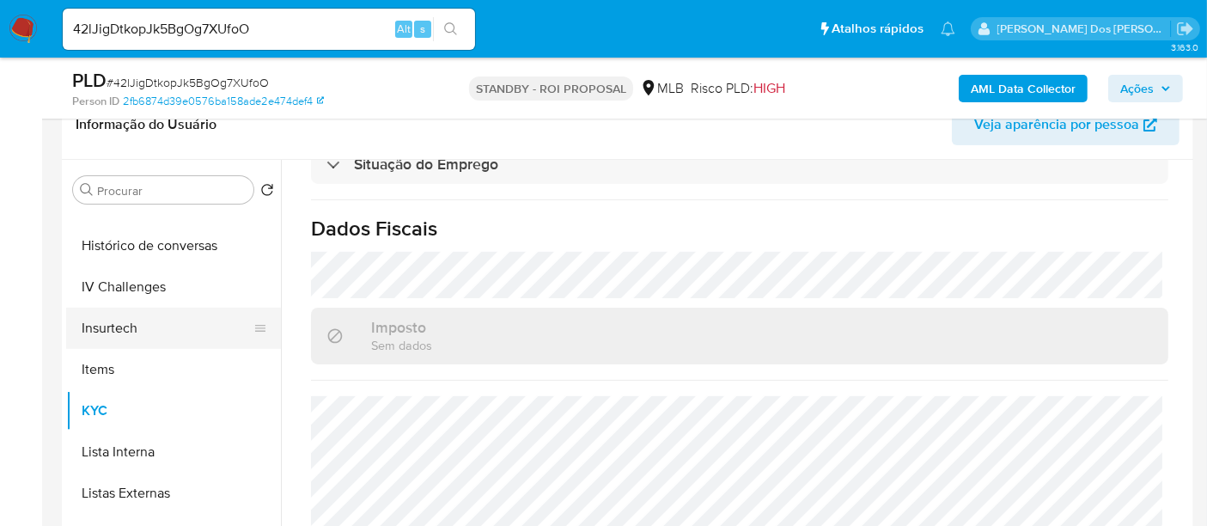
scroll to position [263, 0]
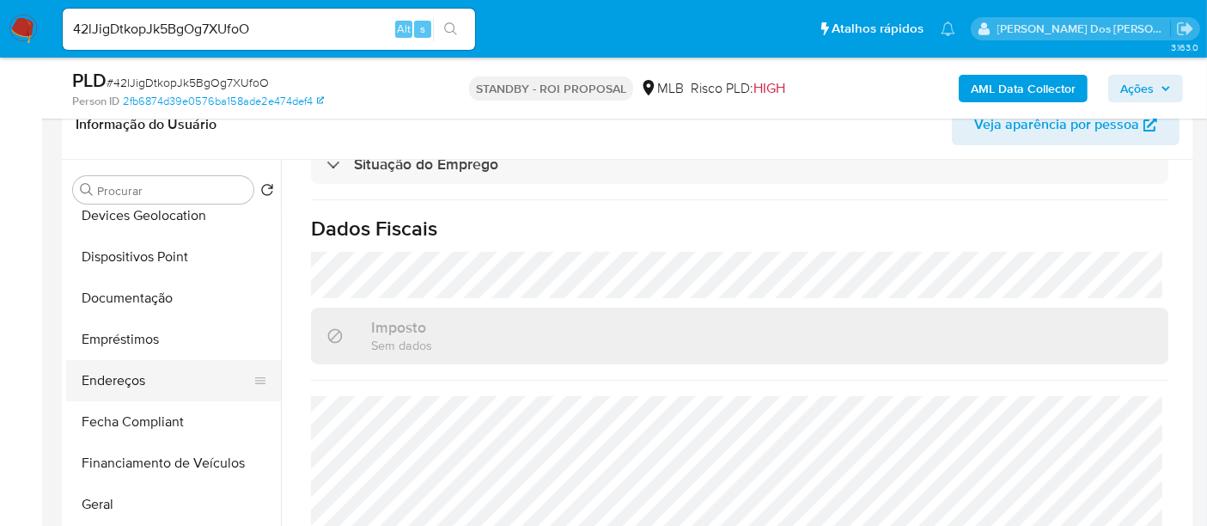
click at [126, 376] on button "Endereços" at bounding box center [166, 380] width 201 height 41
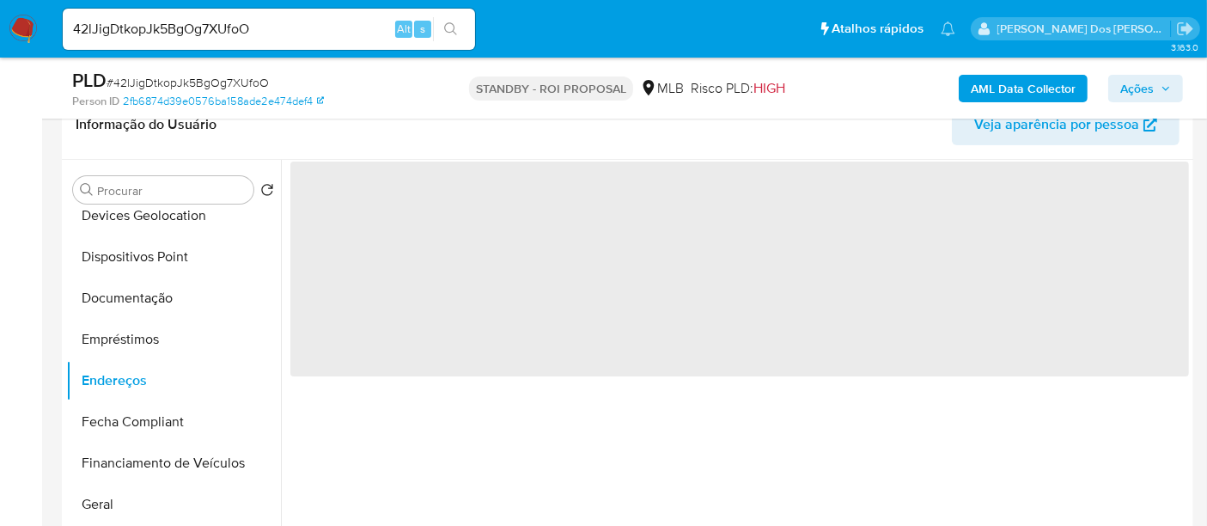
scroll to position [0, 0]
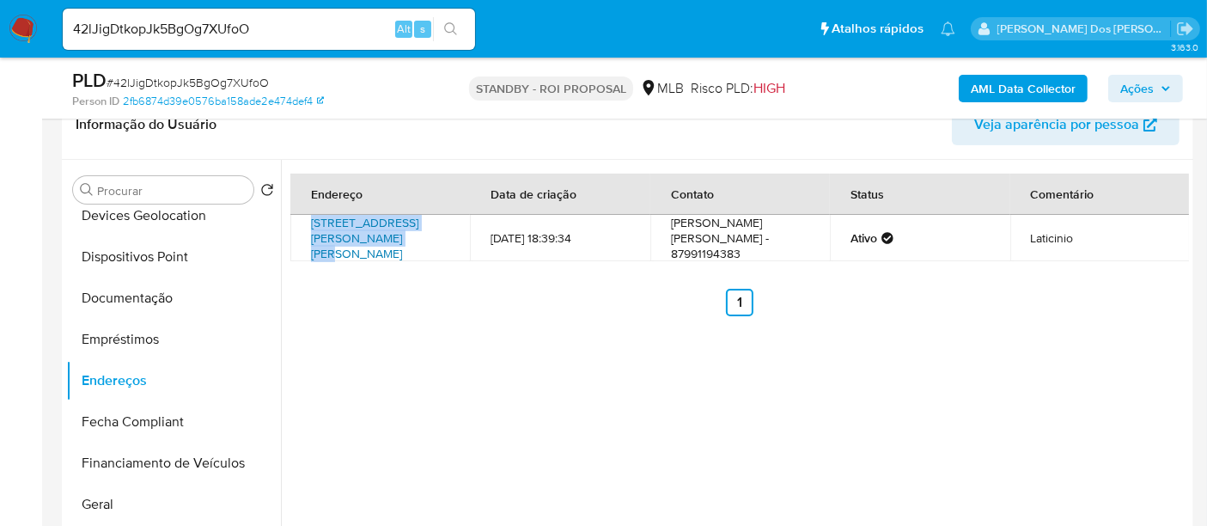
drag, startPoint x: 307, startPoint y: 221, endPoint x: 362, endPoint y: 245, distance: 59.2
click at [362, 245] on td "Rua Petrônio Tenório De Moura 137, Pesqueira, Pernambuco, 55200000, Brasil 137" at bounding box center [379, 238] width 179 height 46
copy link "Rua Petrônio Tenório De Moura 137"
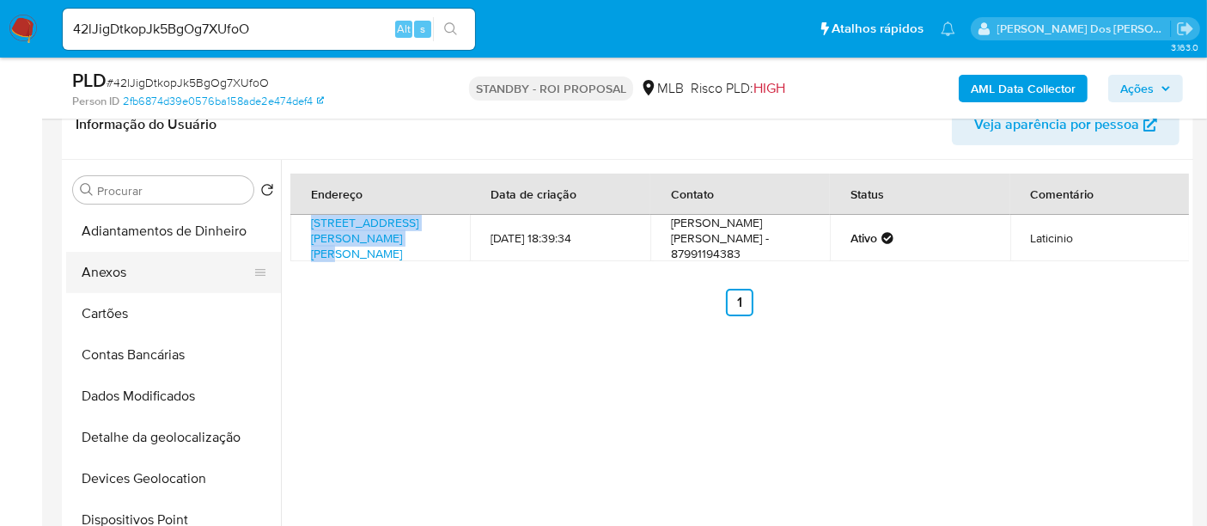
click at [121, 282] on button "Anexos" at bounding box center [166, 272] width 201 height 41
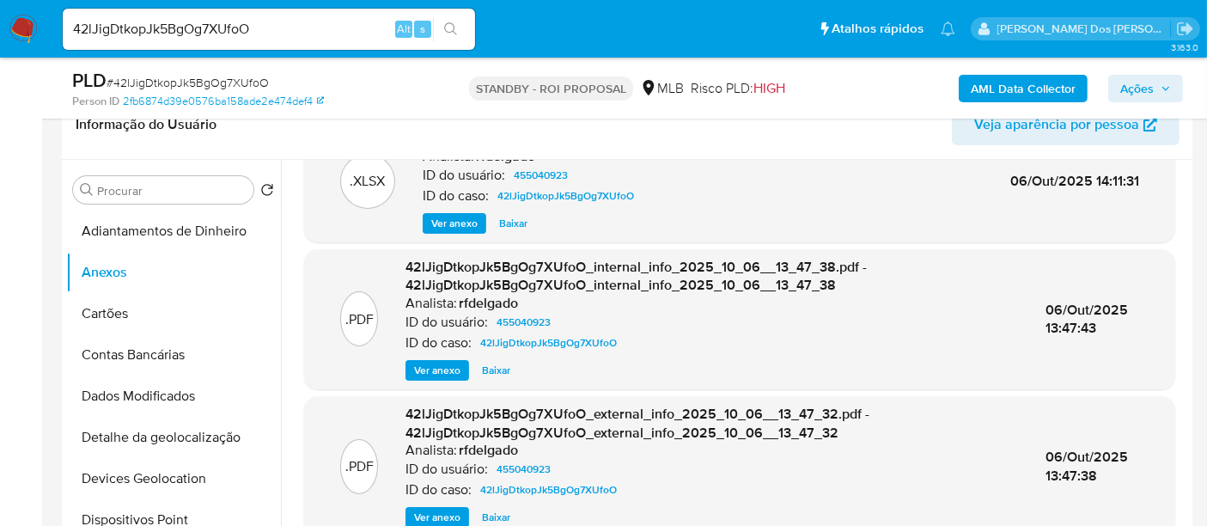
scroll to position [477, 0]
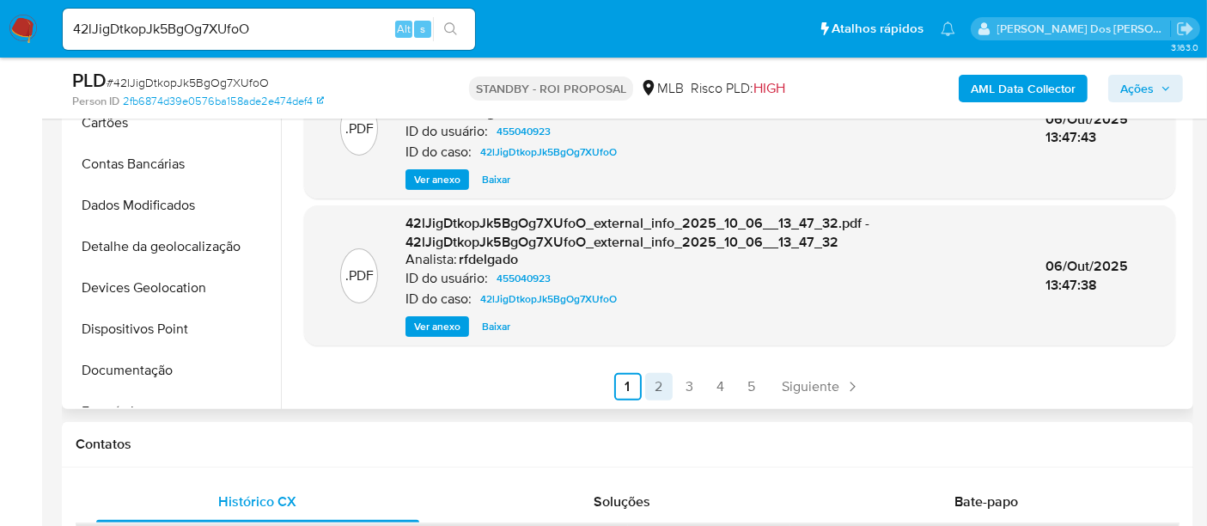
click at [659, 380] on link "2" at bounding box center [658, 386] width 27 height 27
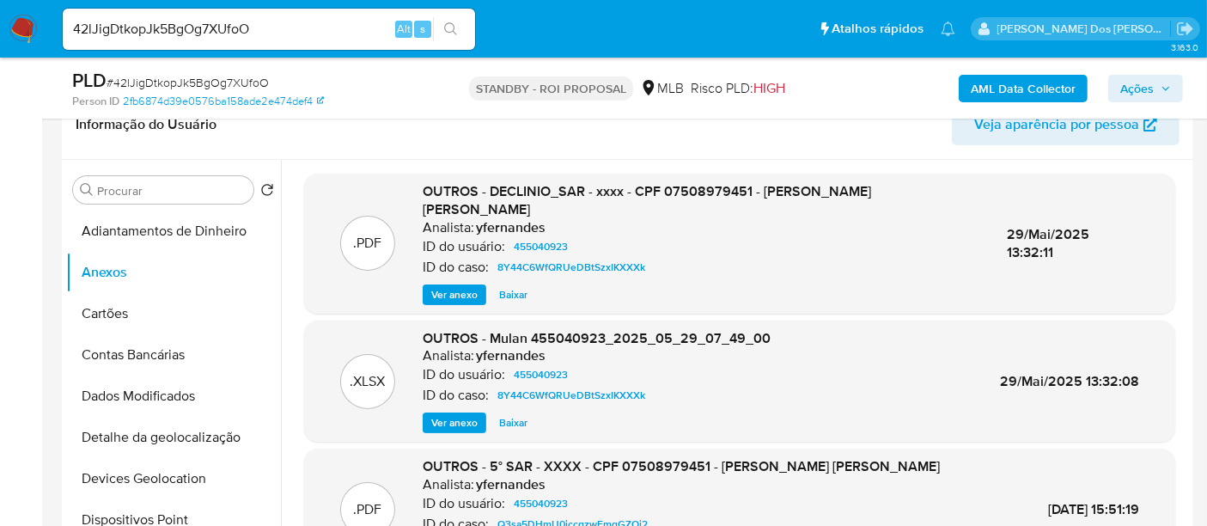
scroll to position [95, 0]
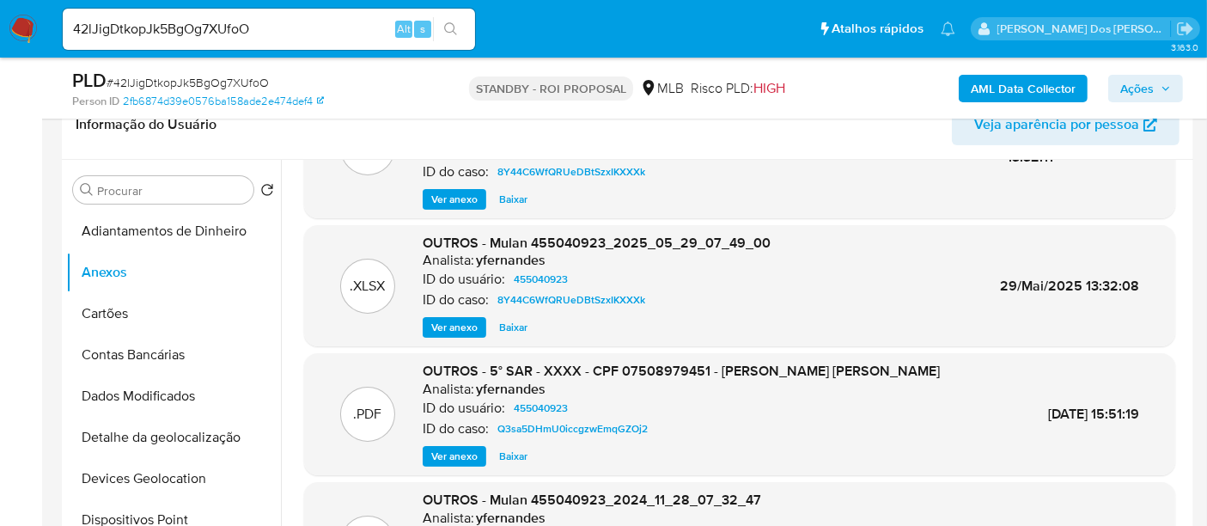
click at [464, 447] on span "Ver anexo" at bounding box center [454, 455] width 46 height 17
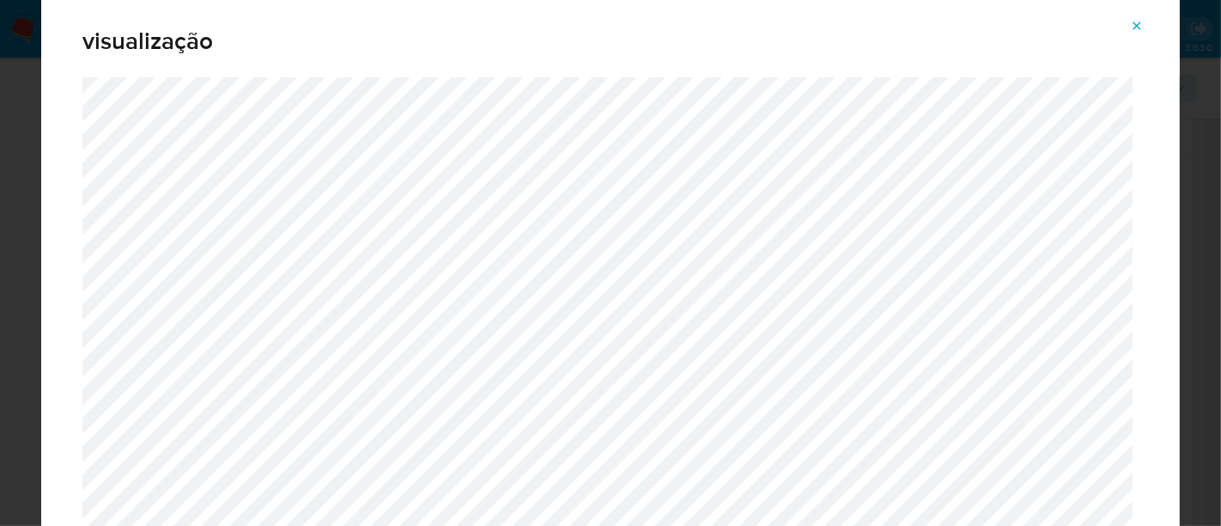
click at [1128, 26] on button "Attachment preview" at bounding box center [1137, 25] width 38 height 27
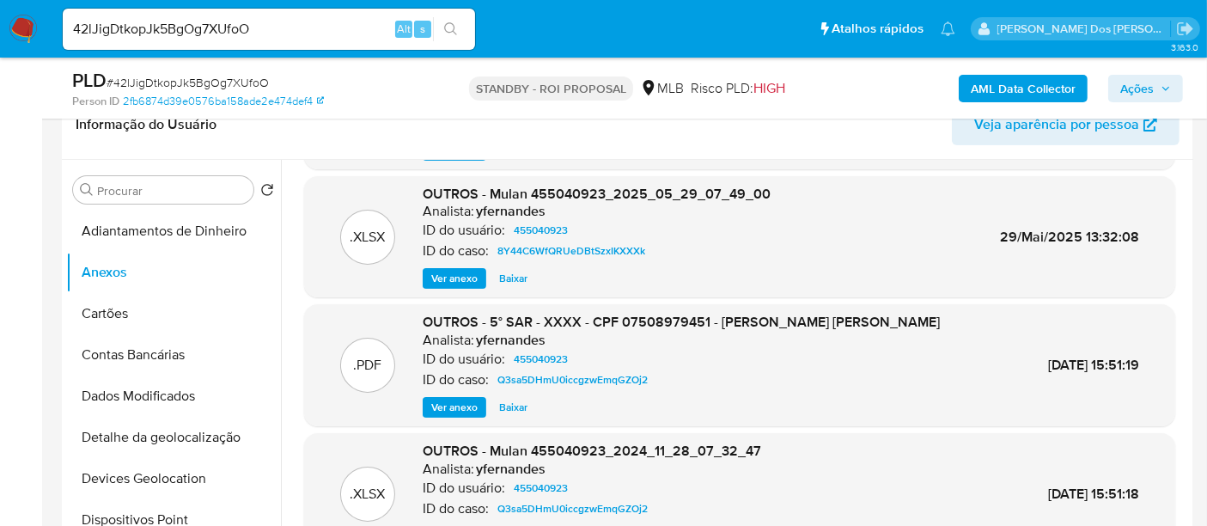
scroll to position [381, 0]
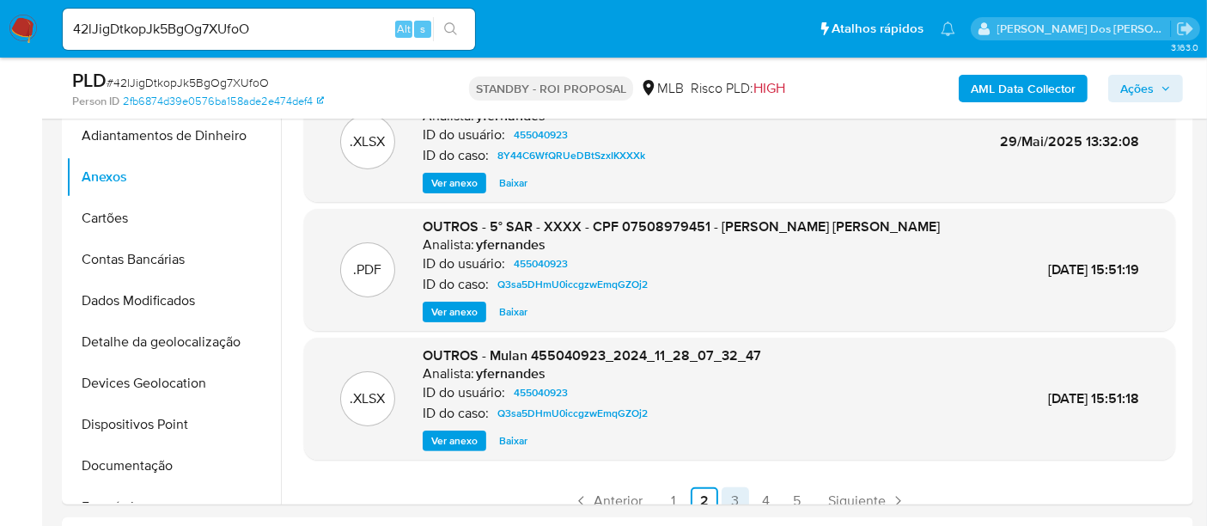
click at [726, 487] on link "3" at bounding box center [734, 500] width 27 height 27
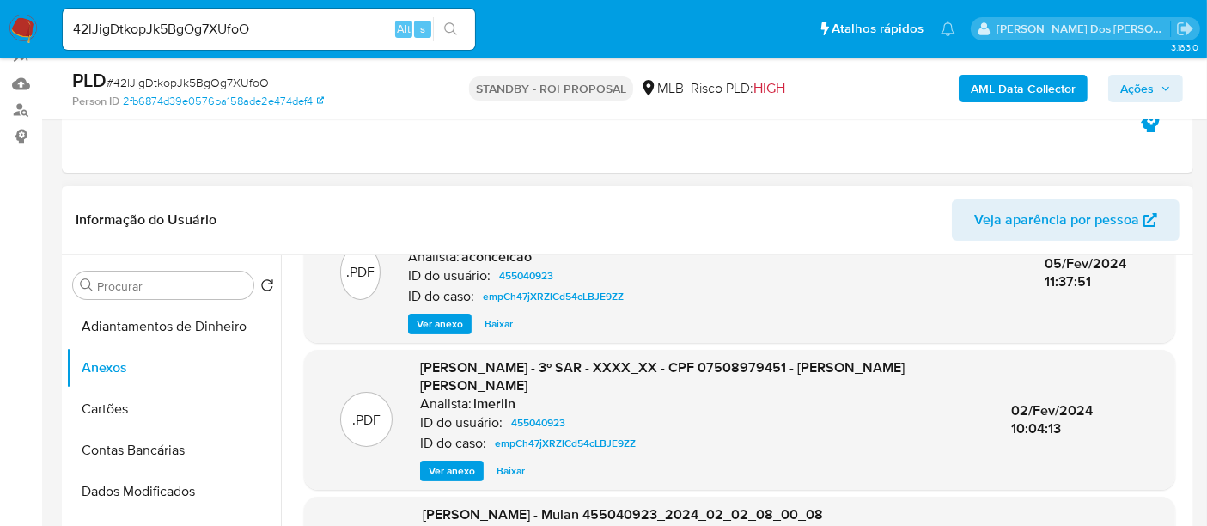
scroll to position [95, 0]
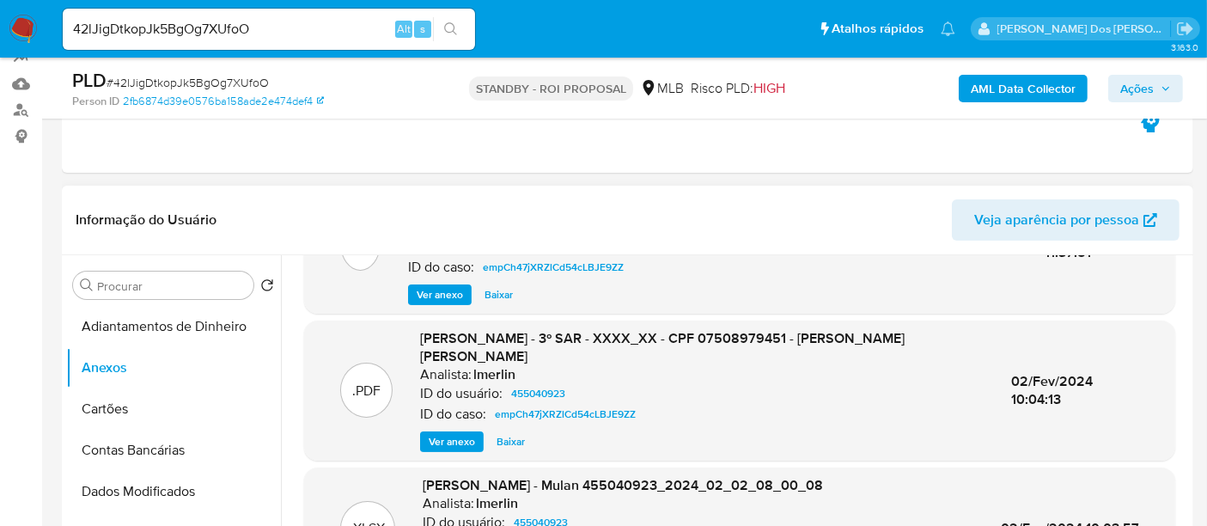
click at [440, 287] on span "Ver anexo" at bounding box center [440, 294] width 46 height 17
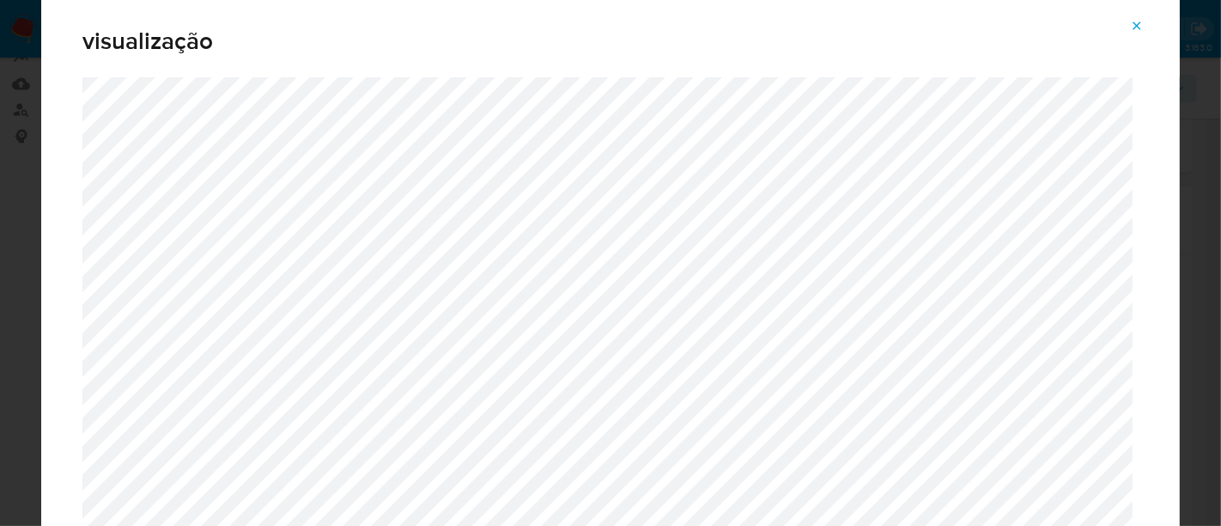
click at [1134, 27] on icon "Attachment preview" at bounding box center [1137, 26] width 14 height 14
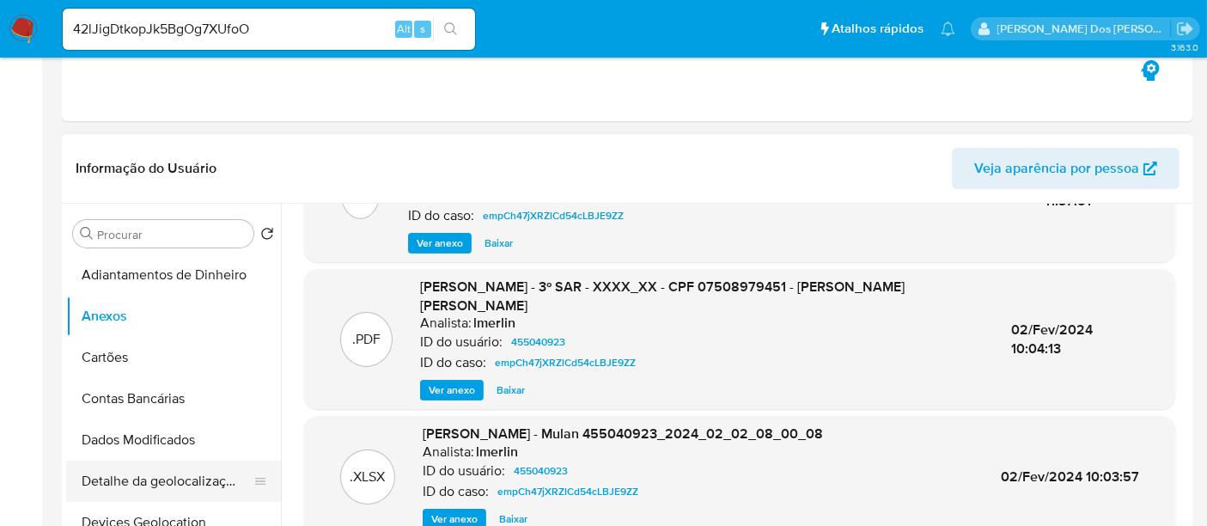
scroll to position [381, 0]
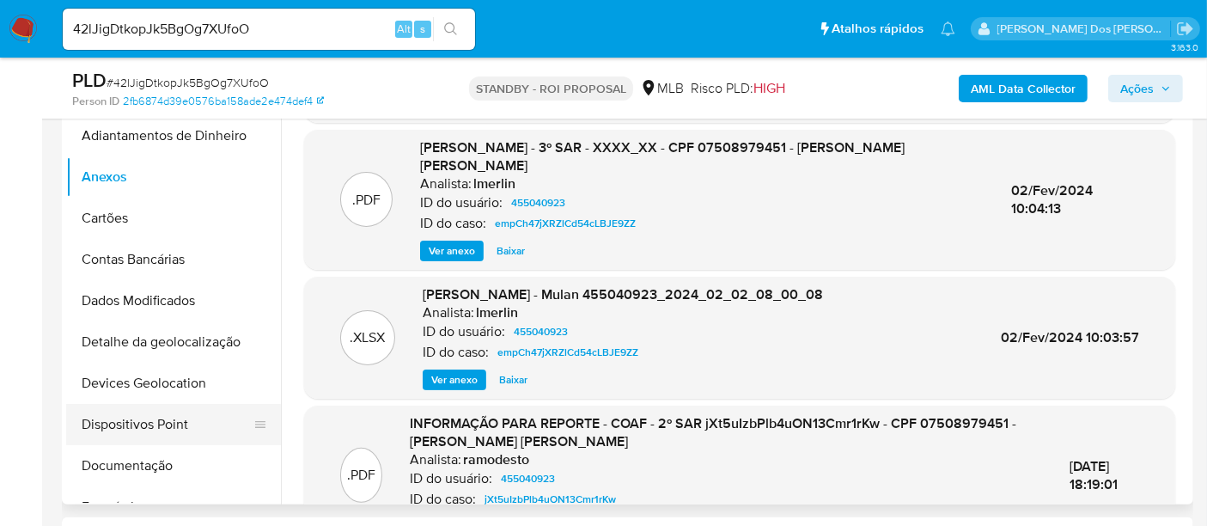
drag, startPoint x: 134, startPoint y: 457, endPoint x: 192, endPoint y: 434, distance: 62.0
click at [134, 457] on button "Documentação" at bounding box center [173, 465] width 215 height 41
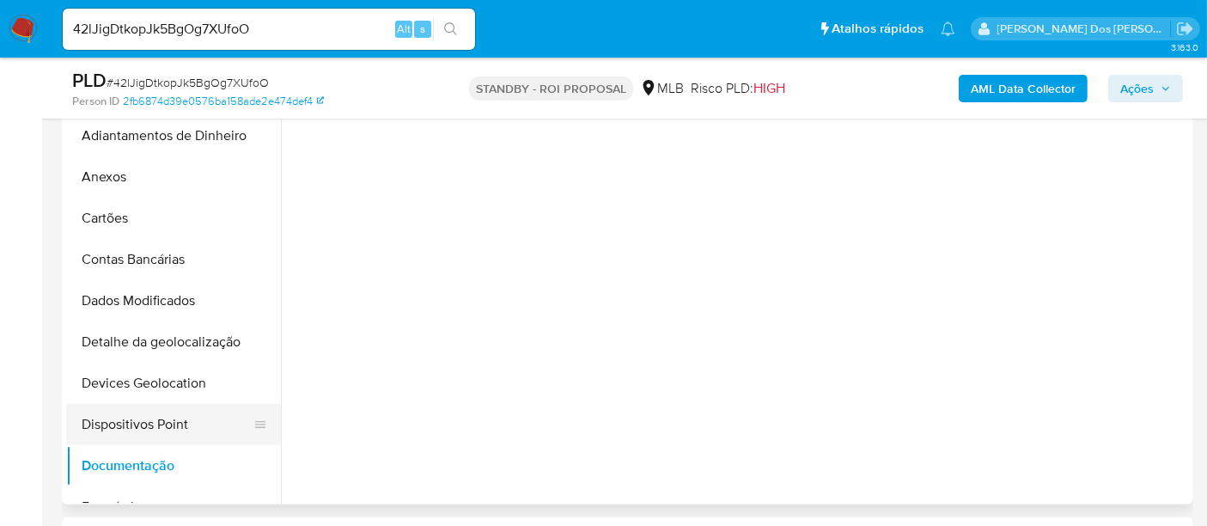
scroll to position [0, 0]
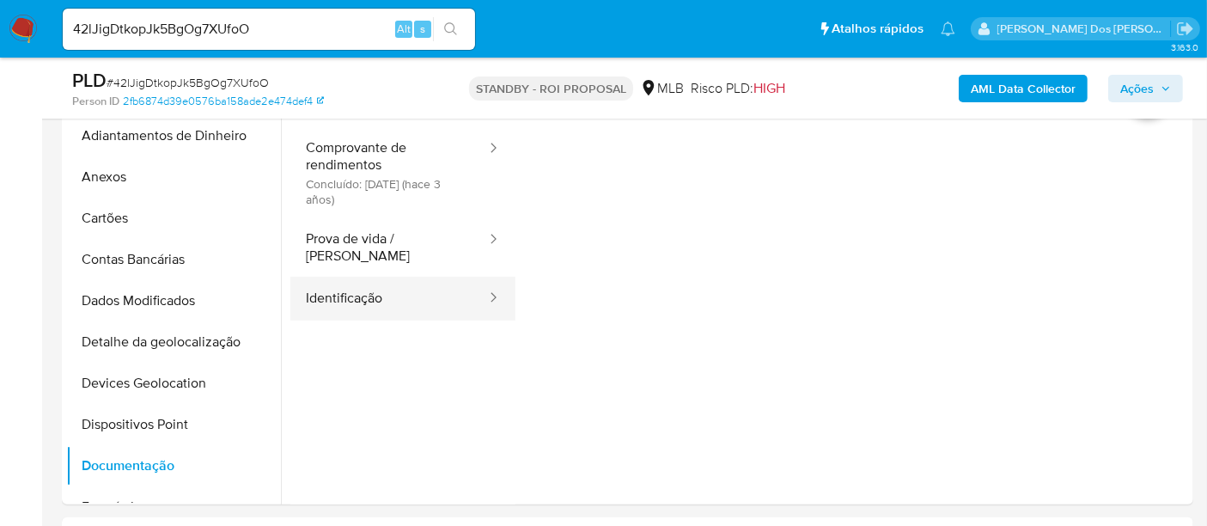
click at [343, 287] on button "Identificação" at bounding box center [389, 299] width 198 height 44
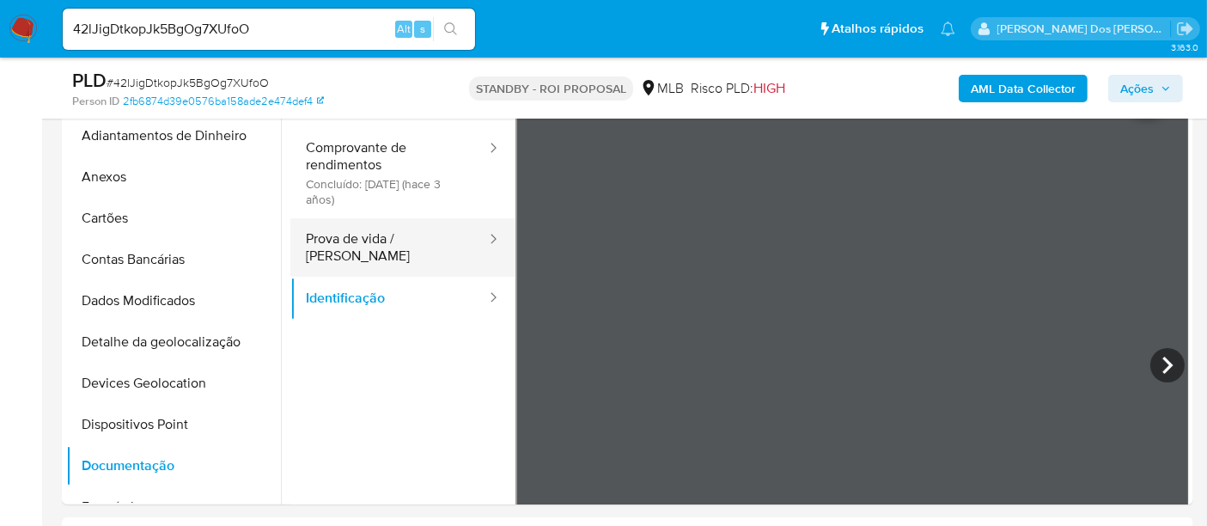
click at [386, 241] on button "Prova de vida / [PERSON_NAME]" at bounding box center [389, 247] width 198 height 58
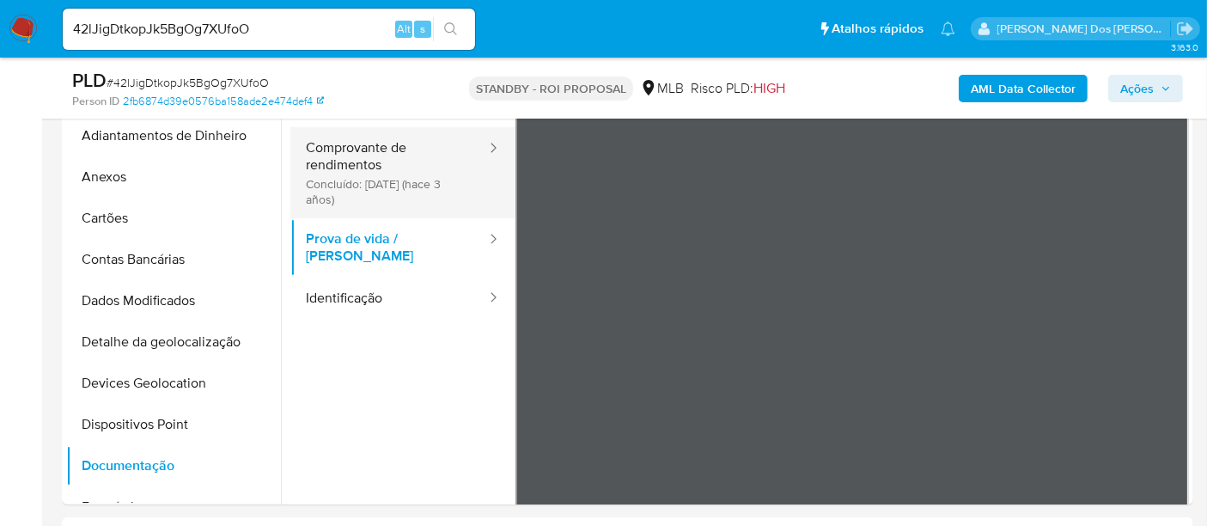
click at [362, 151] on button "Comprovante de rendimentos Concluído: 28/07/2022 (hace 3 años)" at bounding box center [389, 172] width 198 height 91
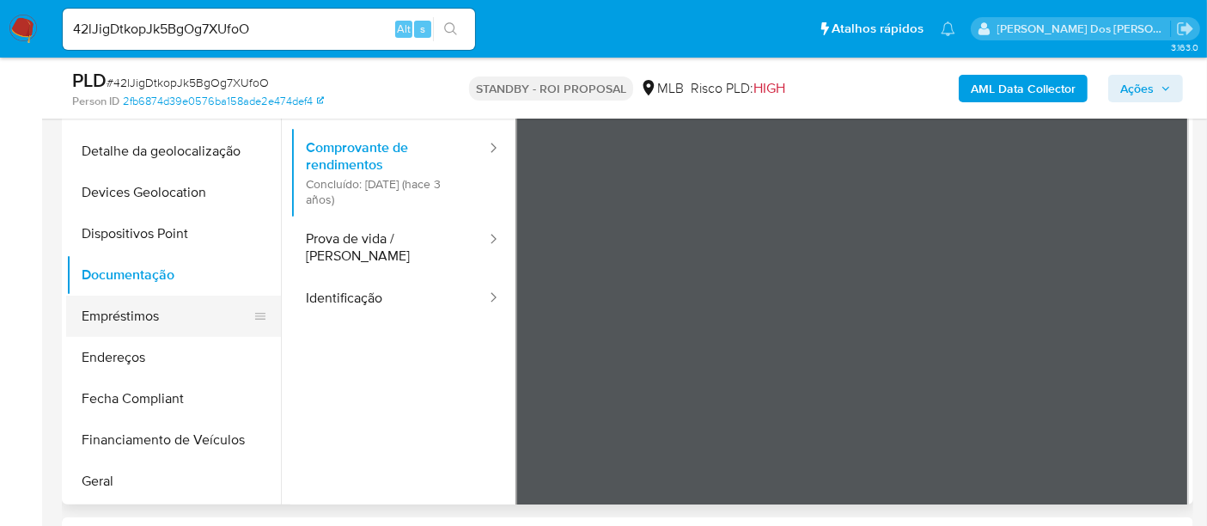
scroll to position [286, 0]
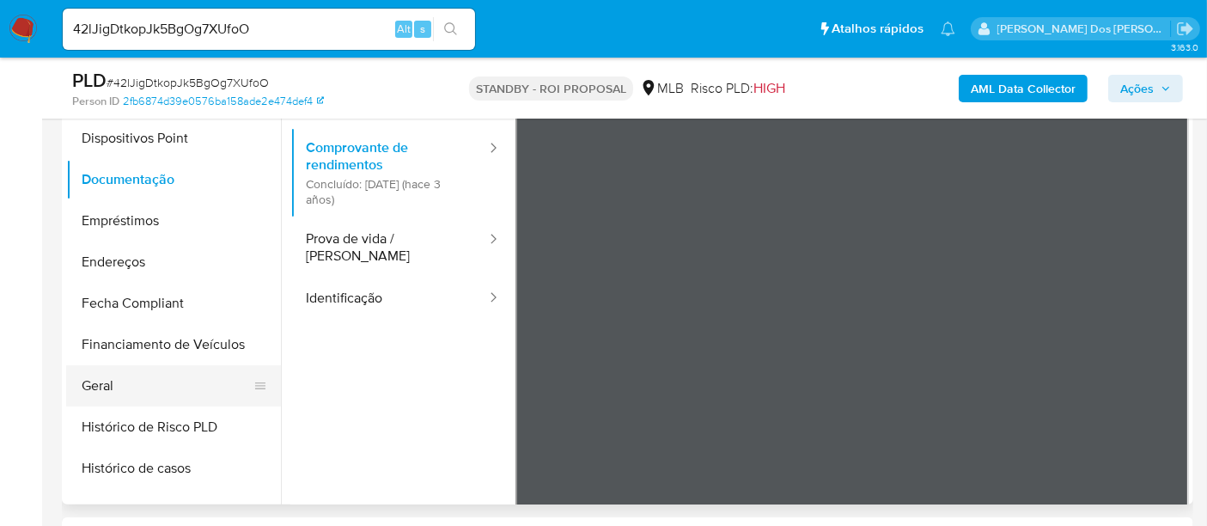
click at [79, 389] on button "Geral" at bounding box center [166, 385] width 201 height 41
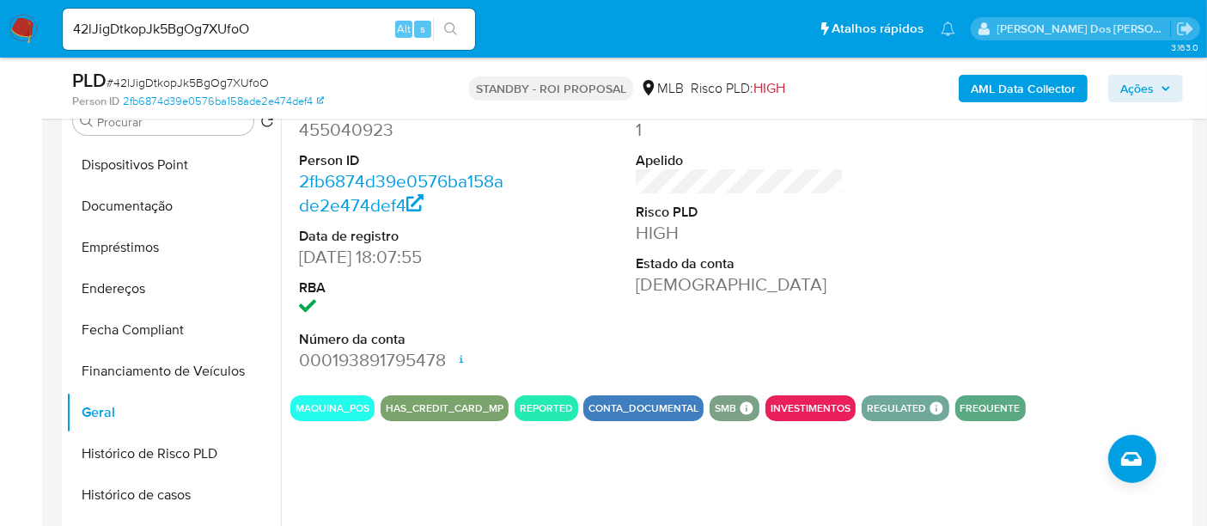
scroll to position [381, 0]
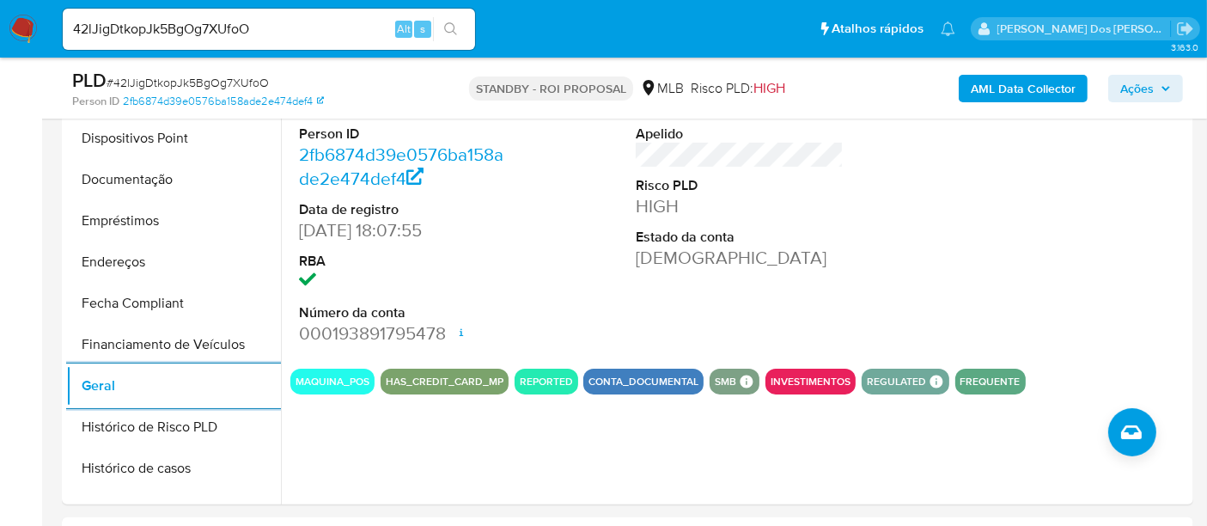
click at [255, 21] on input "42lJigDtkopJk5BgOg7XUfoO" at bounding box center [269, 29] width 412 height 22
paste input "xNcKMjHrGRD6eNG6E6OrWiKp"
type input "xNcKMjHrGRD6eNG6E6OrWiKp"
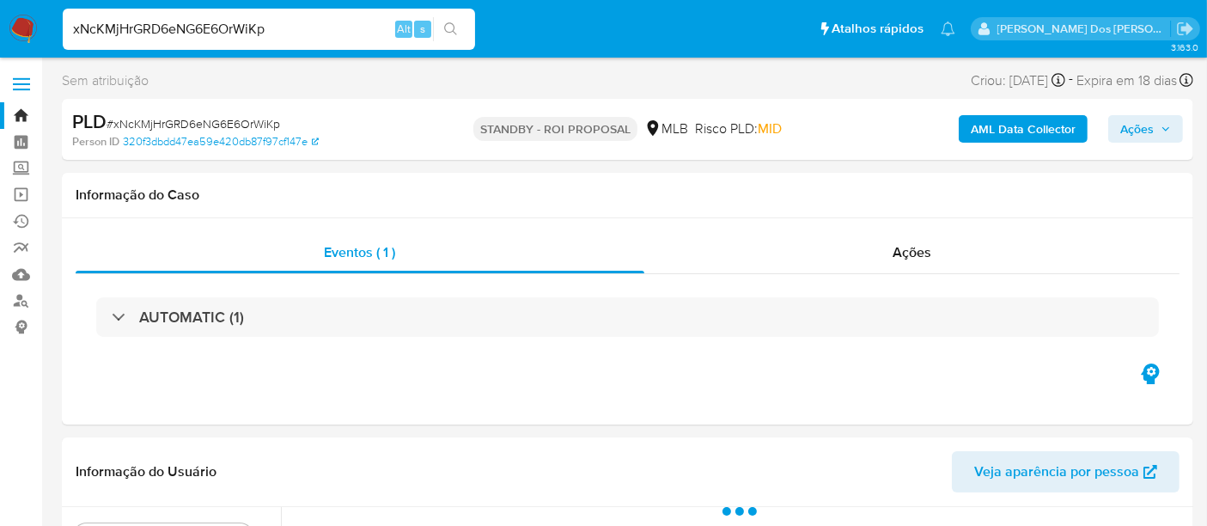
select select "10"
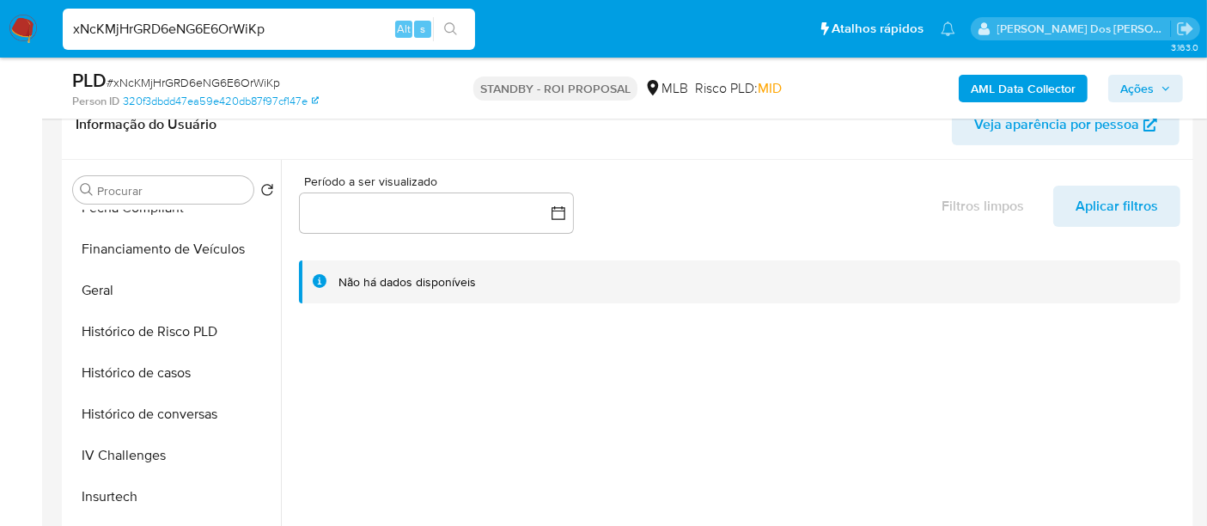
scroll to position [667, 0]
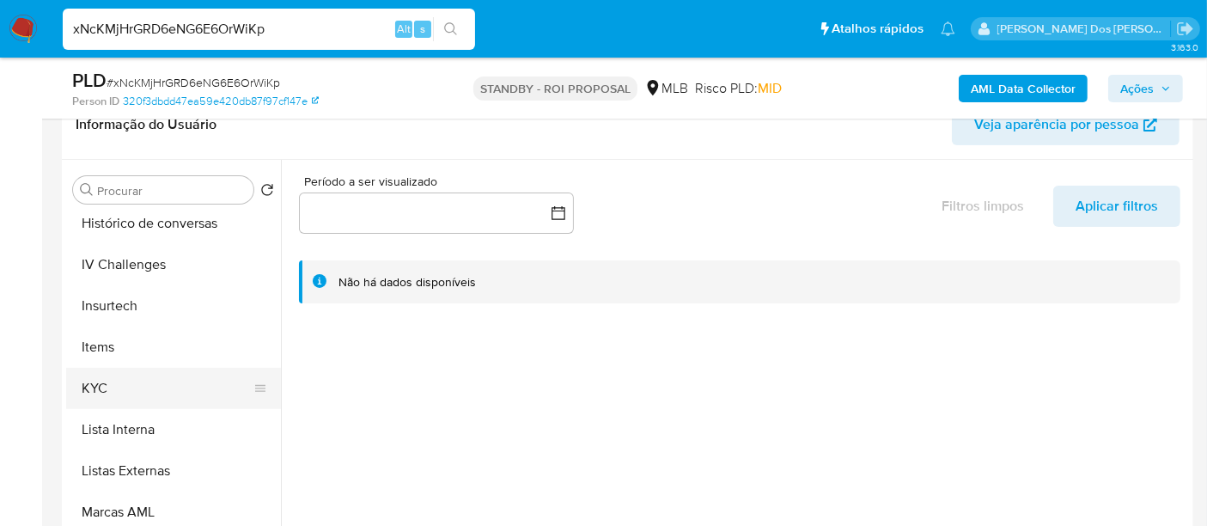
click at [102, 378] on button "KYC" at bounding box center [166, 388] width 201 height 41
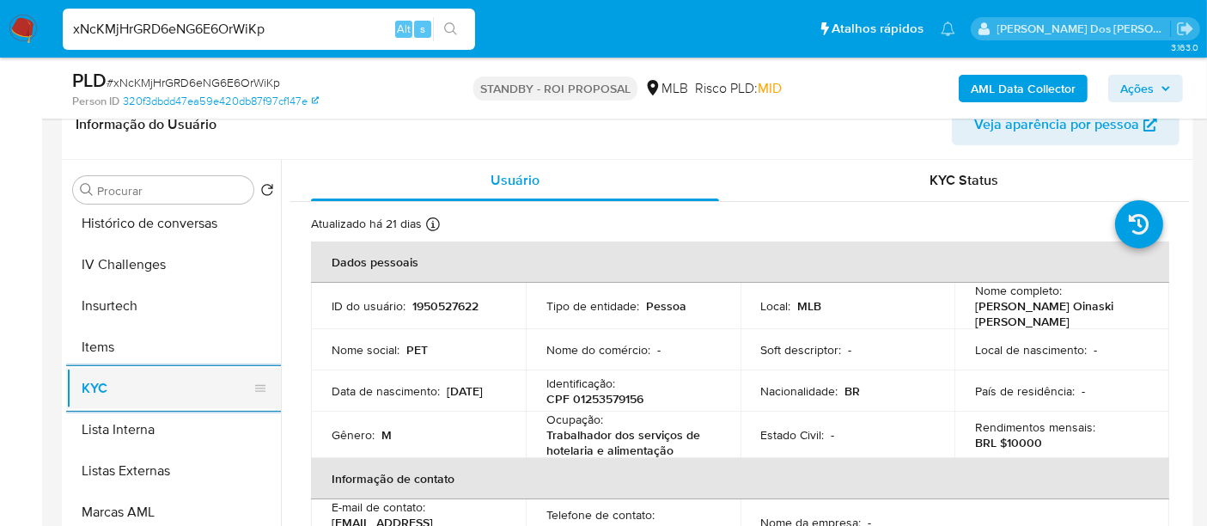
scroll to position [572, 0]
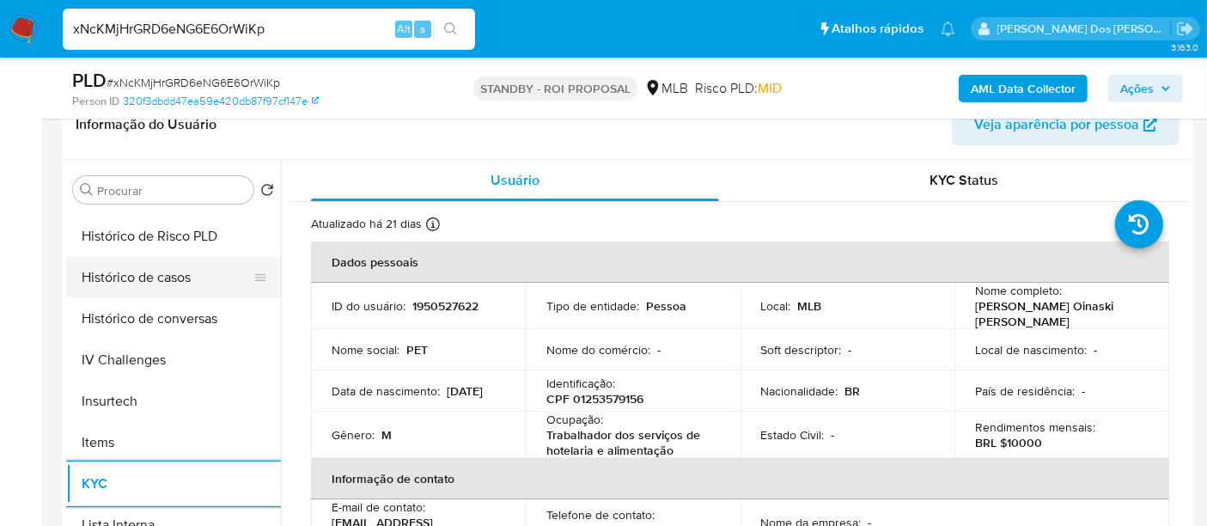
click at [142, 267] on button "Histórico de casos" at bounding box center [166, 277] width 201 height 41
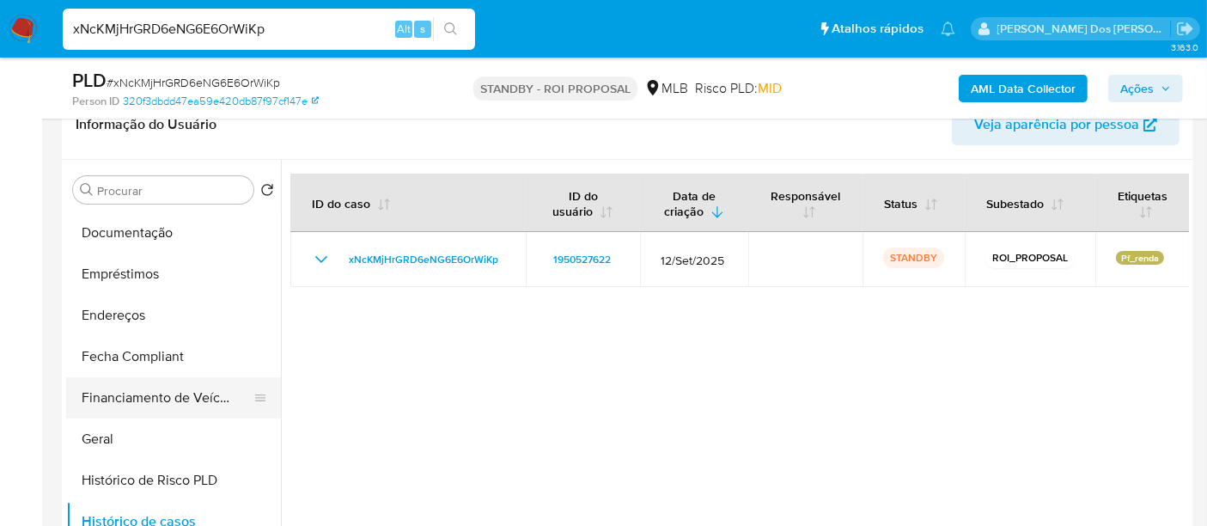
scroll to position [286, 0]
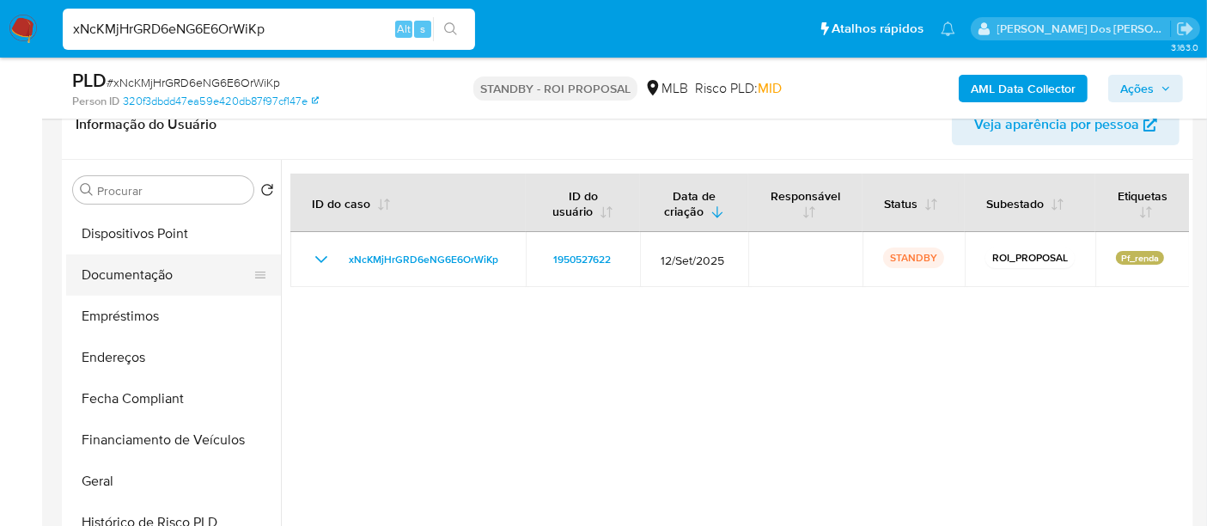
click at [124, 285] on button "Documentação" at bounding box center [166, 274] width 201 height 41
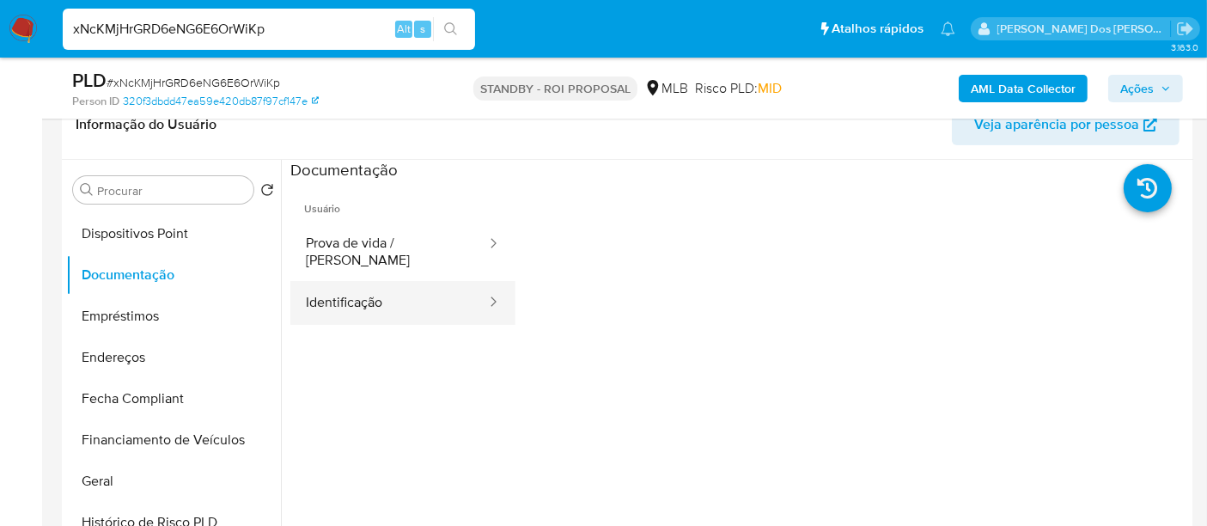
click at [356, 282] on button "Identificação" at bounding box center [389, 303] width 198 height 44
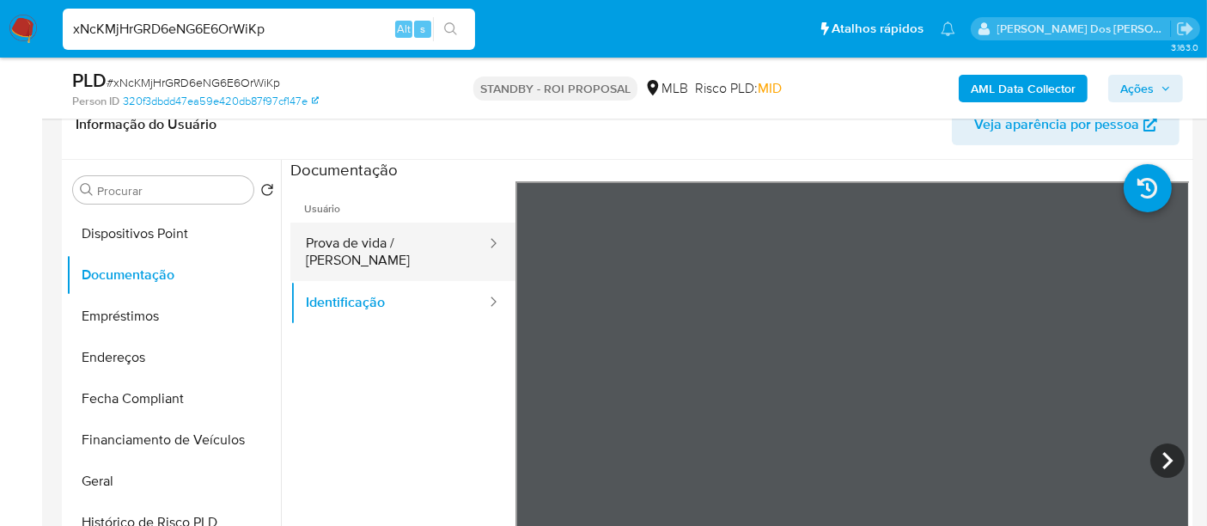
click at [424, 240] on button "Prova de vida / [PERSON_NAME]" at bounding box center [389, 251] width 198 height 58
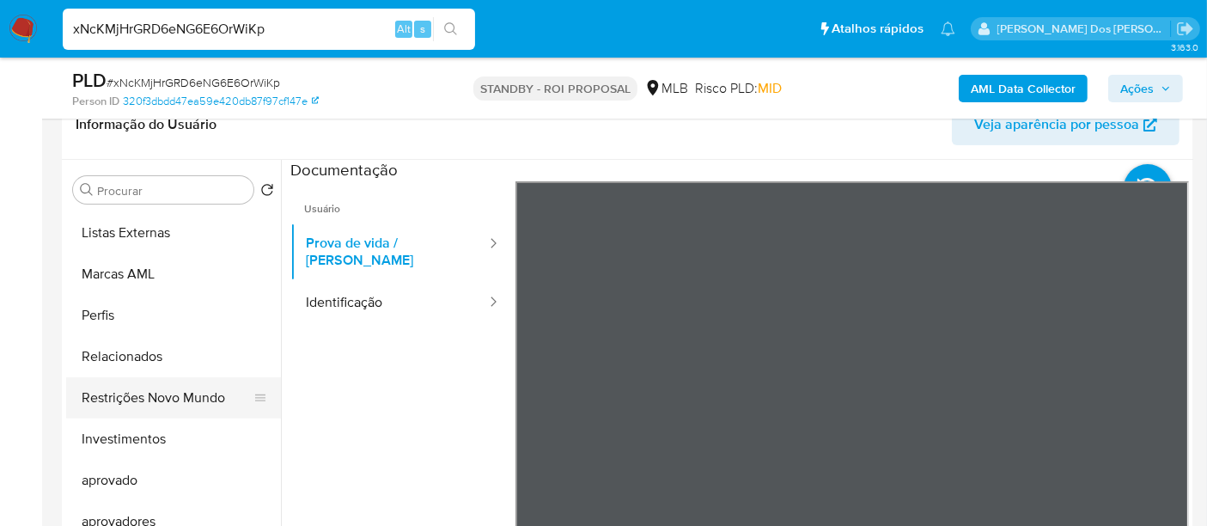
scroll to position [931, 0]
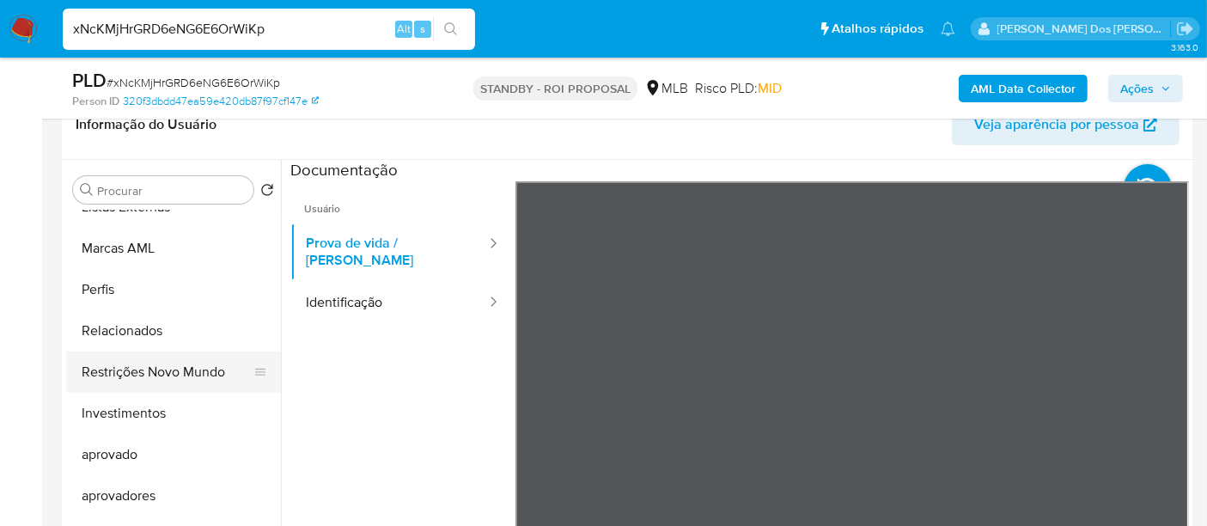
click at [164, 368] on button "Restrições Novo Mundo" at bounding box center [166, 371] width 201 height 41
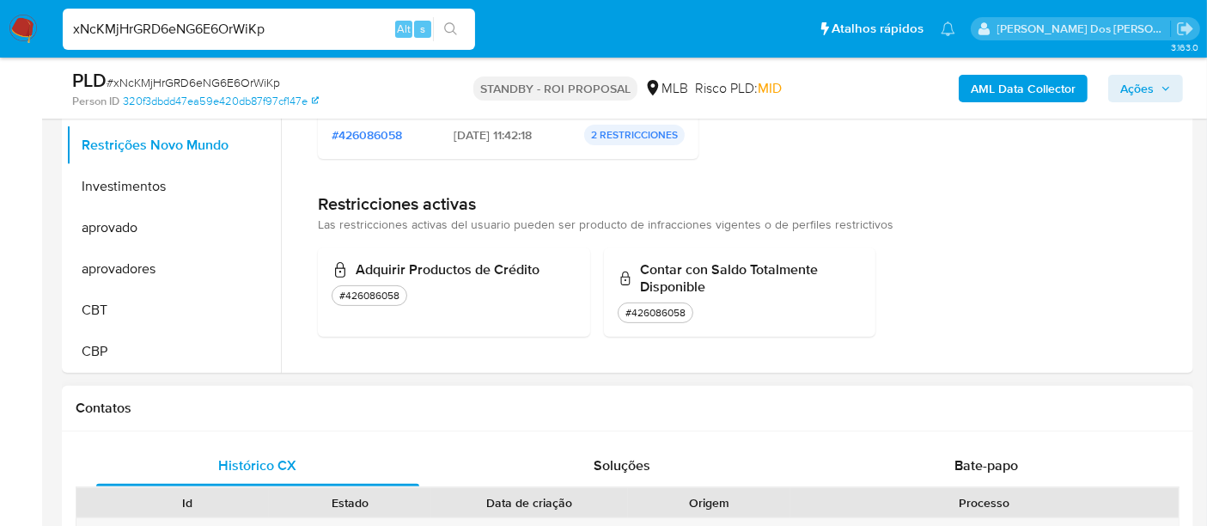
scroll to position [667, 0]
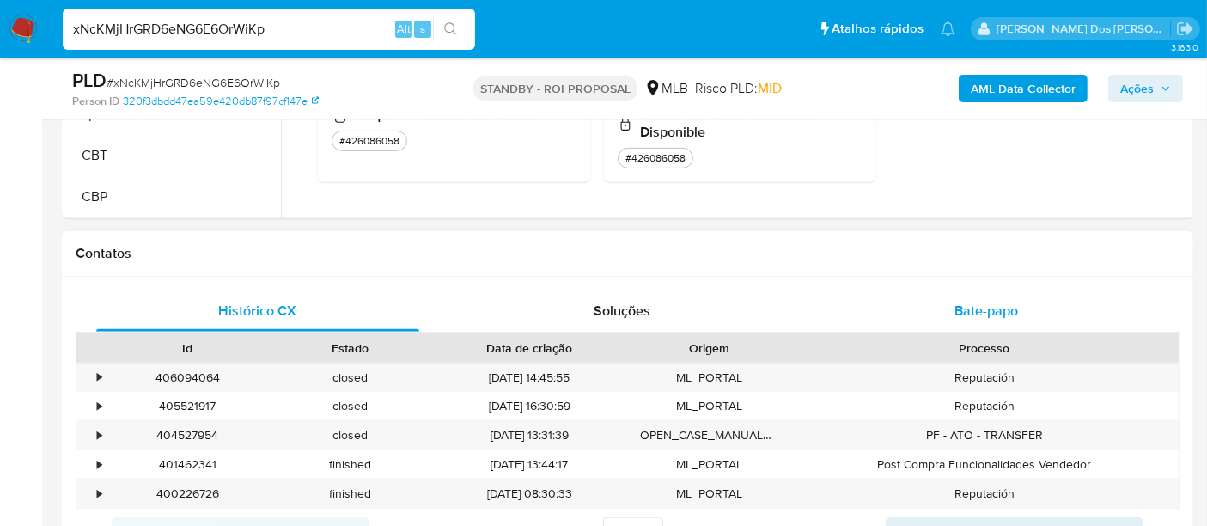
click at [1005, 305] on span "Bate-papo" at bounding box center [986, 311] width 64 height 20
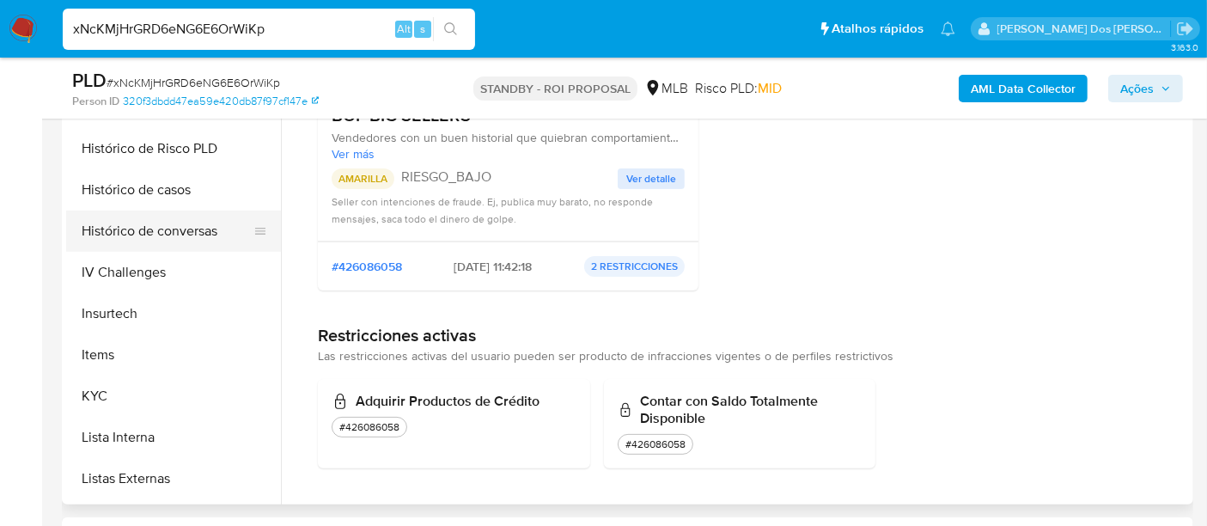
scroll to position [453, 0]
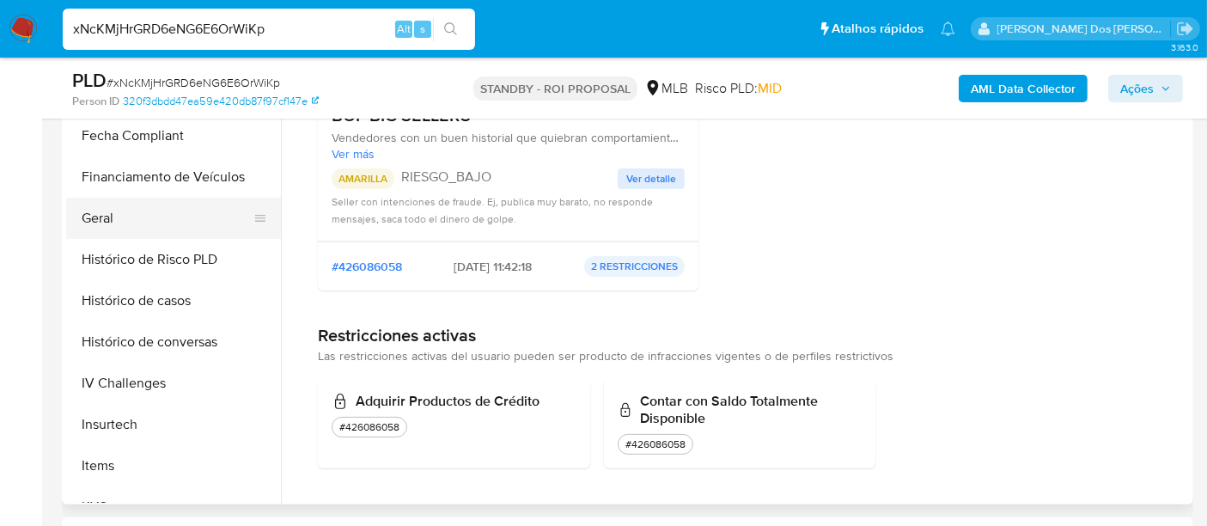
click at [96, 217] on button "Geral" at bounding box center [166, 218] width 201 height 41
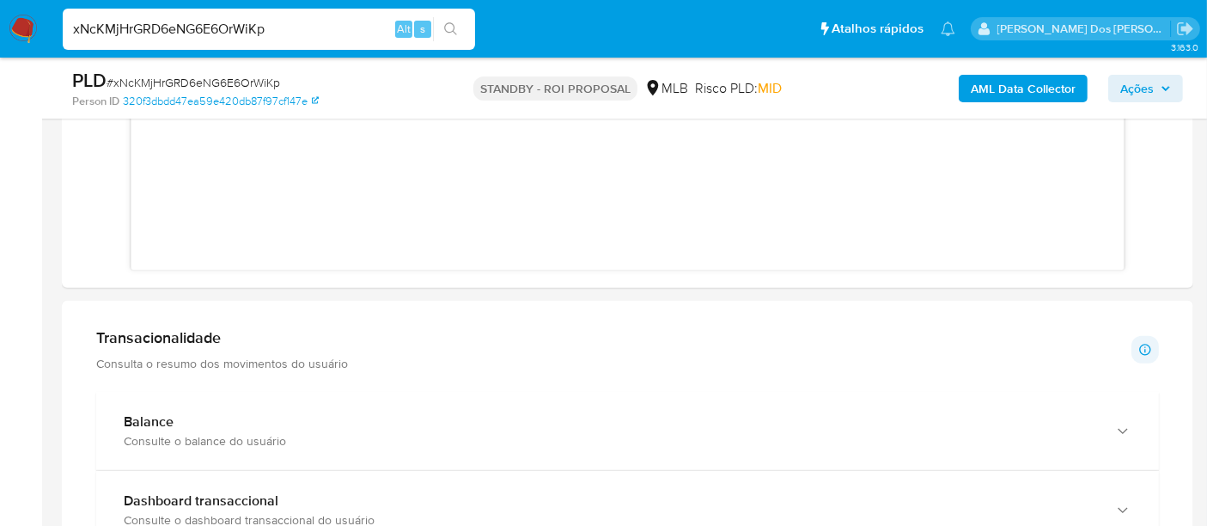
scroll to position [1240, 0]
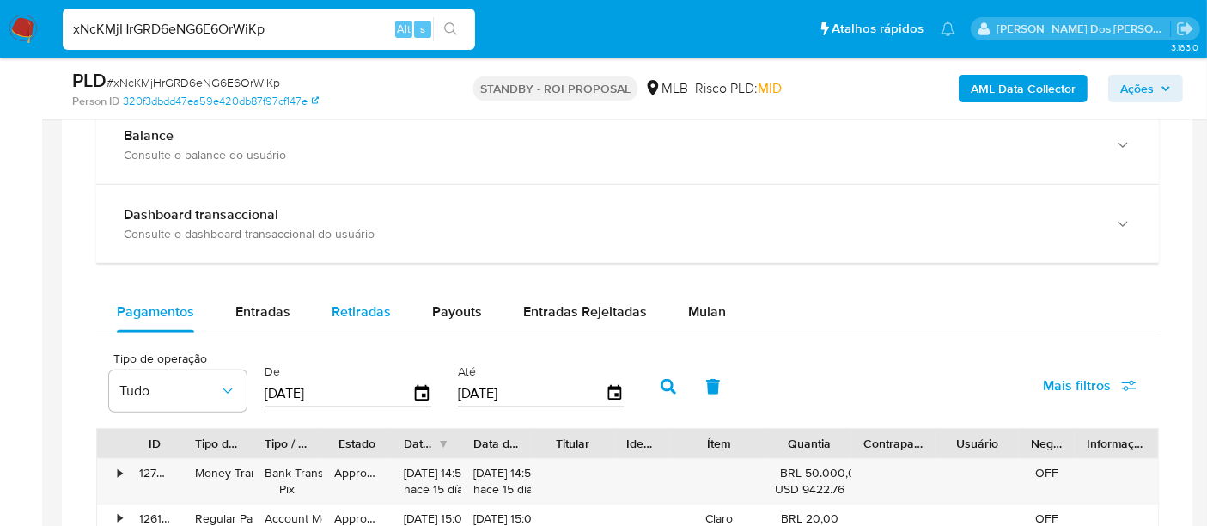
drag, startPoint x: 277, startPoint y: 310, endPoint x: 319, endPoint y: 313, distance: 42.2
click at [276, 310] on span "Entradas" at bounding box center [262, 311] width 55 height 20
select select "10"
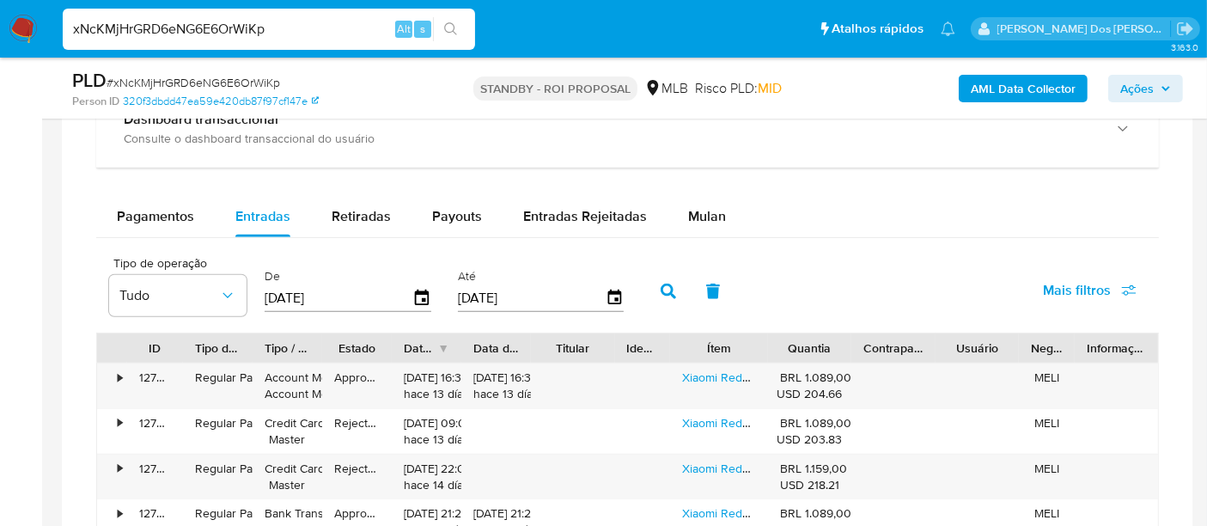
scroll to position [1431, 0]
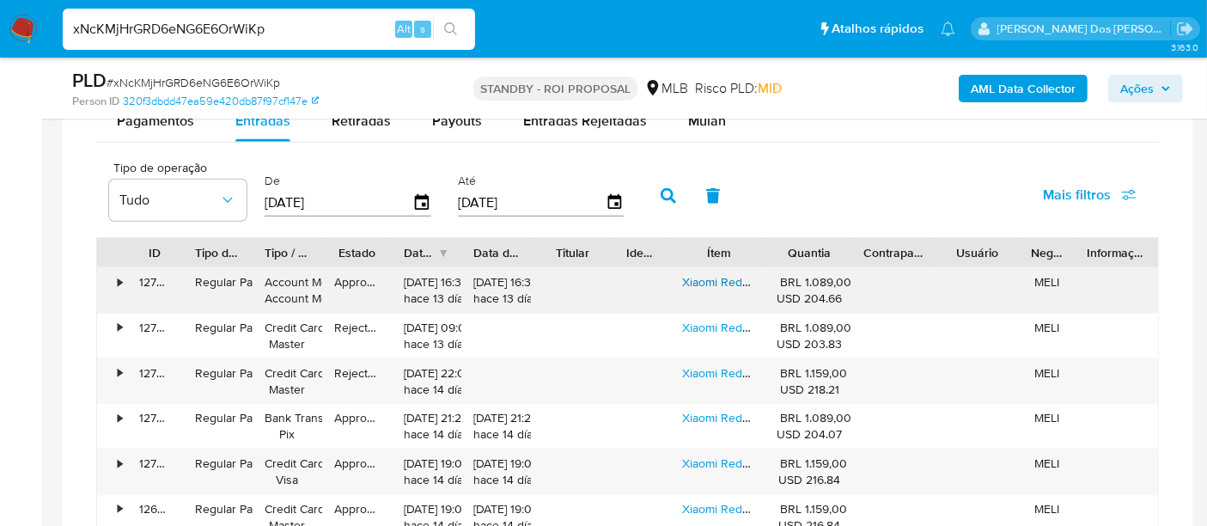
click at [699, 283] on link "Xiaomi Redmi Note 14 4g Dual Sim 256gb 8gb Ram 108mp Azul" at bounding box center [850, 281] width 337 height 17
click at [718, 367] on link "Xiaomi Redmi Note 14 4g Dual Sim 256gb 8gb Ram 108mp Azul" at bounding box center [850, 372] width 337 height 17
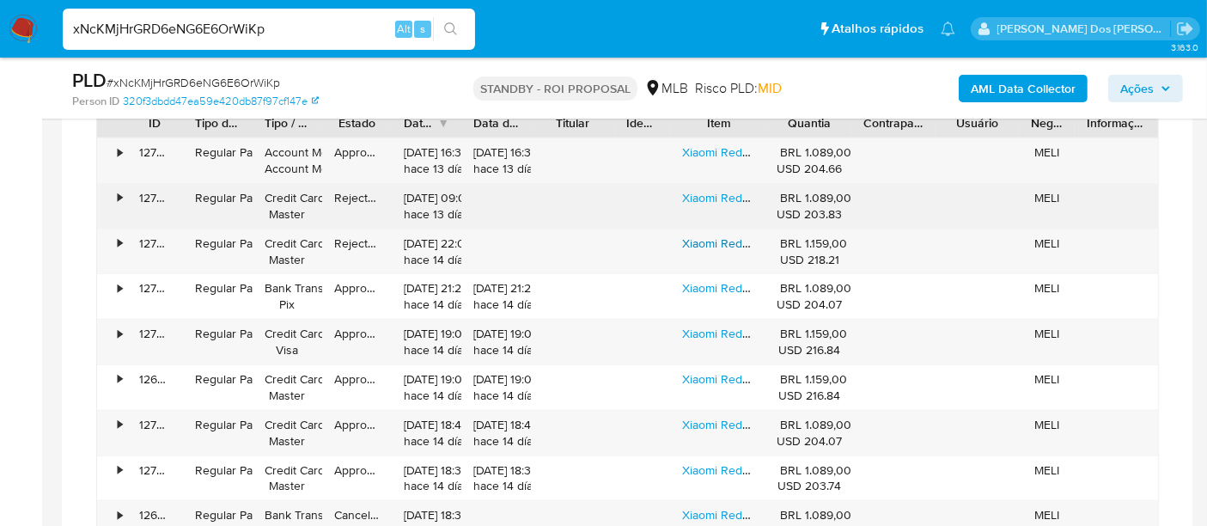
scroll to position [1621, 0]
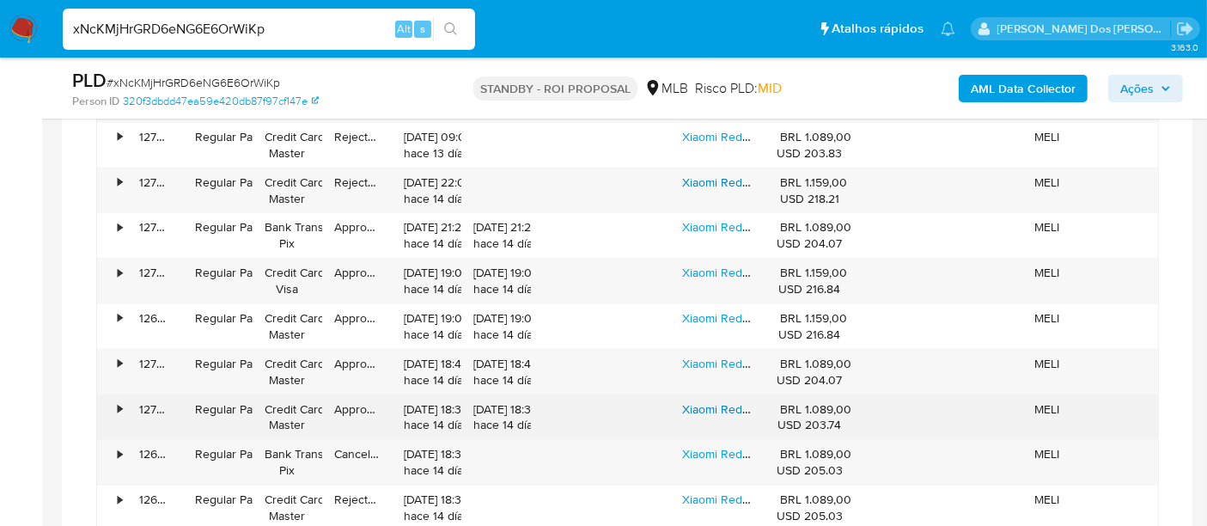
click at [709, 401] on link "Xiaomi Redmi Note 14 4g Dual Sim 256gb 8gb Ram 108mp Azul" at bounding box center [850, 408] width 337 height 17
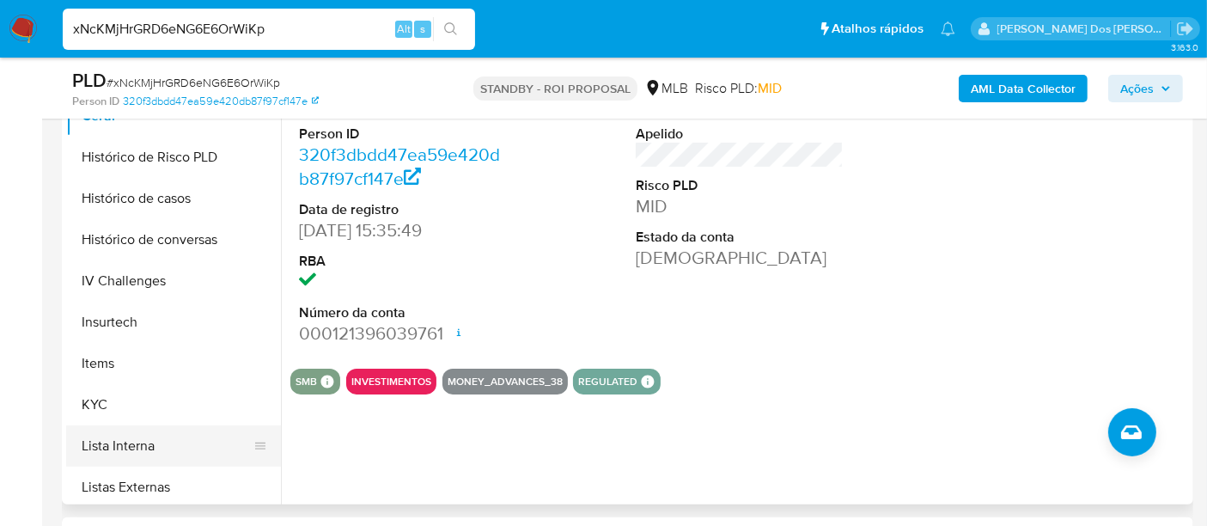
scroll to position [645, 0]
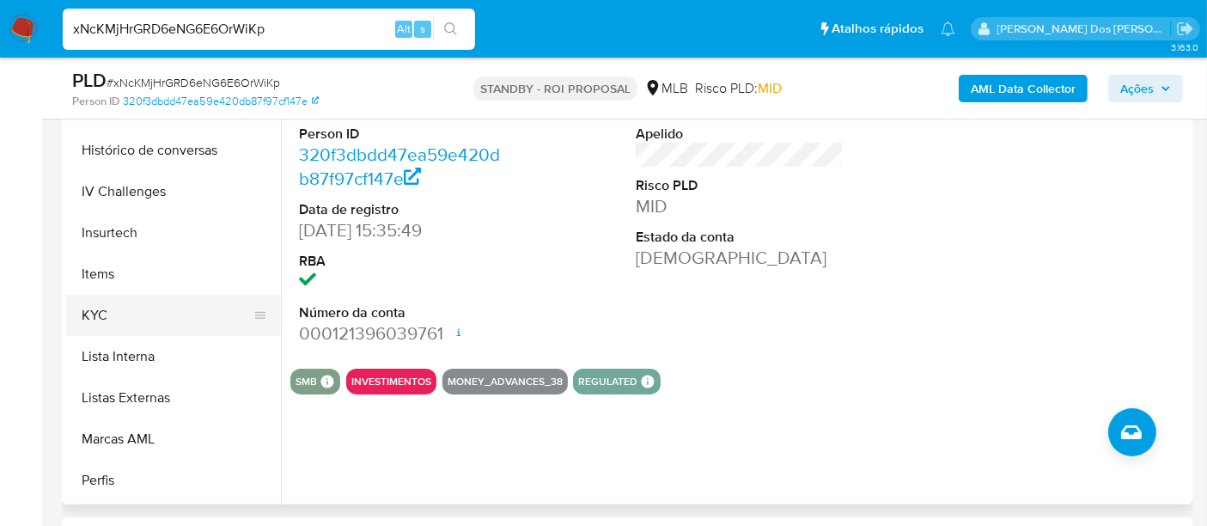
click at [100, 318] on button "KYC" at bounding box center [166, 315] width 201 height 41
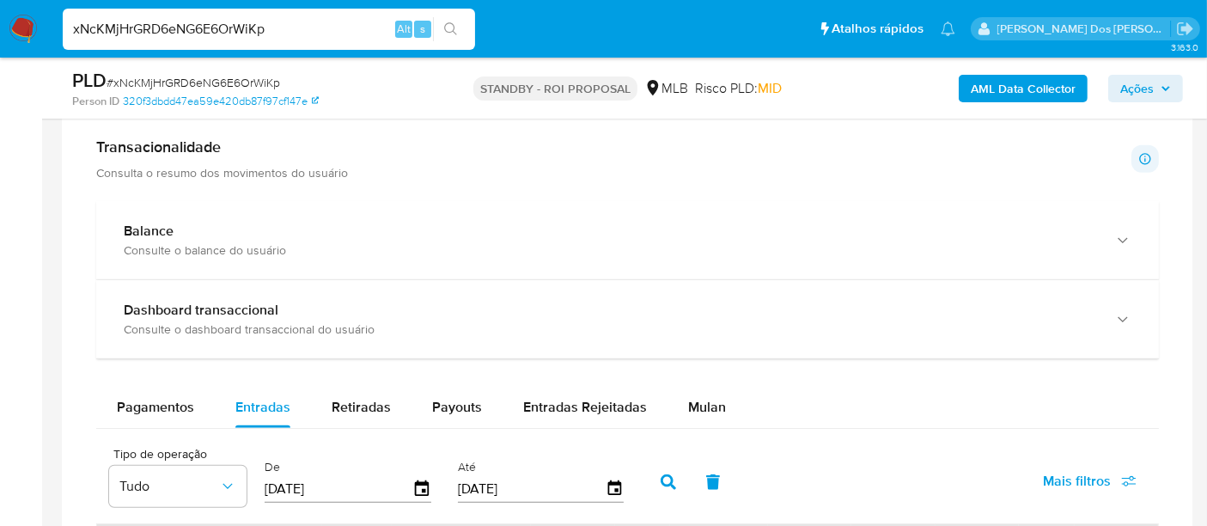
scroll to position [1621, 0]
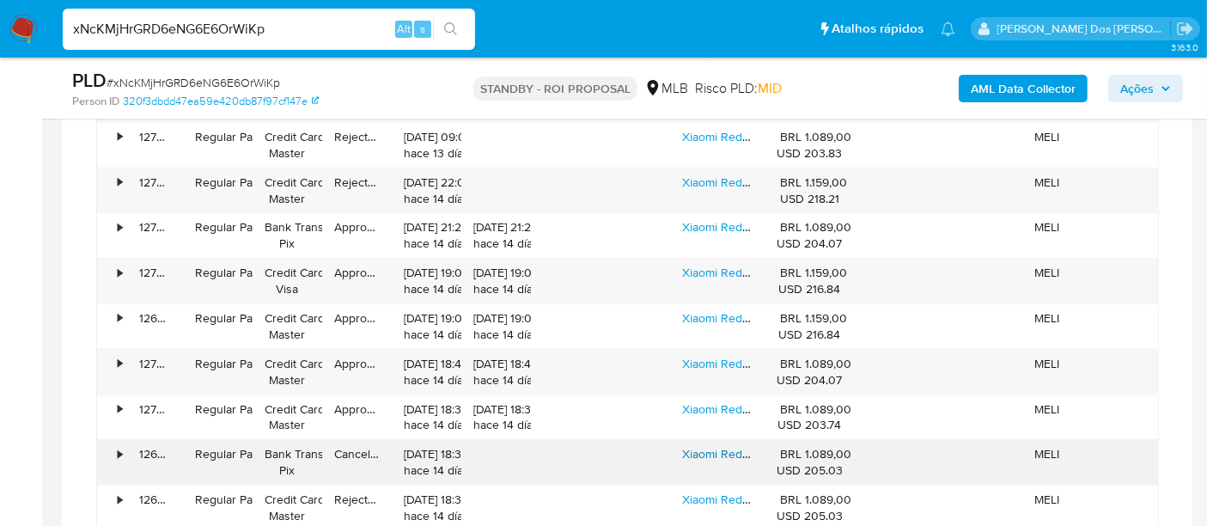
click at [690, 448] on link "Xiaomi Redmi Note 14 4g Dual Sim 256gb 8gb Ram 108mp Azul" at bounding box center [850, 453] width 337 height 17
click at [191, 27] on input "xNcKMjHrGRD6eNG6E6OrWiKp" at bounding box center [269, 29] width 412 height 22
paste input "oIT1ZiJMNfJJrz6m5FeGKcNP"
type input "oIT1ZiJMNfJJrz6m5FeGKcNP"
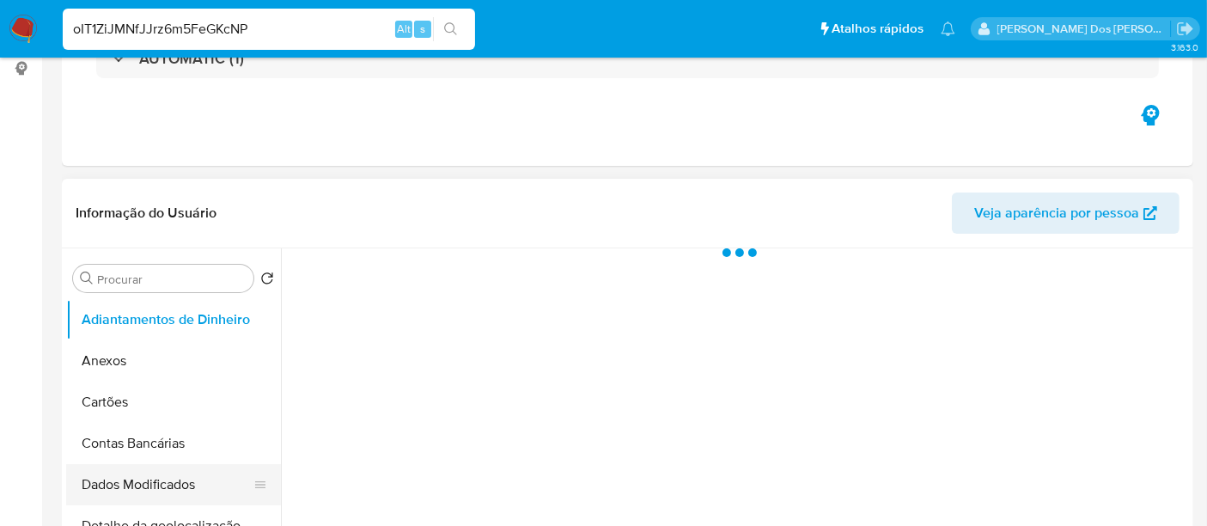
scroll to position [381, 0]
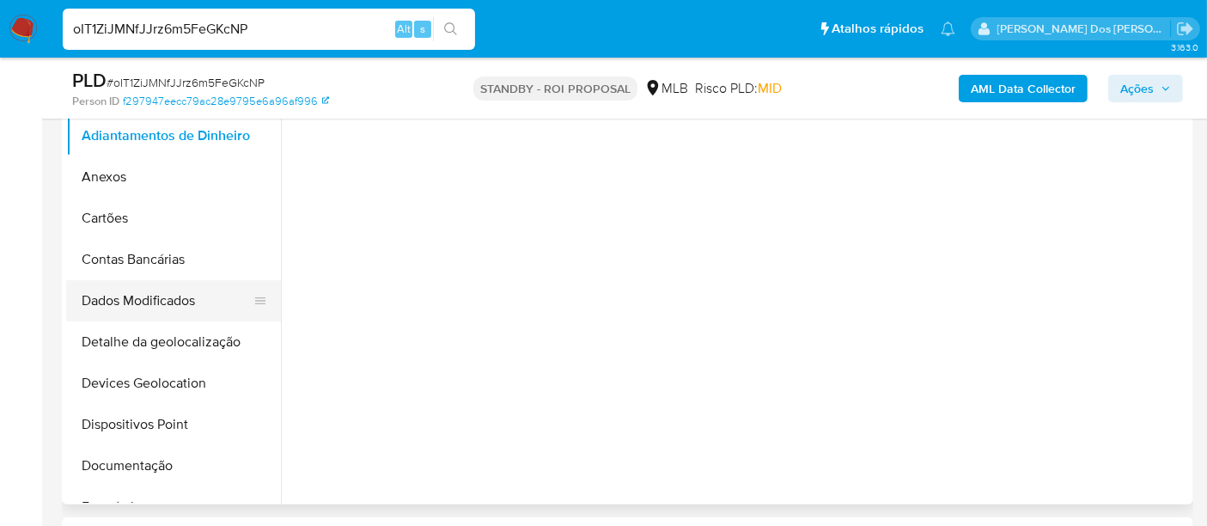
select select "10"
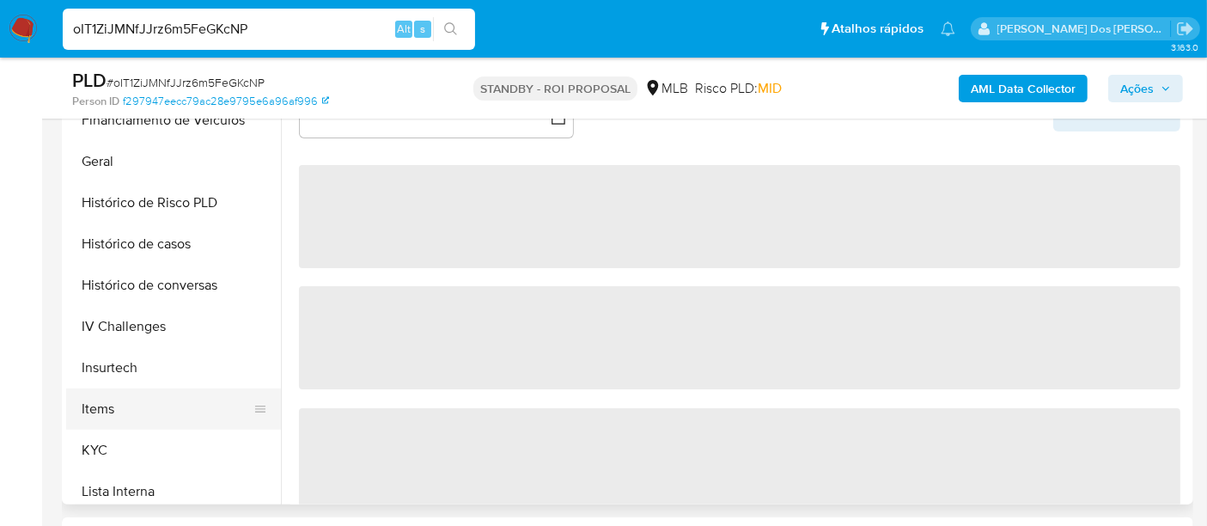
scroll to position [572, 0]
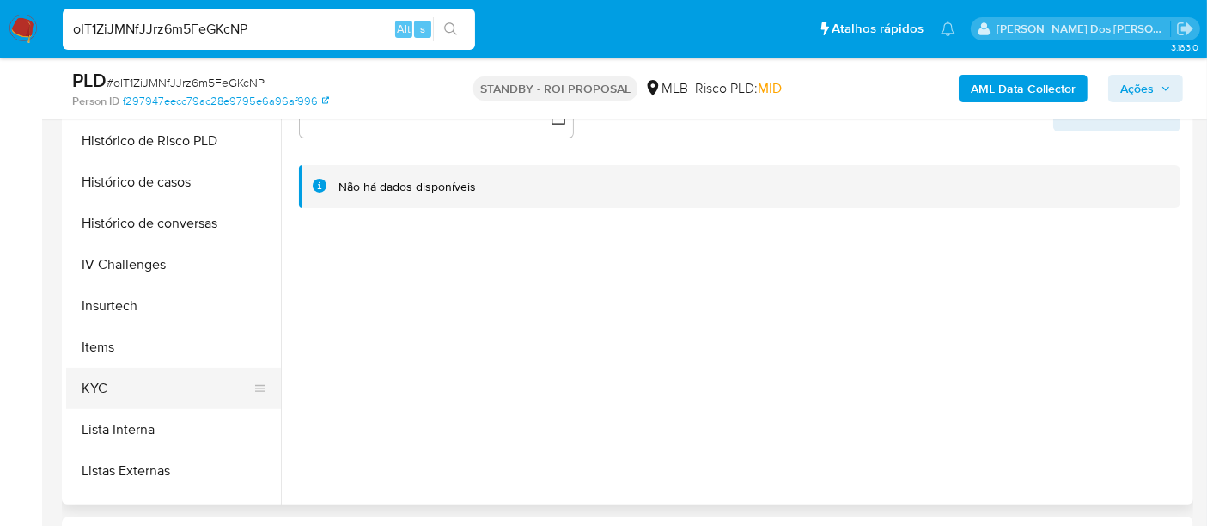
click at [102, 393] on button "KYC" at bounding box center [166, 388] width 201 height 41
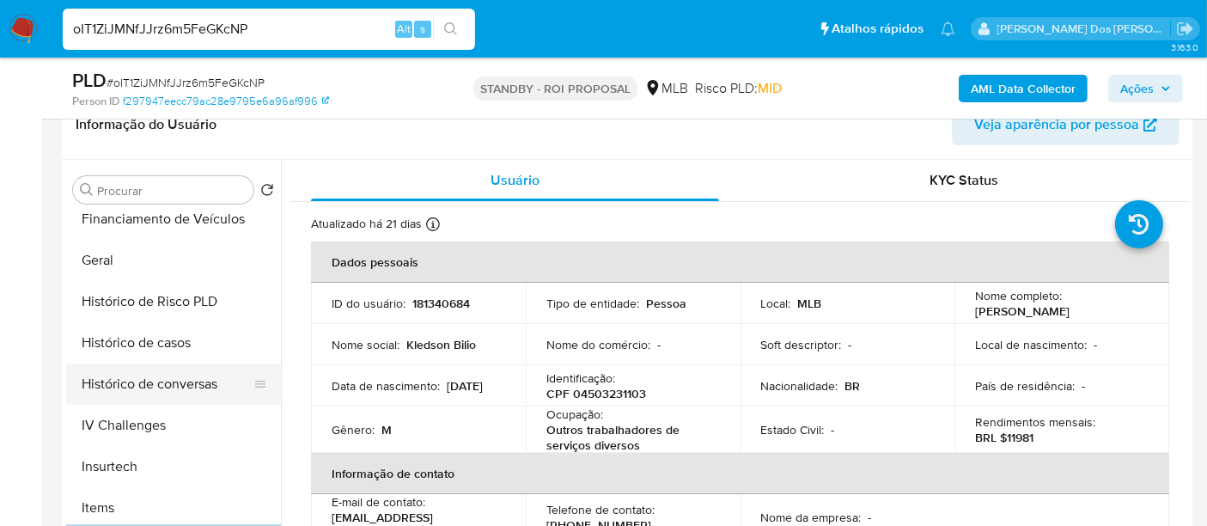
scroll to position [477, 0]
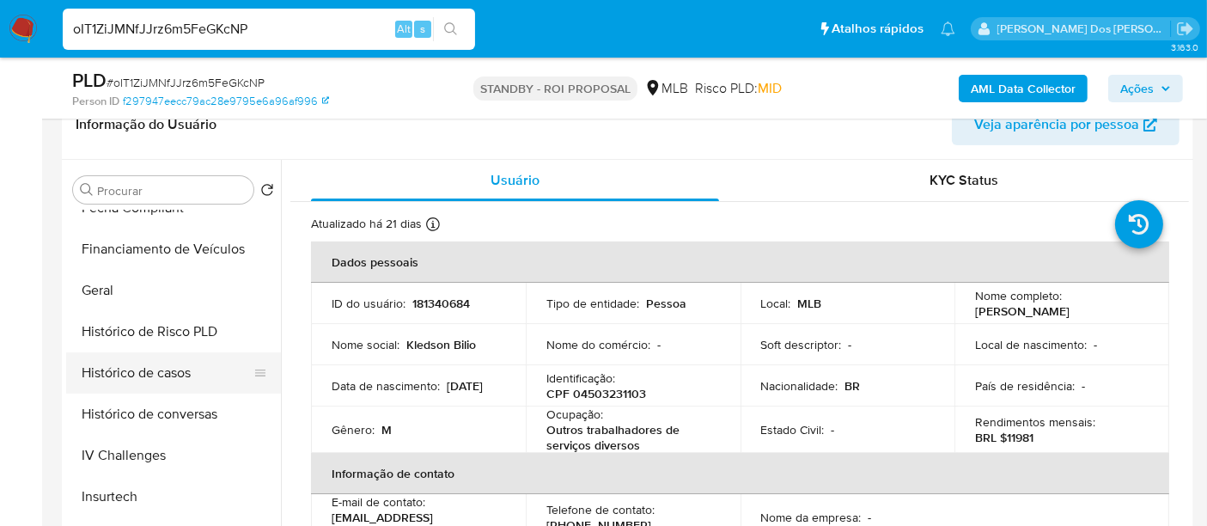
click at [161, 369] on button "Histórico de casos" at bounding box center [166, 372] width 201 height 41
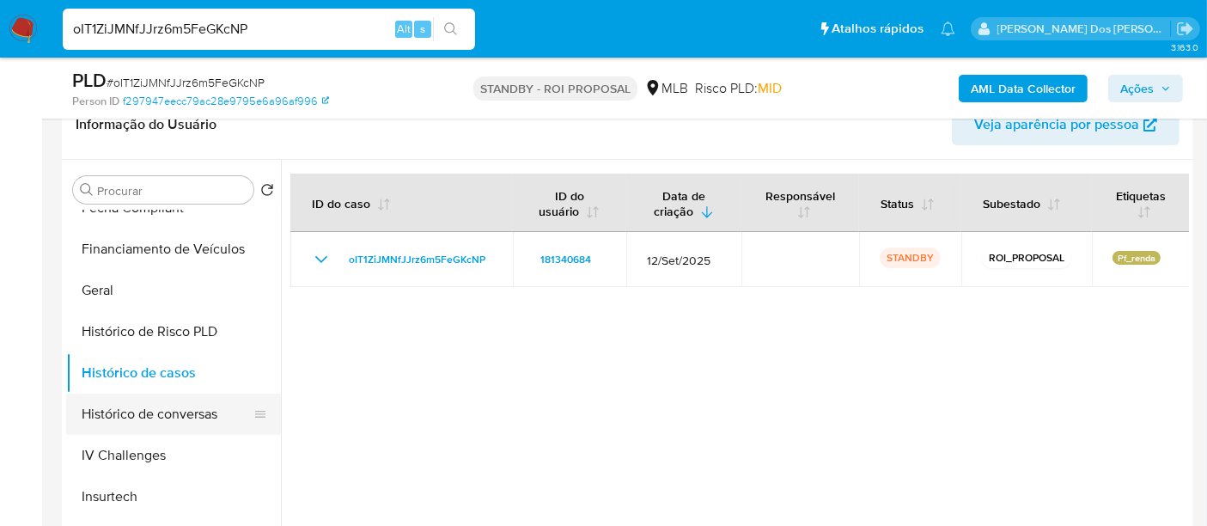
scroll to position [191, 0]
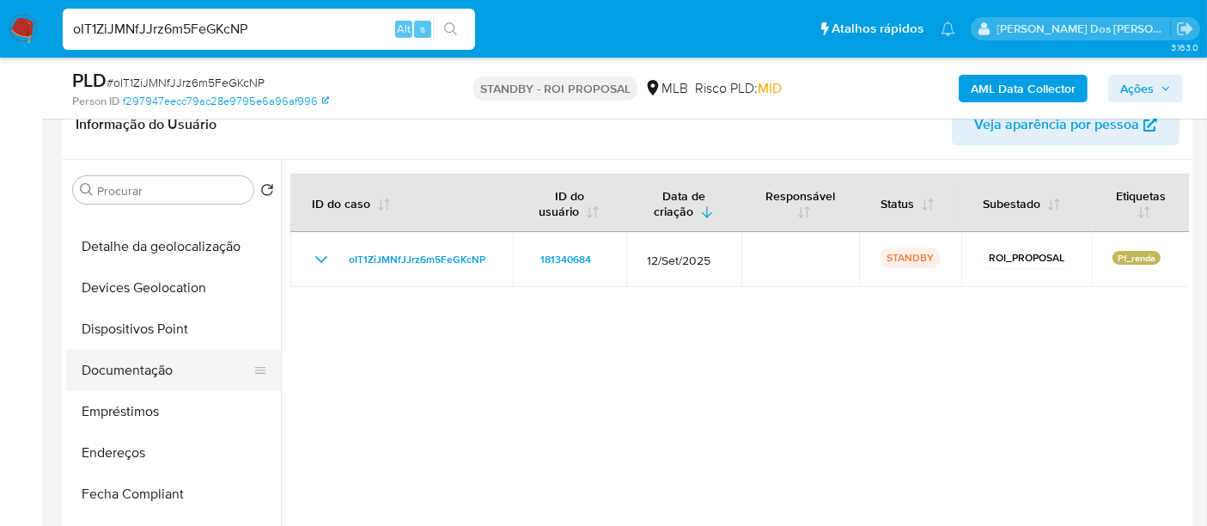
click at [125, 377] on button "Documentação" at bounding box center [166, 370] width 201 height 41
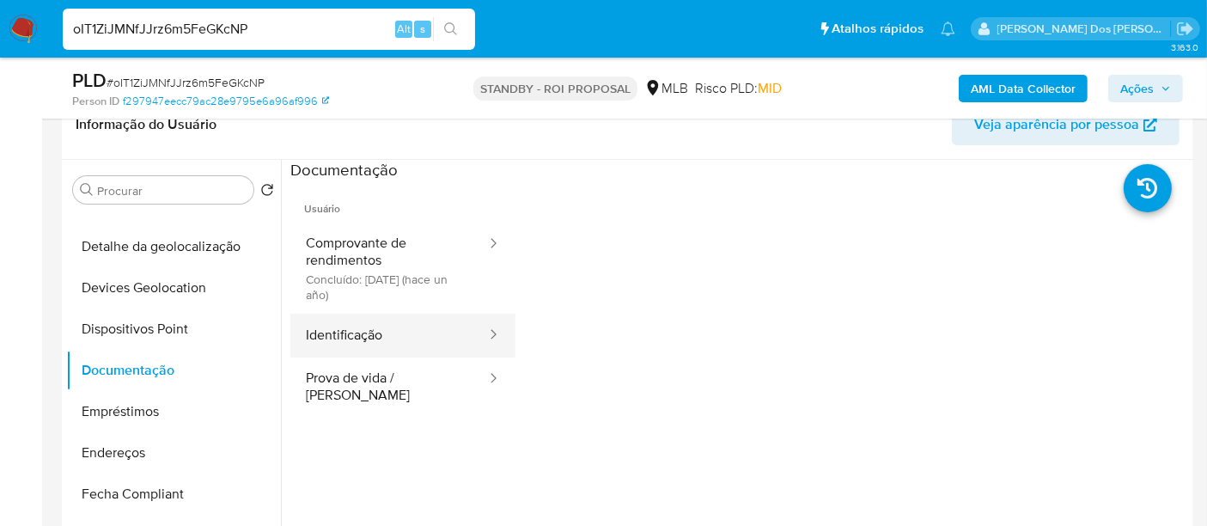
click at [344, 335] on button "Identificação" at bounding box center [389, 335] width 198 height 44
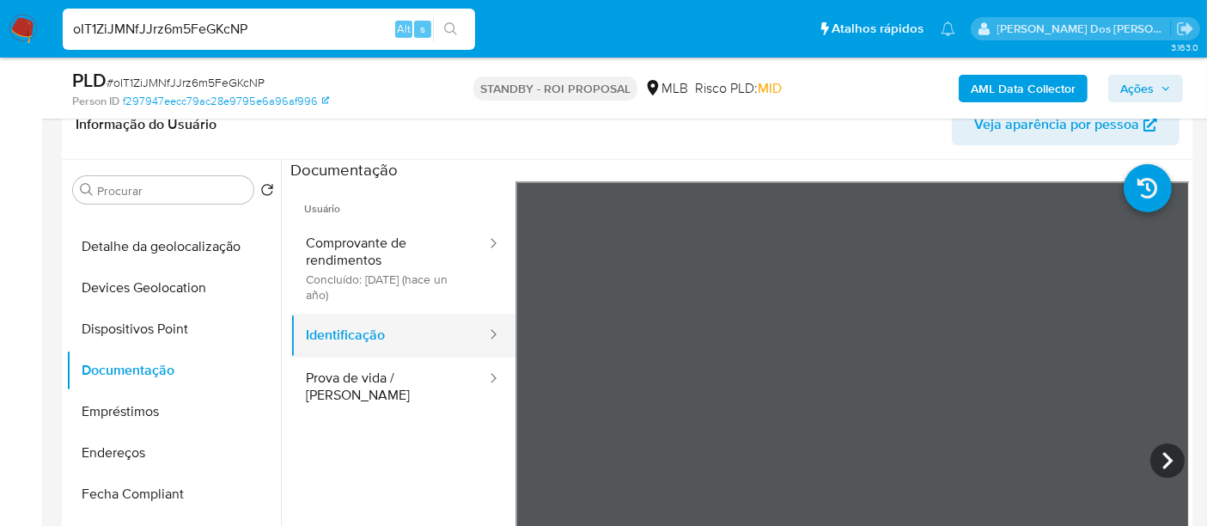
drag, startPoint x: 346, startPoint y: 378, endPoint x: 447, endPoint y: 350, distance: 104.2
click at [346, 377] on button "Prova de vida / [PERSON_NAME]" at bounding box center [389, 386] width 198 height 58
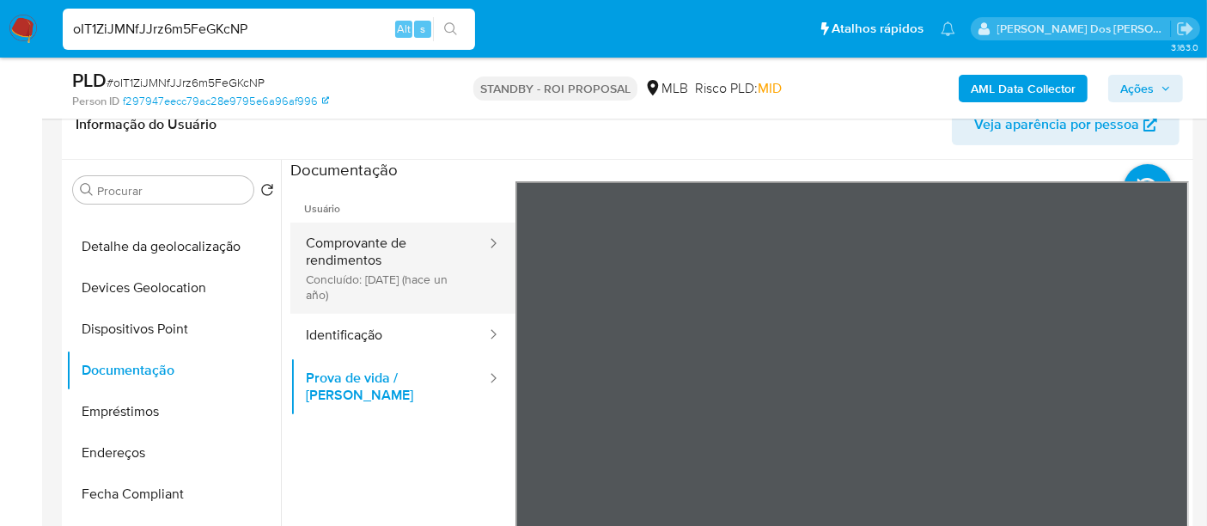
click at [326, 259] on button "Comprovante de rendimentos Concluído: 07/11/2024 (hace un año)" at bounding box center [389, 267] width 198 height 91
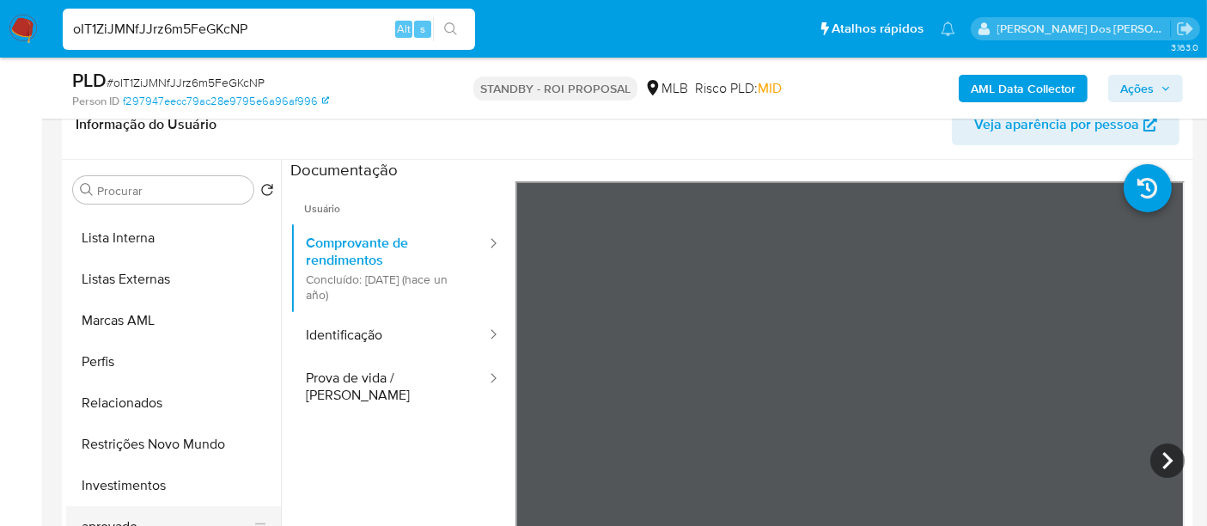
scroll to position [931, 0]
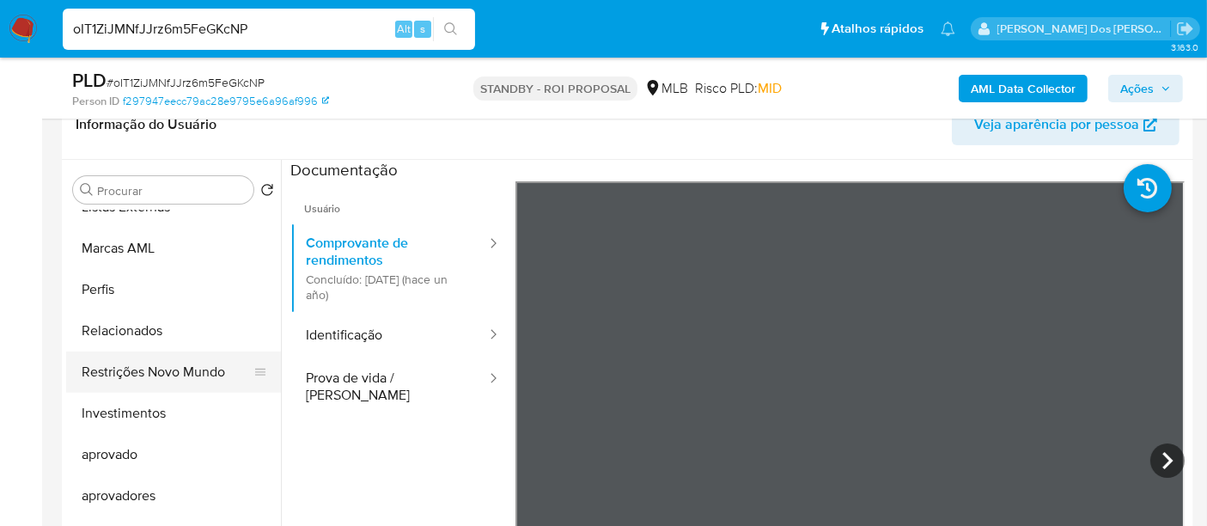
click at [163, 379] on button "Restrições Novo Mundo" at bounding box center [166, 371] width 201 height 41
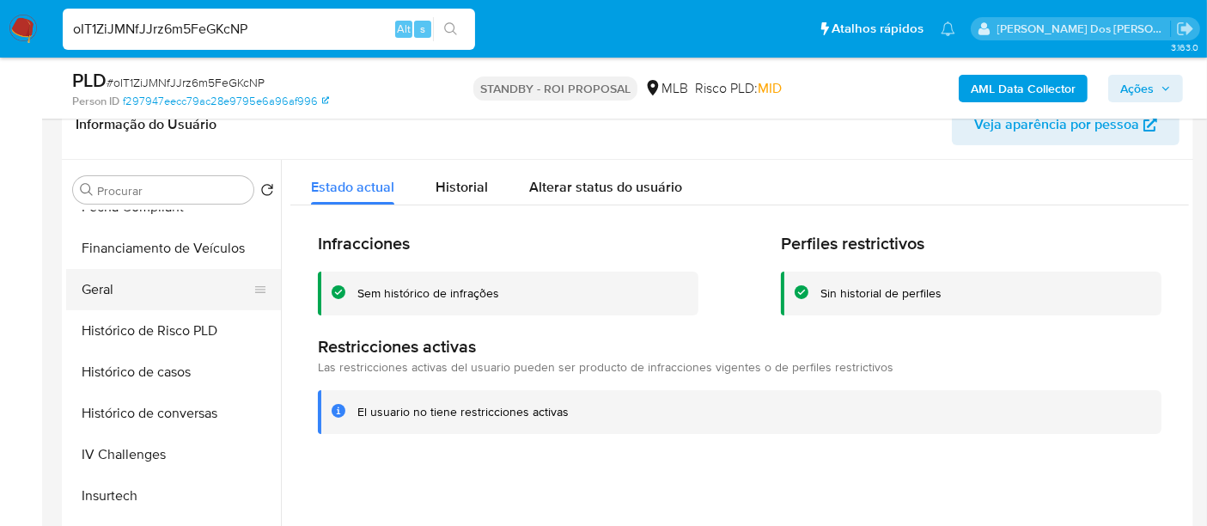
scroll to position [453, 0]
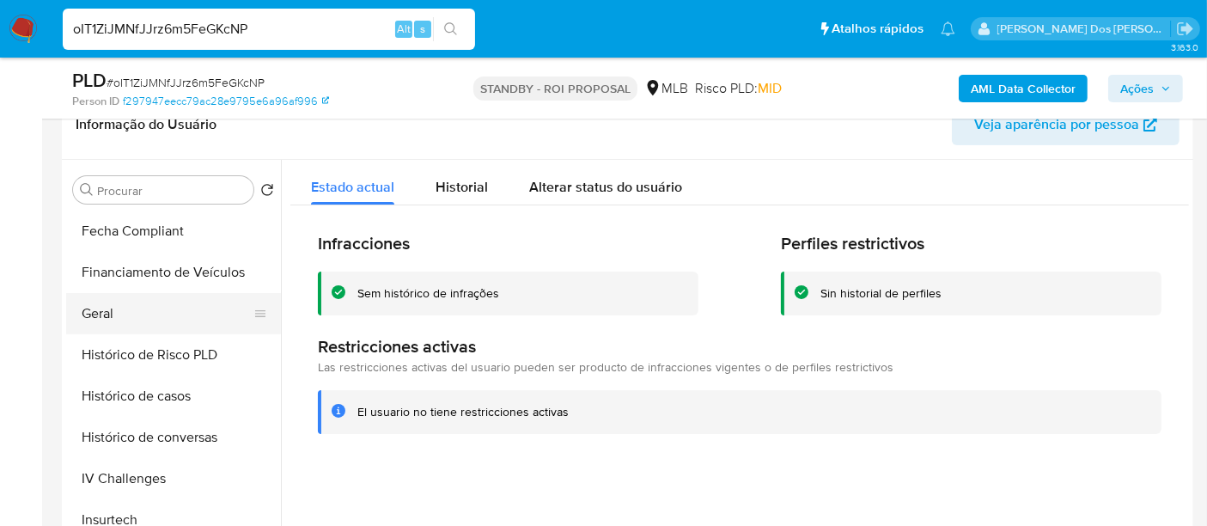
click at [116, 312] on button "Geral" at bounding box center [166, 313] width 201 height 41
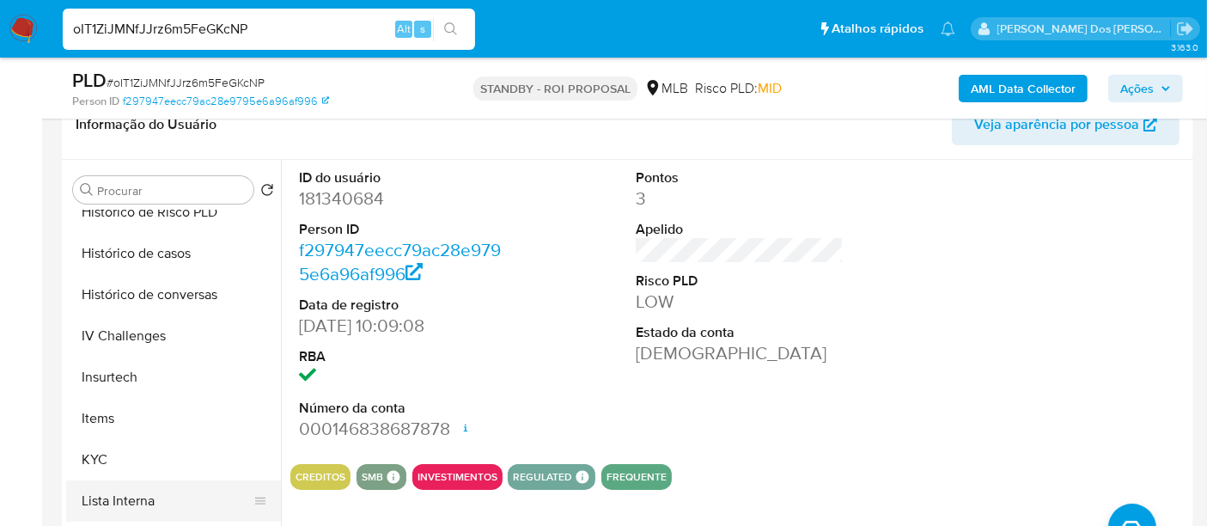
scroll to position [740, 0]
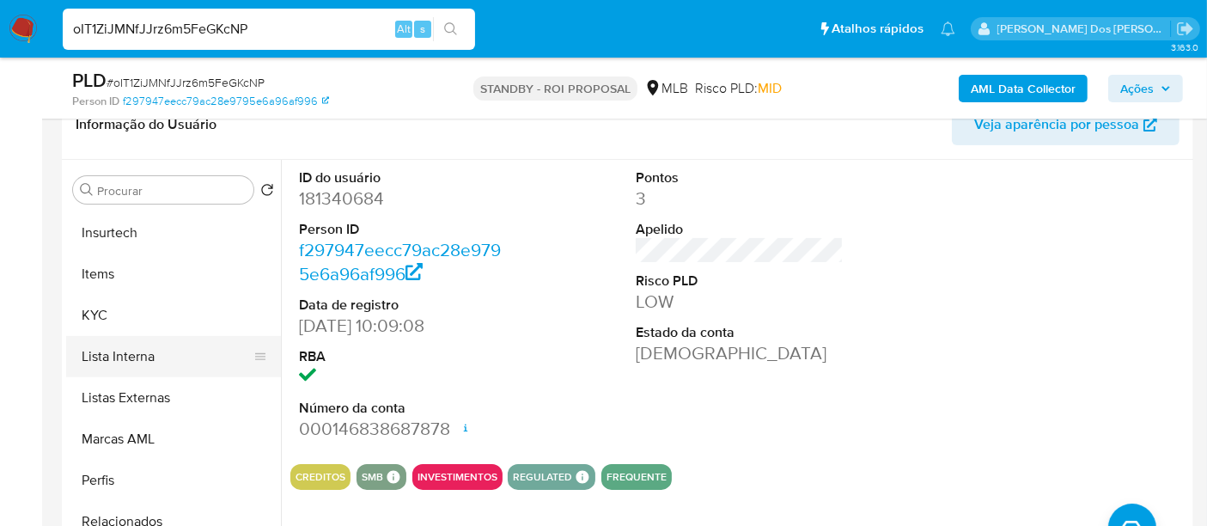
click at [96, 317] on button "KYC" at bounding box center [173, 315] width 215 height 41
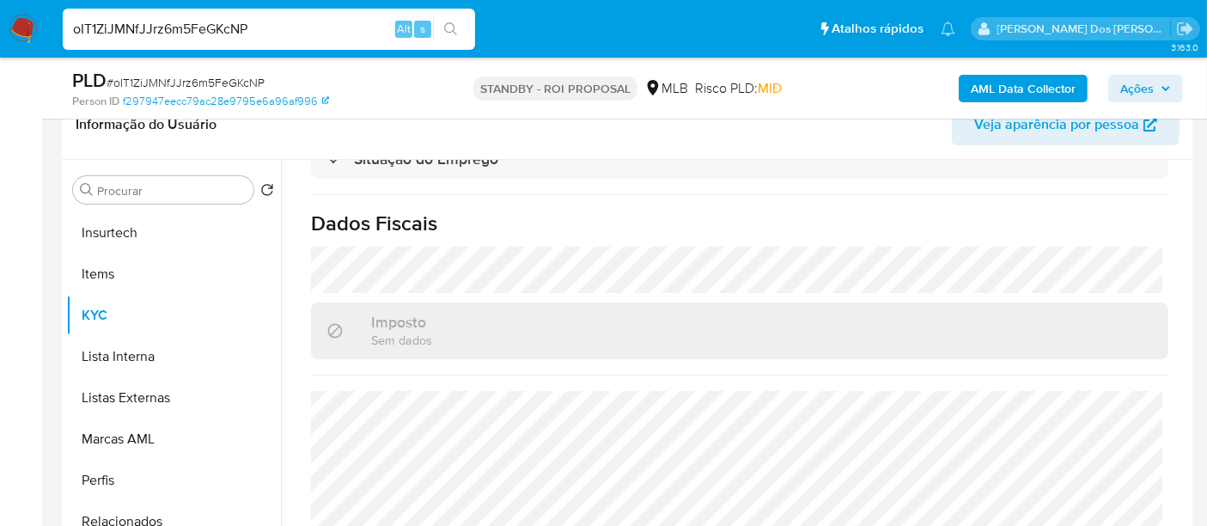
scroll to position [381, 0]
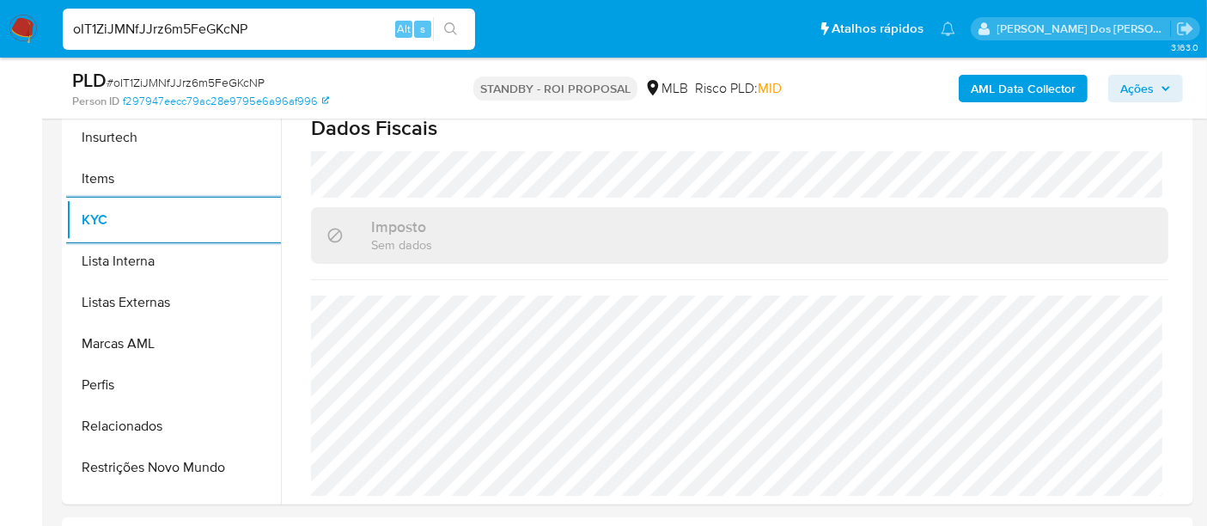
click at [228, 36] on input "oIT1ZiJMNfJJrz6m5FeGKcNP" at bounding box center [269, 29] width 412 height 22
paste input "vA8Q7pPvlzMGtgRE1R7qIou7"
type input "vA8Q7pPvlzMGtgRE1R7qIou7"
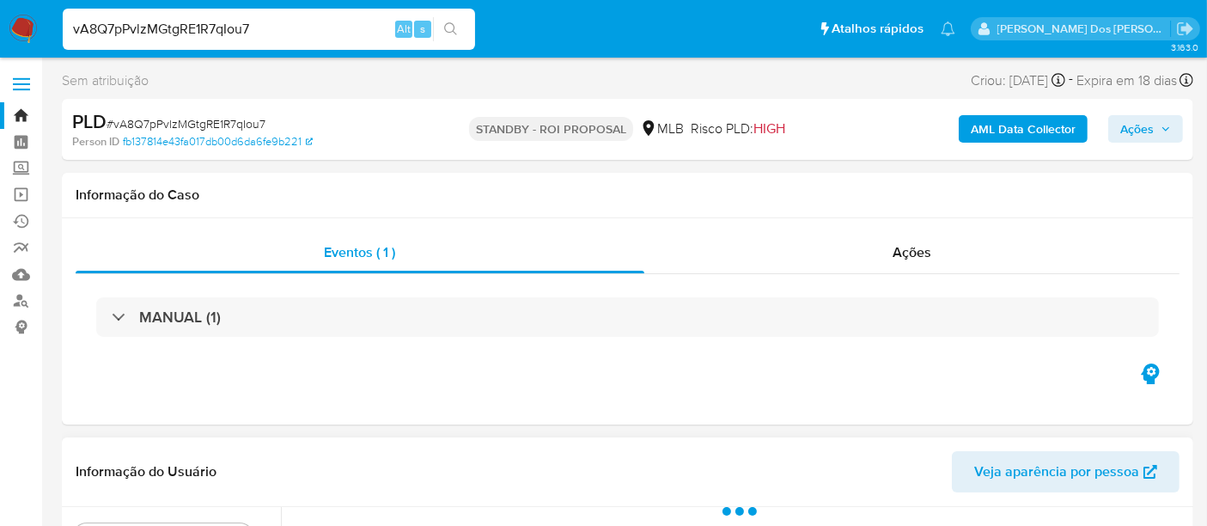
scroll to position [286, 0]
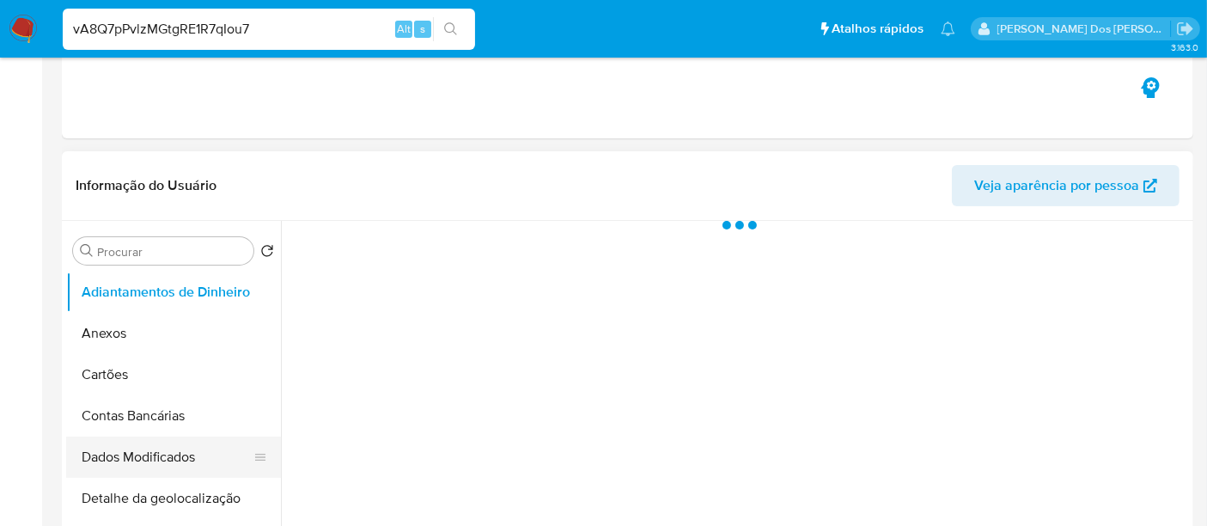
select select "10"
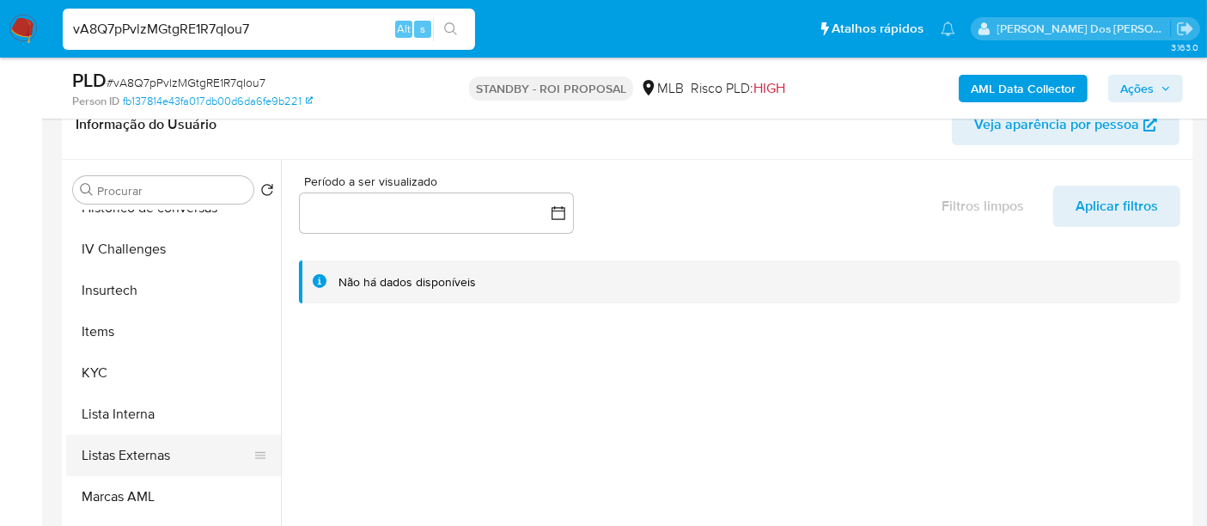
scroll to position [763, 0]
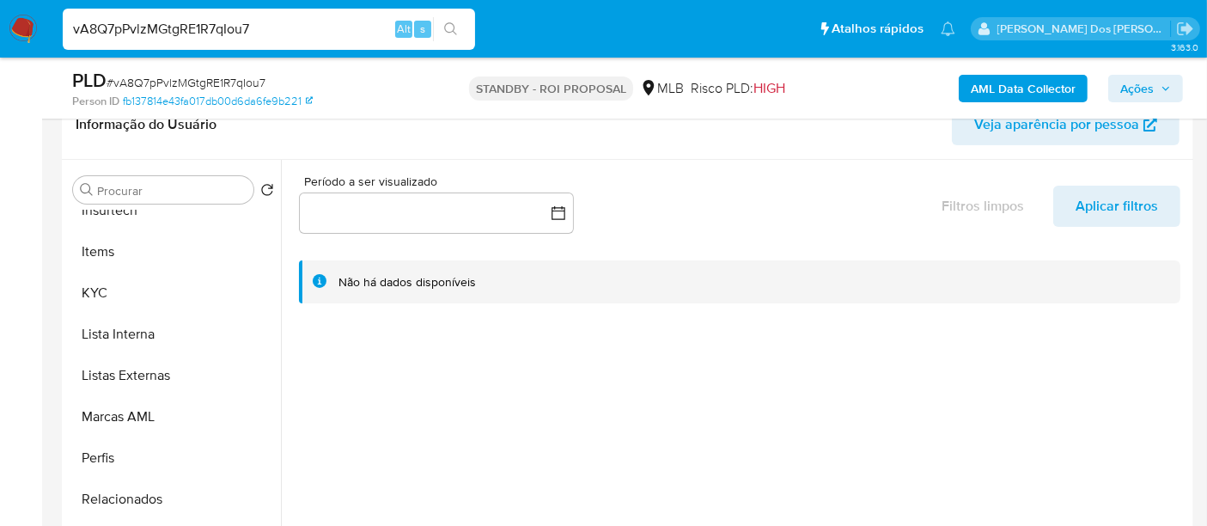
drag, startPoint x: 94, startPoint y: 299, endPoint x: 280, endPoint y: 367, distance: 198.3
click at [94, 298] on button "KYC" at bounding box center [173, 292] width 215 height 41
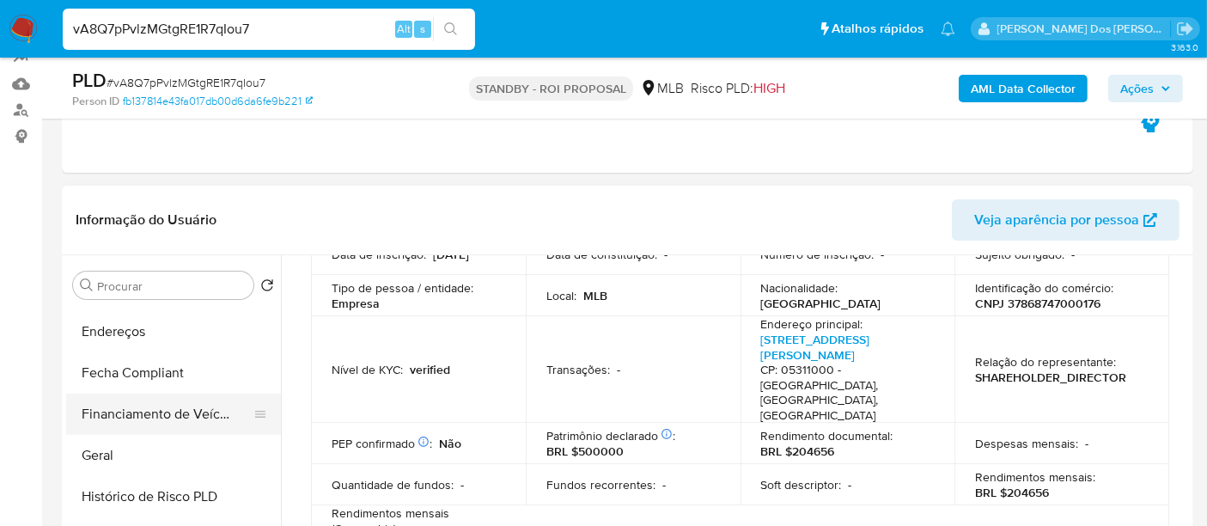
scroll to position [381, 0]
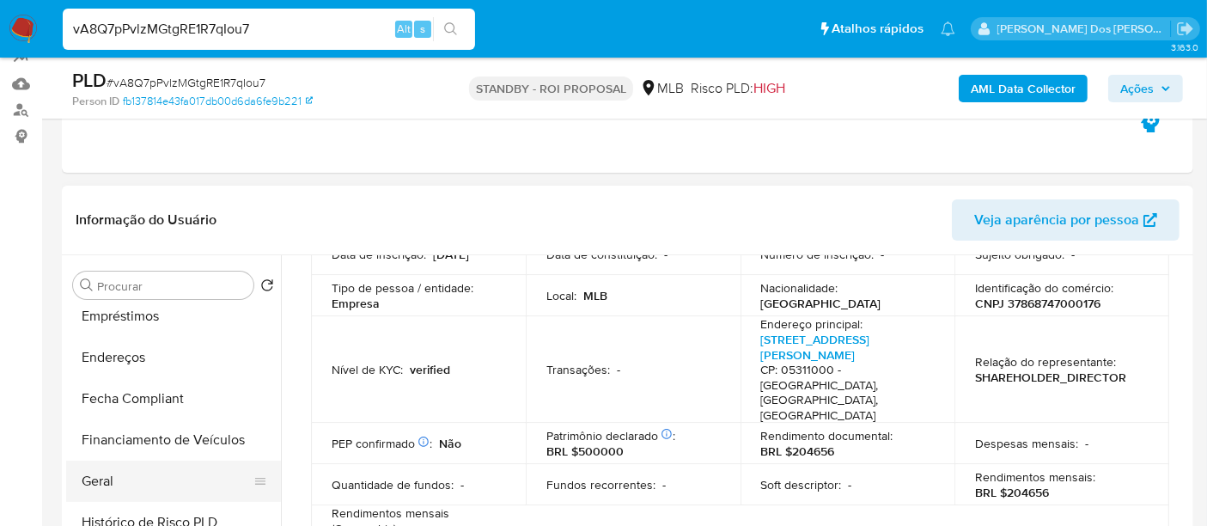
click at [104, 472] on button "Geral" at bounding box center [166, 480] width 201 height 41
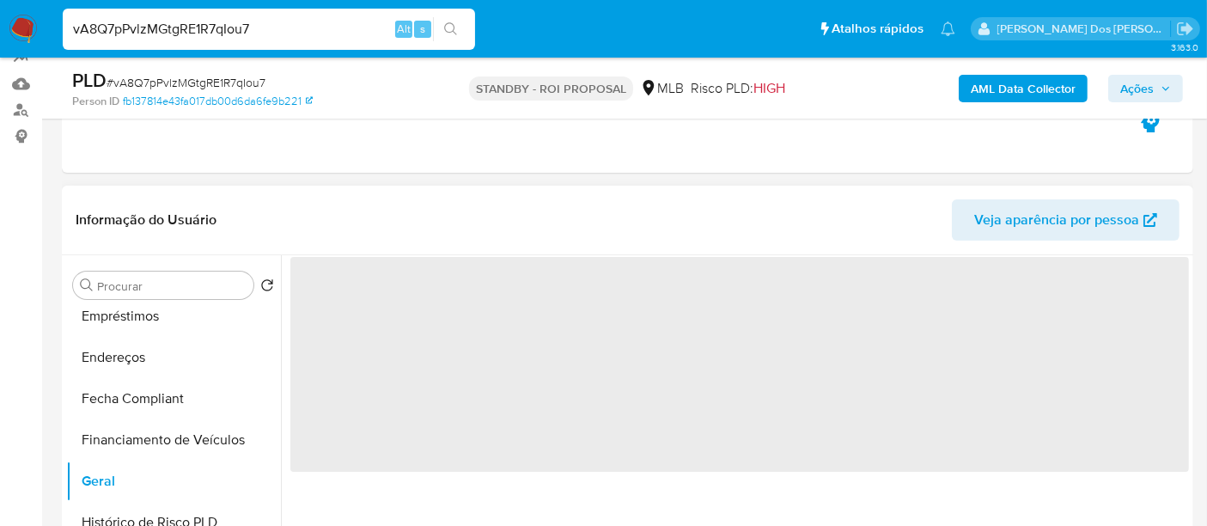
scroll to position [0, 0]
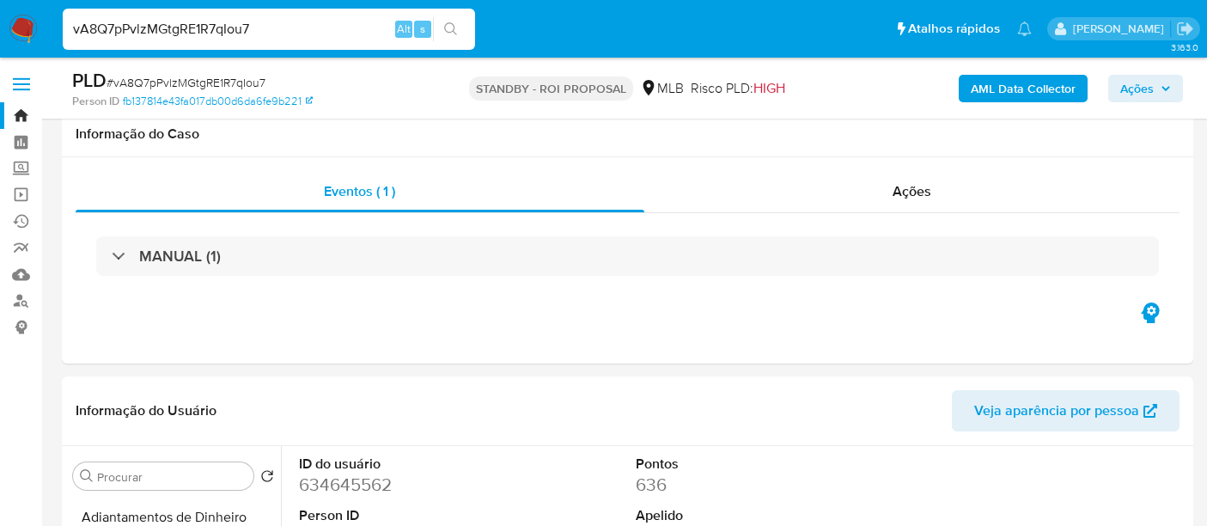
select select "10"
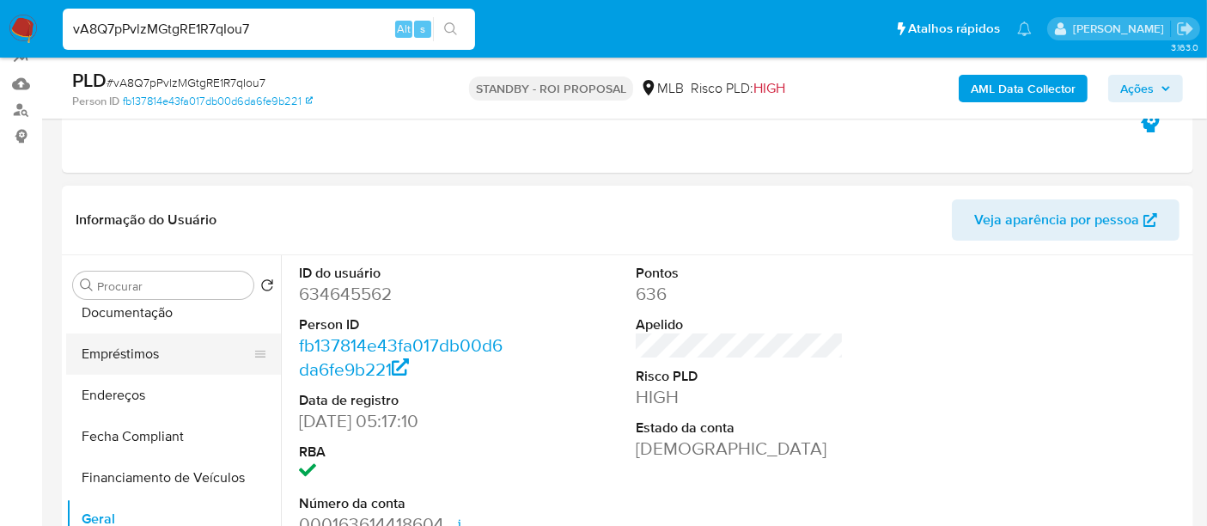
scroll to position [286, 0]
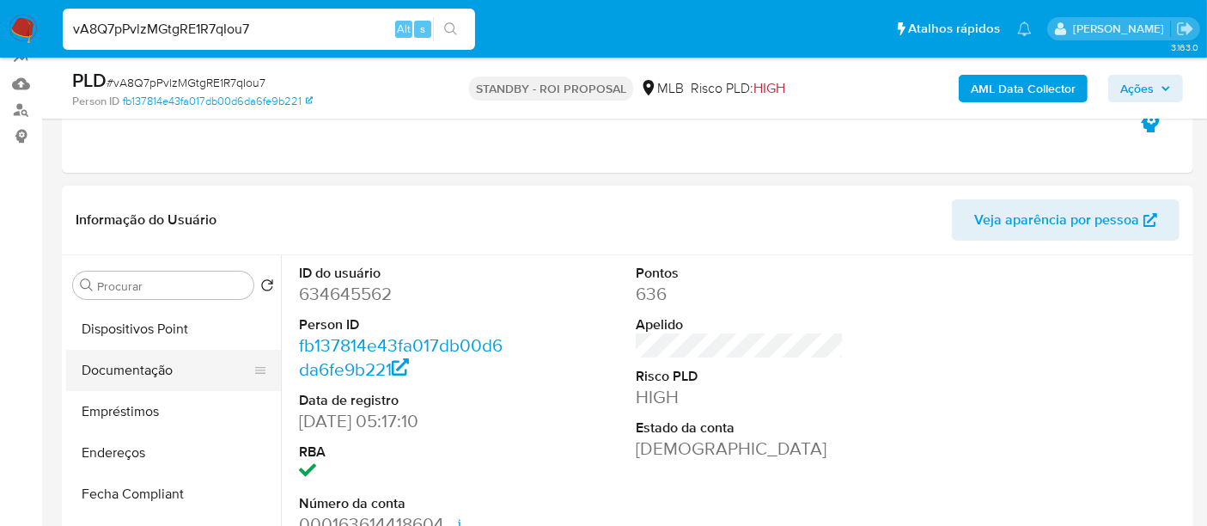
drag, startPoint x: 160, startPoint y: 376, endPoint x: 162, endPoint y: 364, distance: 12.3
click at [159, 375] on button "Documentação" at bounding box center [166, 370] width 201 height 41
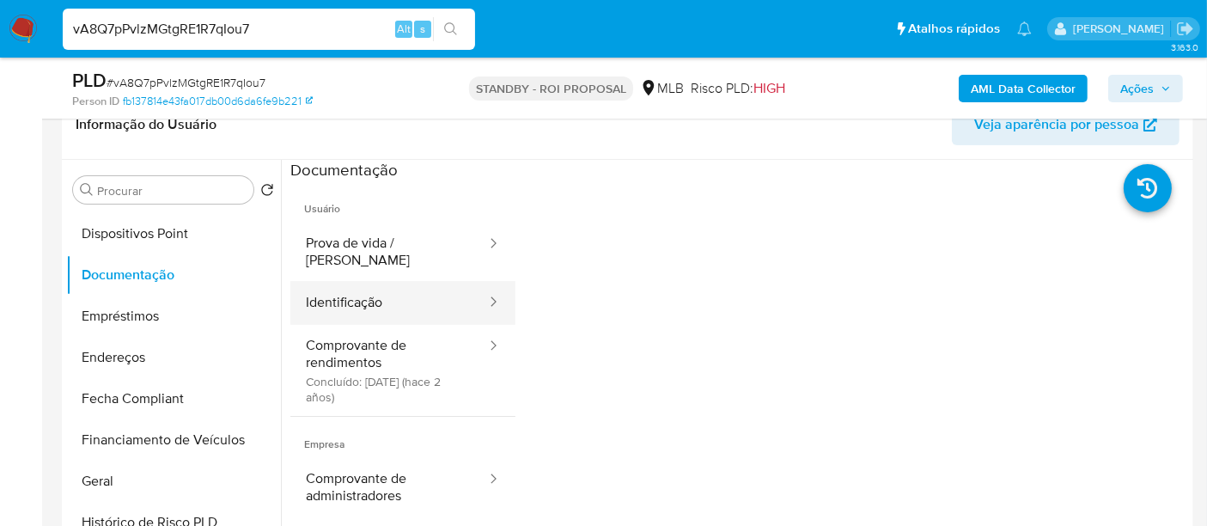
click at [350, 291] on button "Identificação" at bounding box center [389, 303] width 198 height 44
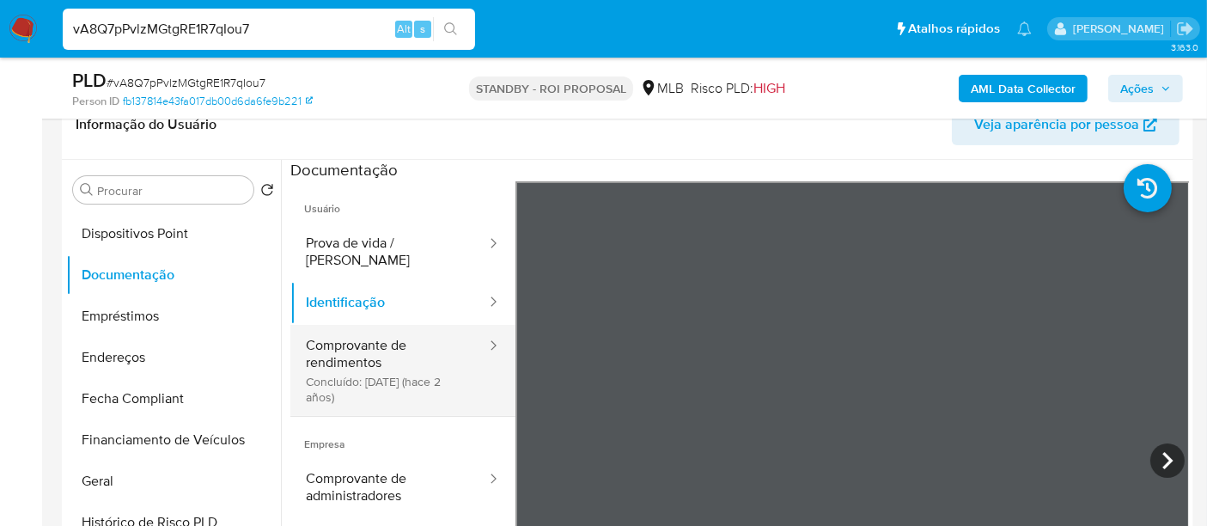
click at [368, 352] on button "Comprovante de rendimentos Concluído: 16/06/2023 (hace 2 años)" at bounding box center [389, 370] width 198 height 91
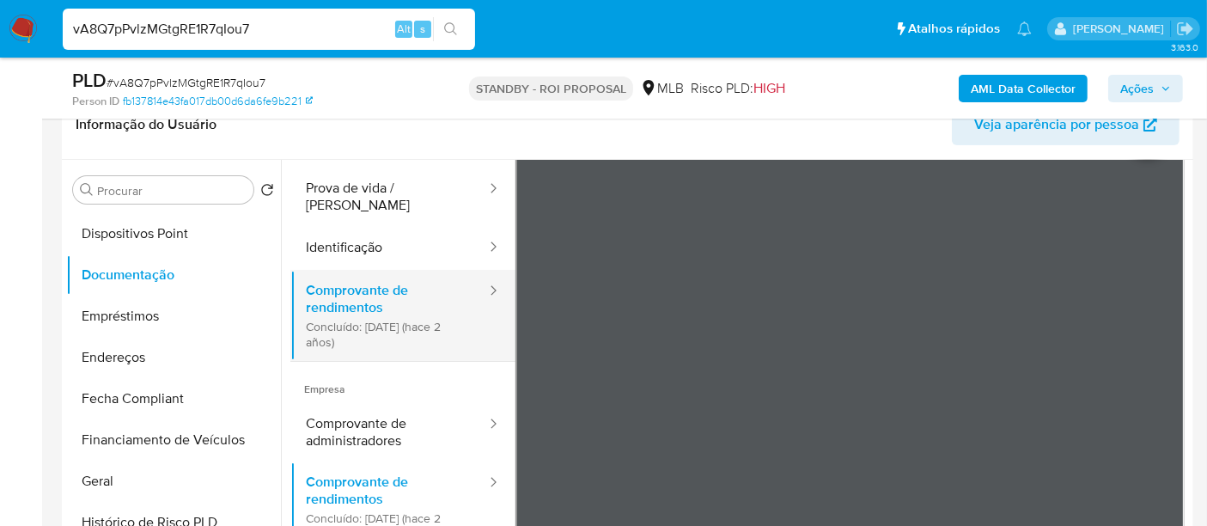
scroll to position [149, 0]
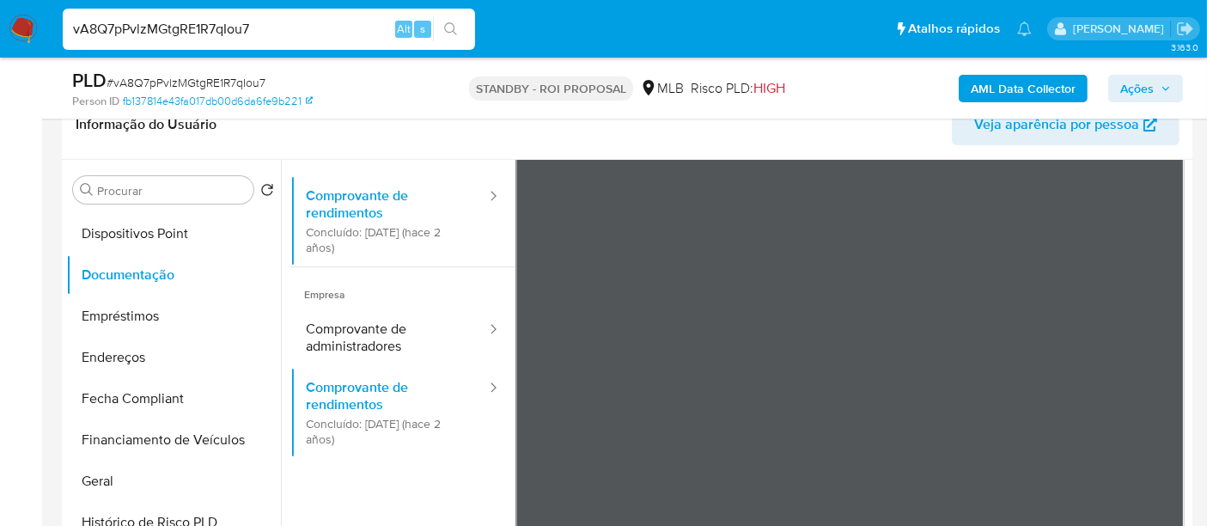
click at [239, 32] on input "vA8Q7pPvlzMGtgRE1R7qIou7" at bounding box center [269, 29] width 412 height 22
paste input "dWdX5g1xPtSNZIOhHjdtiwBk"
type input "dWdX5g1xPtSNZIOhHjdtiwBk"
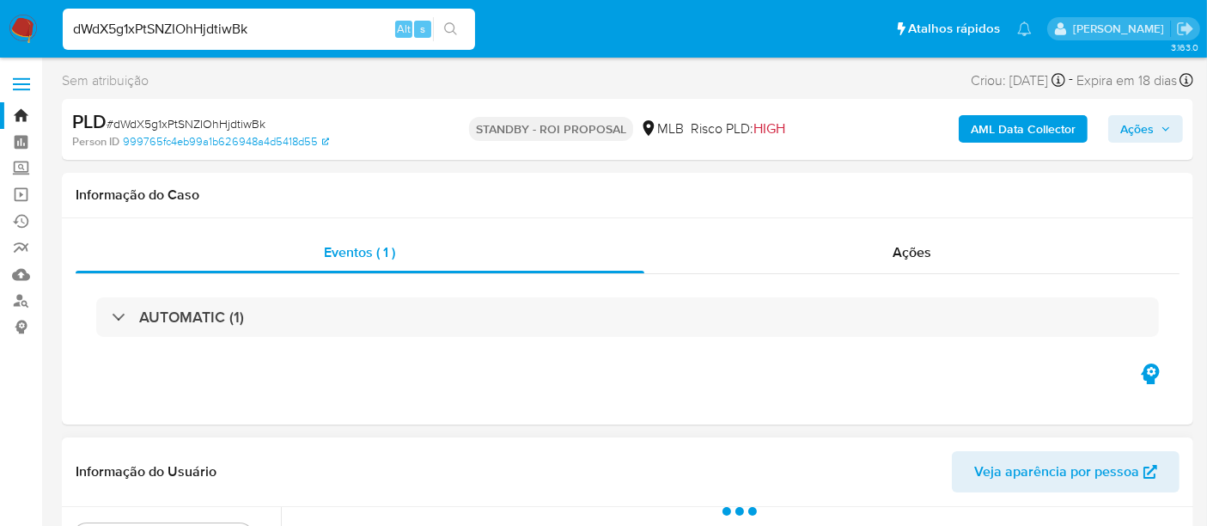
select select "10"
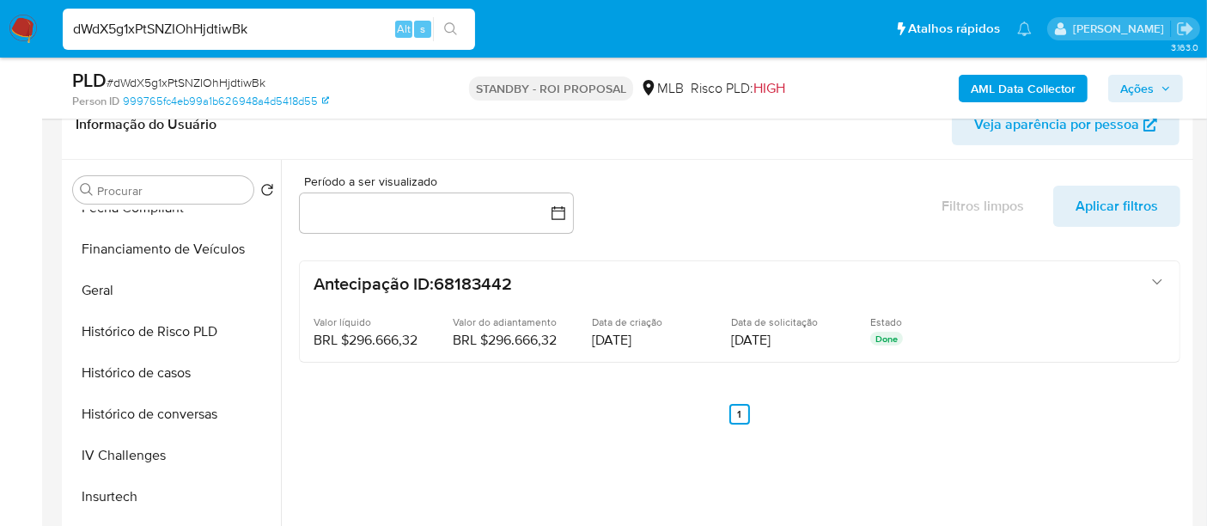
scroll to position [667, 0]
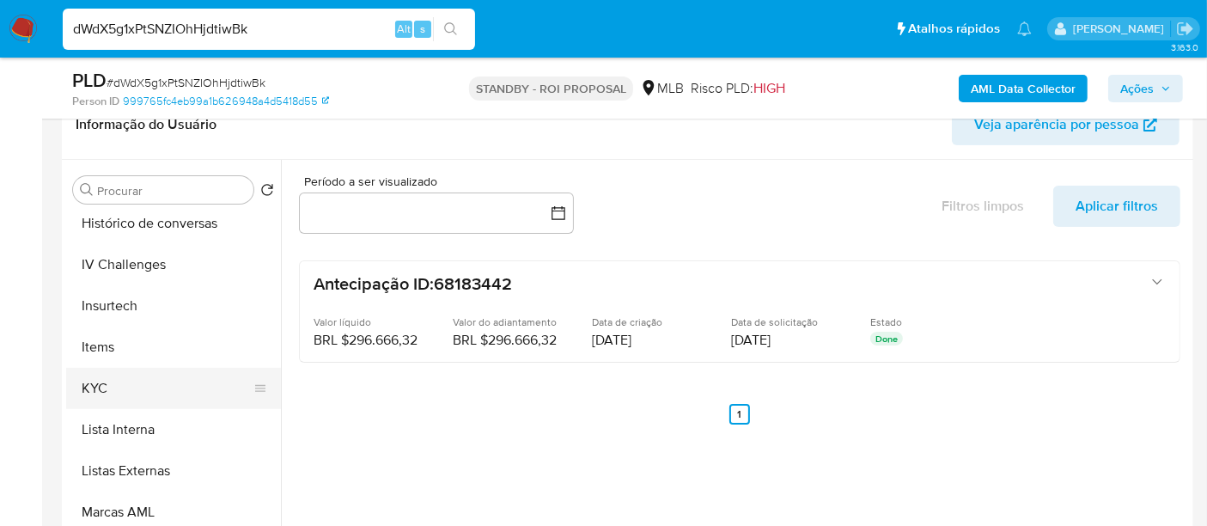
click at [106, 386] on button "KYC" at bounding box center [166, 388] width 201 height 41
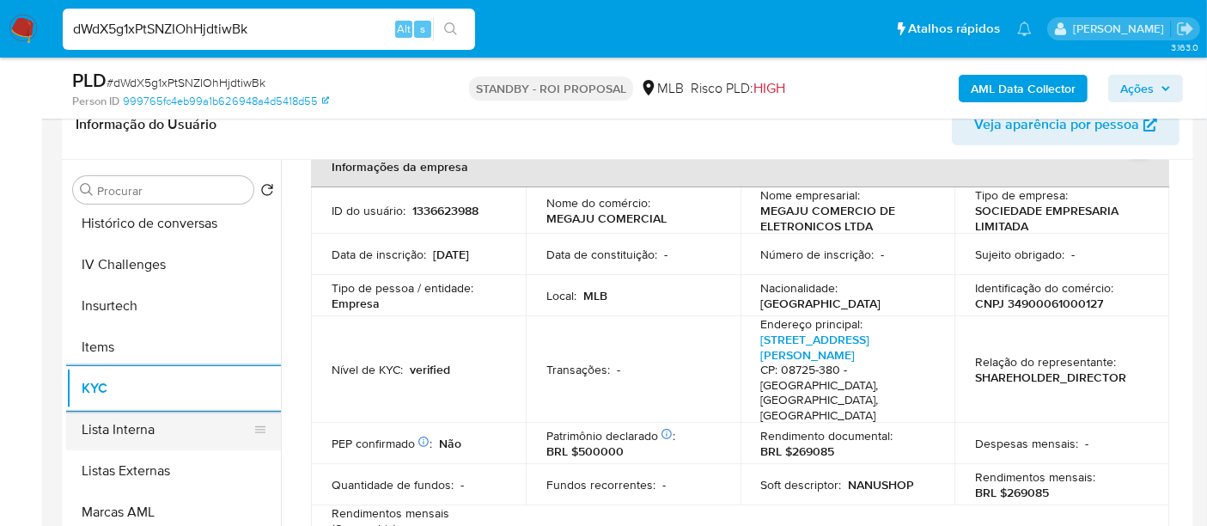
scroll to position [477, 0]
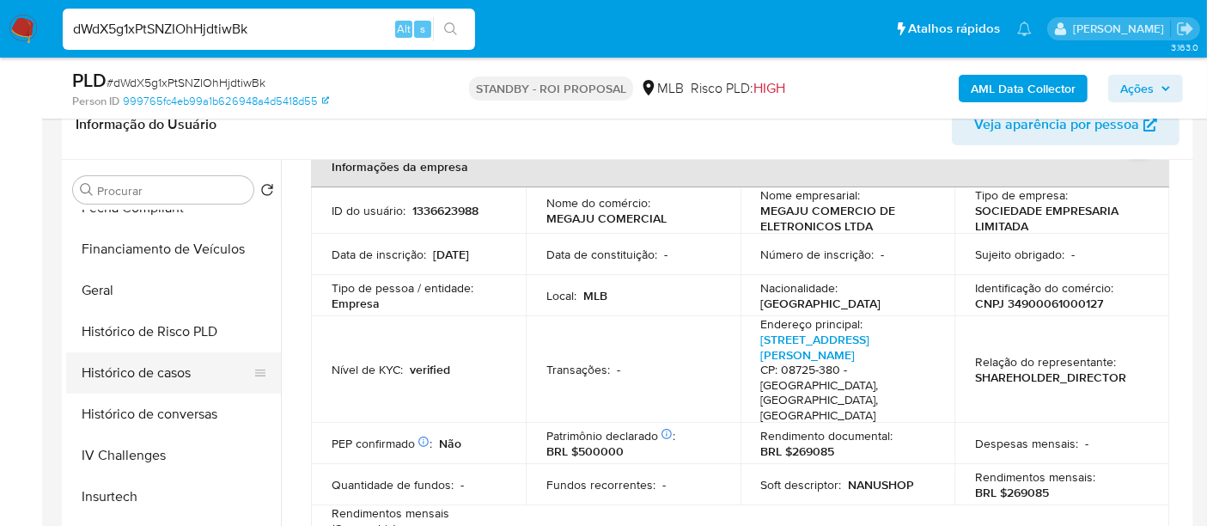
click at [160, 367] on button "Histórico de casos" at bounding box center [166, 372] width 201 height 41
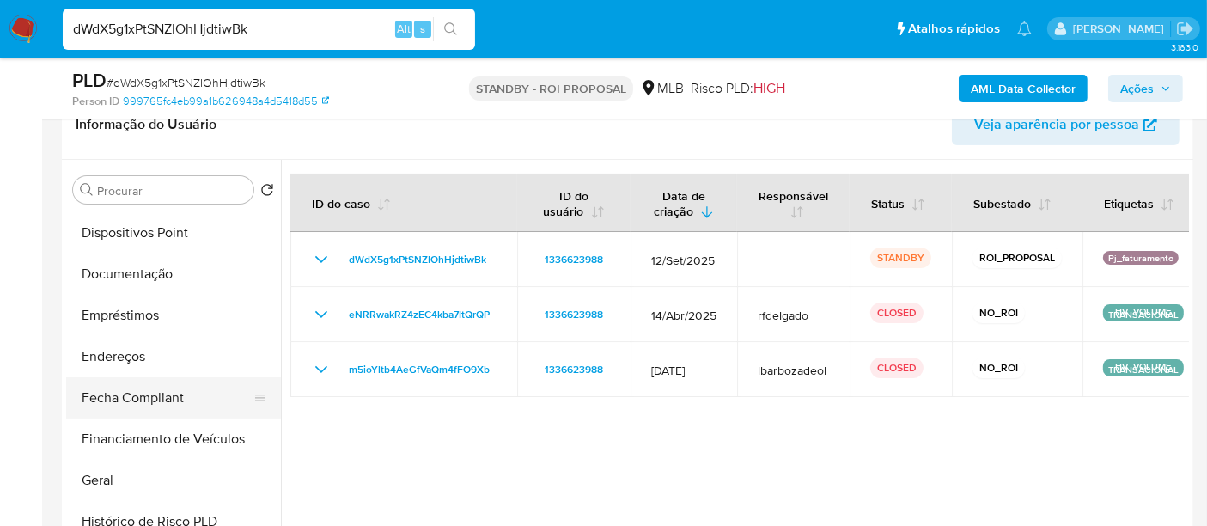
scroll to position [286, 0]
click at [127, 273] on button "Documentação" at bounding box center [166, 274] width 201 height 41
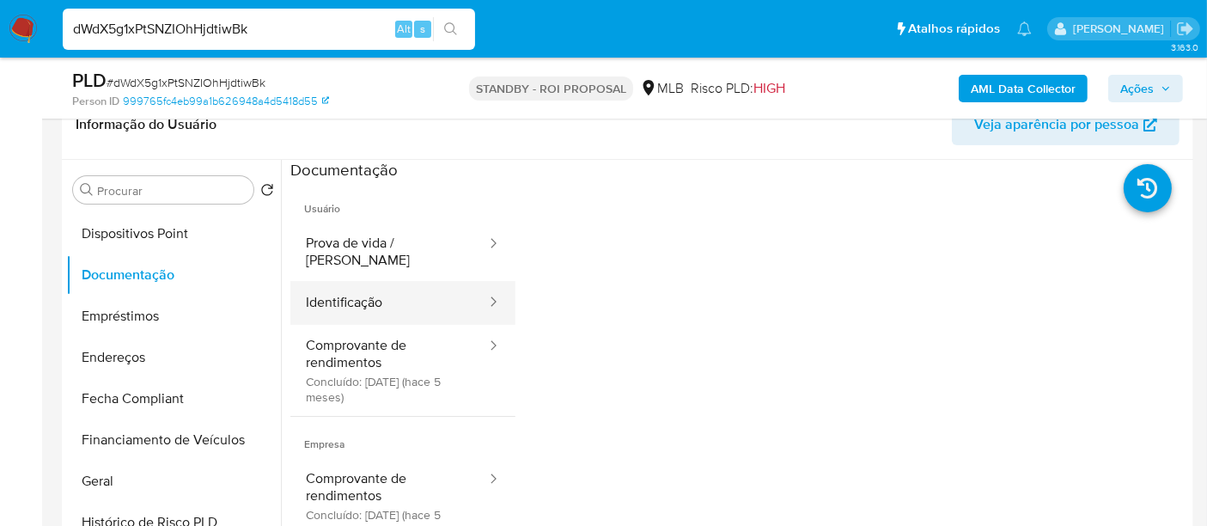
click at [360, 289] on button "Identificação" at bounding box center [389, 303] width 198 height 44
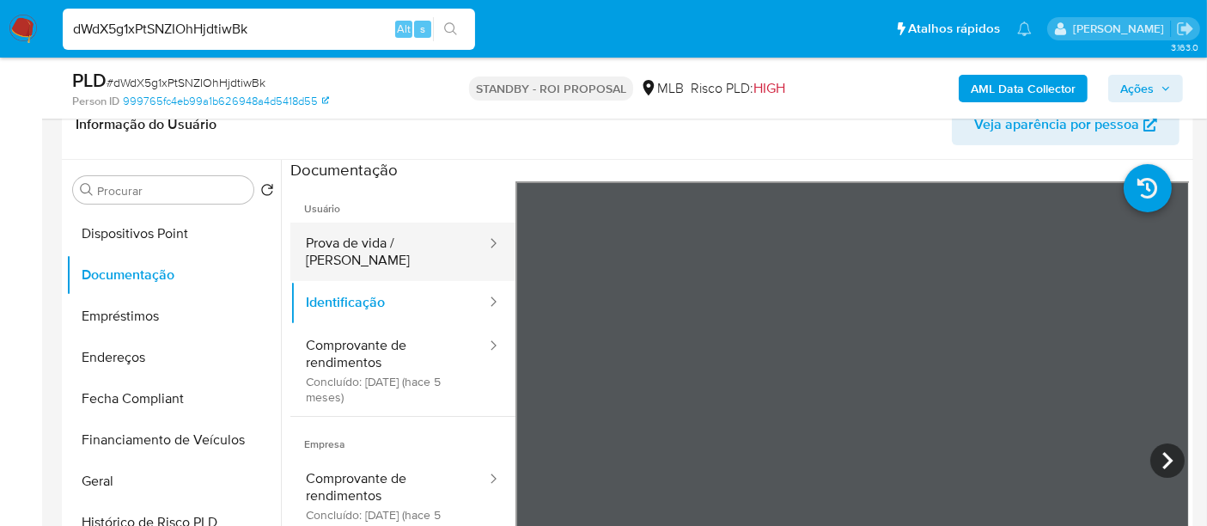
click at [356, 238] on button "Prova de vida / Selfie" at bounding box center [389, 251] width 198 height 58
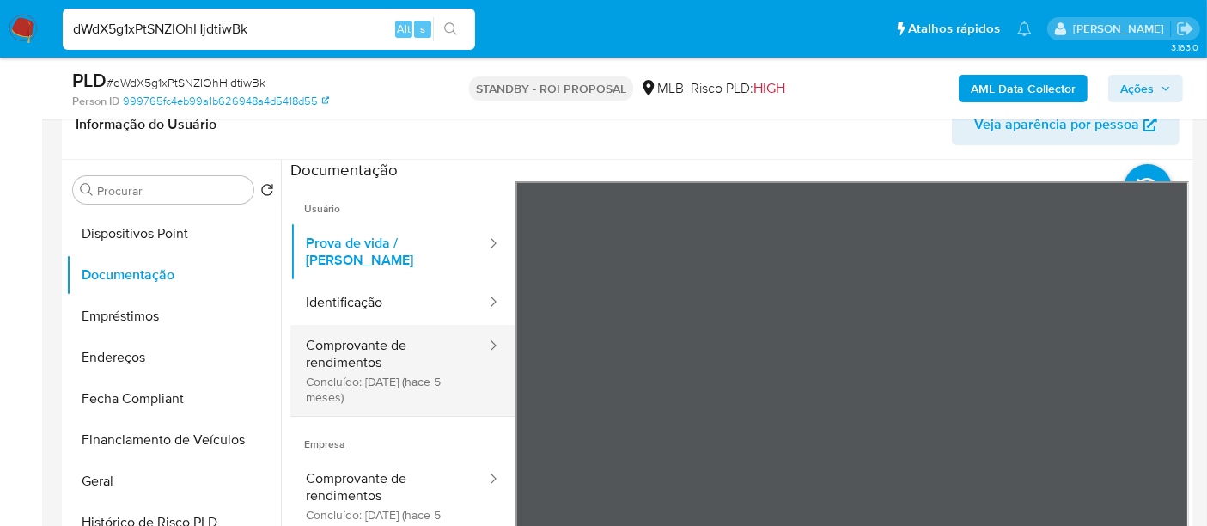
click at [338, 365] on button "Comprovante de rendimentos Concluído: 06/05/2025 (hace 5 meses)" at bounding box center [389, 370] width 198 height 91
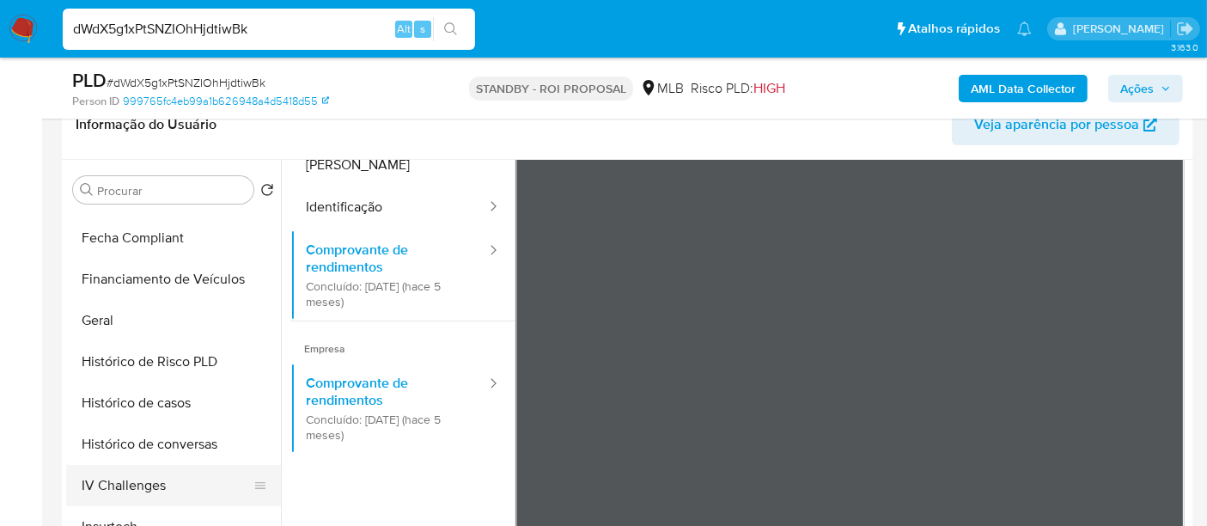
scroll to position [477, 0]
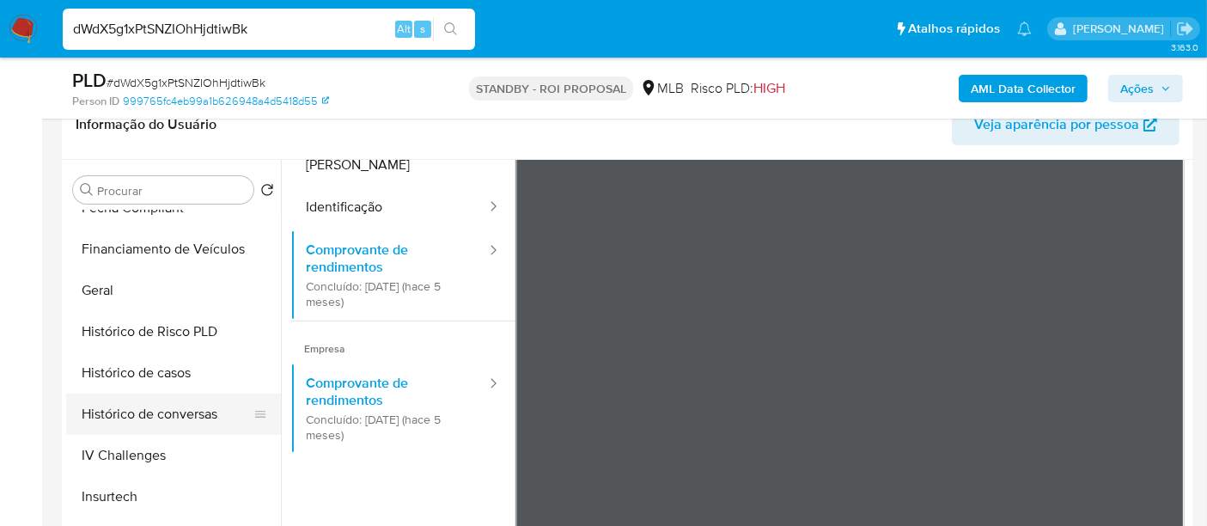
click at [180, 421] on button "Histórico de conversas" at bounding box center [166, 413] width 201 height 41
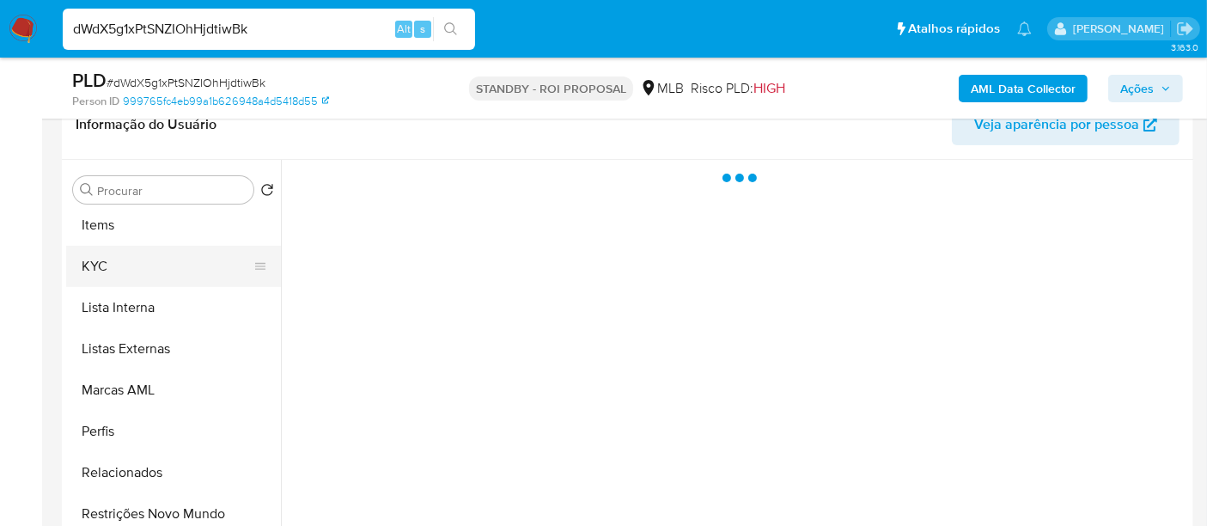
scroll to position [859, 0]
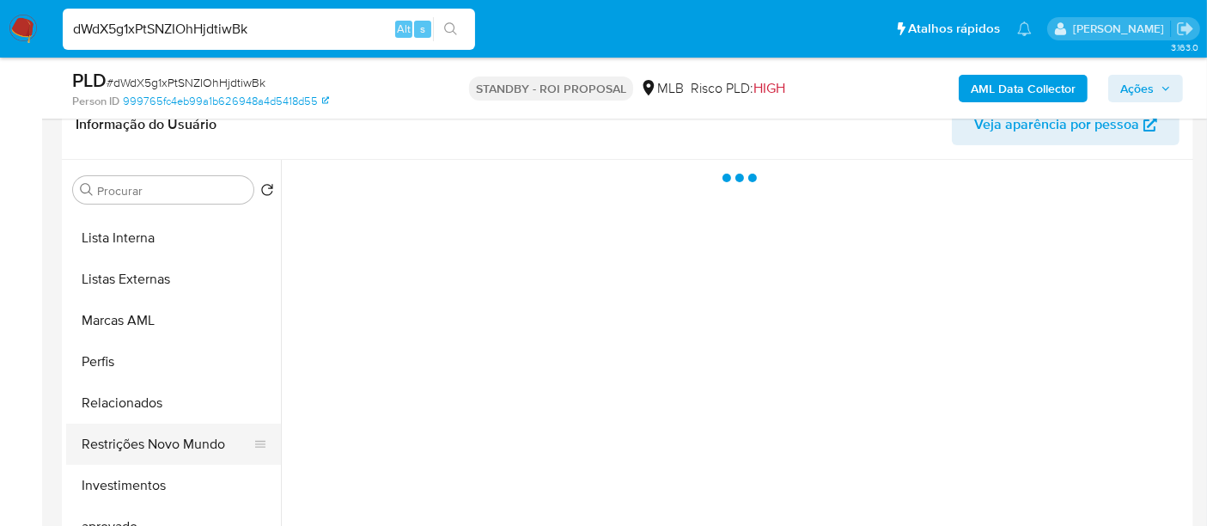
click at [167, 441] on button "Restrições Novo Mundo" at bounding box center [166, 443] width 201 height 41
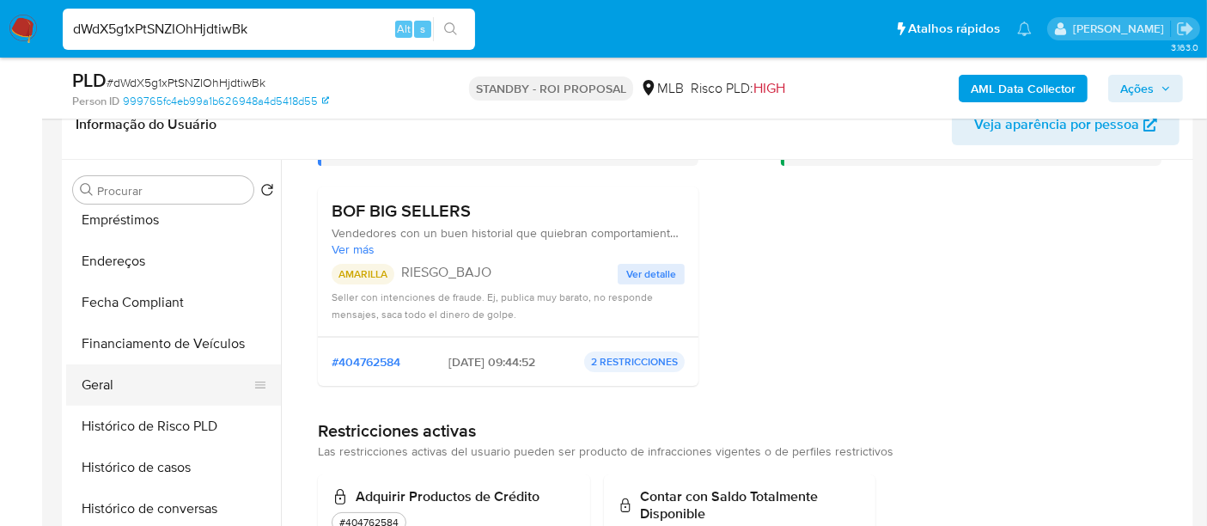
scroll to position [381, 0]
click at [106, 374] on button "Geral" at bounding box center [166, 385] width 201 height 41
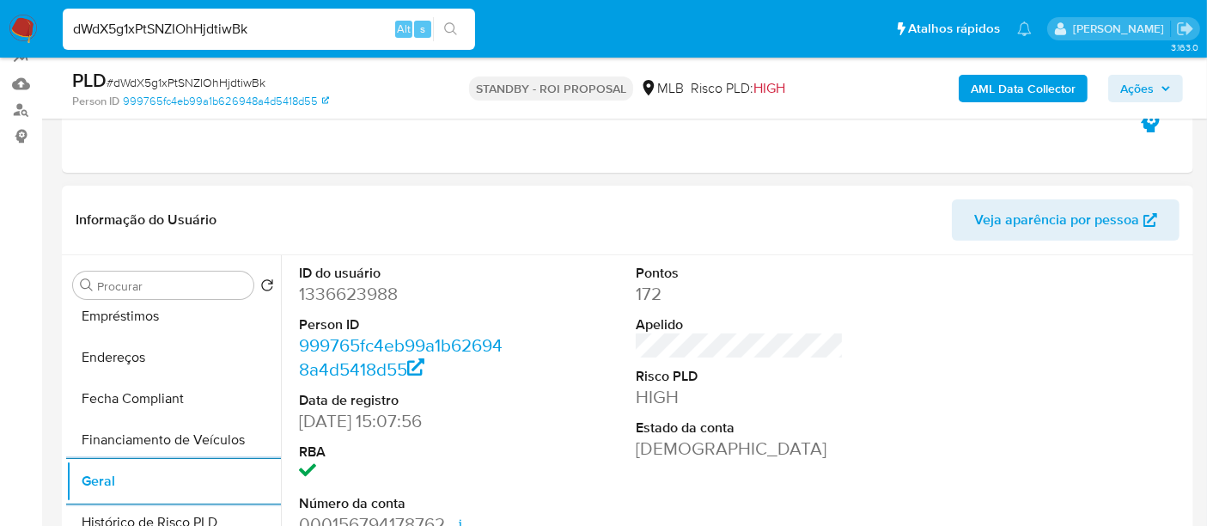
scroll to position [286, 0]
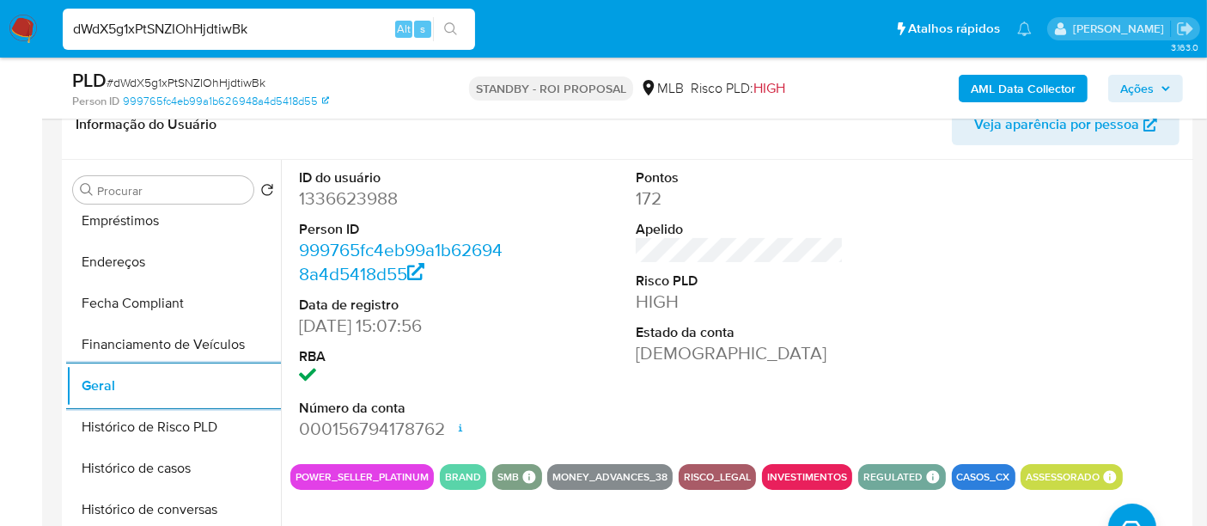
click at [292, 28] on input "dWdX5g1xPtSNZIOhHjdtiwBk" at bounding box center [269, 29] width 412 height 22
paste input "HWpqBnYw5uhKVJPxl2XZM91"
type input "dHWpqBnYw5uhKVJPxl2XZM91"
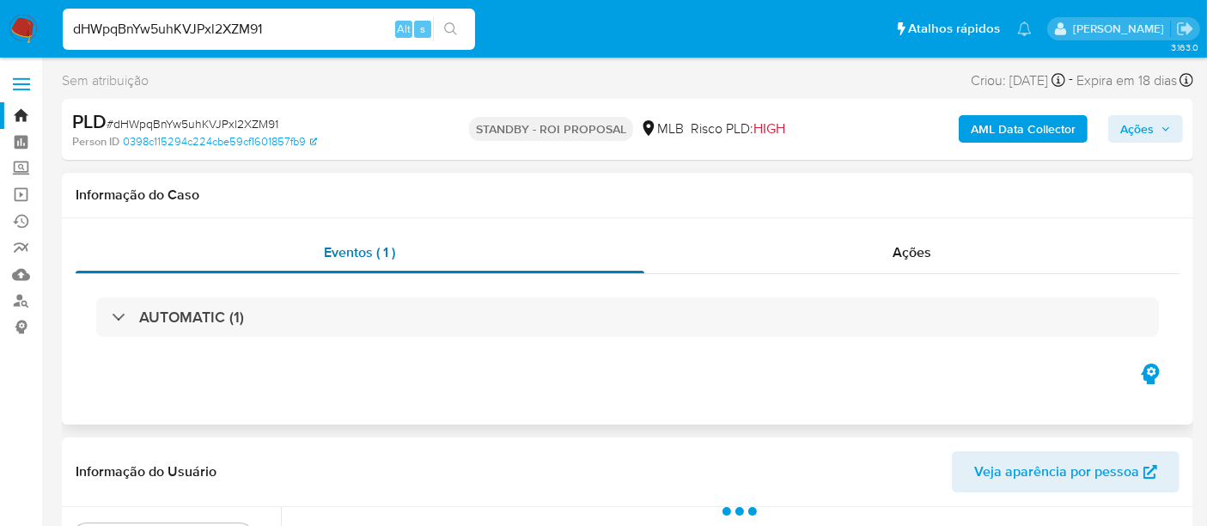
select select "10"
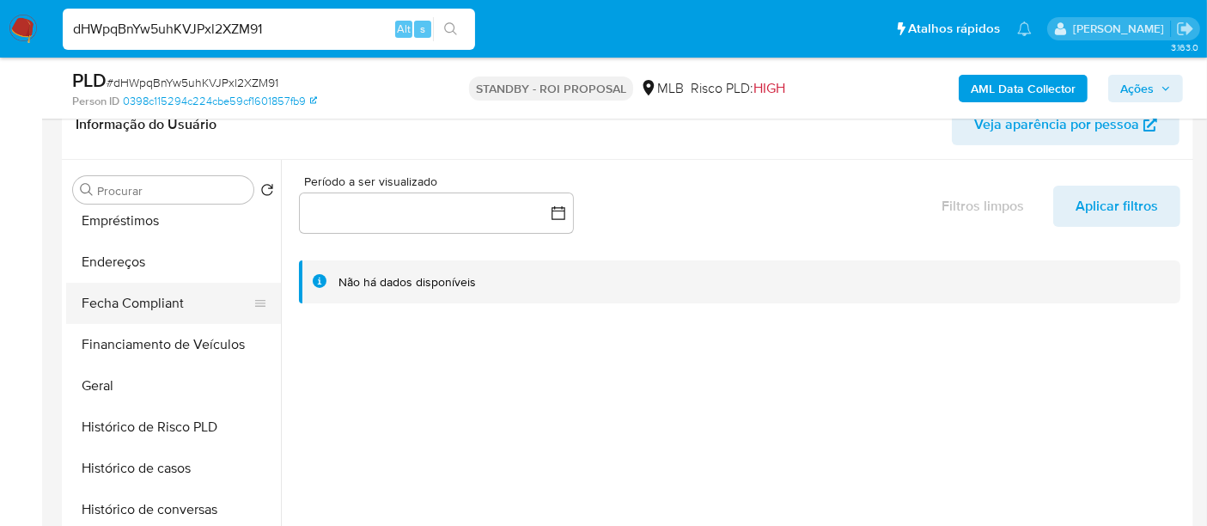
scroll to position [571, 0]
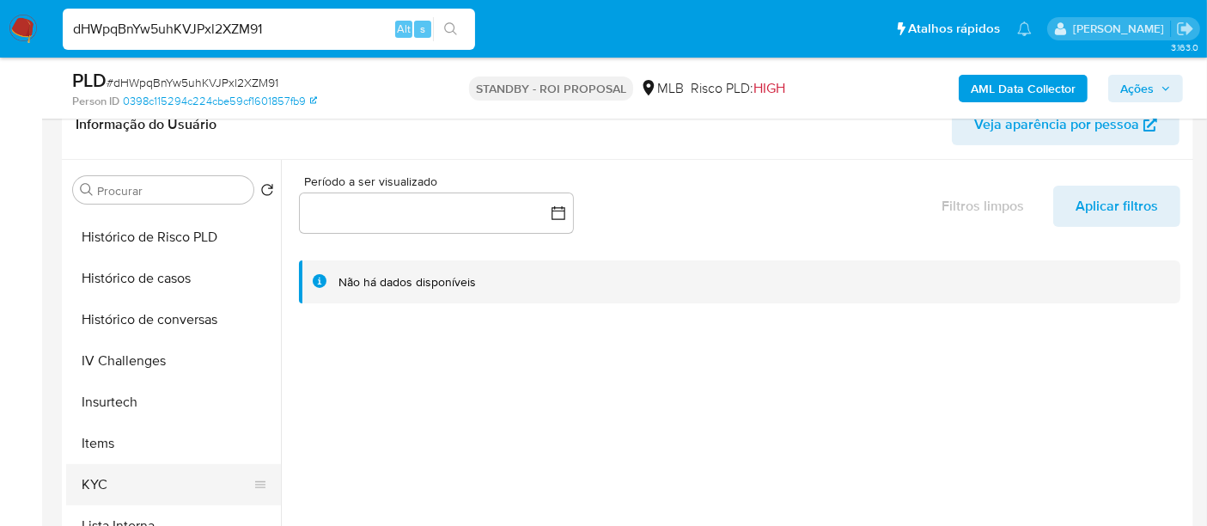
click at [93, 464] on button "KYC" at bounding box center [166, 484] width 201 height 41
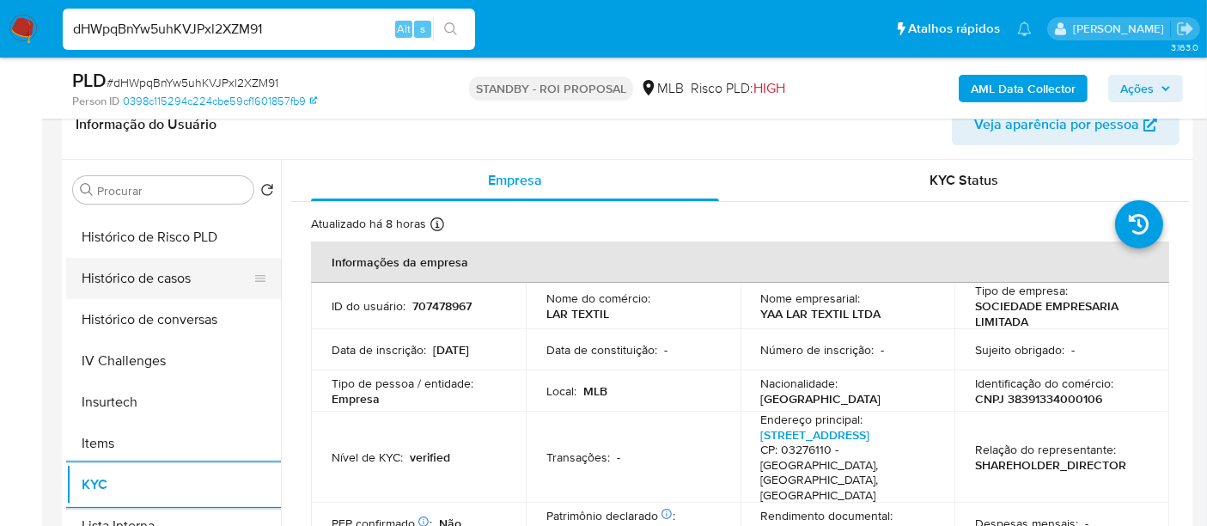
click at [135, 280] on button "Histórico de casos" at bounding box center [166, 278] width 201 height 41
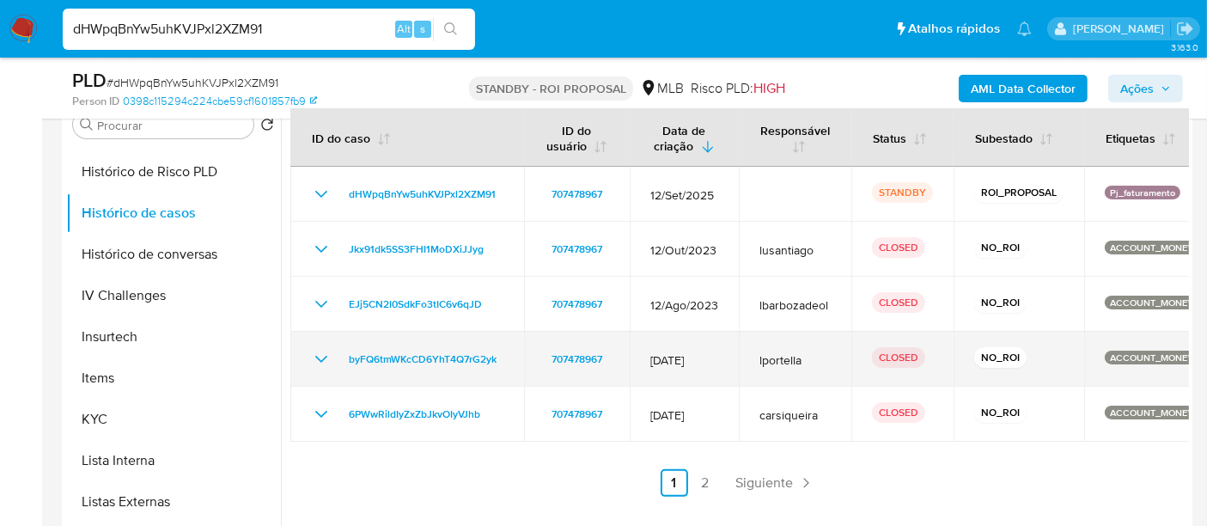
scroll to position [381, 0]
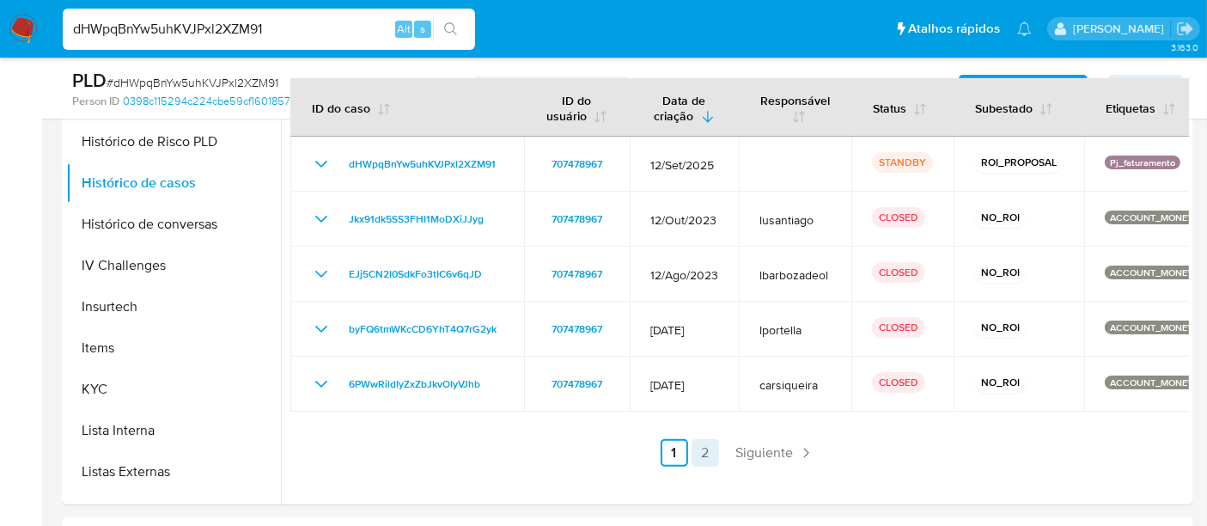
click at [713, 450] on link "2" at bounding box center [704, 452] width 27 height 27
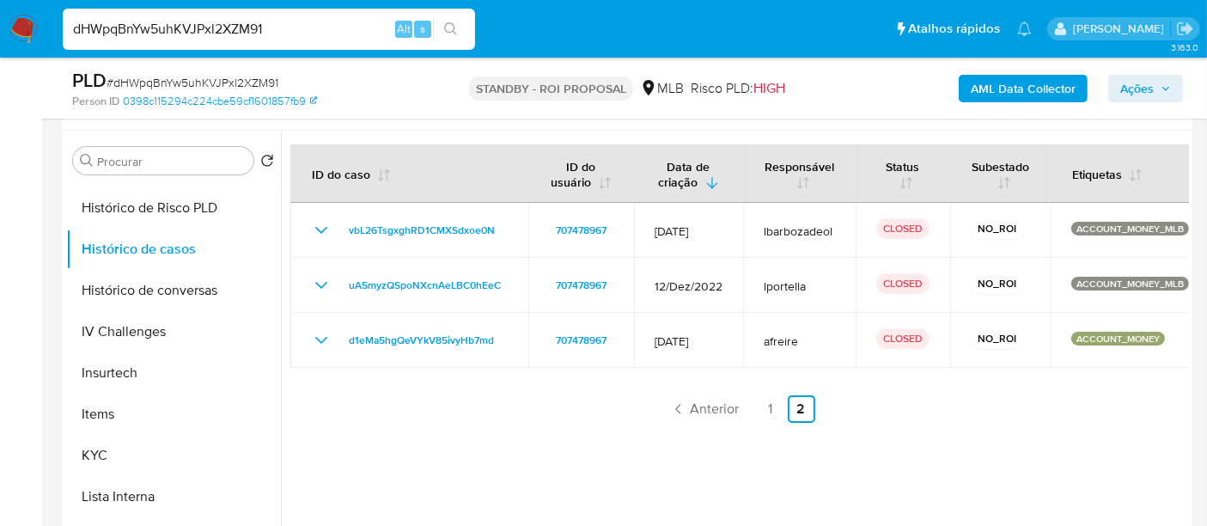
scroll to position [286, 0]
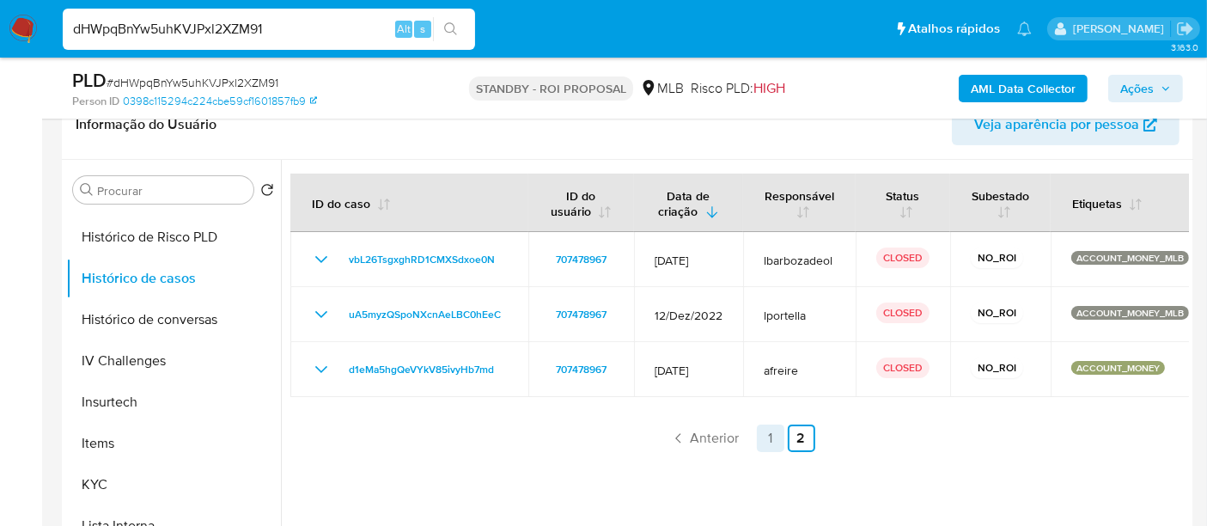
click at [764, 436] on link "1" at bounding box center [770, 437] width 27 height 27
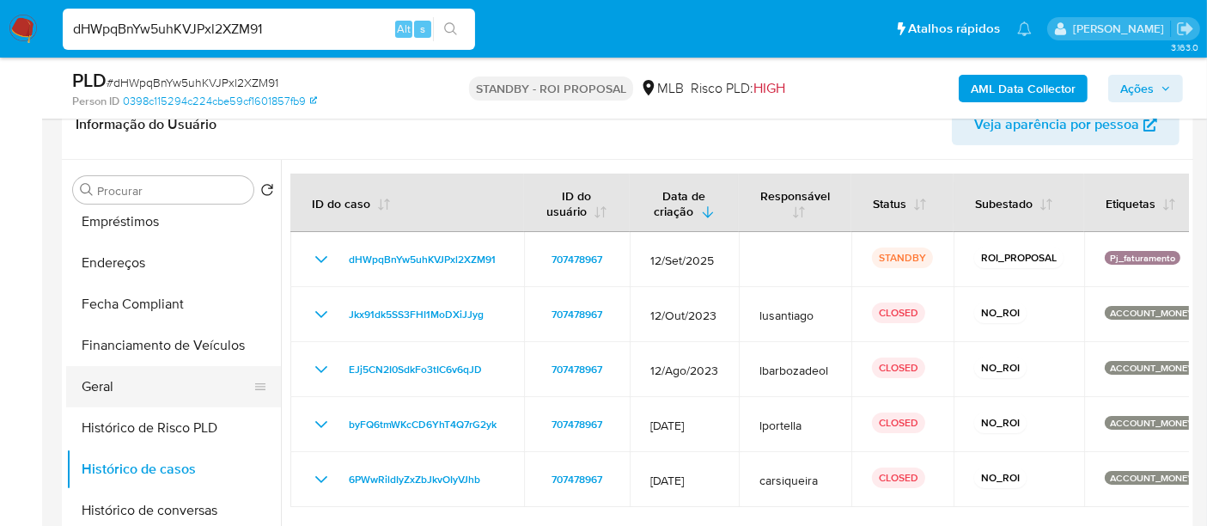
scroll to position [285, 0]
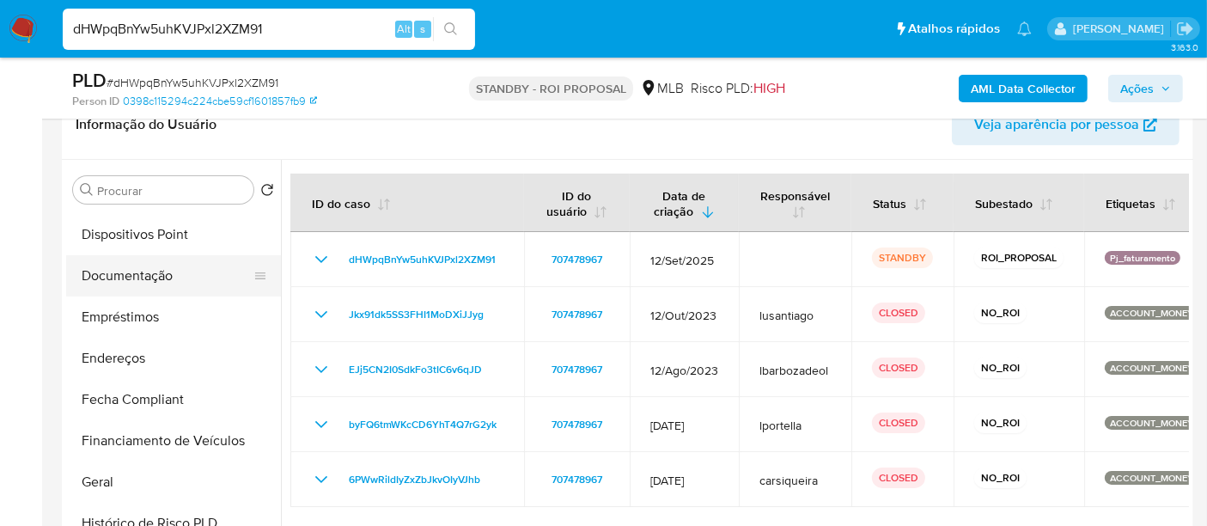
click at [151, 276] on button "Documentação" at bounding box center [166, 275] width 201 height 41
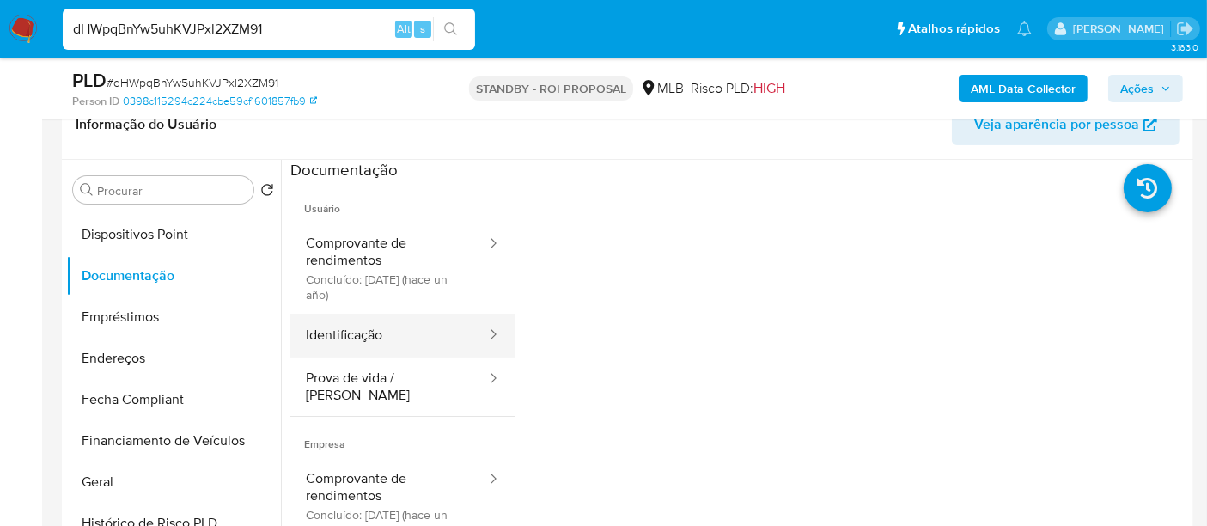
click at [323, 334] on button "Identificação" at bounding box center [389, 335] width 198 height 44
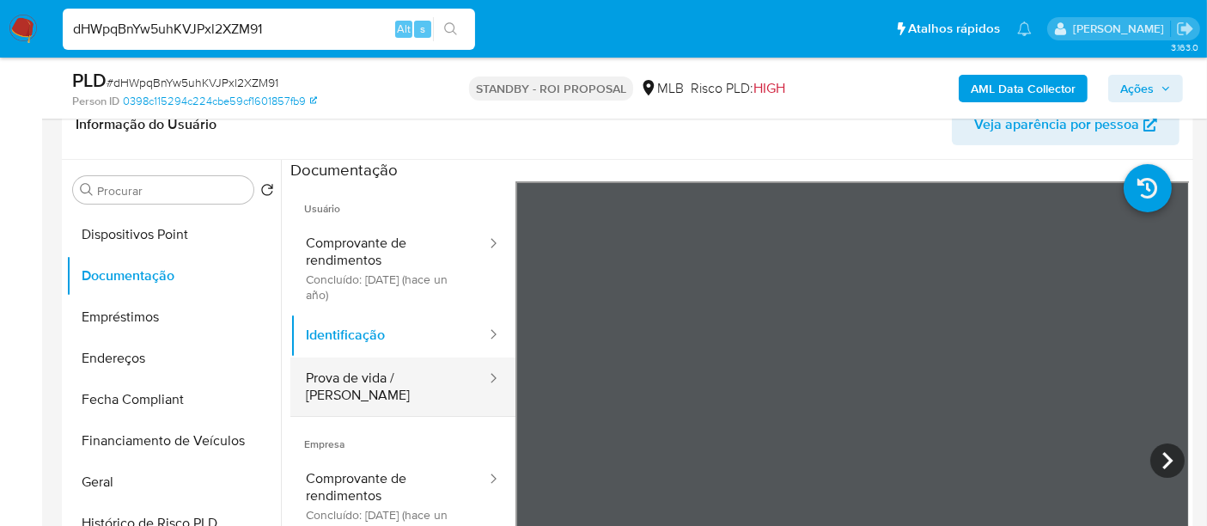
drag, startPoint x: 351, startPoint y: 380, endPoint x: 410, endPoint y: 368, distance: 59.8
click at [353, 380] on button "Prova de vida / [PERSON_NAME]" at bounding box center [389, 386] width 198 height 58
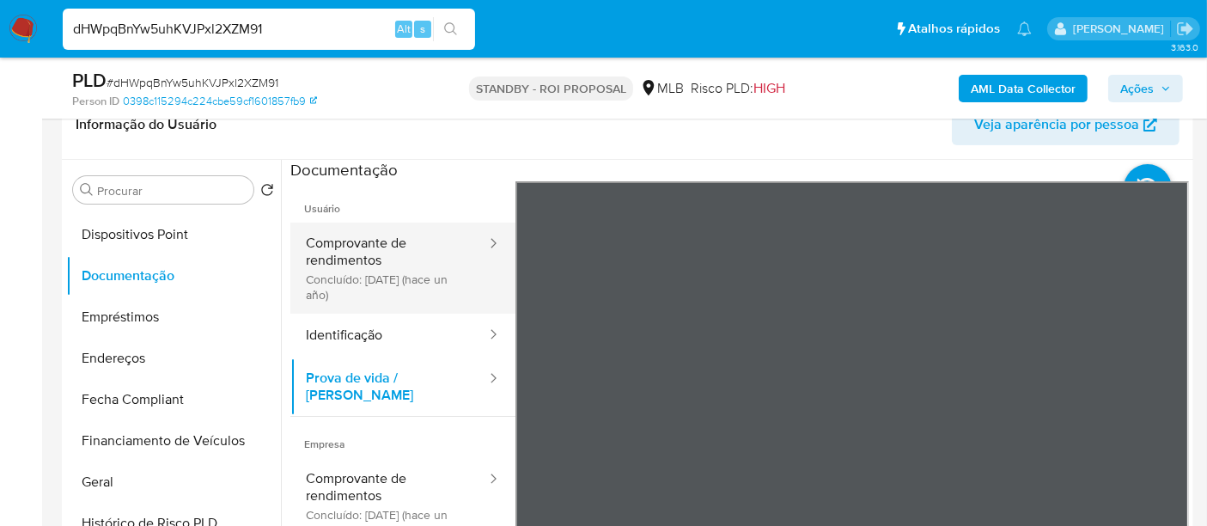
click at [314, 240] on button "Comprovante de rendimentos Concluído: 04/07/2024 (hace un año)" at bounding box center [389, 267] width 198 height 91
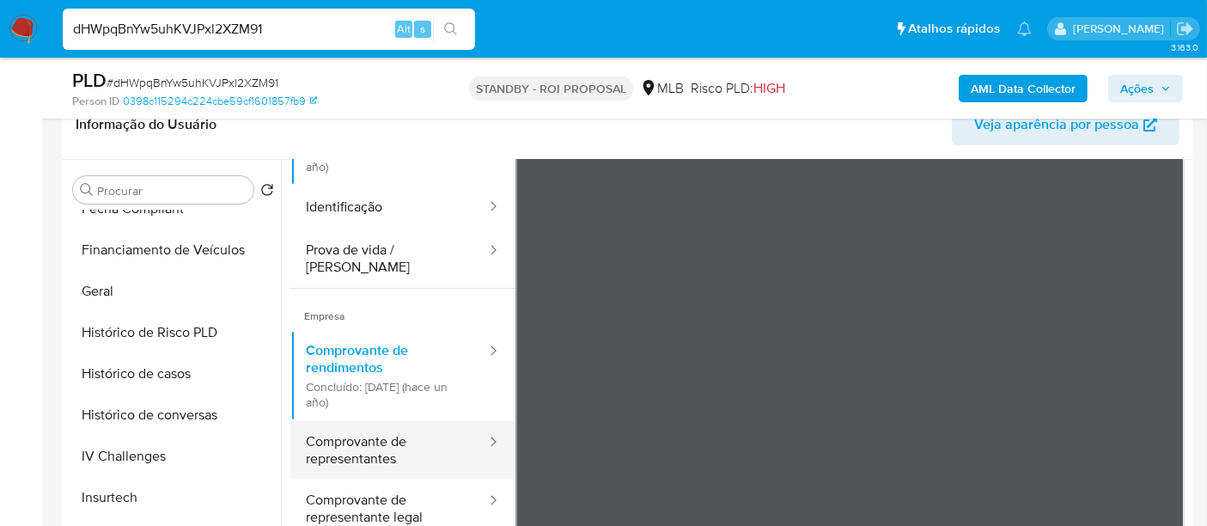
scroll to position [149, 0]
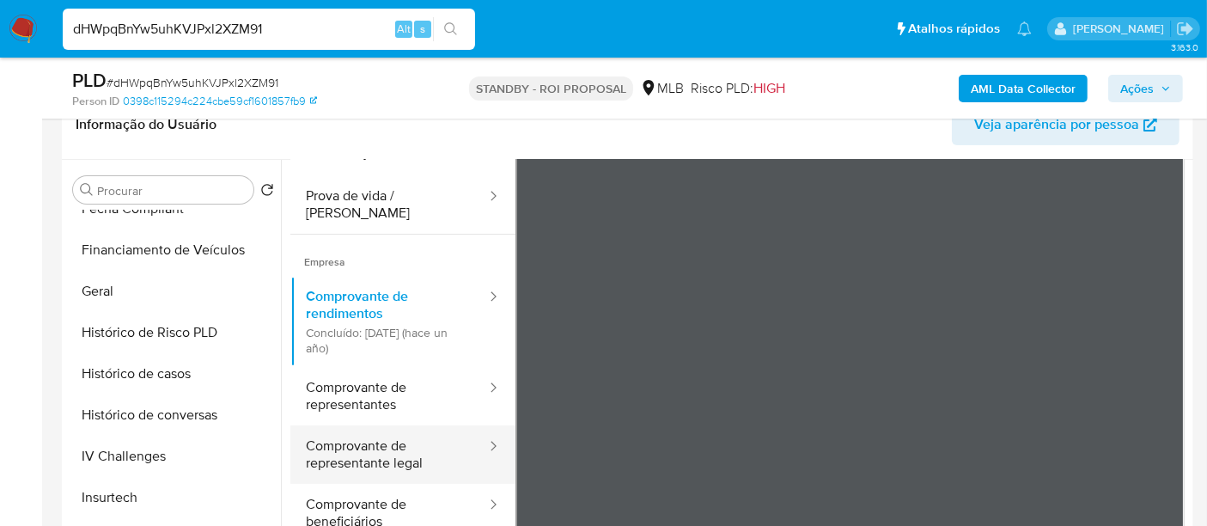
click at [349, 430] on button "Comprovante de representante legal" at bounding box center [389, 454] width 198 height 58
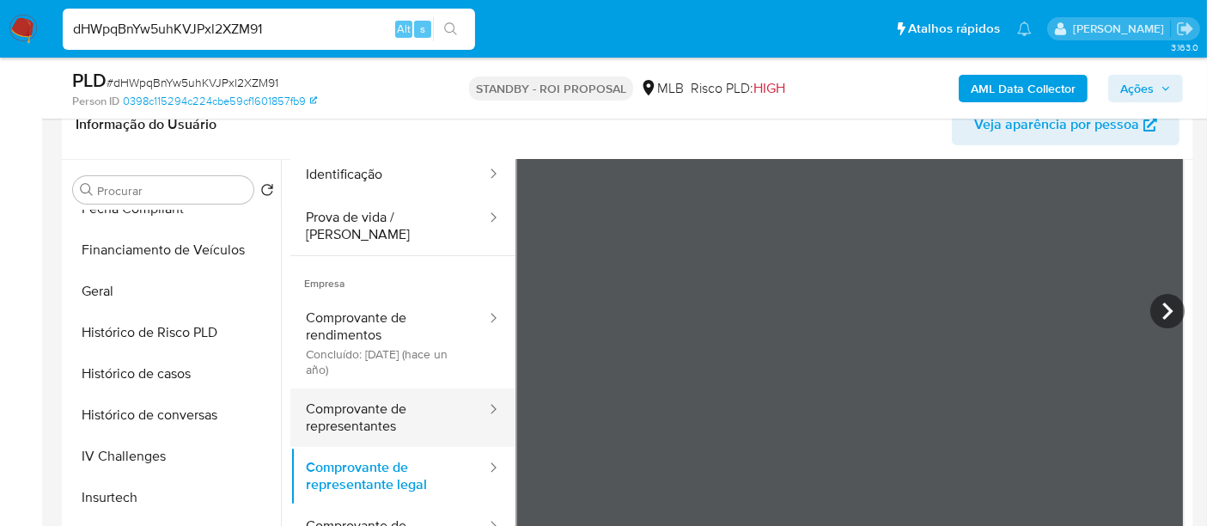
scroll to position [0, 0]
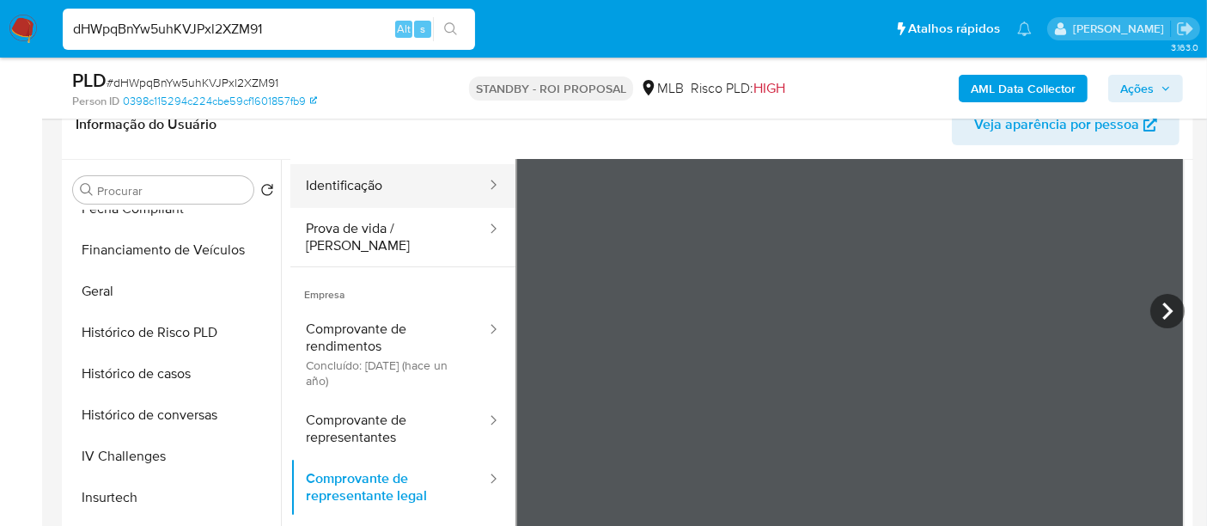
click at [353, 176] on button "Identificação" at bounding box center [389, 186] width 198 height 44
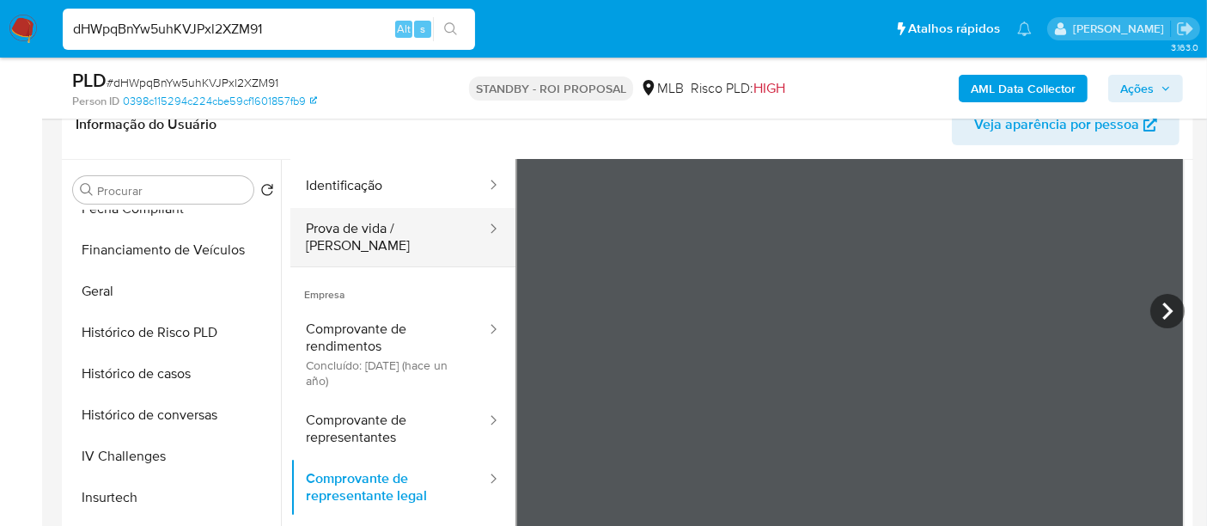
scroll to position [144, 0]
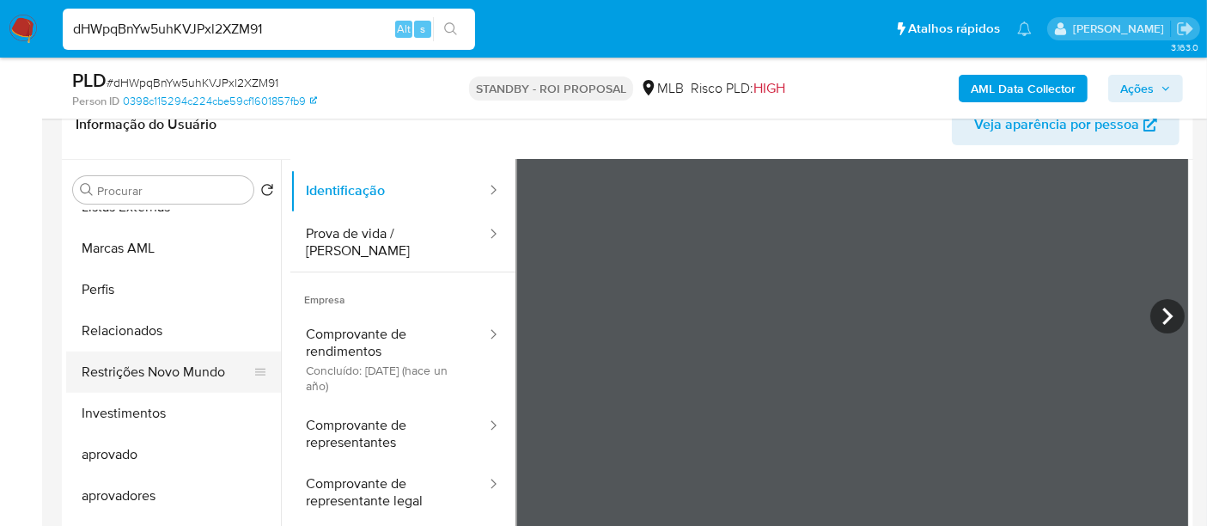
click at [169, 367] on button "Restrições Novo Mundo" at bounding box center [166, 371] width 201 height 41
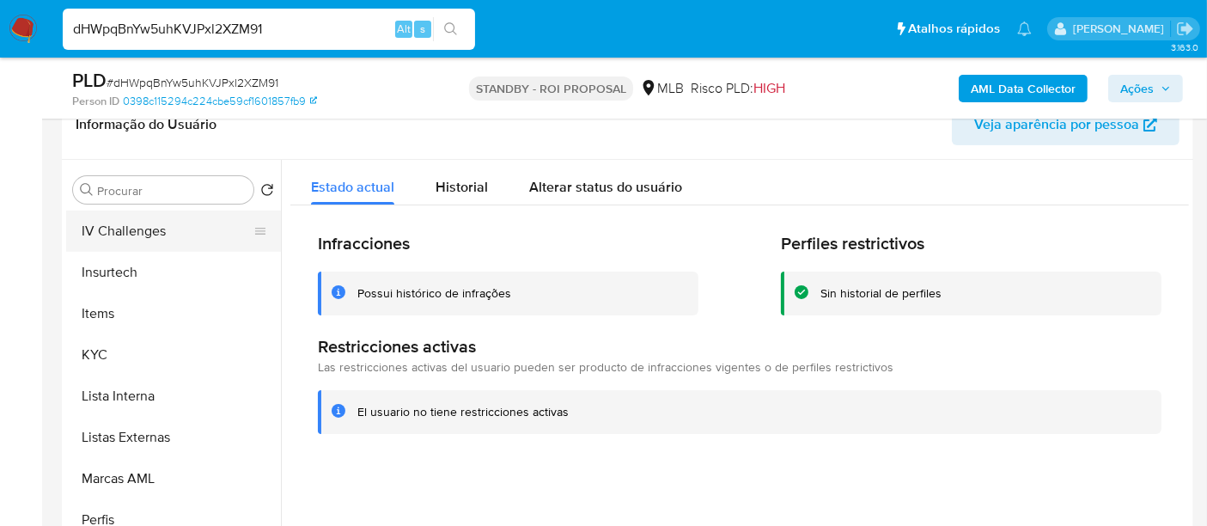
scroll to position [550, 0]
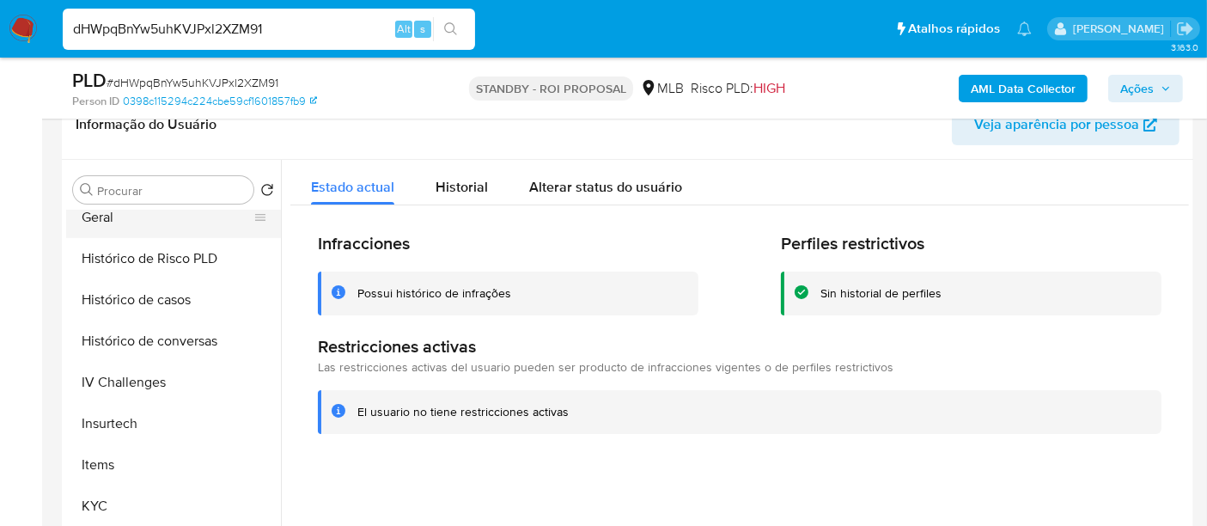
click at [88, 224] on button "Geral" at bounding box center [166, 217] width 201 height 41
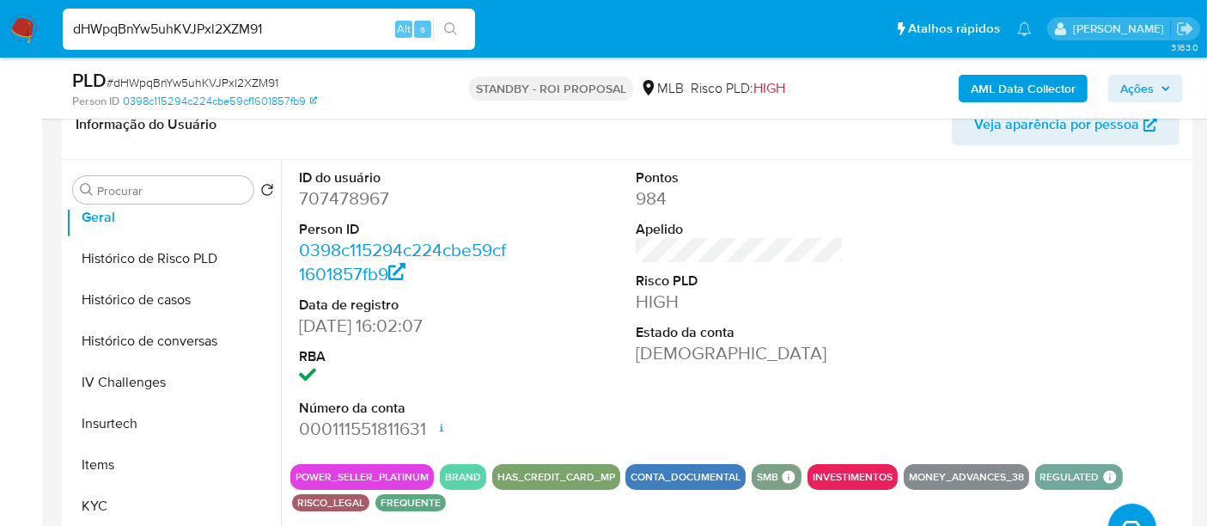
click at [294, 32] on input "dHWpqBnYw5uhKVJPxl2XZM91" at bounding box center [269, 29] width 412 height 22
paste input "Ws8lXd6GCpbGSZyCHLeCx4en"
type input "Ws8lXd6GCpbGSZyCHLeCx4en"
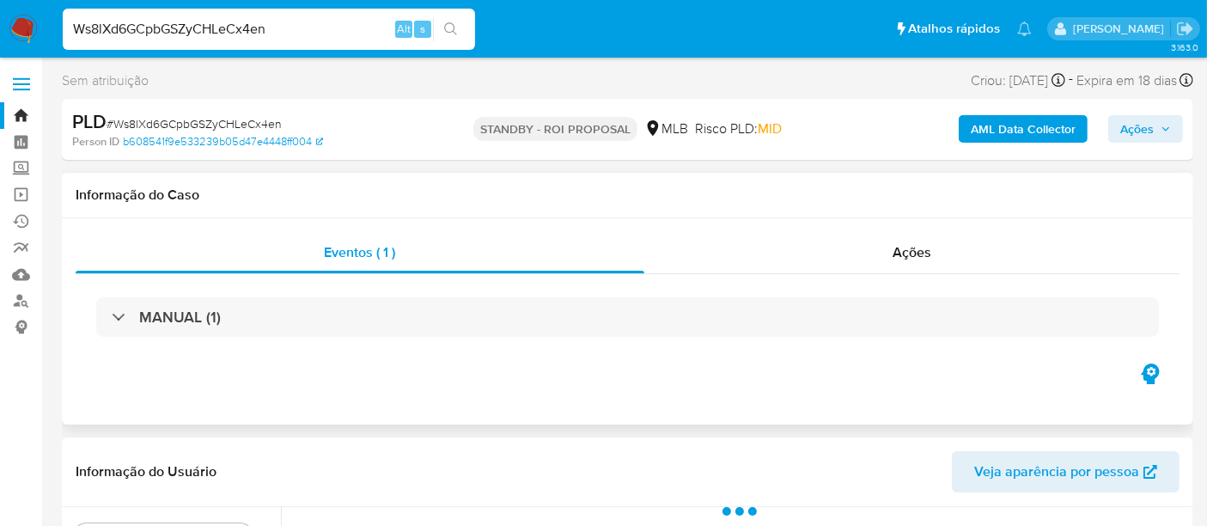
scroll to position [286, 0]
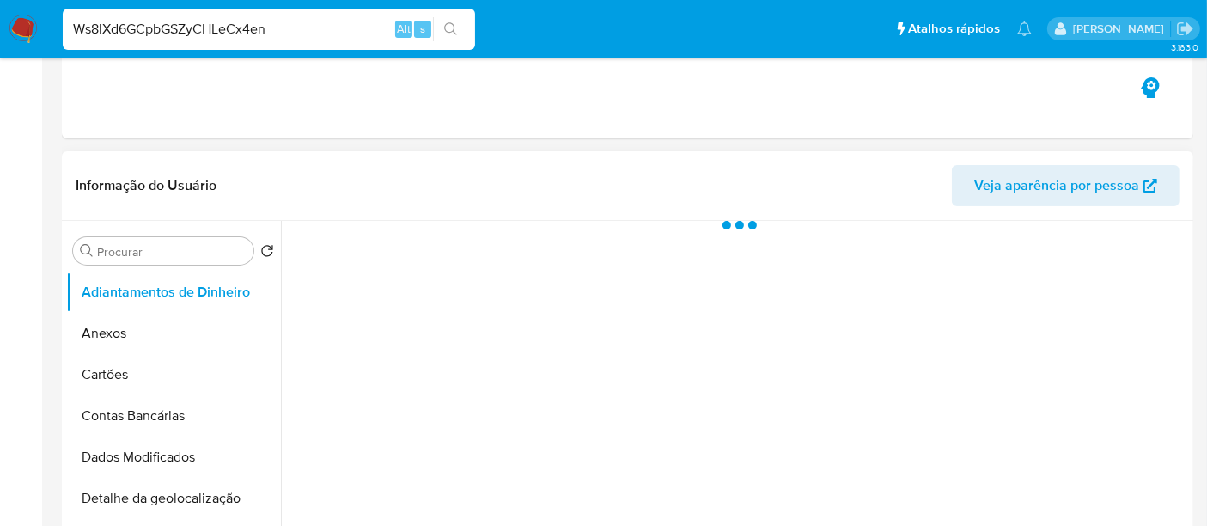
select select "10"
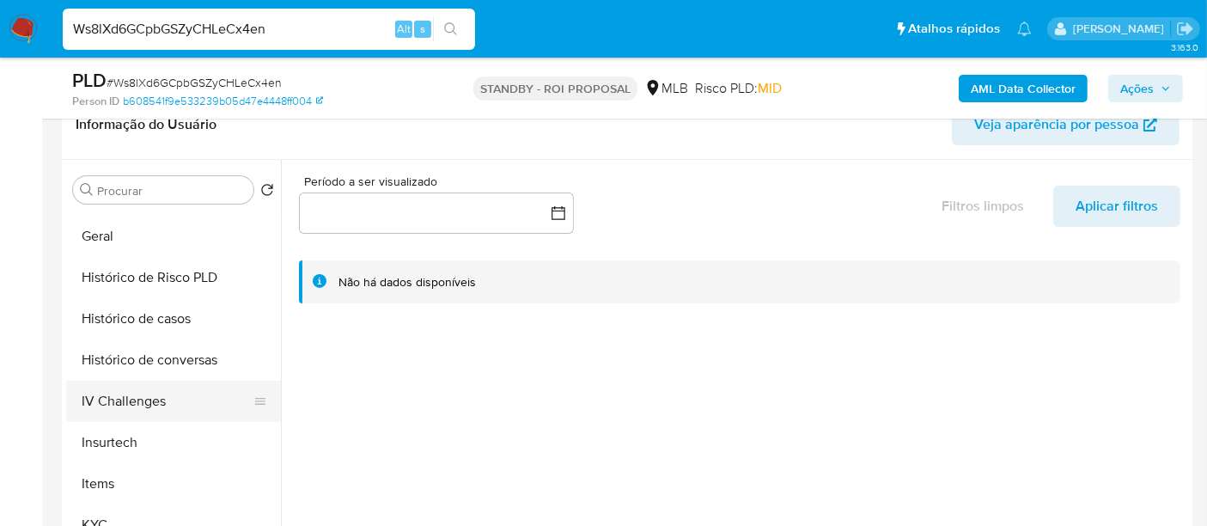
scroll to position [572, 0]
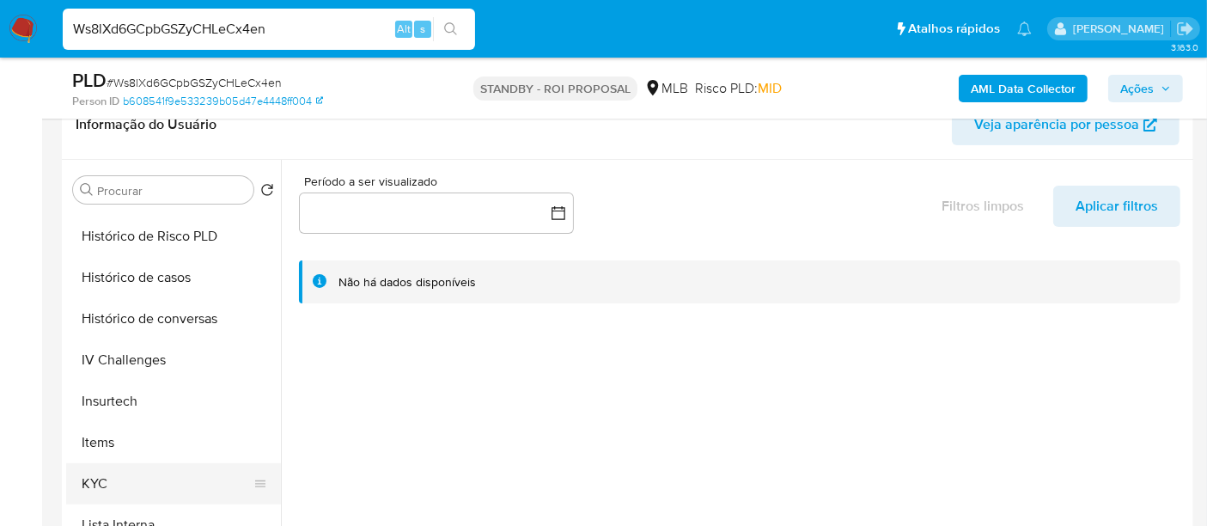
click at [93, 465] on button "KYC" at bounding box center [166, 483] width 201 height 41
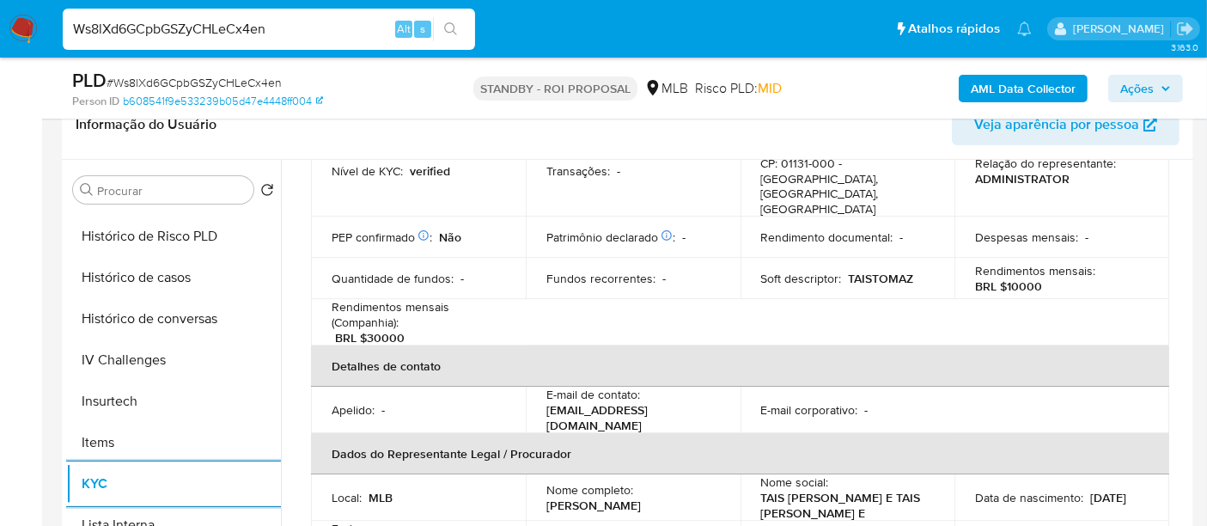
scroll to position [477, 0]
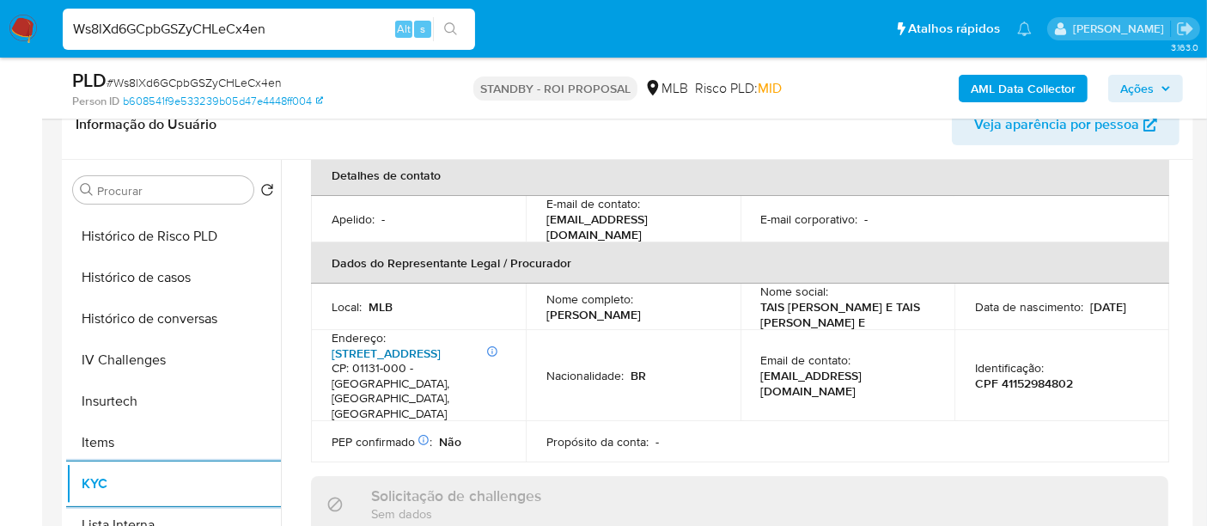
click at [382, 352] on link "Rua Dos Italianos 656, Bom Retiro" at bounding box center [386, 352] width 109 height 17
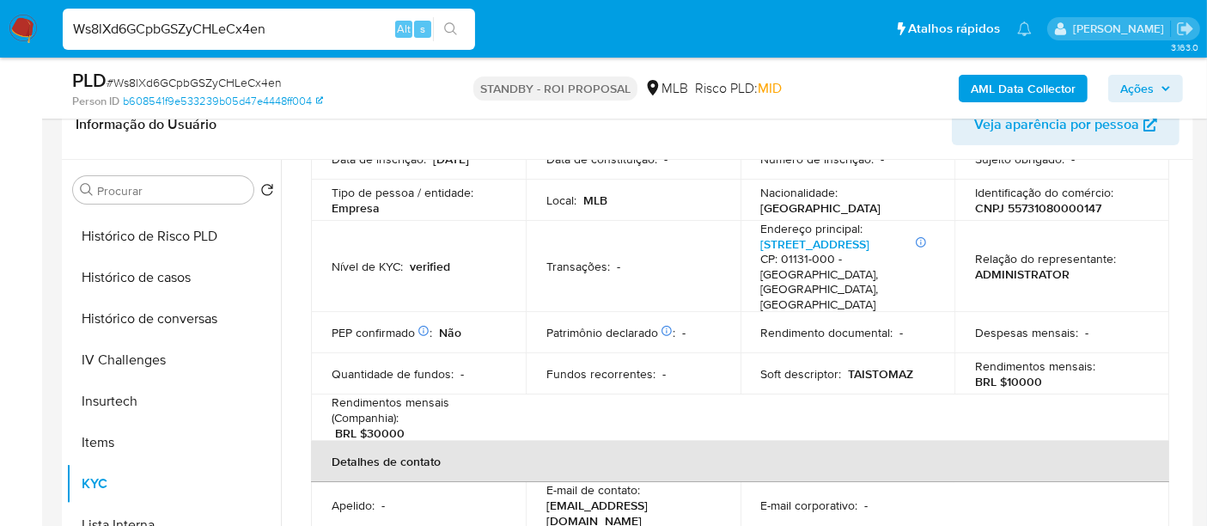
scroll to position [95, 0]
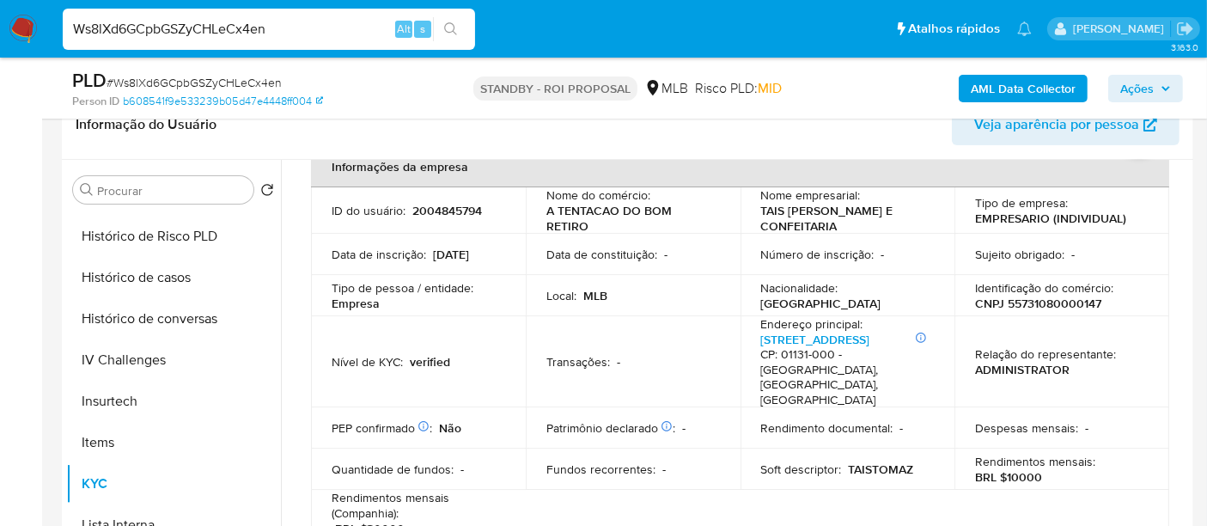
click at [1011, 307] on p "CNPJ 55731080000147" at bounding box center [1038, 302] width 126 height 15
copy p "55731080000147"
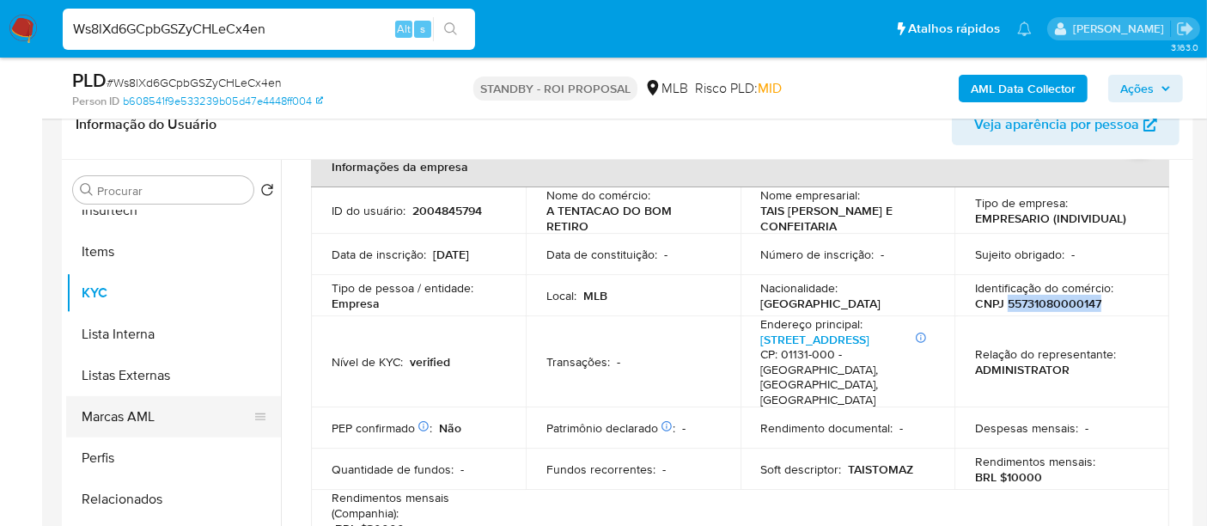
scroll to position [859, 0]
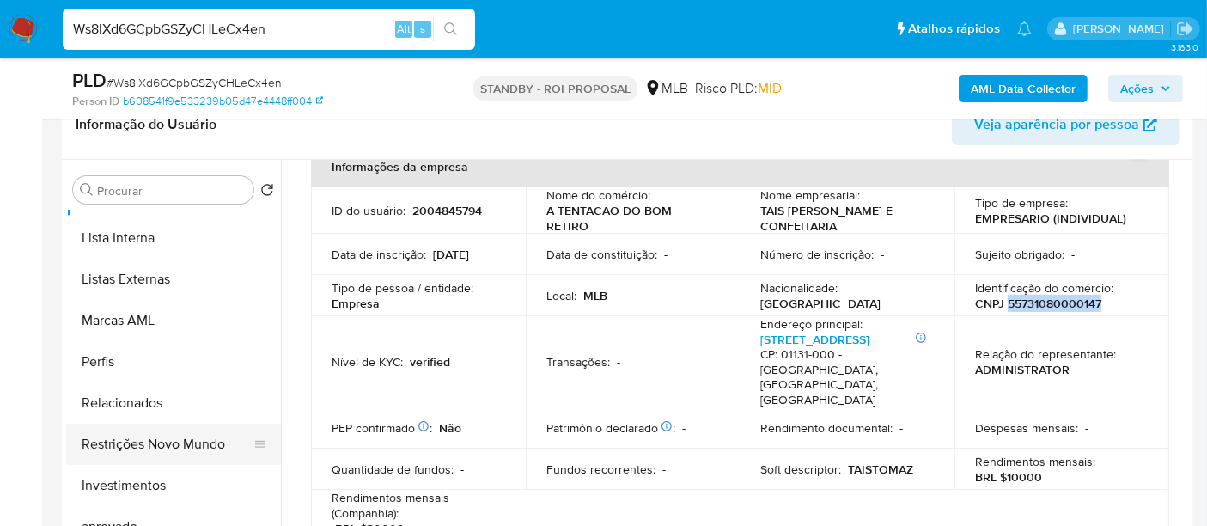
click at [179, 438] on button "Restrições Novo Mundo" at bounding box center [166, 443] width 201 height 41
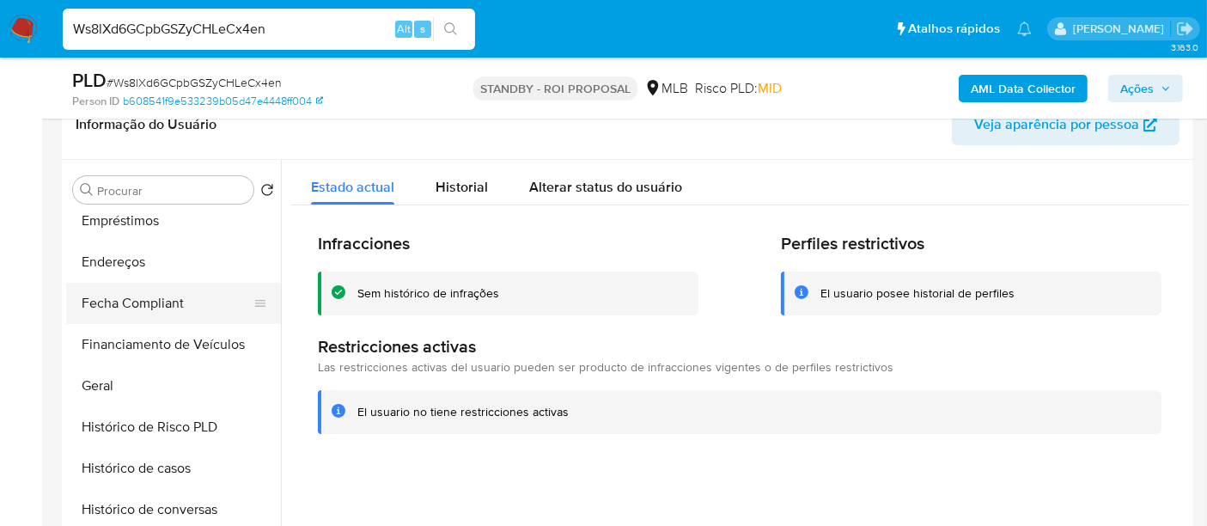
scroll to position [286, 0]
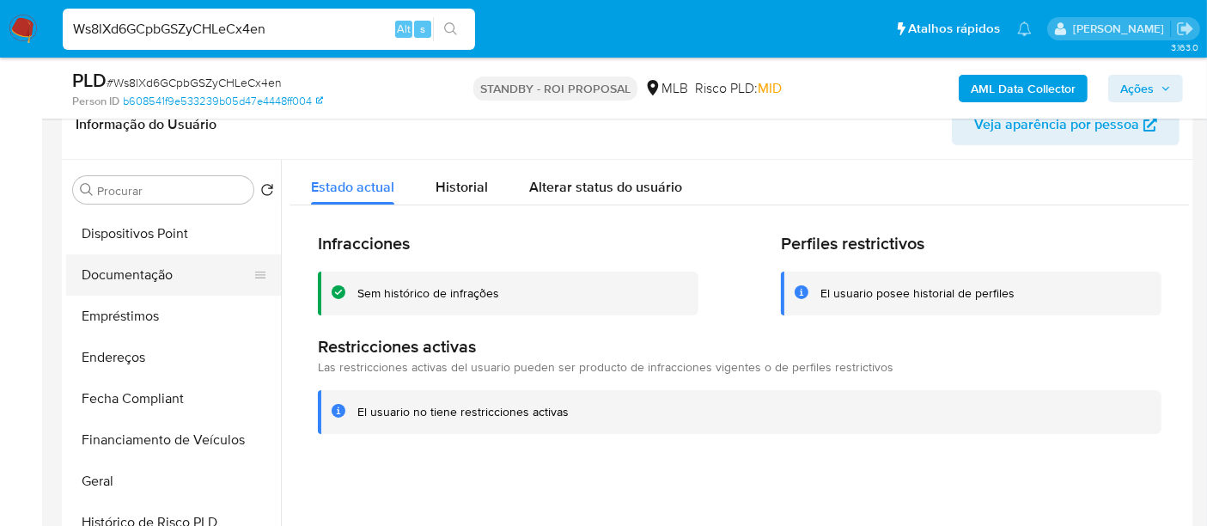
click at [154, 279] on button "Documentação" at bounding box center [166, 274] width 201 height 41
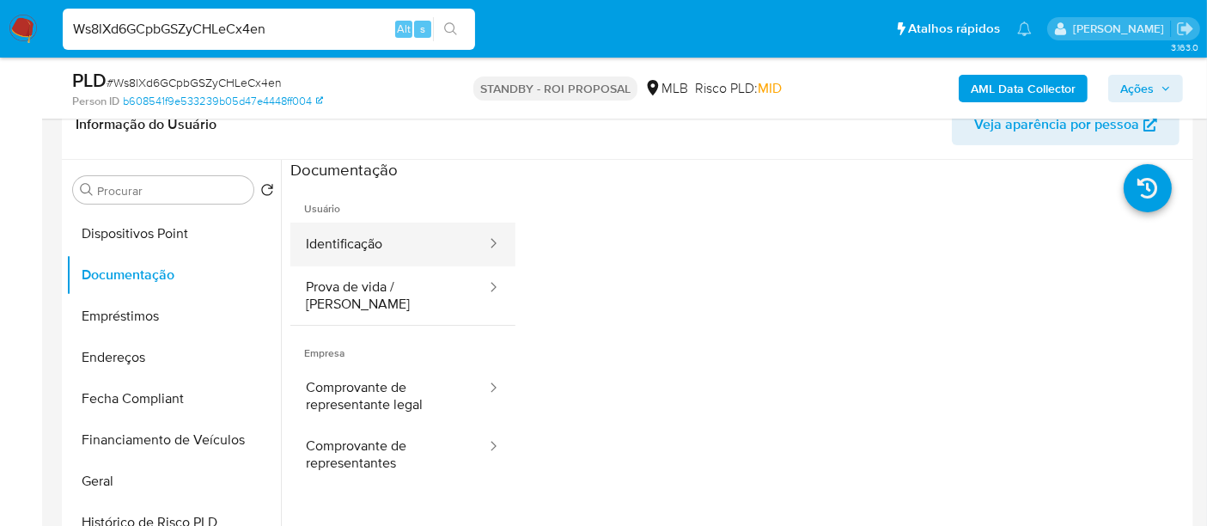
click at [344, 253] on button "Identificação" at bounding box center [389, 244] width 198 height 44
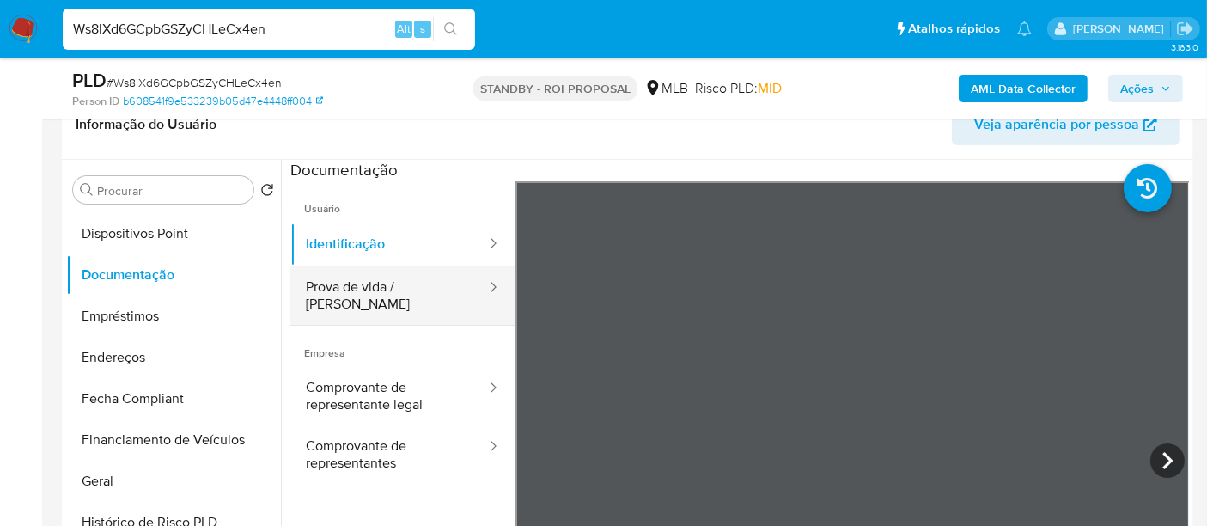
click at [393, 268] on button "Prova de vida / [PERSON_NAME]" at bounding box center [389, 295] width 198 height 58
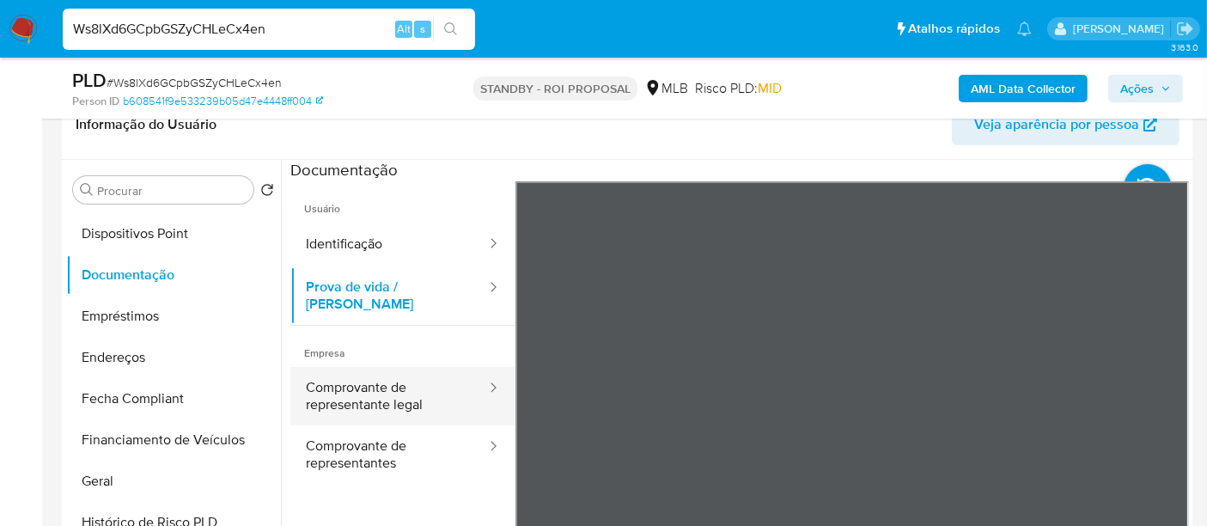
click at [353, 386] on button "Comprovante de representante legal" at bounding box center [389, 396] width 198 height 58
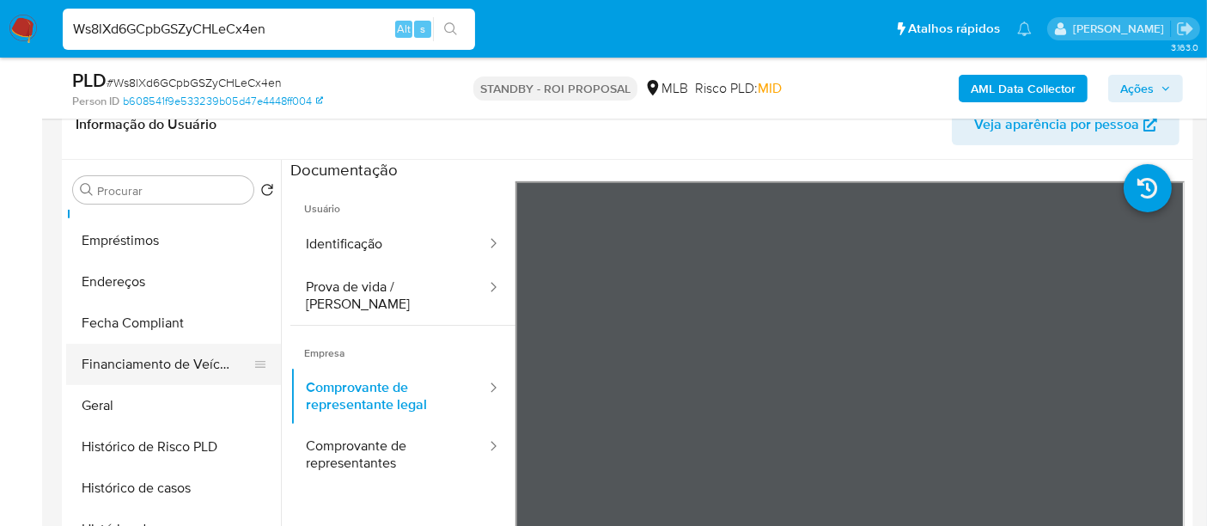
scroll to position [358, 0]
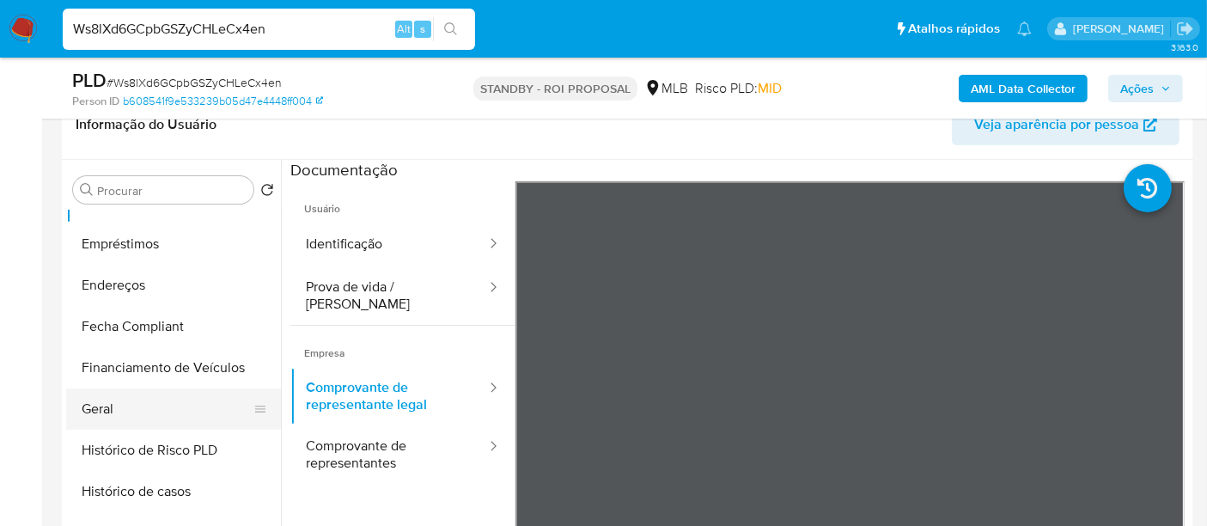
click at [115, 408] on button "Geral" at bounding box center [166, 408] width 201 height 41
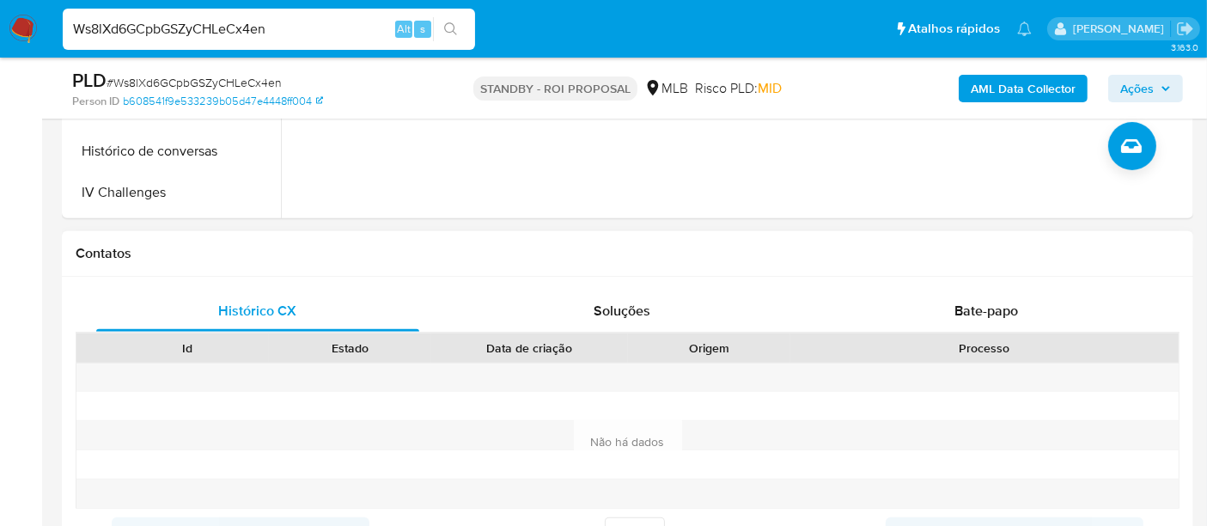
scroll to position [667, 0]
click at [970, 307] on span "Bate-papo" at bounding box center [986, 311] width 64 height 20
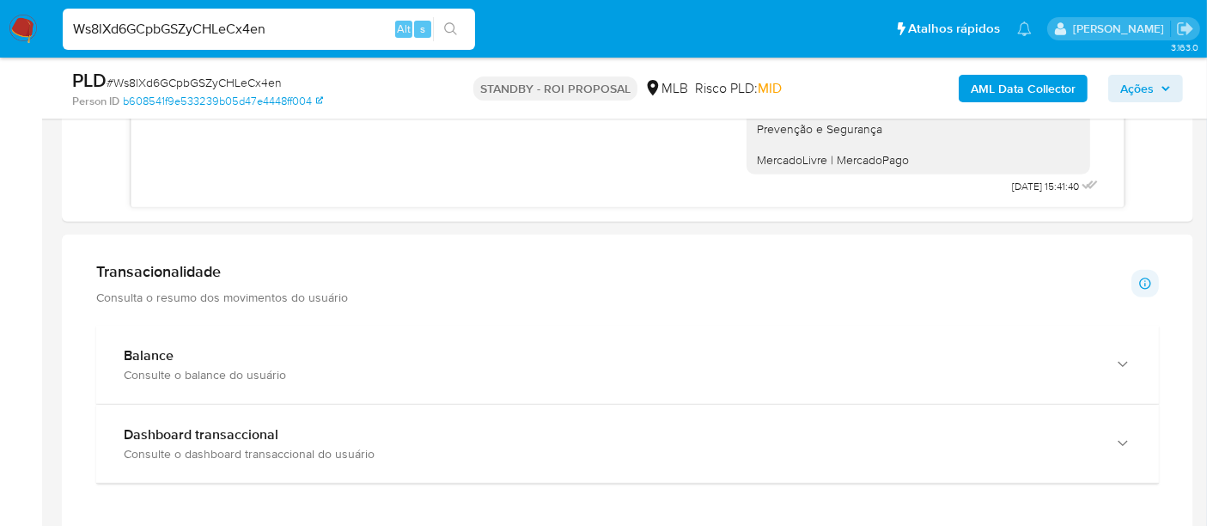
scroll to position [1431, 0]
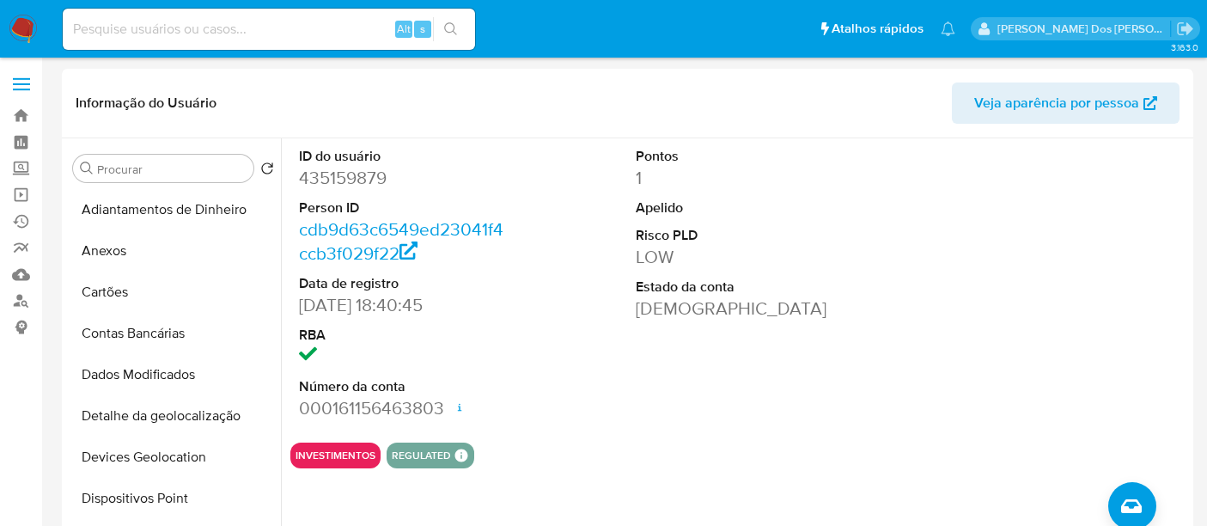
select select "10"
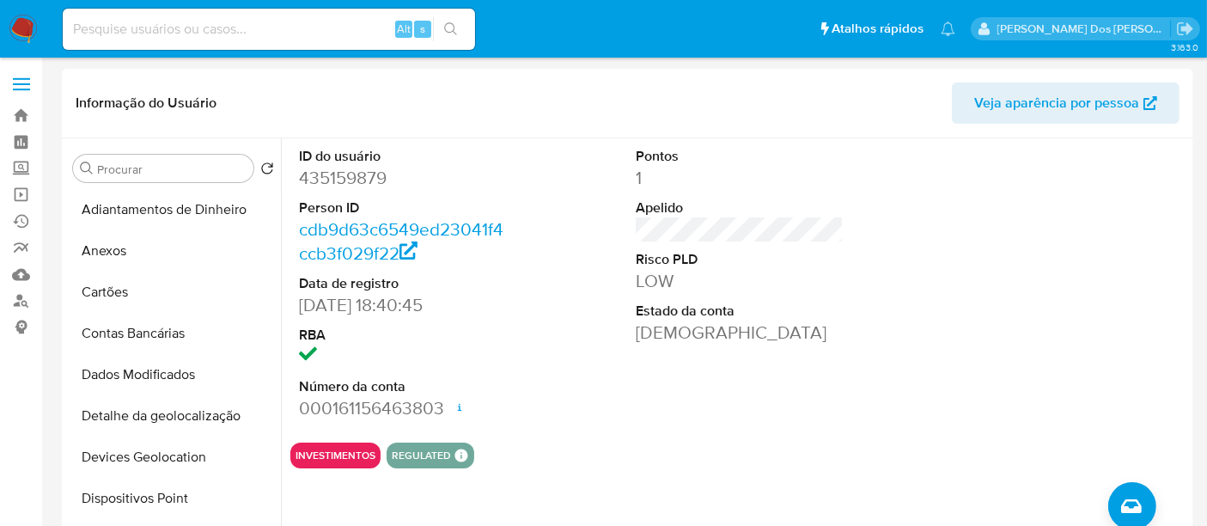
scroll to position [453, 0]
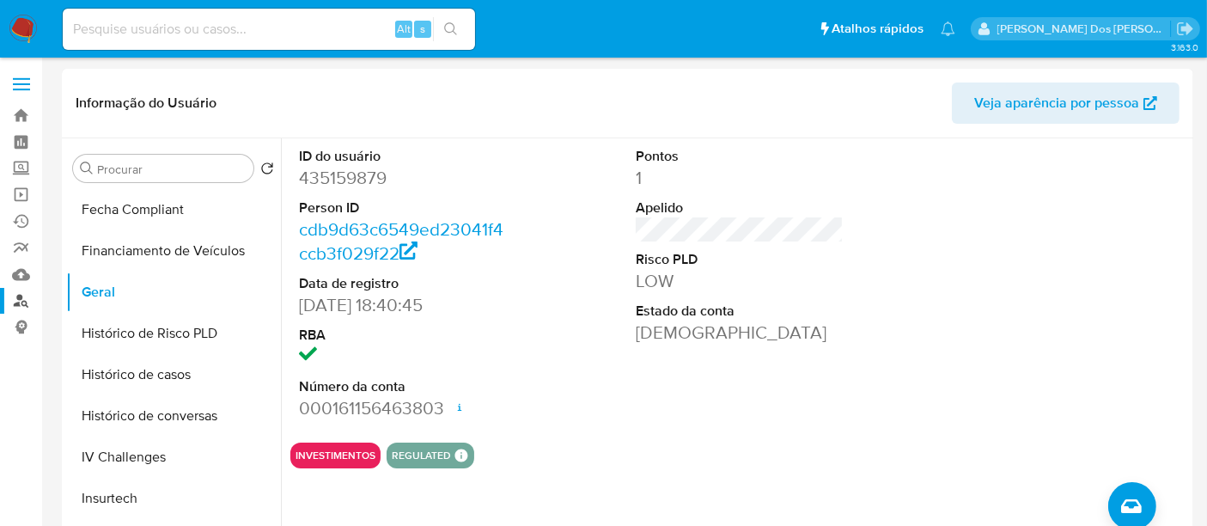
click at [21, 299] on link "Localizador de pessoas" at bounding box center [102, 301] width 204 height 27
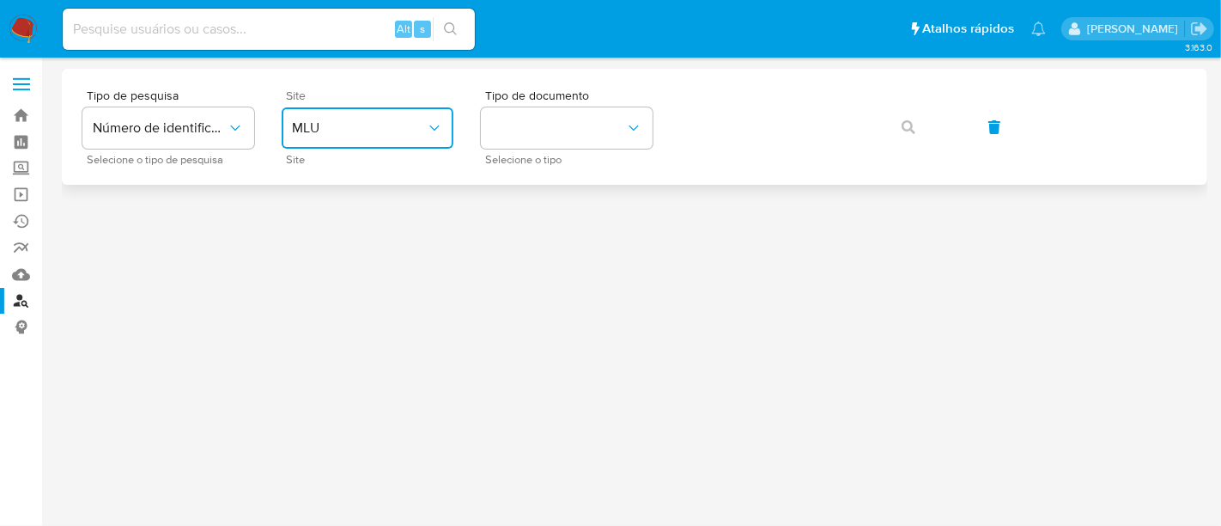
click at [372, 124] on span "MLU" at bounding box center [359, 127] width 134 height 17
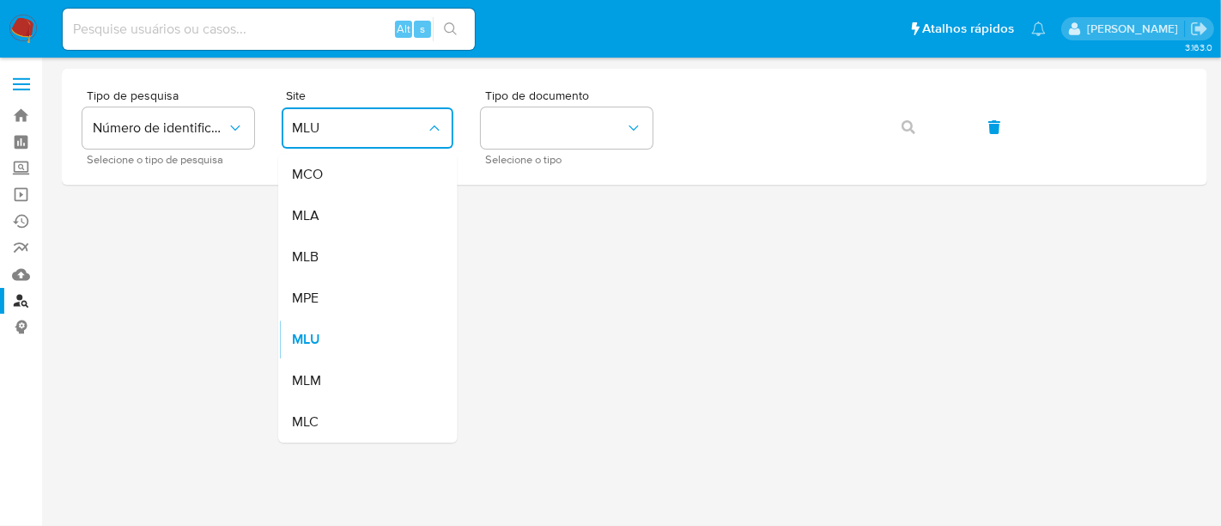
click at [368, 247] on div "MLB" at bounding box center [362, 256] width 141 height 41
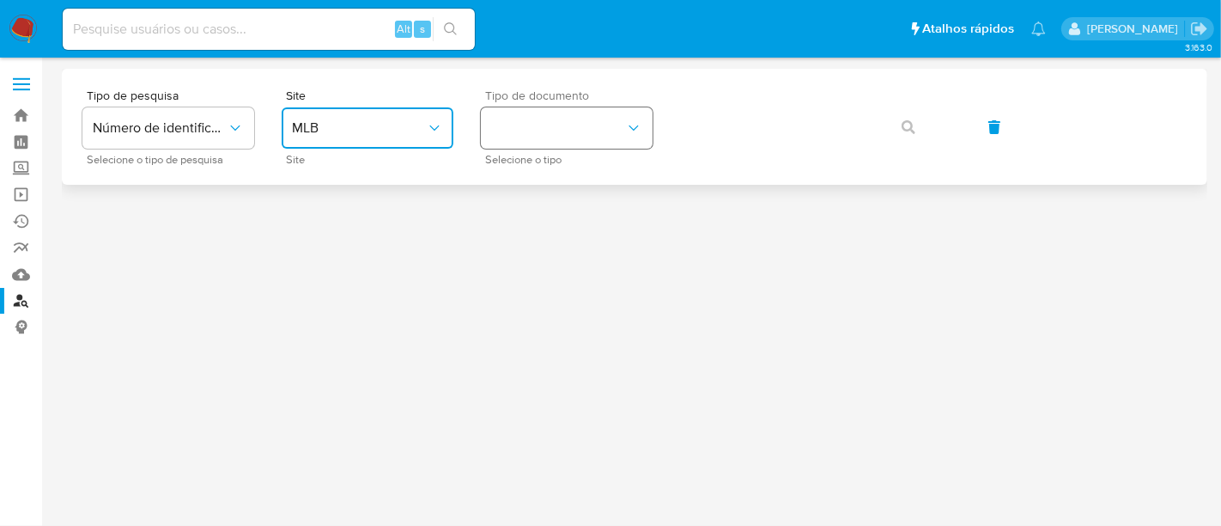
click at [549, 130] on button "identificationType" at bounding box center [567, 127] width 172 height 41
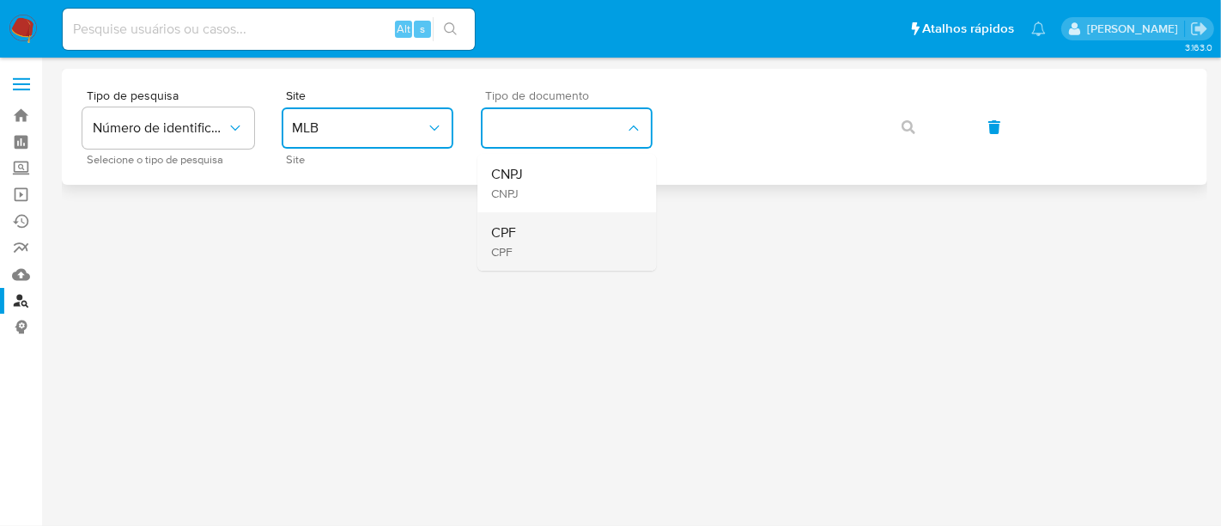
click at [553, 224] on div "CPF CPF" at bounding box center [561, 241] width 141 height 58
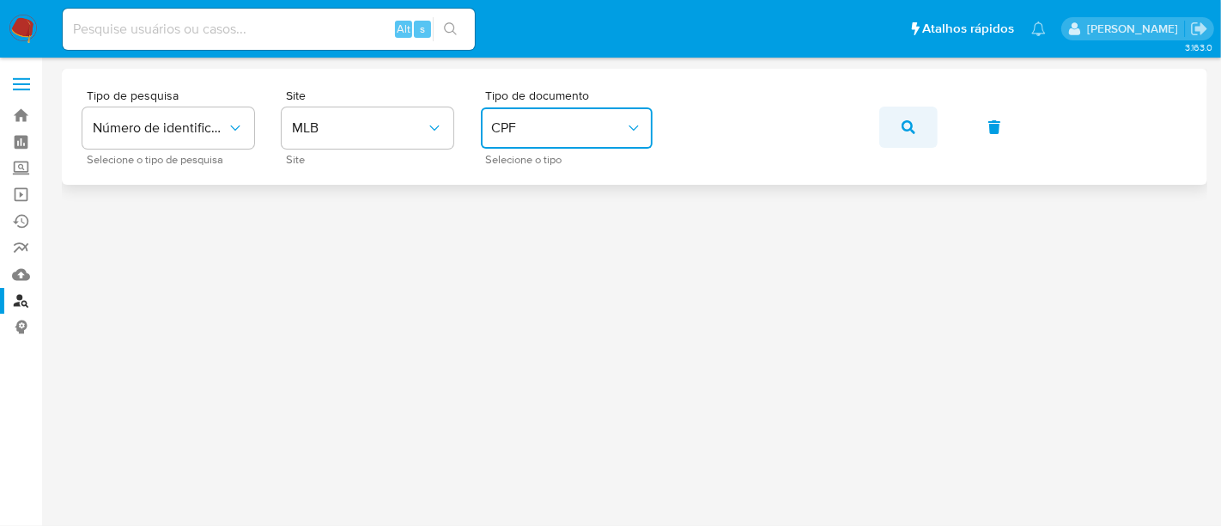
click at [903, 131] on icon "button" at bounding box center [909, 127] width 14 height 14
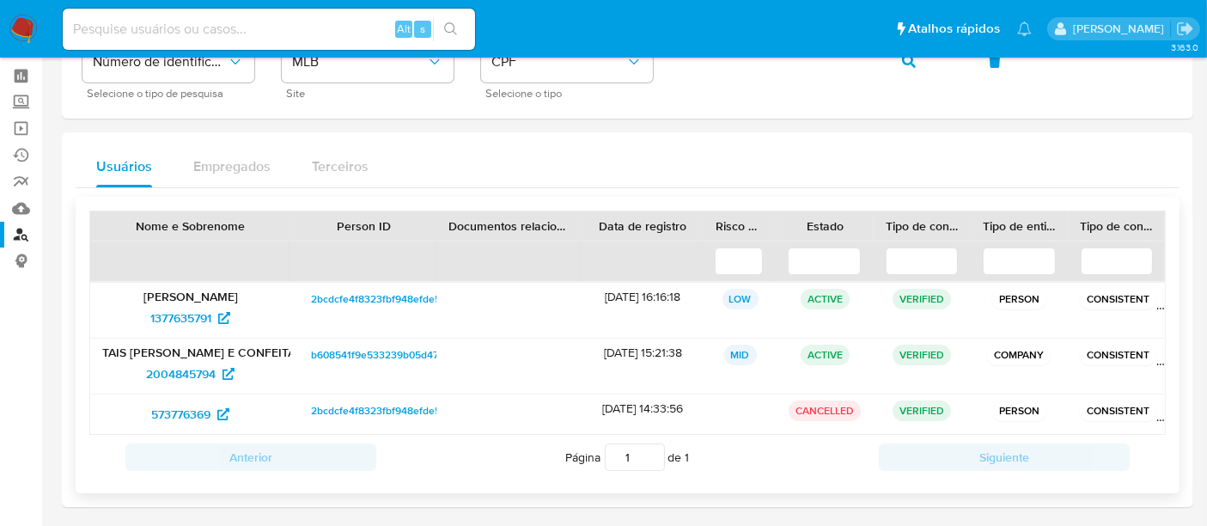
scroll to position [95, 0]
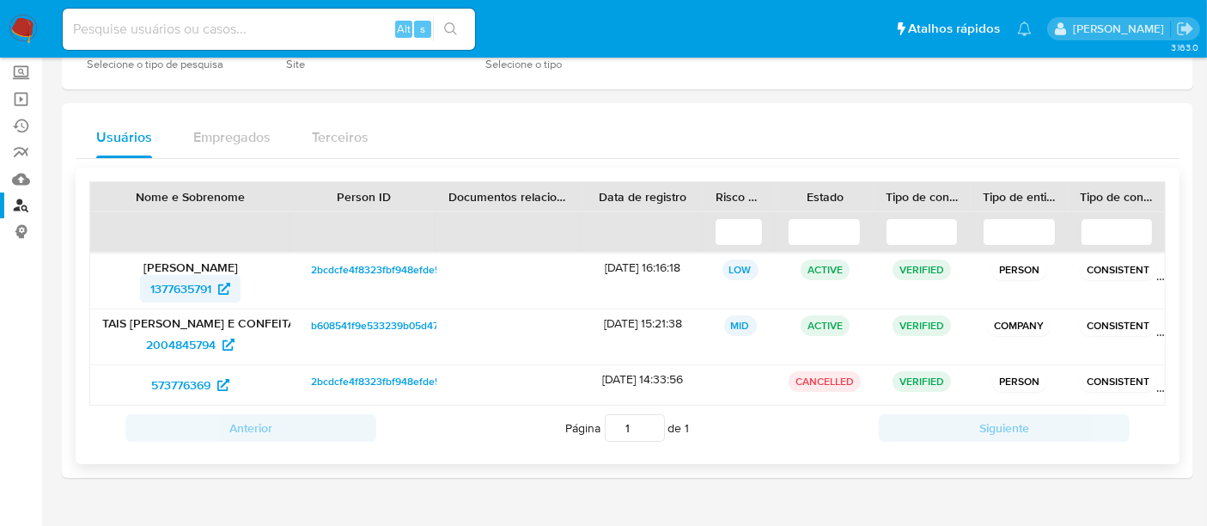
click at [179, 283] on span "1377635791" at bounding box center [180, 288] width 61 height 27
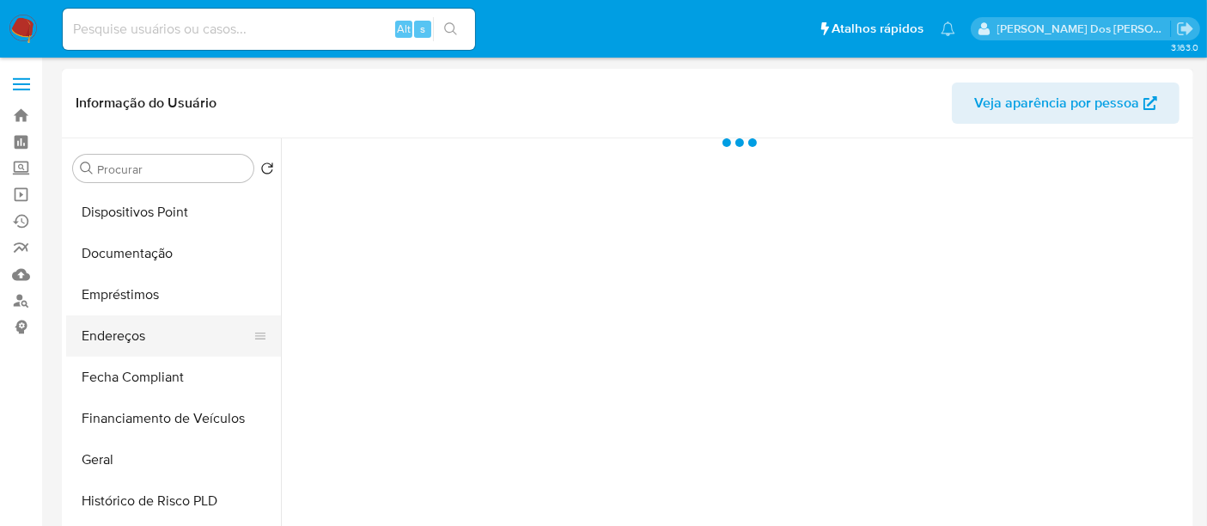
select select "10"
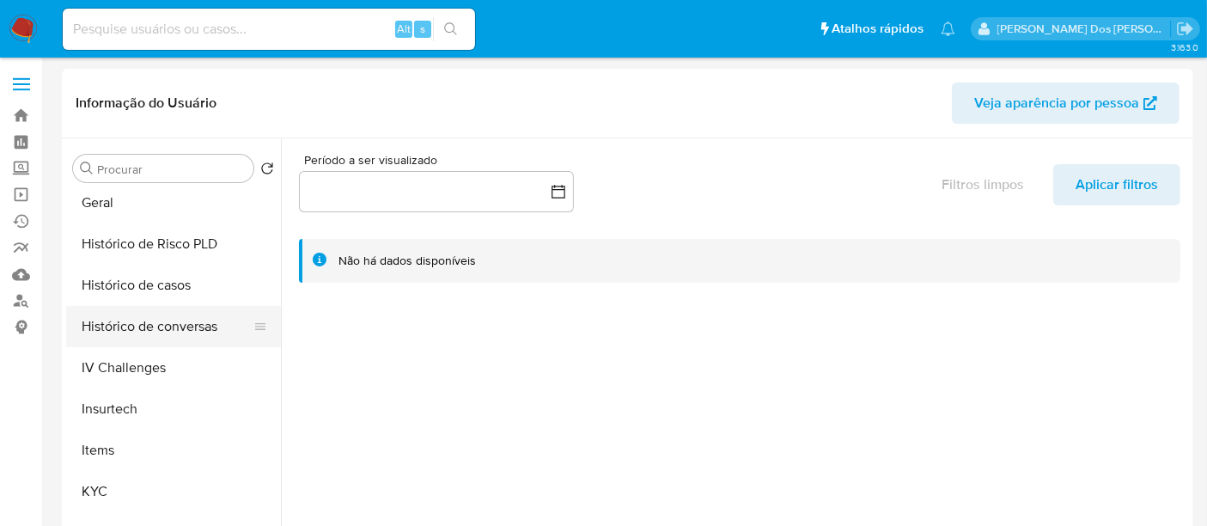
scroll to position [572, 0]
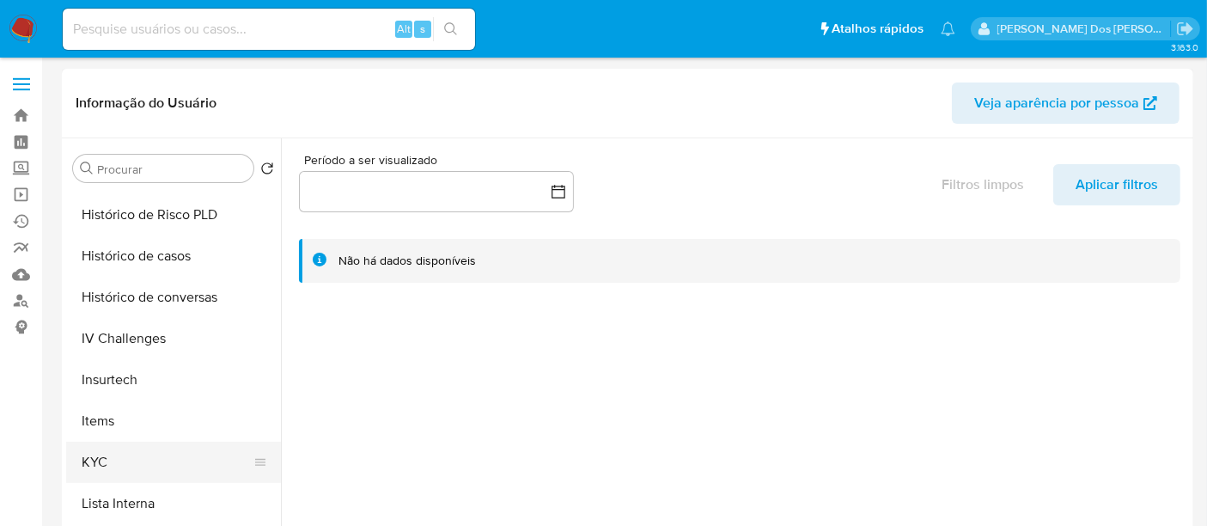
click at [100, 449] on button "KYC" at bounding box center [166, 461] width 201 height 41
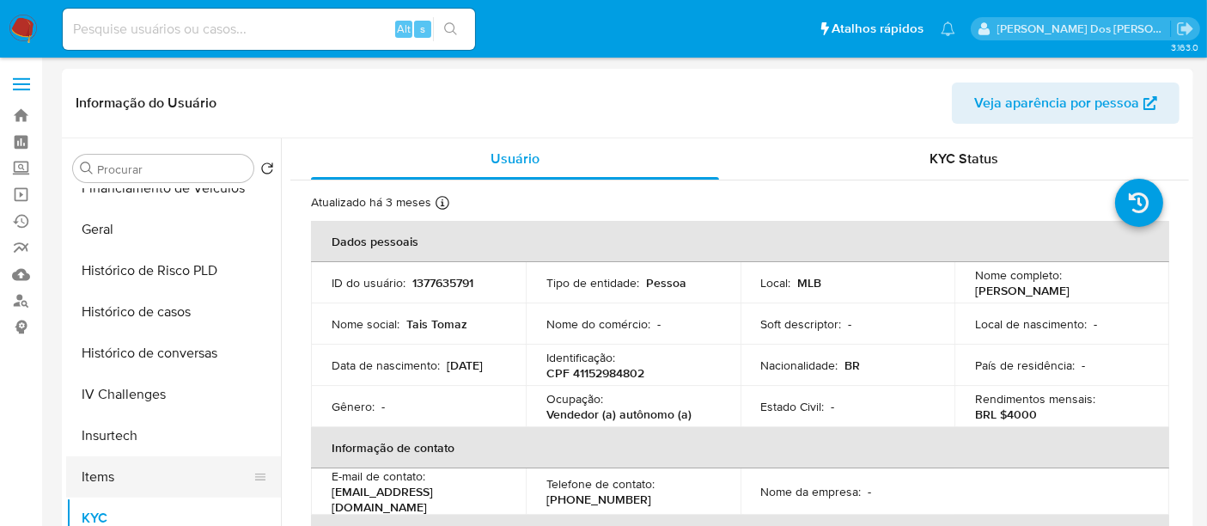
scroll to position [477, 0]
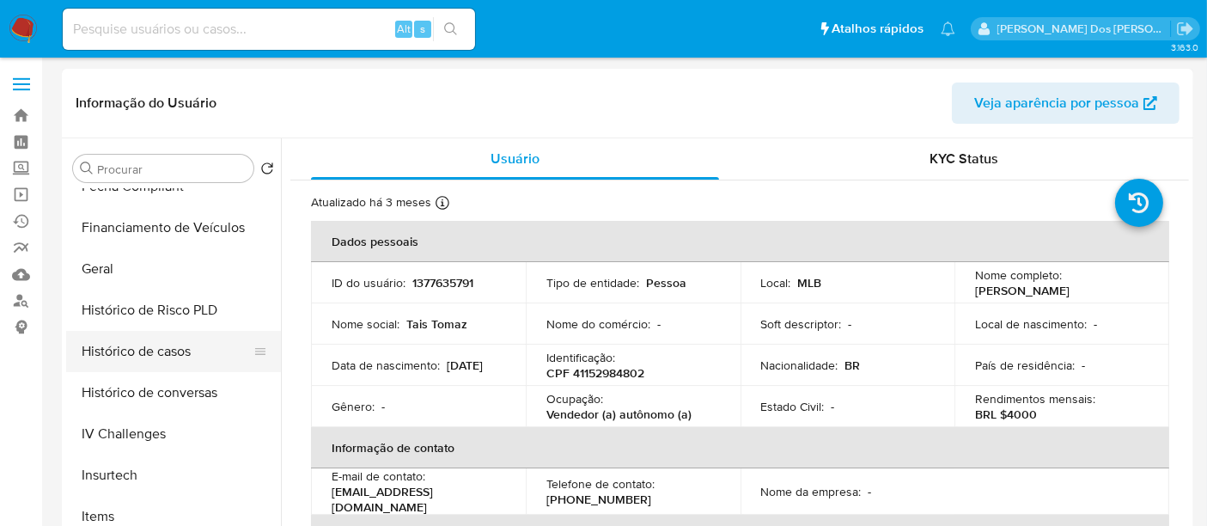
click at [167, 364] on button "Histórico de casos" at bounding box center [166, 351] width 201 height 41
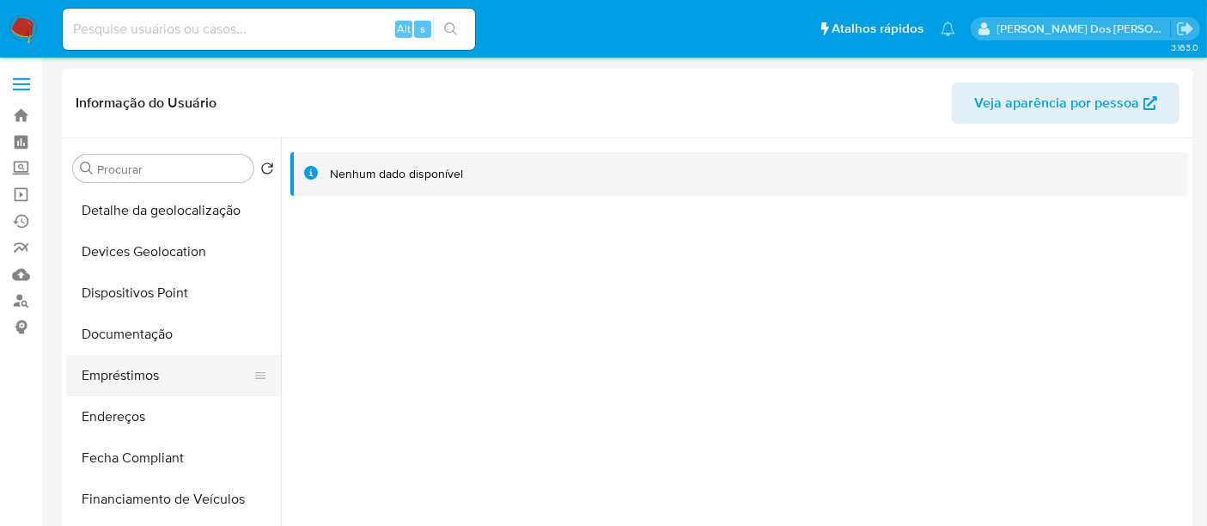
scroll to position [191, 0]
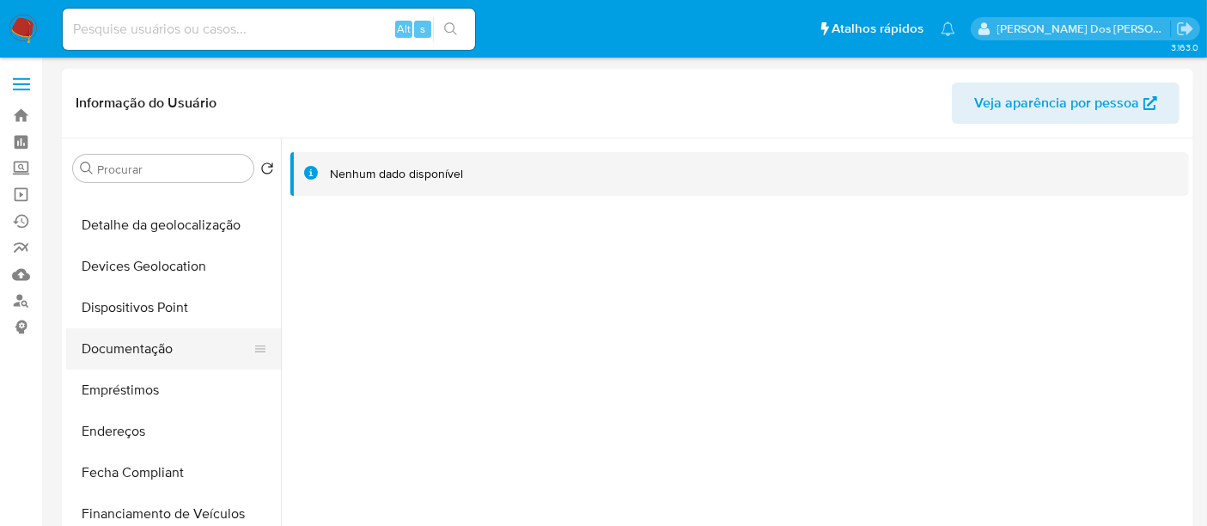
click at [144, 351] on button "Documentação" at bounding box center [166, 348] width 201 height 41
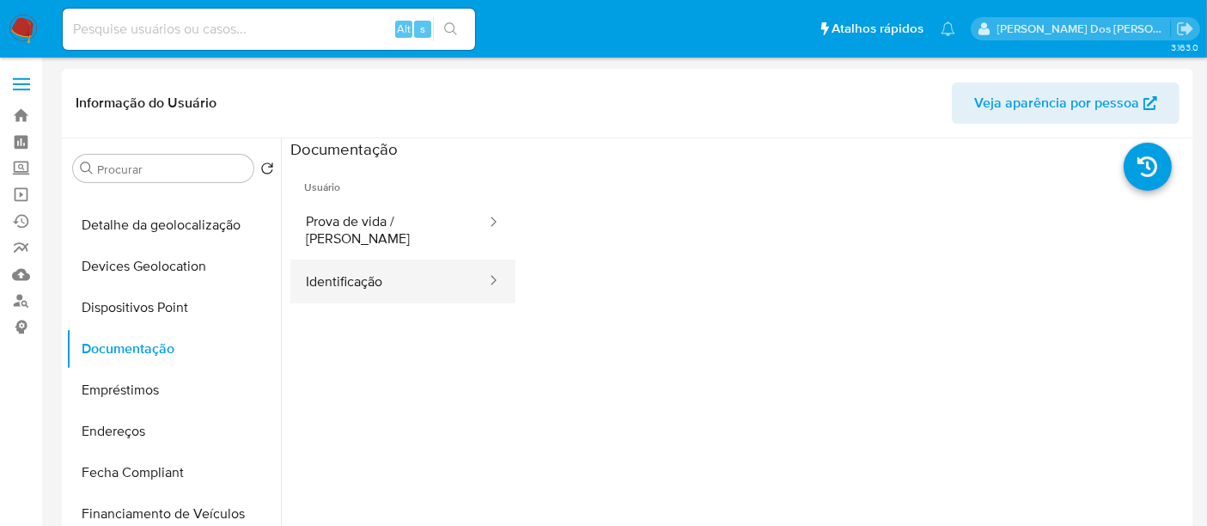
click at [350, 273] on button "Identificação" at bounding box center [389, 281] width 198 height 44
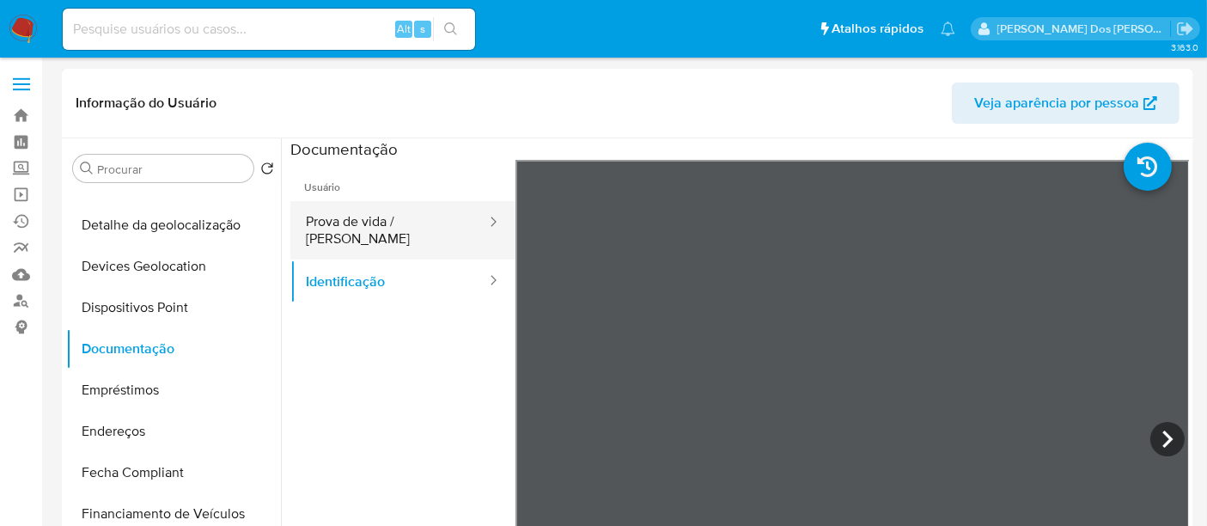
click at [398, 234] on button "Prova de vida / [PERSON_NAME]" at bounding box center [389, 230] width 198 height 58
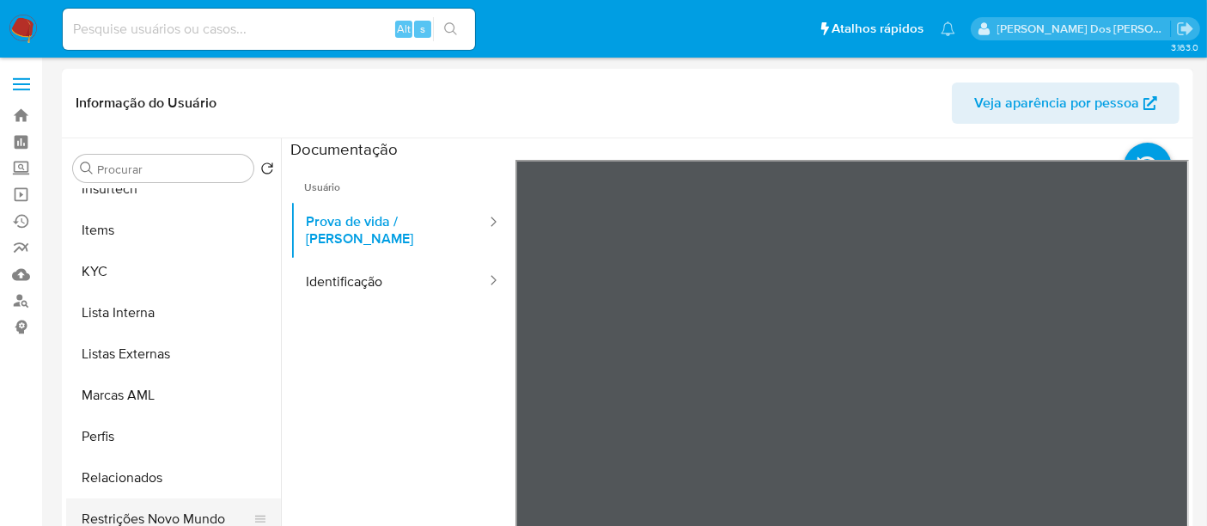
scroll to position [859, 0]
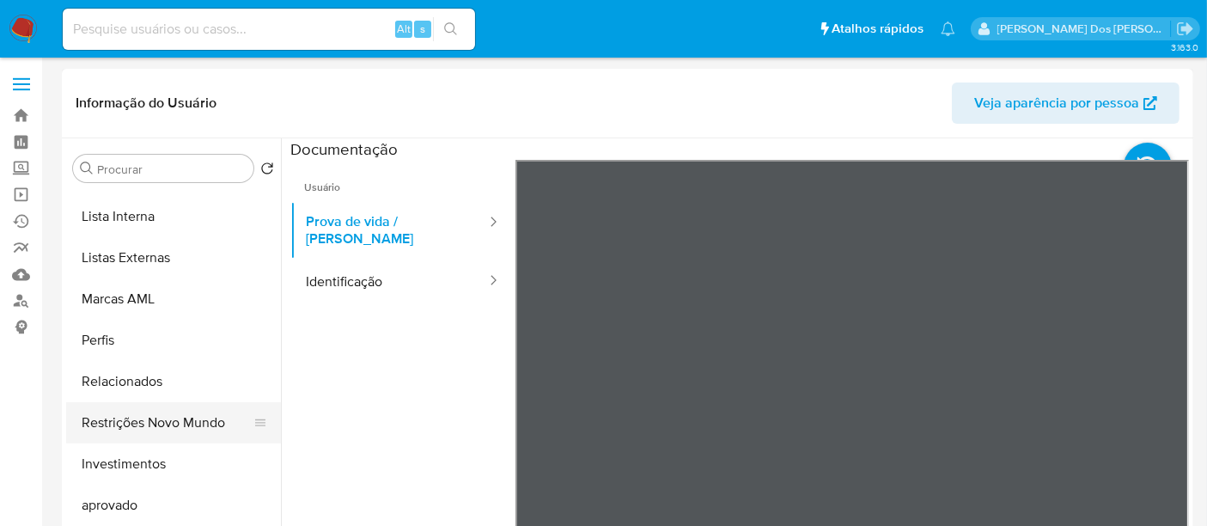
click at [173, 428] on button "Restrições Novo Mundo" at bounding box center [166, 422] width 201 height 41
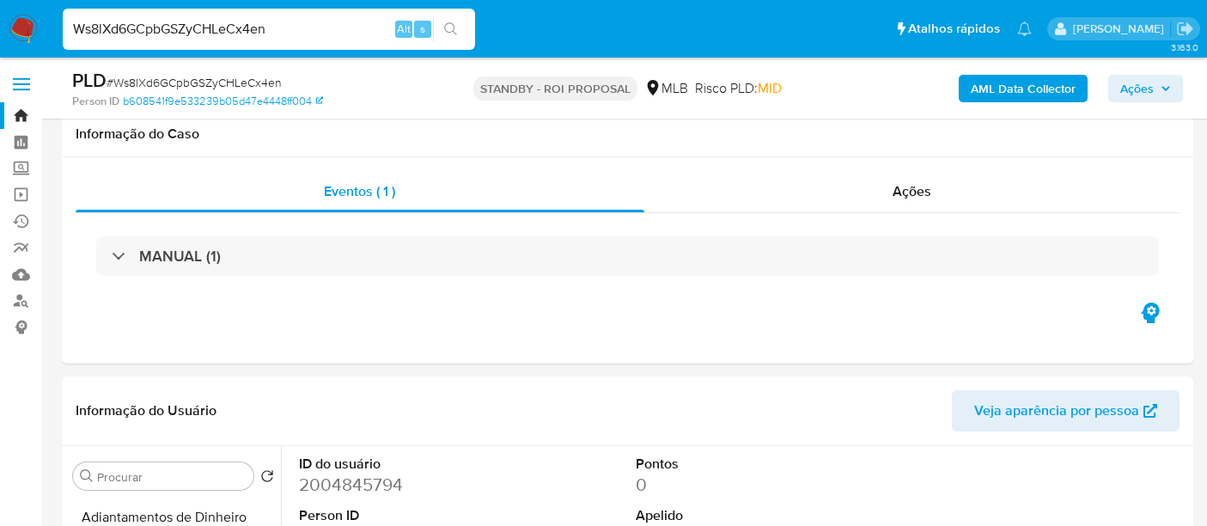
select select "10"
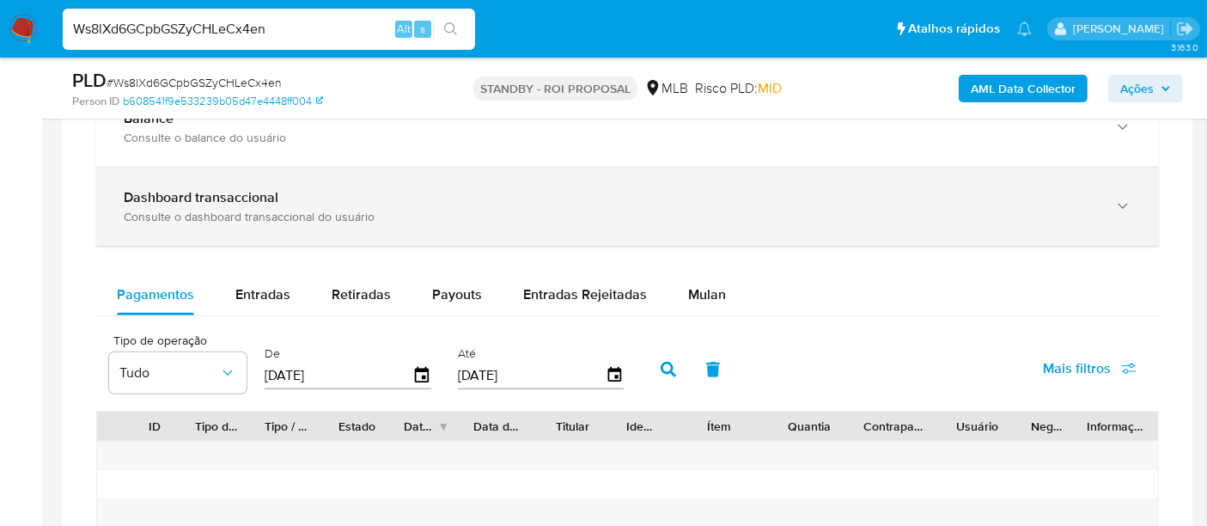
scroll to position [1240, 0]
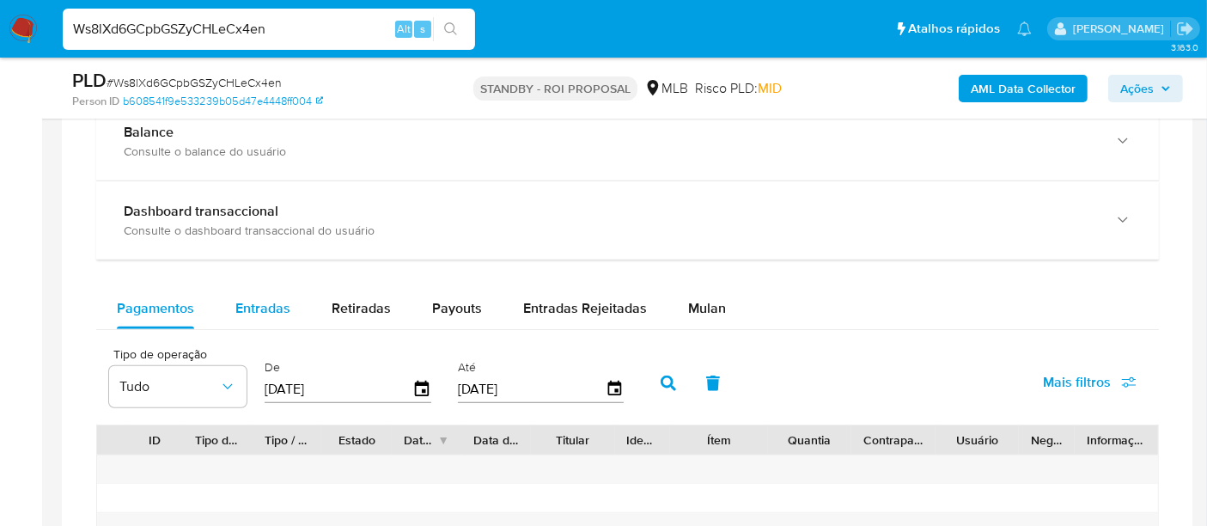
click at [259, 301] on span "Entradas" at bounding box center [262, 308] width 55 height 20
select select "10"
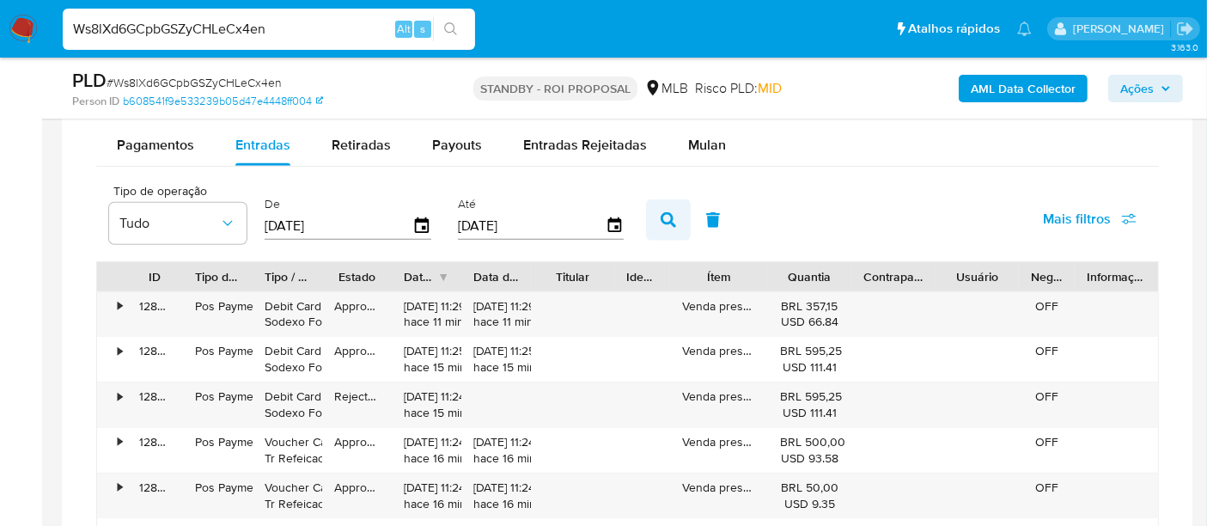
scroll to position [1431, 0]
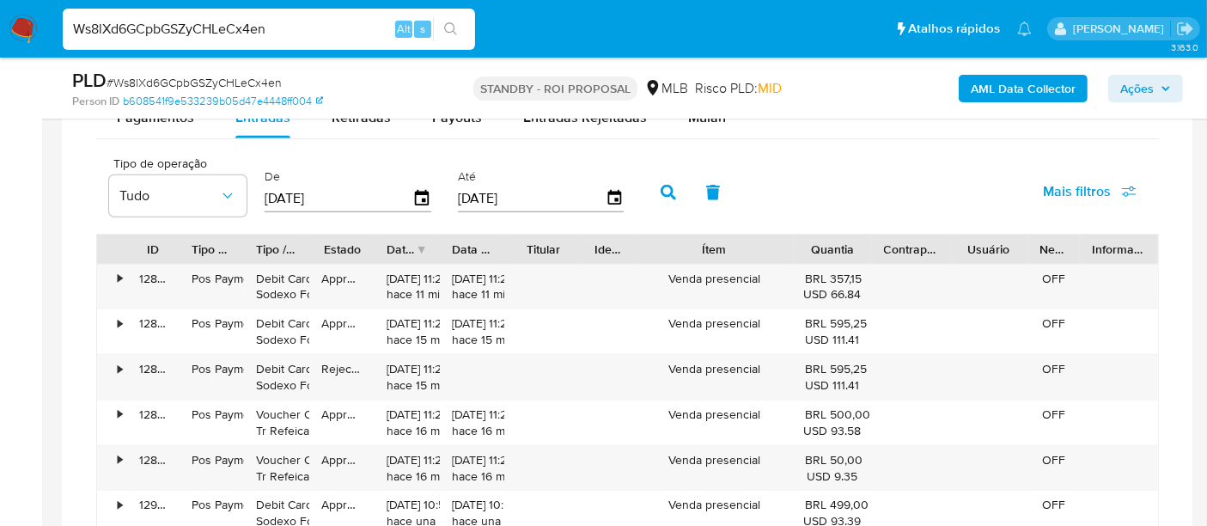
drag, startPoint x: 776, startPoint y: 255, endPoint x: 826, endPoint y: 256, distance: 50.7
click at [830, 256] on div "ID Tipo de operação Tipo / Método Estado Data de criação Data de aprovação Titu…" at bounding box center [627, 248] width 1061 height 29
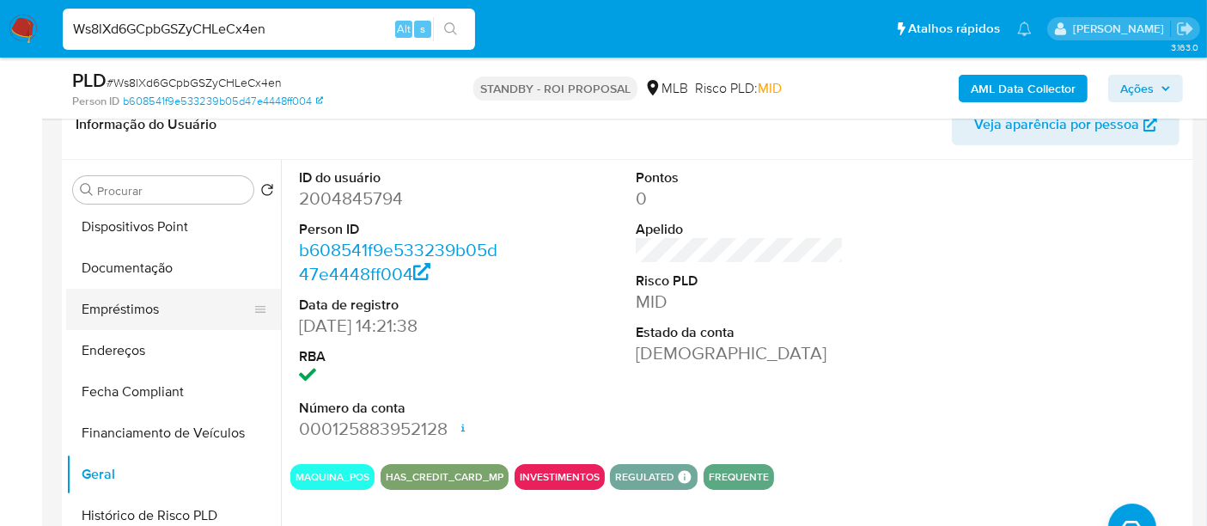
scroll to position [263, 0]
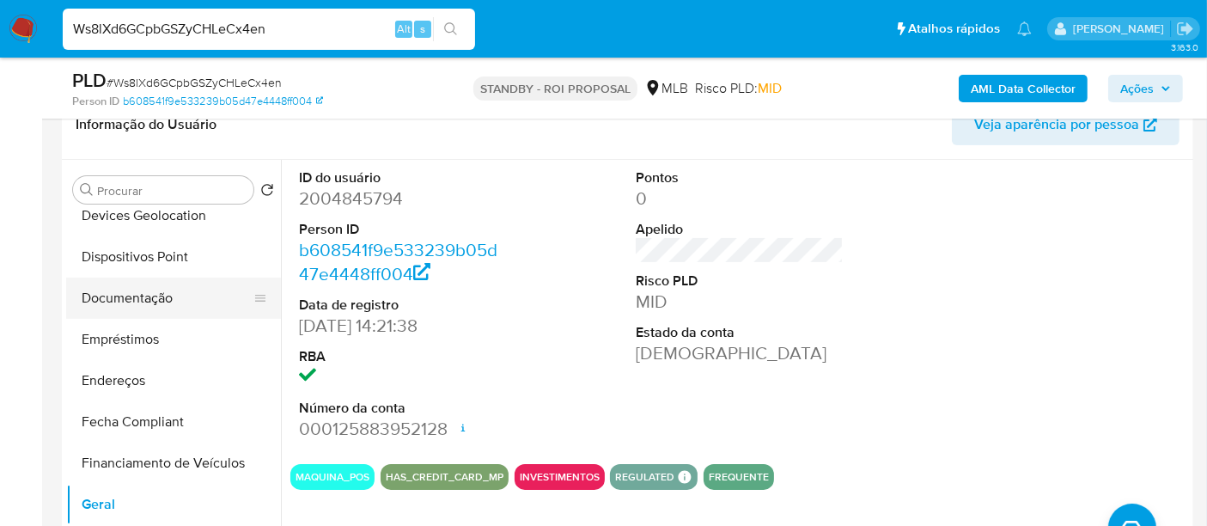
click at [160, 303] on button "Documentação" at bounding box center [166, 297] width 201 height 41
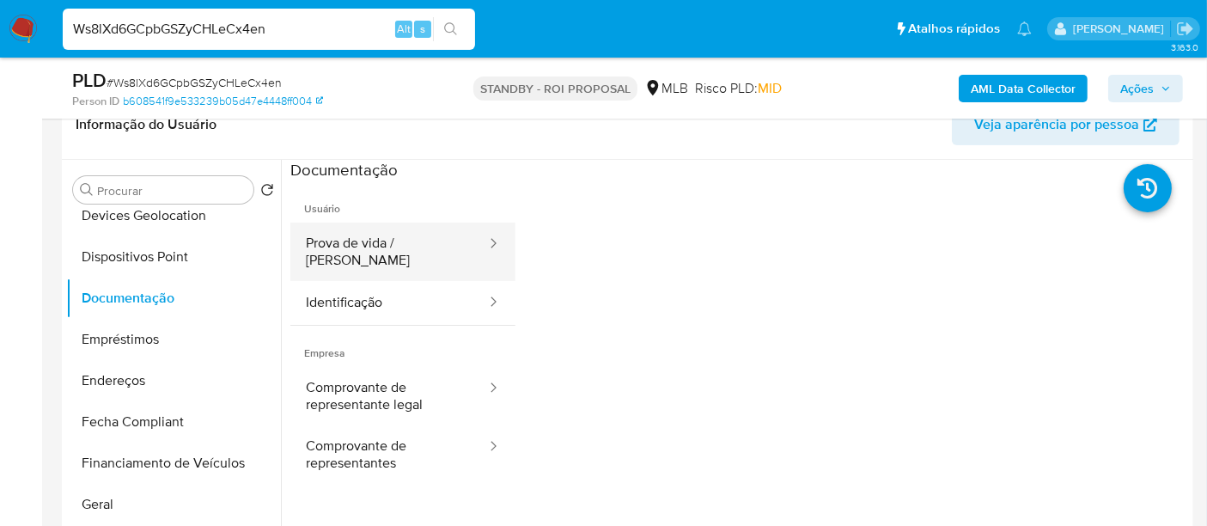
click at [359, 249] on button "Prova de vida / [PERSON_NAME]" at bounding box center [389, 251] width 198 height 58
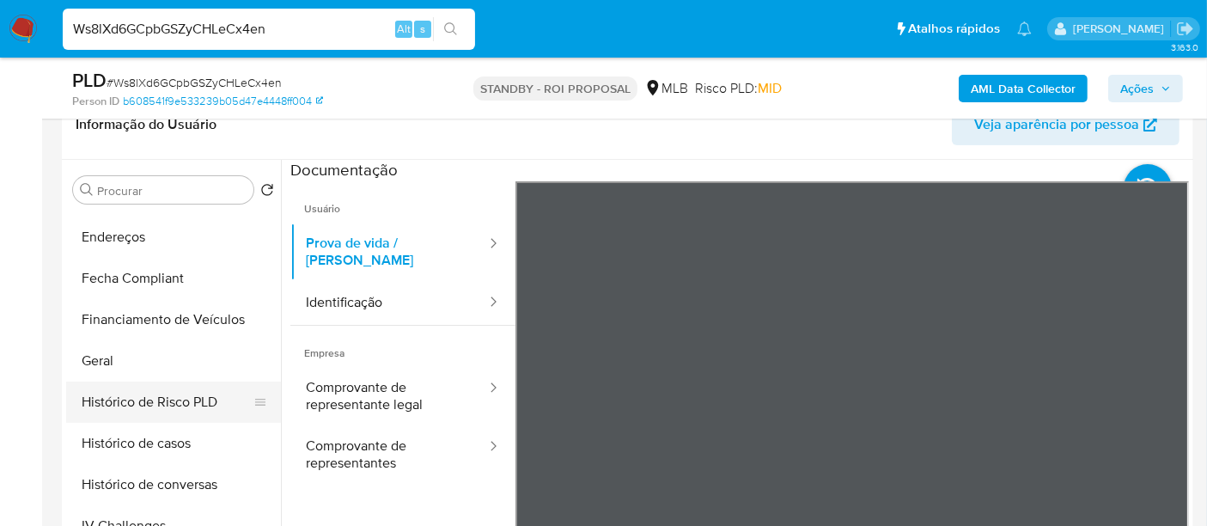
scroll to position [477, 0]
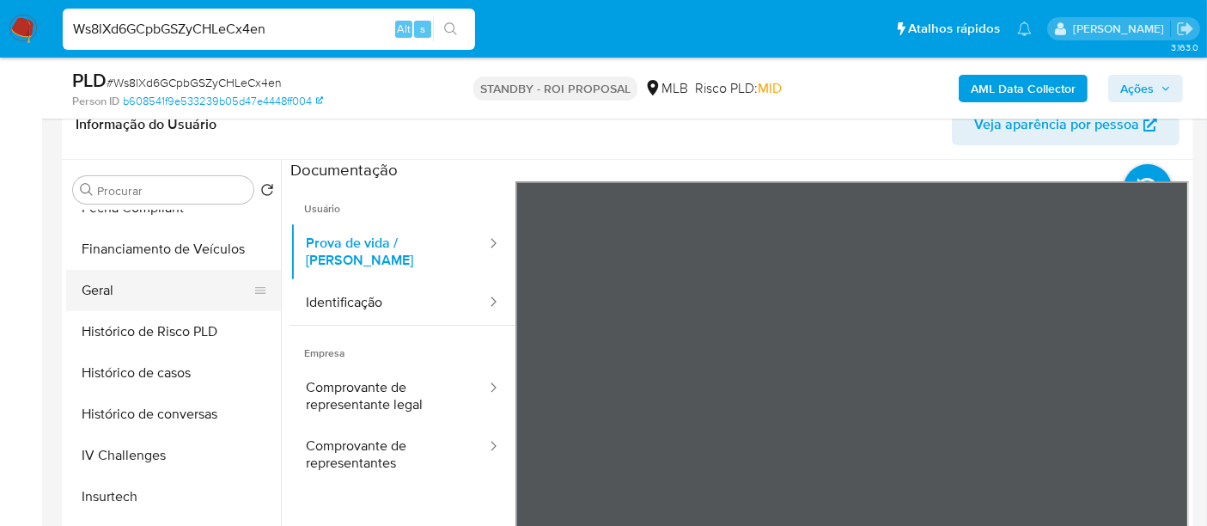
click at [109, 293] on button "Geral" at bounding box center [166, 290] width 201 height 41
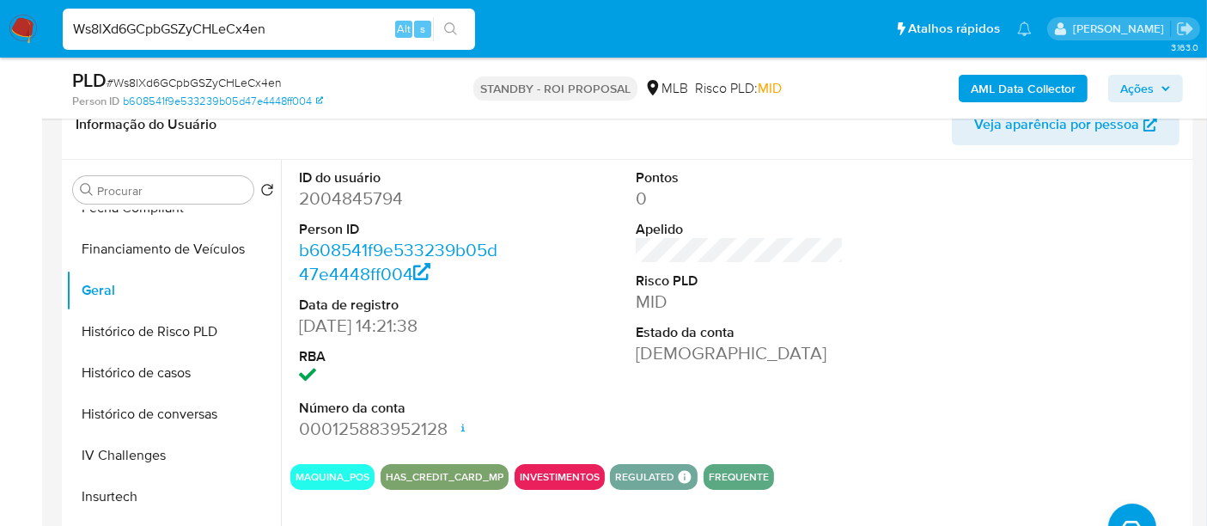
click at [339, 207] on dd "2004845794" at bounding box center [403, 198] width 208 height 24
copy dd "2004845794"
click at [211, 28] on input "Ws8lXd6GCpbGSZyCHLeCx4en" at bounding box center [269, 29] width 412 height 22
click at [210, 27] on input "Ws8lXd6GCpbGSZyCHLeCx4en" at bounding box center [269, 29] width 412 height 22
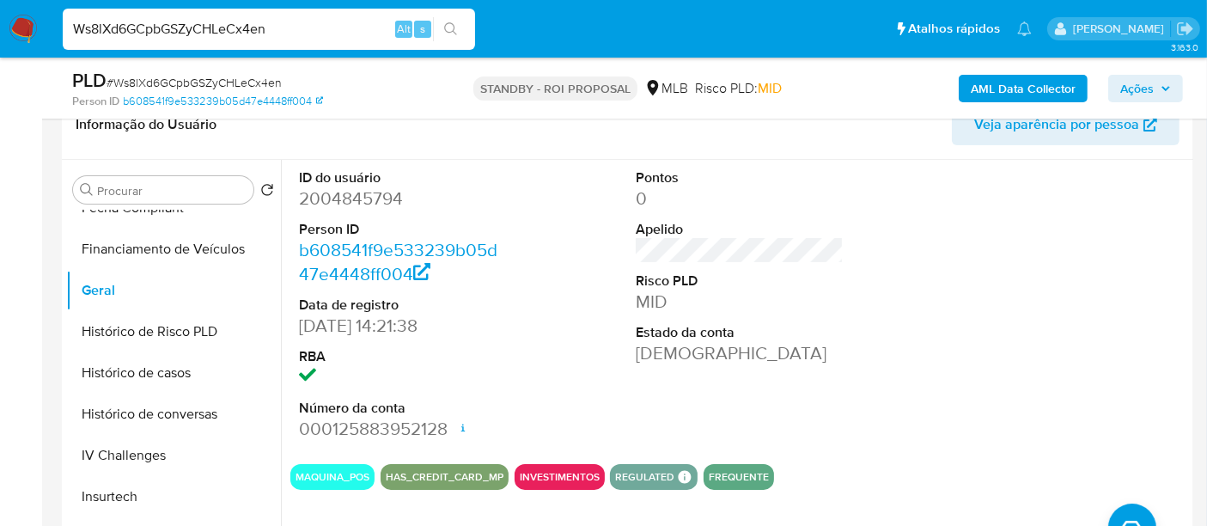
paste input "Cxn8VJ2zOvqxv899aD6TEDnX"
type input "Cxn8VJ2zOvqxv899aD6TEDnX"
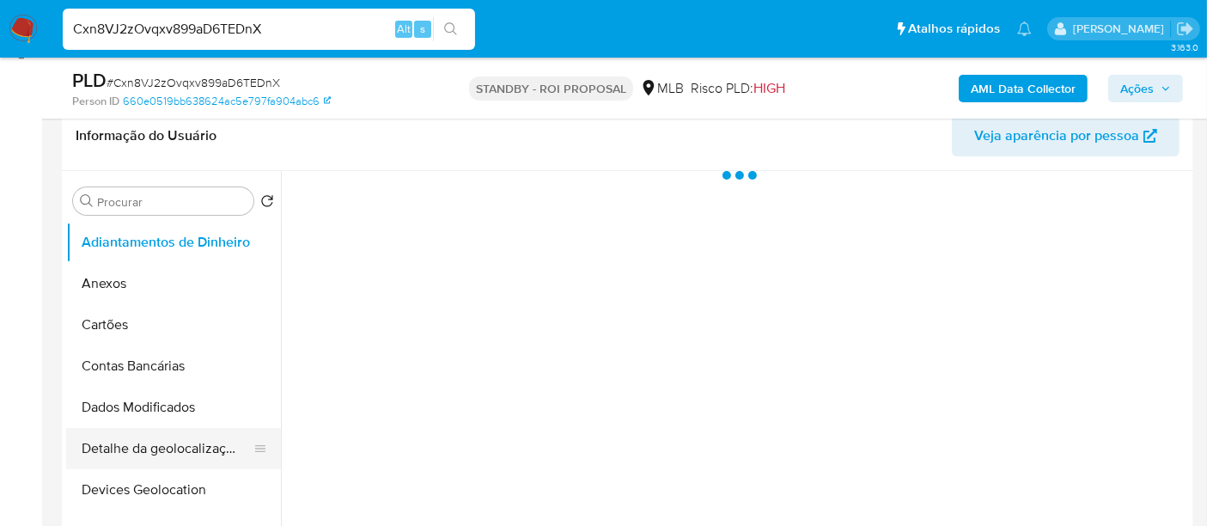
scroll to position [381, 0]
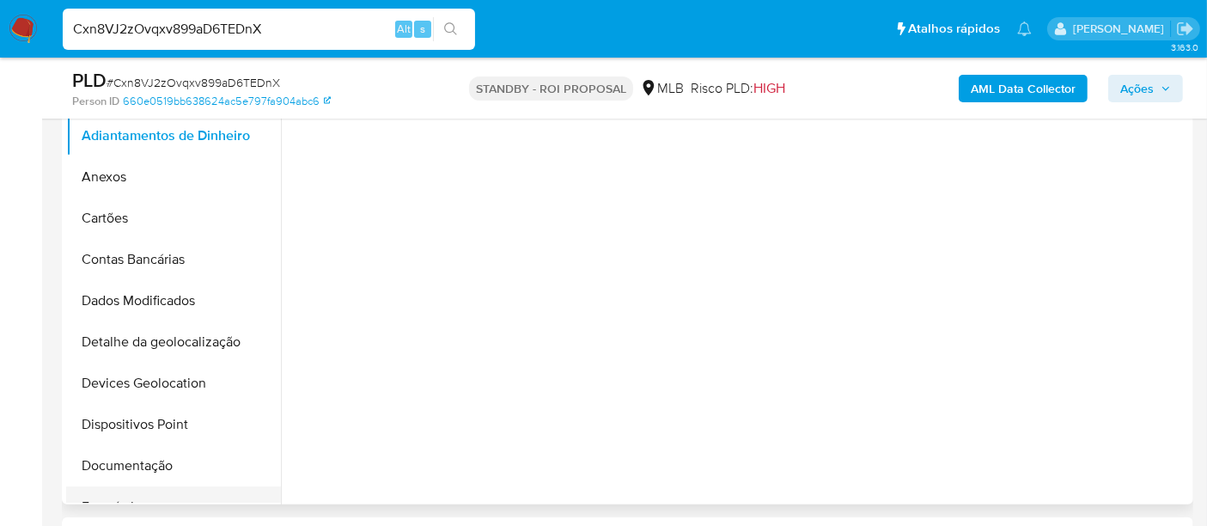
select select "10"
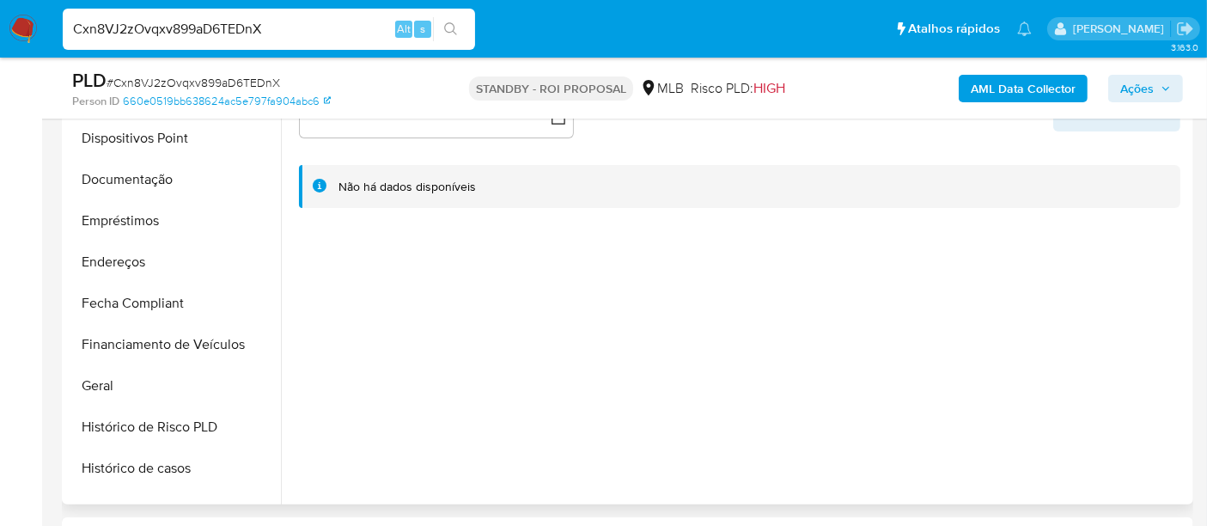
scroll to position [572, 0]
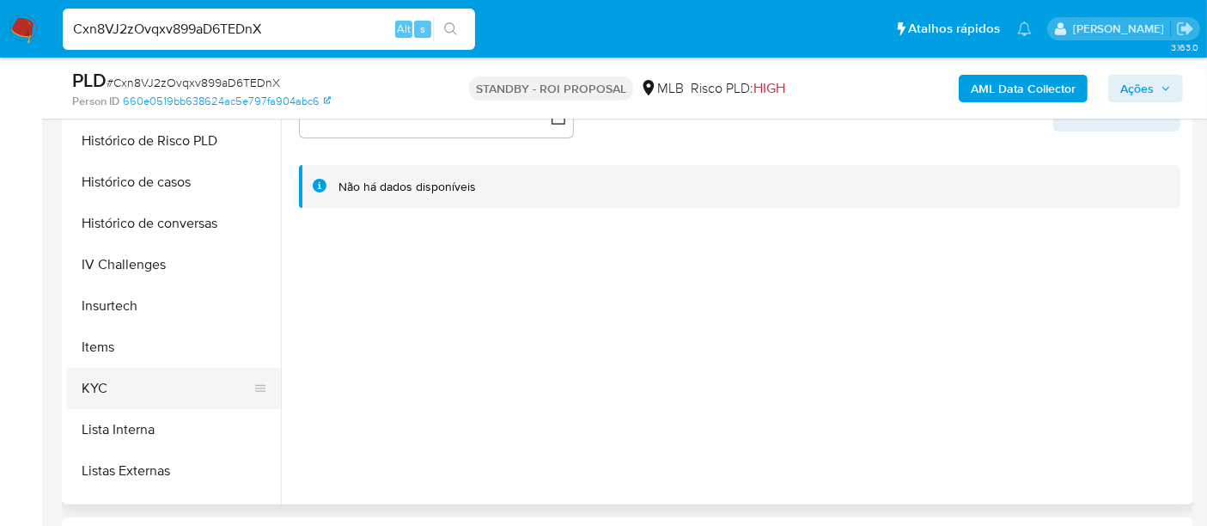
click at [108, 384] on button "KYC" at bounding box center [166, 388] width 201 height 41
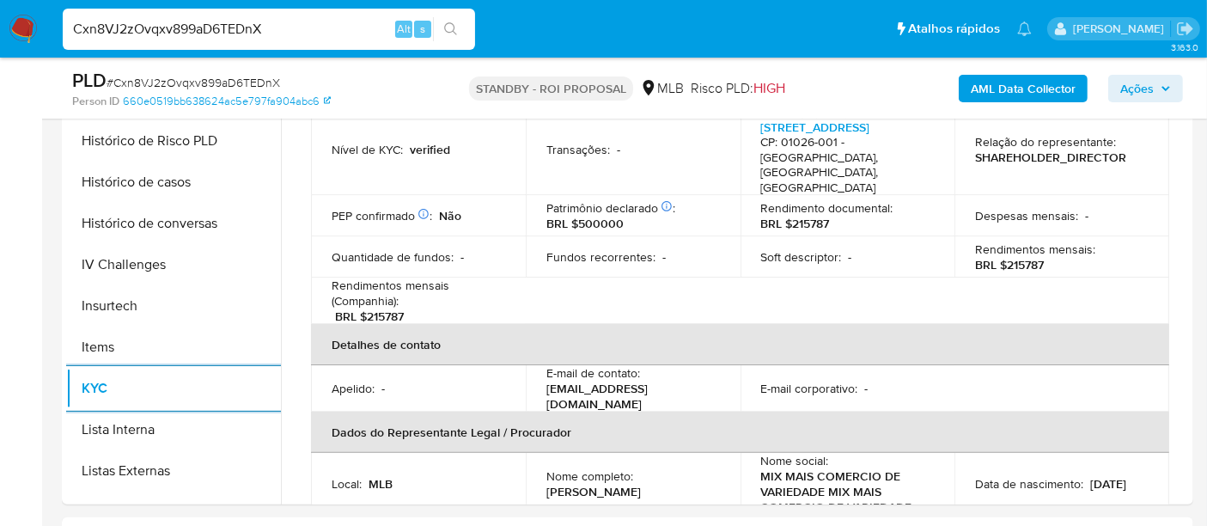
scroll to position [286, 0]
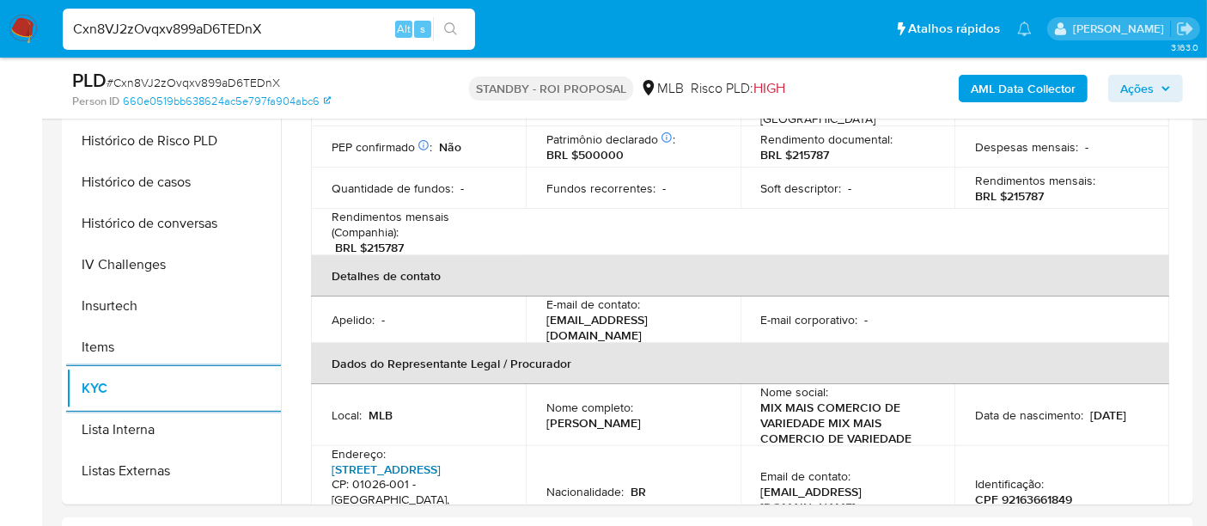
click at [384, 460] on link "[STREET_ADDRESS]" at bounding box center [386, 468] width 109 height 17
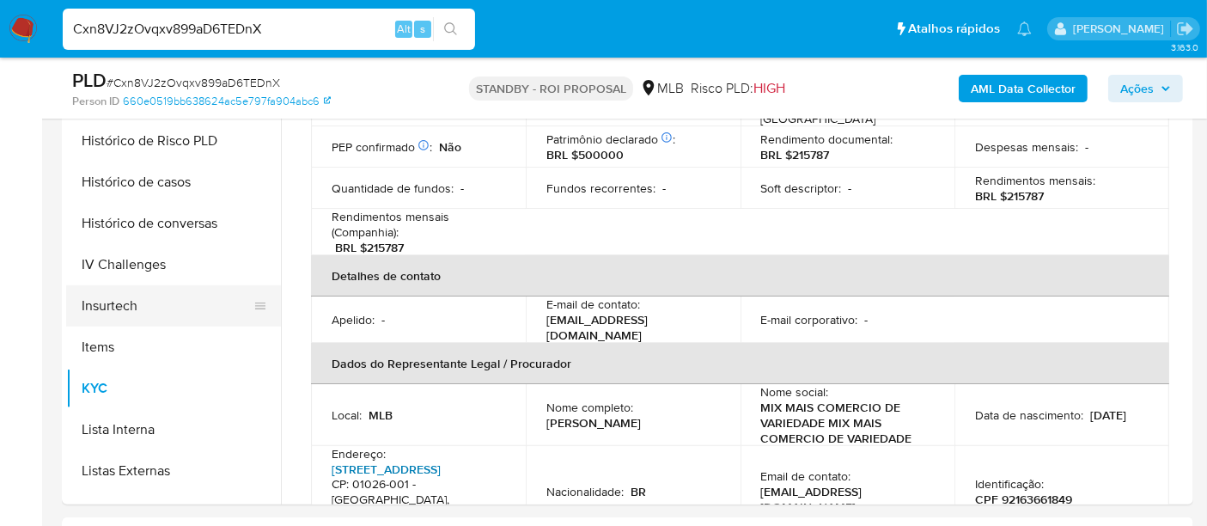
scroll to position [381, 0]
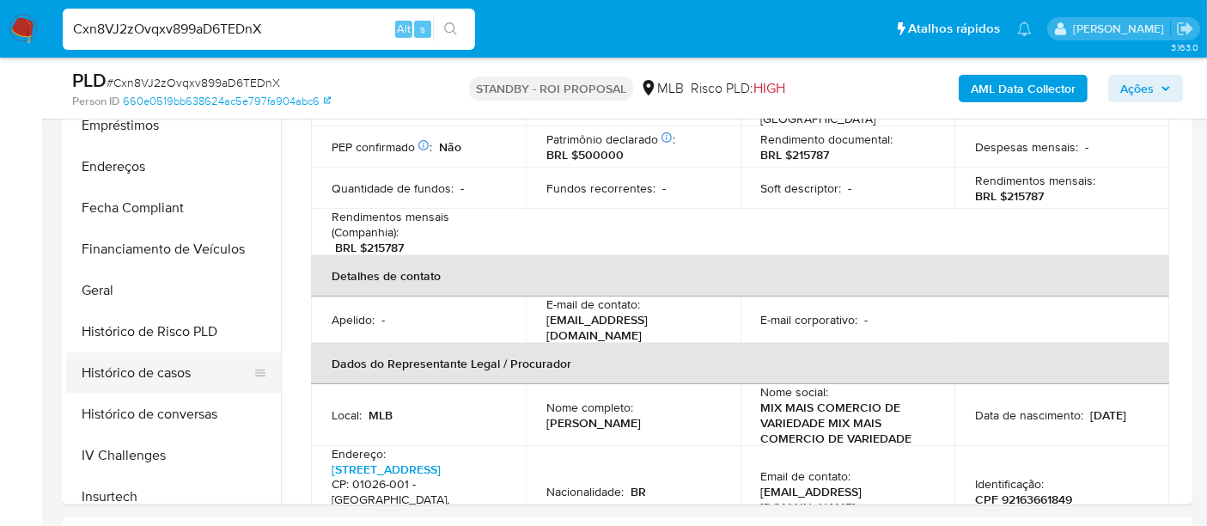
drag, startPoint x: 169, startPoint y: 373, endPoint x: 189, endPoint y: 368, distance: 20.4
click at [169, 374] on button "Histórico de casos" at bounding box center [166, 372] width 201 height 41
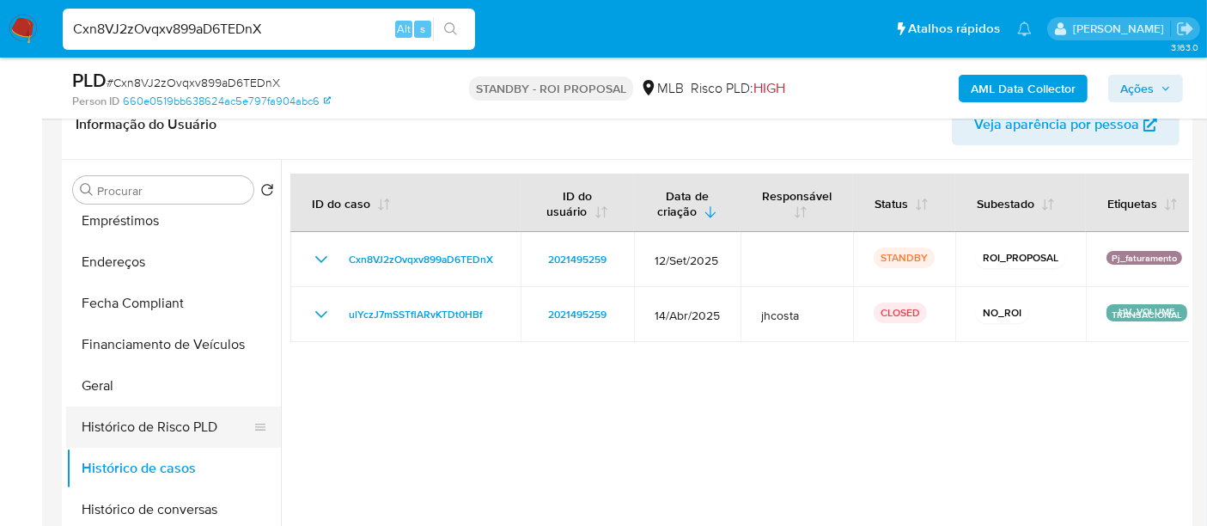
scroll to position [191, 0]
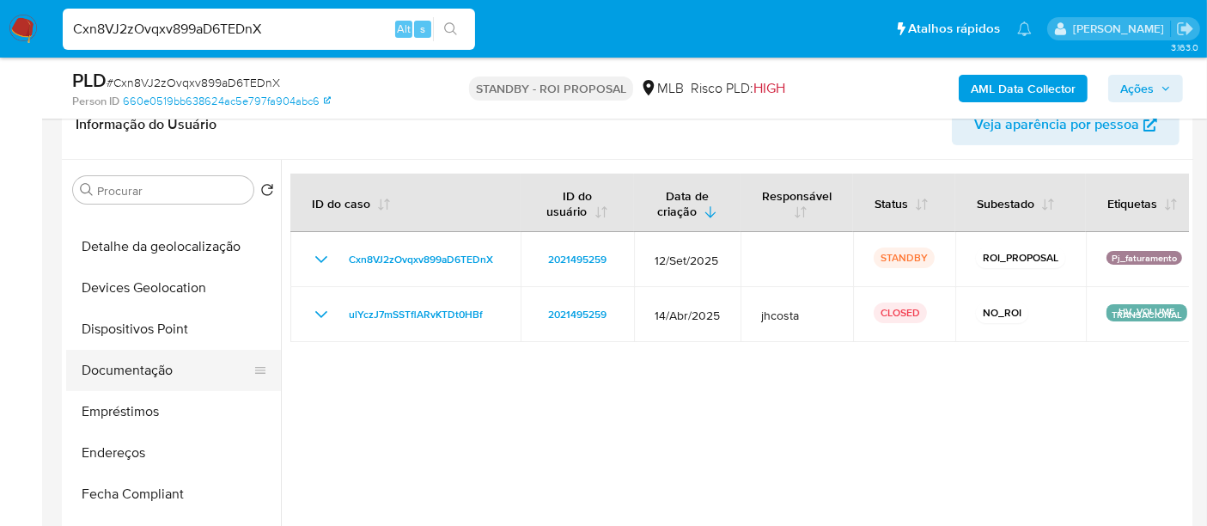
click at [146, 365] on button "Documentação" at bounding box center [166, 370] width 201 height 41
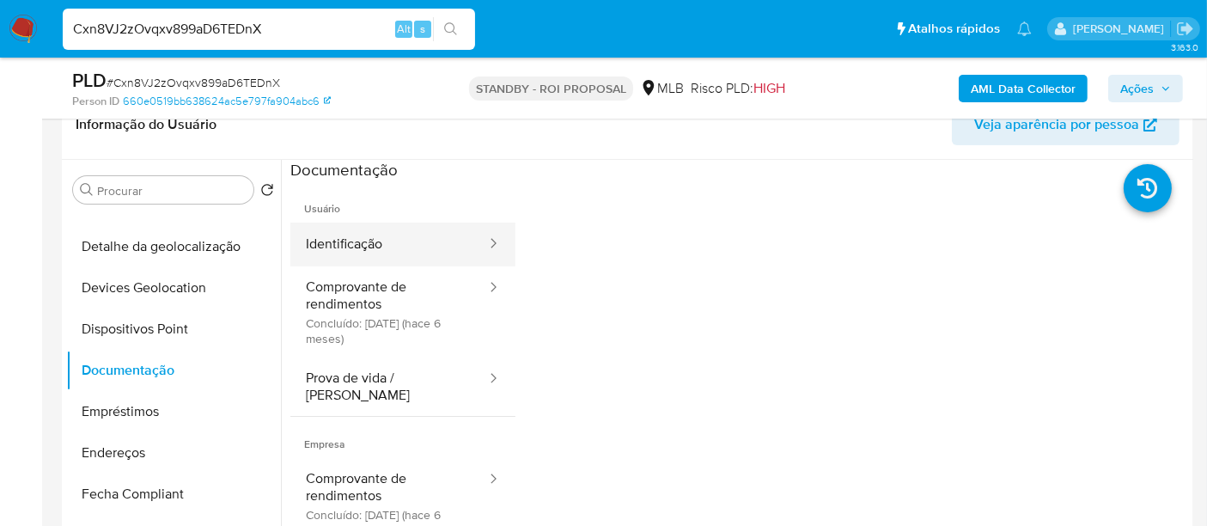
click at [338, 234] on button "Identificação" at bounding box center [389, 244] width 198 height 44
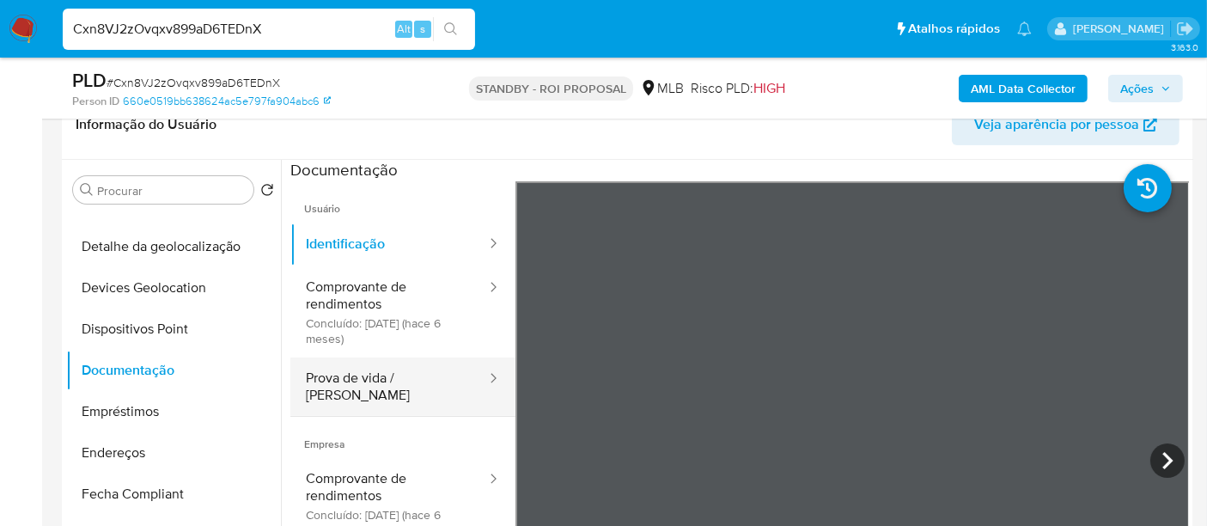
click at [441, 374] on button "Prova de vida / [PERSON_NAME]" at bounding box center [389, 386] width 198 height 58
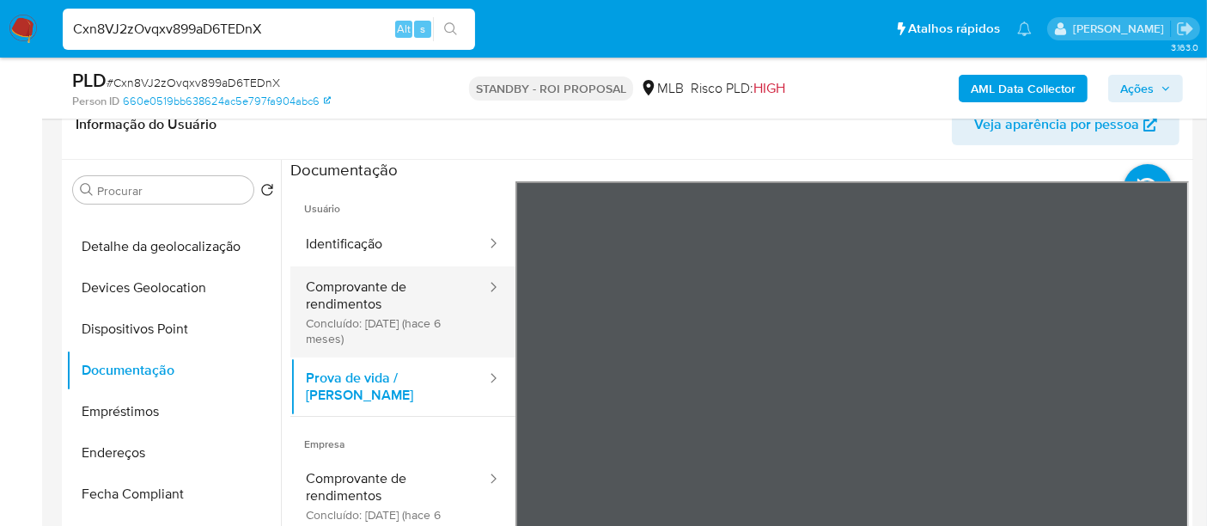
click at [338, 278] on button "Comprovante de rendimentos Concluído: [DATE] (hace 6 meses)" at bounding box center [389, 311] width 198 height 91
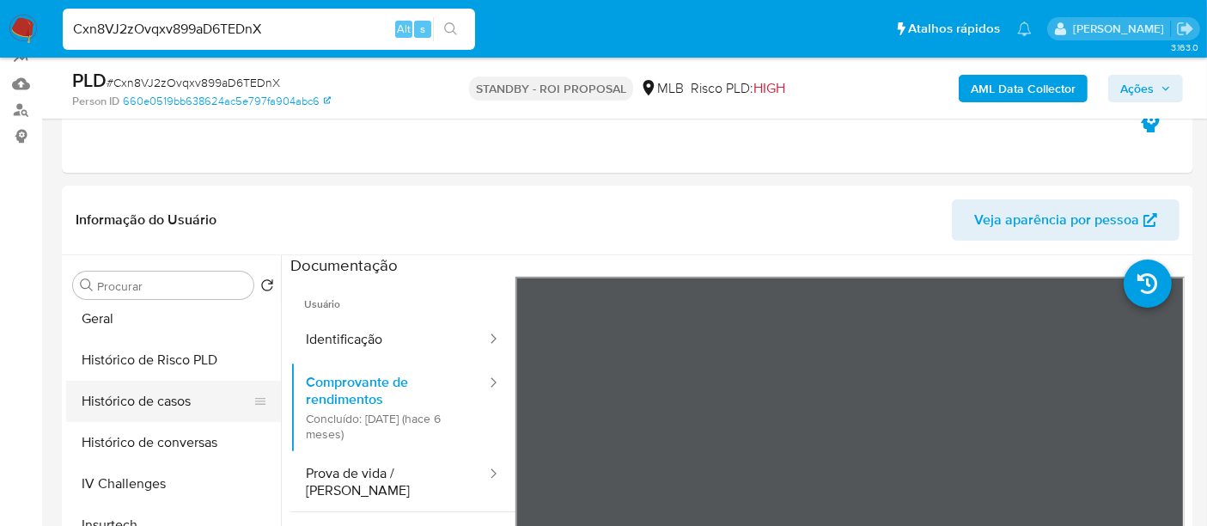
scroll to position [572, 0]
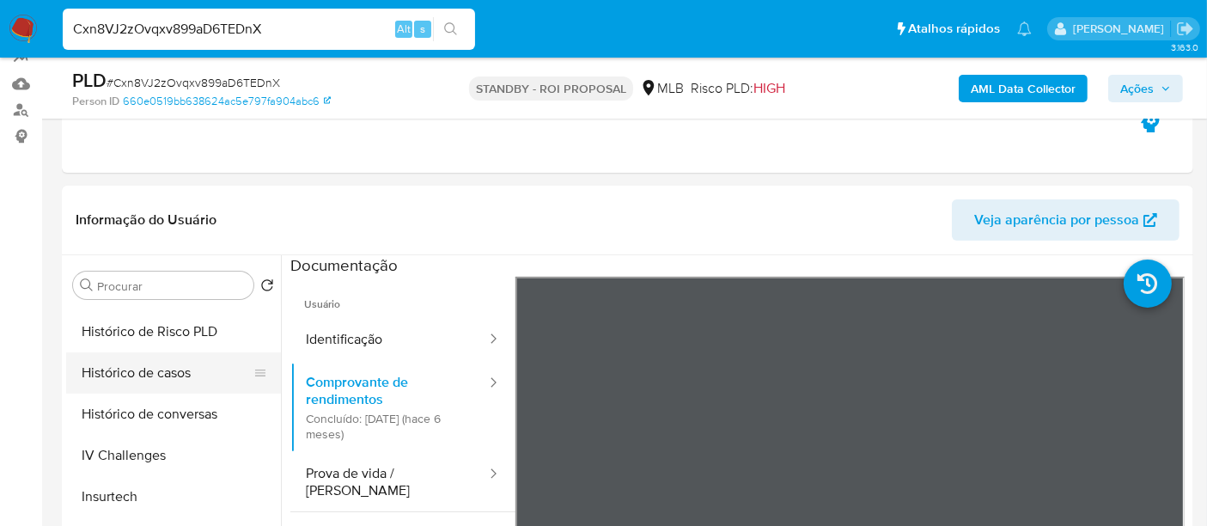
click at [168, 369] on button "Histórico de casos" at bounding box center [166, 372] width 201 height 41
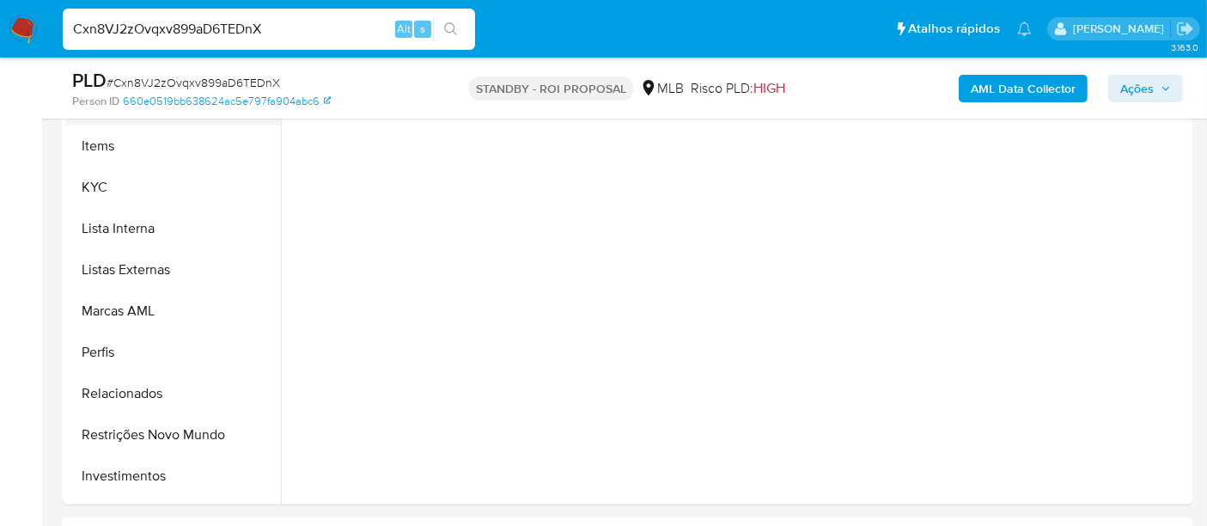
scroll to position [859, 0]
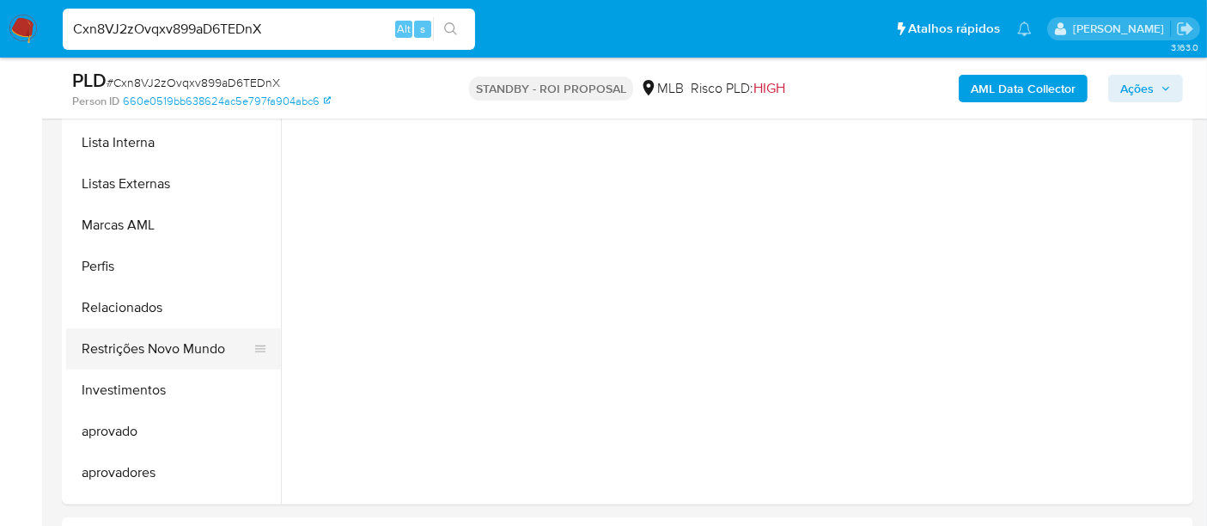
click at [192, 337] on button "Restrições Novo Mundo" at bounding box center [166, 348] width 201 height 41
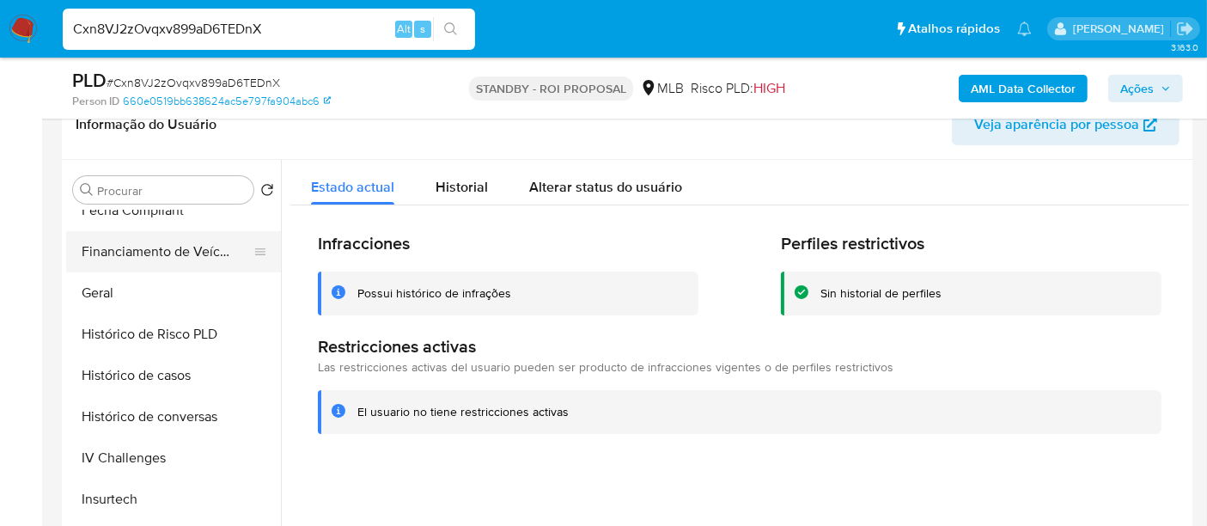
scroll to position [381, 0]
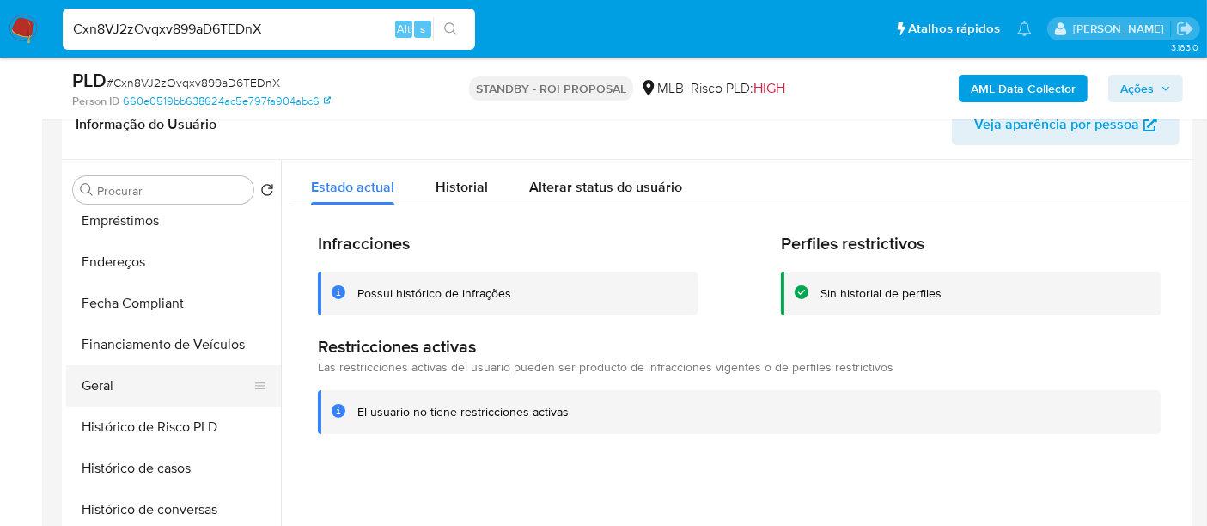
click at [106, 374] on button "Geral" at bounding box center [166, 385] width 201 height 41
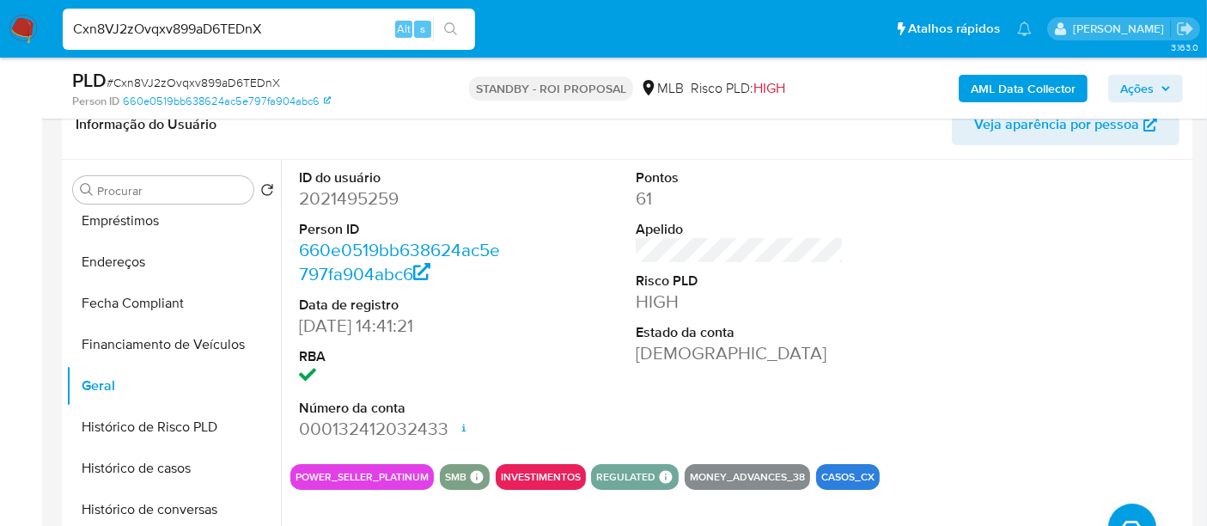
click at [226, 38] on input "Cxn8VJ2zOvqxv899aD6TEDnX" at bounding box center [269, 29] width 412 height 22
paste input "rUVsbLy5d2divl3aIWGC9bgn"
type input "rUVsbLy5d2divl3aIWGC9bgn"
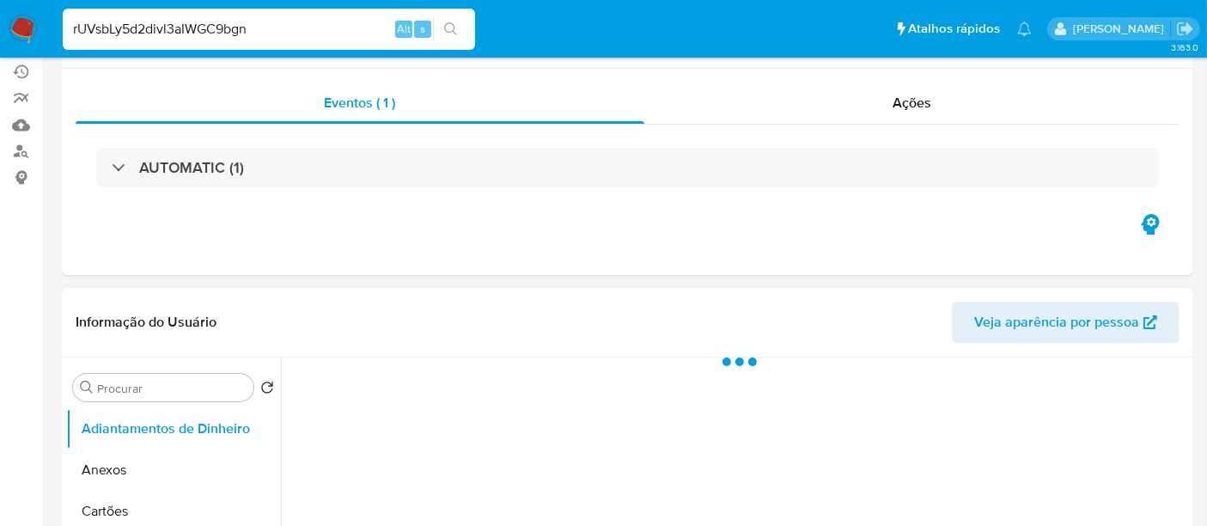
scroll to position [286, 0]
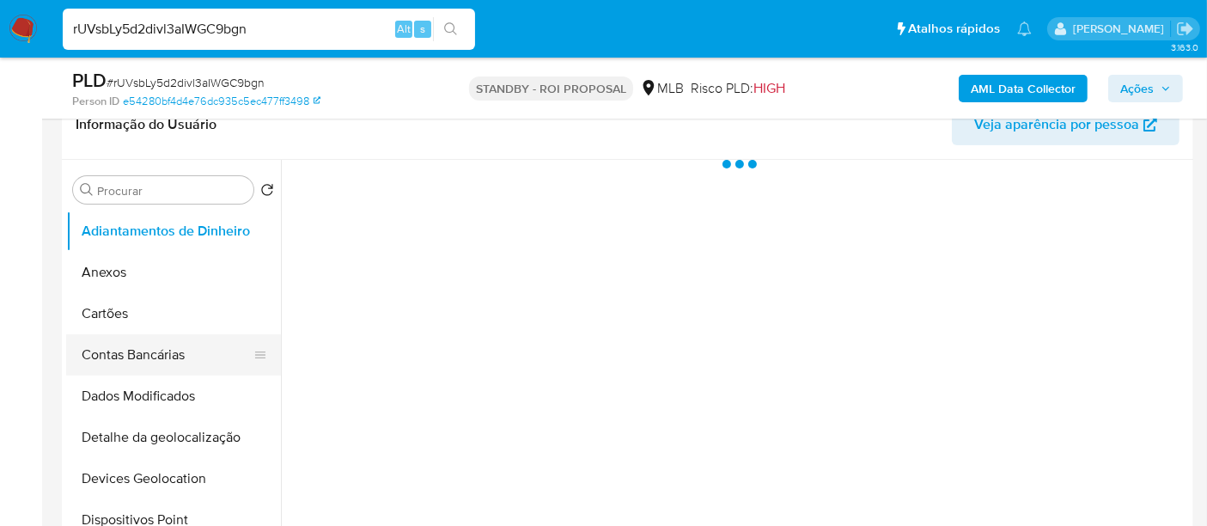
select select "10"
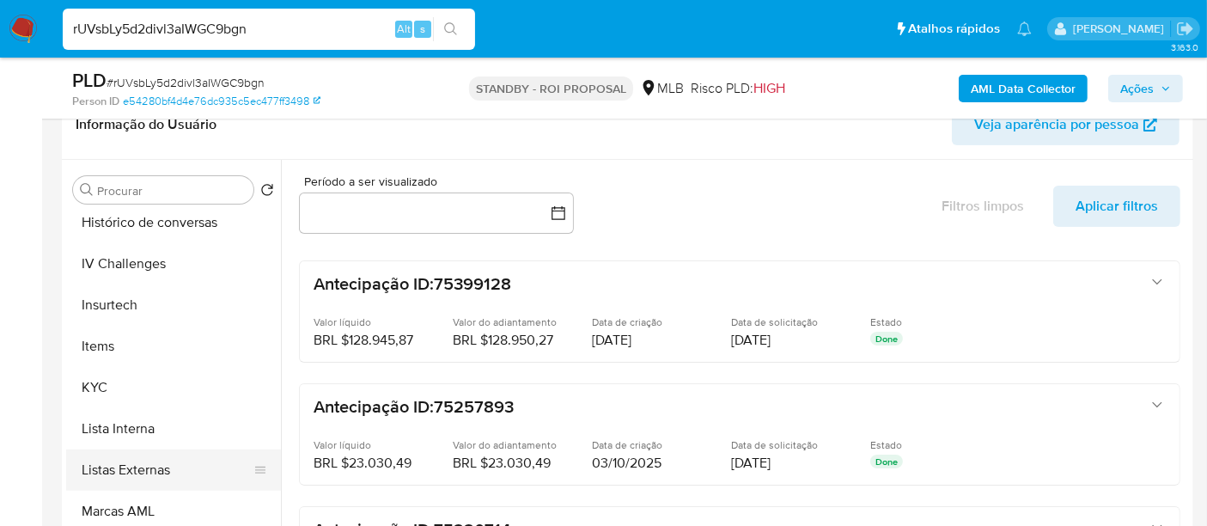
scroll to position [763, 0]
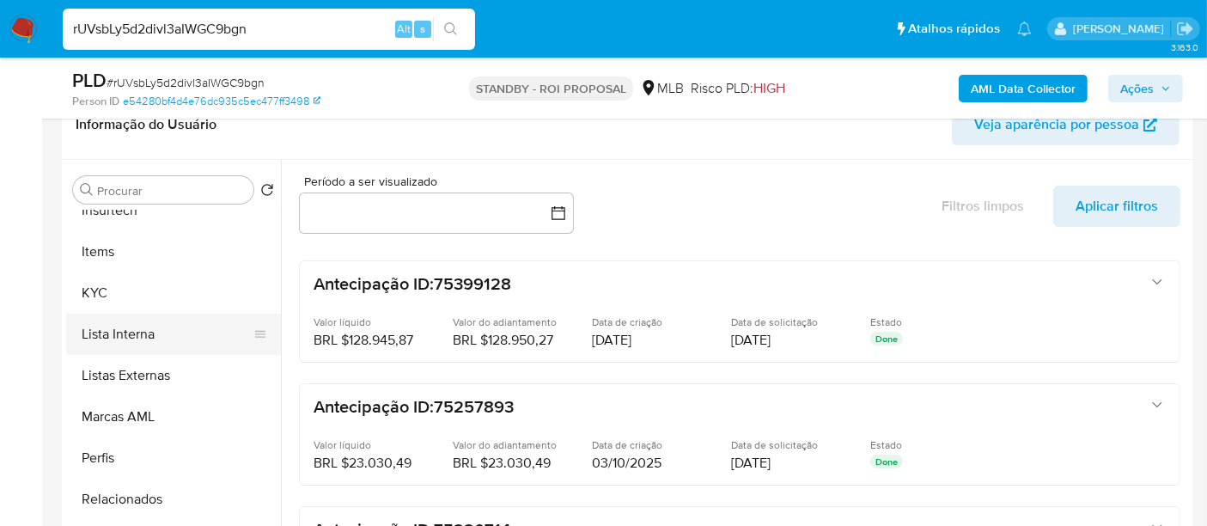
drag, startPoint x: 90, startPoint y: 295, endPoint x: 272, endPoint y: 332, distance: 185.8
click at [91, 295] on button "KYC" at bounding box center [173, 292] width 215 height 41
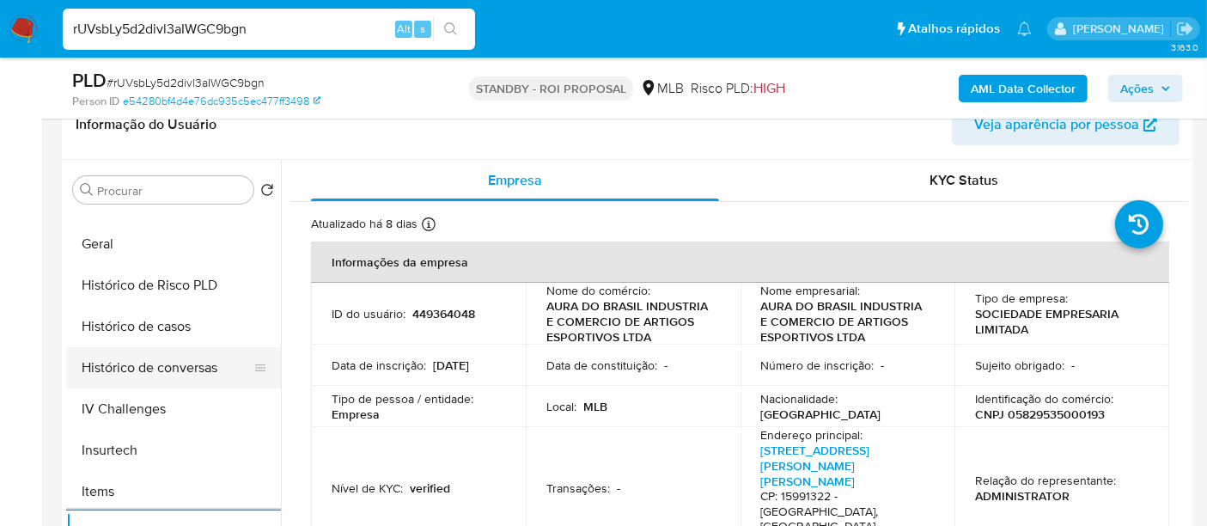
scroll to position [550, 0]
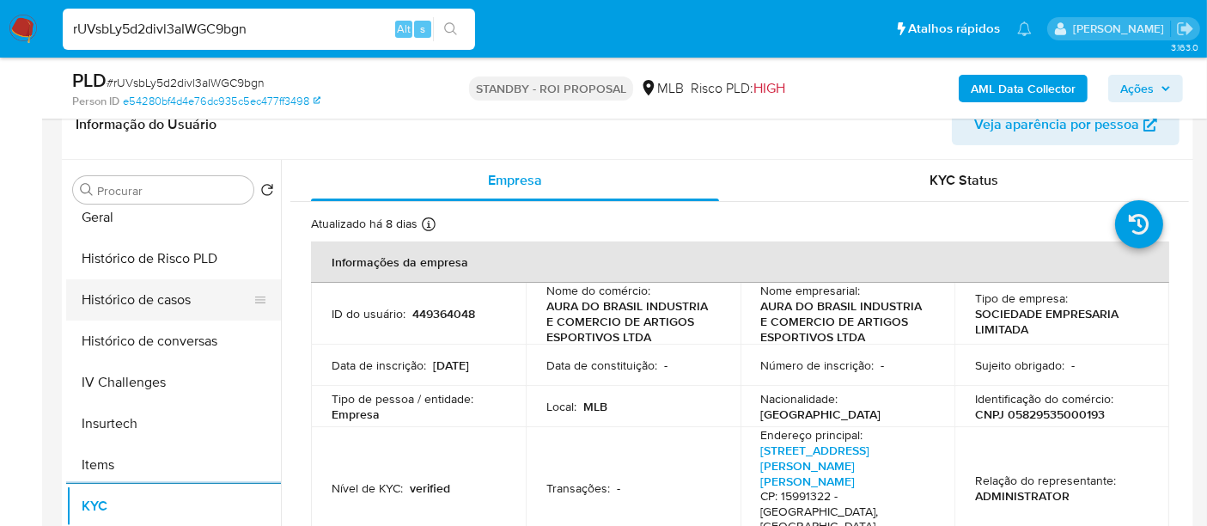
click at [156, 298] on button "Histórico de casos" at bounding box center [166, 299] width 201 height 41
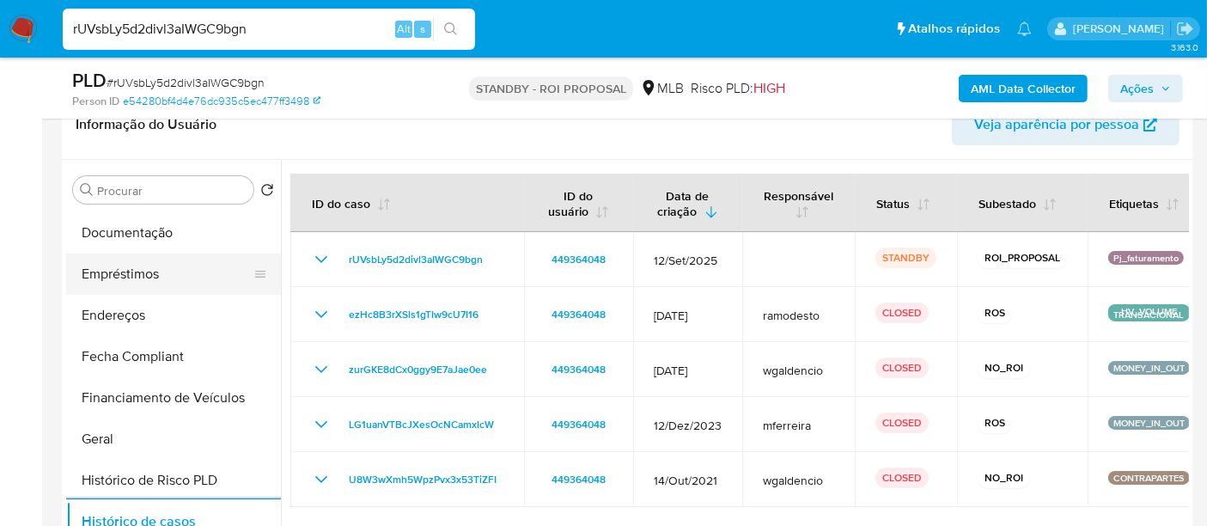
scroll to position [263, 0]
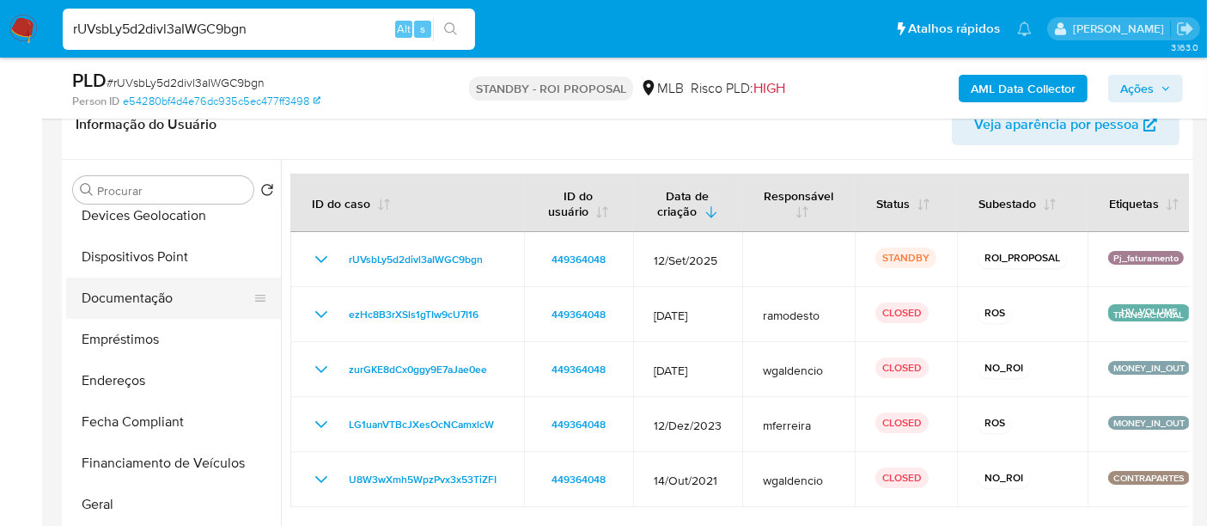
click at [149, 307] on button "Documentação" at bounding box center [166, 297] width 201 height 41
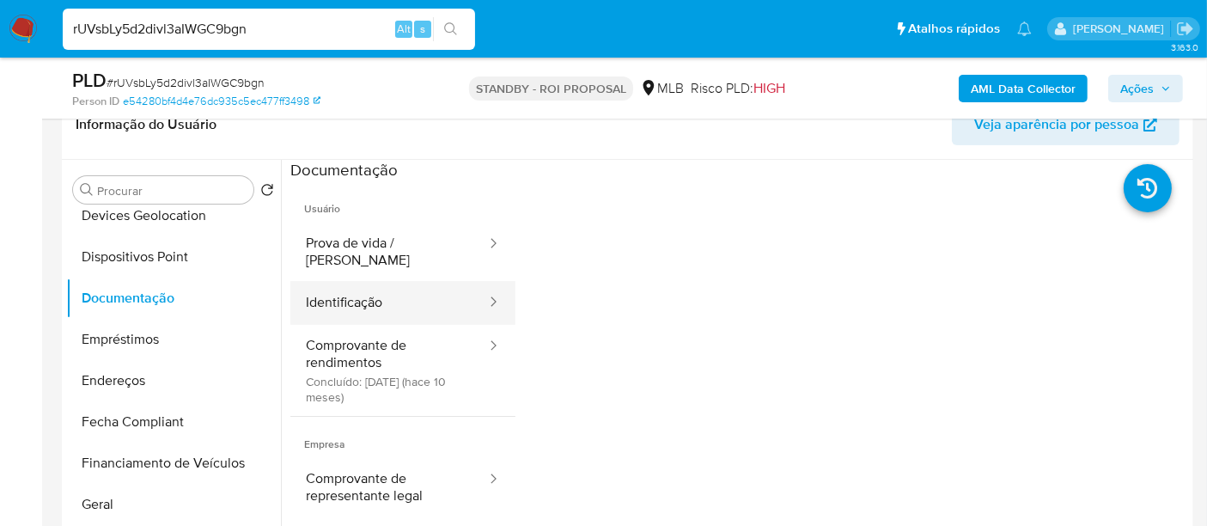
click at [320, 283] on button "Identificação" at bounding box center [389, 303] width 198 height 44
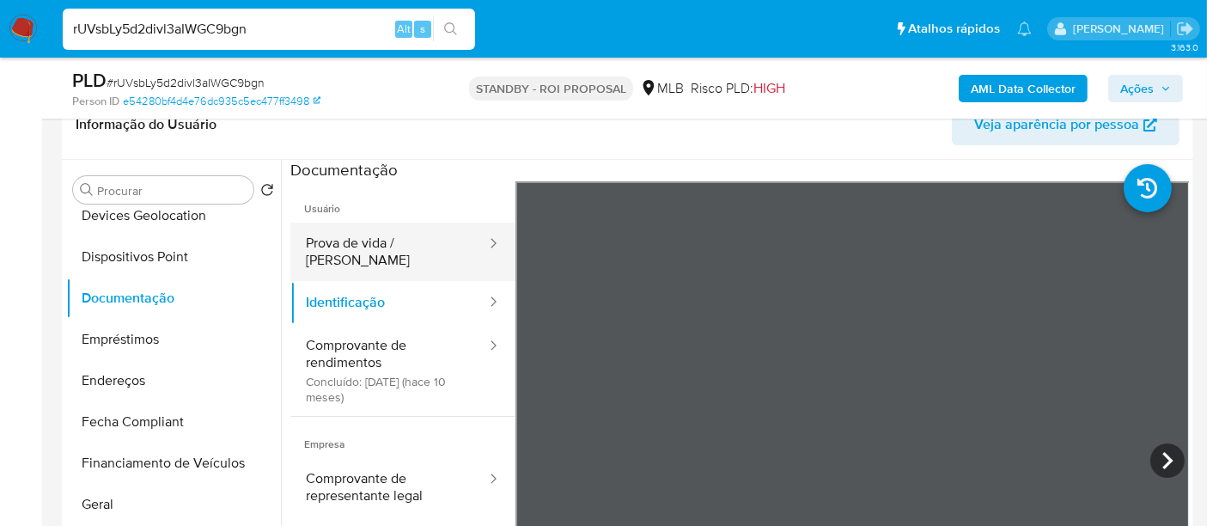
click at [345, 241] on button "Prova de vida / [PERSON_NAME]" at bounding box center [389, 251] width 198 height 58
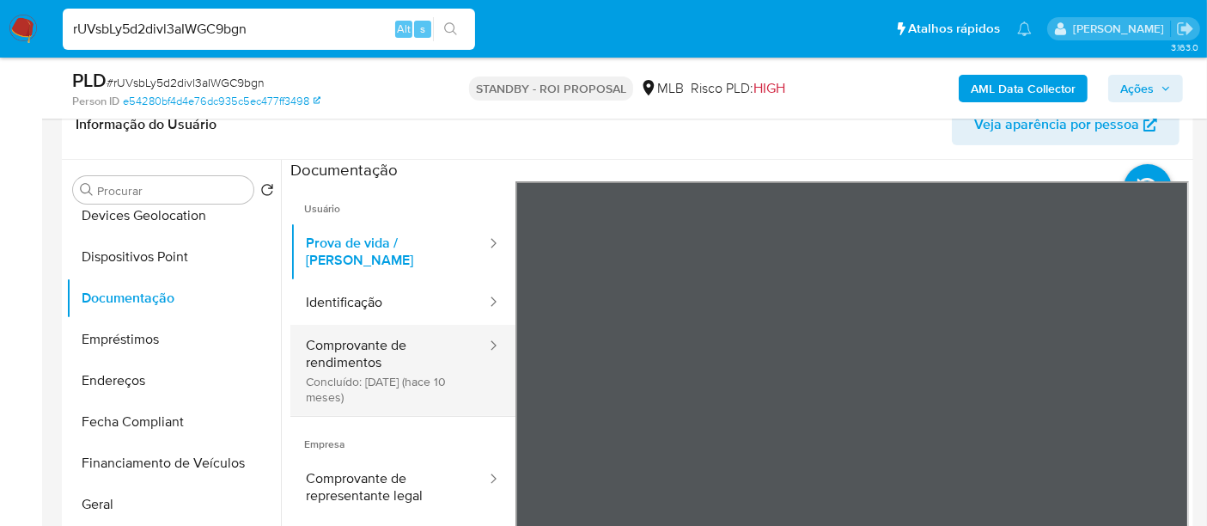
click at [362, 356] on button "Comprovante de rendimentos Concluído: 03/12/2024 (hace 10 meses)" at bounding box center [389, 370] width 198 height 91
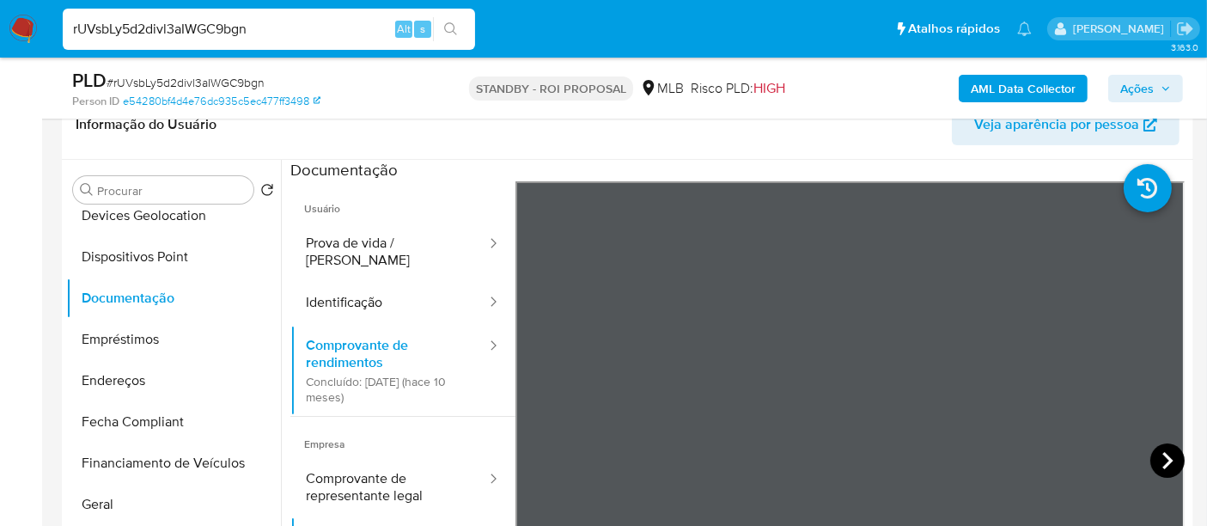
click at [1153, 454] on icon at bounding box center [1167, 460] width 34 height 34
click at [1150, 465] on icon at bounding box center [1167, 460] width 34 height 34
click at [1165, 462] on icon at bounding box center [1167, 460] width 34 height 34
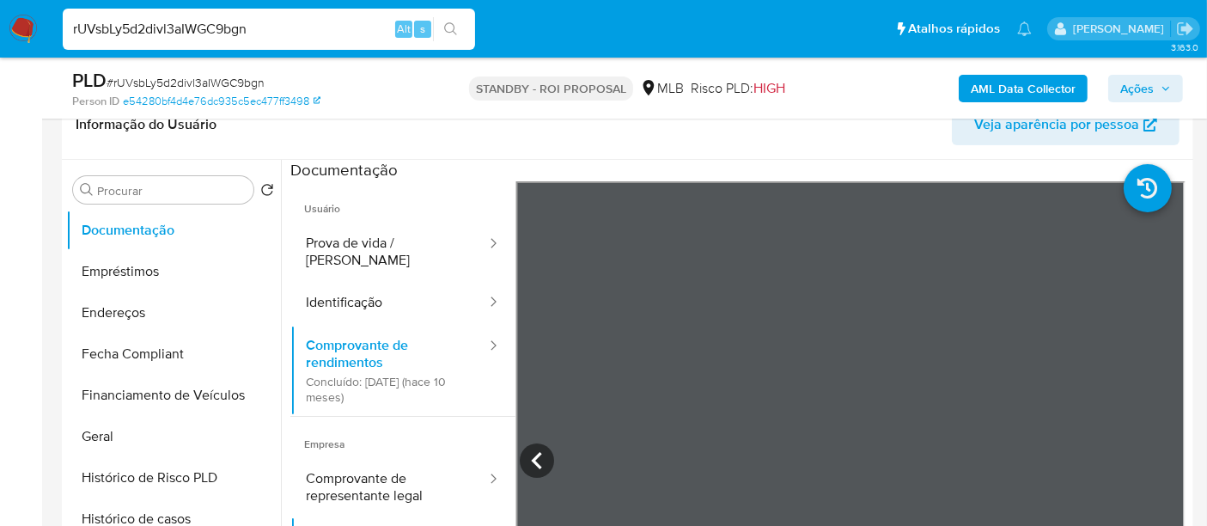
scroll to position [358, 0]
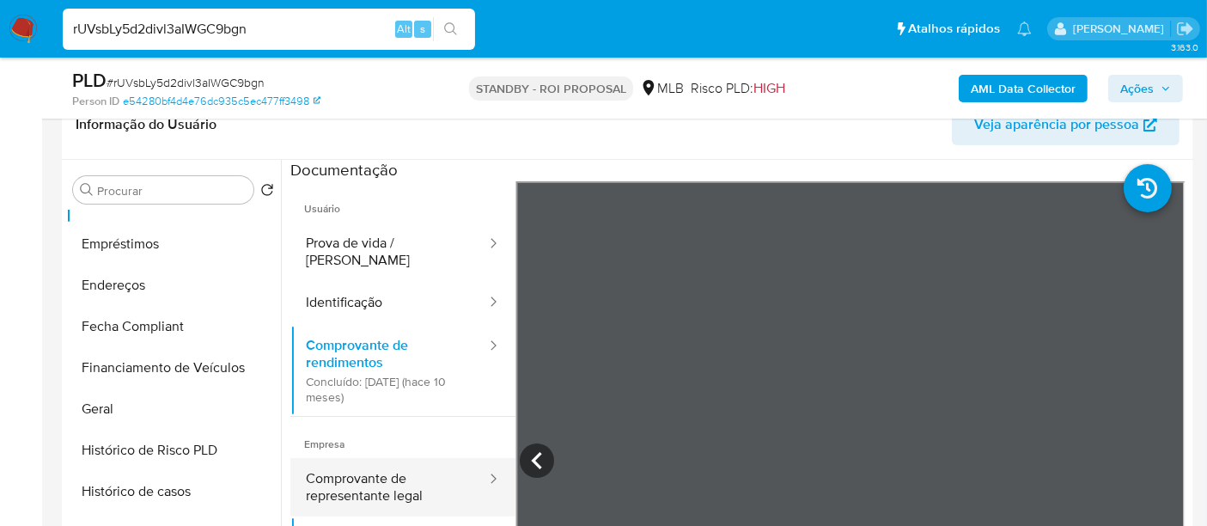
click at [345, 458] on button "Comprovante de representante legal" at bounding box center [389, 487] width 198 height 58
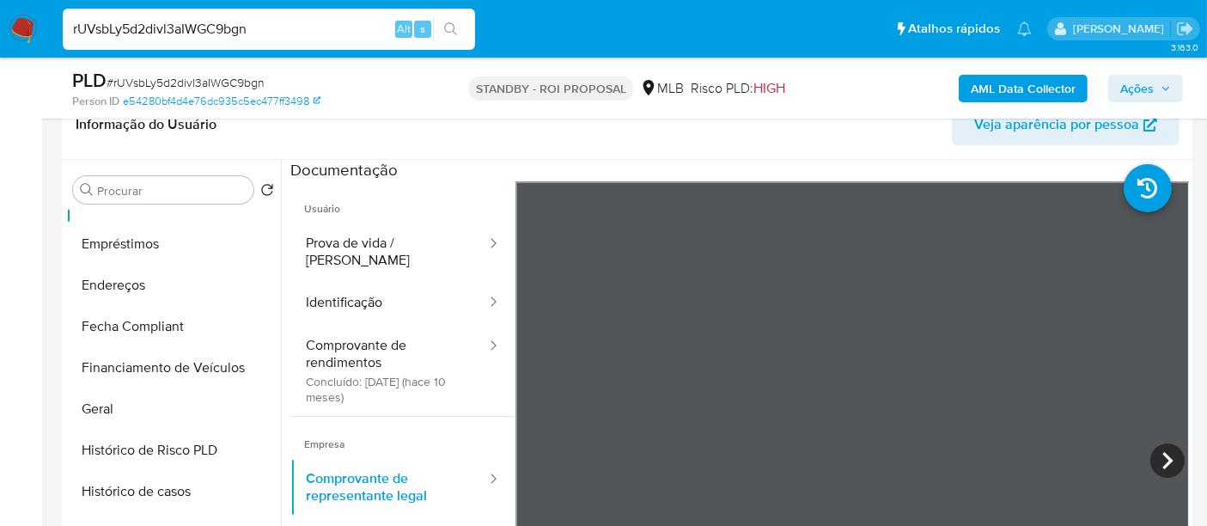
click at [761, 146] on div "Informação do Usuário Veja aparência por pessoa Procurar Retornar ao pedido pad…" at bounding box center [627, 344] width 1131 height 509
click at [1154, 453] on icon at bounding box center [1167, 460] width 34 height 34
click at [1152, 448] on icon at bounding box center [1167, 460] width 34 height 34
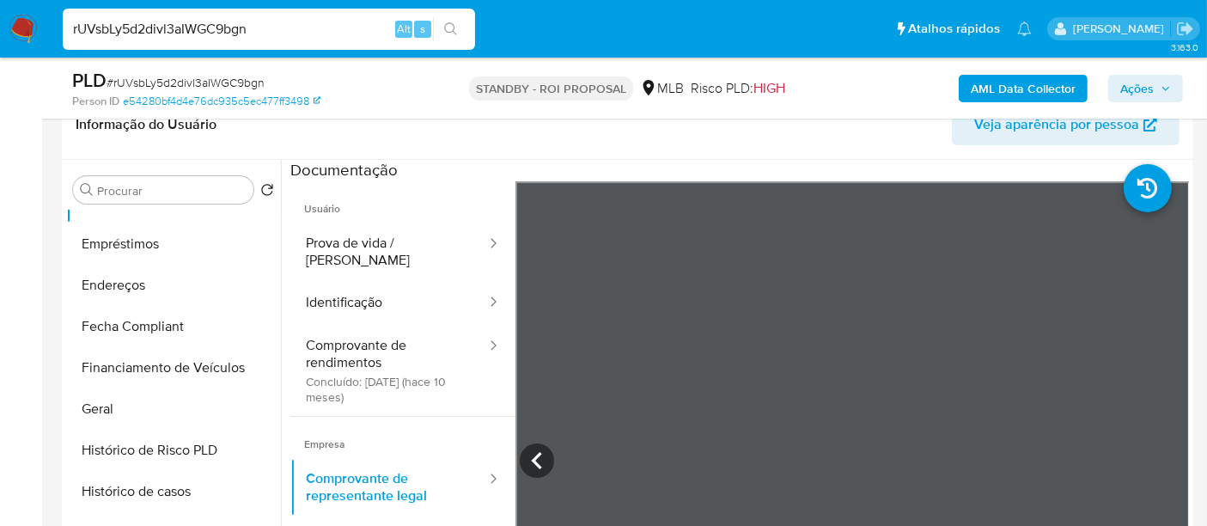
click at [365, 286] on button "Identificação" at bounding box center [389, 303] width 198 height 44
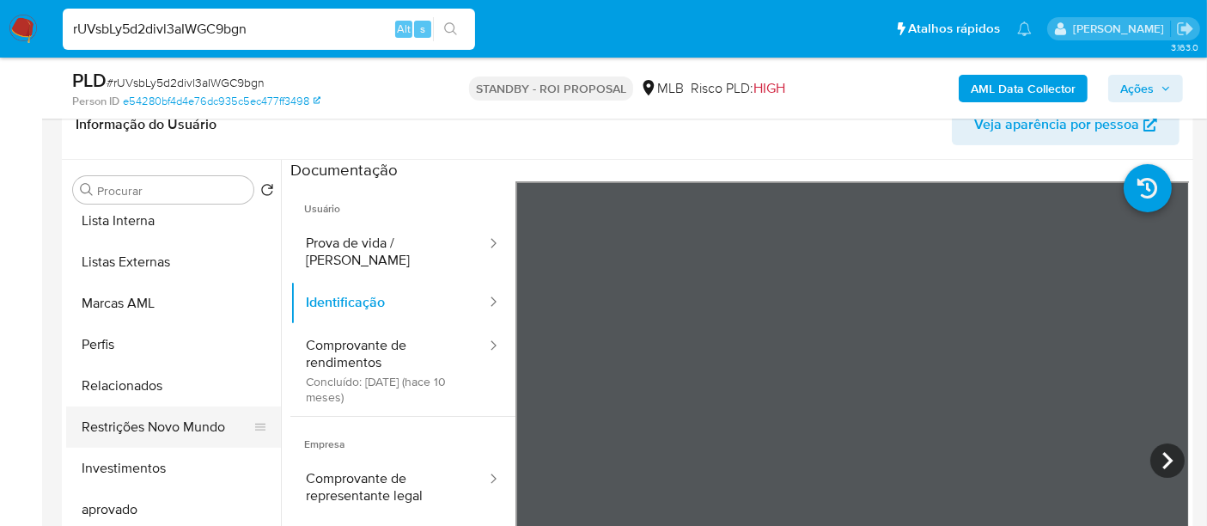
scroll to position [931, 0]
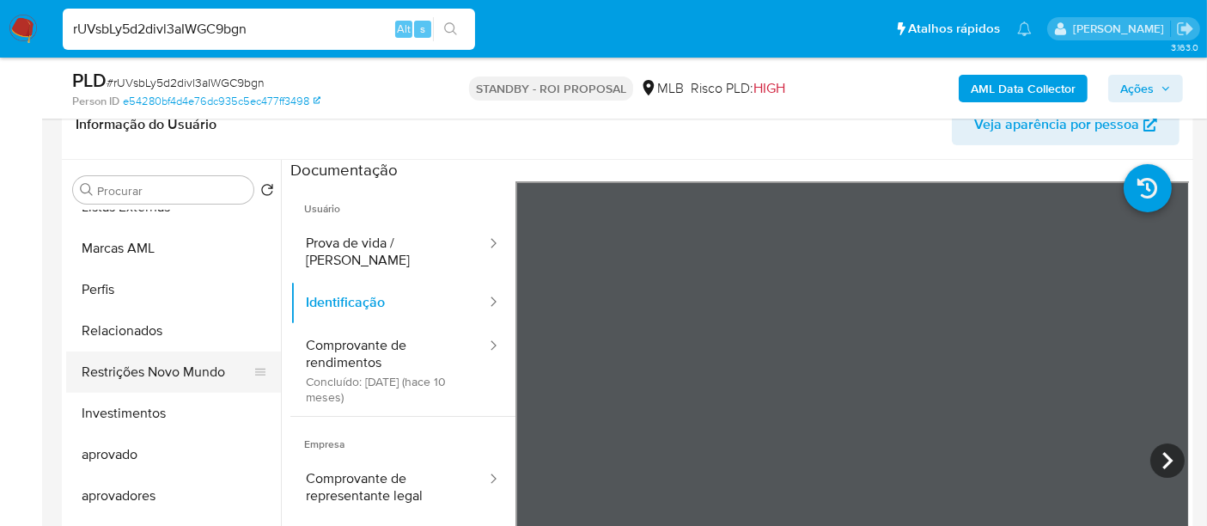
click at [183, 375] on button "Restrições Novo Mundo" at bounding box center [166, 371] width 201 height 41
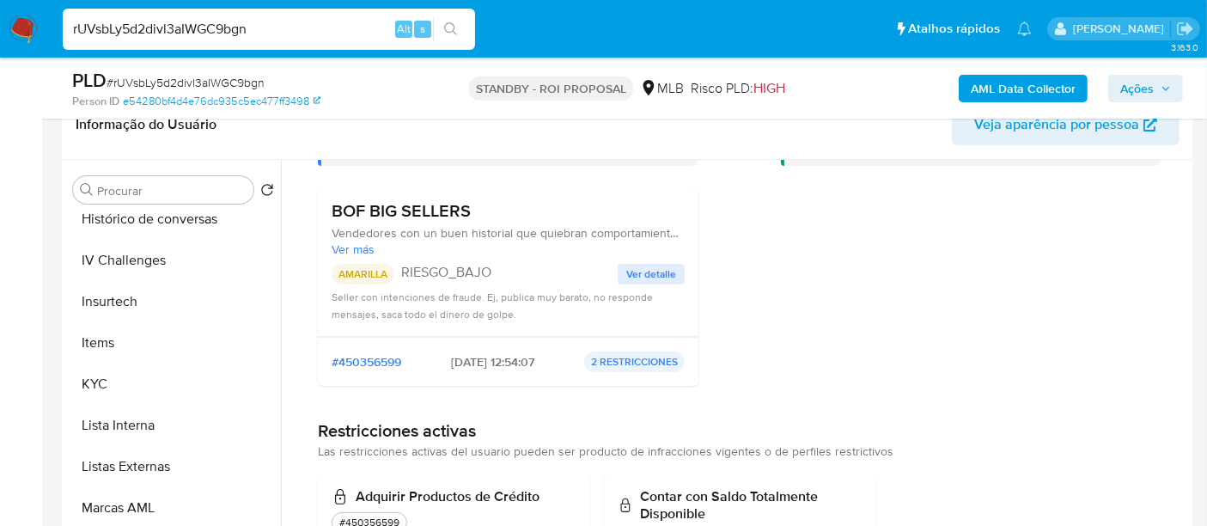
scroll to position [453, 0]
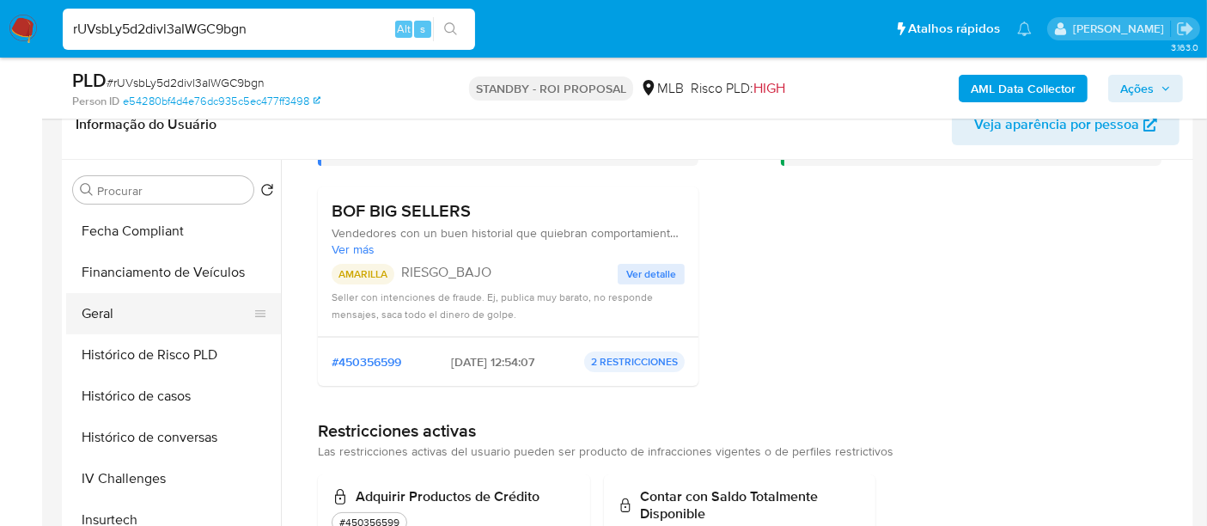
click at [95, 313] on button "Geral" at bounding box center [166, 313] width 201 height 41
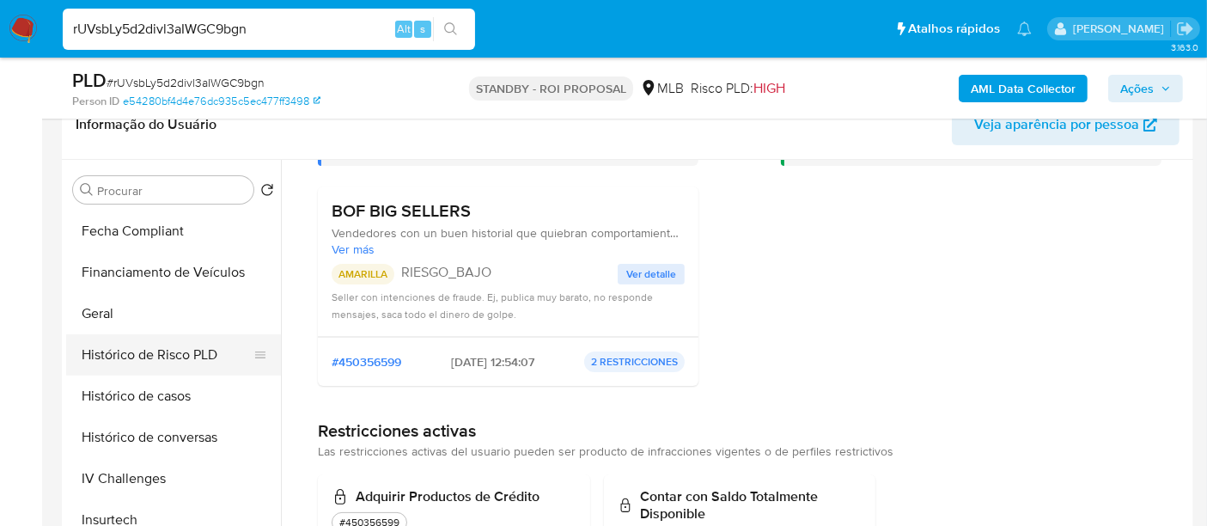
scroll to position [0, 0]
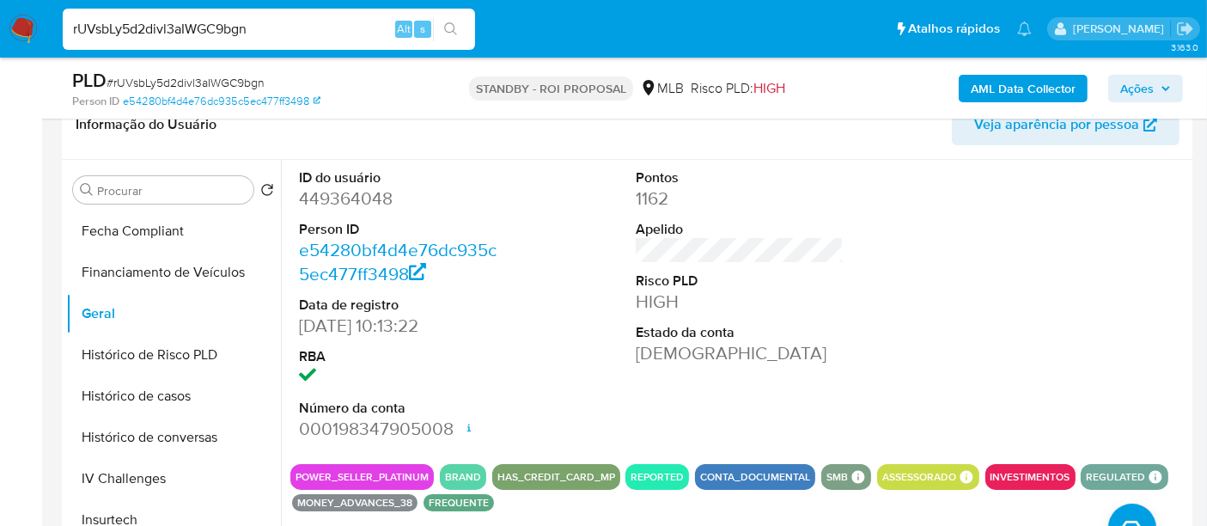
click at [296, 34] on input "rUVsbLy5d2divl3aIWGC9bgn" at bounding box center [269, 29] width 412 height 22
paste input "BpHUKuRYVNTOvAs9AjsyCm8N"
type input "BpHUKuRYVNTOvAs9AjsyCm8N"
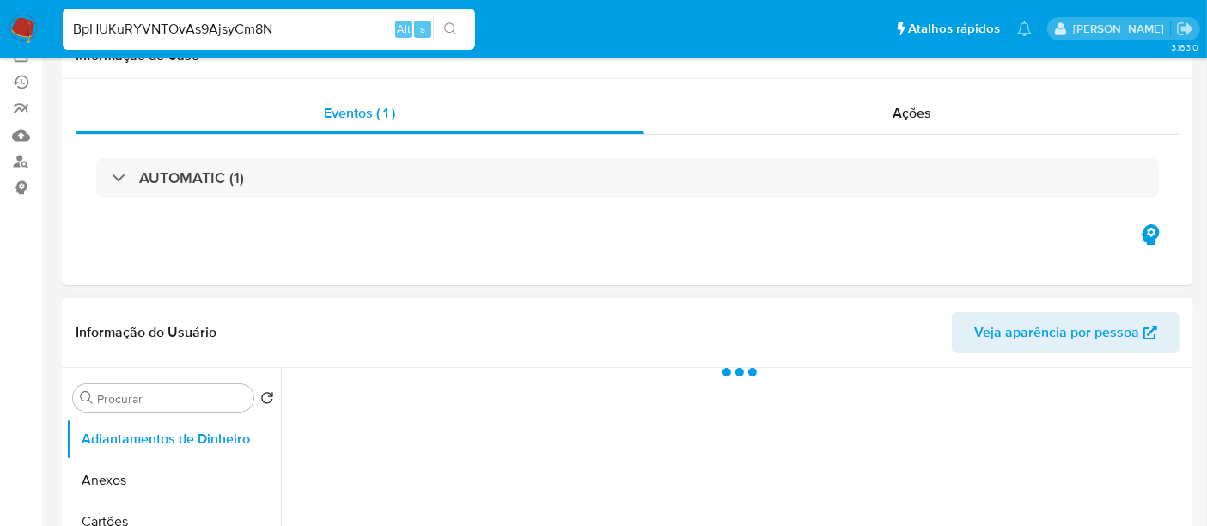
scroll to position [286, 0]
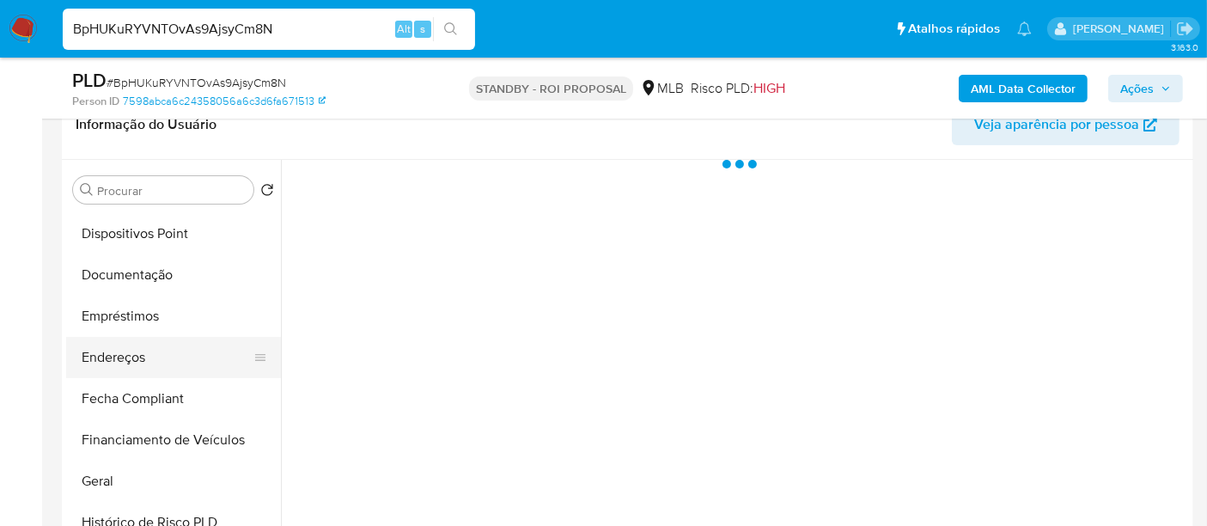
select select "10"
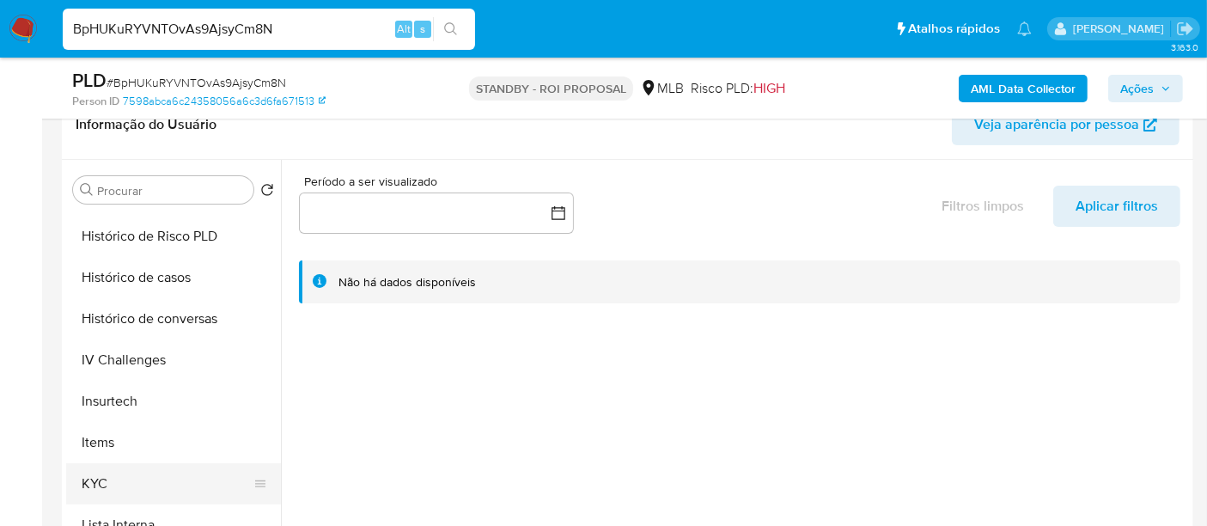
click at [95, 474] on button "KYC" at bounding box center [166, 483] width 201 height 41
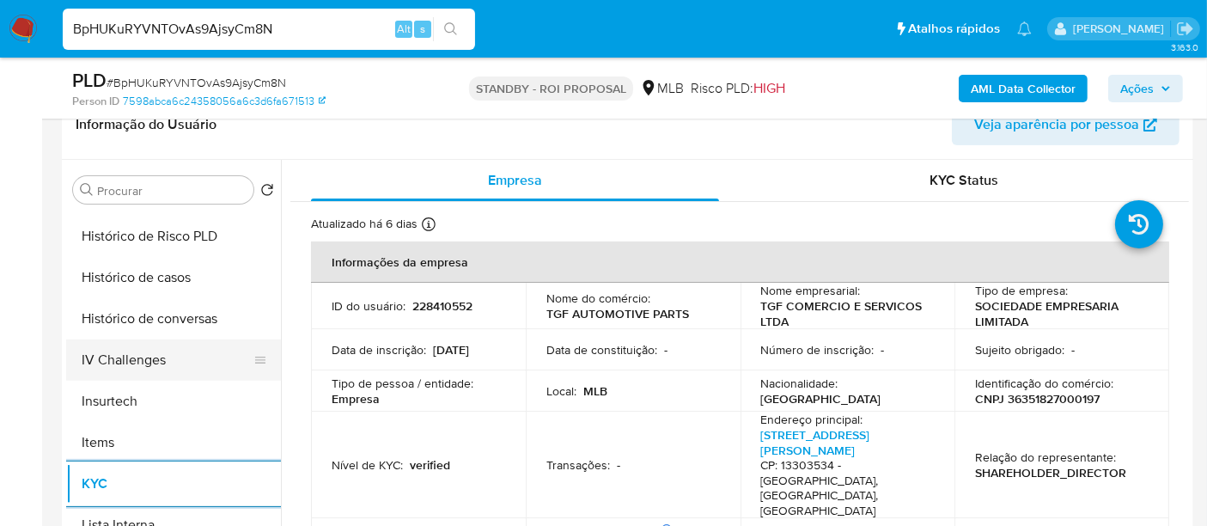
scroll to position [477, 0]
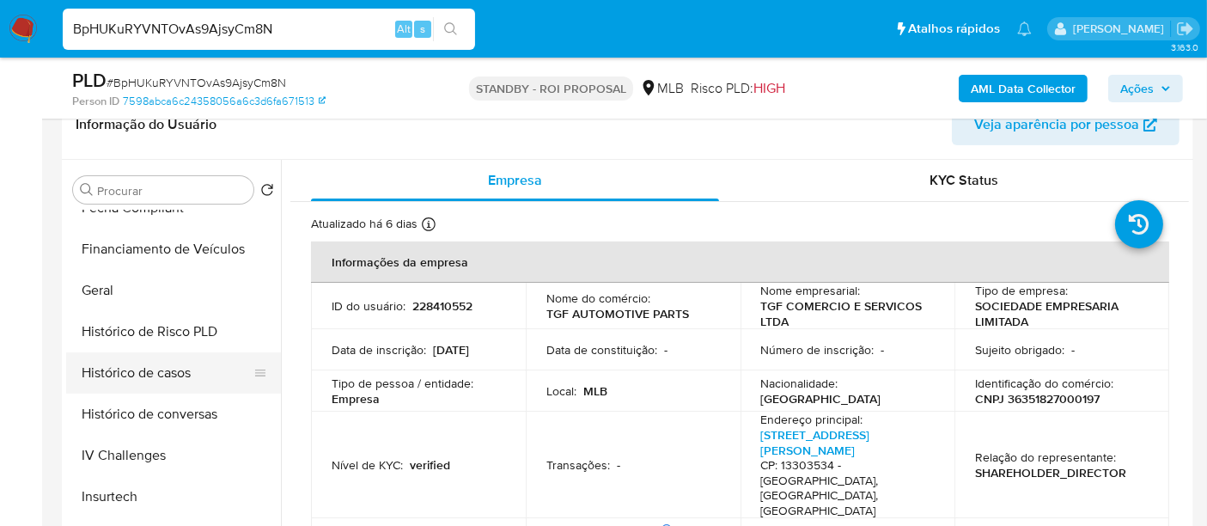
click at [173, 374] on button "Histórico de casos" at bounding box center [166, 372] width 201 height 41
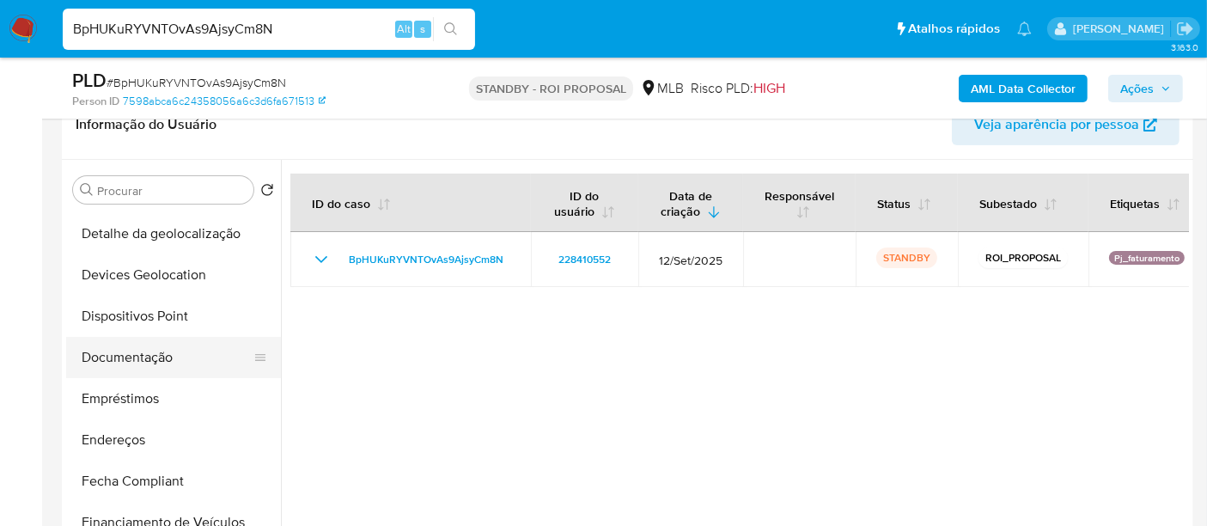
scroll to position [191, 0]
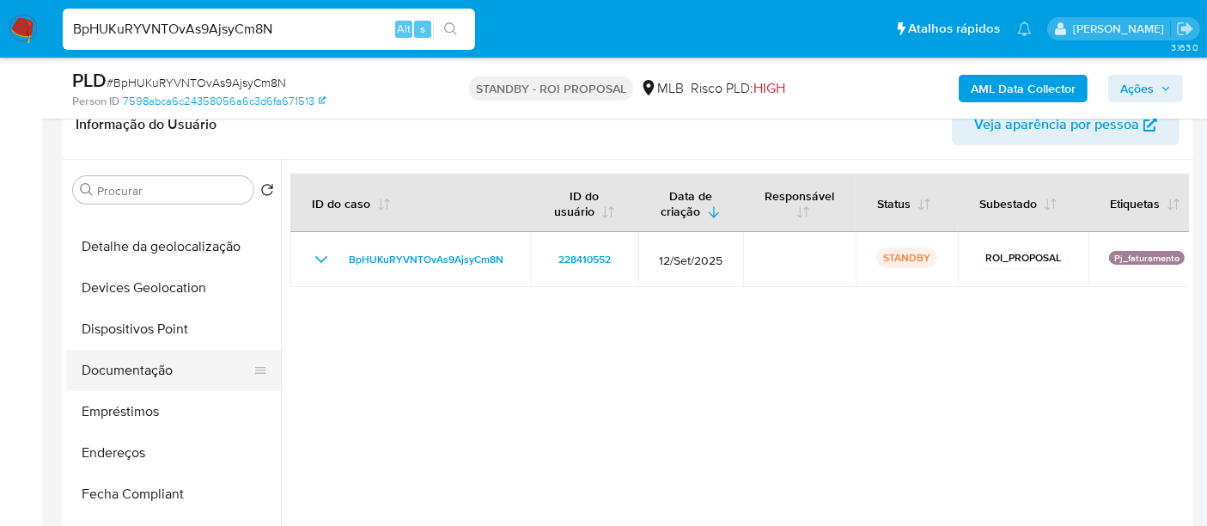
drag, startPoint x: 105, startPoint y: 379, endPoint x: 265, endPoint y: 373, distance: 160.7
click at [105, 379] on button "Documentação" at bounding box center [166, 370] width 201 height 41
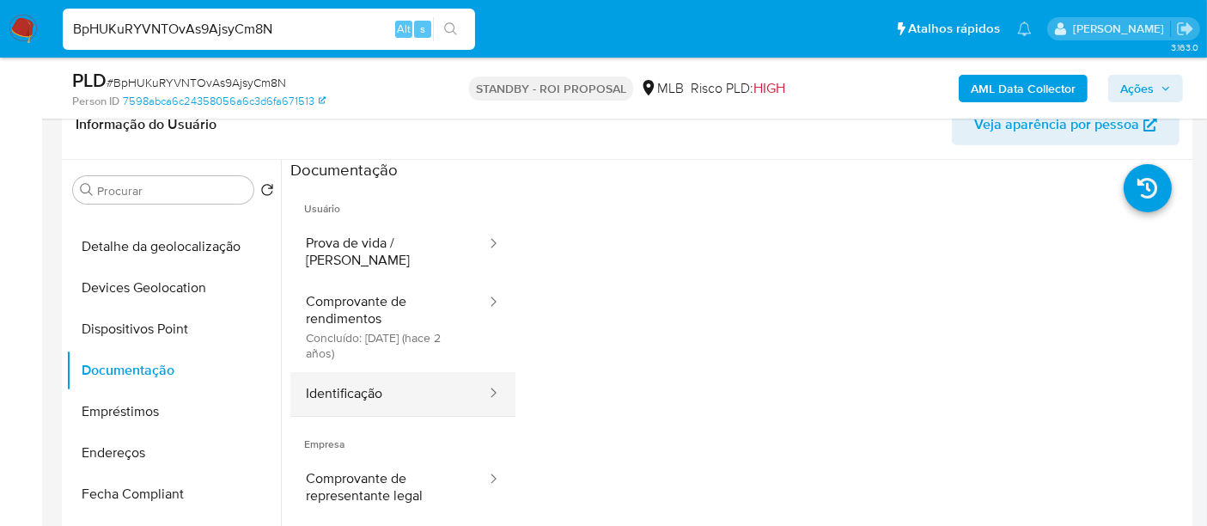
click at [350, 373] on button "Identificação" at bounding box center [389, 394] width 198 height 44
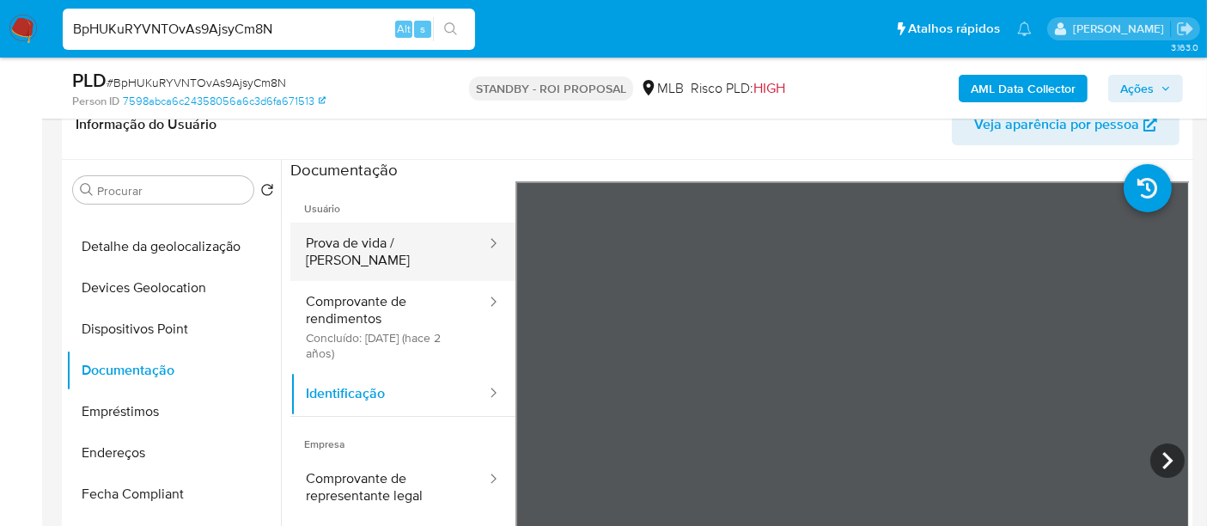
click at [358, 241] on button "Prova de vida / [PERSON_NAME]" at bounding box center [389, 251] width 198 height 58
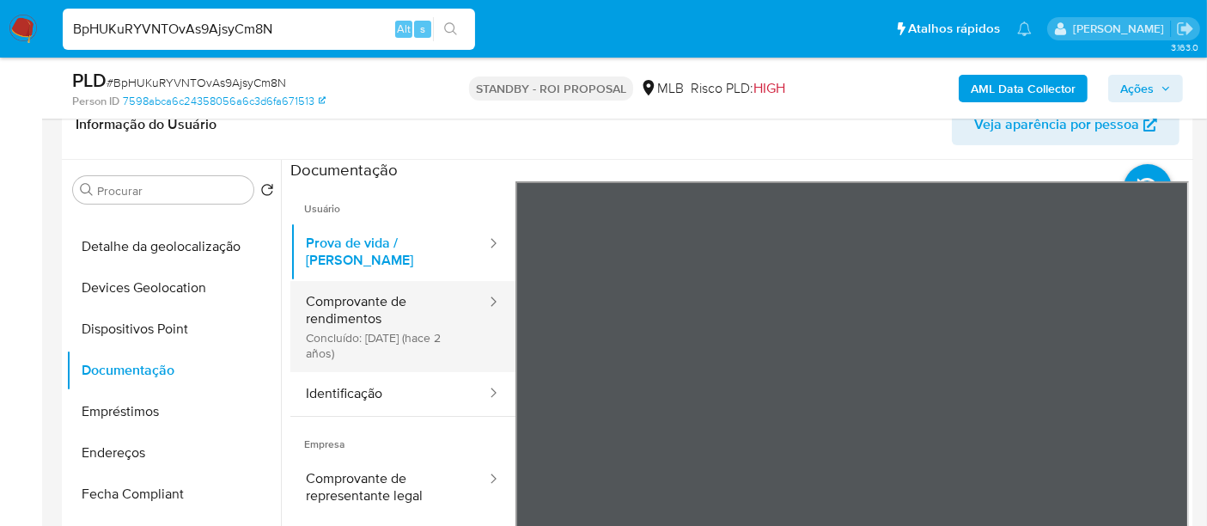
click at [354, 342] on button "Comprovante de rendimentos Concluído: 15/05/2023 (hace 2 años)" at bounding box center [389, 326] width 198 height 91
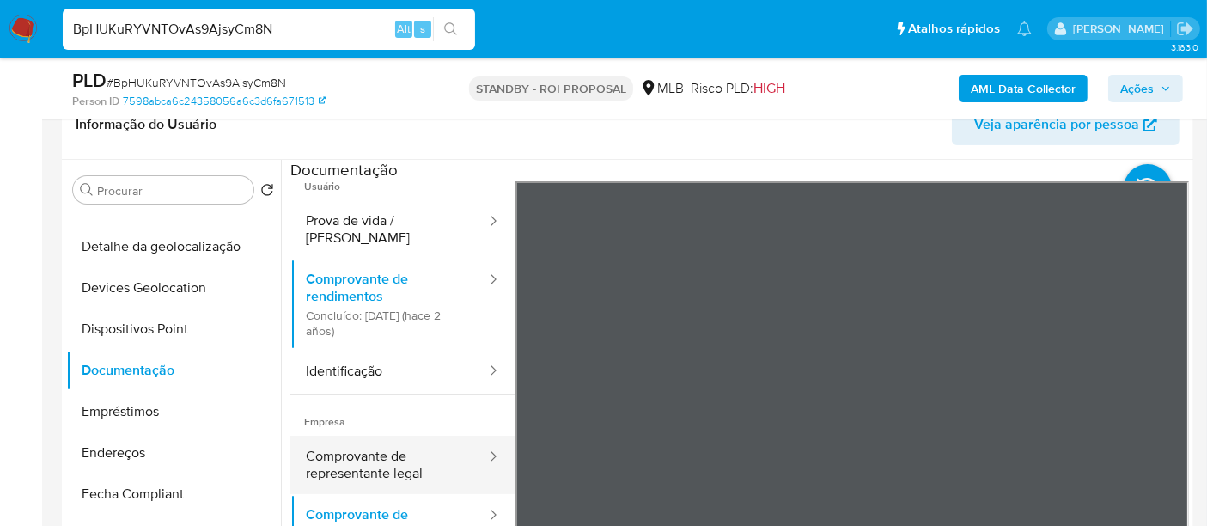
scroll to position [33, 0]
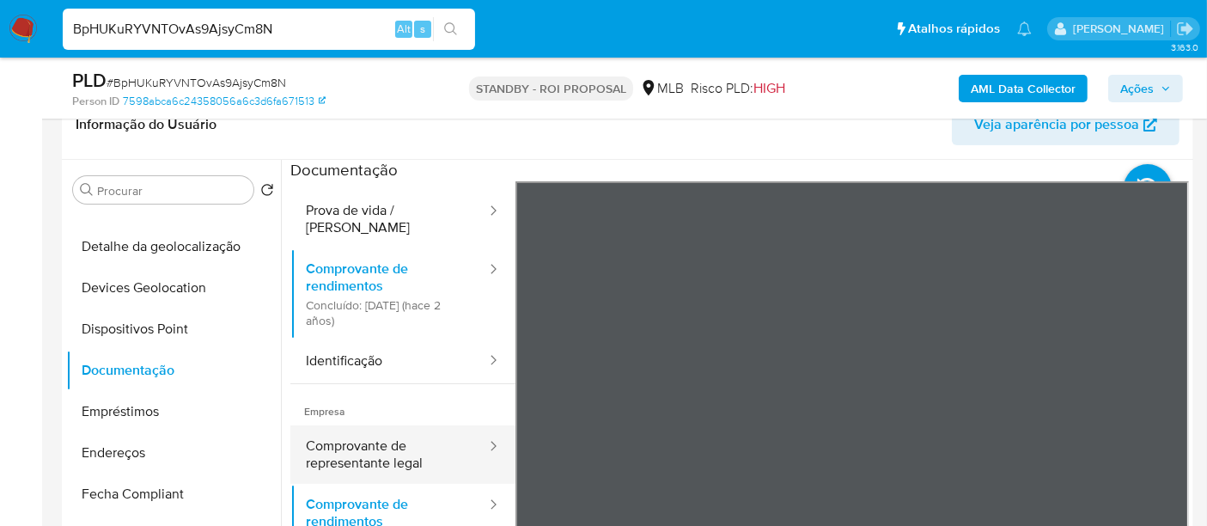
click at [341, 430] on button "Comprovante de representante legal" at bounding box center [389, 454] width 198 height 58
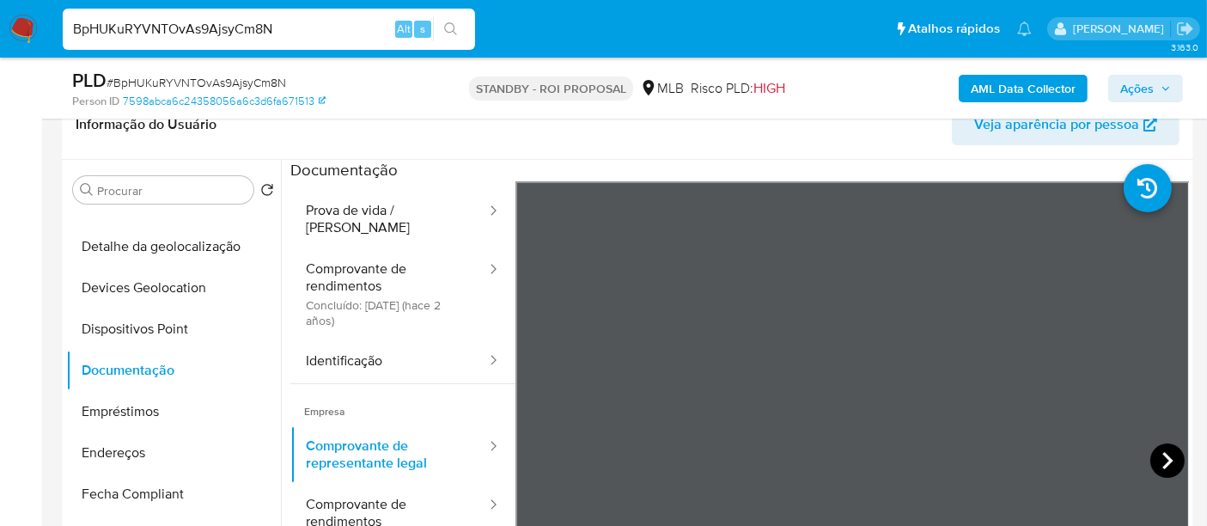
click at [1155, 450] on icon at bounding box center [1167, 460] width 34 height 34
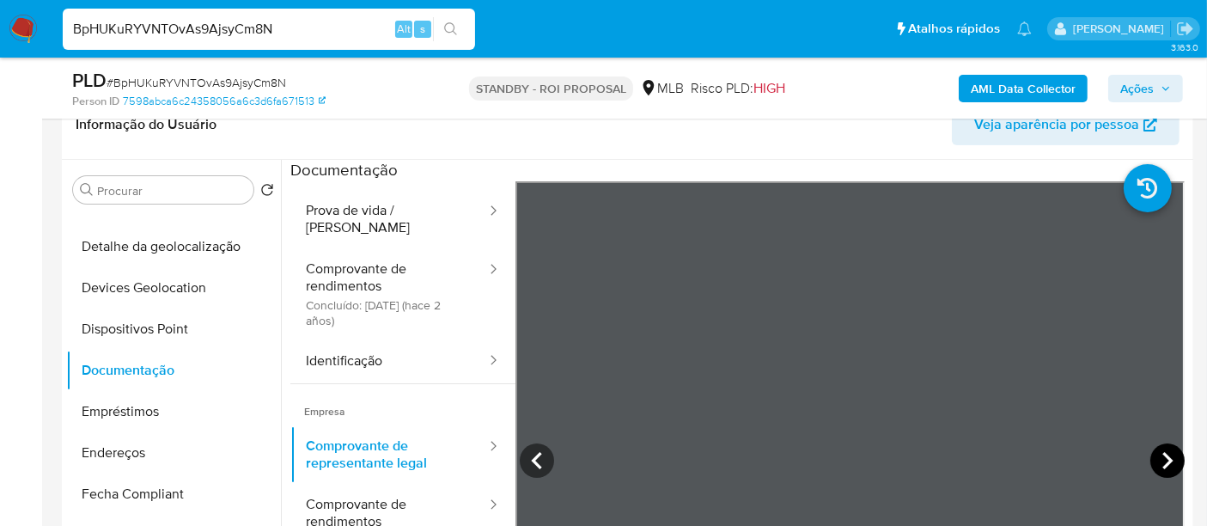
click at [1153, 447] on icon at bounding box center [1167, 460] width 34 height 34
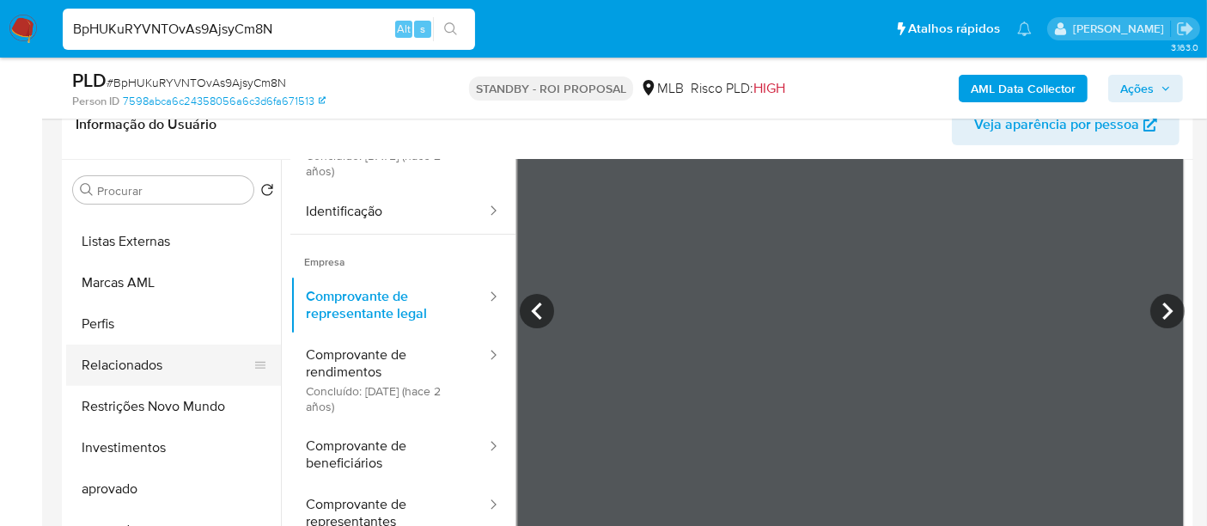
scroll to position [836, 0]
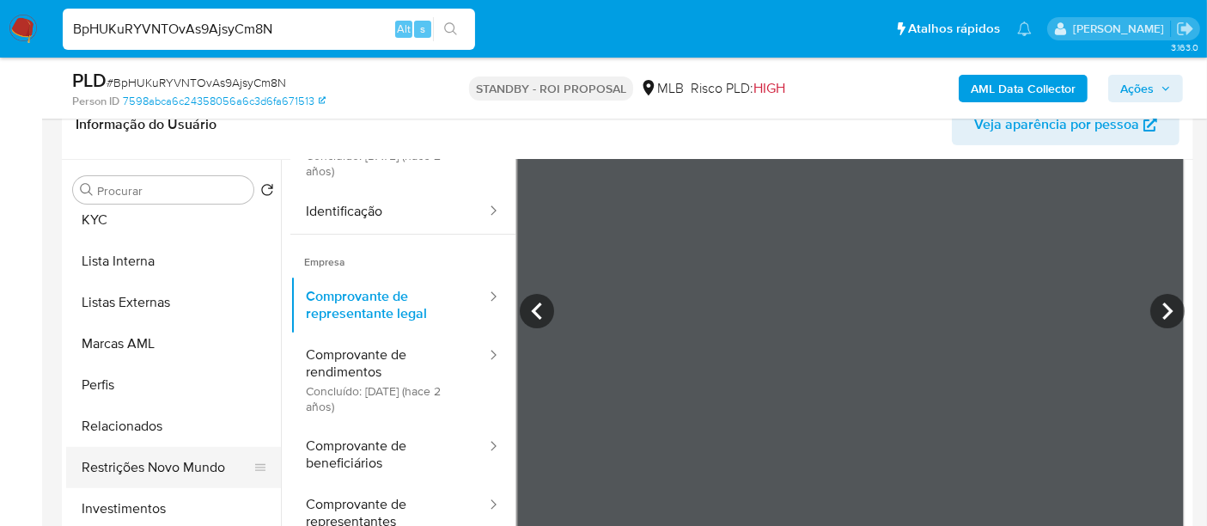
click at [198, 463] on button "Restrições Novo Mundo" at bounding box center [166, 467] width 201 height 41
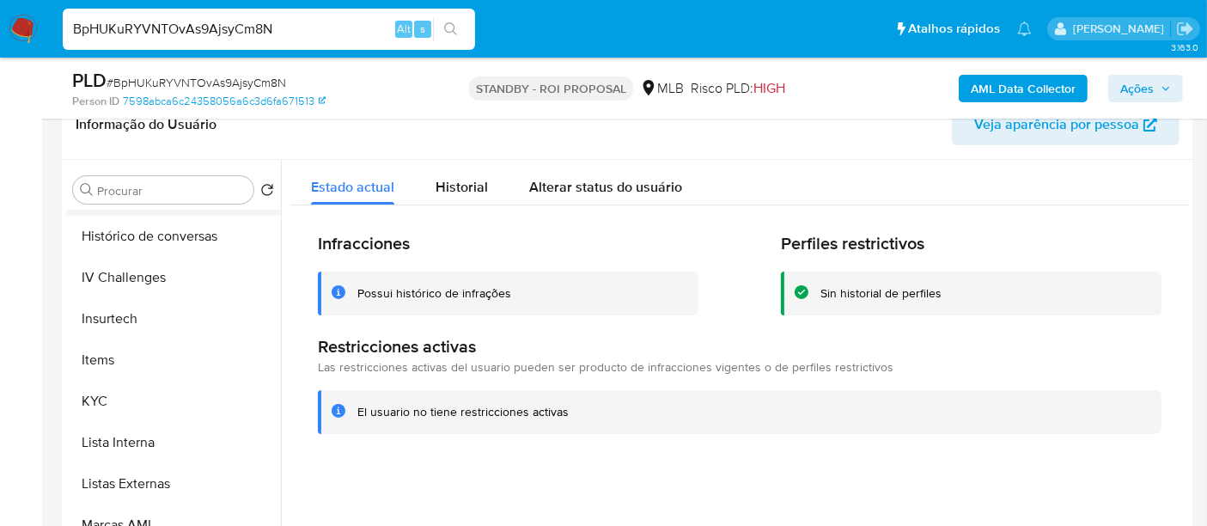
scroll to position [453, 0]
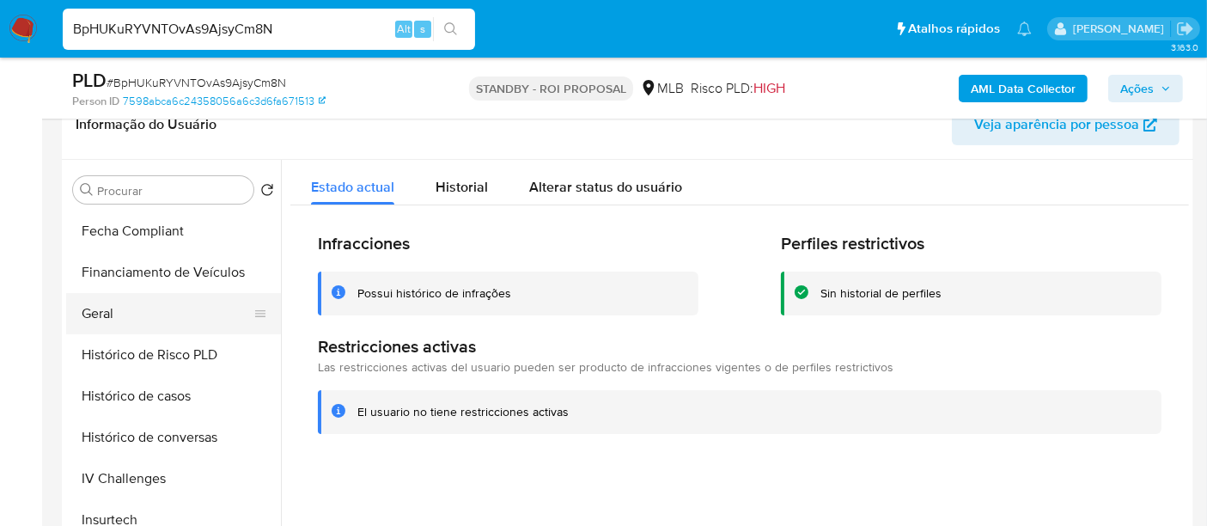
click at [100, 321] on button "Geral" at bounding box center [166, 313] width 201 height 41
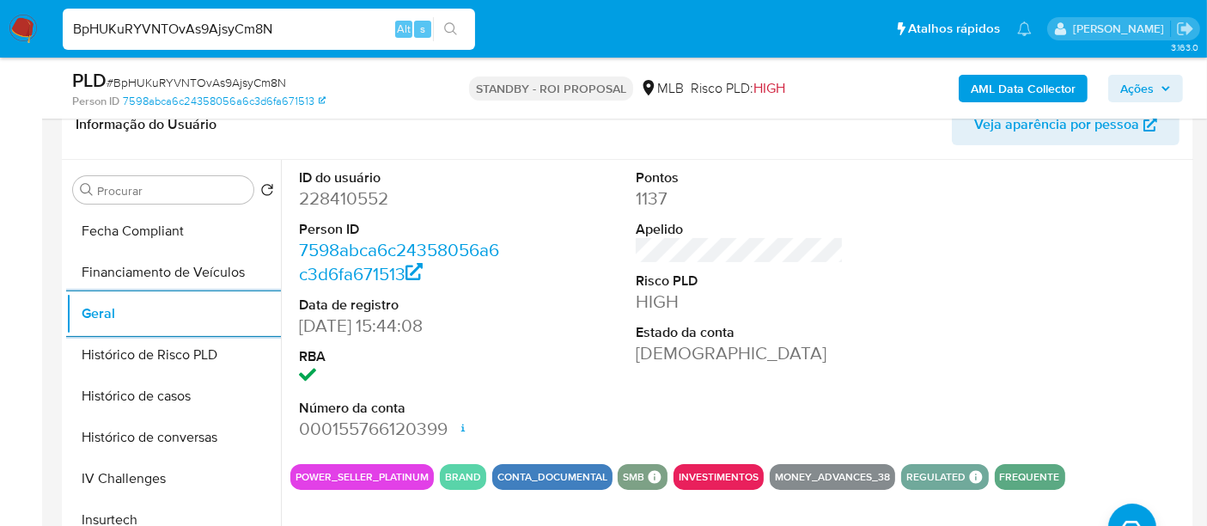
click at [164, 27] on input "BpHUKuRYVNTOvAs9AjsyCm8N" at bounding box center [269, 29] width 412 height 22
paste input "KNrnc7Cz99bm5k5kN0TYfNF1"
type input "KNrnc7Cz99bm5k5kN0TYfNF1"
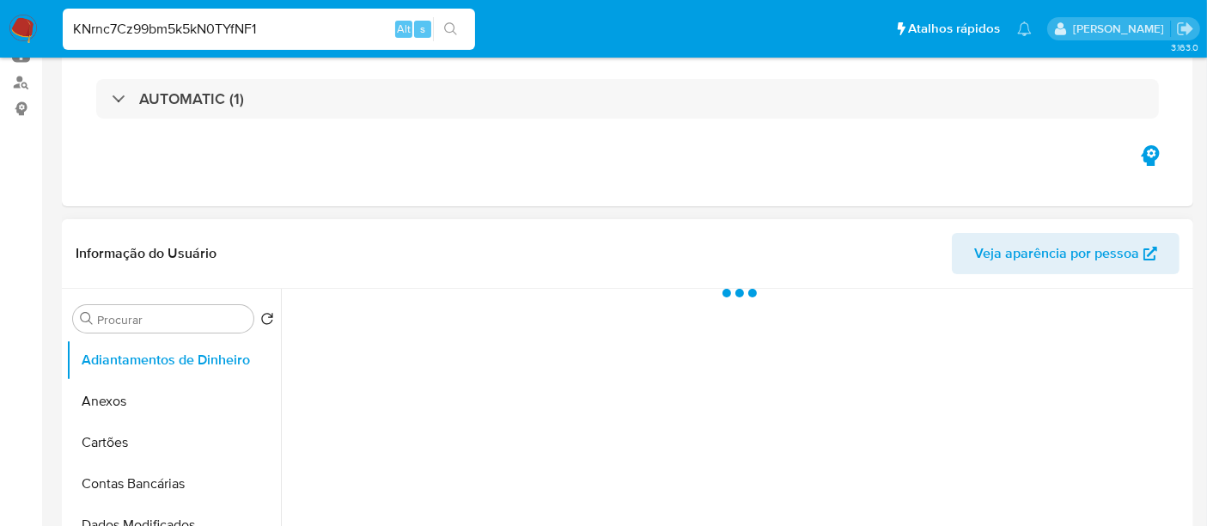
scroll to position [381, 0]
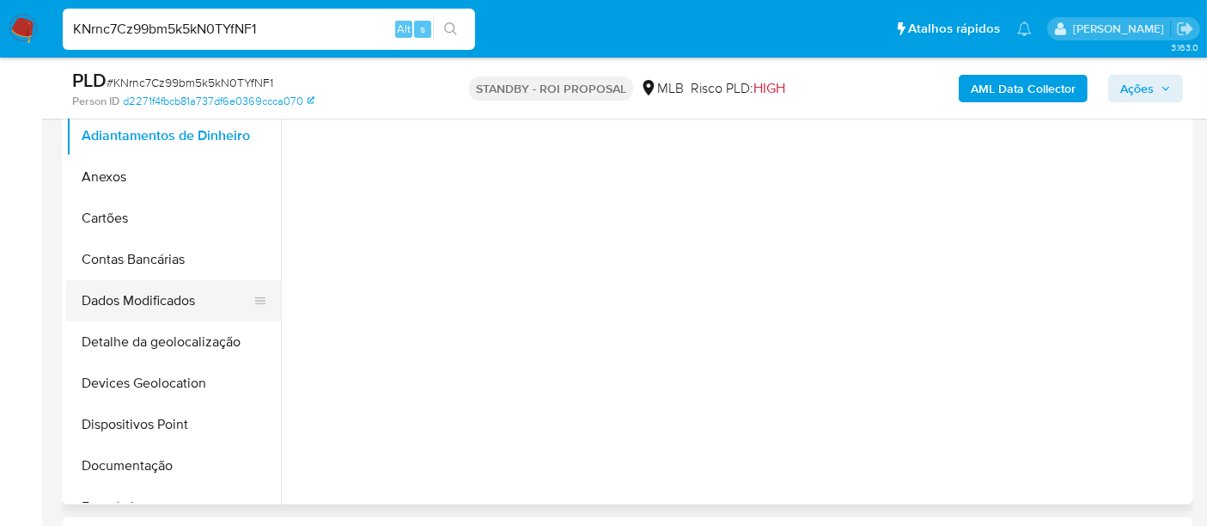
select select "10"
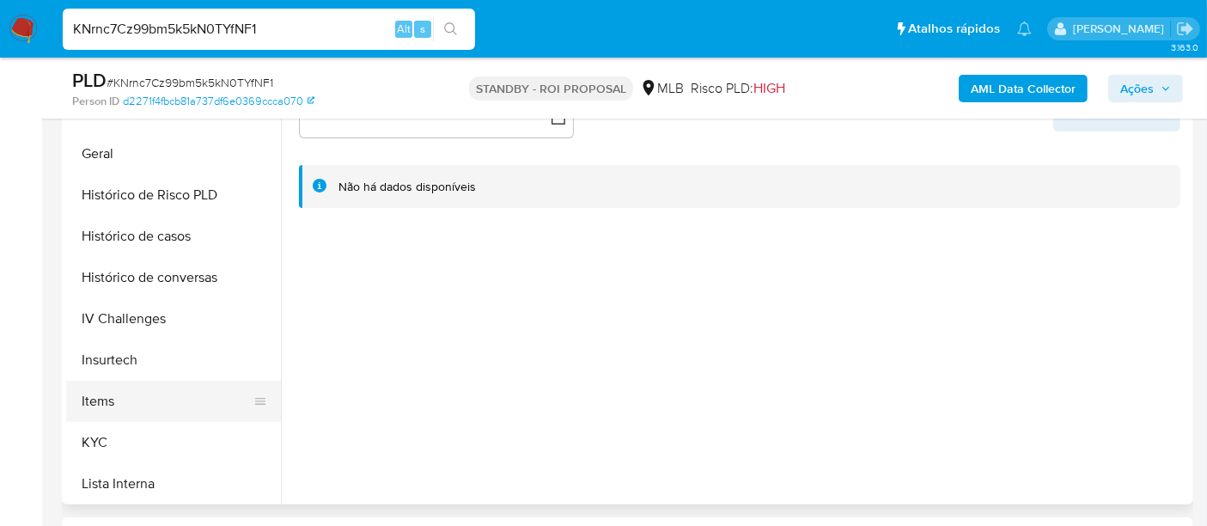
scroll to position [572, 0]
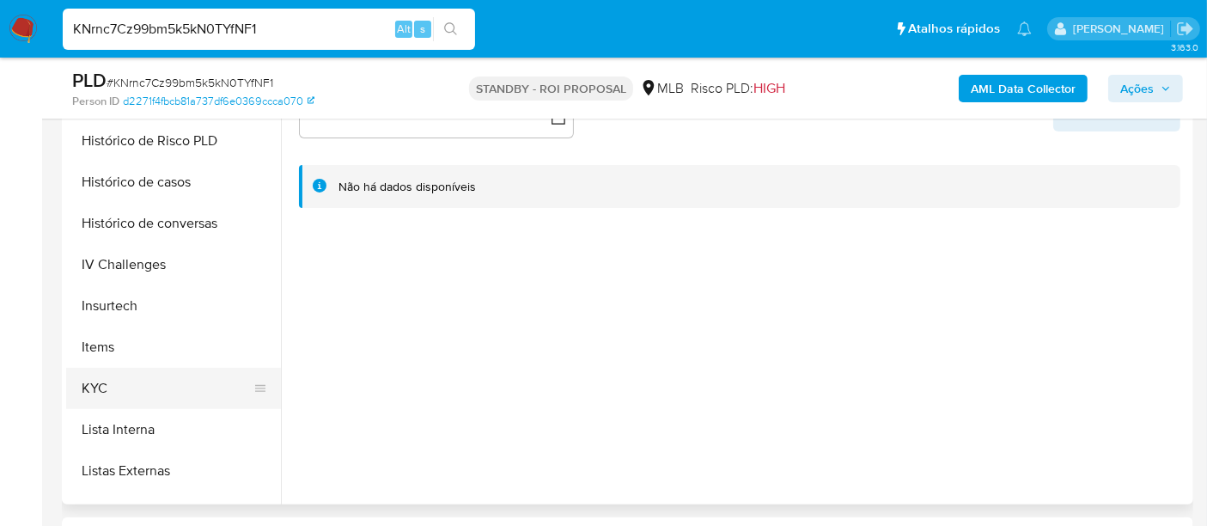
click at [98, 386] on button "KYC" at bounding box center [166, 388] width 201 height 41
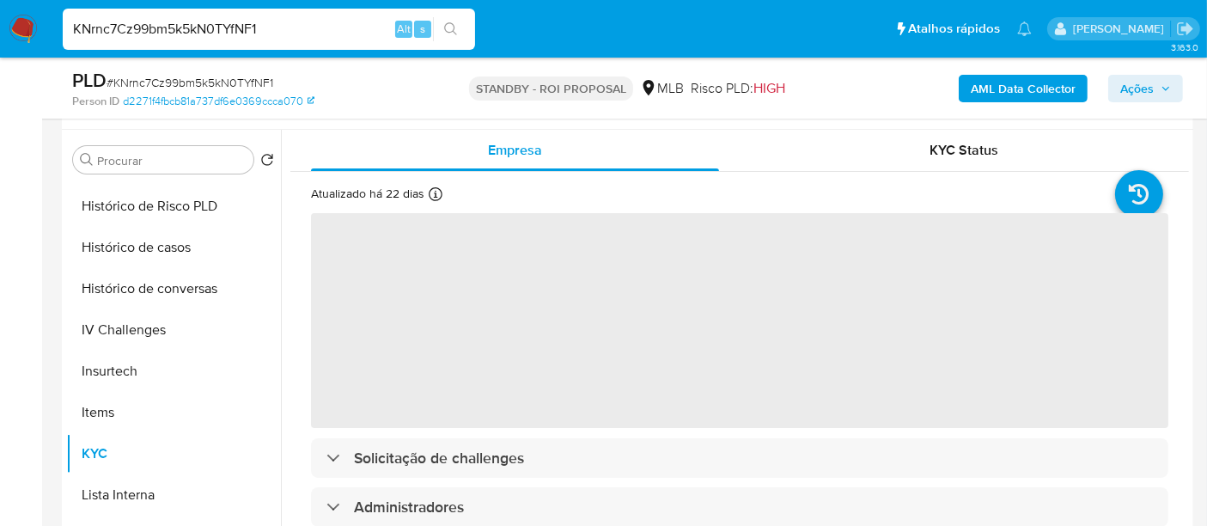
scroll to position [286, 0]
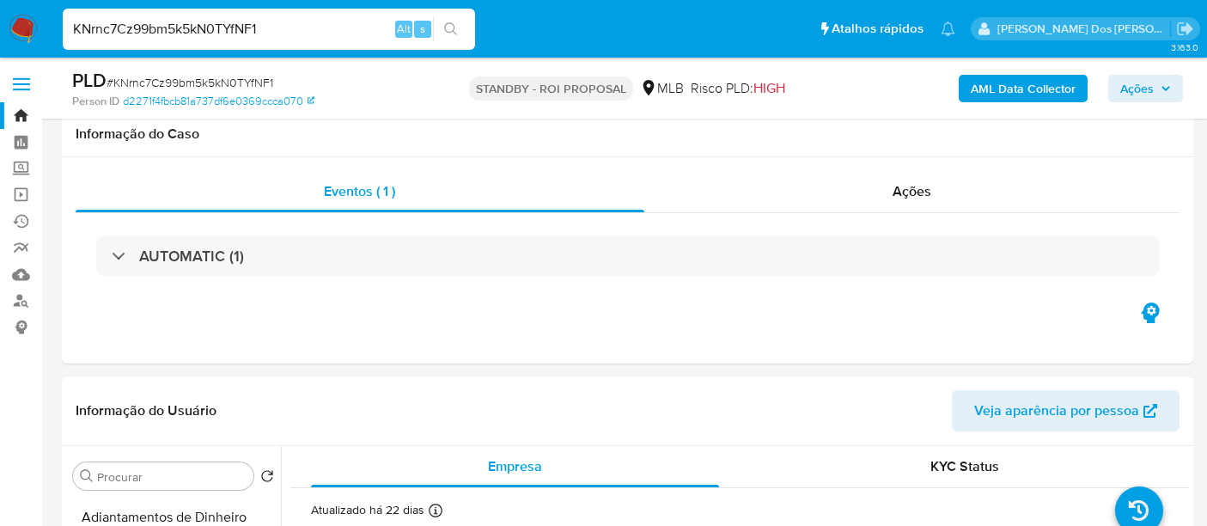
select select "10"
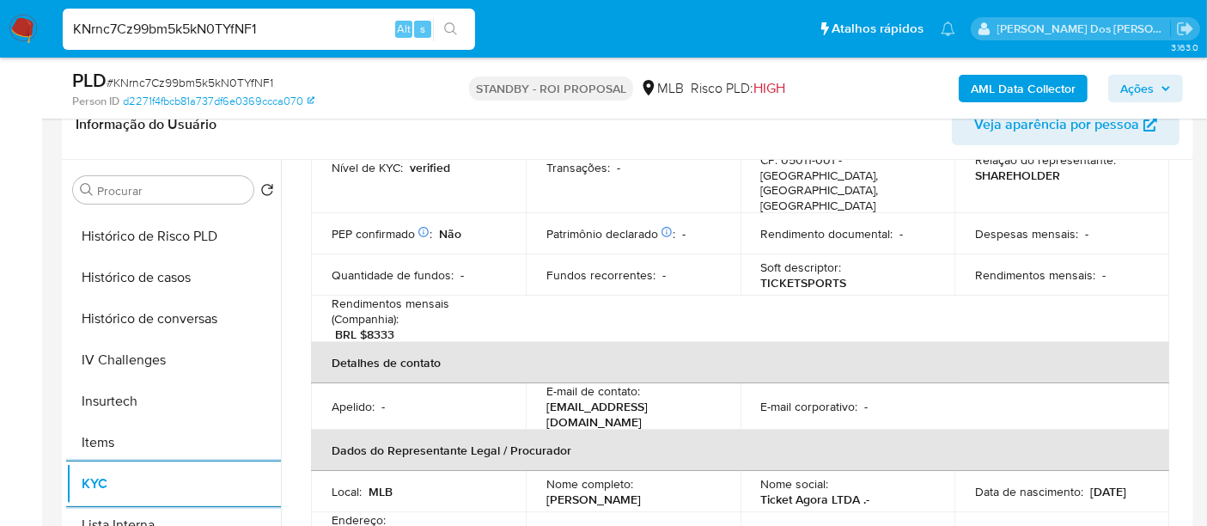
scroll to position [381, 0]
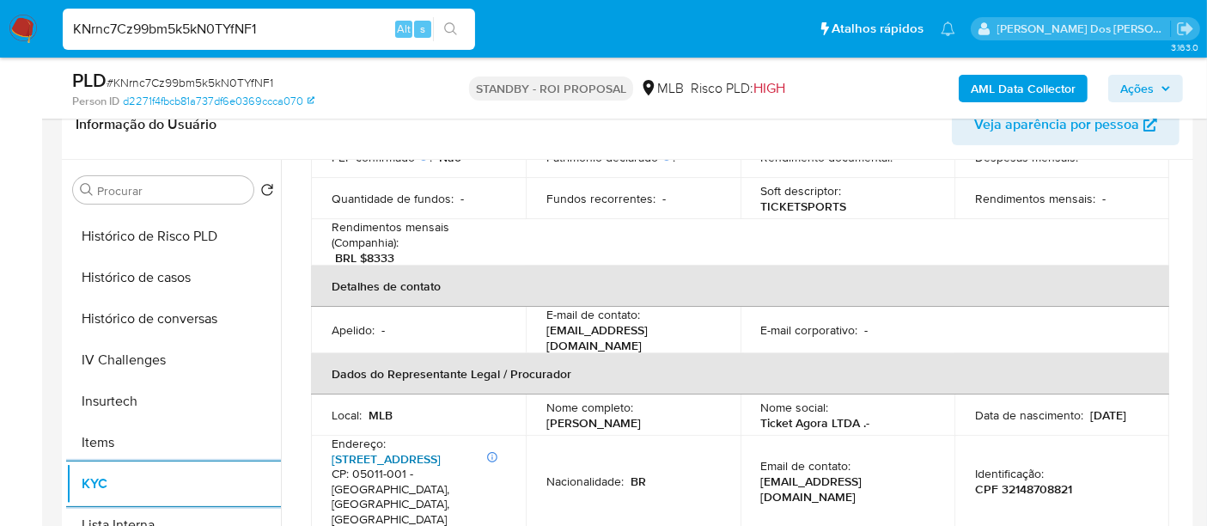
click at [405, 450] on link "[STREET_ADDRESS]" at bounding box center [386, 458] width 109 height 17
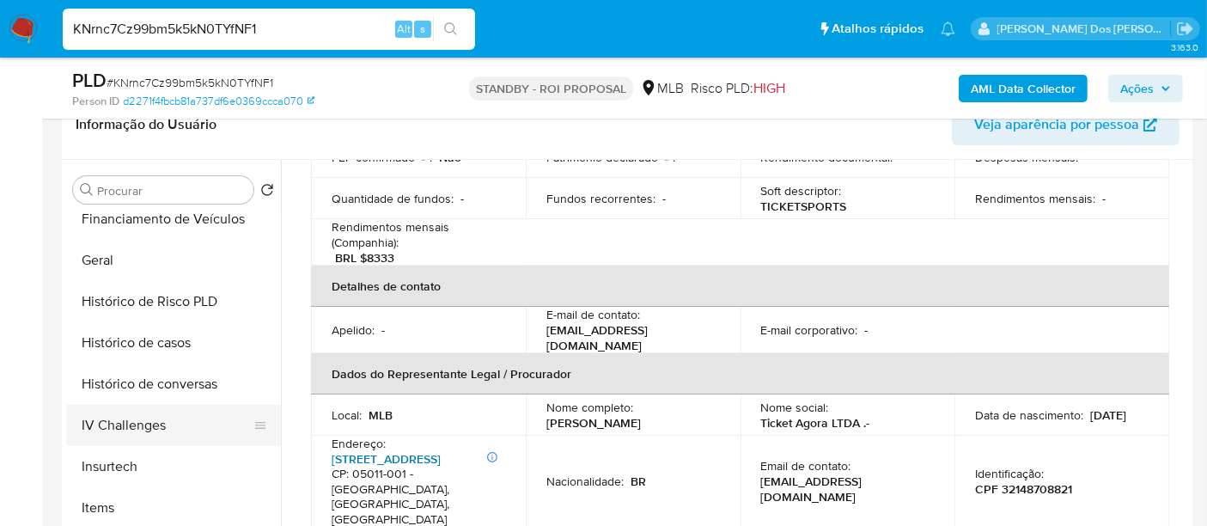
scroll to position [477, 0]
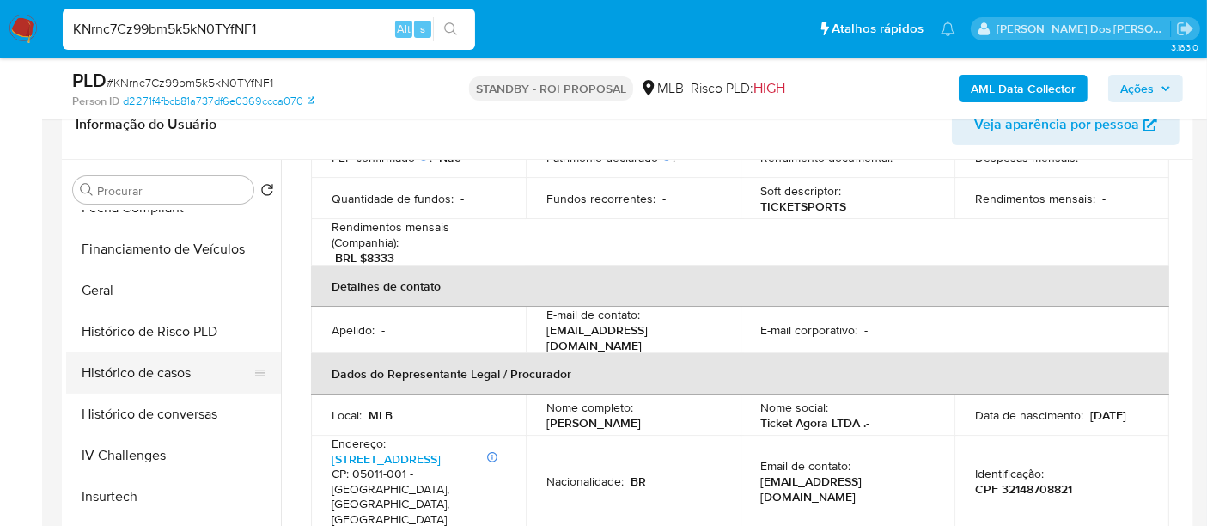
click at [167, 362] on button "Histórico de casos" at bounding box center [166, 372] width 201 height 41
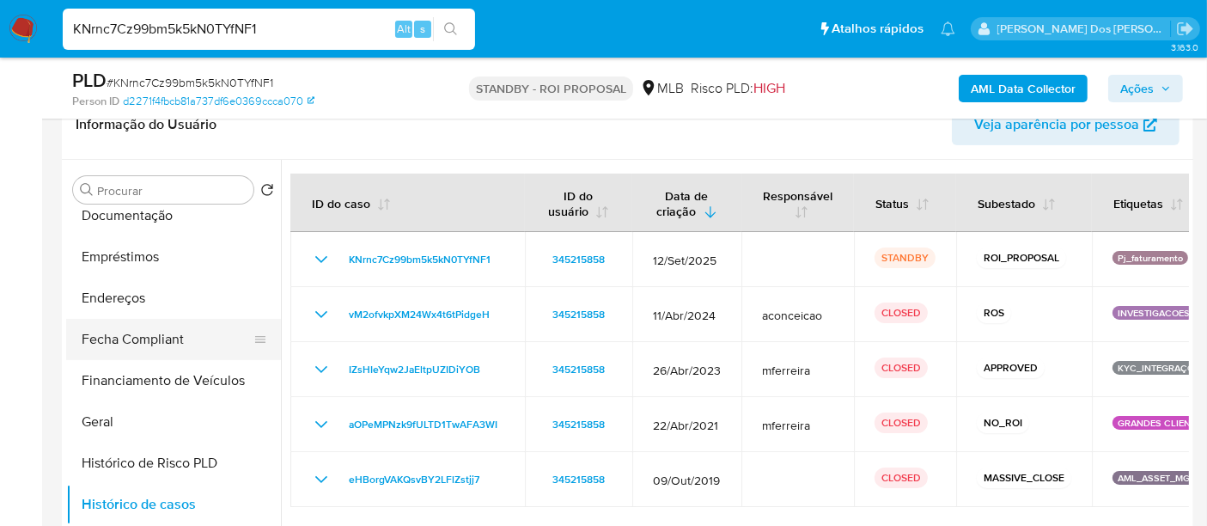
scroll to position [286, 0]
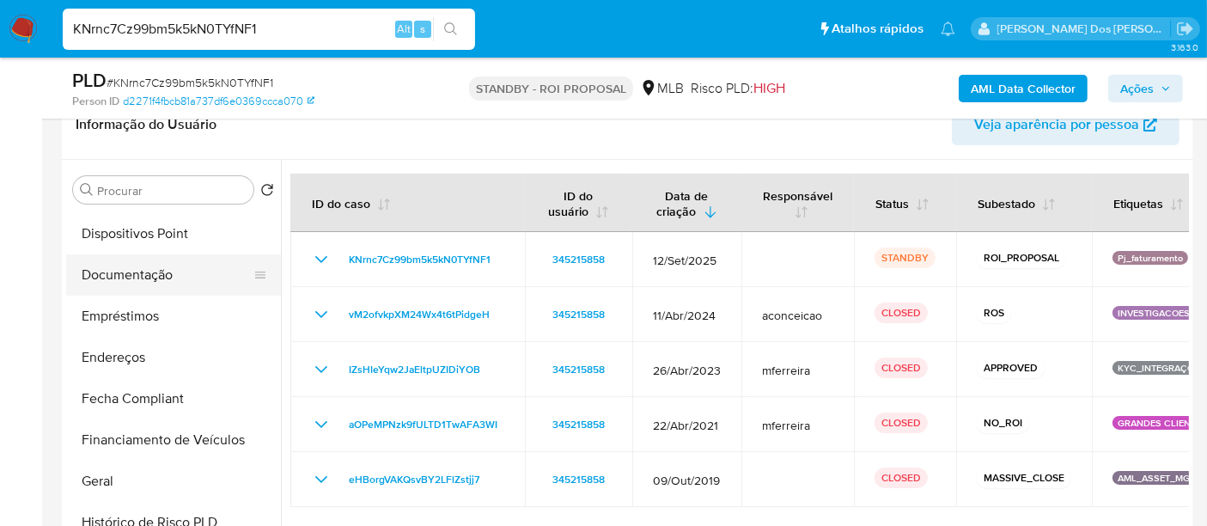
click at [144, 273] on button "Documentação" at bounding box center [166, 274] width 201 height 41
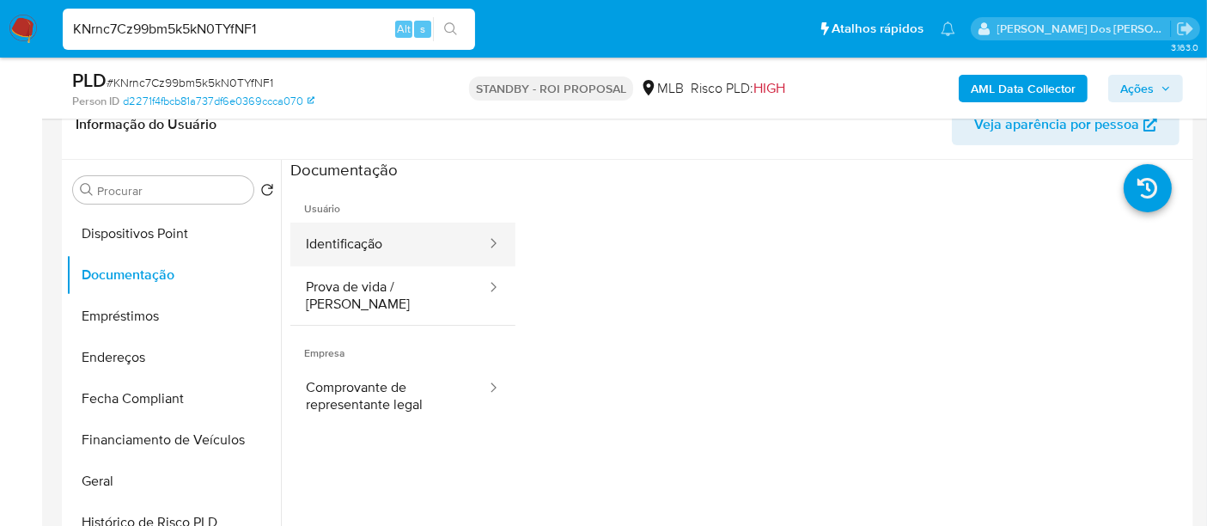
click at [325, 239] on button "Identificação" at bounding box center [389, 244] width 198 height 44
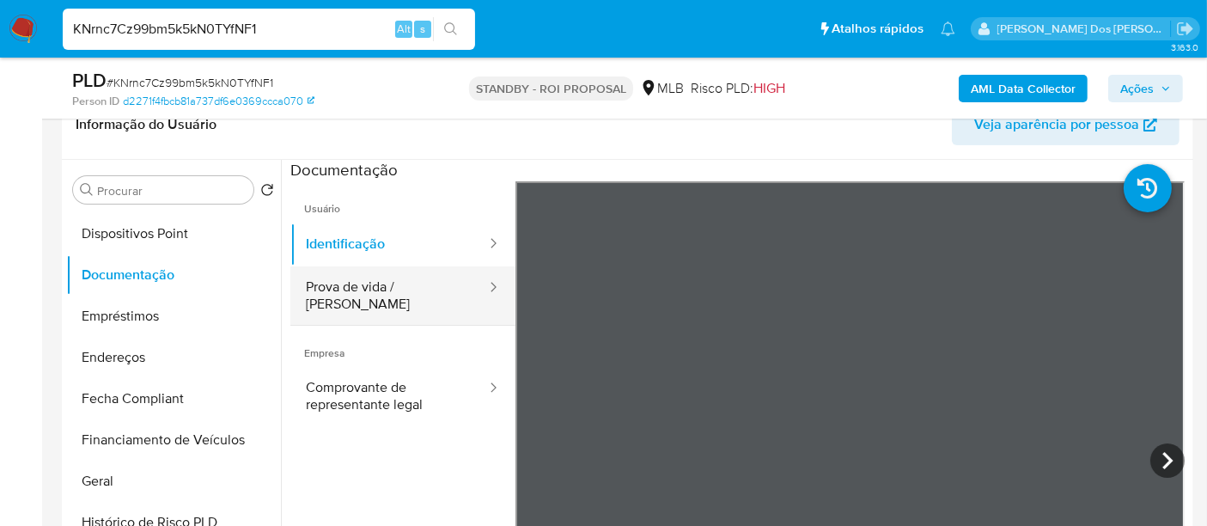
click at [410, 285] on button "Prova de vida / [PERSON_NAME]" at bounding box center [389, 295] width 198 height 58
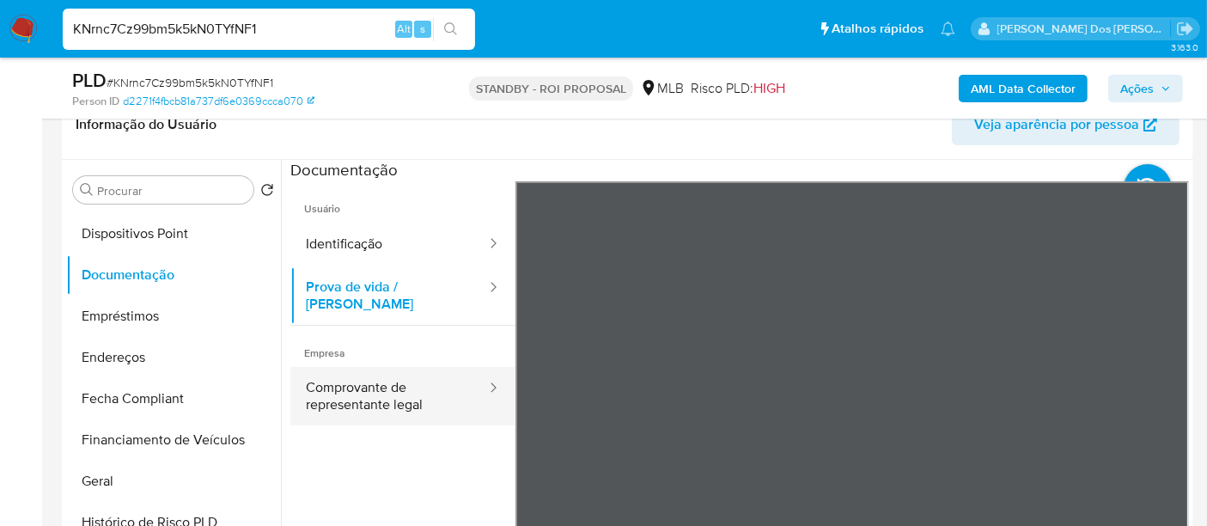
click at [373, 379] on button "Comprovante de representante legal" at bounding box center [389, 396] width 198 height 58
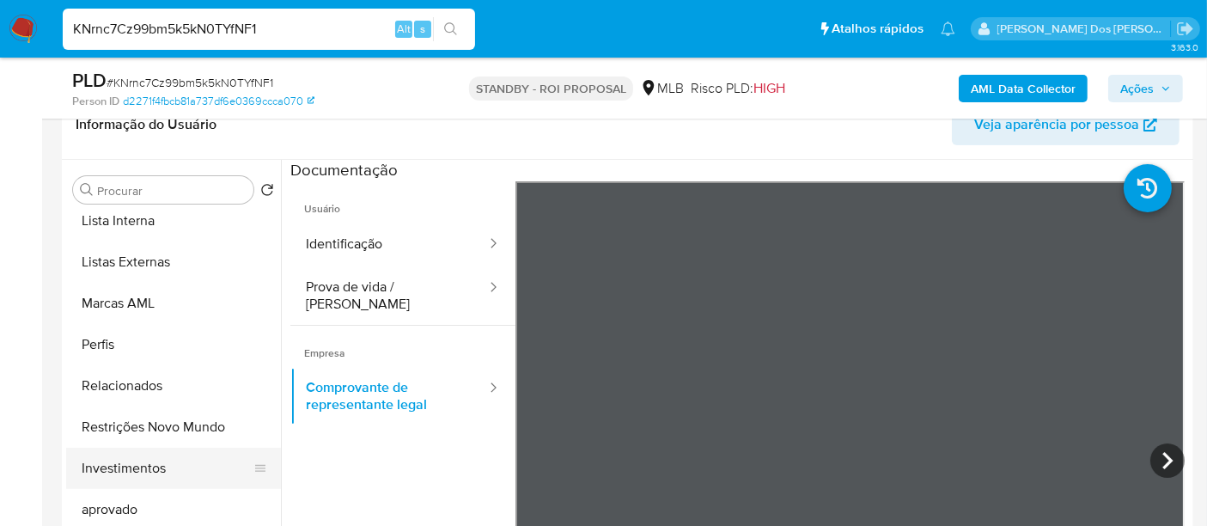
scroll to position [931, 0]
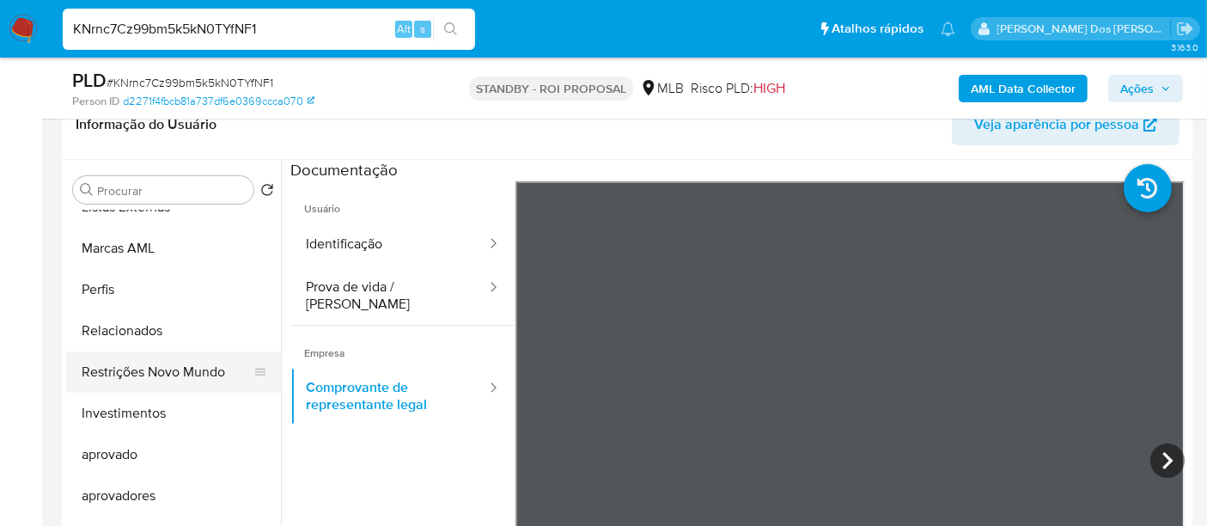
click at [185, 375] on button "Restrições Novo Mundo" at bounding box center [166, 371] width 201 height 41
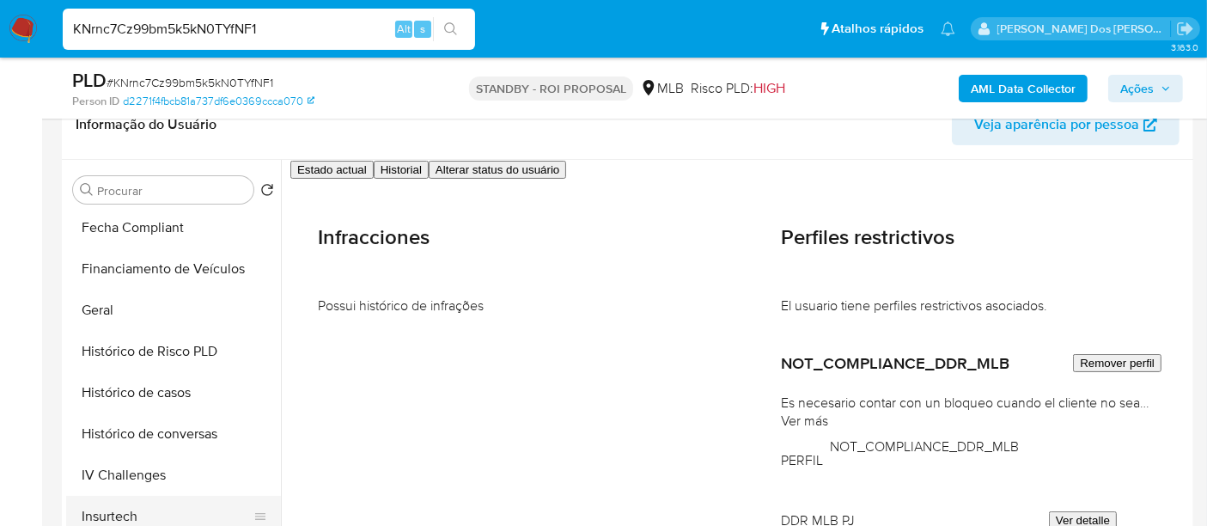
scroll to position [453, 0]
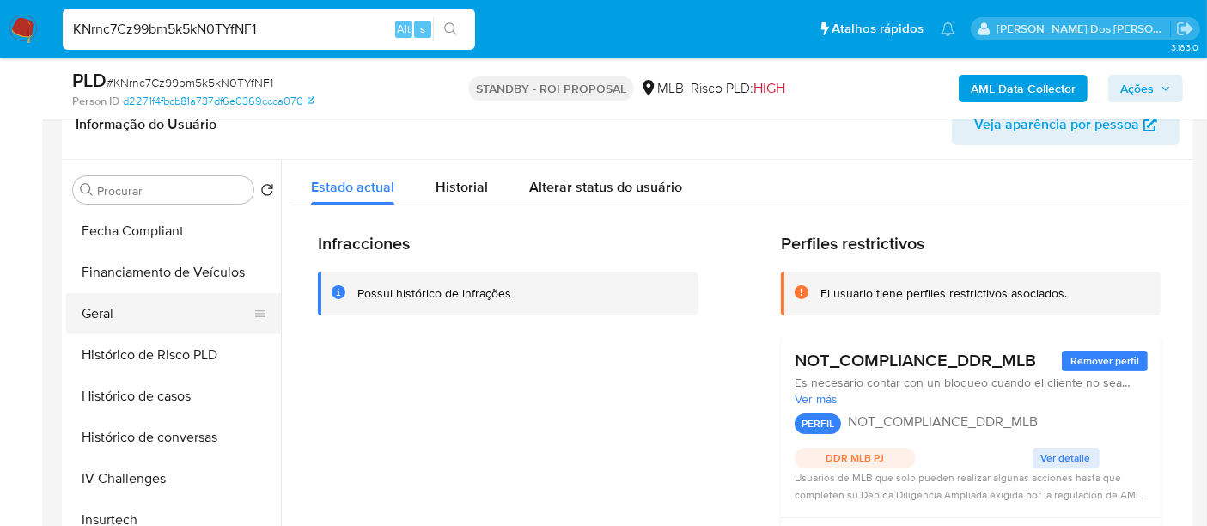
click at [113, 325] on button "Geral" at bounding box center [166, 313] width 201 height 41
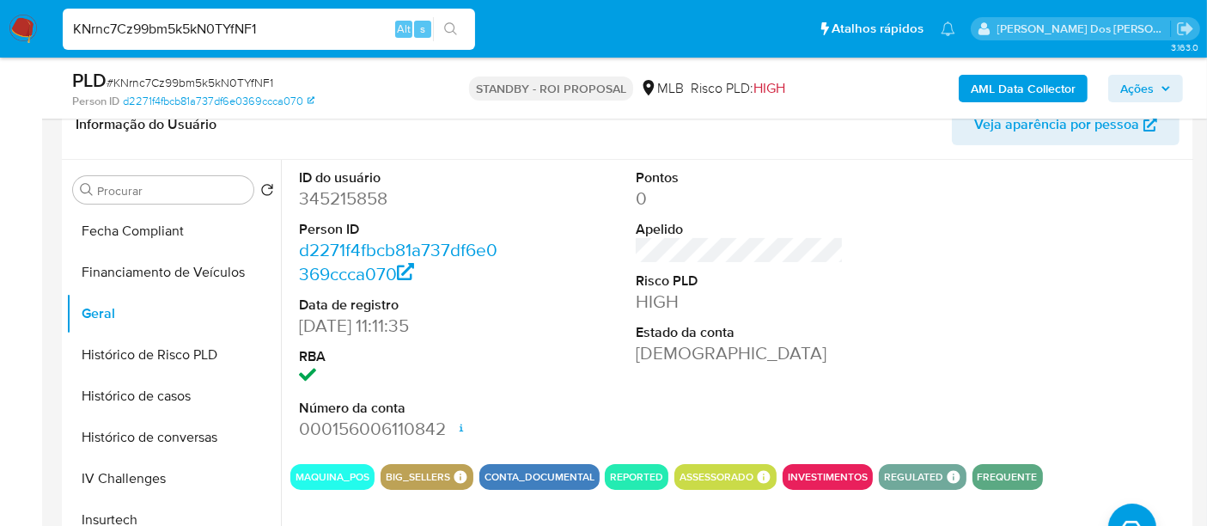
click at [251, 22] on input "KNrnc7Cz99bm5k5kN0TYfNF1" at bounding box center [269, 29] width 412 height 22
paste input "fLOg2WQVAqWrfwaLDkIgYCZE"
type input "fLOg2WQVAqWrfwaLDkIgYCZE"
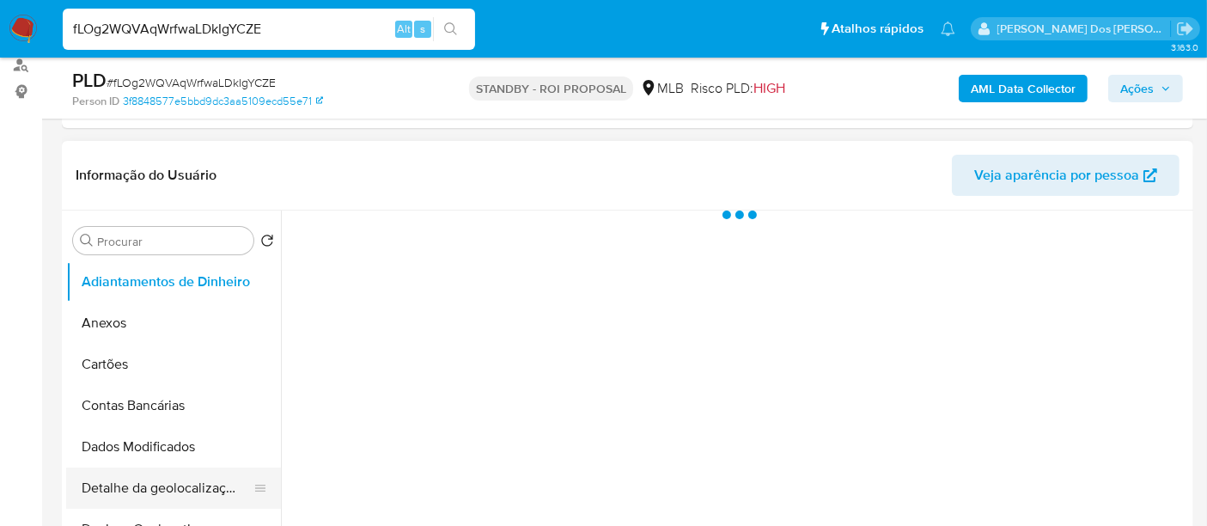
scroll to position [381, 0]
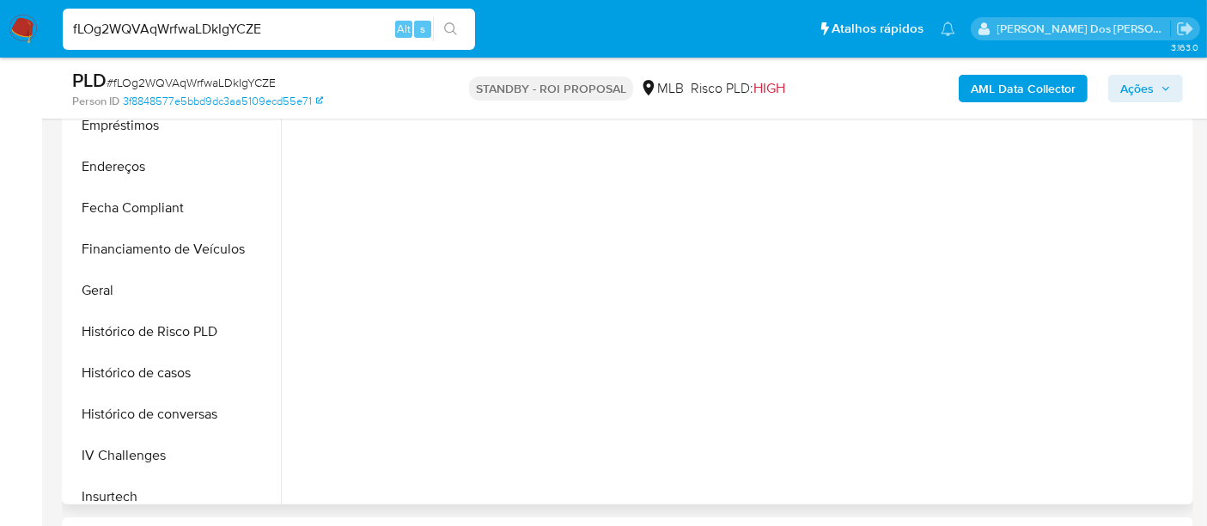
select select "10"
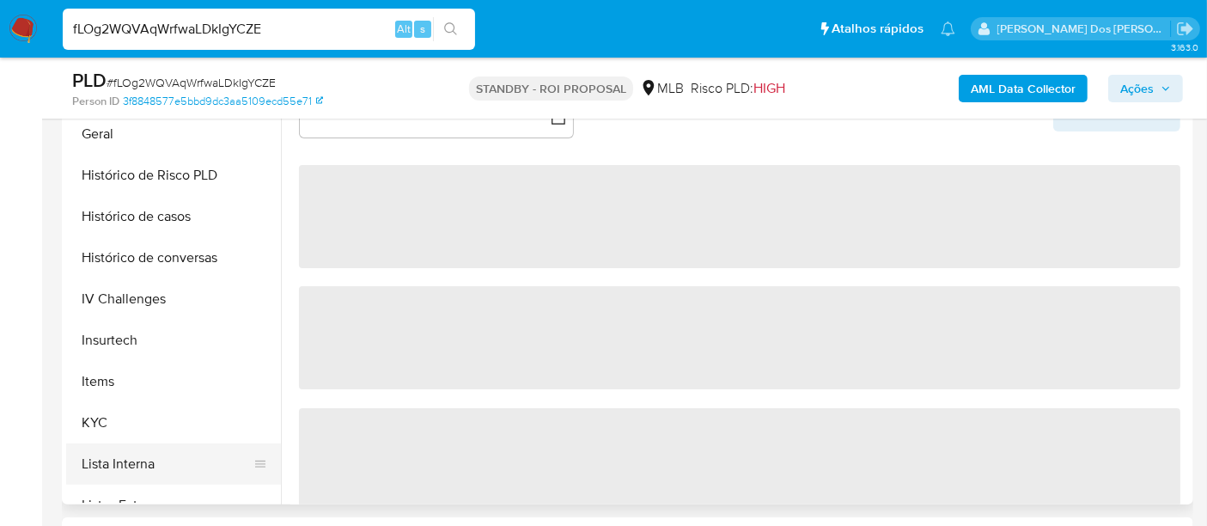
scroll to position [667, 0]
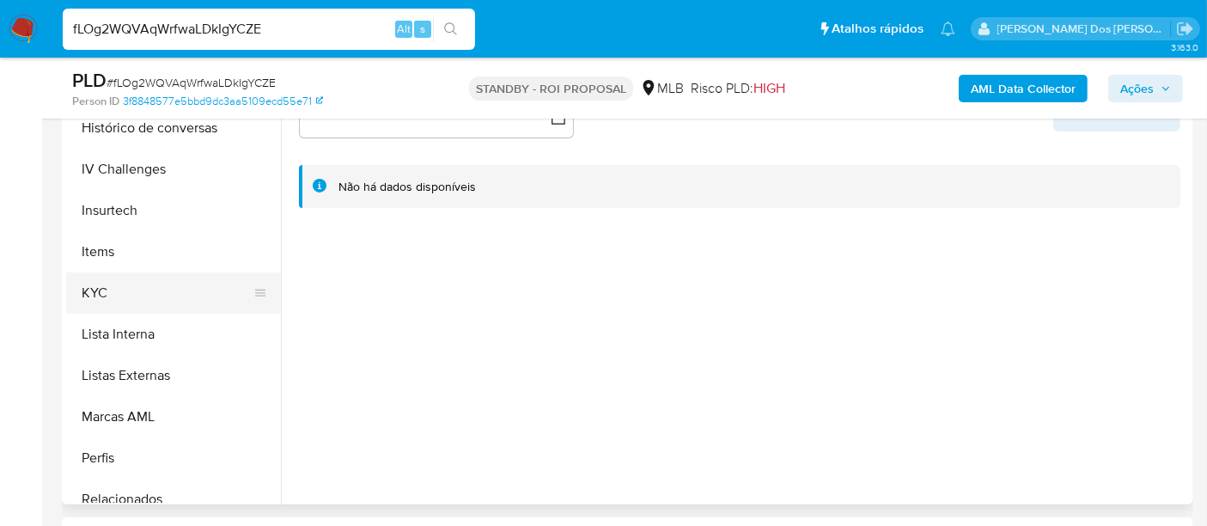
click at [101, 293] on button "KYC" at bounding box center [166, 292] width 201 height 41
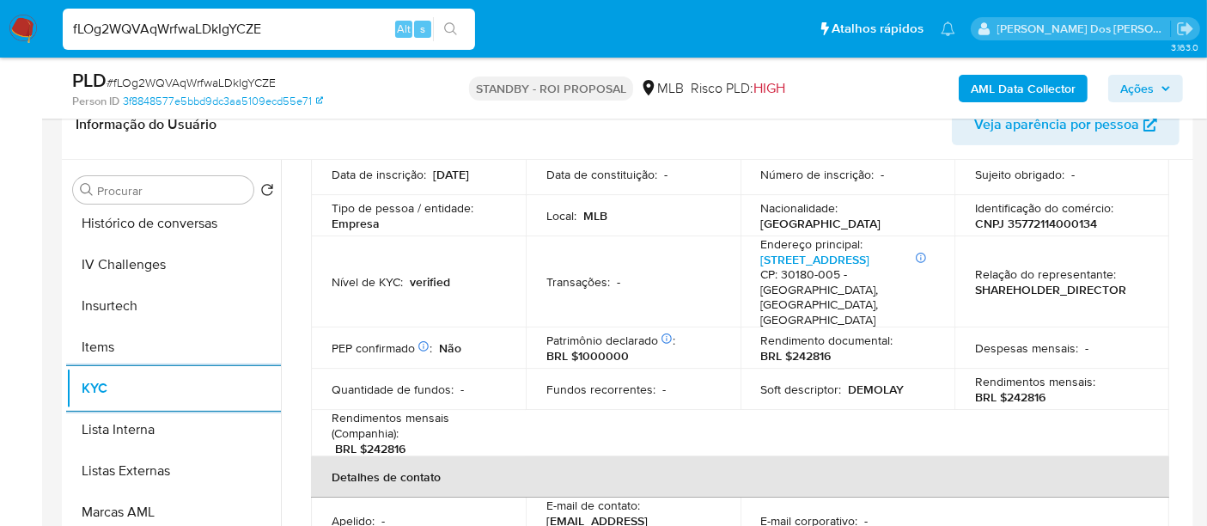
scroll to position [381, 0]
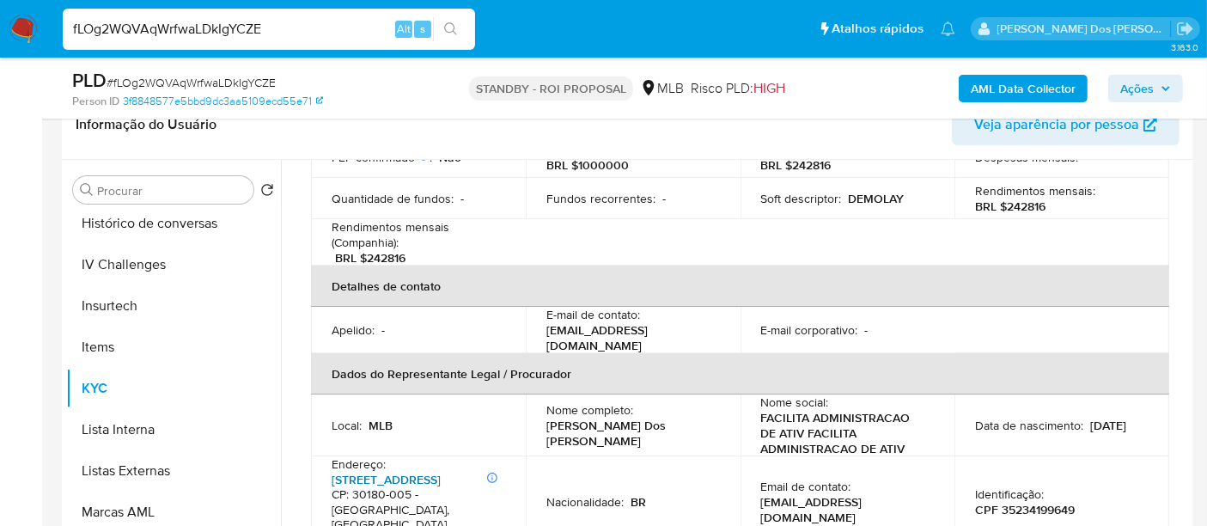
click at [399, 471] on link "Avenida Amazonas 687, Centro" at bounding box center [386, 479] width 109 height 17
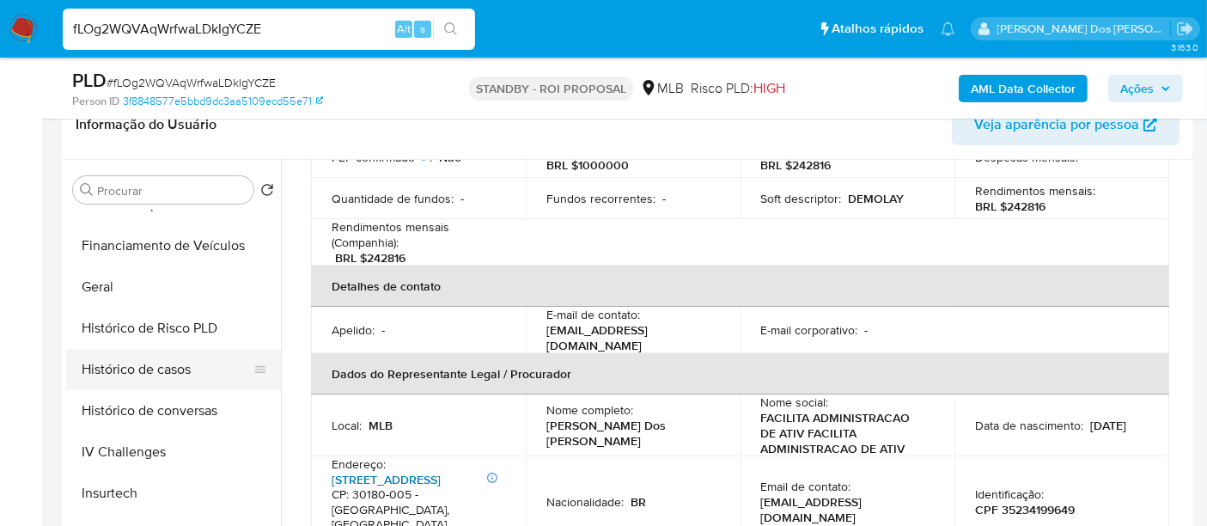
scroll to position [477, 0]
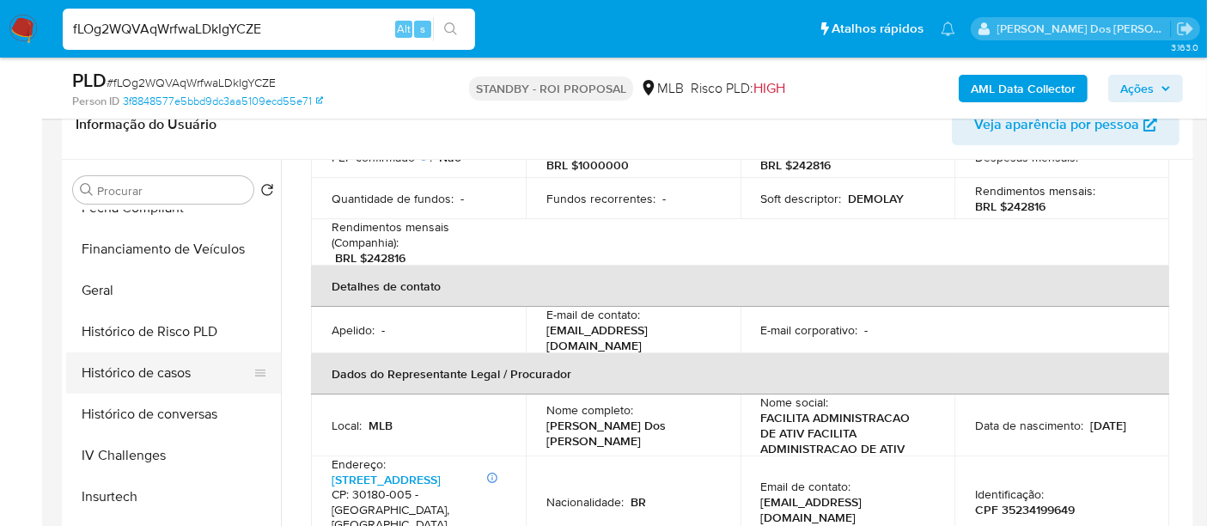
click at [169, 365] on button "Histórico de casos" at bounding box center [166, 372] width 201 height 41
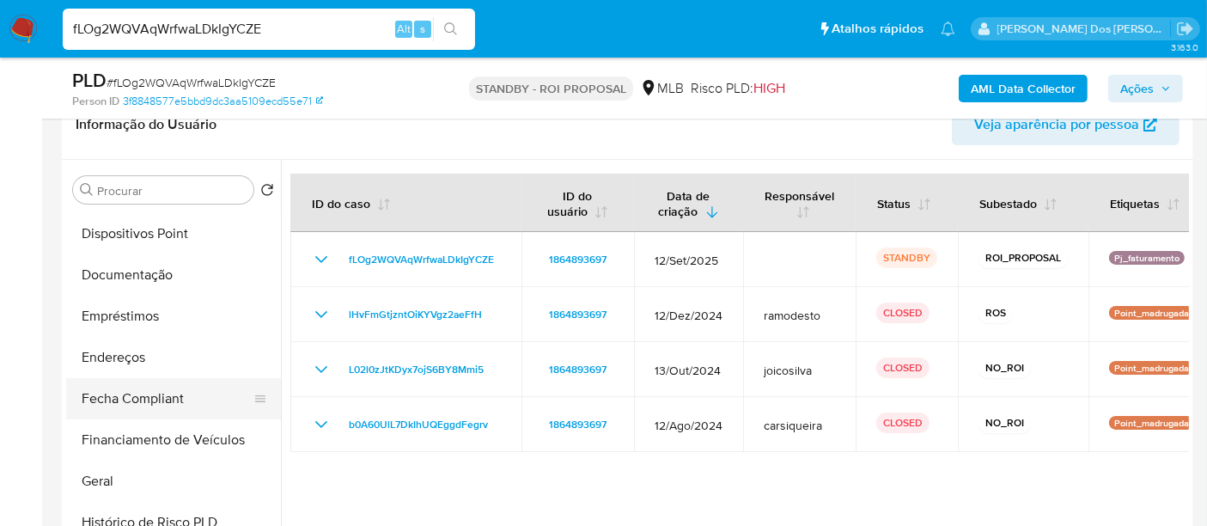
scroll to position [191, 0]
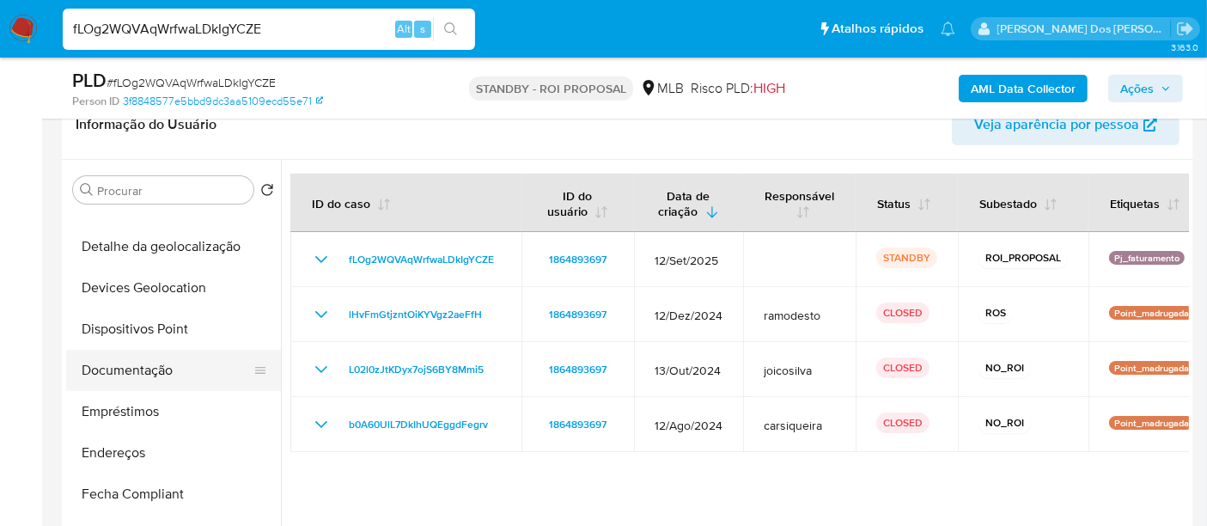
click at [141, 376] on button "Documentação" at bounding box center [166, 370] width 201 height 41
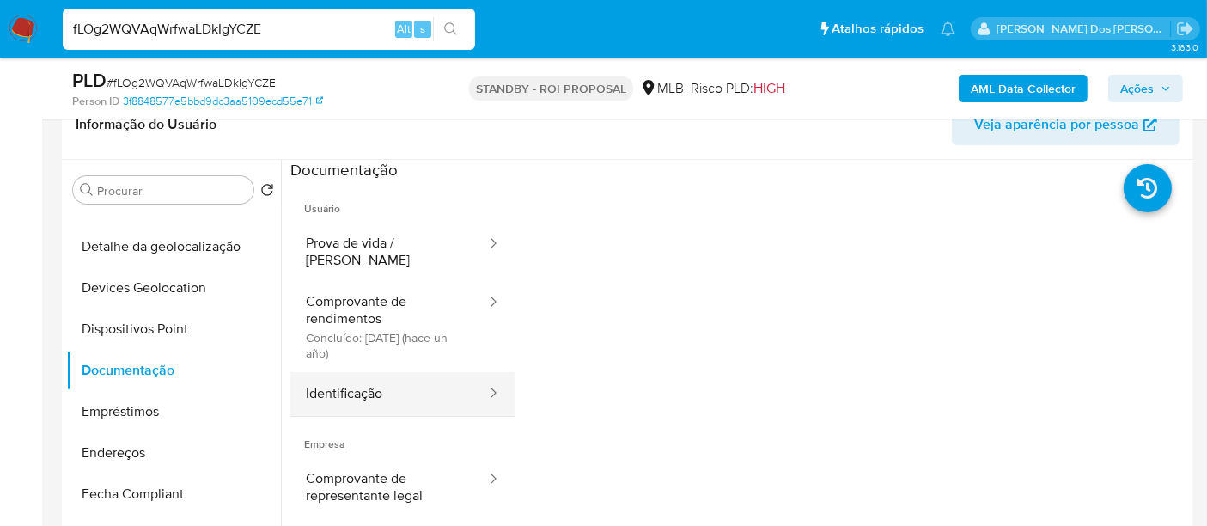
click at [328, 372] on button "Identificação" at bounding box center [389, 394] width 198 height 44
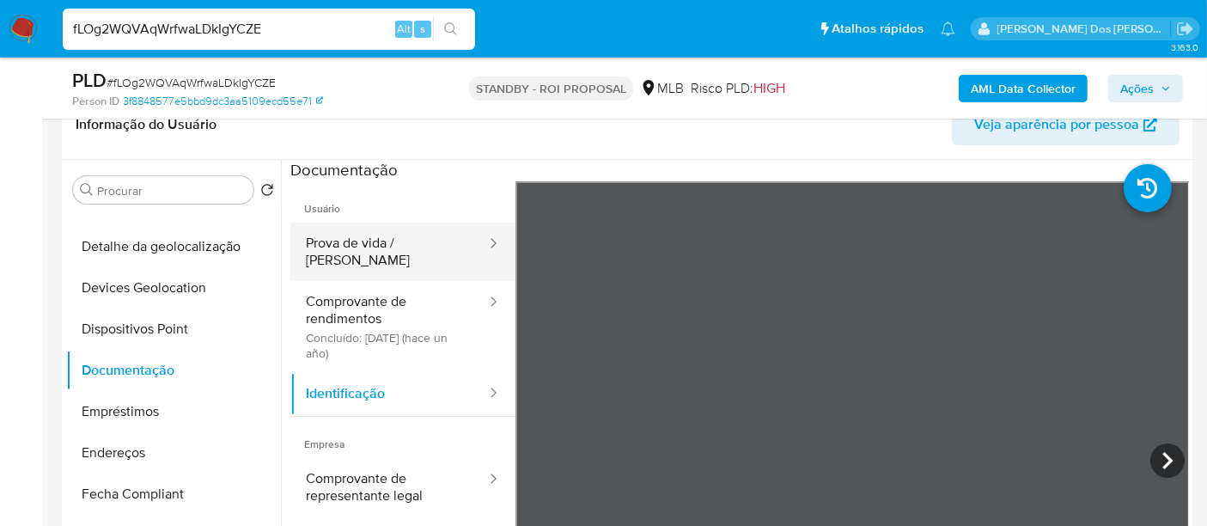
click at [356, 231] on button "Prova de vida / [PERSON_NAME]" at bounding box center [389, 251] width 198 height 58
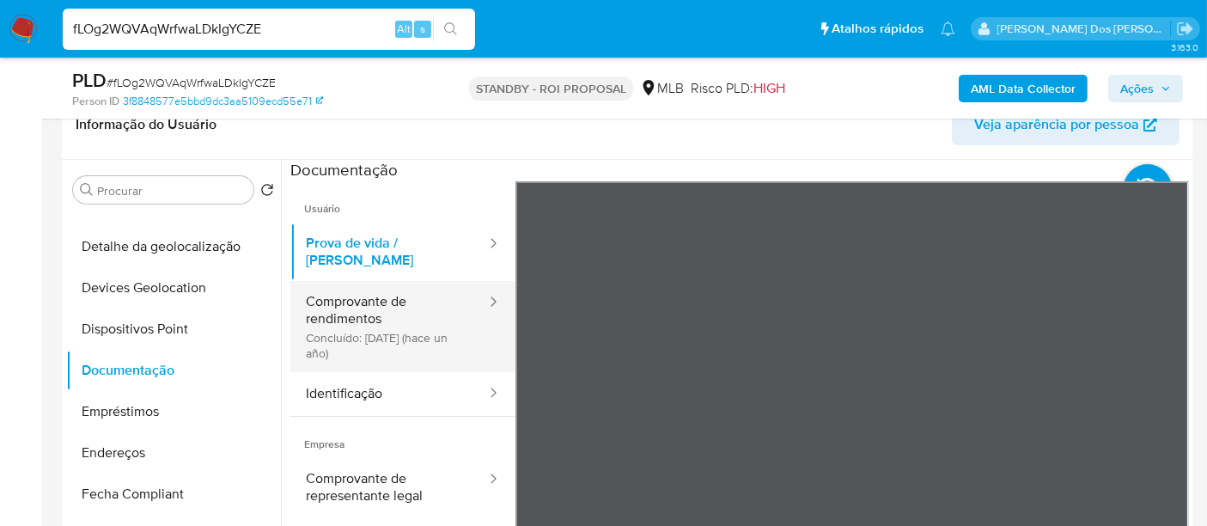
click at [375, 324] on button "Comprovante de rendimentos Concluído: 23/10/2024 (hace un año)" at bounding box center [389, 326] width 198 height 91
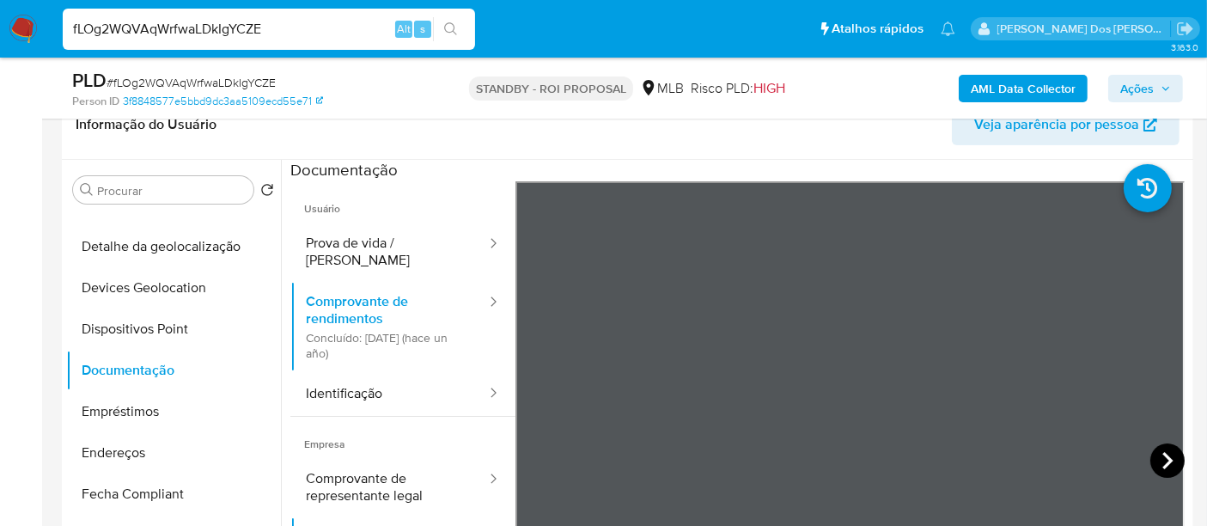
click at [1158, 460] on icon at bounding box center [1167, 460] width 34 height 34
click at [1163, 465] on icon at bounding box center [1167, 460] width 34 height 34
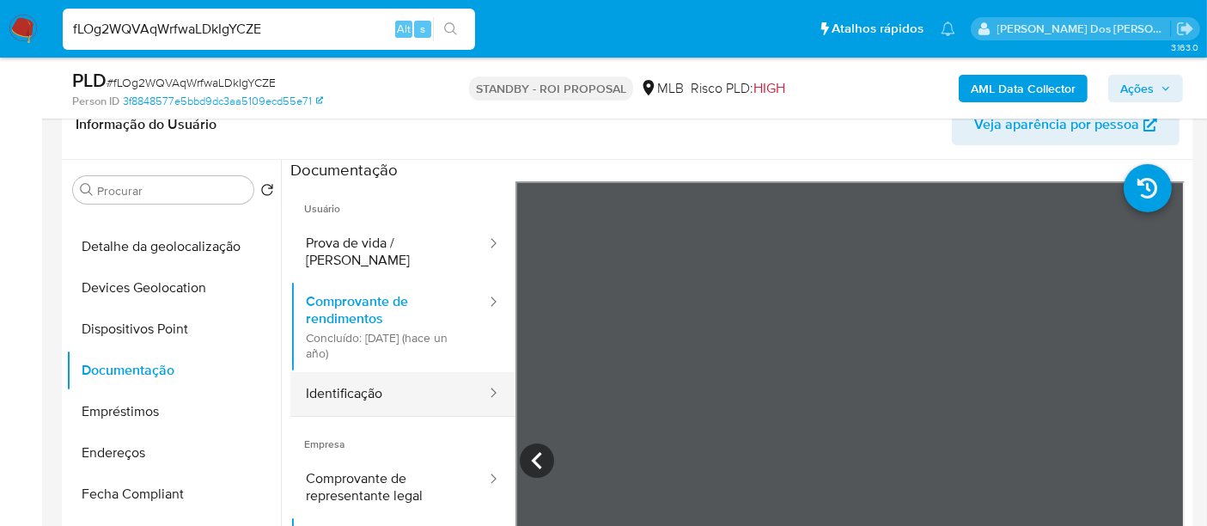
scroll to position [95, 0]
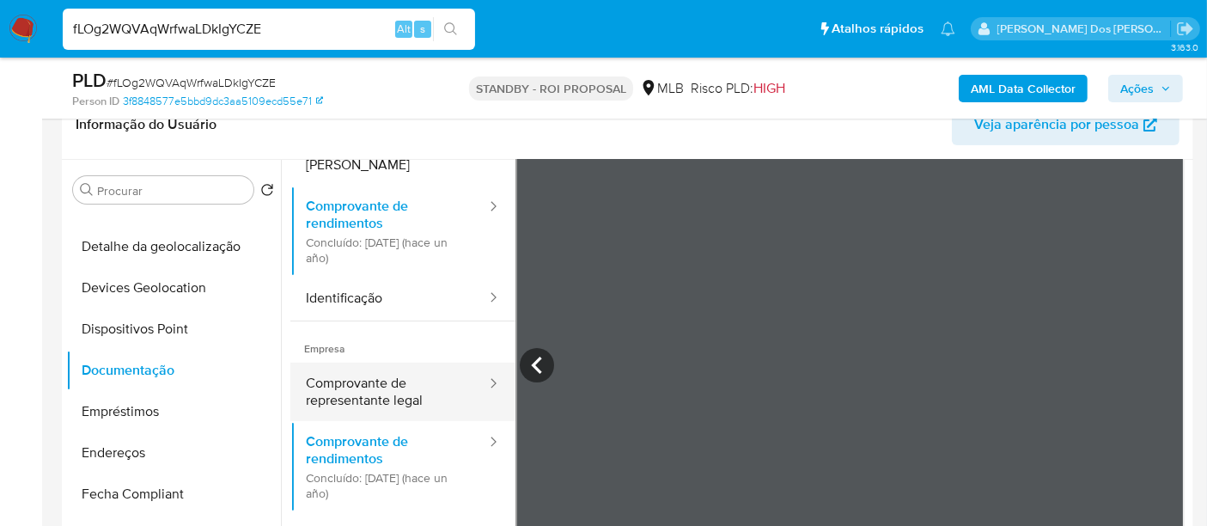
click at [392, 369] on button "Comprovante de representante legal" at bounding box center [389, 391] width 198 height 58
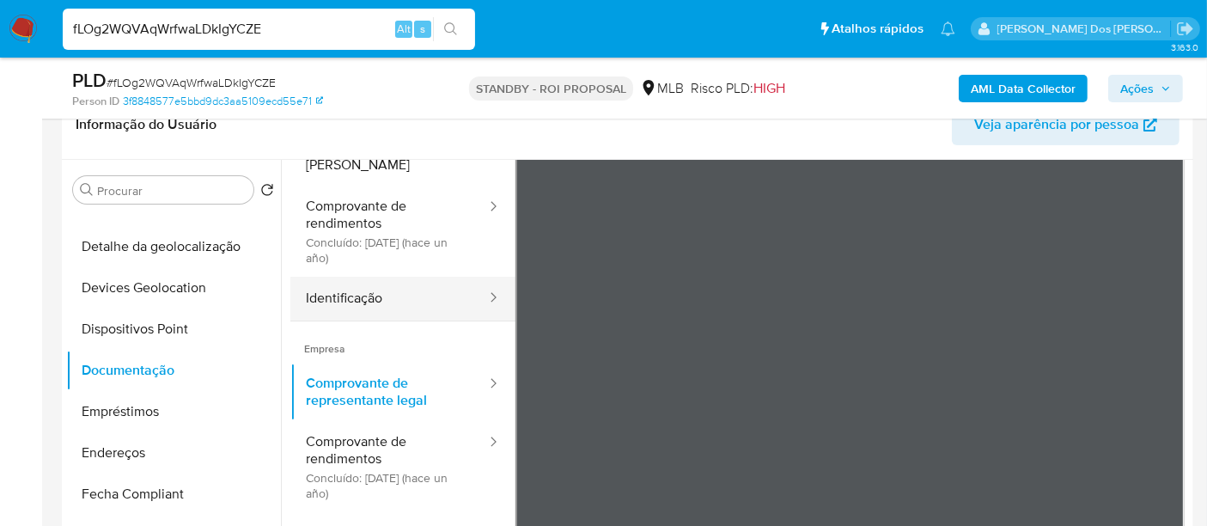
click at [365, 292] on button "Identificação" at bounding box center [389, 299] width 198 height 44
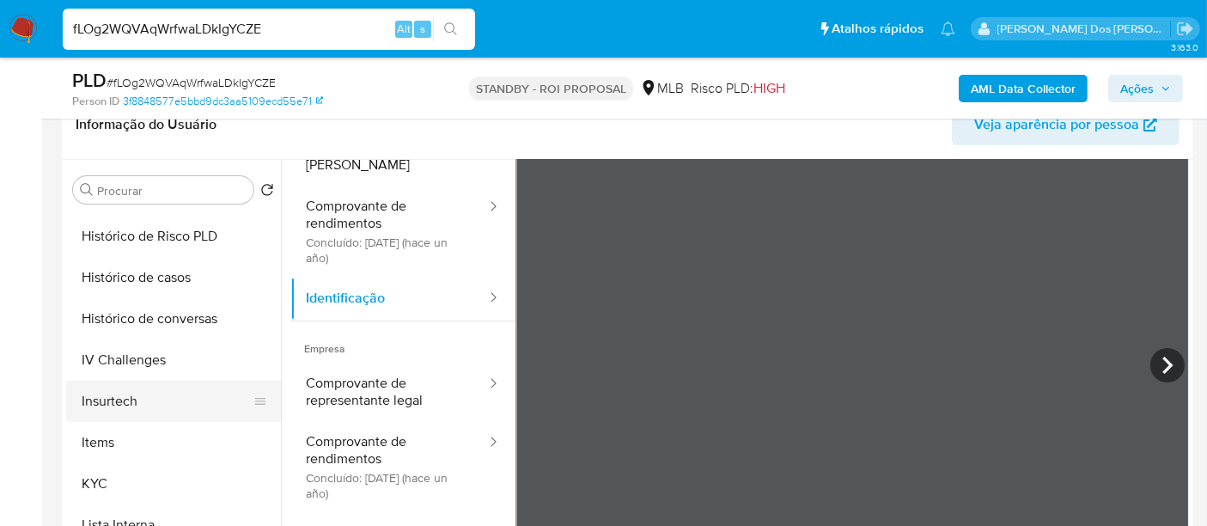
scroll to position [859, 0]
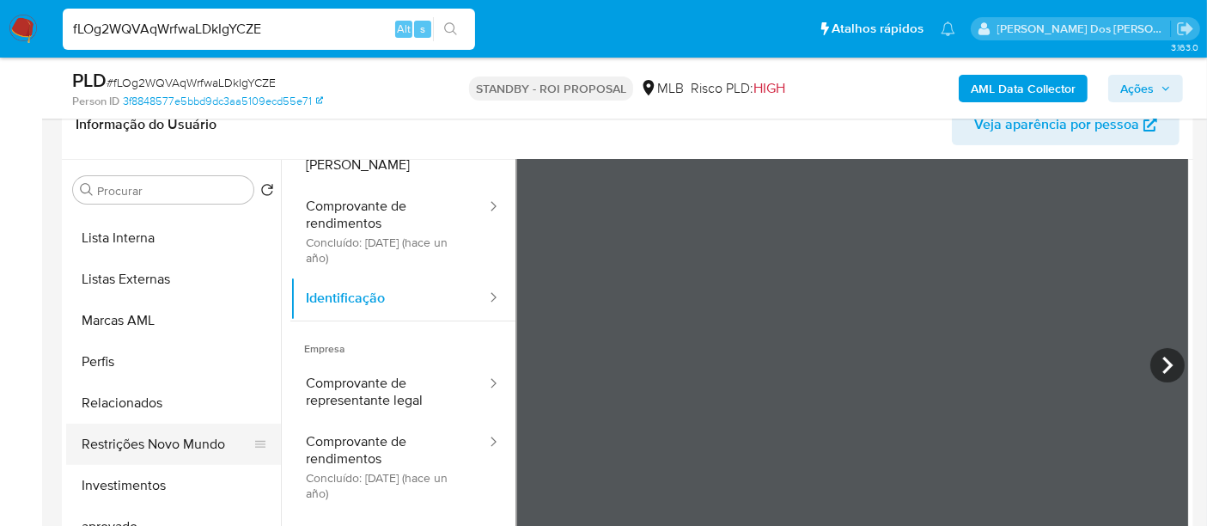
click at [213, 435] on button "Restrições Novo Mundo" at bounding box center [166, 443] width 201 height 41
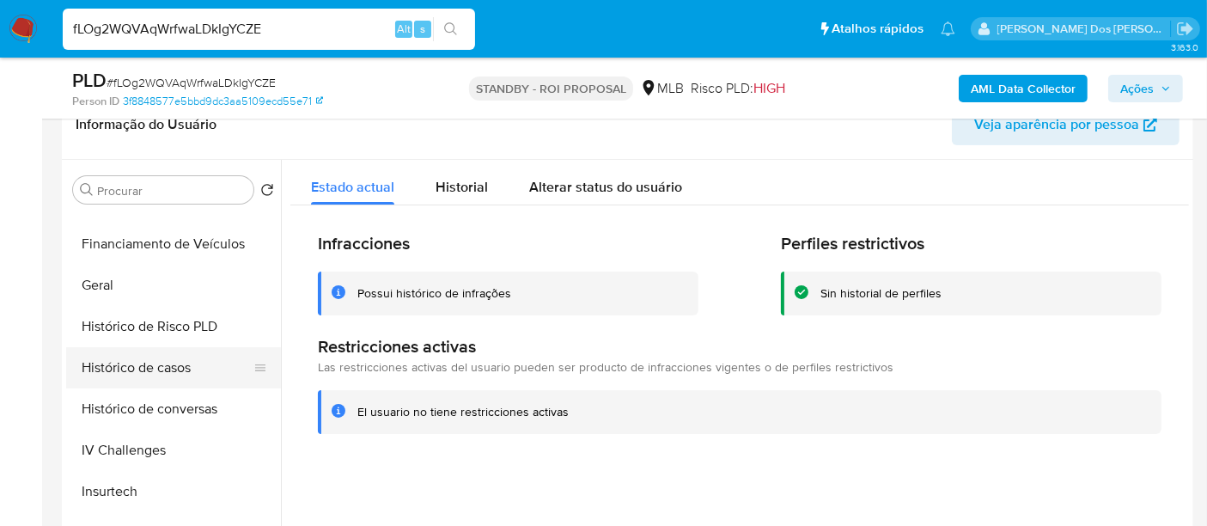
scroll to position [477, 0]
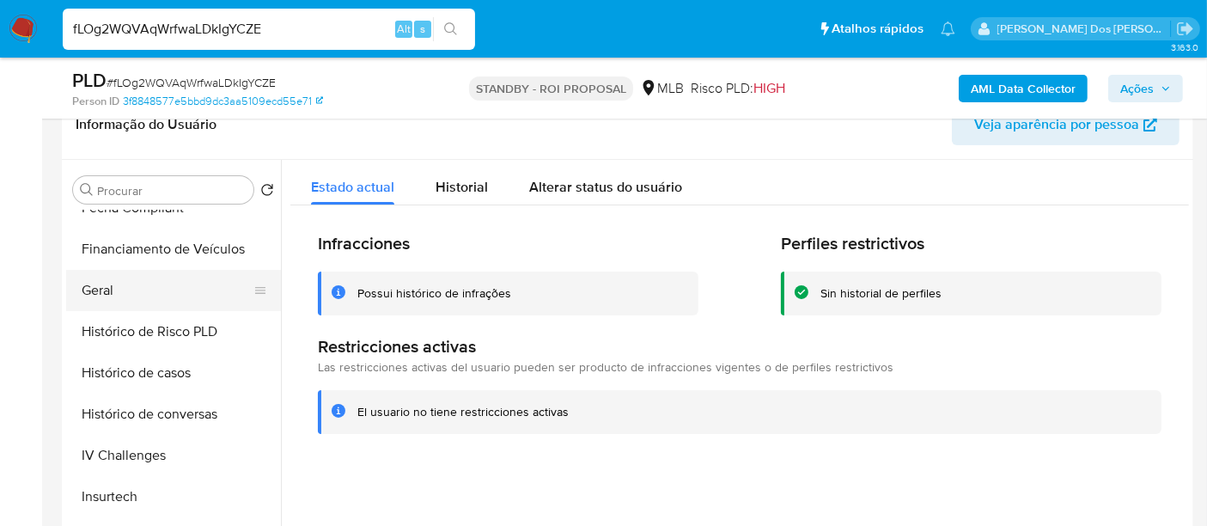
click at [101, 293] on button "Geral" at bounding box center [166, 290] width 201 height 41
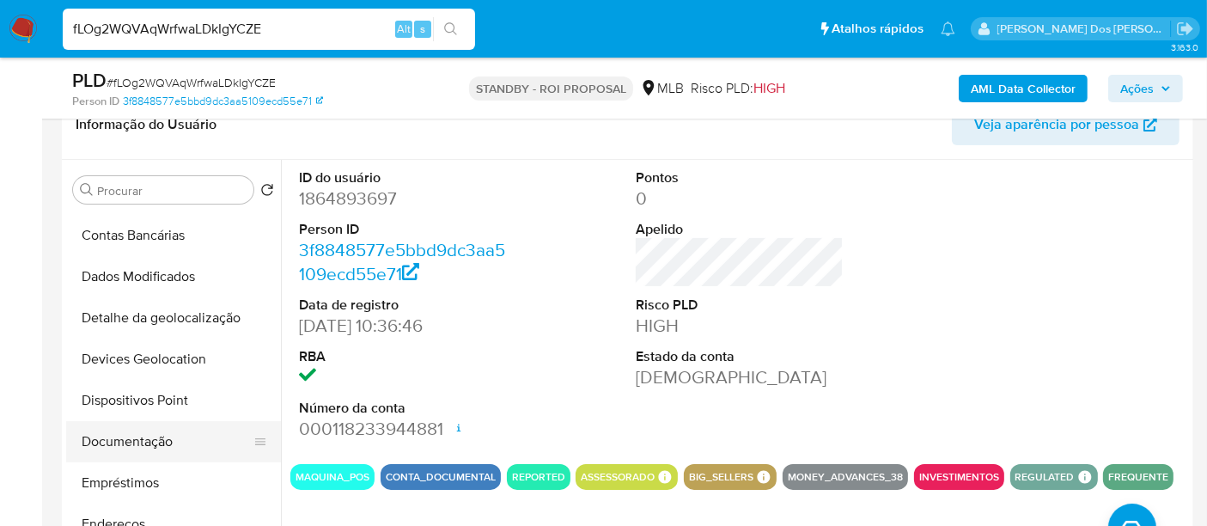
scroll to position [0, 0]
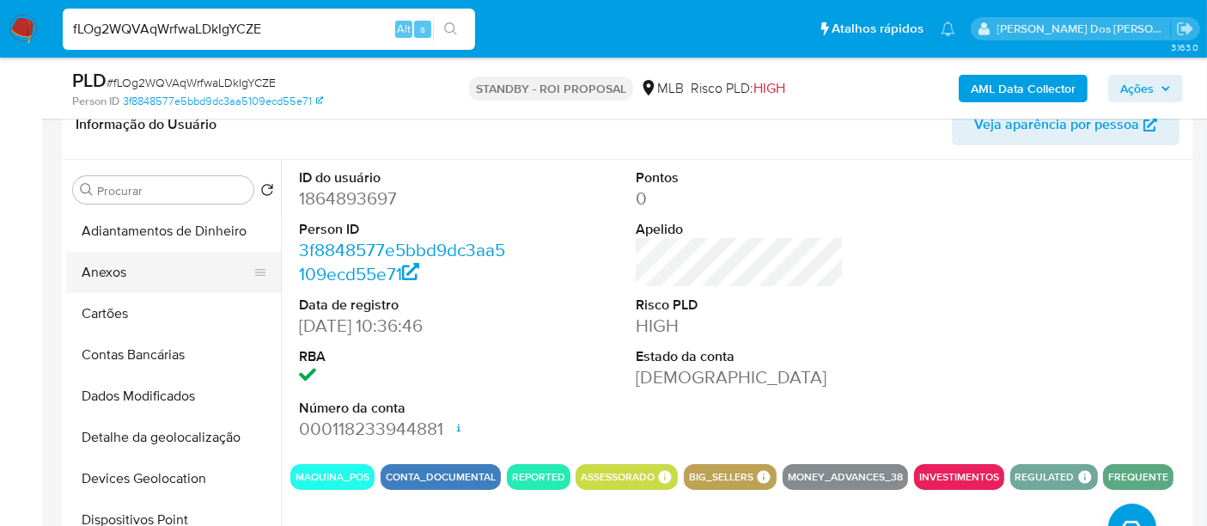
click at [120, 273] on button "Anexos" at bounding box center [166, 272] width 201 height 41
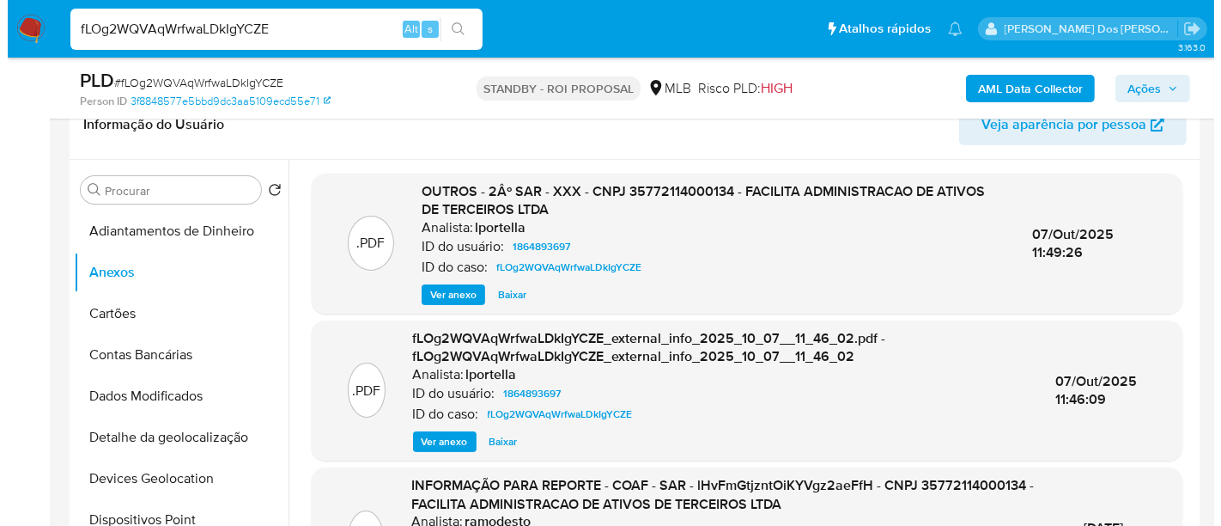
scroll to position [95, 0]
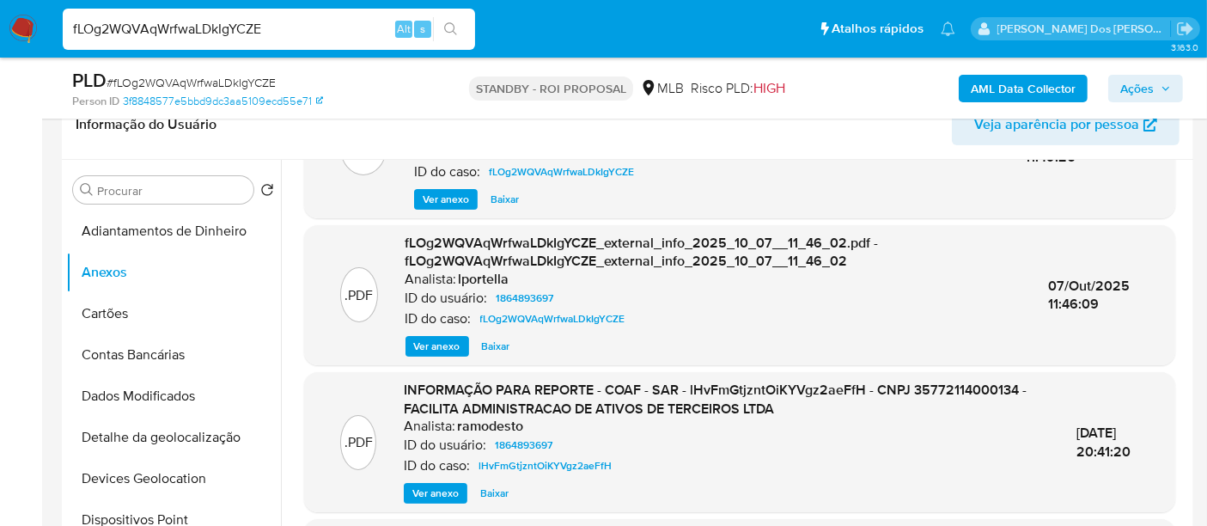
click at [421, 491] on span "Ver anexo" at bounding box center [435, 492] width 46 height 17
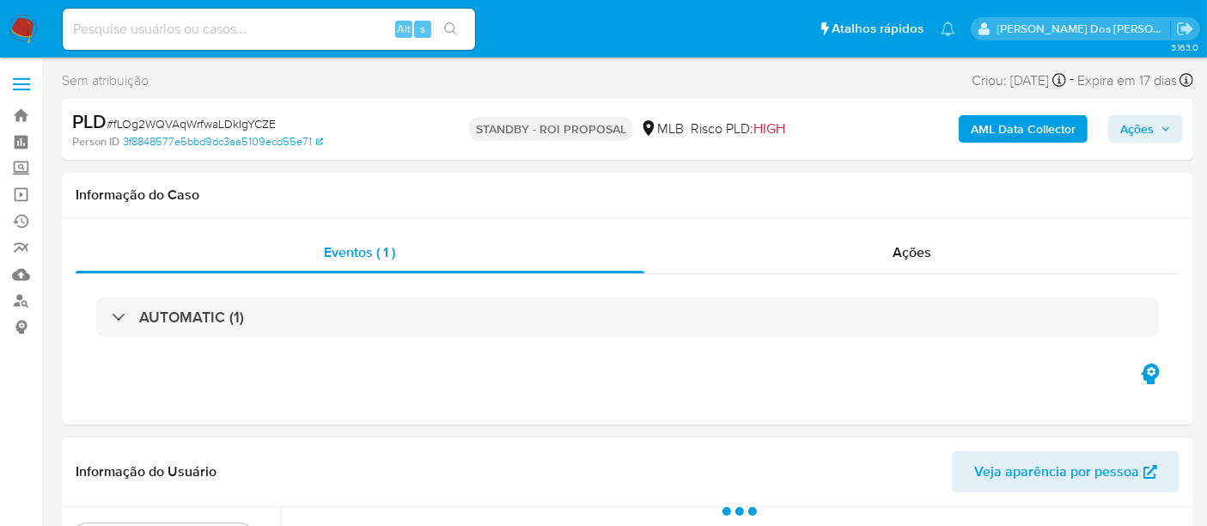
select select "10"
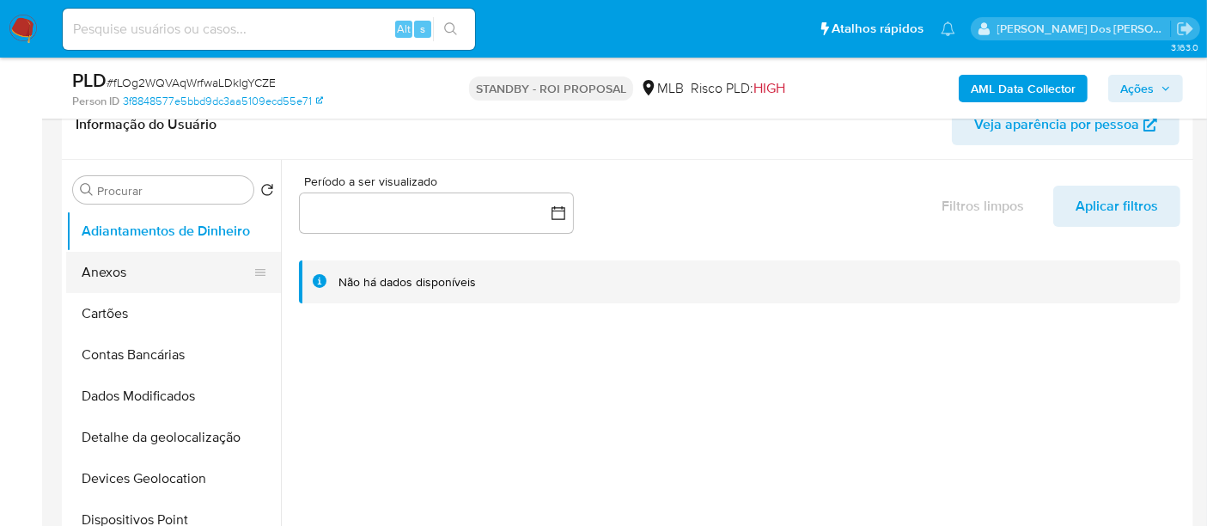
click at [114, 276] on button "Anexos" at bounding box center [166, 272] width 201 height 41
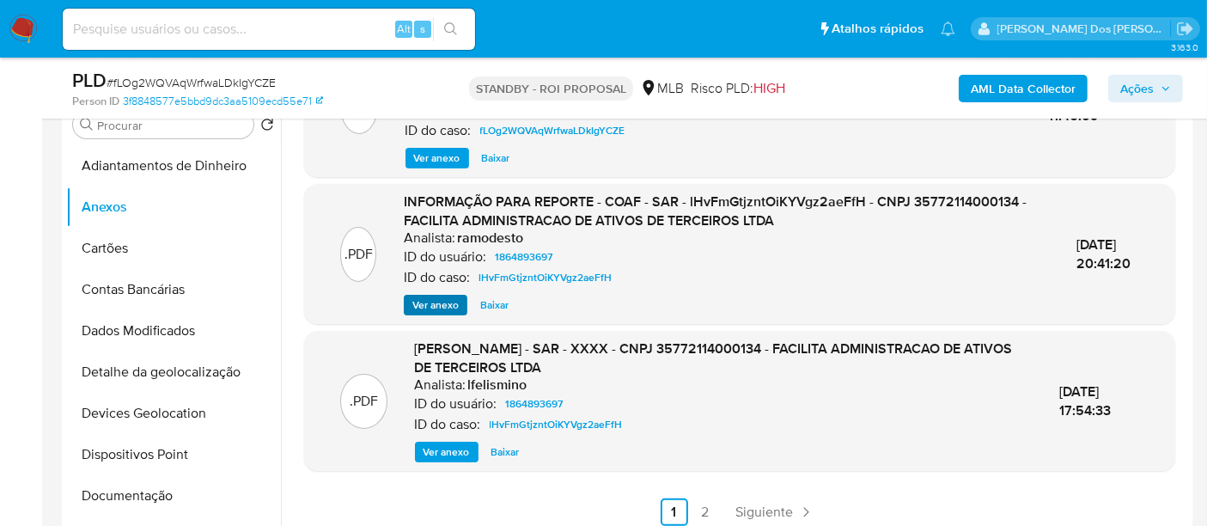
scroll to position [381, 0]
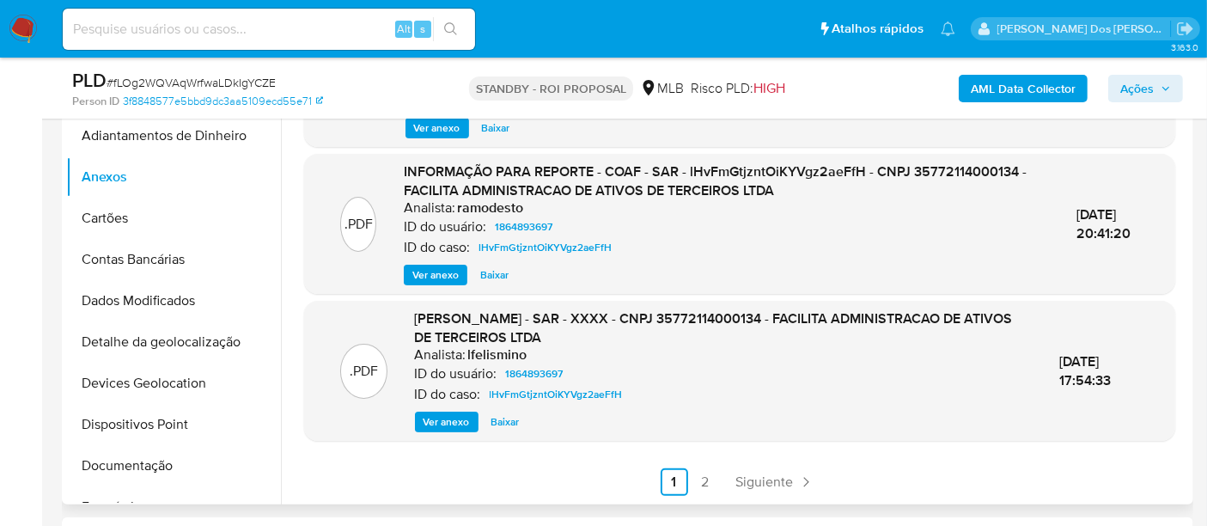
click at [442, 417] on span "Ver anexo" at bounding box center [446, 421] width 46 height 17
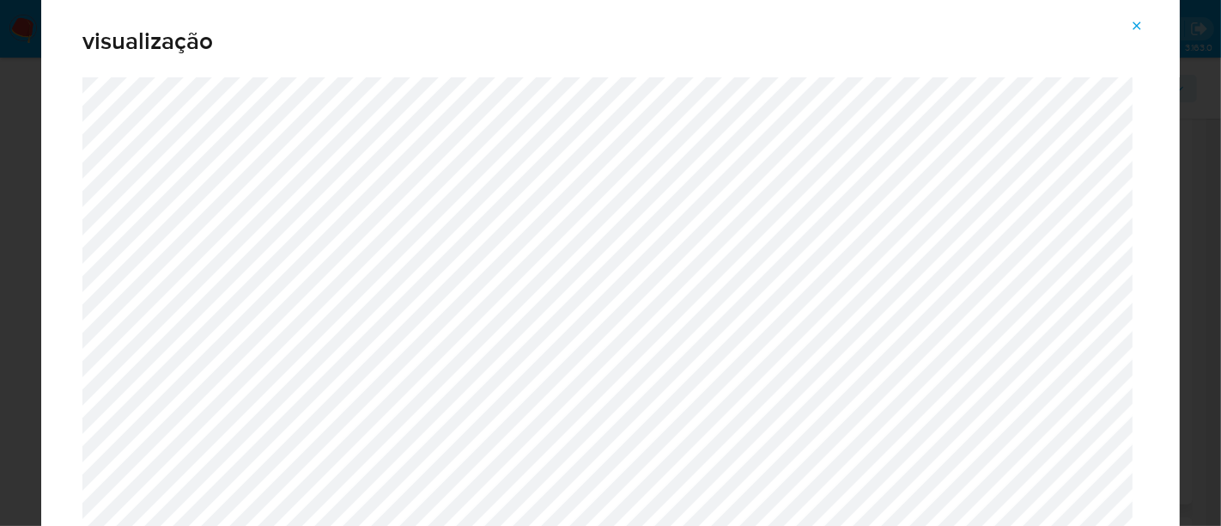
click at [1141, 23] on icon "Attachment preview" at bounding box center [1138, 25] width 8 height 8
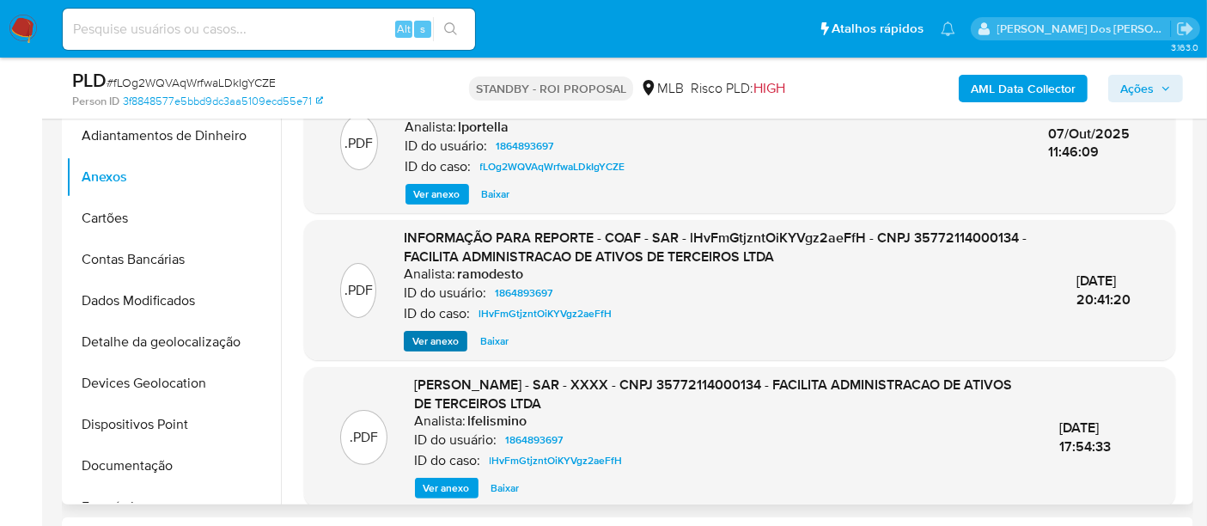
scroll to position [123, 0]
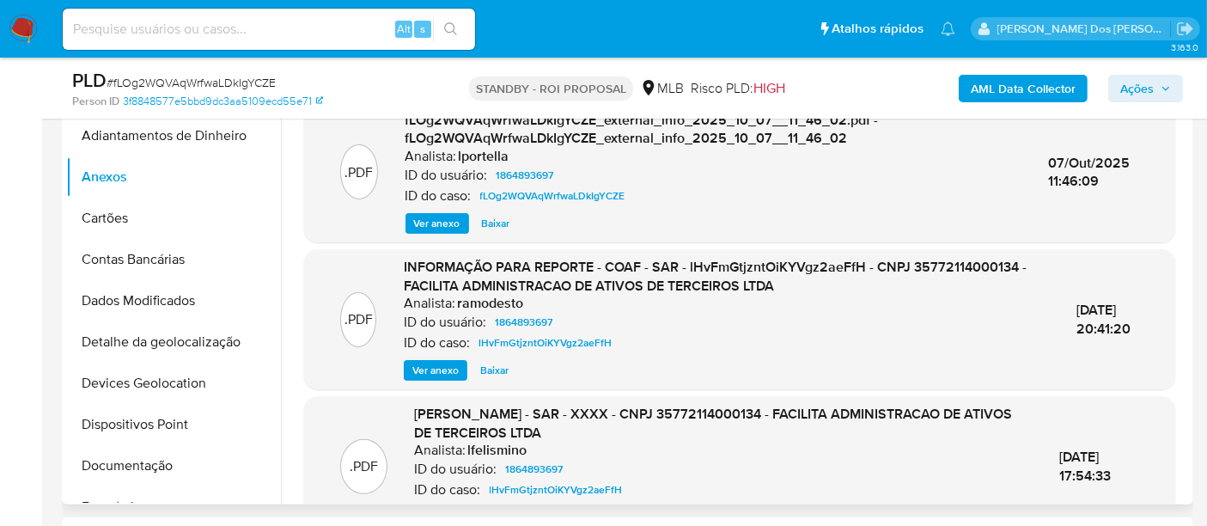
click at [422, 367] on span "Ver anexo" at bounding box center [435, 370] width 46 height 17
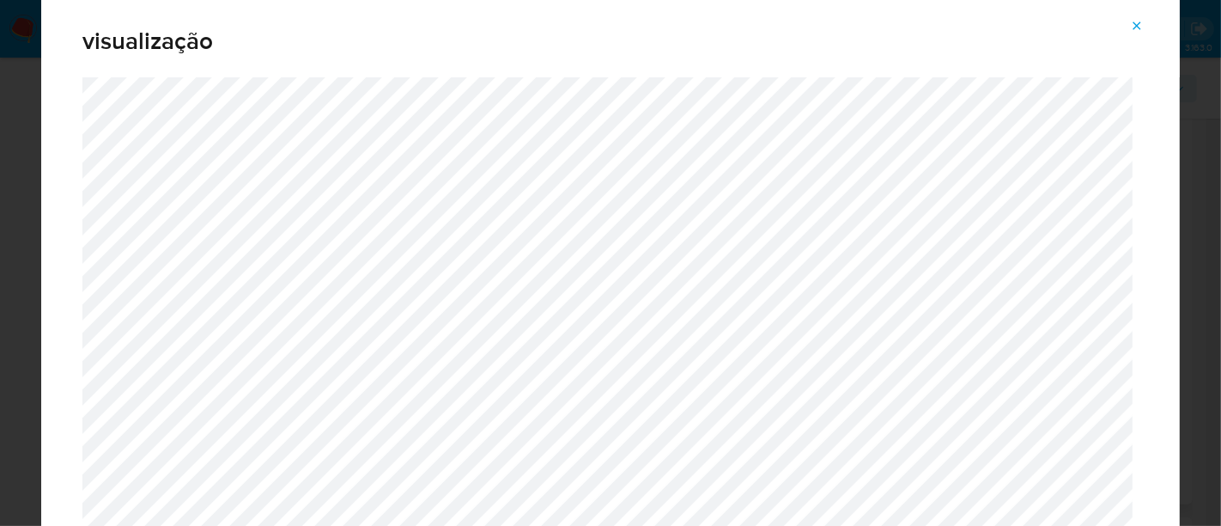
drag, startPoint x: 1140, startPoint y: 26, endPoint x: 1111, endPoint y: 33, distance: 29.2
click at [1140, 25] on icon "Attachment preview" at bounding box center [1137, 26] width 14 height 14
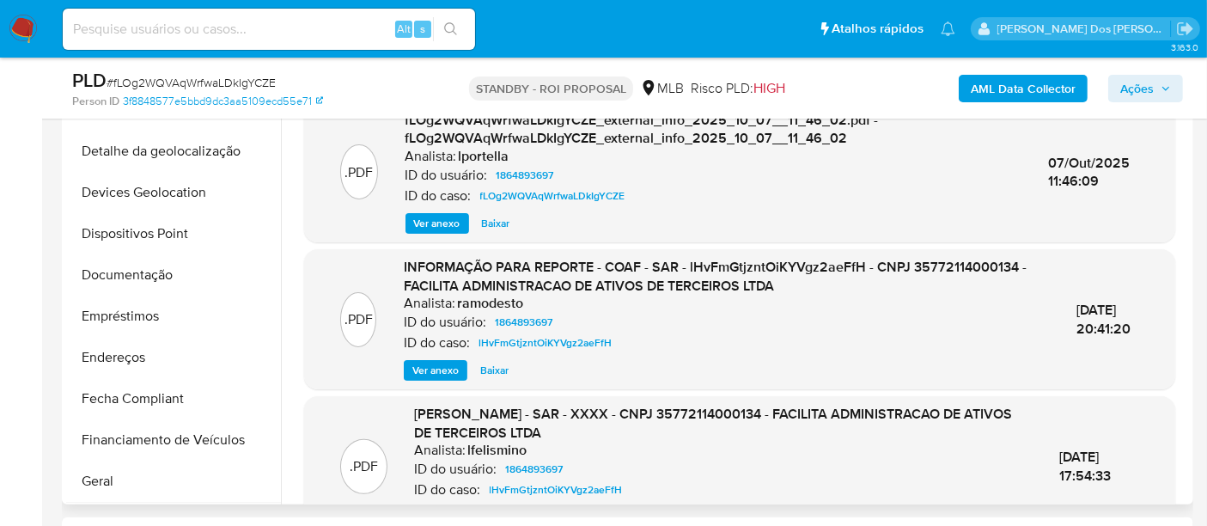
scroll to position [381, 0]
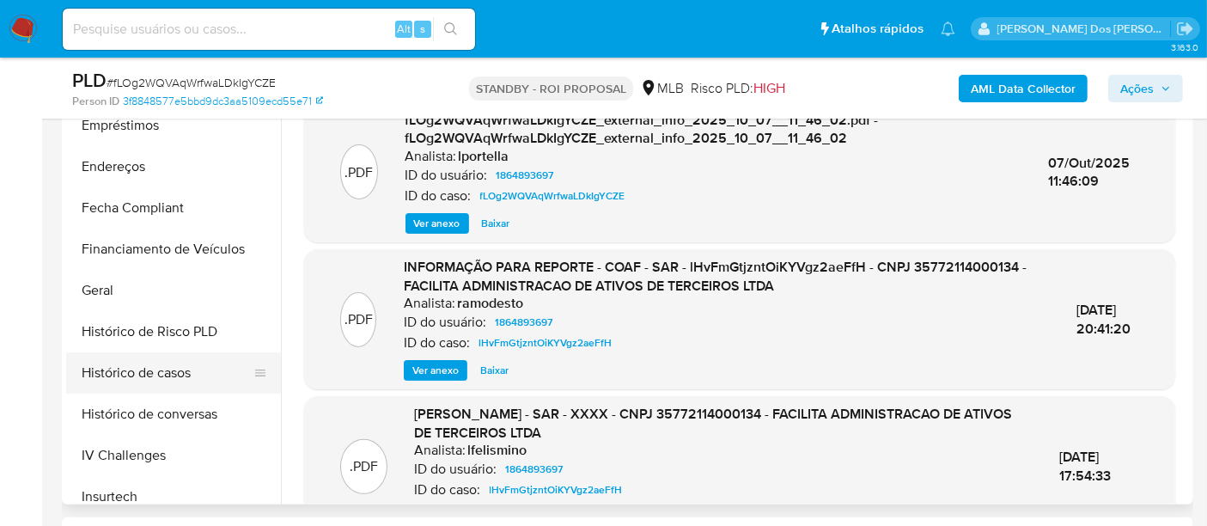
click at [147, 375] on button "Histórico de casos" at bounding box center [166, 372] width 201 height 41
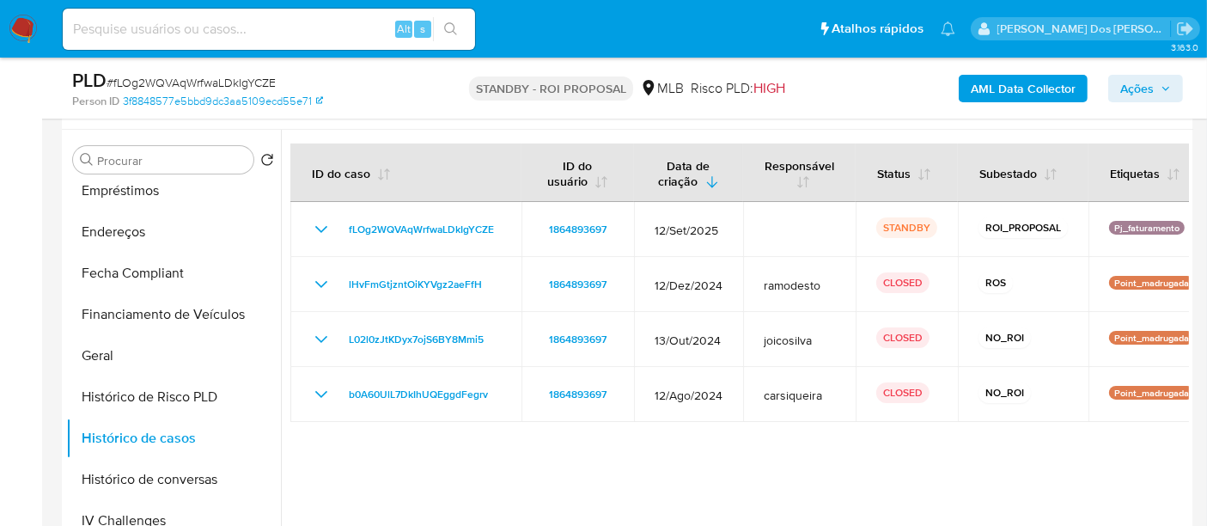
scroll to position [286, 0]
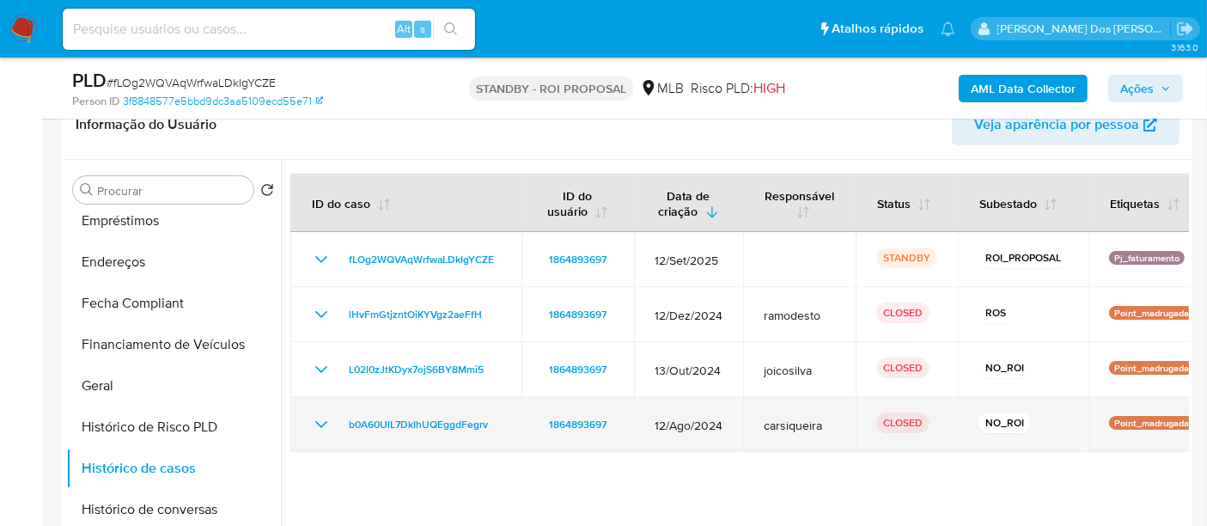
click at [323, 423] on icon "Mostrar/Ocultar" at bounding box center [321, 424] width 12 height 7
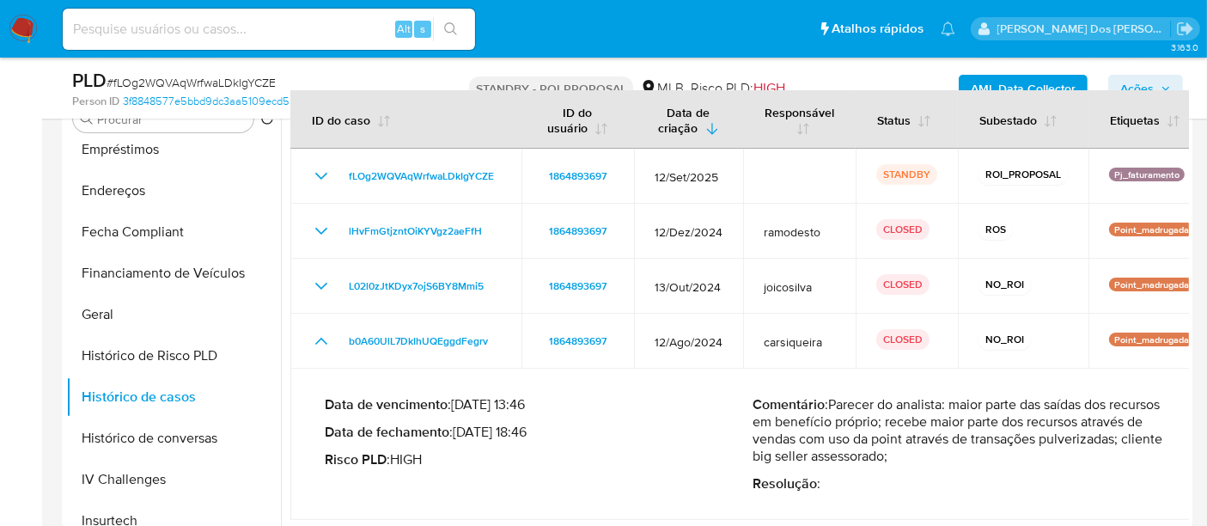
scroll to position [381, 0]
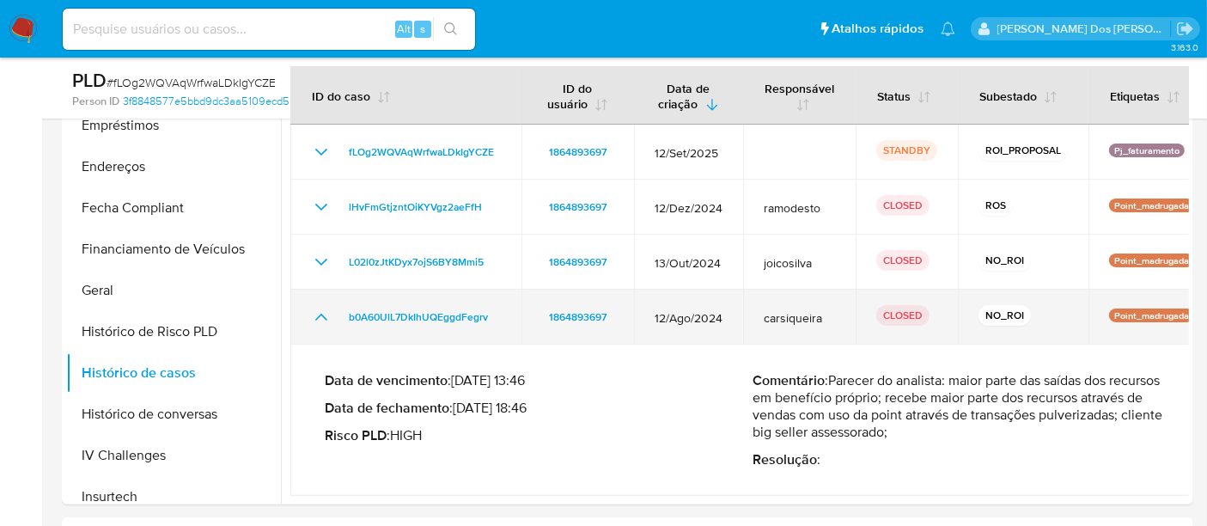
click at [321, 319] on icon "Mostrar/Ocultar" at bounding box center [321, 317] width 21 height 21
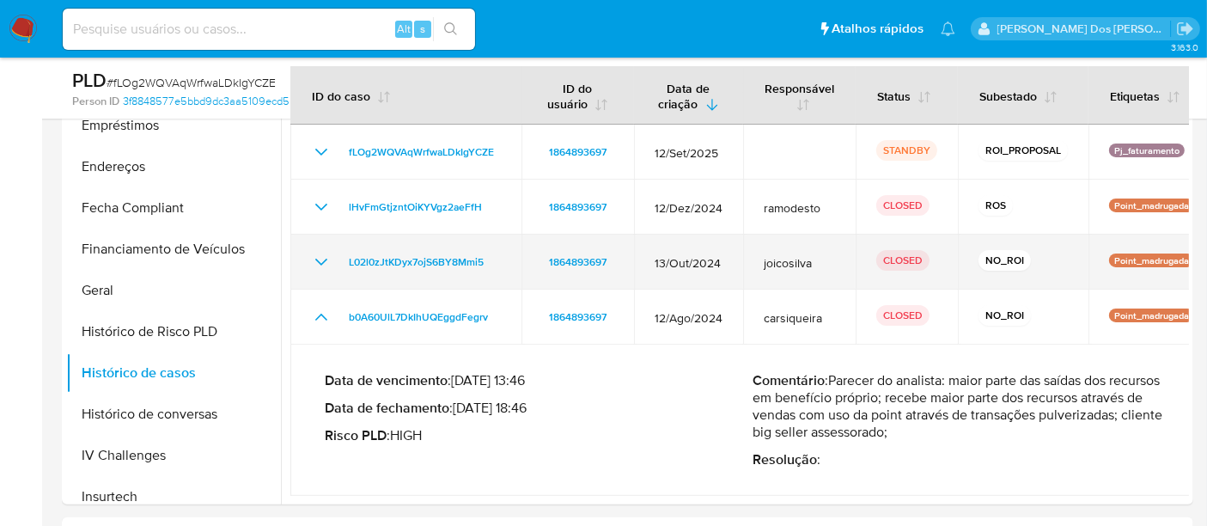
scroll to position [0, 0]
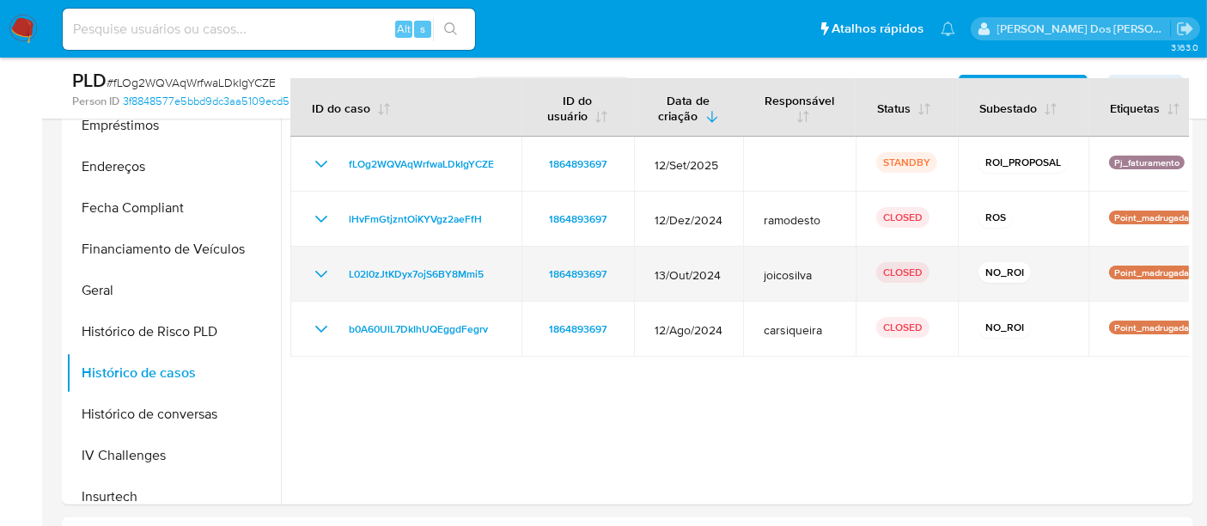
click at [323, 278] on icon "Mostrar/Ocultar" at bounding box center [321, 274] width 21 height 21
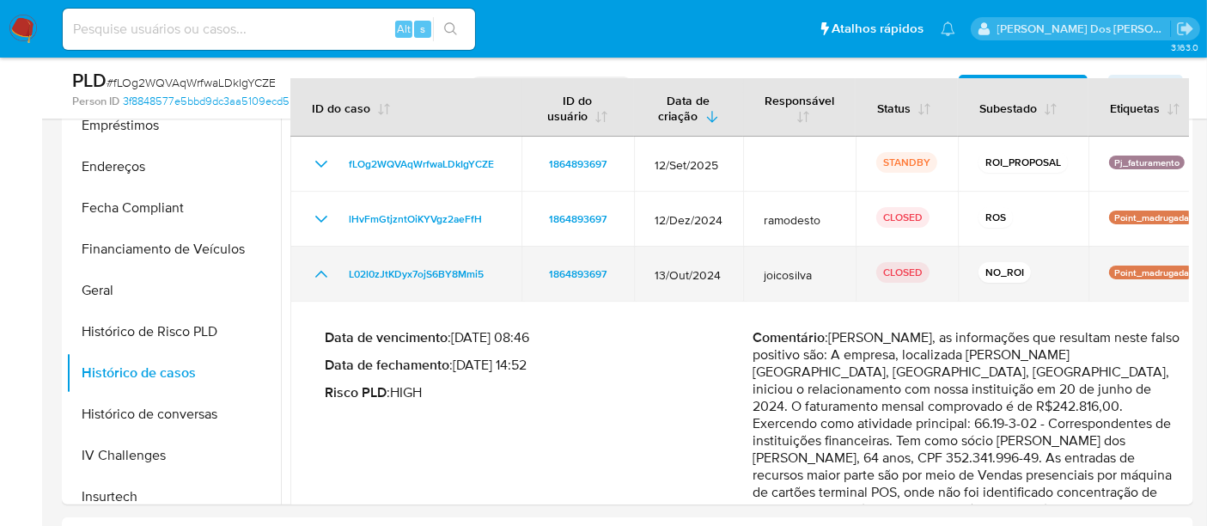
click at [319, 274] on icon "Mostrar/Ocultar" at bounding box center [321, 274] width 21 height 21
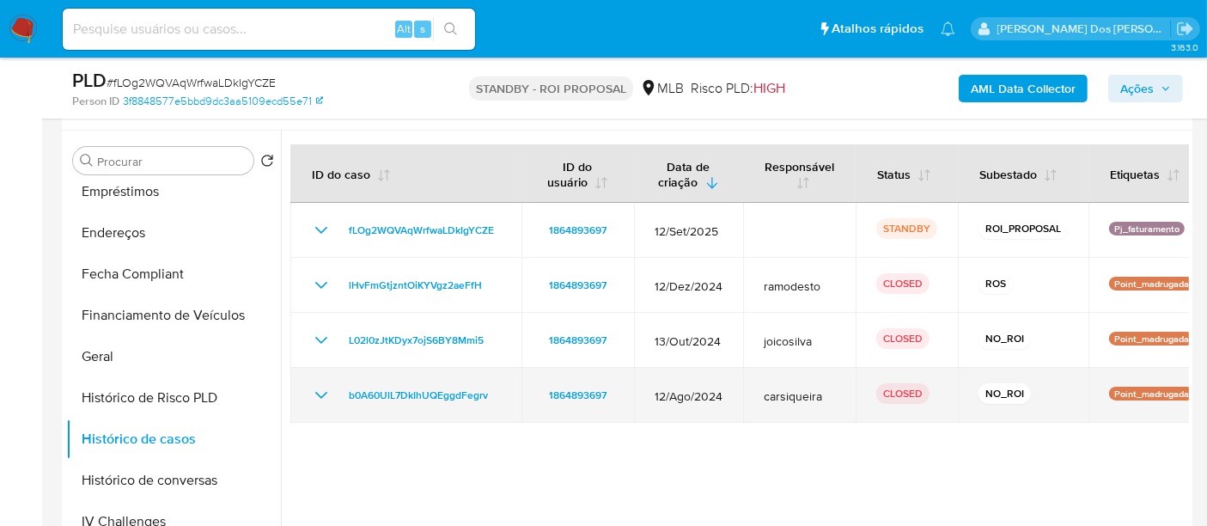
scroll to position [286, 0]
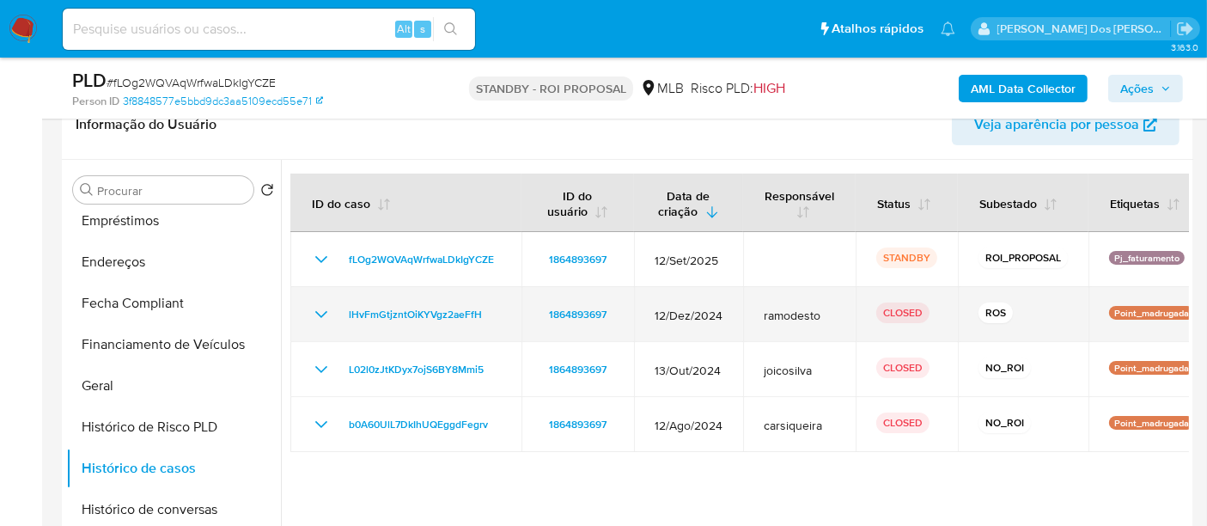
click at [327, 308] on icon "Mostrar/Ocultar" at bounding box center [321, 314] width 21 height 21
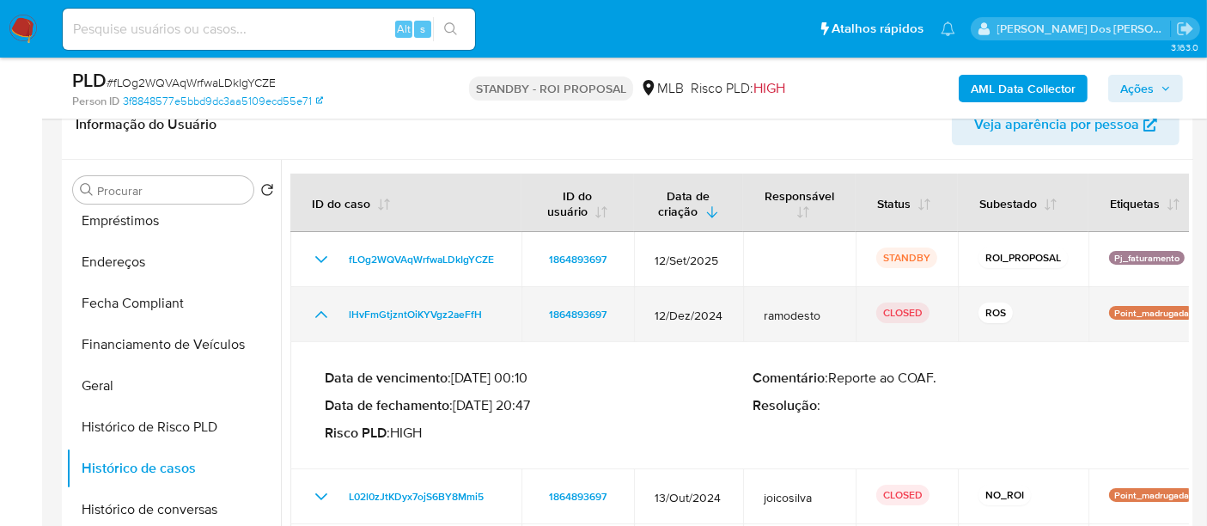
click at [318, 313] on icon "Mostrar/Ocultar" at bounding box center [321, 314] width 12 height 7
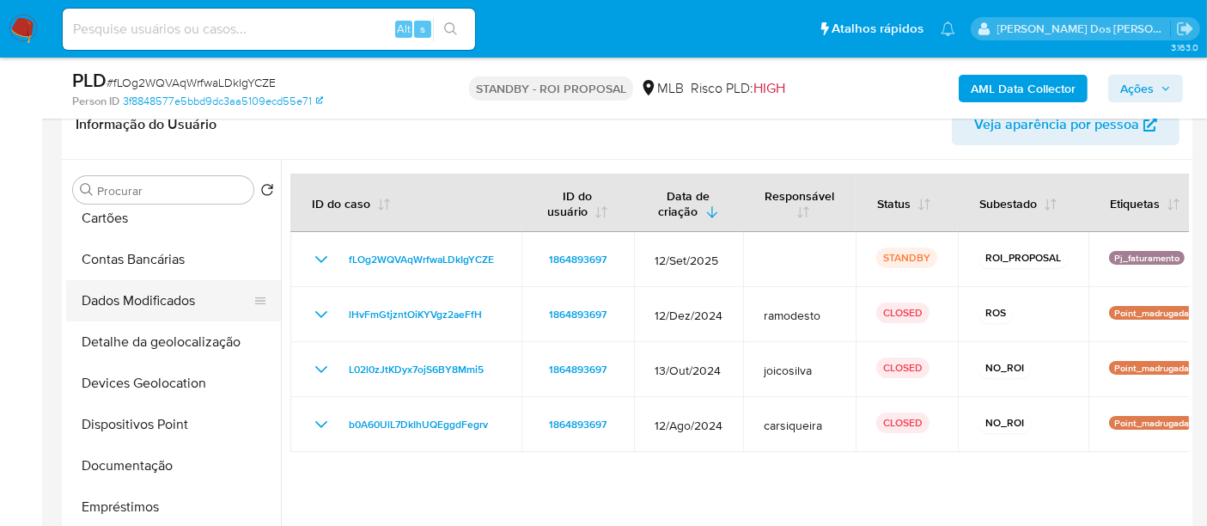
scroll to position [191, 0]
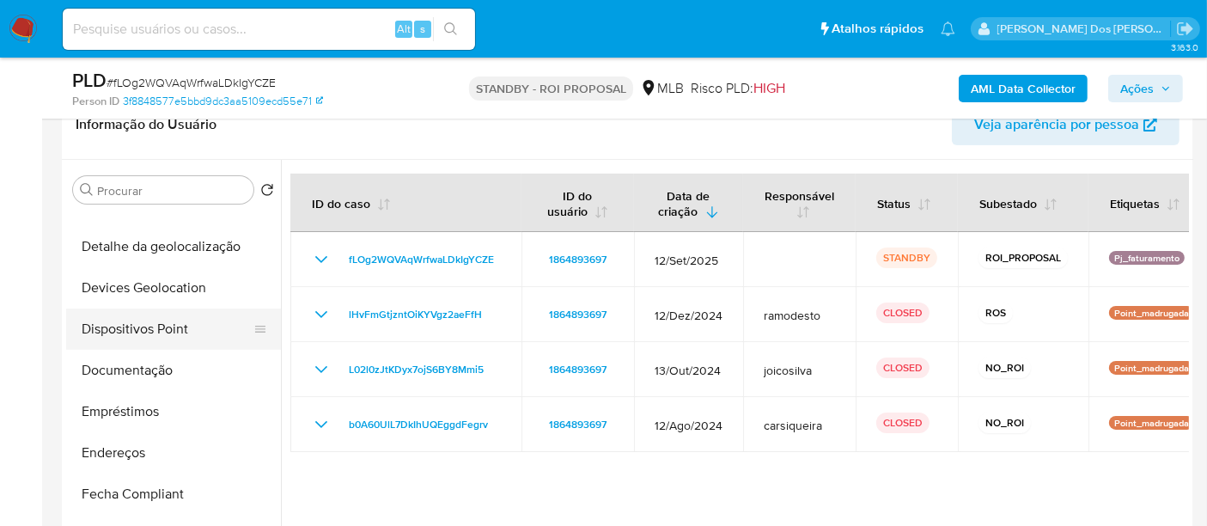
click at [148, 330] on button "Dispositivos Point" at bounding box center [166, 328] width 201 height 41
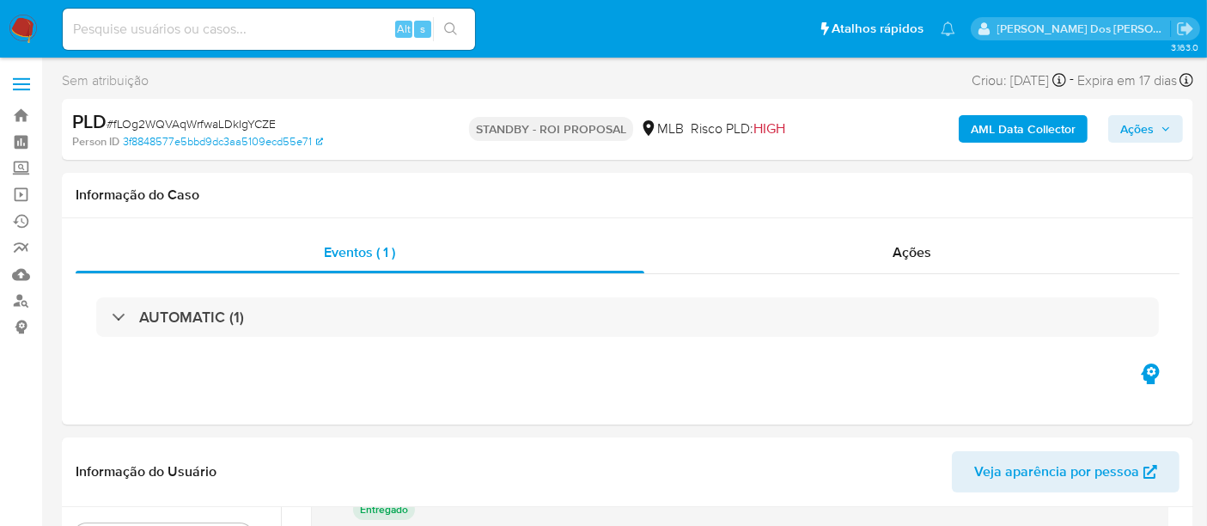
scroll to position [95, 0]
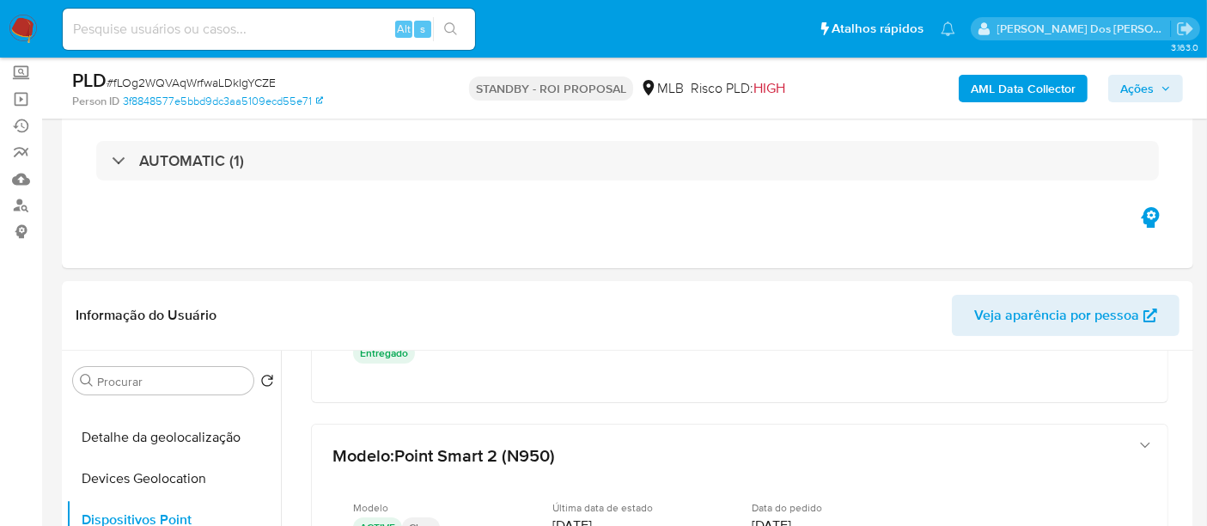
click at [292, 17] on div "Alt s" at bounding box center [269, 29] width 412 height 41
click at [293, 27] on input at bounding box center [269, 29] width 412 height 22
paste input "4f0W8uBHfKr31N7zFSQmF1fr"
type input "4f0W8uBHfKr31N7zFSQmF1fr"
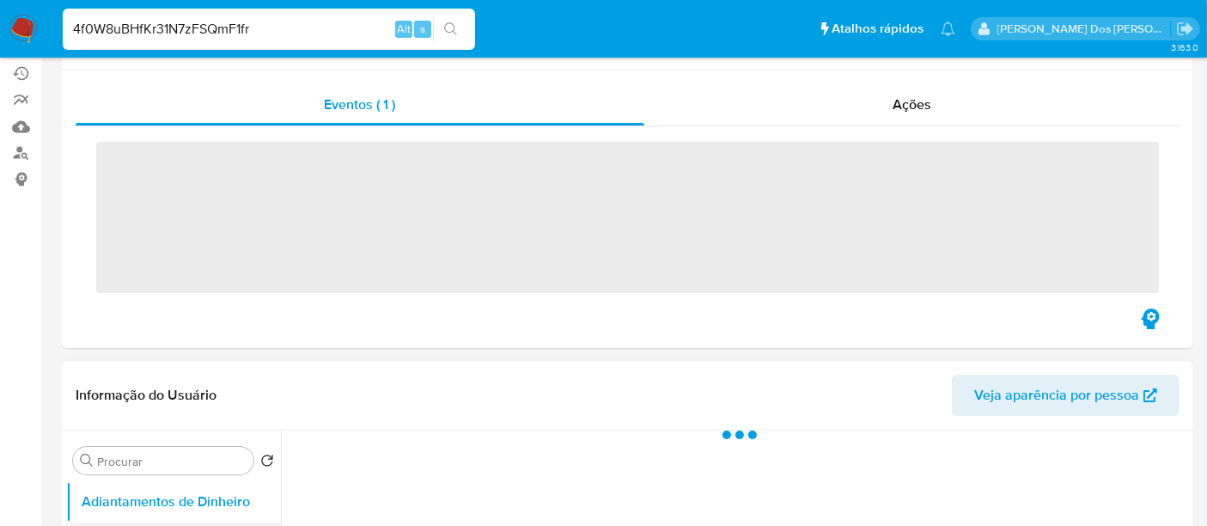
scroll to position [286, 0]
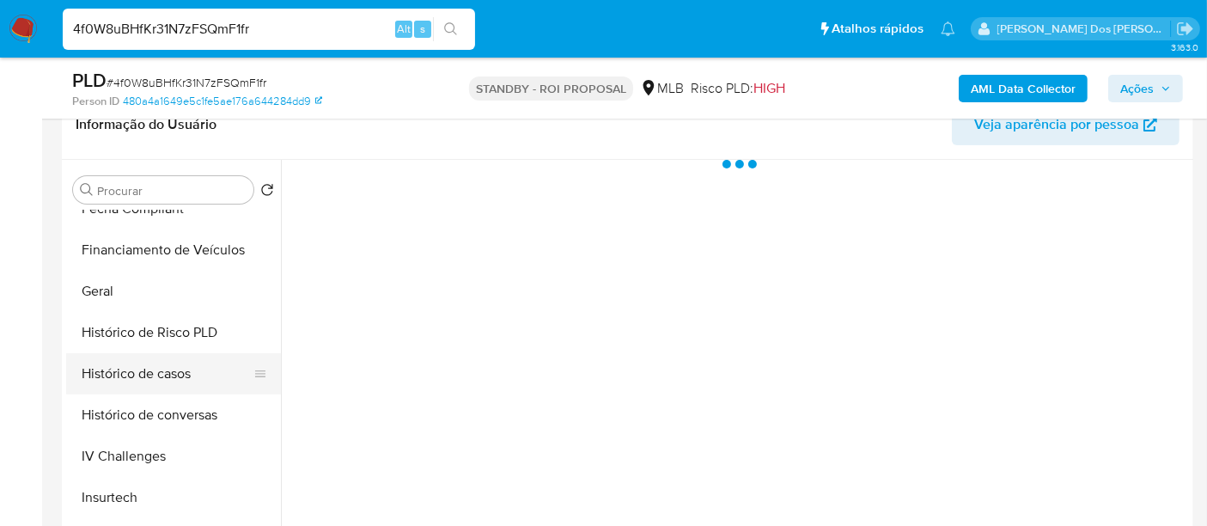
select select "10"
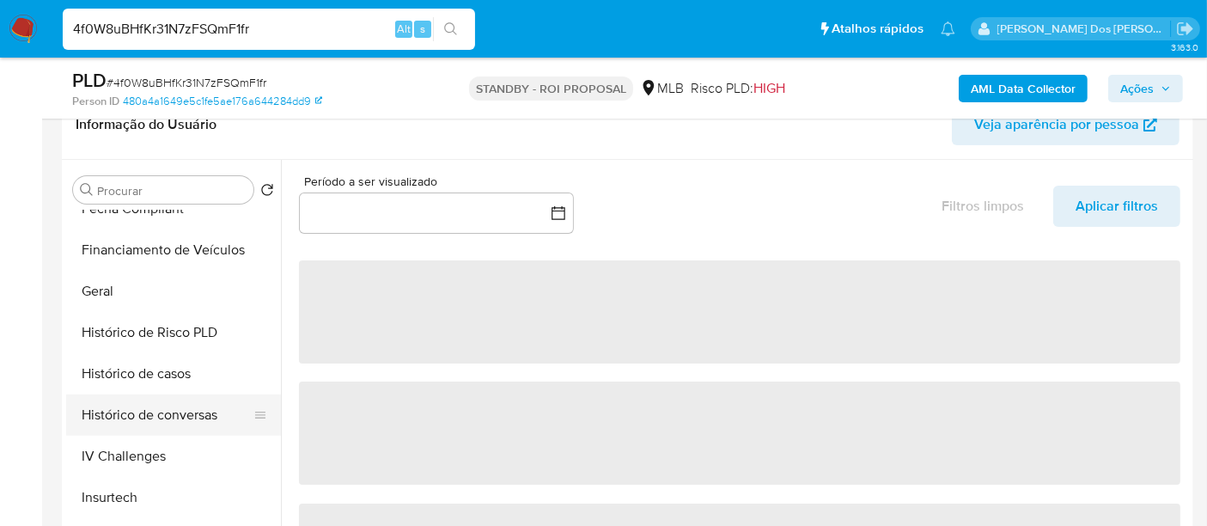
scroll to position [667, 0]
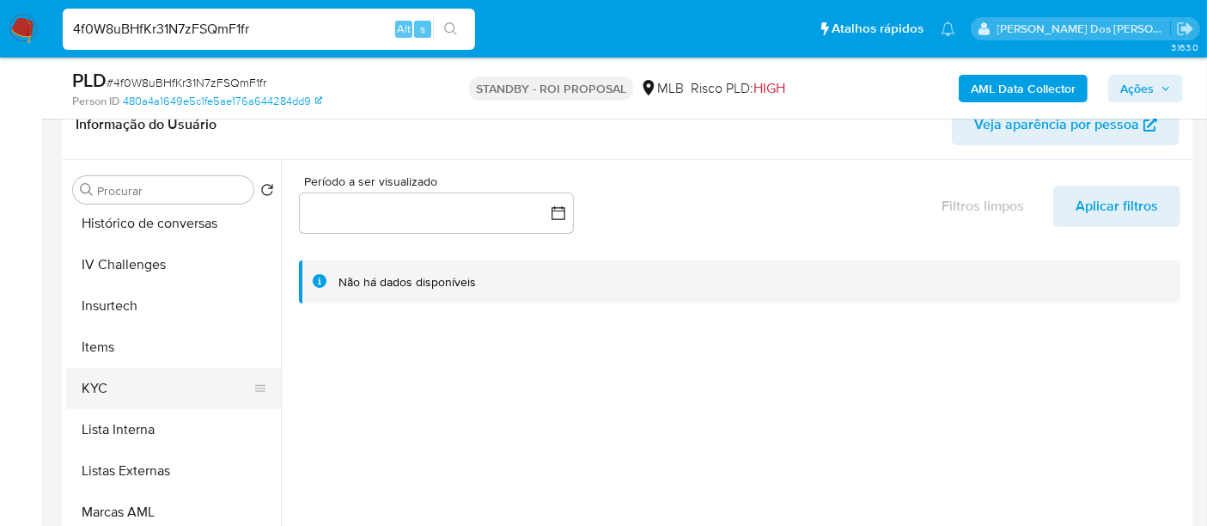
click at [110, 388] on button "KYC" at bounding box center [166, 388] width 201 height 41
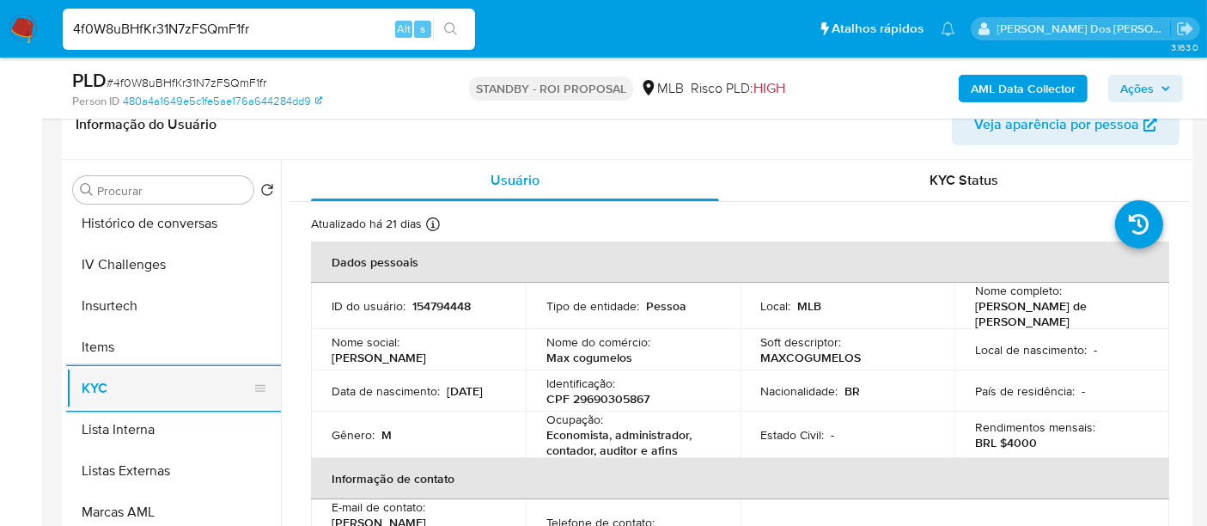
scroll to position [571, 0]
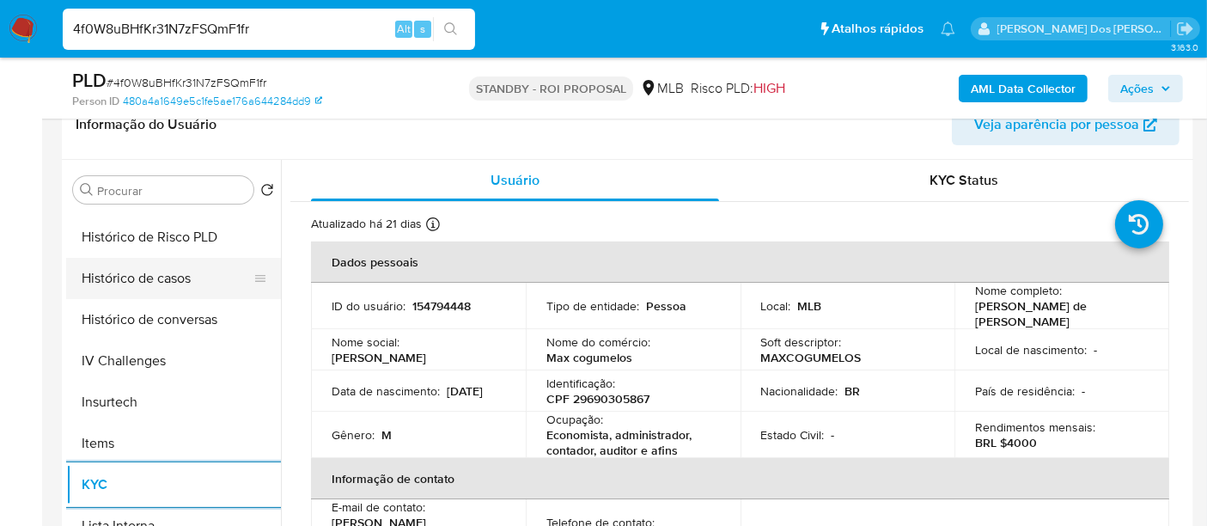
click at [134, 281] on button "Histórico de casos" at bounding box center [166, 278] width 201 height 41
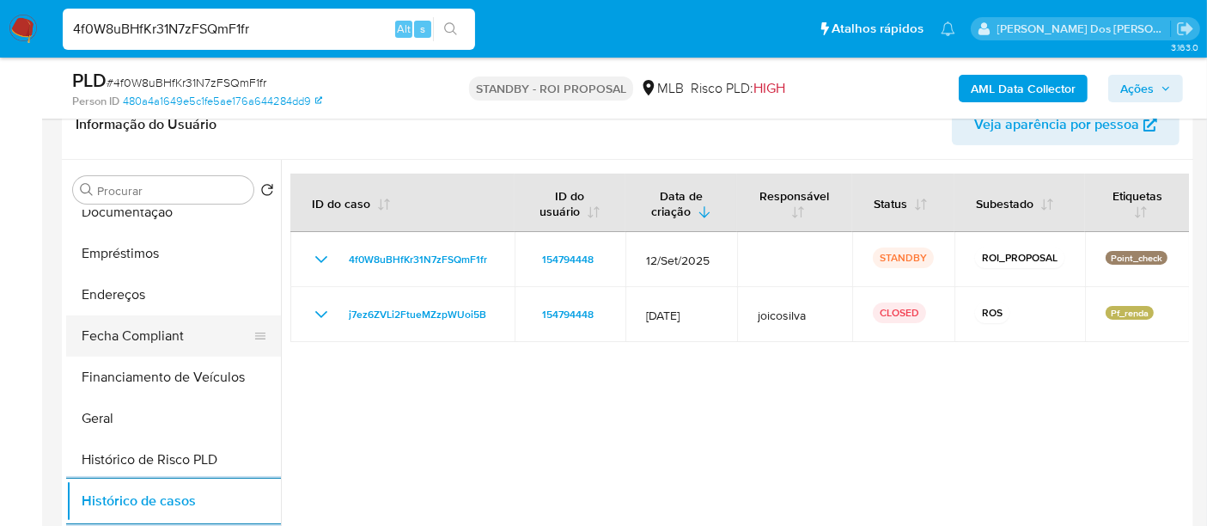
scroll to position [285, 0]
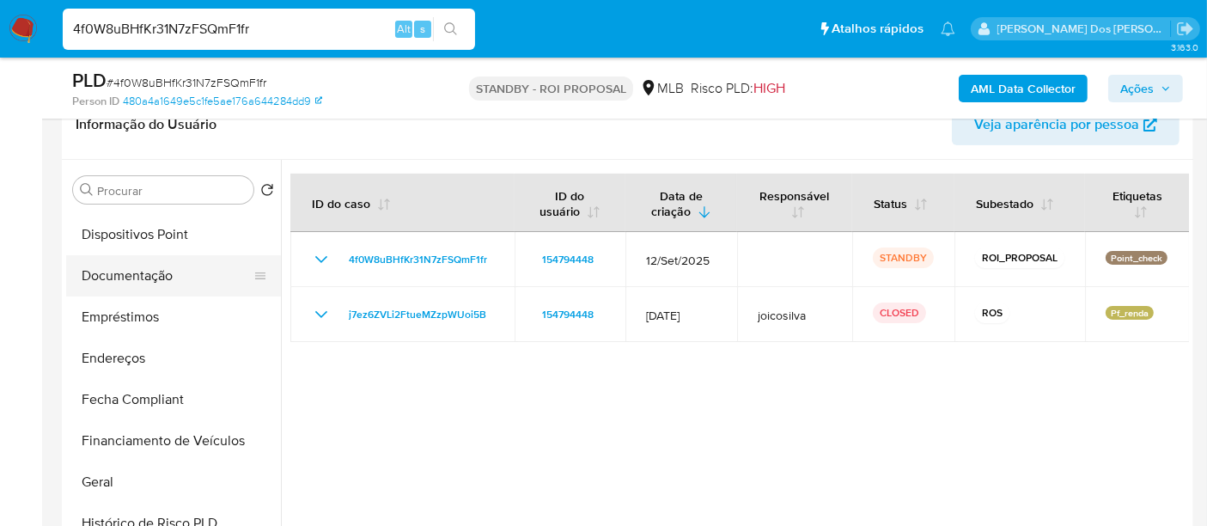
click at [143, 271] on button "Documentação" at bounding box center [166, 275] width 201 height 41
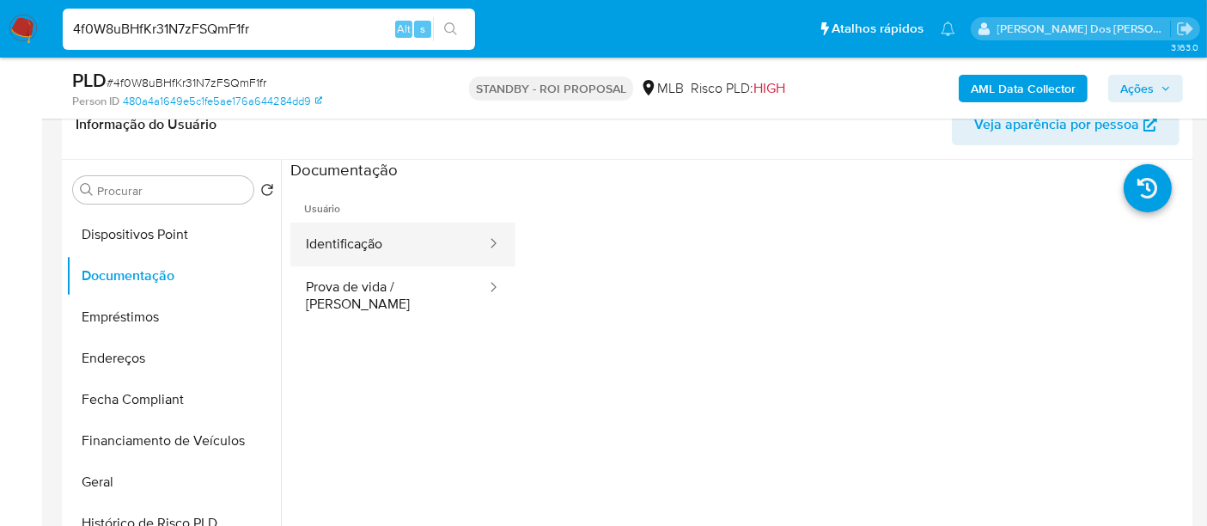
click at [350, 244] on button "Identificação" at bounding box center [389, 244] width 198 height 44
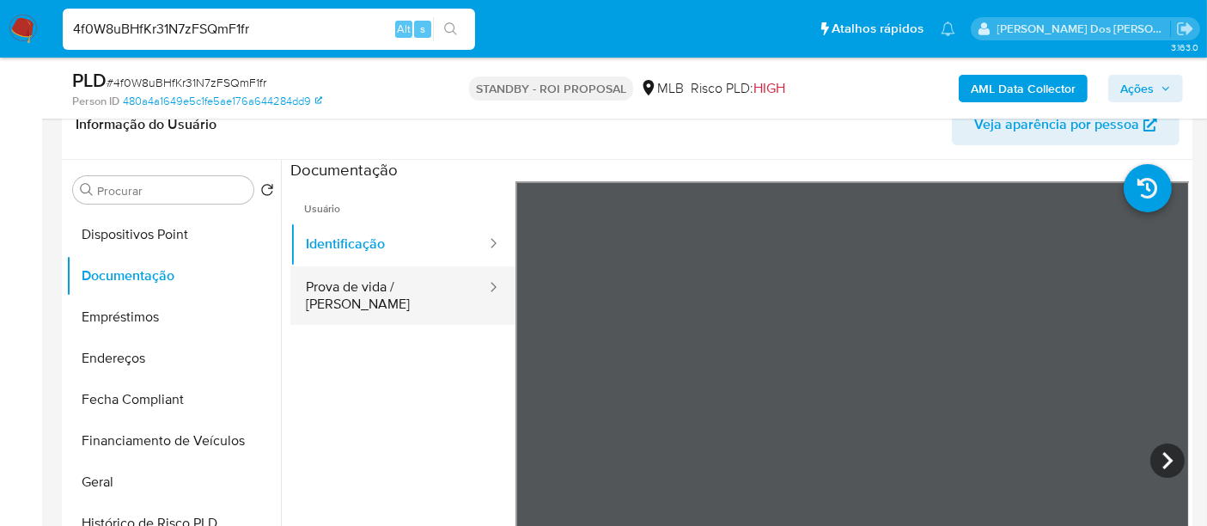
click at [437, 278] on button "Prova de vida / [PERSON_NAME]" at bounding box center [389, 295] width 198 height 58
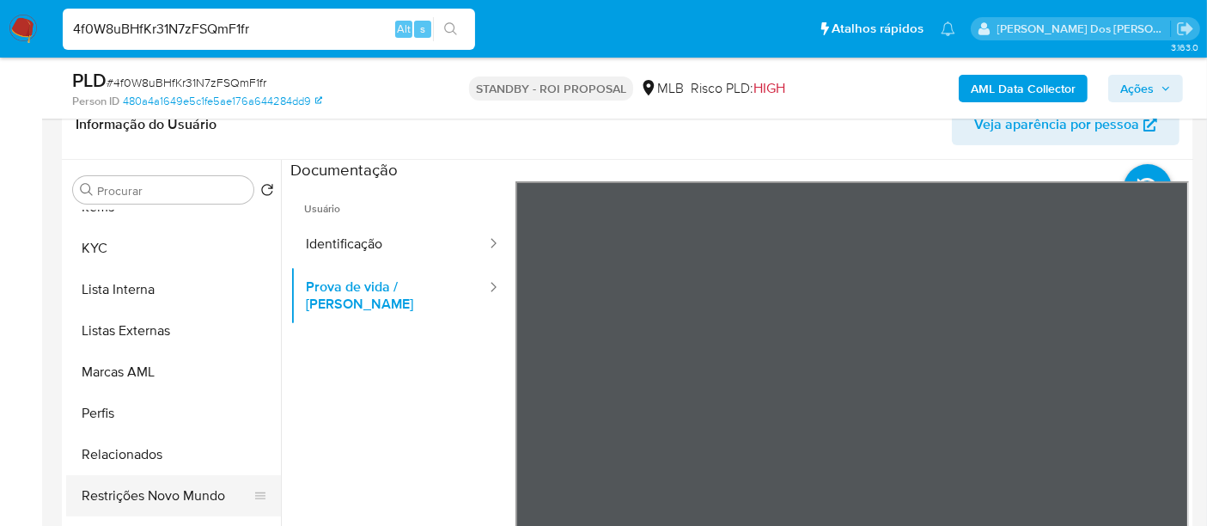
scroll to position [931, 0]
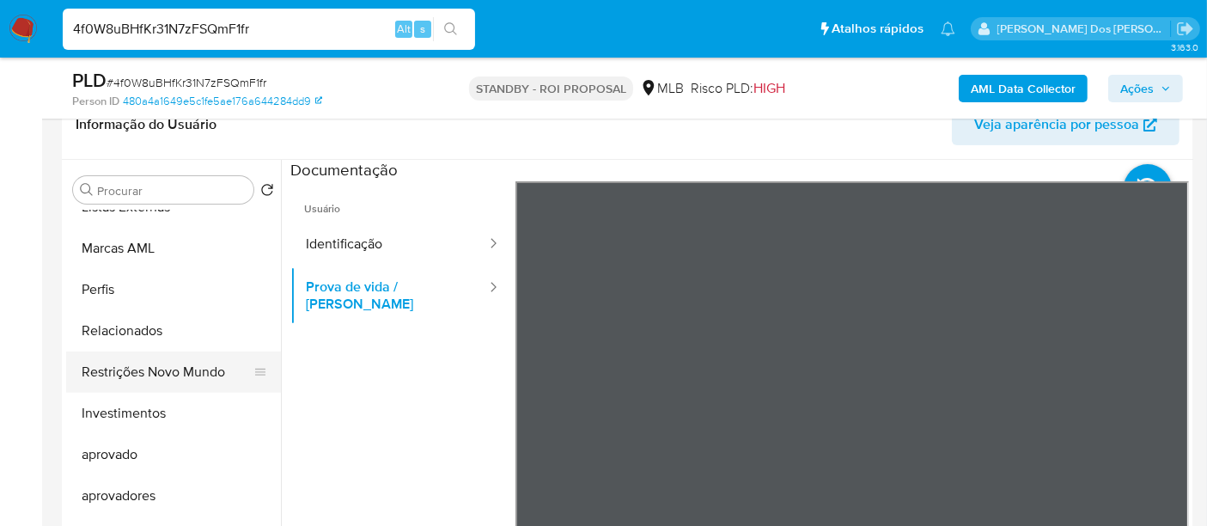
click at [197, 374] on button "Restrições Novo Mundo" at bounding box center [166, 371] width 201 height 41
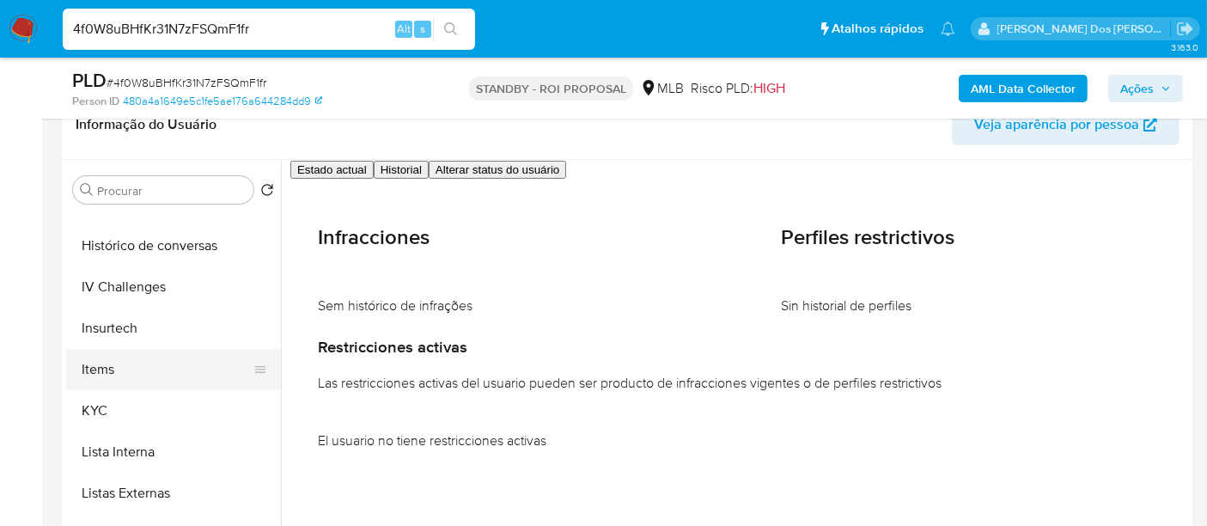
scroll to position [550, 0]
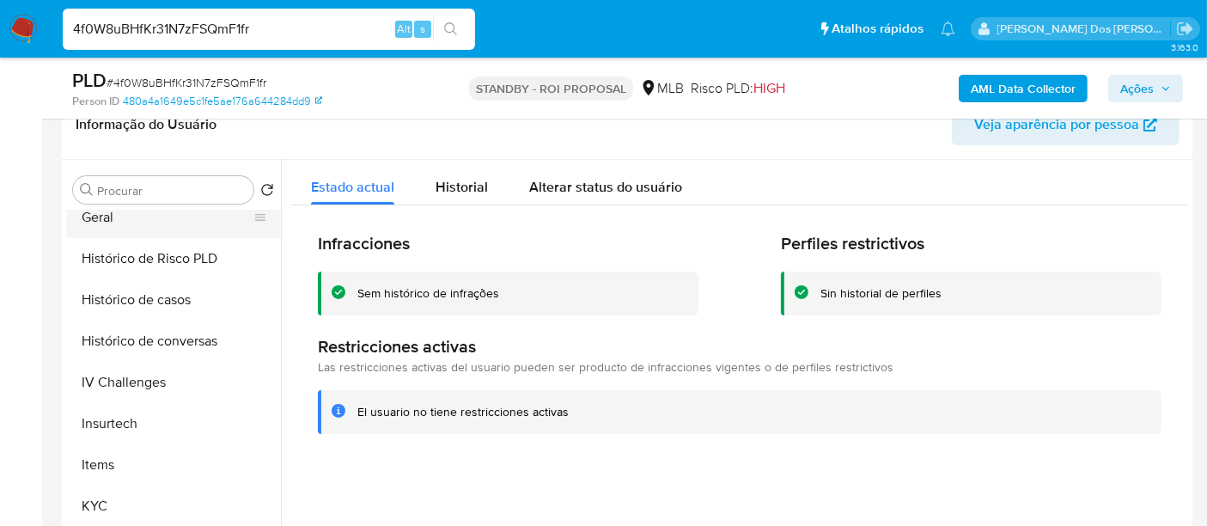
click at [103, 228] on button "Geral" at bounding box center [166, 217] width 201 height 41
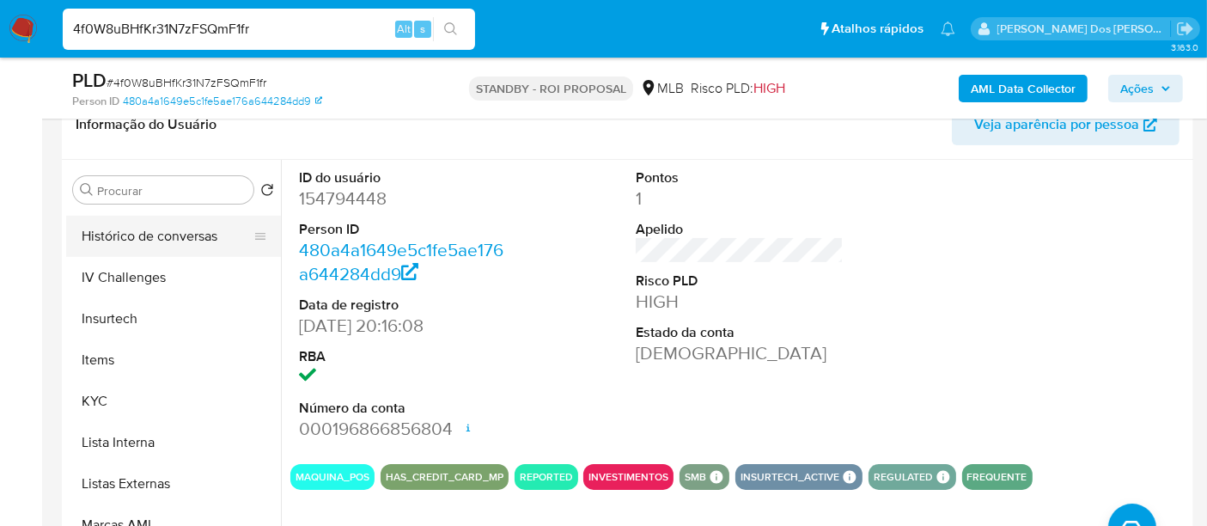
scroll to position [740, 0]
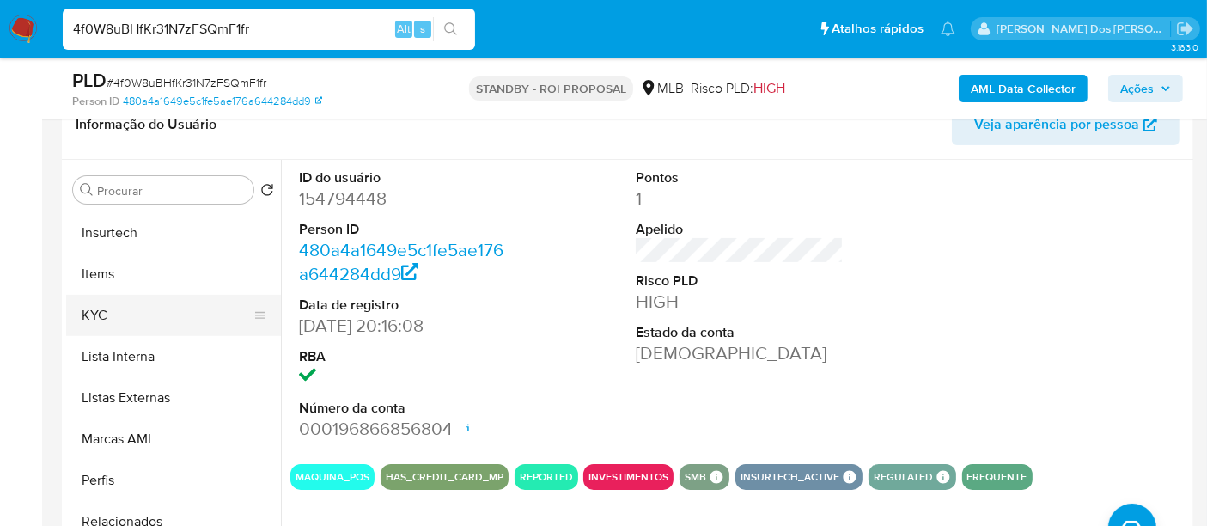
click at [100, 307] on button "KYC" at bounding box center [166, 315] width 201 height 41
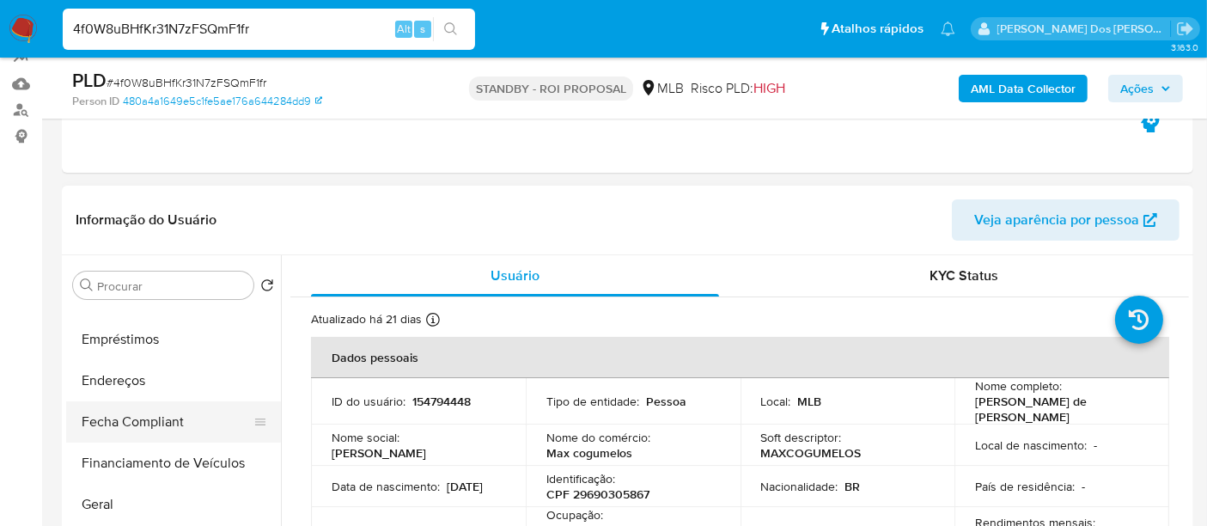
scroll to position [263, 0]
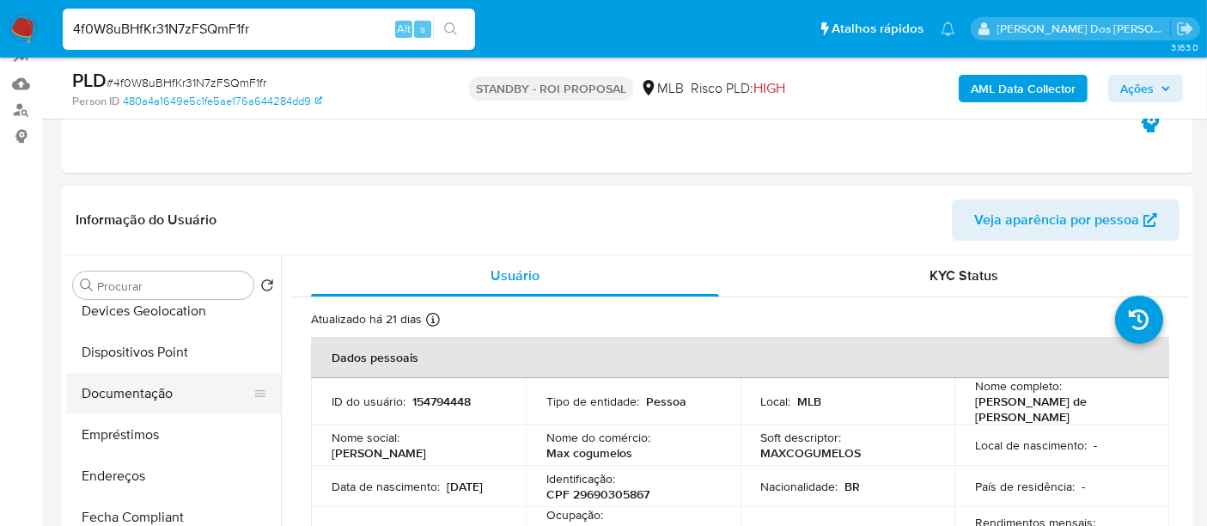
click at [152, 392] on button "Documentação" at bounding box center [166, 393] width 201 height 41
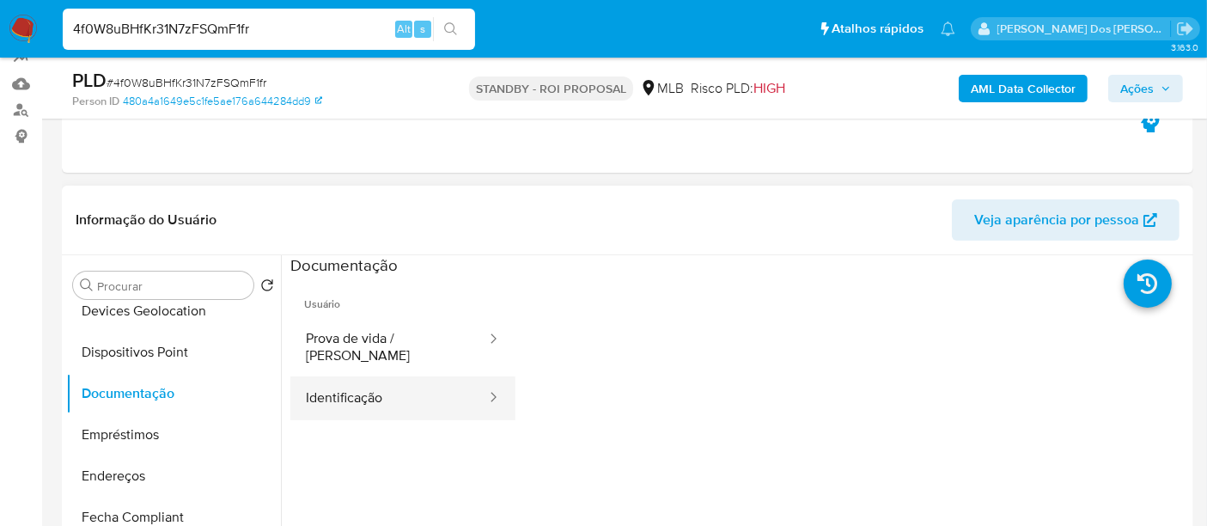
click at [414, 389] on button "Identificação" at bounding box center [389, 398] width 198 height 44
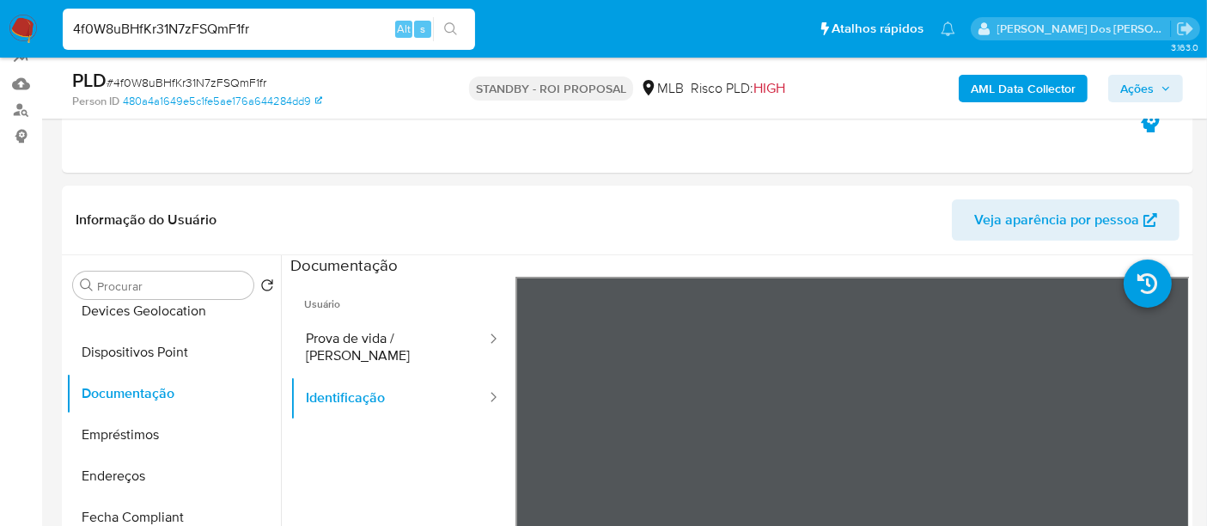
click at [250, 33] on input "4f0W8uBHfKr31N7zFSQmF1fr" at bounding box center [269, 29] width 412 height 22
paste input "sAAdWtaBa3aYh0H4mTxvE4Z5"
type input "sAAdWtaBa3aYh0H4mTxvE4Z5"
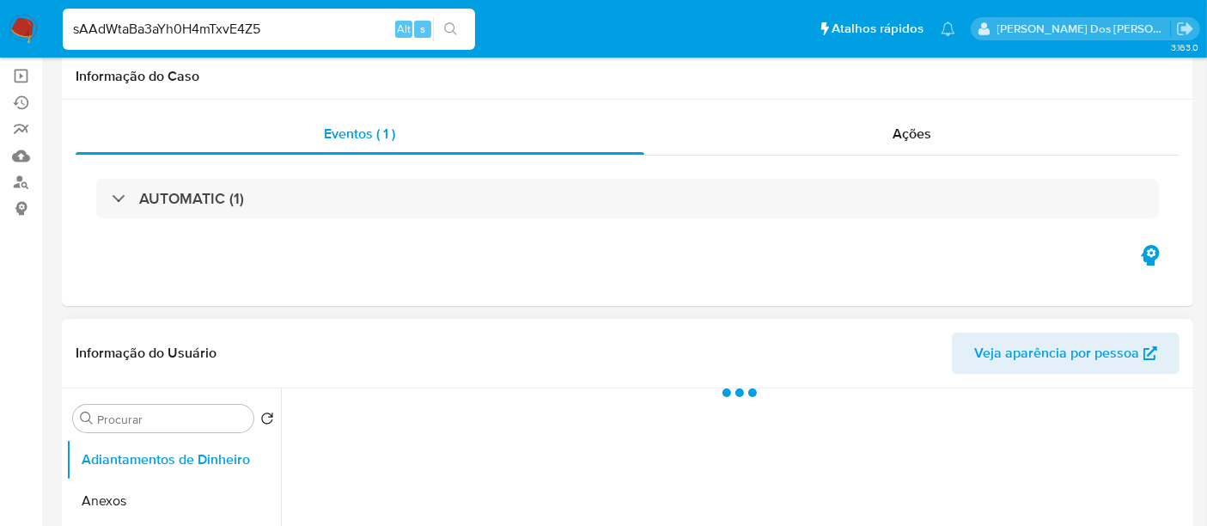
scroll to position [286, 0]
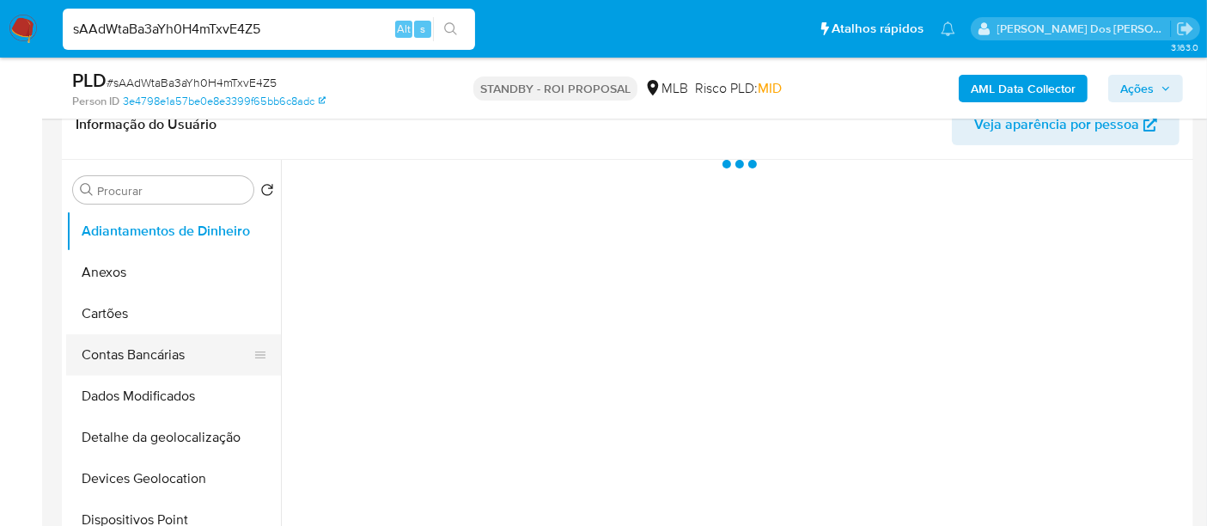
select select "10"
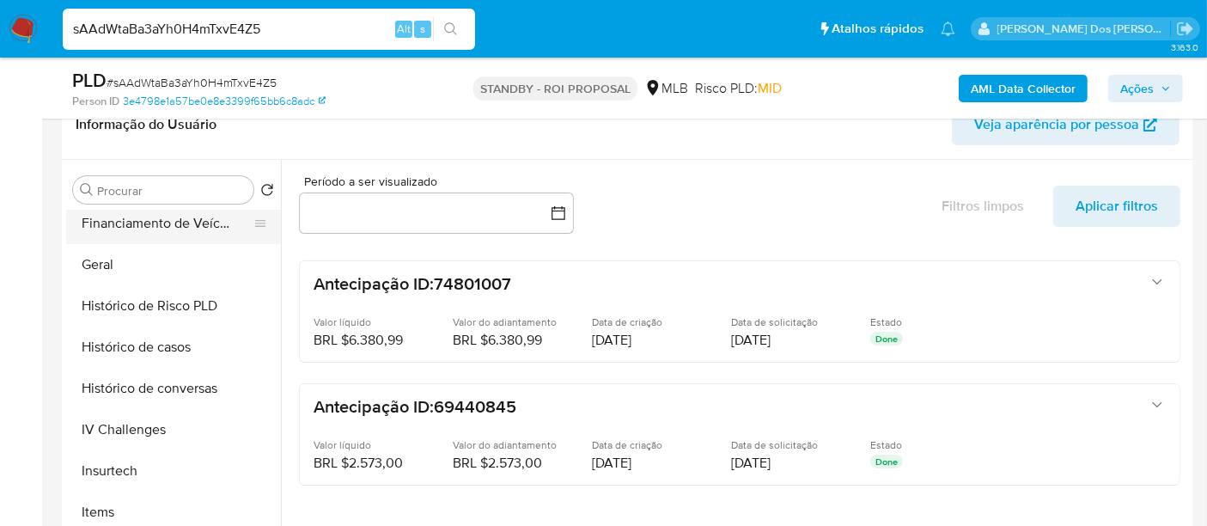
scroll to position [572, 0]
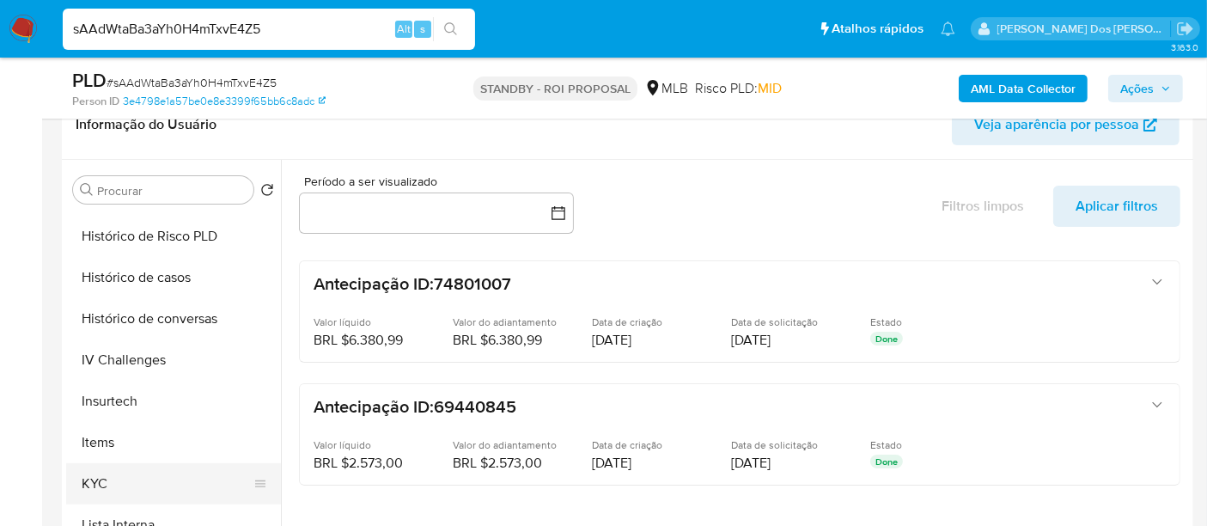
click at [101, 482] on button "KYC" at bounding box center [166, 483] width 201 height 41
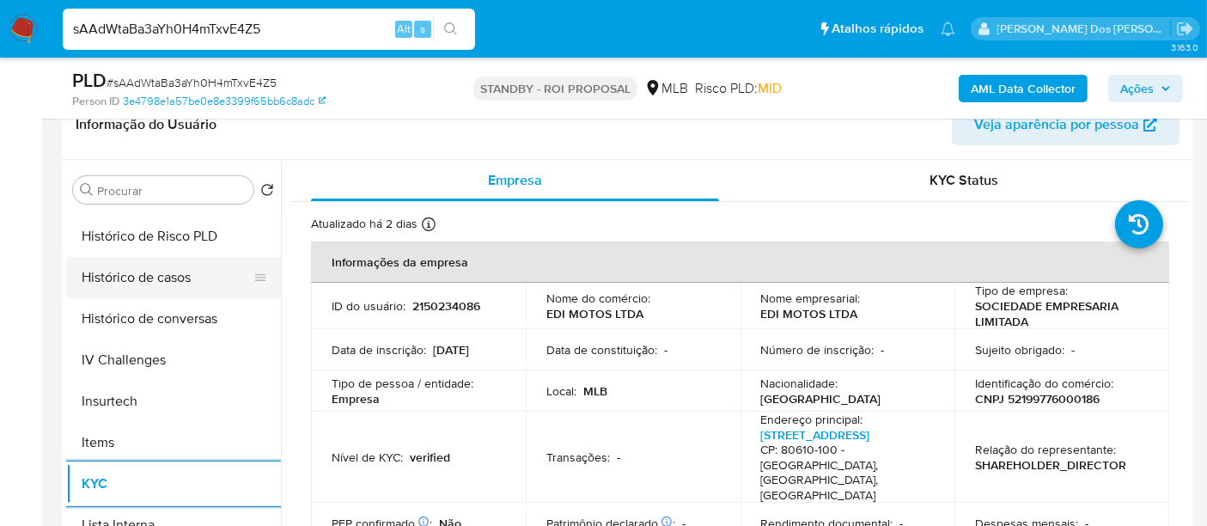
click at [164, 268] on button "Histórico de casos" at bounding box center [166, 277] width 201 height 41
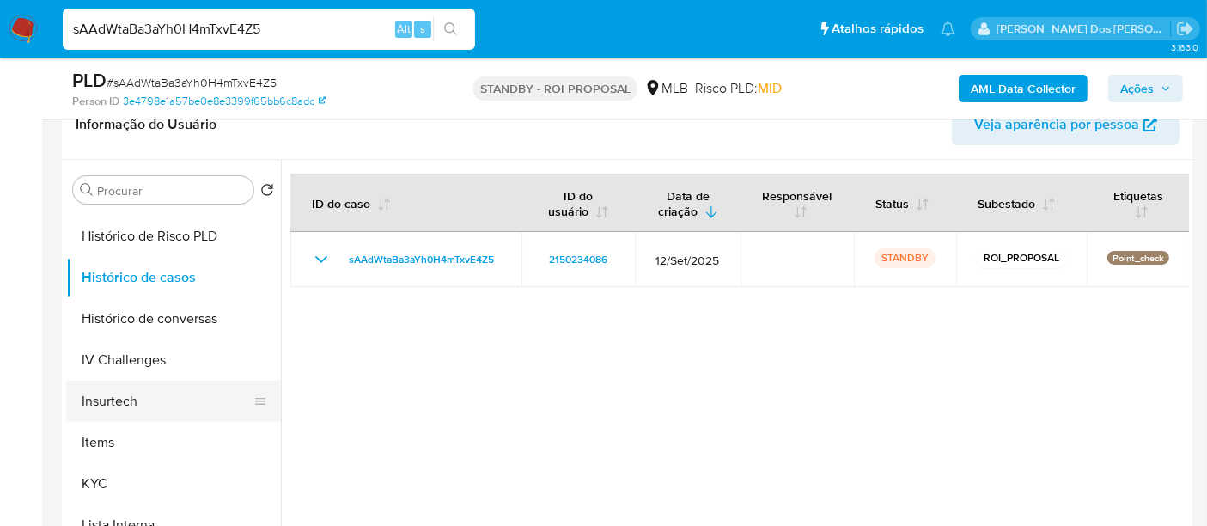
scroll to position [286, 0]
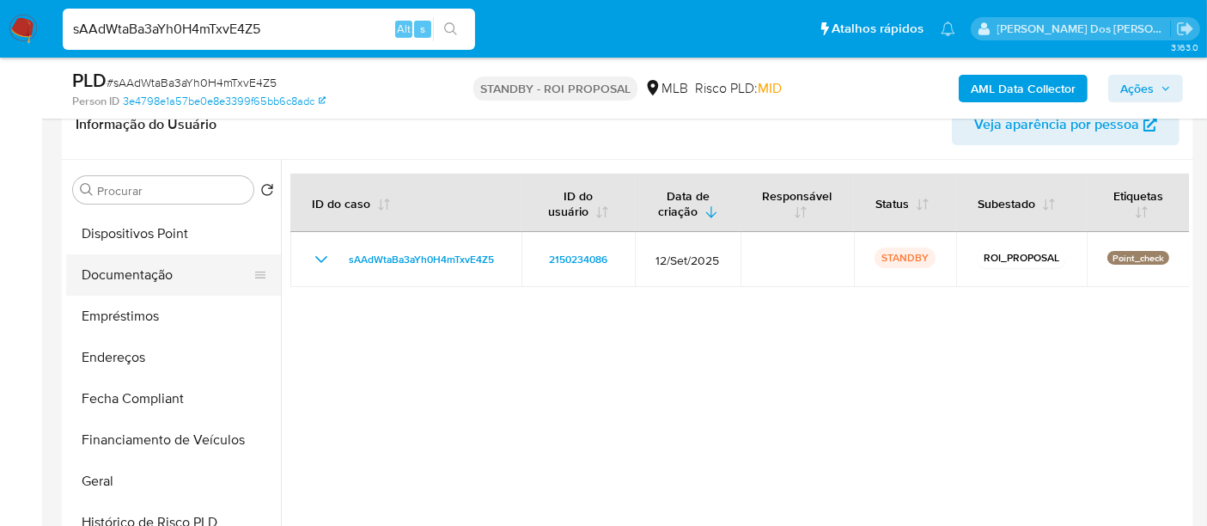
click at [145, 265] on button "Documentação" at bounding box center [166, 274] width 201 height 41
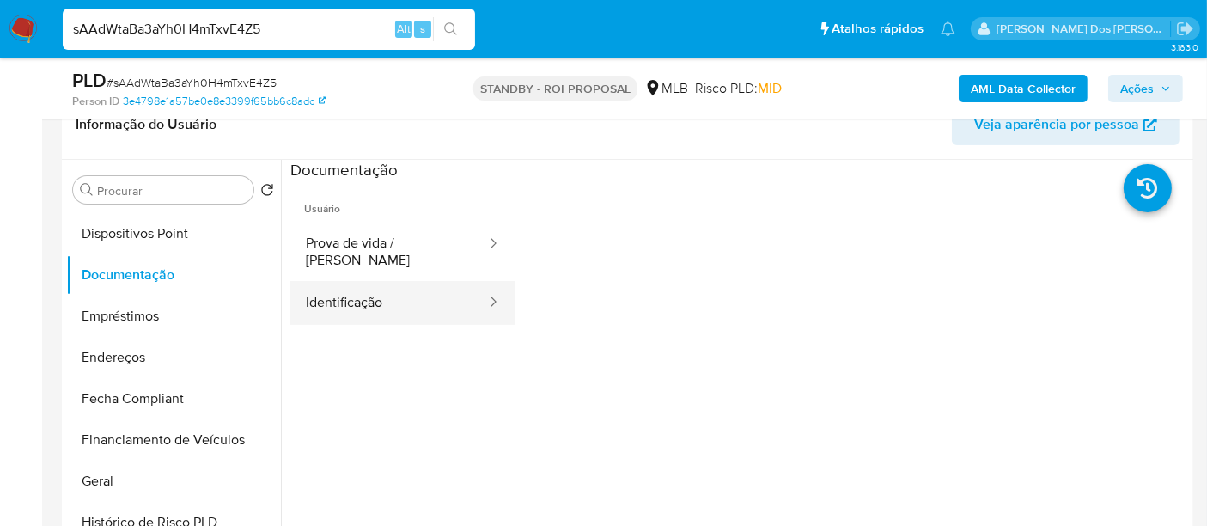
click at [362, 307] on button "Identificação" at bounding box center [389, 303] width 198 height 44
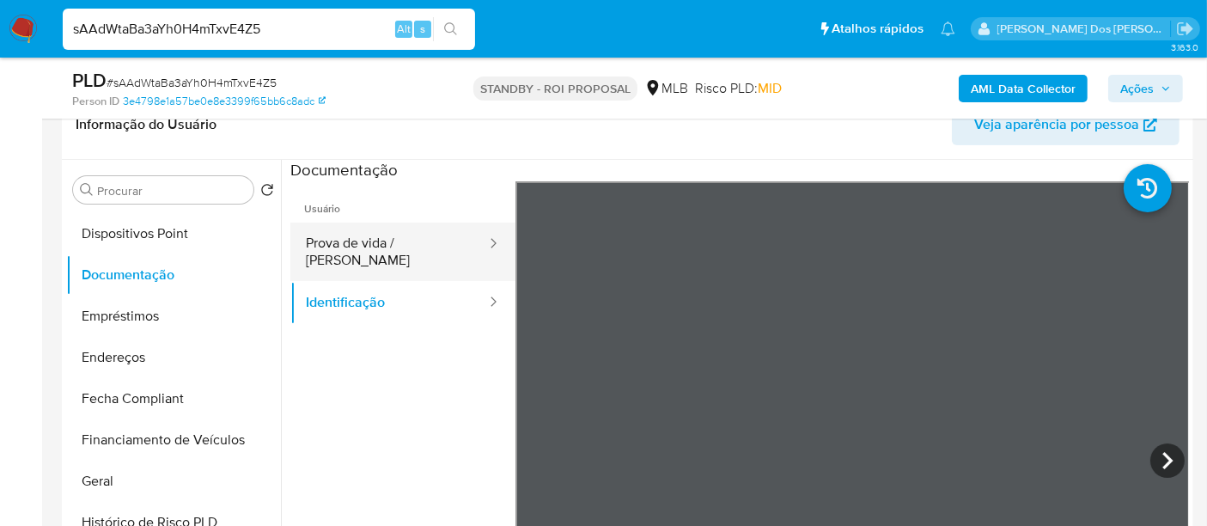
click at [378, 229] on button "Prova de vida / [PERSON_NAME]" at bounding box center [389, 251] width 198 height 58
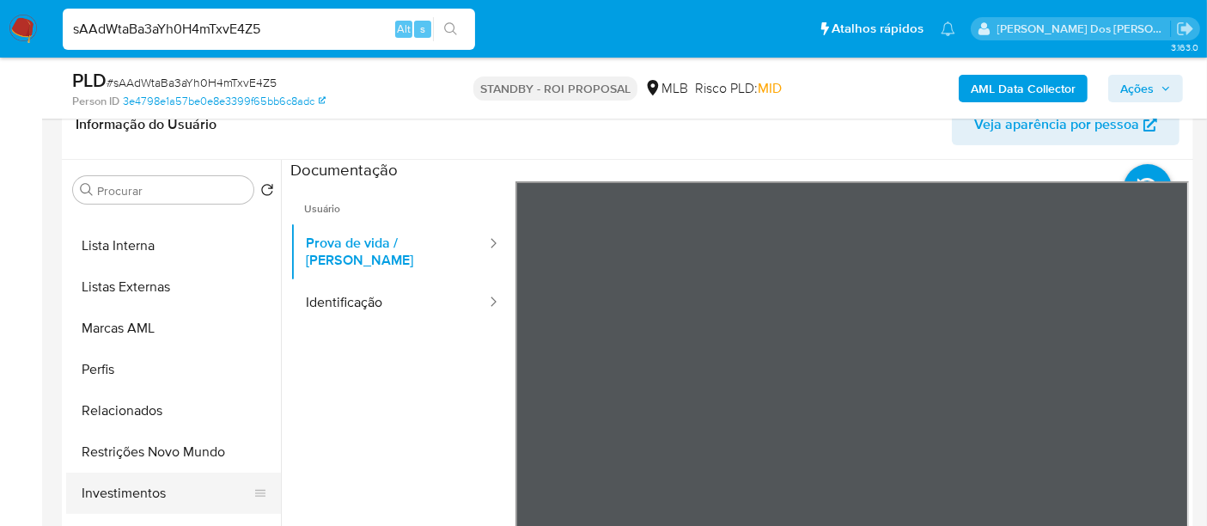
scroll to position [931, 0]
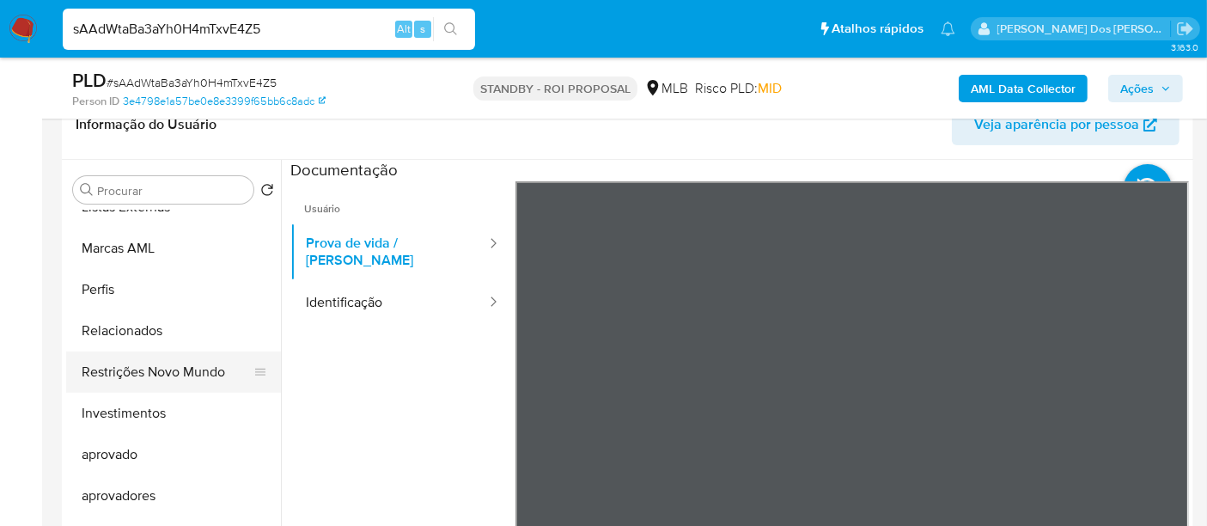
click at [161, 374] on button "Restrições Novo Mundo" at bounding box center [166, 371] width 201 height 41
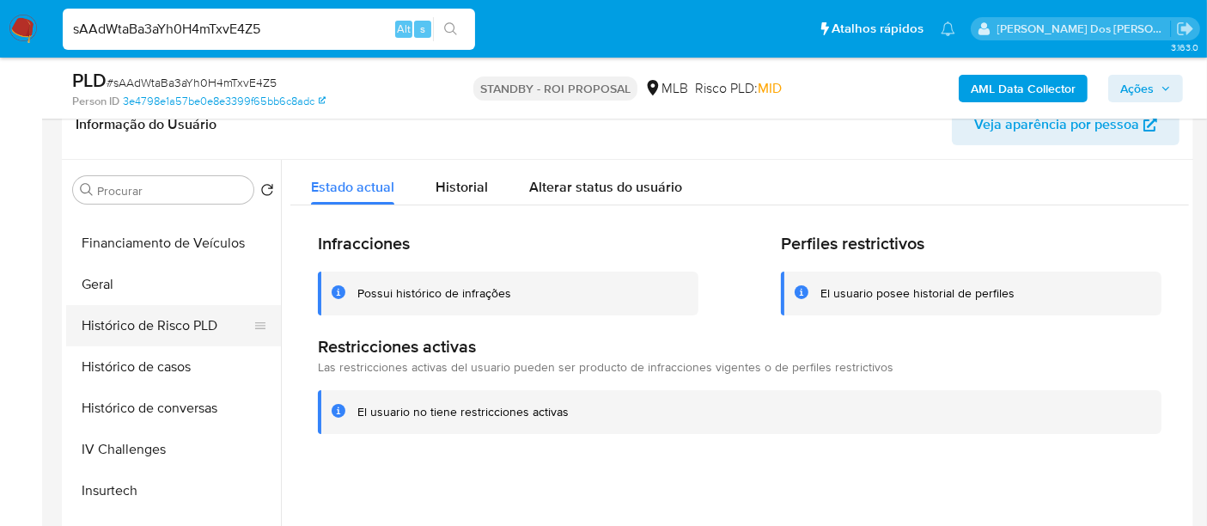
scroll to position [453, 0]
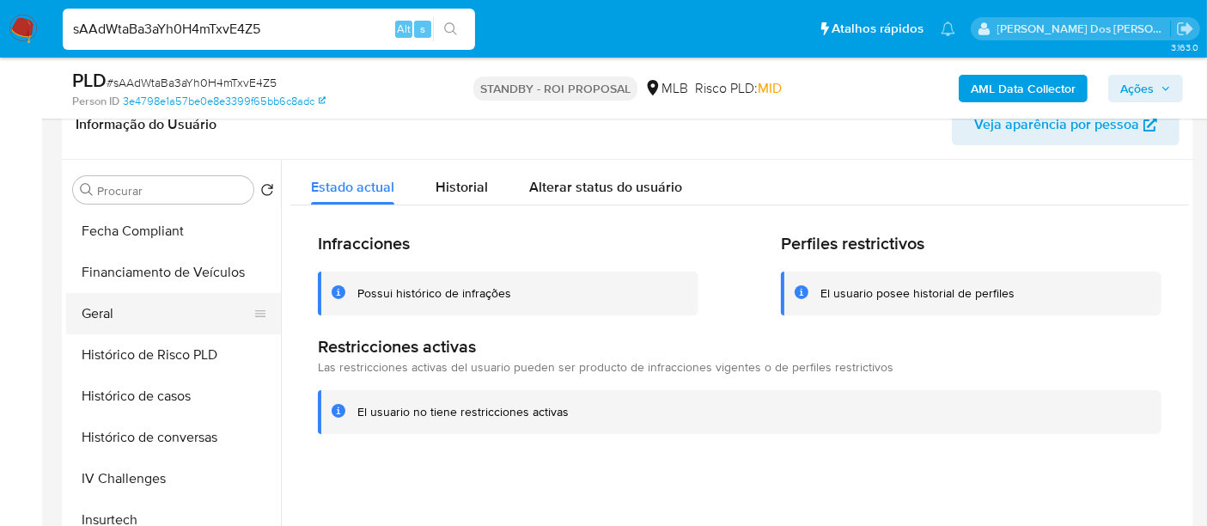
click at [107, 319] on button "Geral" at bounding box center [166, 313] width 201 height 41
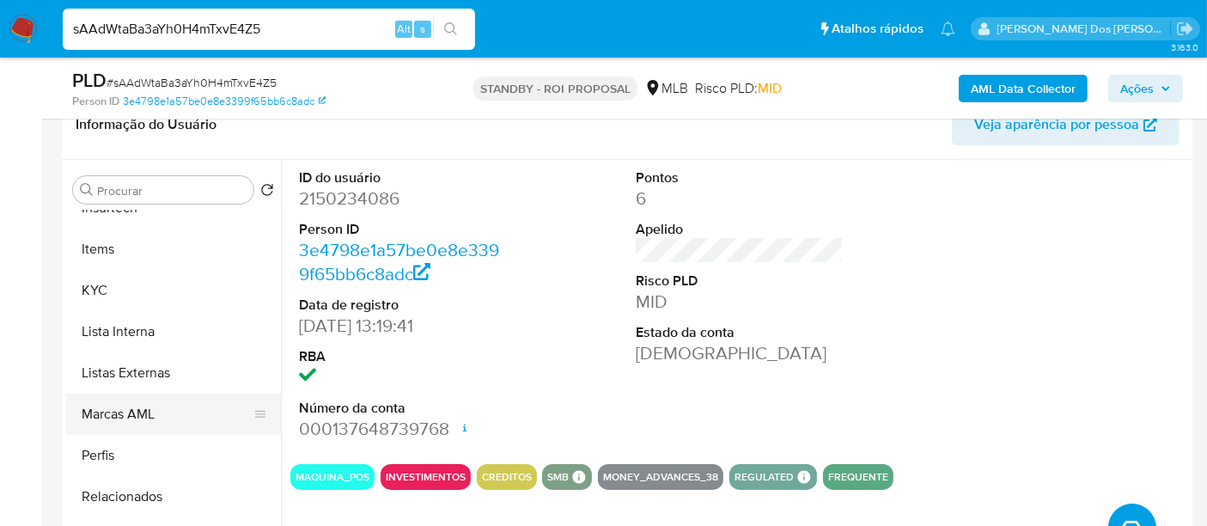
scroll to position [836, 0]
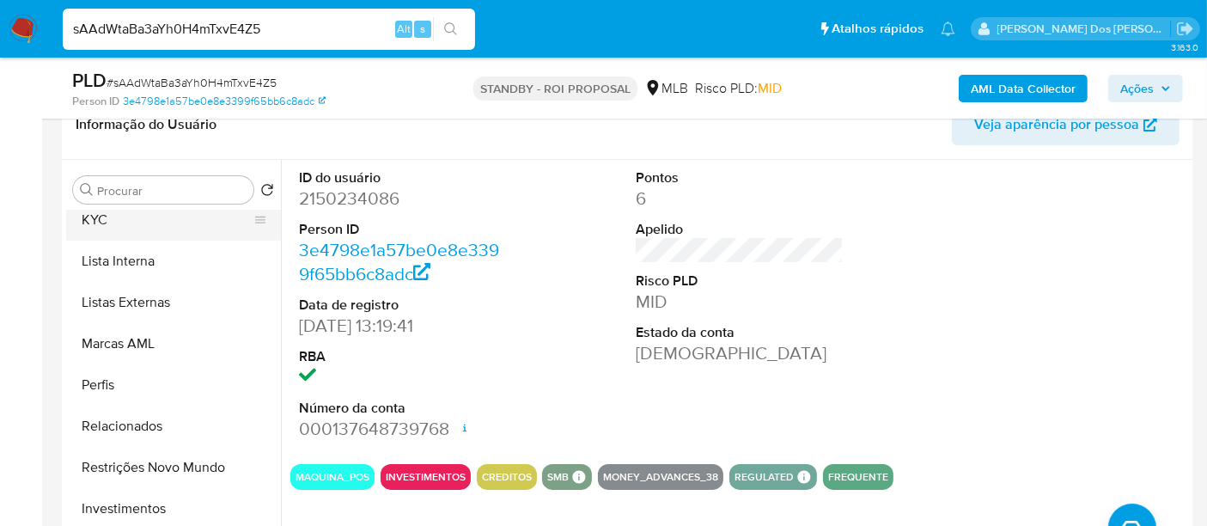
click at [94, 222] on button "KYC" at bounding box center [166, 219] width 201 height 41
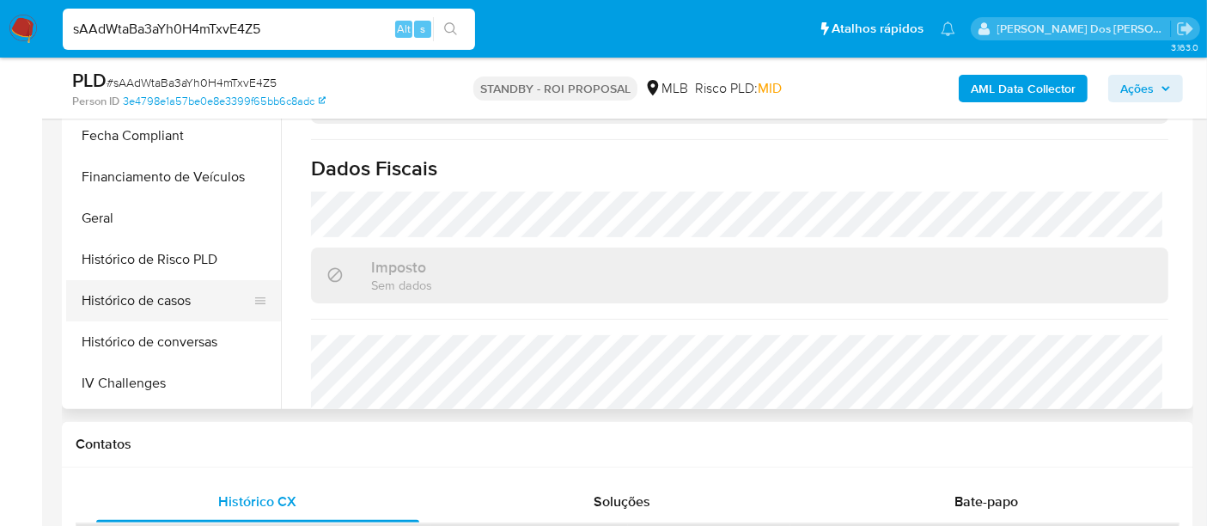
scroll to position [167, 0]
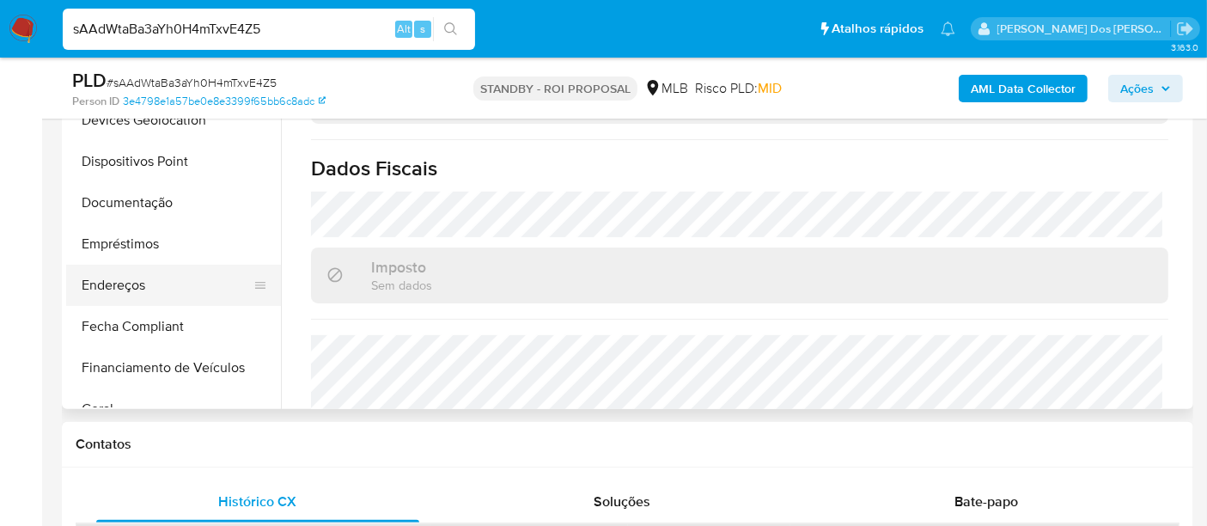
click at [122, 289] on button "Endereços" at bounding box center [166, 285] width 201 height 41
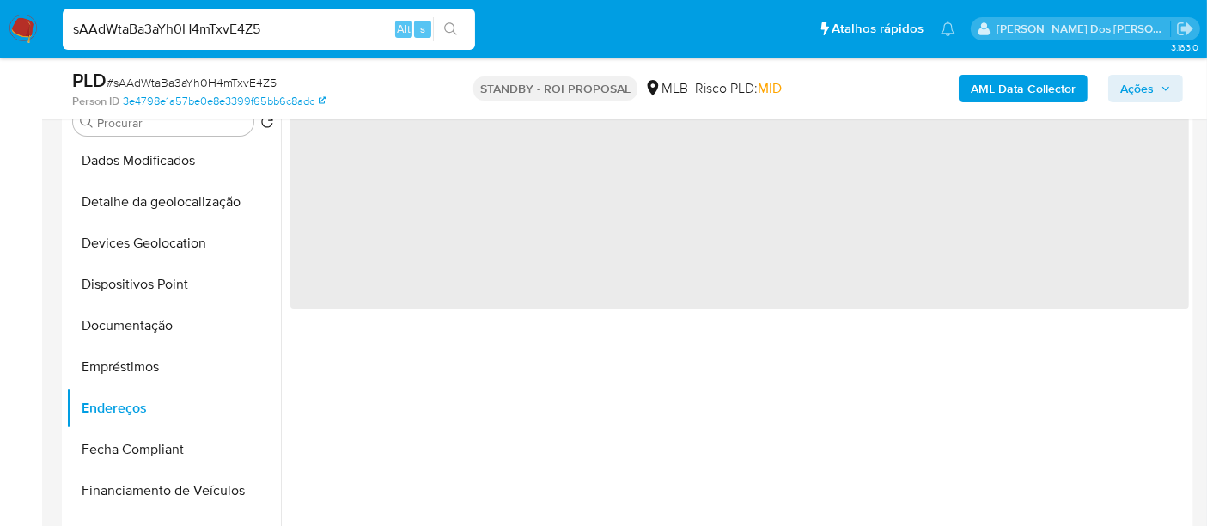
scroll to position [286, 0]
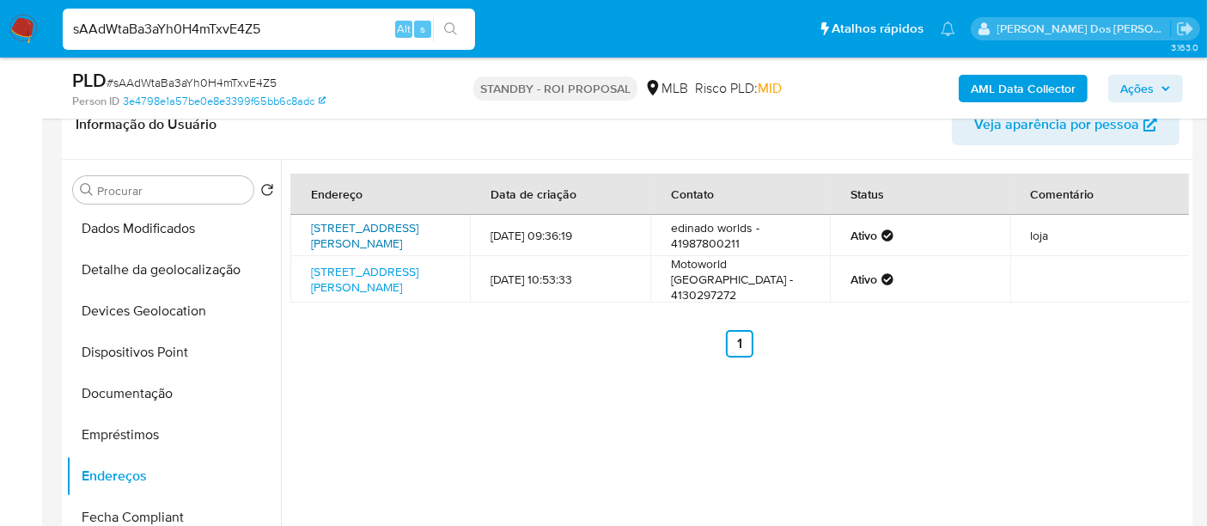
click at [360, 234] on link "Rua João Negrão 1740, Curitiba, Paraná, 80230150, Brasil 1740" at bounding box center [364, 235] width 107 height 33
click at [222, 29] on input "sAAdWtaBa3aYh0H4mTxvE4Z5" at bounding box center [269, 29] width 412 height 22
paste input "Th0q2s2YMES19Yz9uZr8sXb3"
type input "Th0q2s2YMES19Yz9uZr8sXb3"
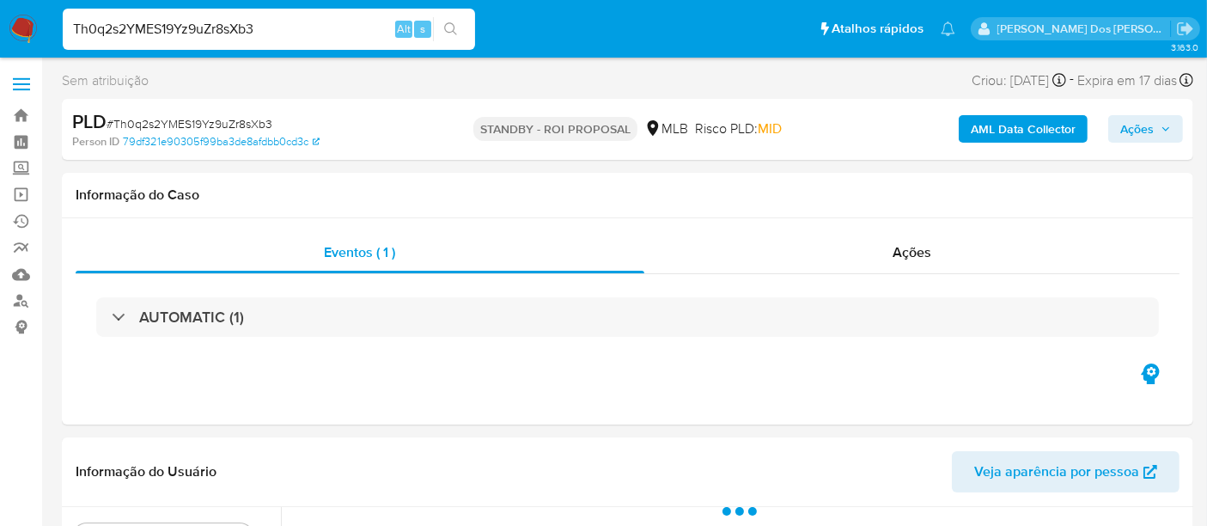
select select "10"
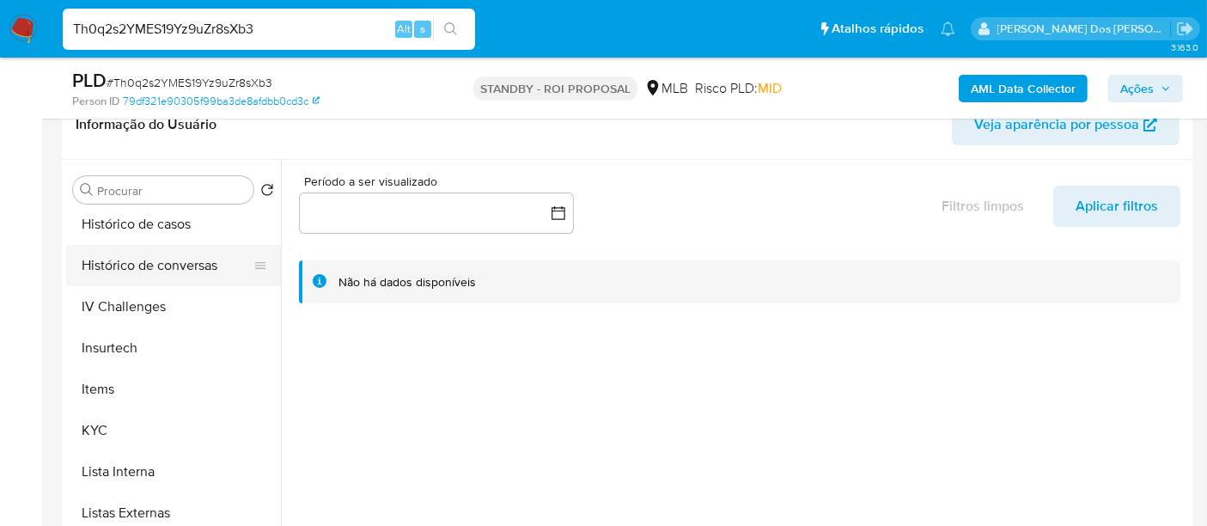
scroll to position [667, 0]
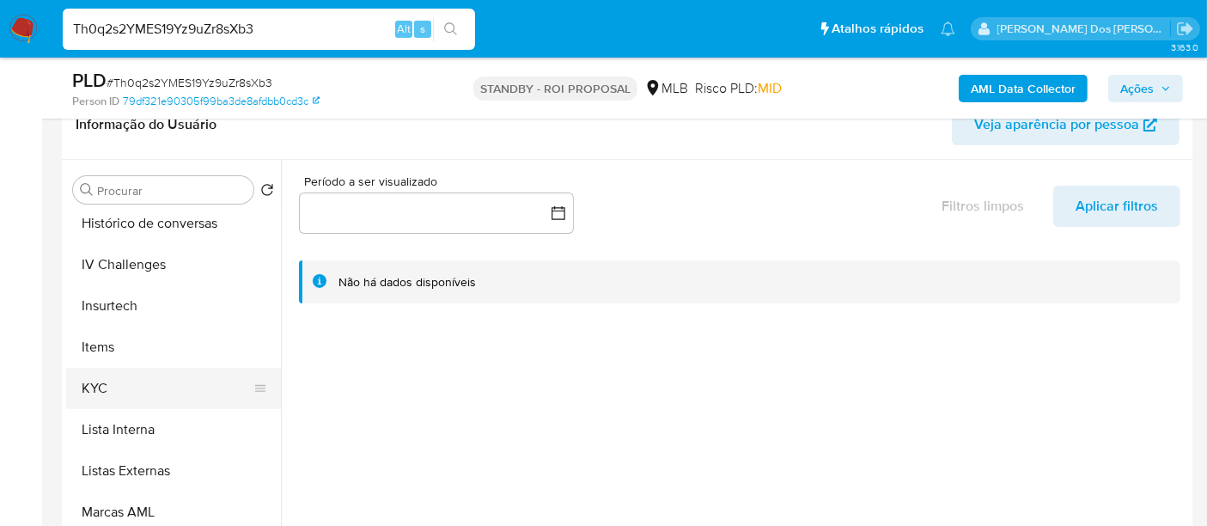
drag, startPoint x: 113, startPoint y: 387, endPoint x: 214, endPoint y: 378, distance: 101.8
click at [113, 387] on button "KYC" at bounding box center [166, 388] width 201 height 41
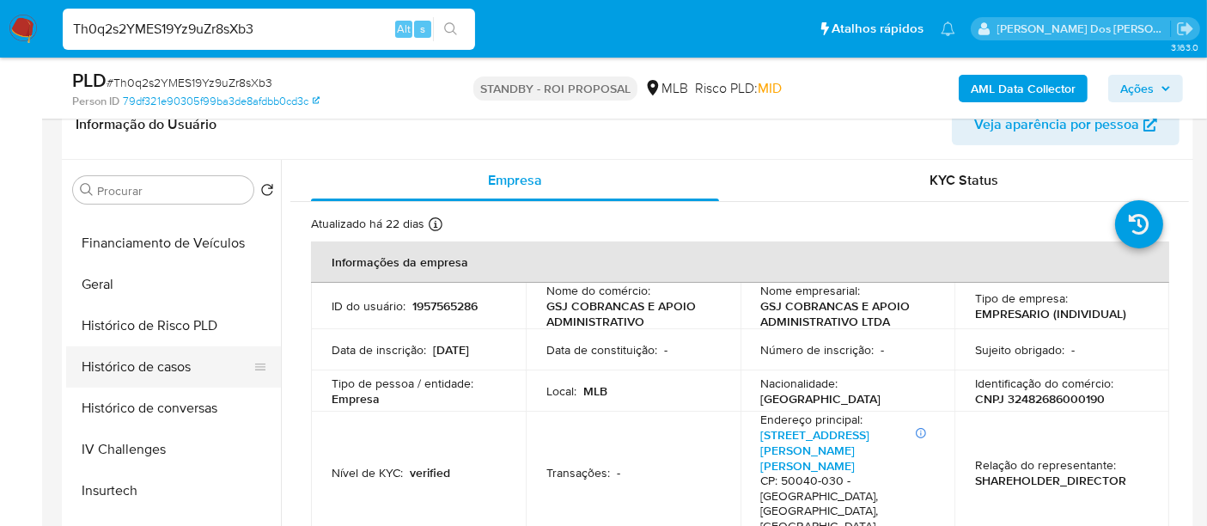
scroll to position [477, 0]
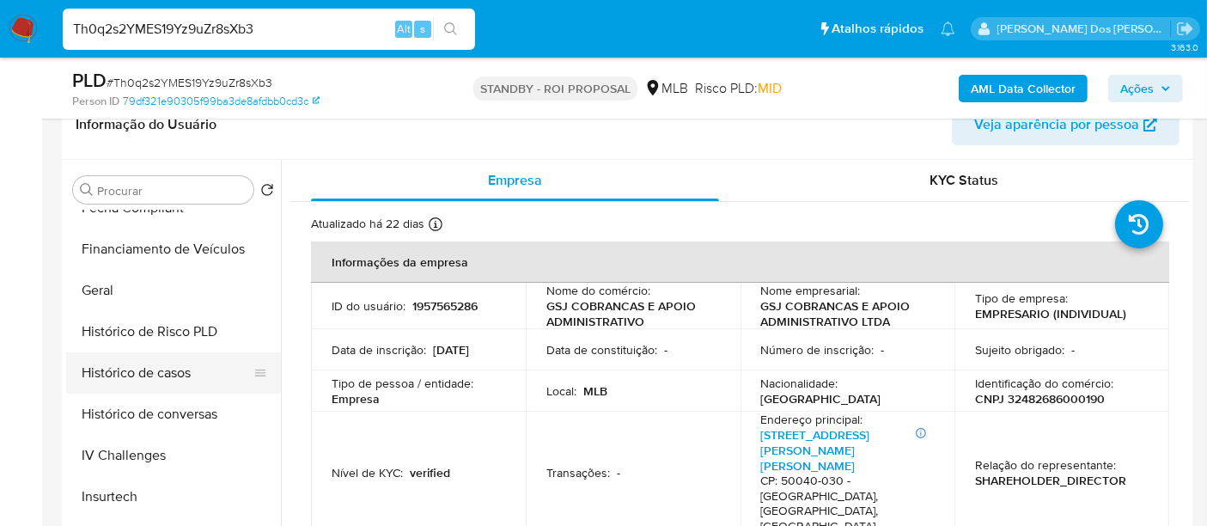
click at [149, 365] on button "Histórico de casos" at bounding box center [166, 372] width 201 height 41
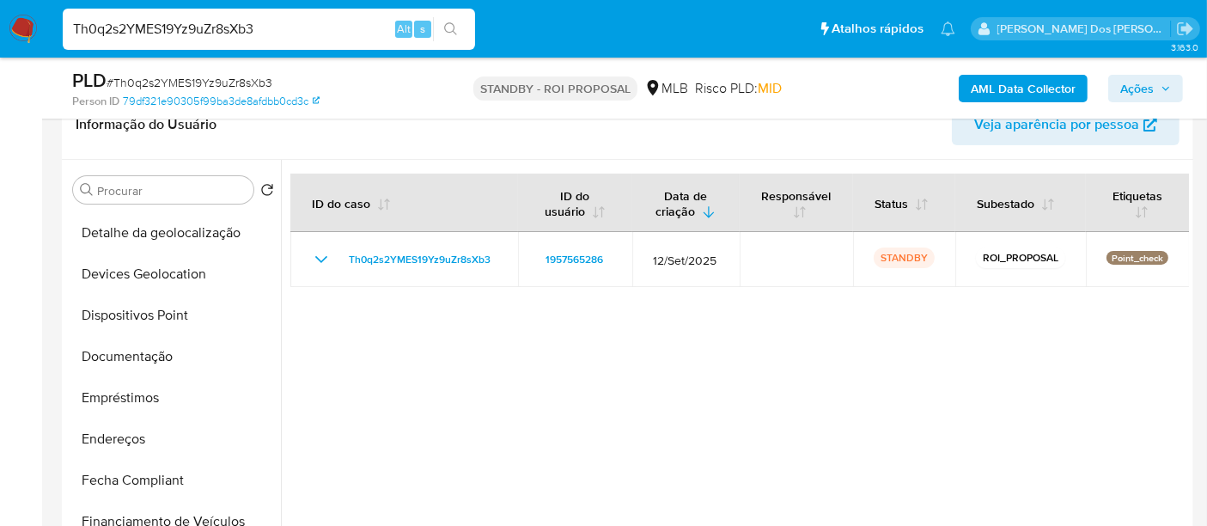
scroll to position [191, 0]
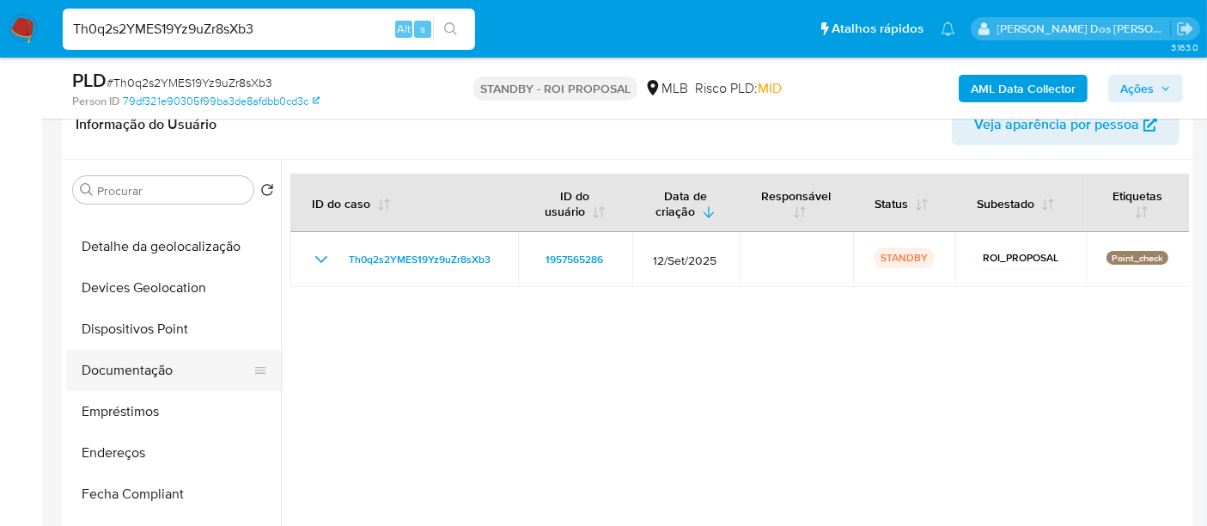
click at [135, 359] on button "Documentação" at bounding box center [166, 370] width 201 height 41
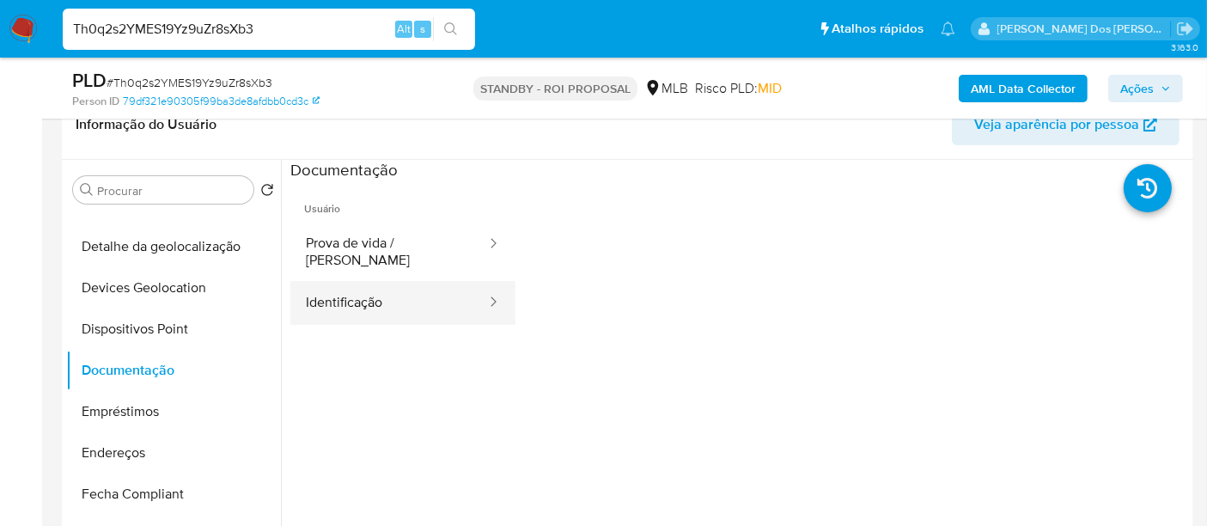
click at [382, 285] on button "Identificação" at bounding box center [389, 303] width 198 height 44
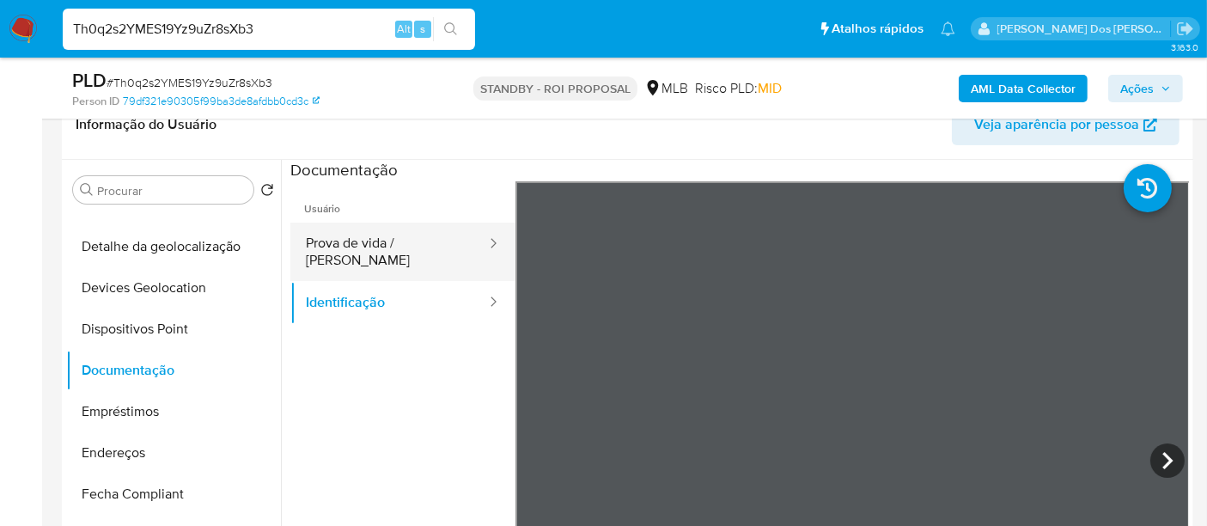
click at [397, 244] on button "Prova de vida / [PERSON_NAME]" at bounding box center [389, 251] width 198 height 58
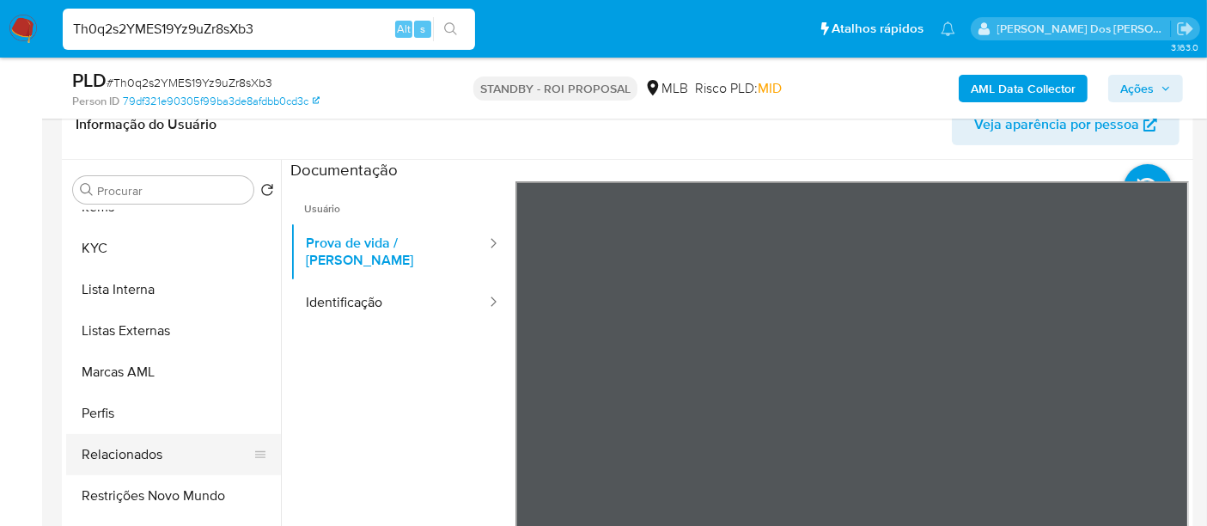
scroll to position [859, 0]
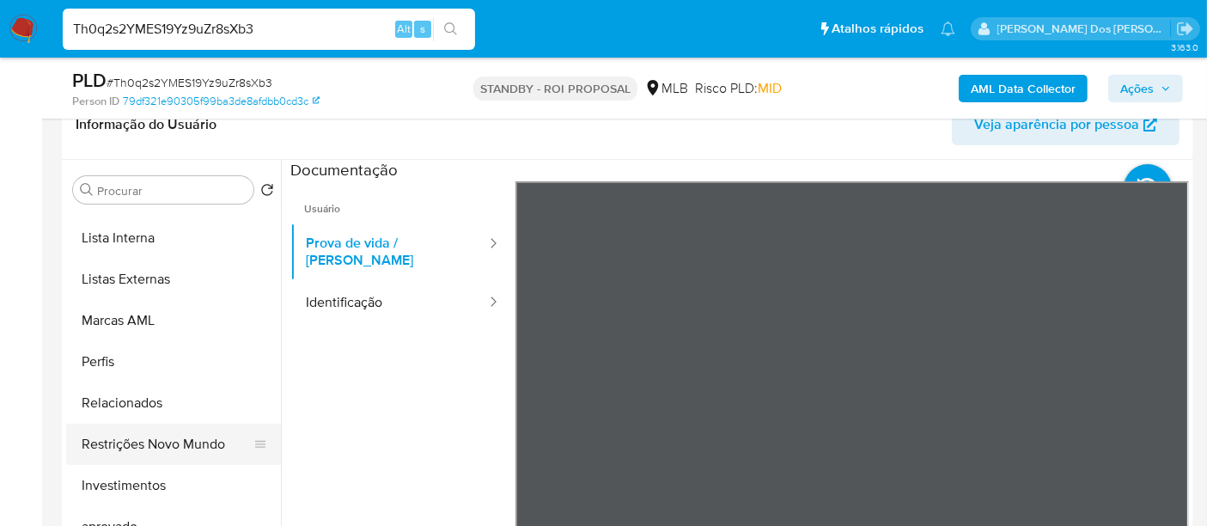
click at [180, 447] on button "Restrições Novo Mundo" at bounding box center [166, 443] width 201 height 41
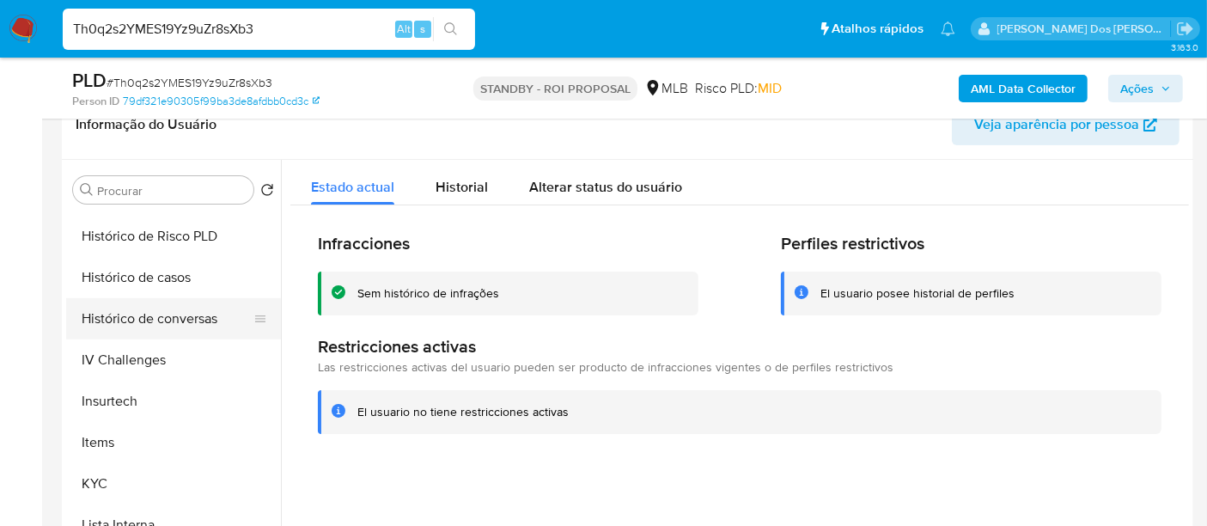
scroll to position [477, 0]
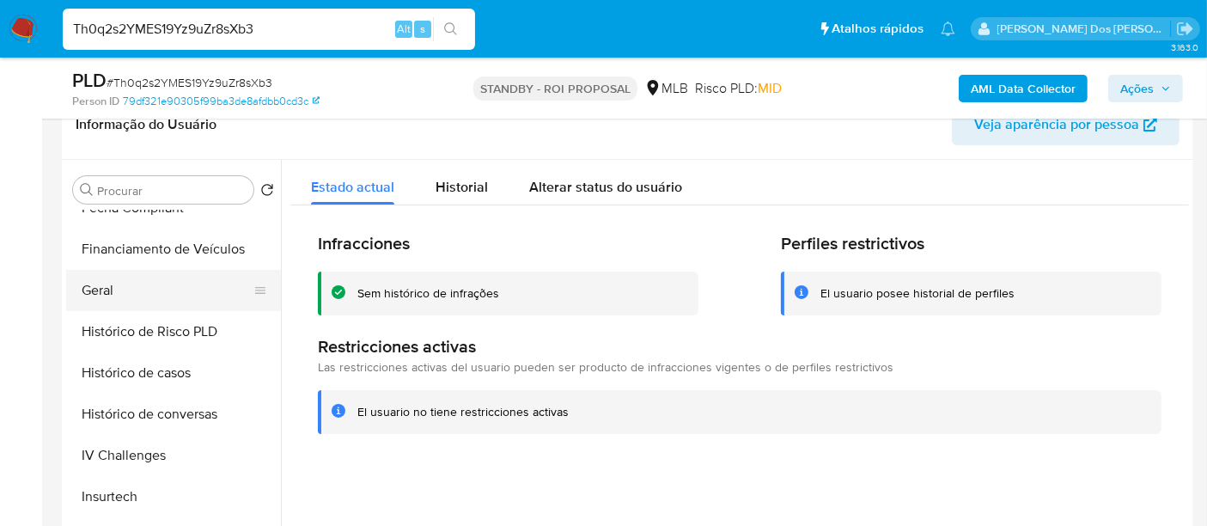
click at [110, 301] on button "Geral" at bounding box center [166, 290] width 201 height 41
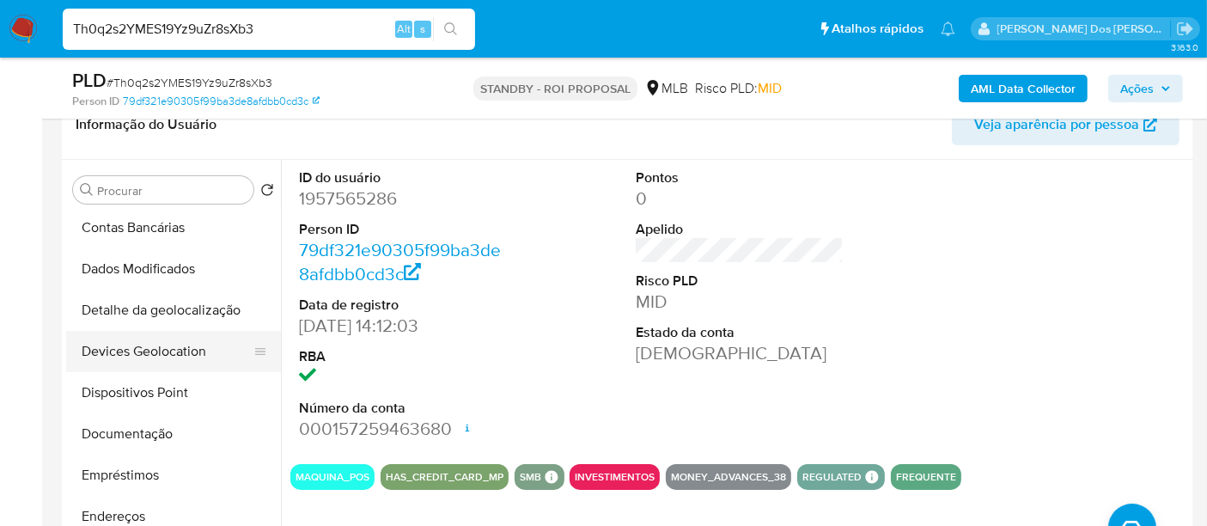
scroll to position [95, 0]
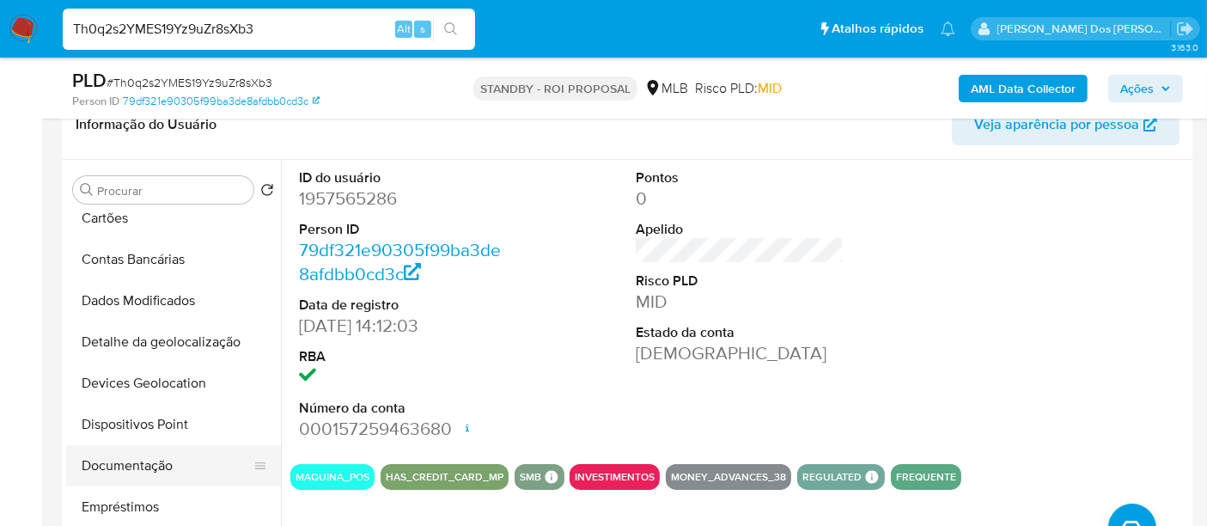
click at [155, 465] on button "Documentação" at bounding box center [166, 465] width 201 height 41
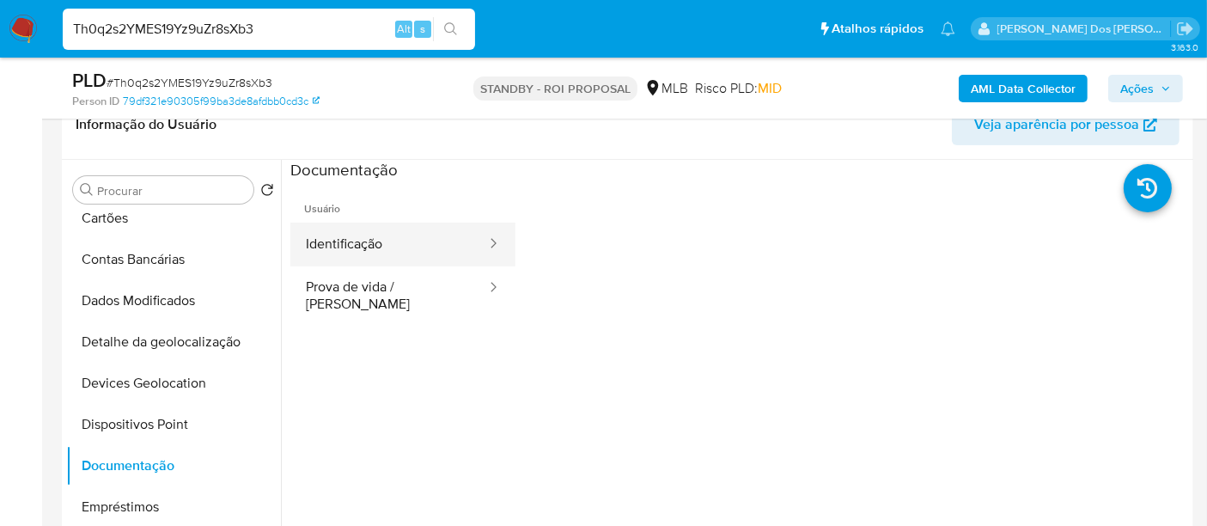
click at [361, 249] on button "Identificação" at bounding box center [389, 244] width 198 height 44
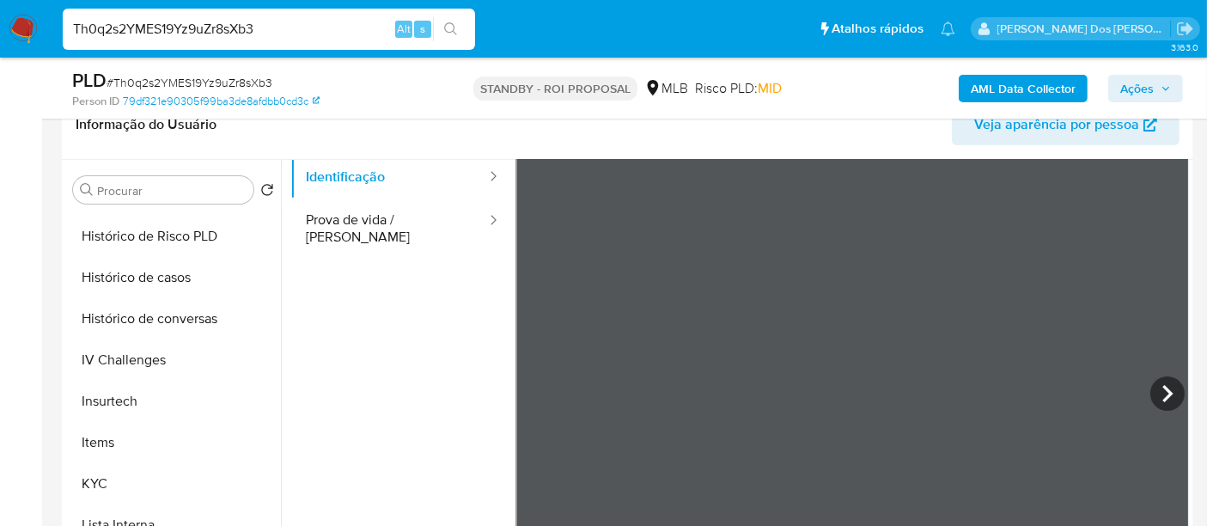
scroll to position [144, 0]
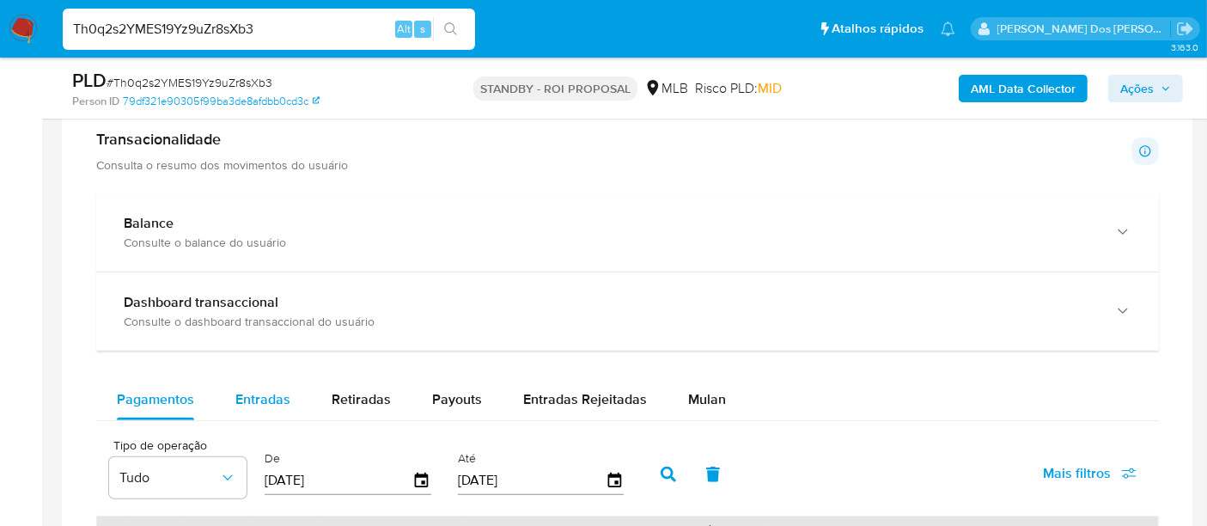
click at [273, 395] on span "Entradas" at bounding box center [262, 399] width 55 height 20
select select "10"
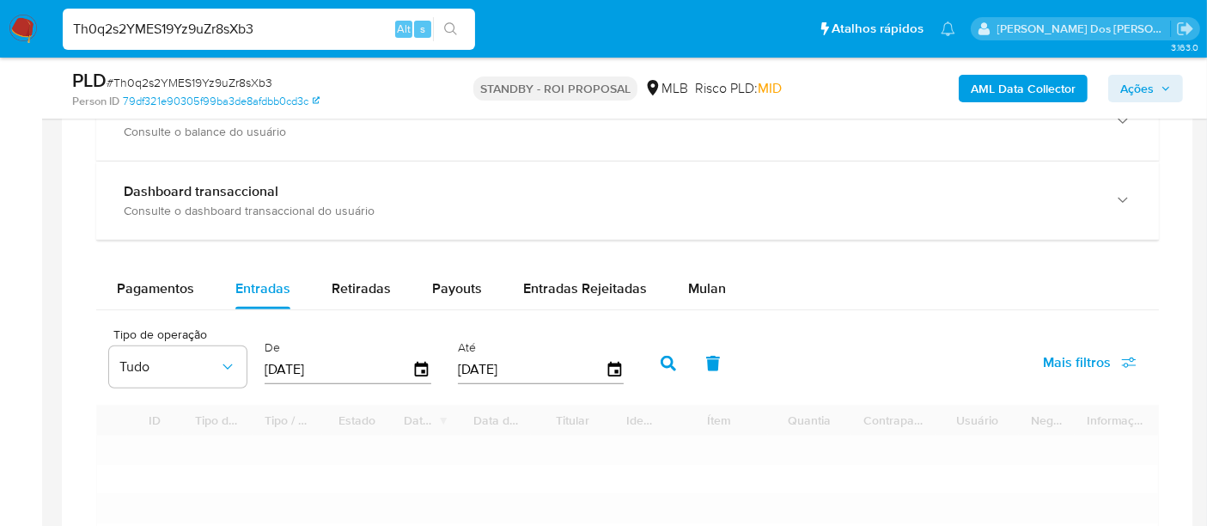
scroll to position [1335, 0]
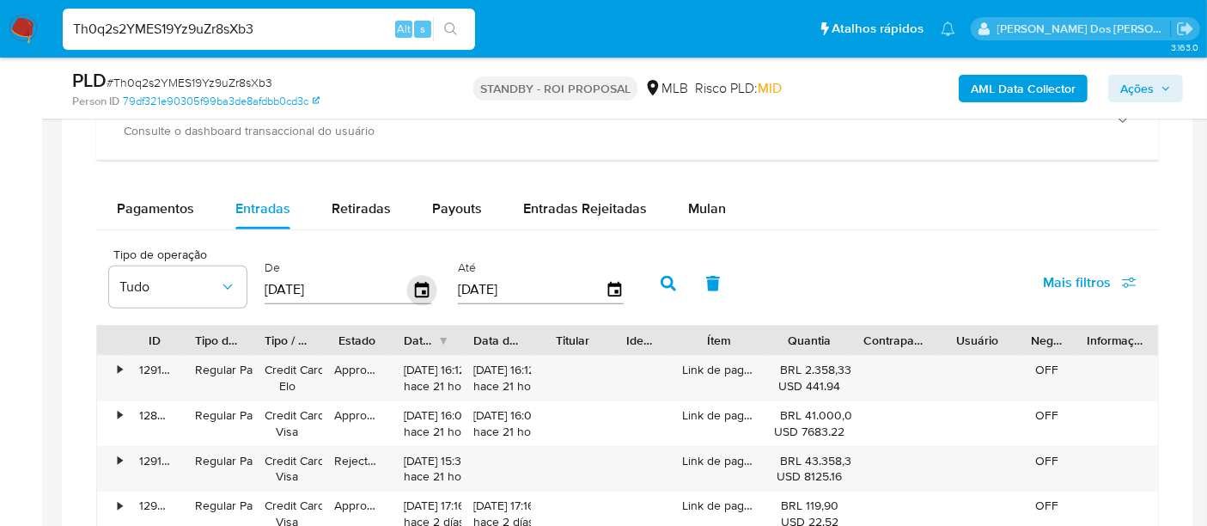
click at [415, 290] on icon "button" at bounding box center [422, 290] width 30 height 30
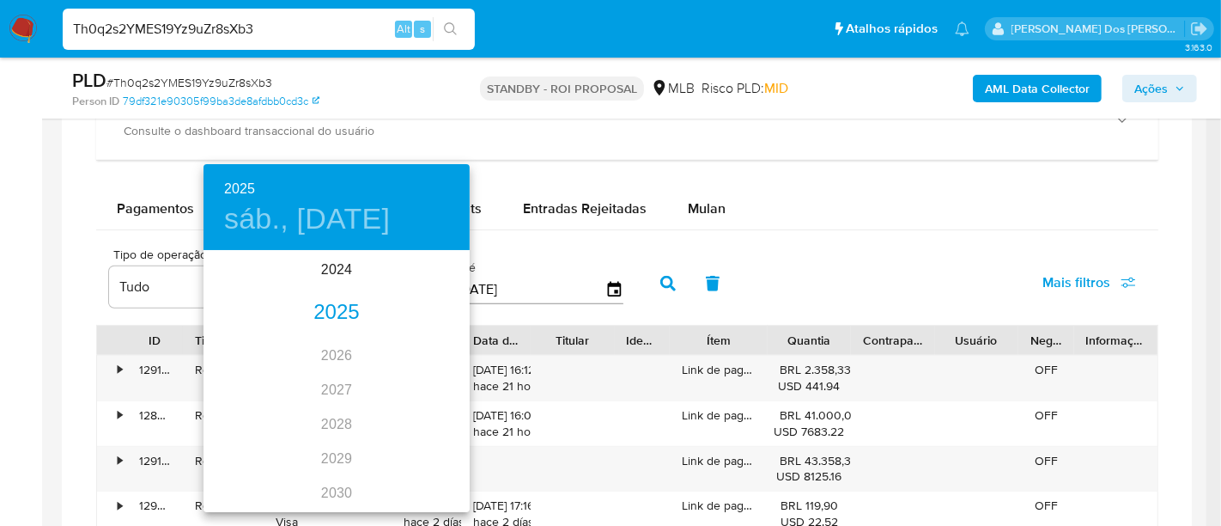
click at [321, 312] on div "2025" at bounding box center [337, 312] width 266 height 34
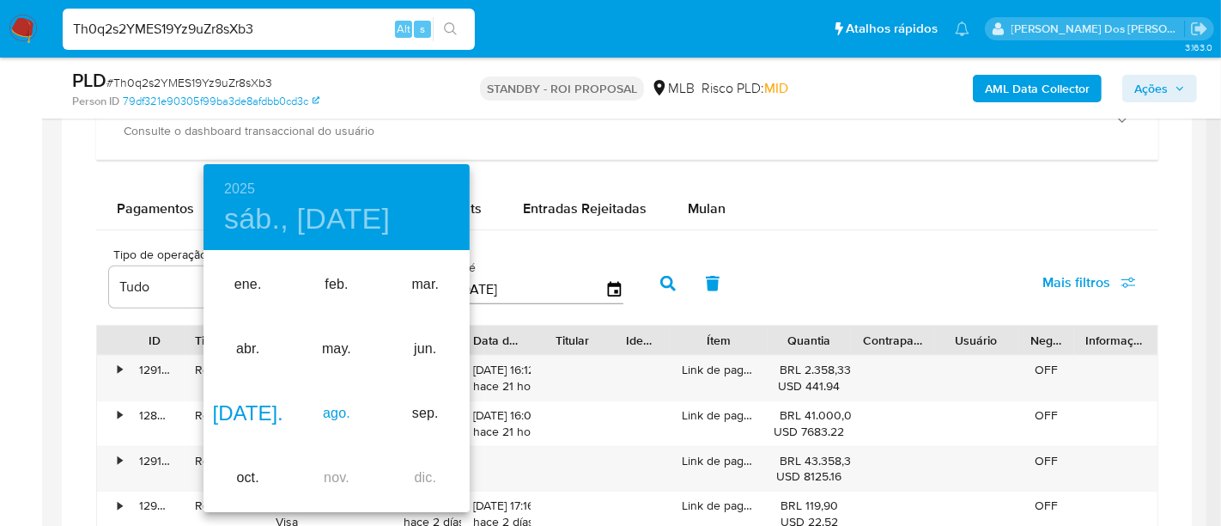
click at [341, 408] on div "ago." at bounding box center [336, 413] width 88 height 64
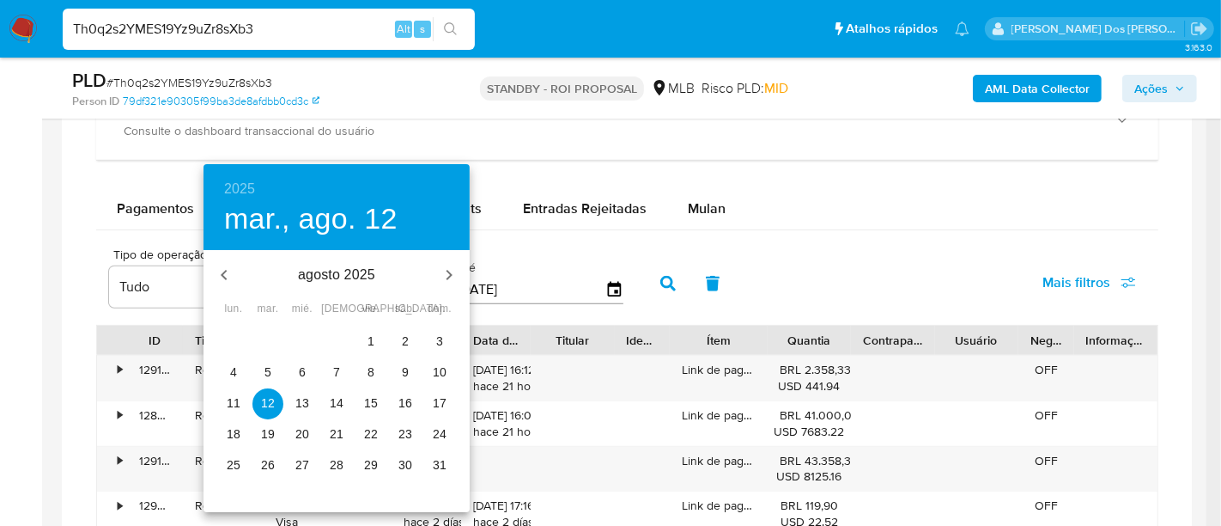
click at [368, 343] on p "1" at bounding box center [371, 340] width 7 height 17
type input "01/08/2025"
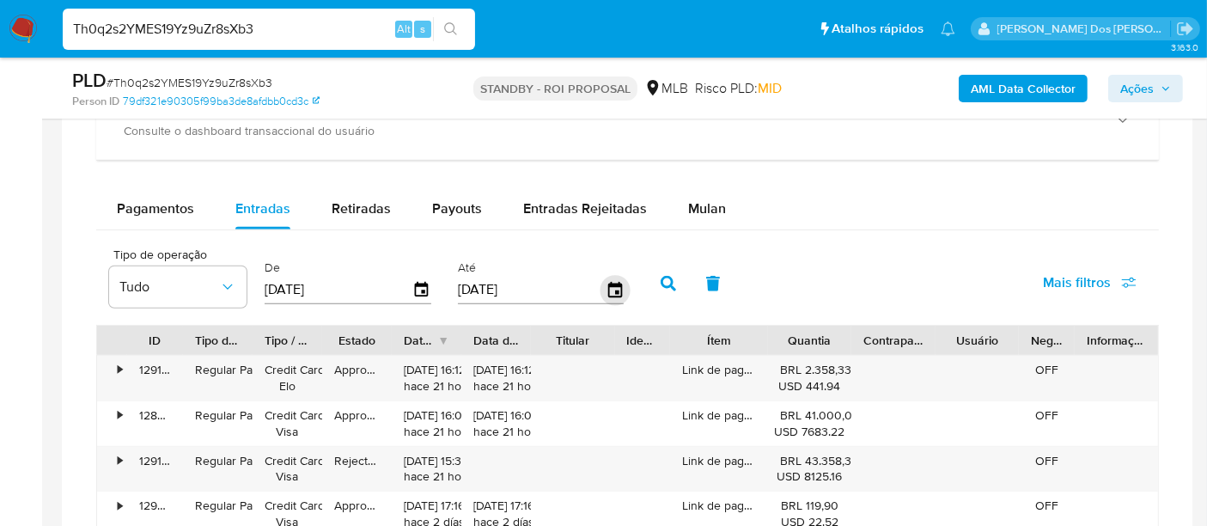
click at [608, 285] on icon "button" at bounding box center [614, 290] width 30 height 30
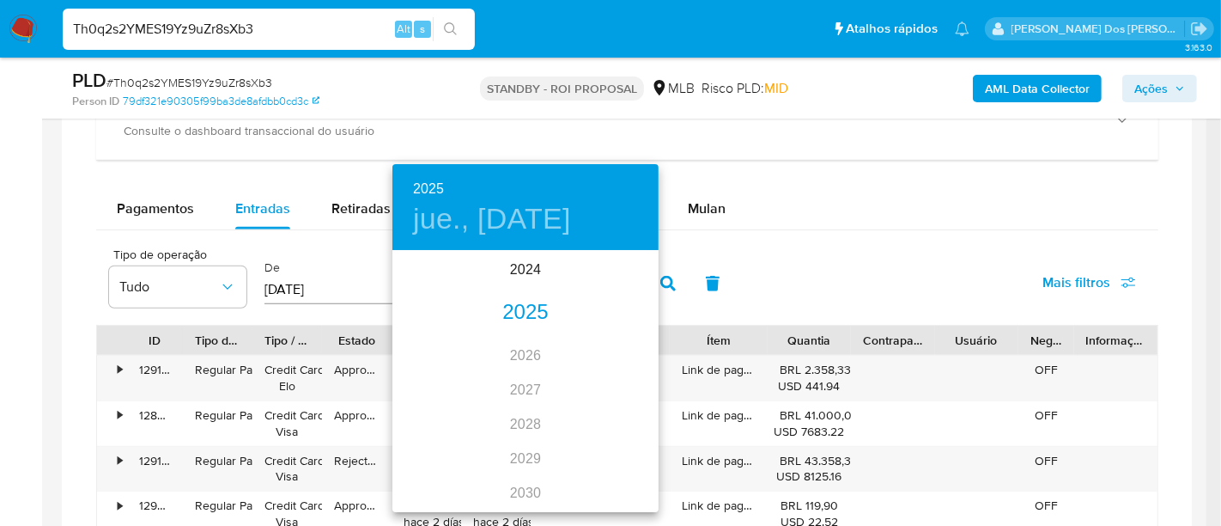
click at [530, 312] on div "2025" at bounding box center [525, 312] width 266 height 34
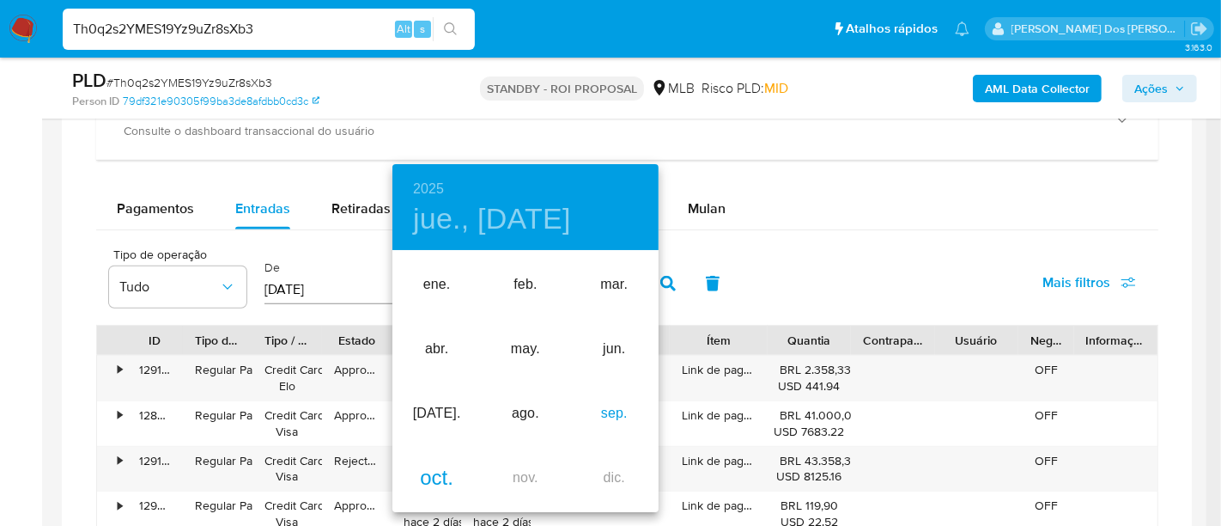
click at [600, 413] on div "sep." at bounding box center [614, 413] width 88 height 64
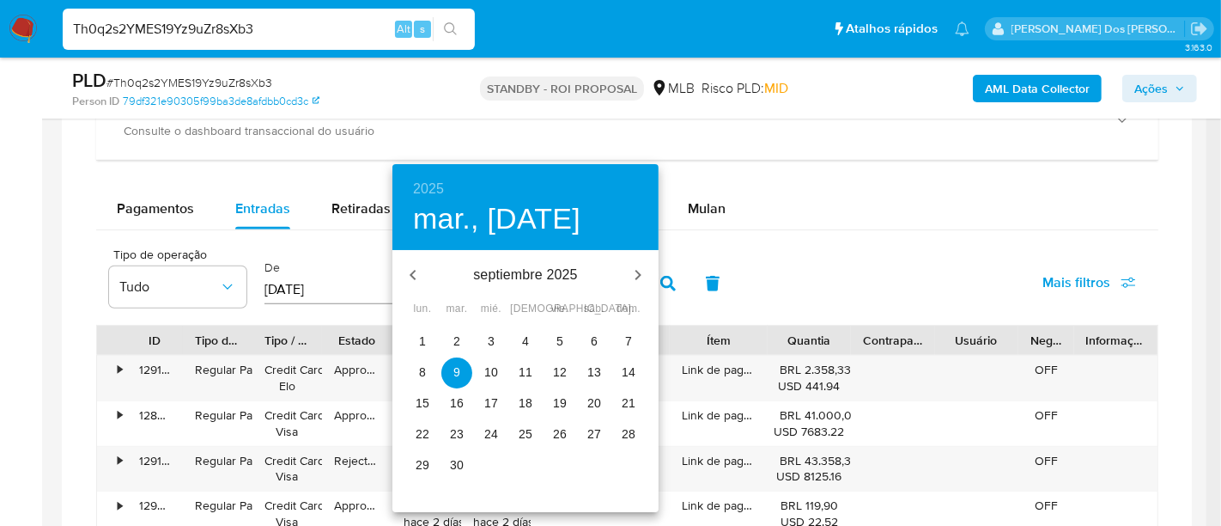
click at [458, 458] on p "30" at bounding box center [457, 464] width 14 height 17
type input "30/09/2025"
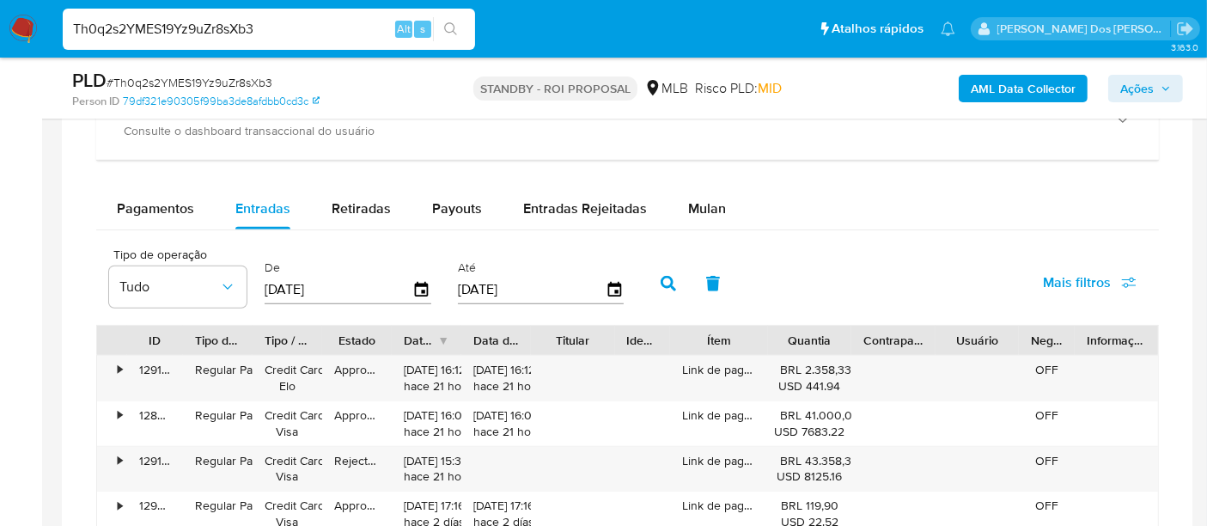
click at [1068, 278] on span "Mais filtros" at bounding box center [1077, 282] width 68 height 41
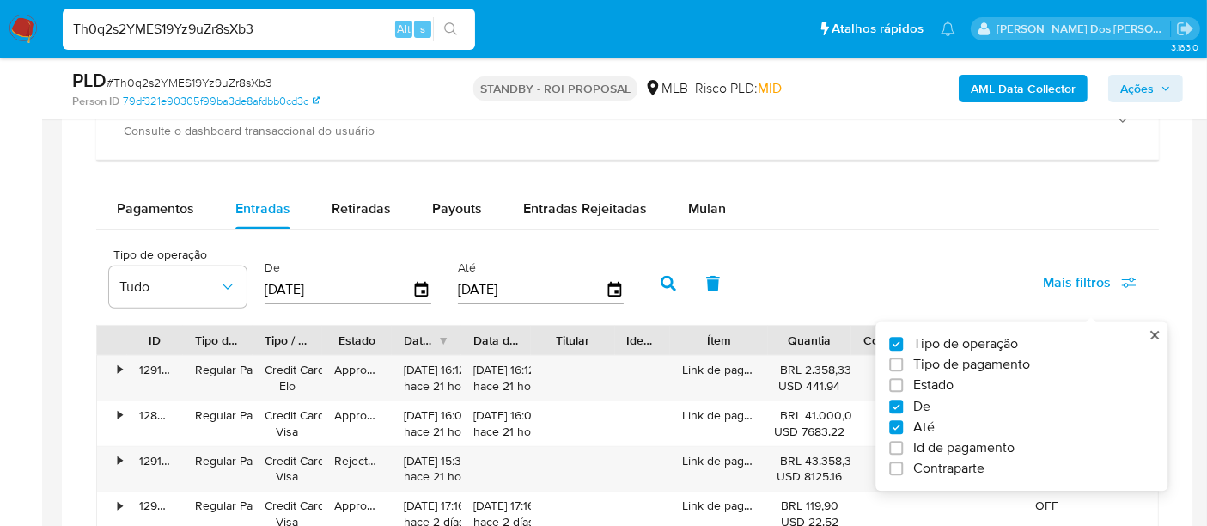
click at [922, 379] on span "Estado" at bounding box center [933, 385] width 40 height 17
click at [903, 379] on input "Estado" at bounding box center [896, 386] width 14 height 14
checkbox input "true"
type input "01/08/2025"
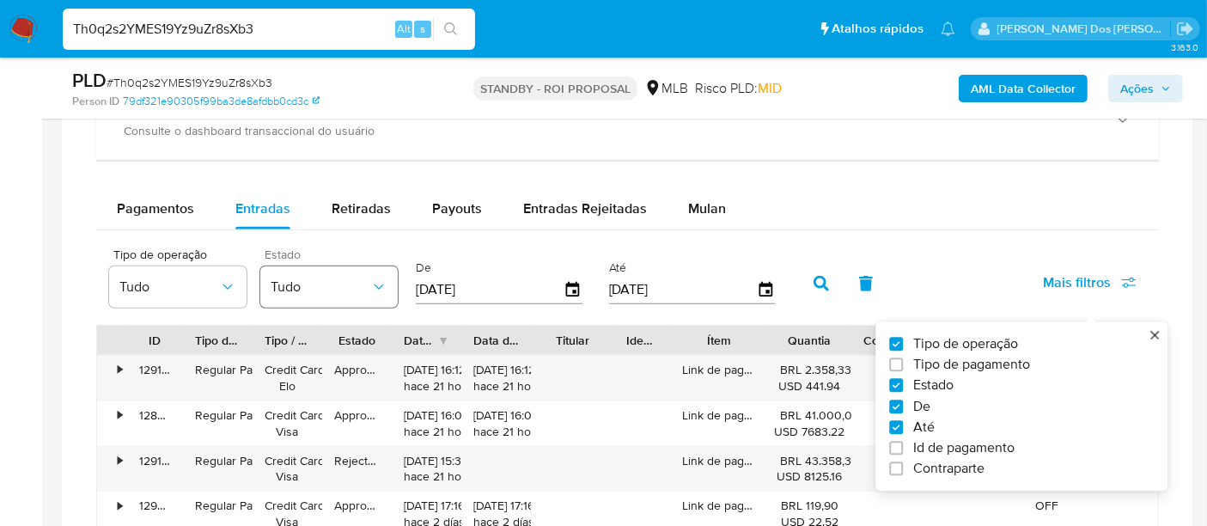
click at [384, 288] on icon "button" at bounding box center [378, 286] width 17 height 17
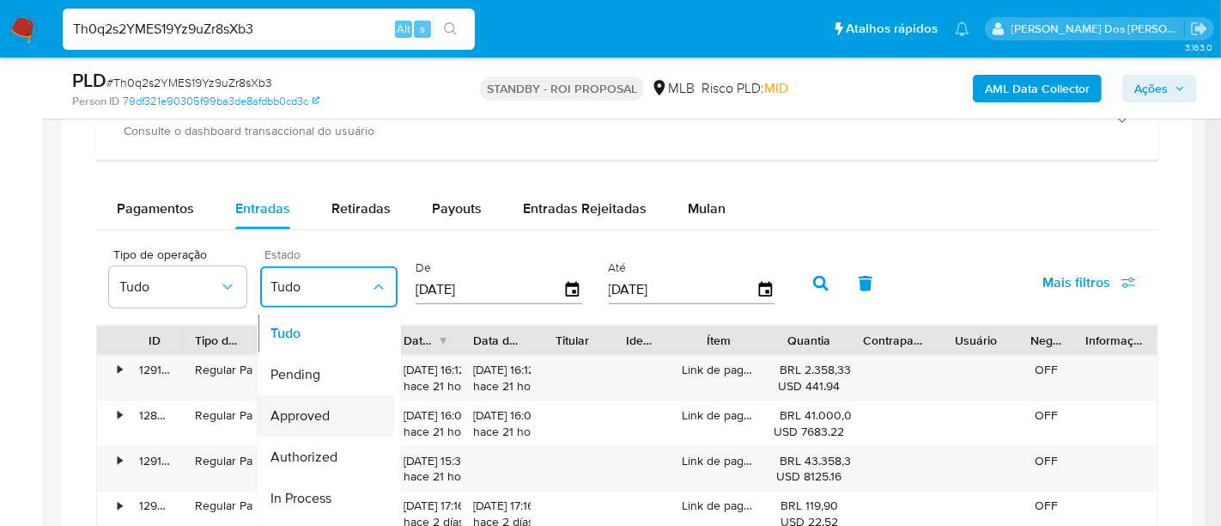
click at [282, 408] on span "Approved" at bounding box center [300, 416] width 59 height 17
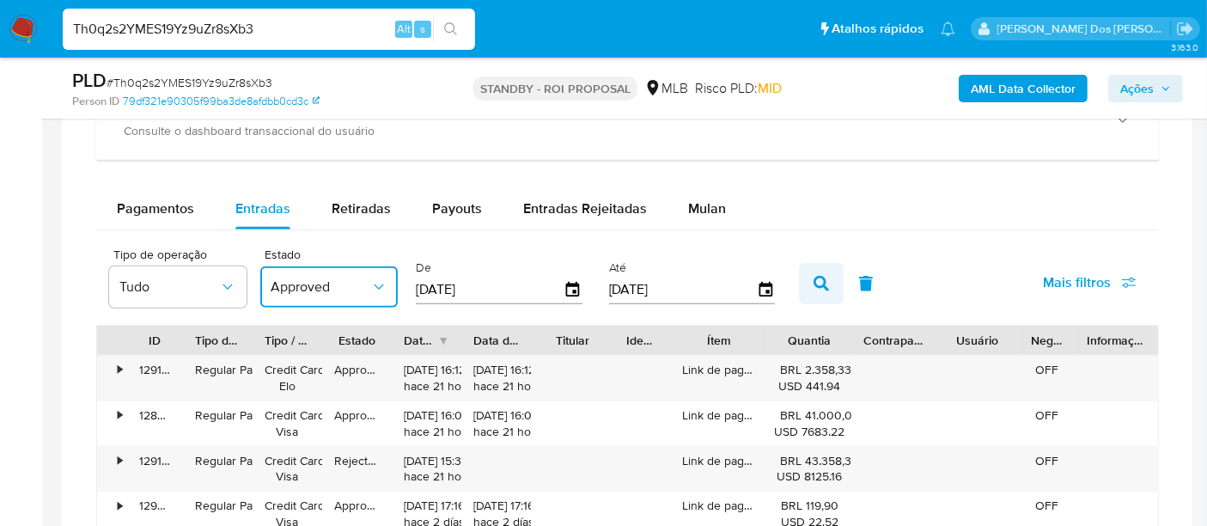
click at [800, 277] on button "button" at bounding box center [821, 283] width 45 height 41
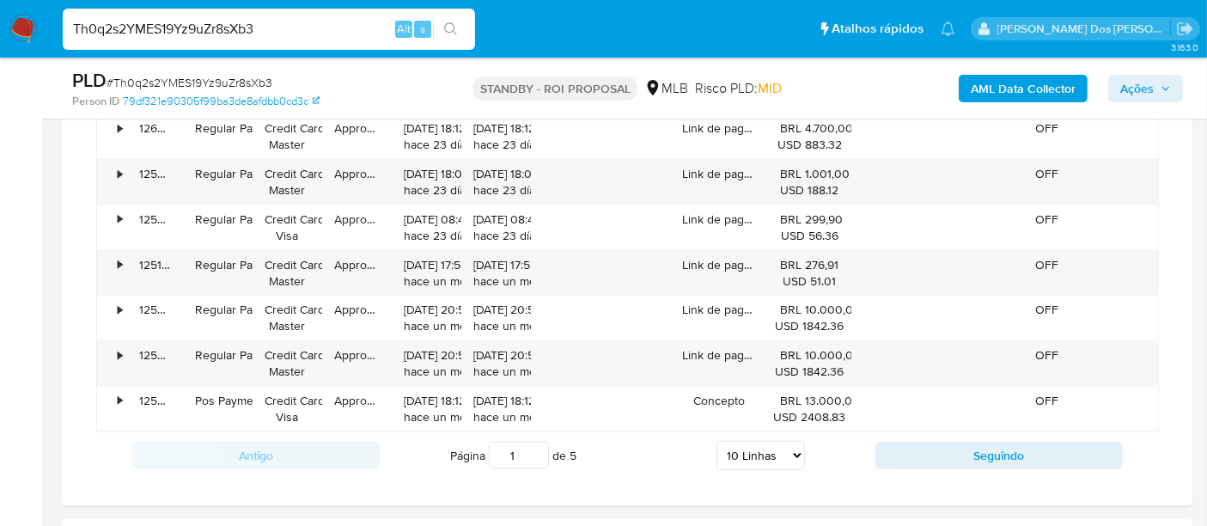
scroll to position [1718, 0]
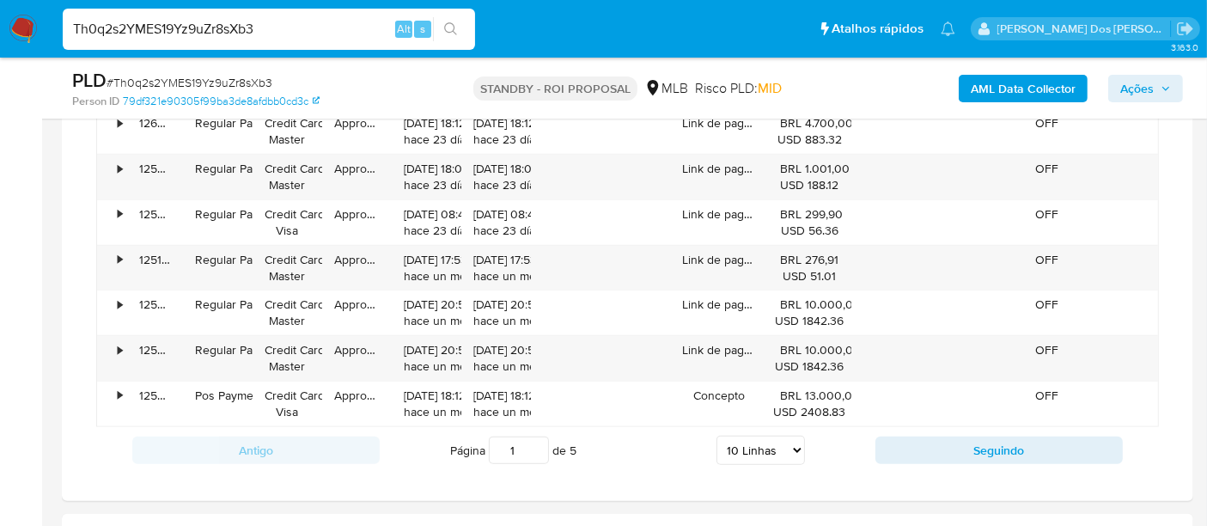
click at [759, 441] on select "5 Linhas 10 Linhas 20 Linhas 25 Linhas 50 Linhas 100 Linhas" at bounding box center [760, 449] width 88 height 29
select select "100"
click at [717, 435] on select "5 Linhas 10 Linhas 20 Linhas 25 Linhas 50 Linhas 100 Linhas" at bounding box center [760, 449] width 88 height 29
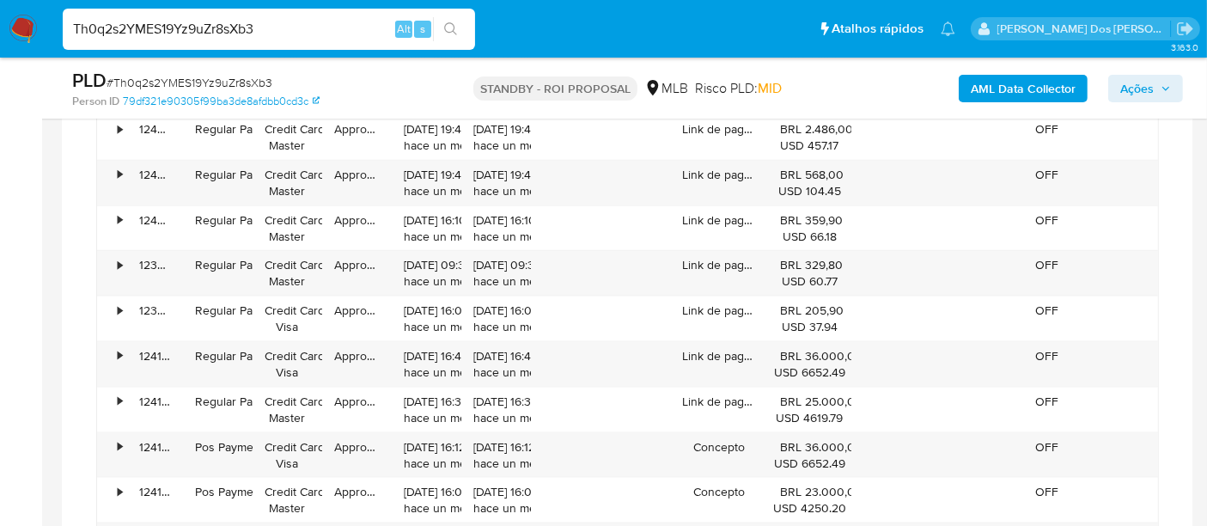
scroll to position [2194, 0]
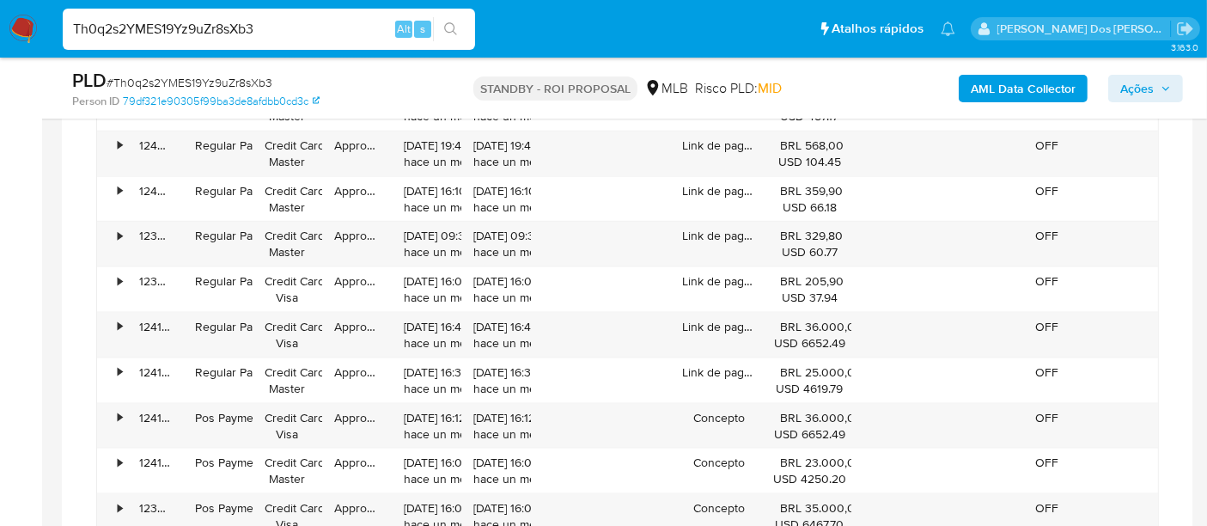
click at [247, 23] on input "Th0q2s2YMES19Yz9uZr8sXb3" at bounding box center [269, 29] width 412 height 22
paste input "gXcmZ20cRSxFNaPahdKVdQMj"
type input "gXcmZ20cRSxFNaPahdKVdQMj"
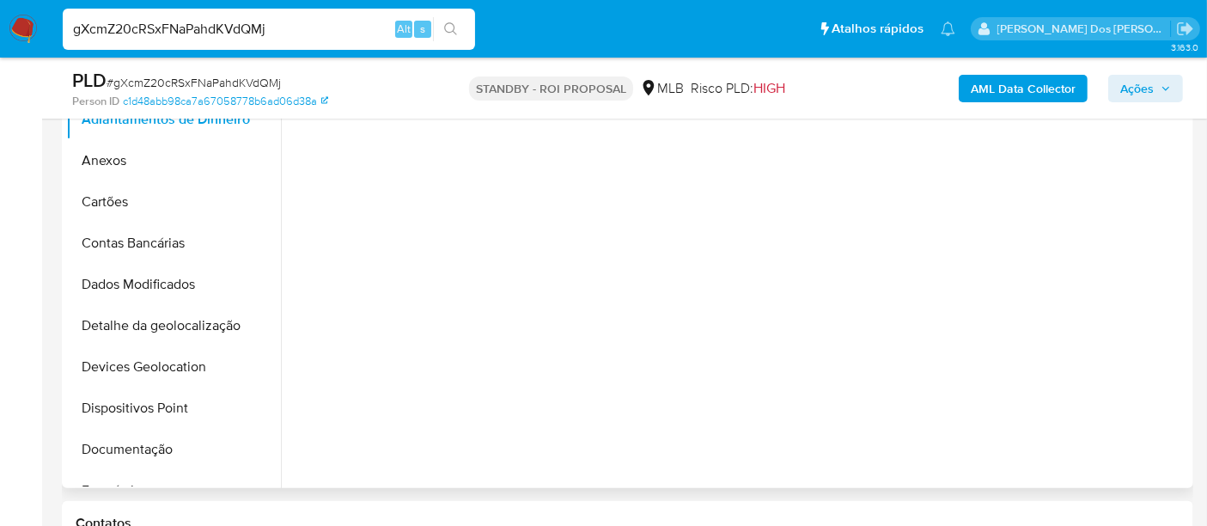
select select "10"
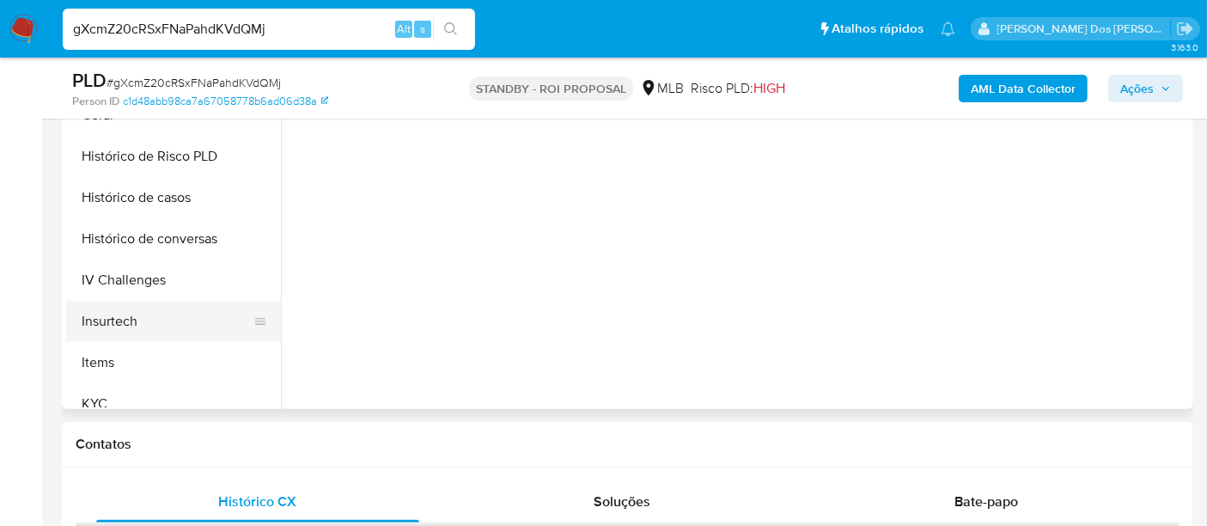
scroll to position [477, 0]
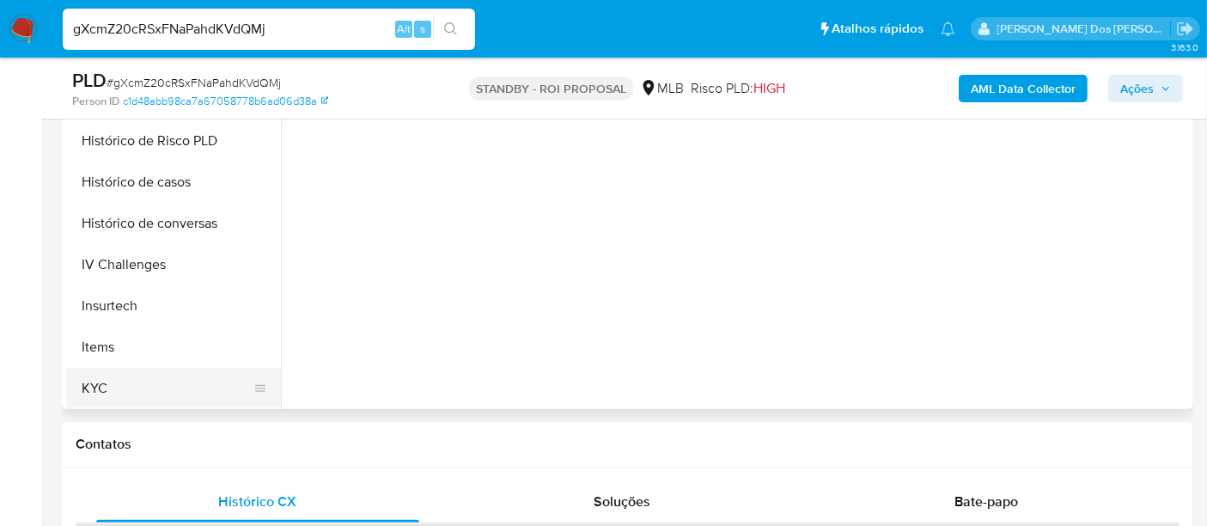
click at [96, 381] on button "KYC" at bounding box center [166, 388] width 201 height 41
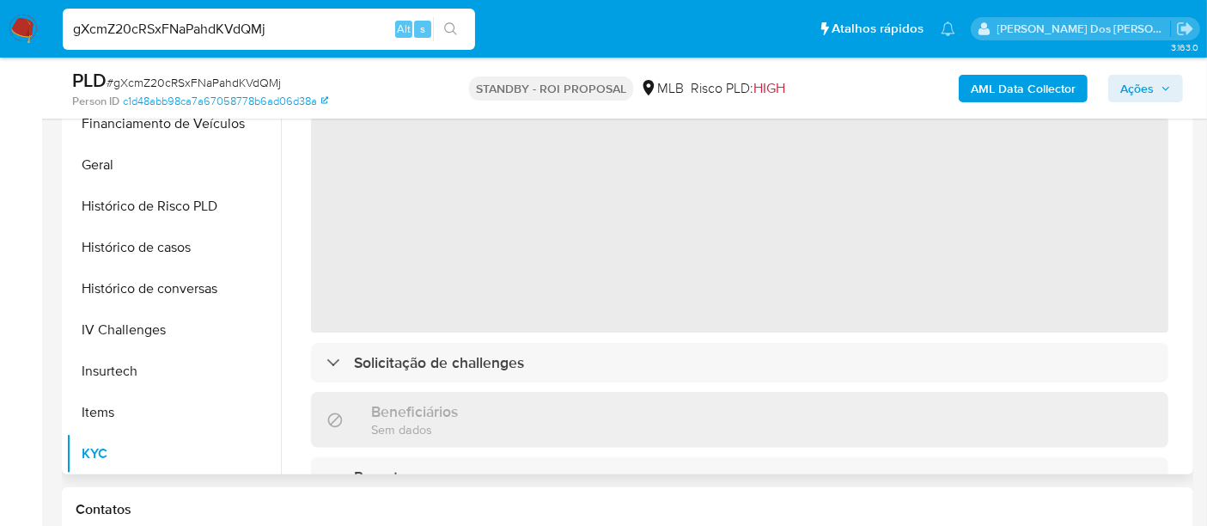
scroll to position [385, 0]
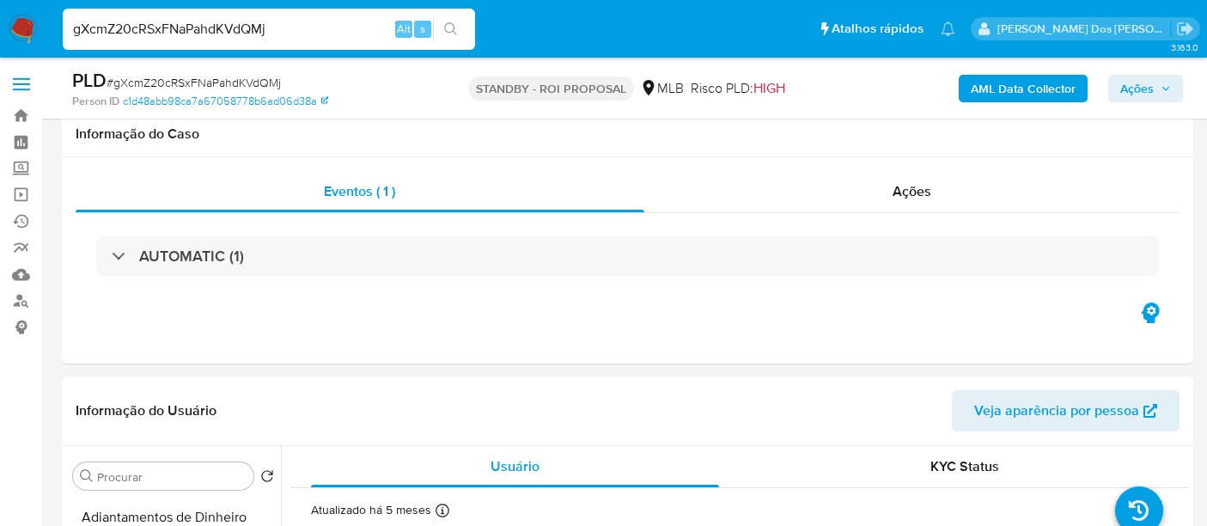
select select "10"
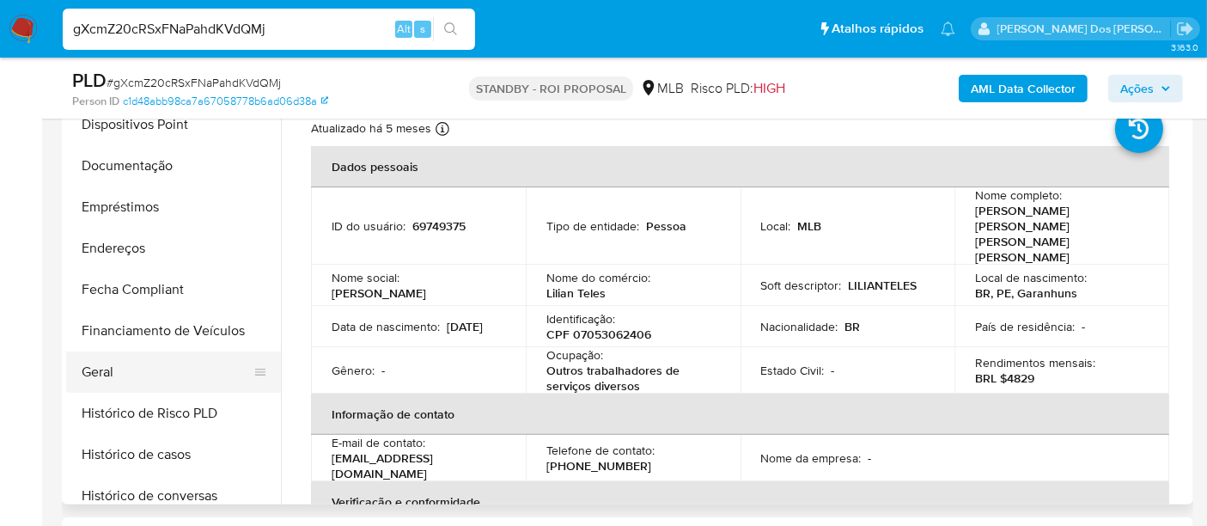
scroll to position [286, 0]
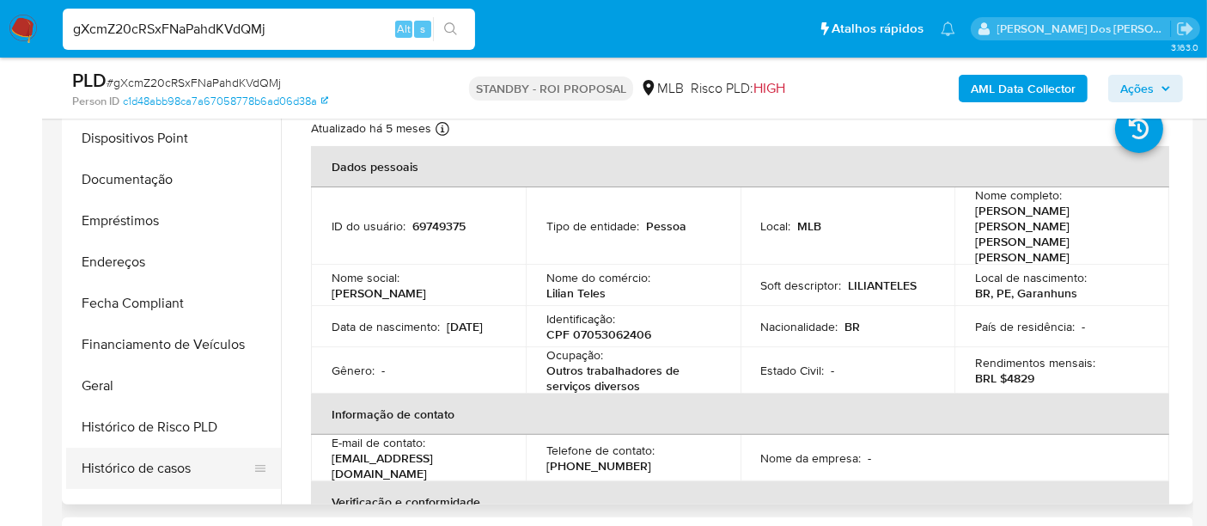
click at [155, 469] on button "Histórico de casos" at bounding box center [166, 467] width 201 height 41
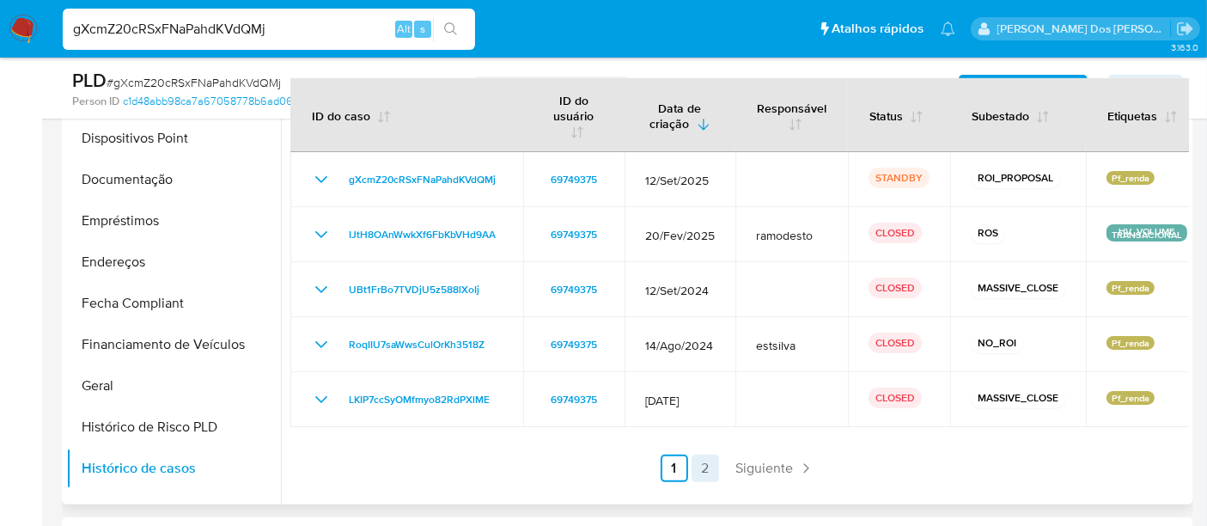
click at [711, 468] on link "2" at bounding box center [704, 467] width 27 height 27
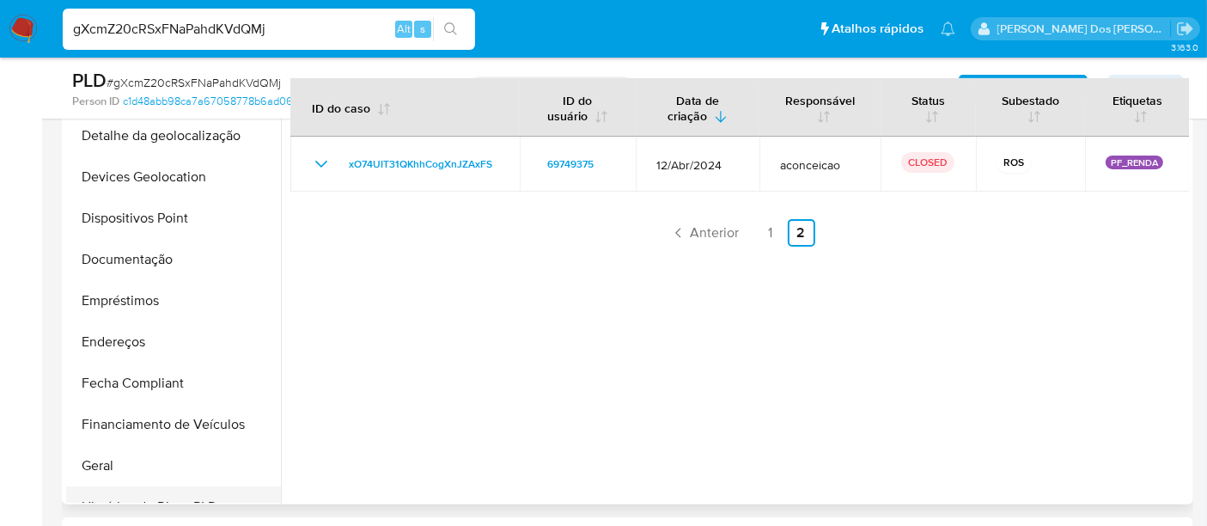
scroll to position [95, 0]
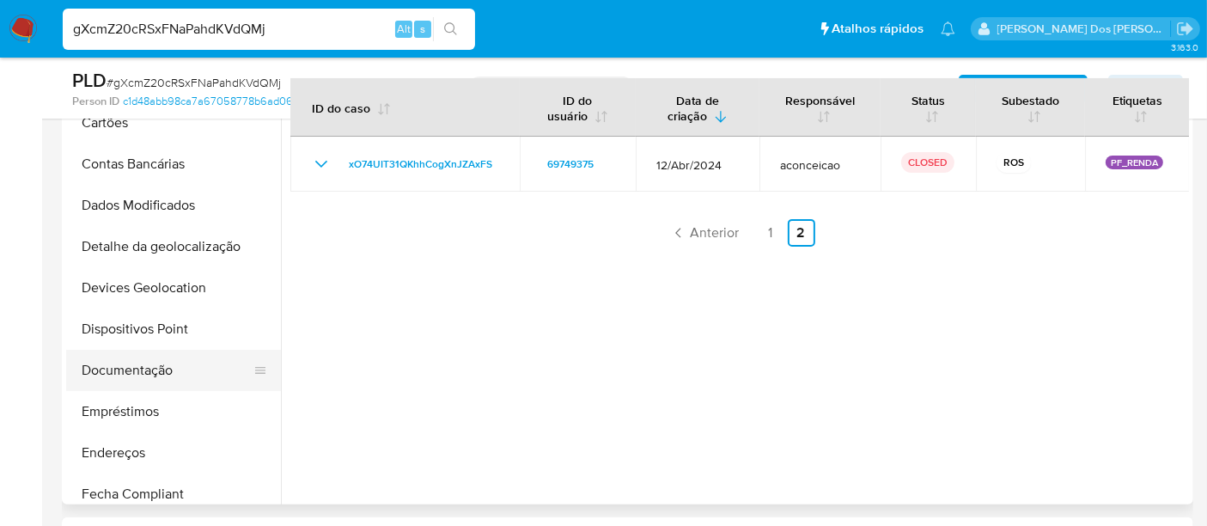
click at [156, 364] on button "Documentação" at bounding box center [166, 370] width 201 height 41
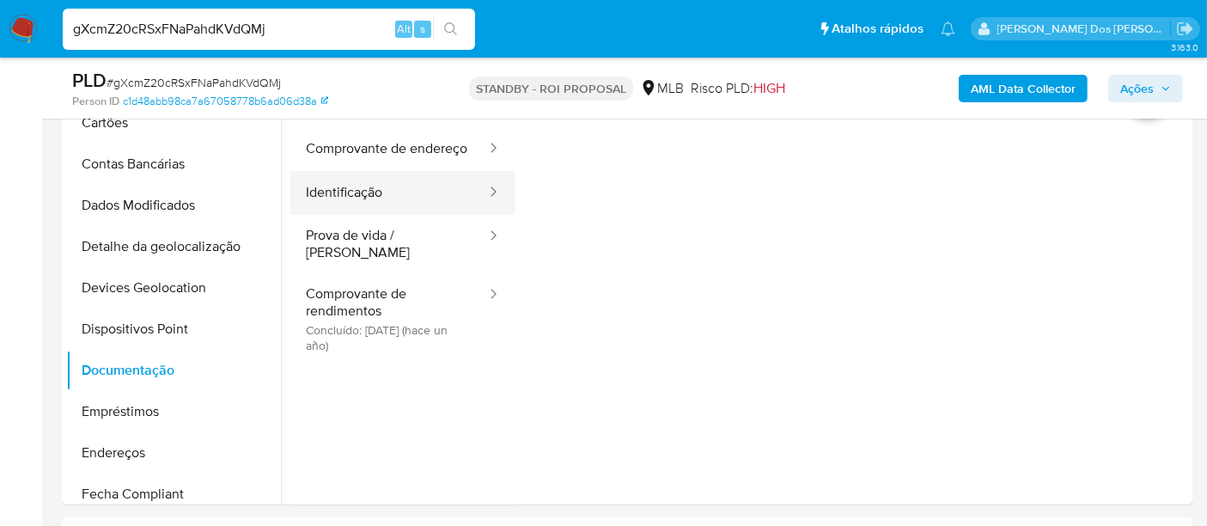
click at [399, 204] on button "Identificação" at bounding box center [389, 193] width 198 height 44
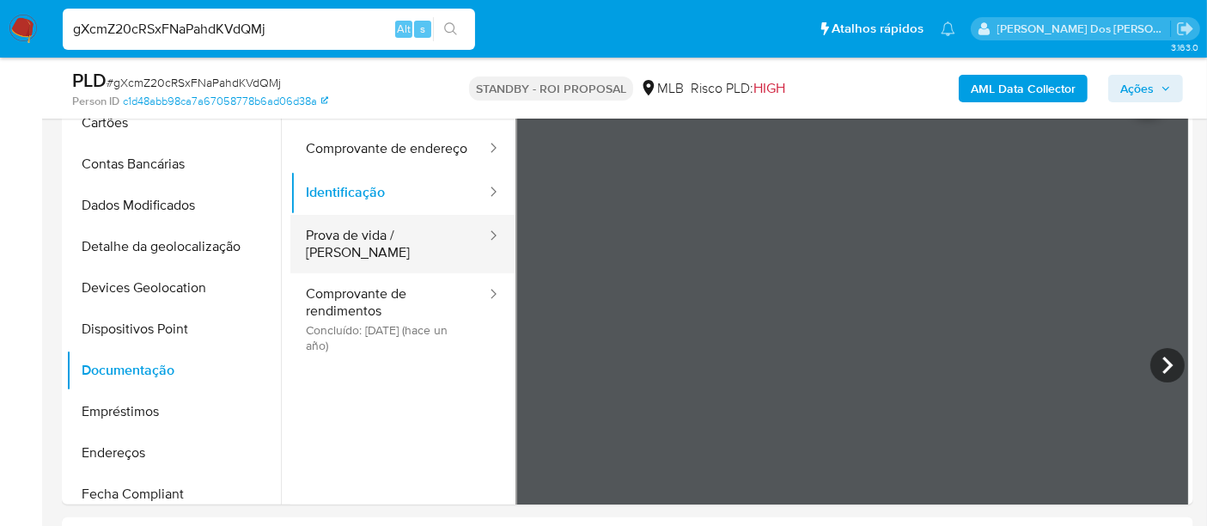
click at [344, 252] on button "Prova de vida / [PERSON_NAME]" at bounding box center [389, 244] width 198 height 58
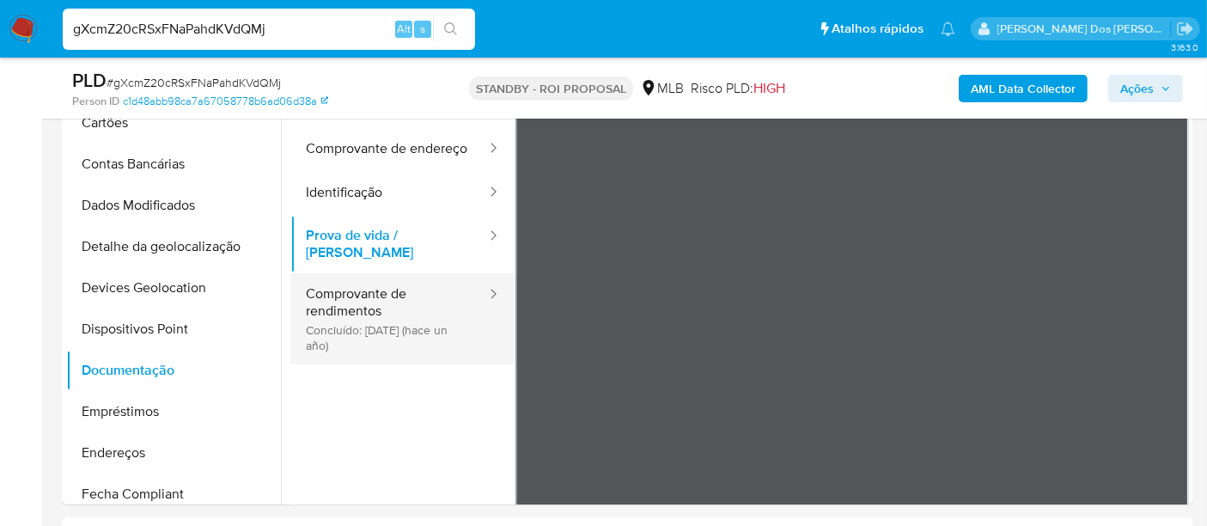
click at [338, 313] on button "Comprovante de rendimentos Concluído: [DATE] (hace un año)" at bounding box center [389, 318] width 198 height 91
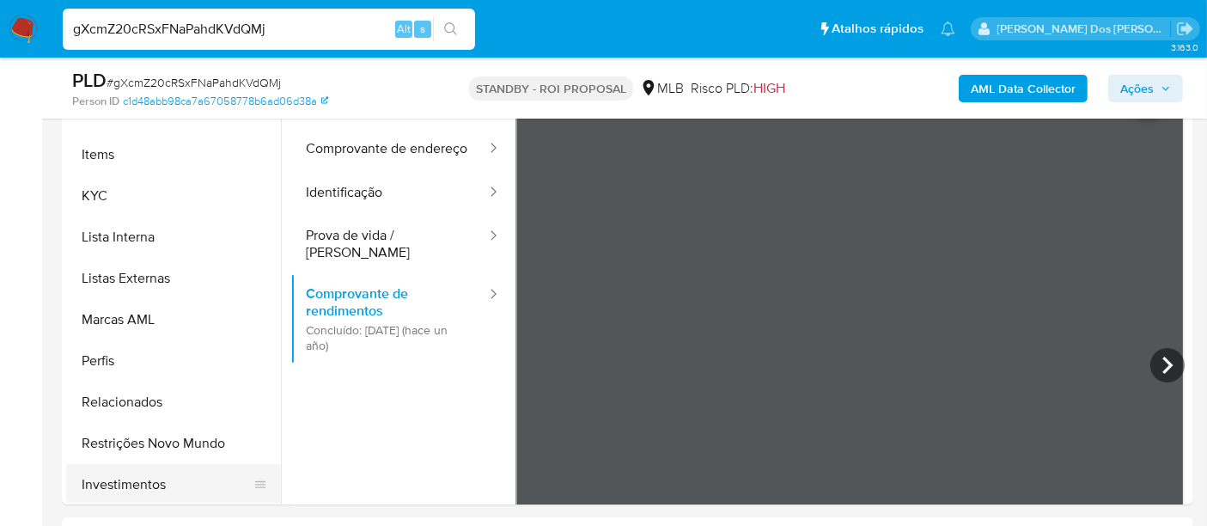
scroll to position [859, 0]
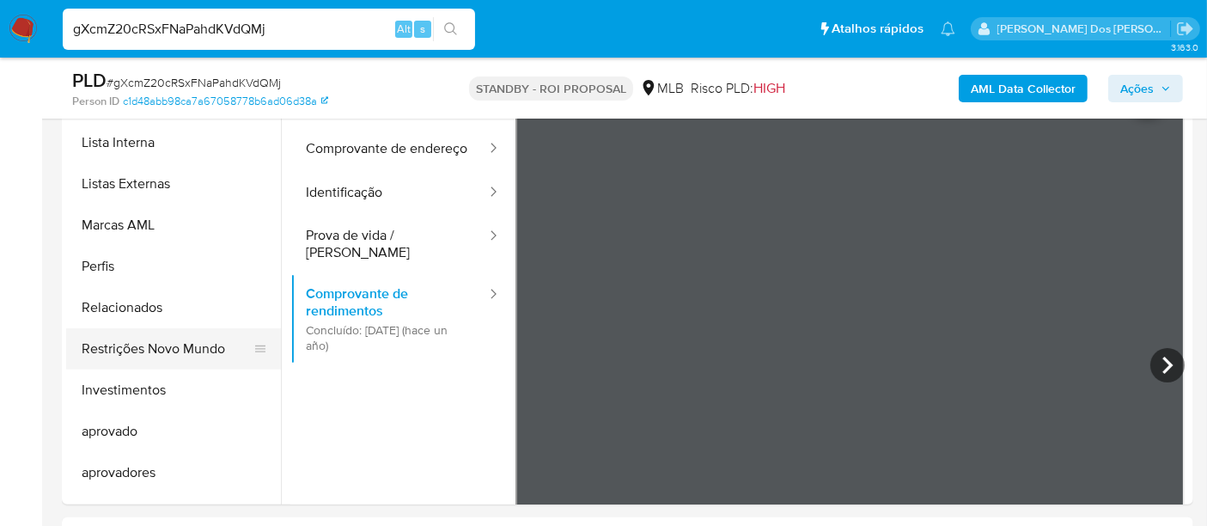
click at [179, 352] on button "Restrições Novo Mundo" at bounding box center [166, 348] width 201 height 41
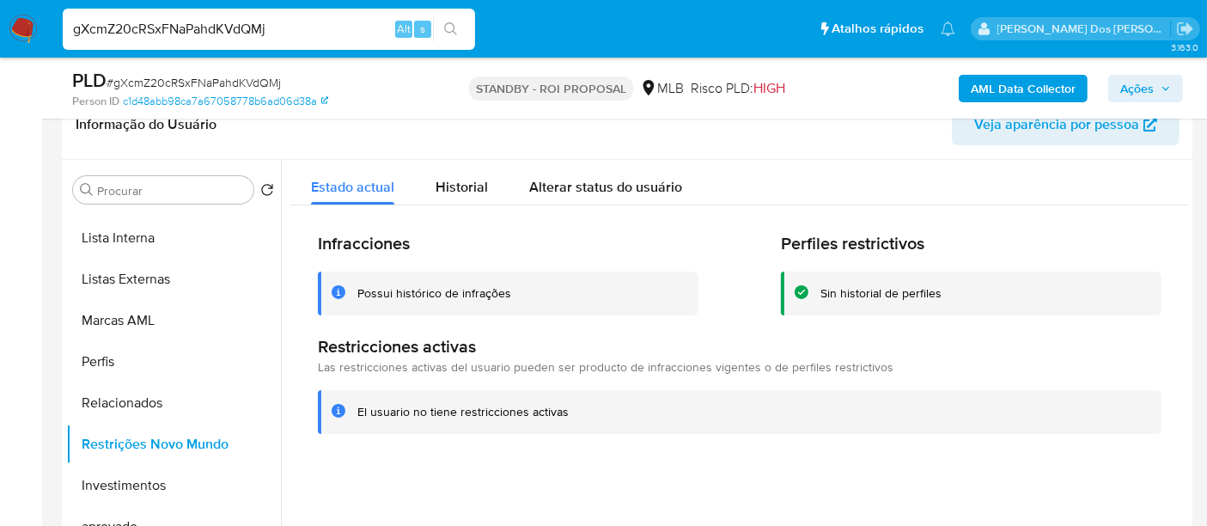
scroll to position [477, 0]
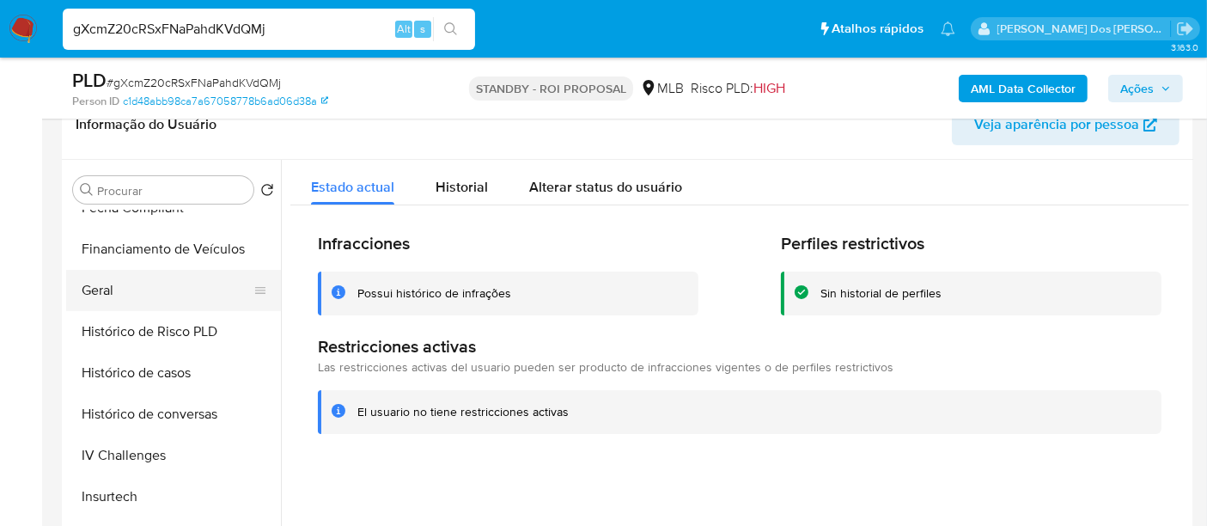
click at [89, 293] on button "Geral" at bounding box center [166, 290] width 201 height 41
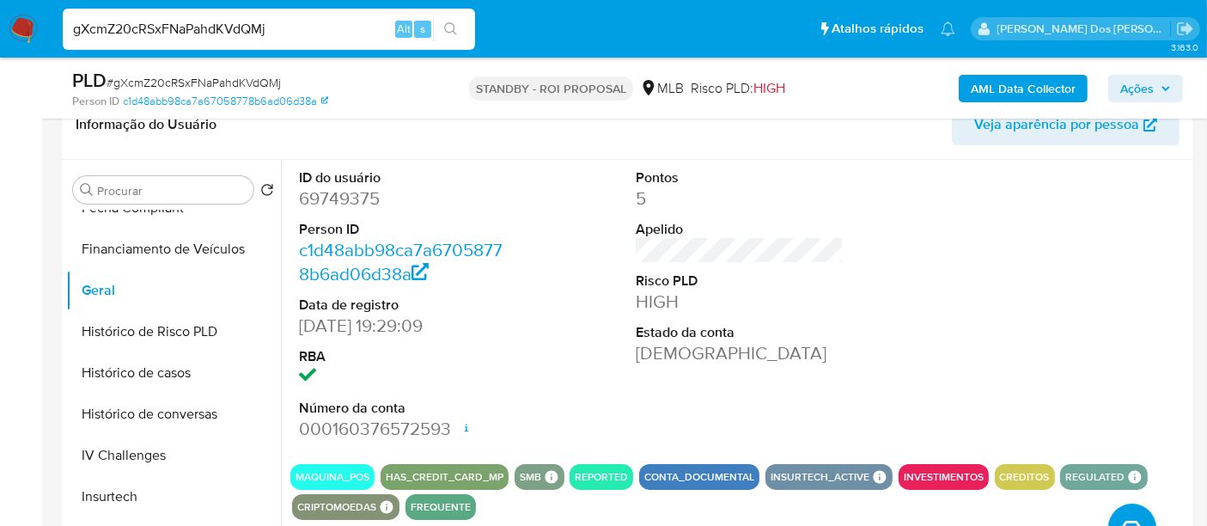
click at [259, 38] on input "gXcmZ20cRSxFNaPahdKVdQMj" at bounding box center [269, 29] width 412 height 22
paste input "arfmx5AuUavNr9bxoEpCsTpE"
type input "arfmx5AuUavNr9bxoEpCsTpE"
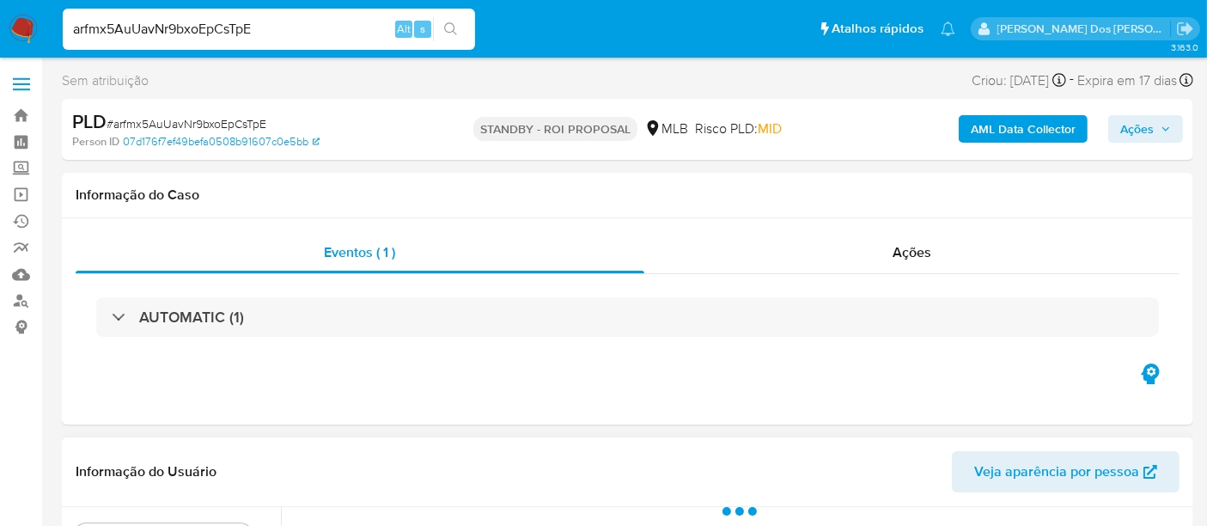
select select "10"
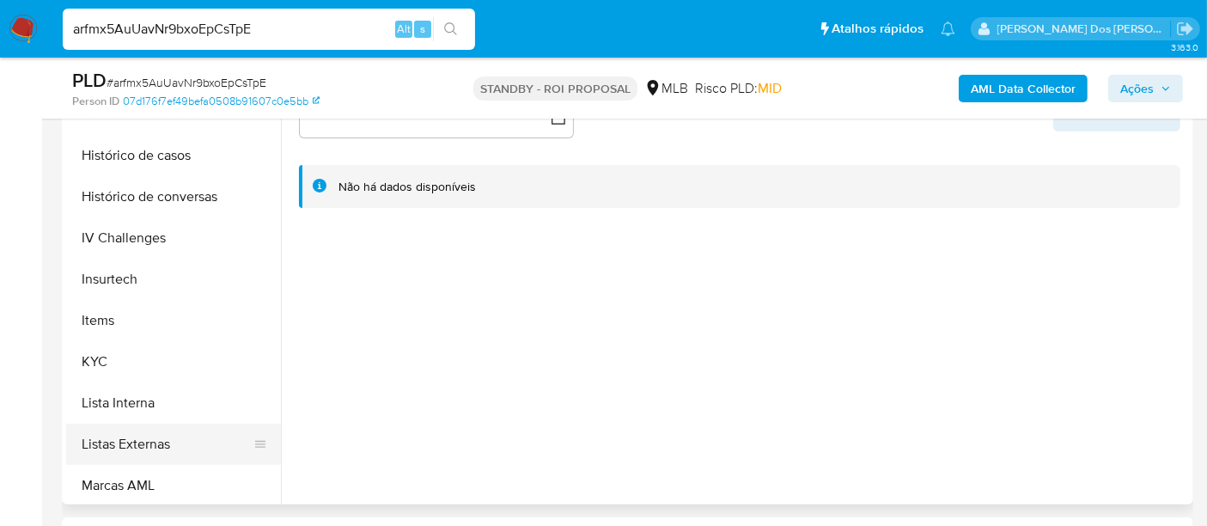
scroll to position [667, 0]
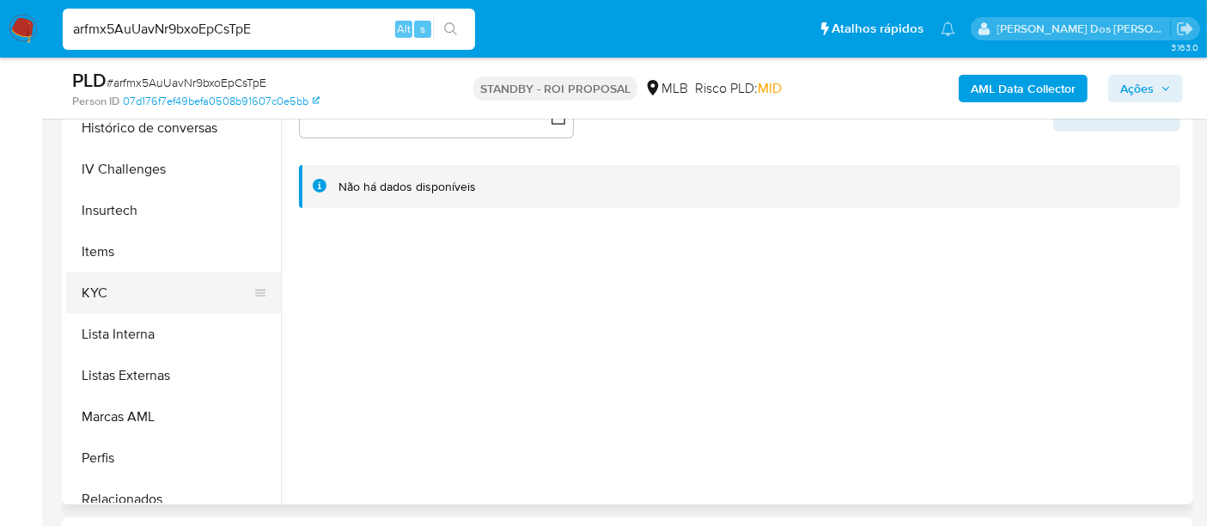
click at [99, 299] on button "KYC" at bounding box center [166, 292] width 201 height 41
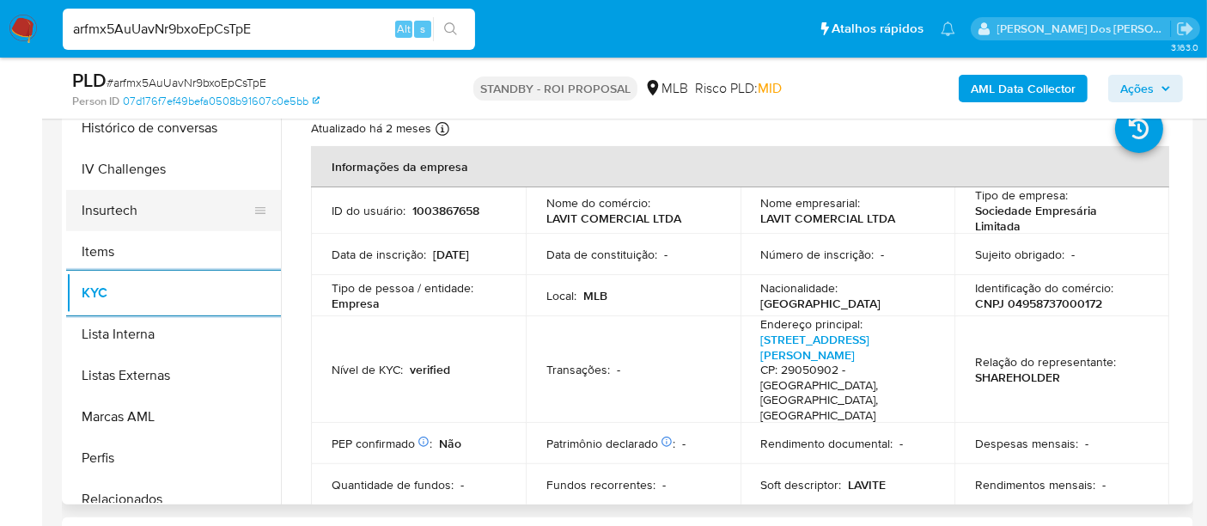
scroll to position [477, 0]
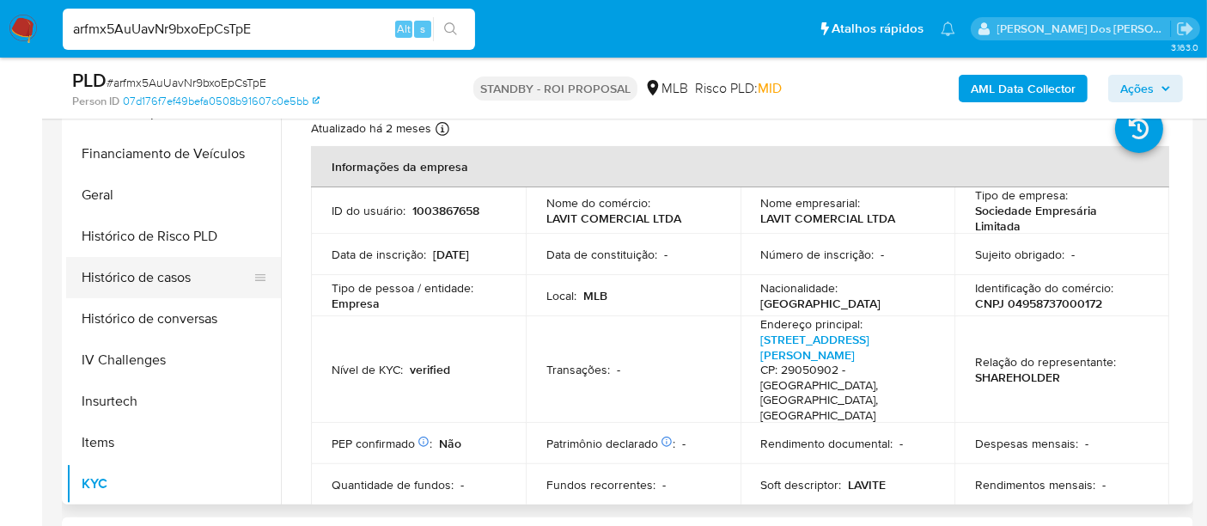
click at [154, 284] on button "Histórico de casos" at bounding box center [166, 277] width 201 height 41
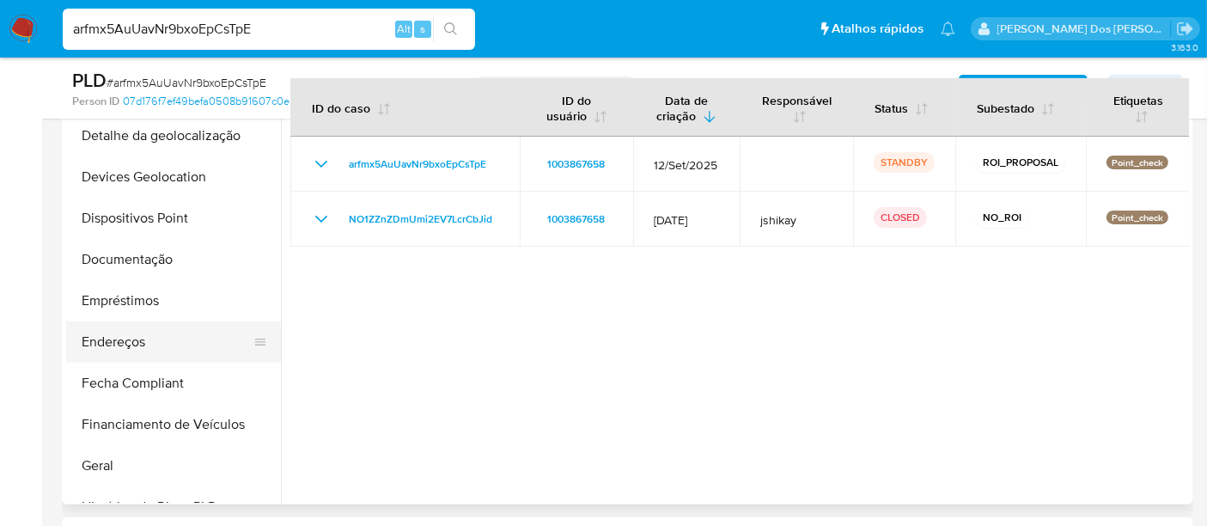
scroll to position [191, 0]
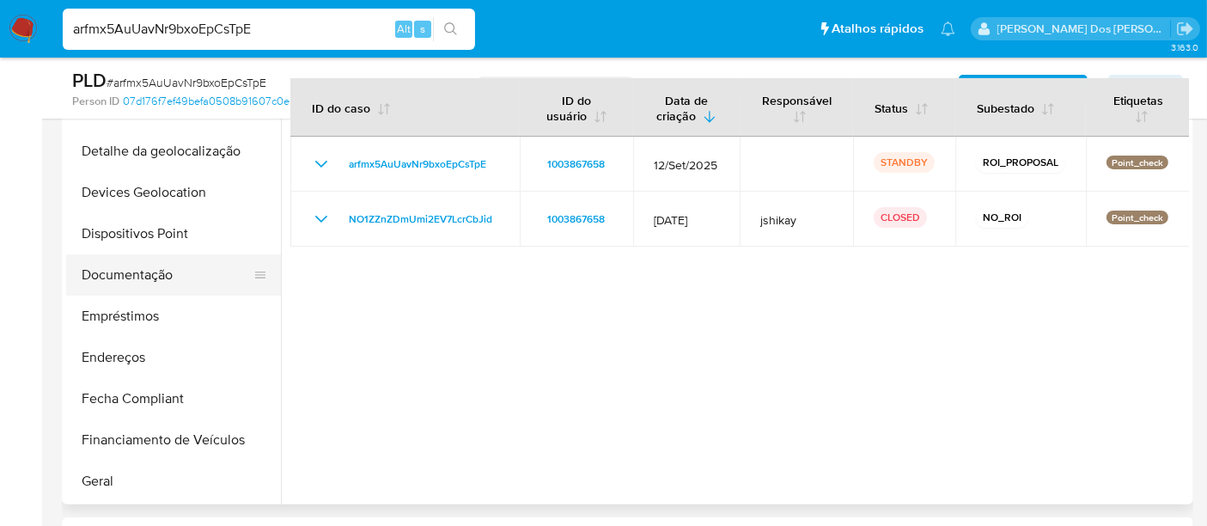
click at [143, 284] on button "Documentação" at bounding box center [166, 274] width 201 height 41
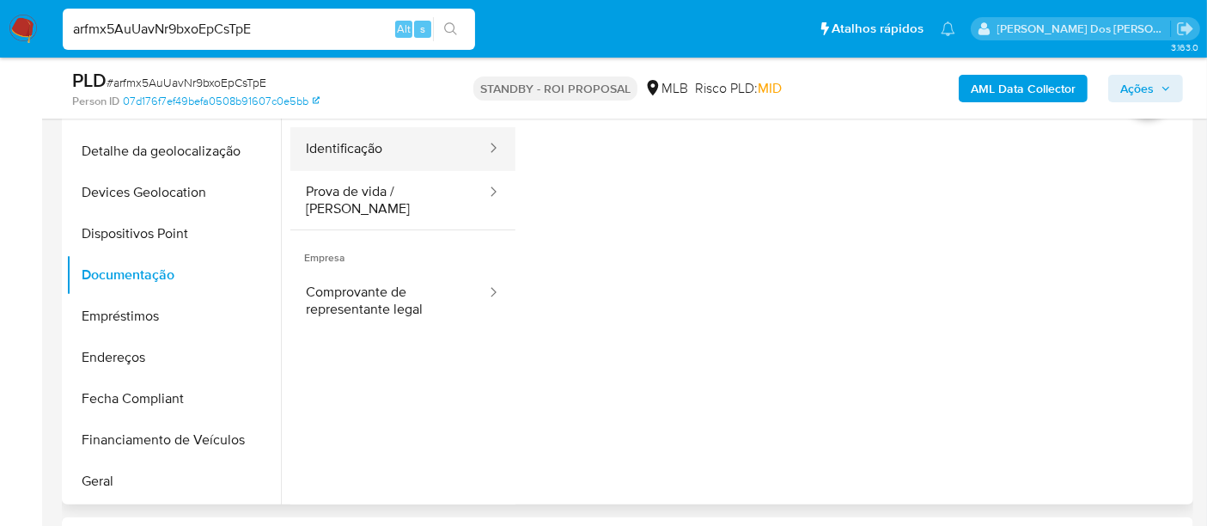
click at [361, 161] on button "Identificação" at bounding box center [389, 149] width 198 height 44
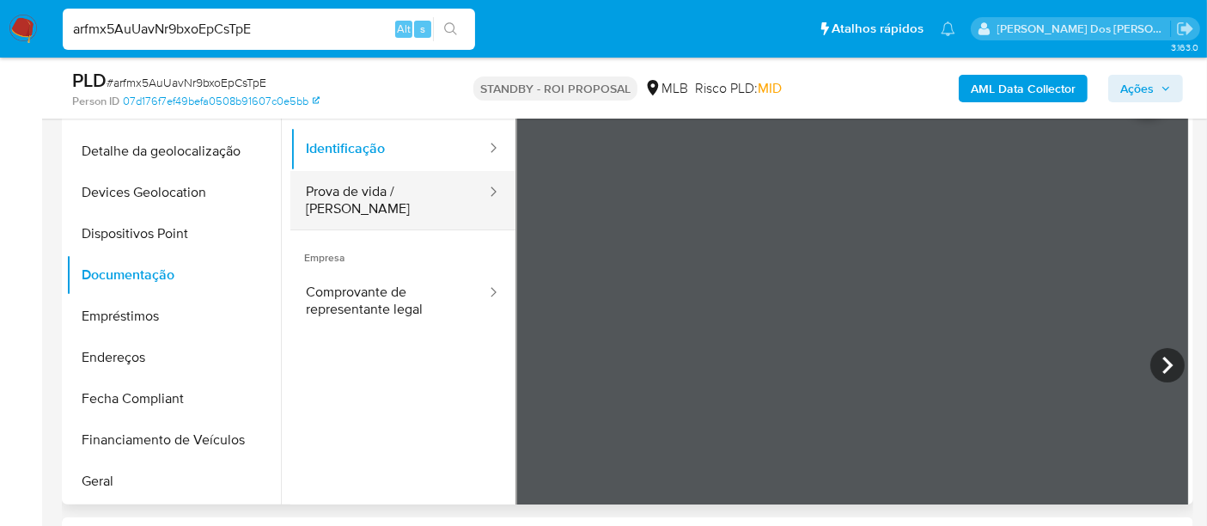
click at [334, 186] on button "Prova de vida / [PERSON_NAME]" at bounding box center [389, 200] width 198 height 58
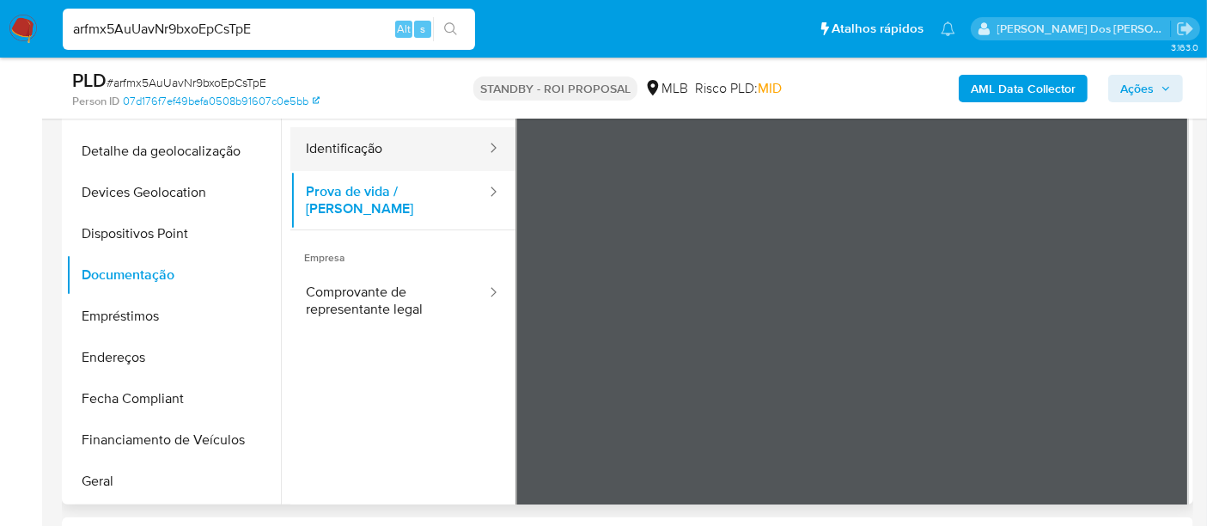
click at [368, 152] on button "Identificação" at bounding box center [389, 149] width 198 height 44
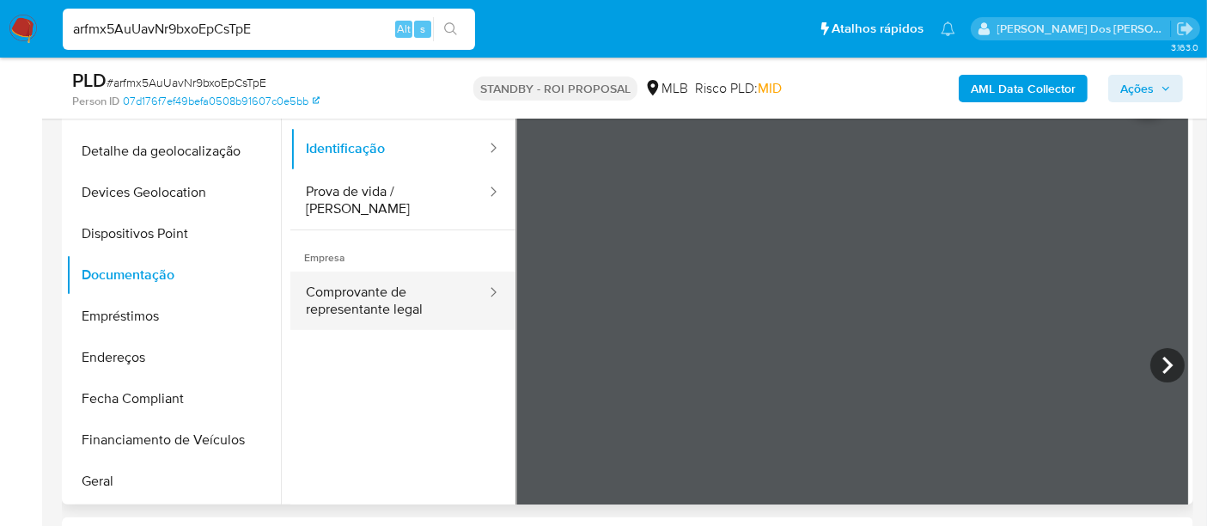
click at [379, 291] on button "Comprovante de representante legal" at bounding box center [389, 300] width 198 height 58
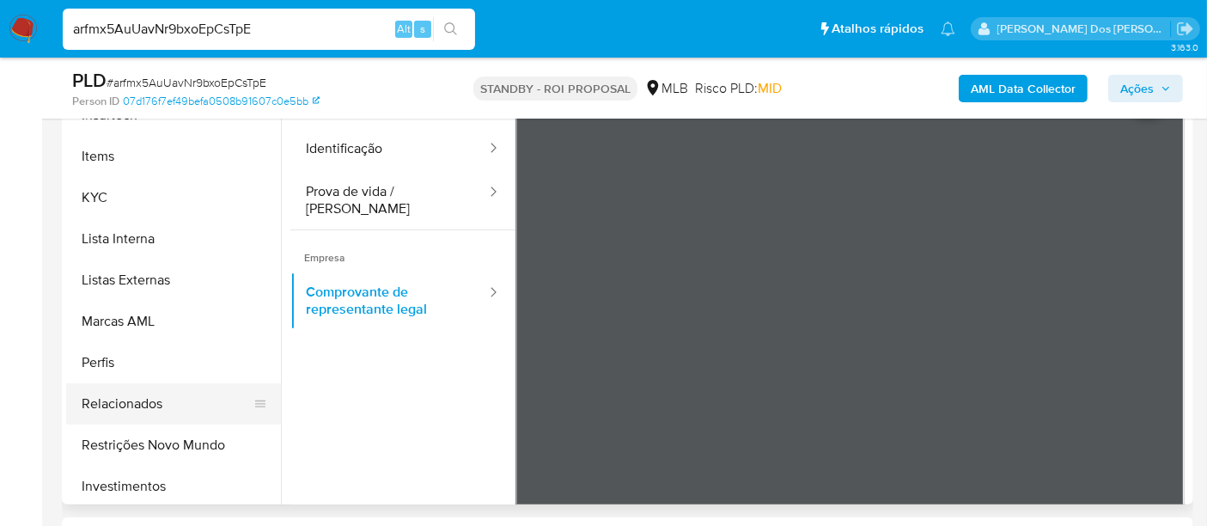
scroll to position [859, 0]
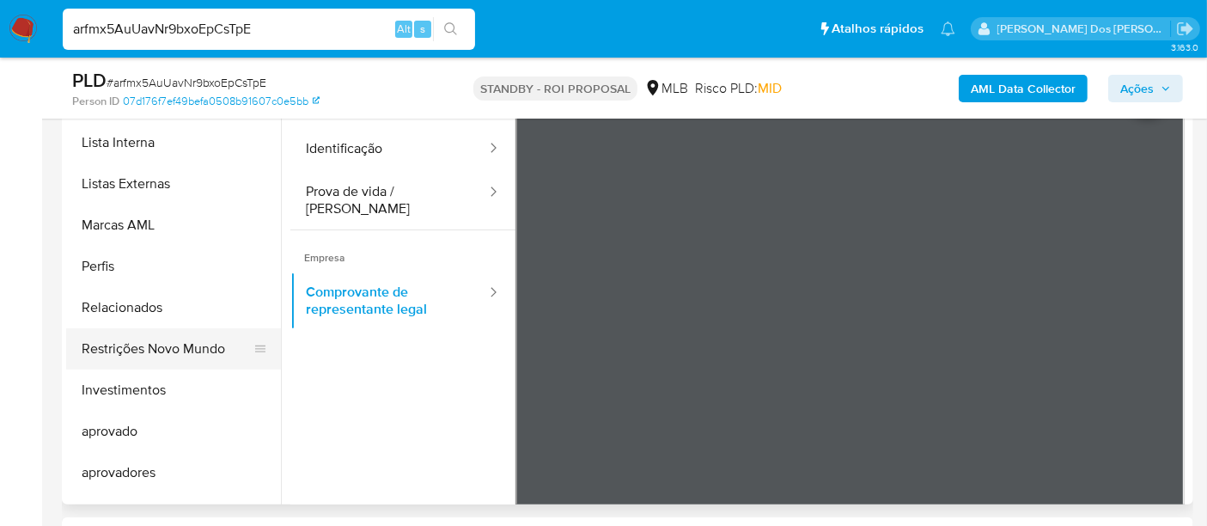
click at [180, 353] on button "Restrições Novo Mundo" at bounding box center [166, 348] width 201 height 41
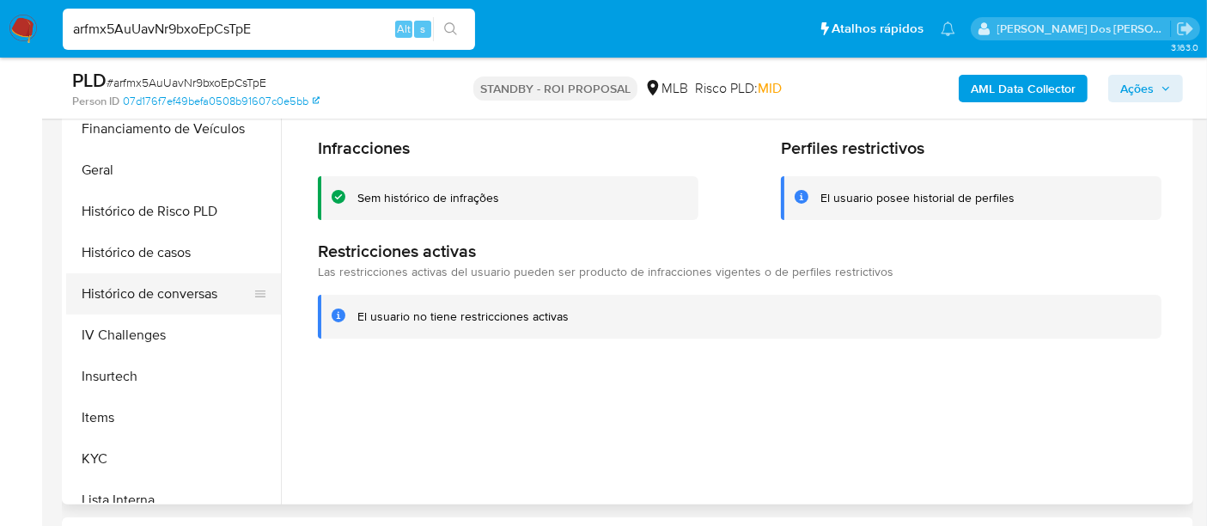
scroll to position [477, 0]
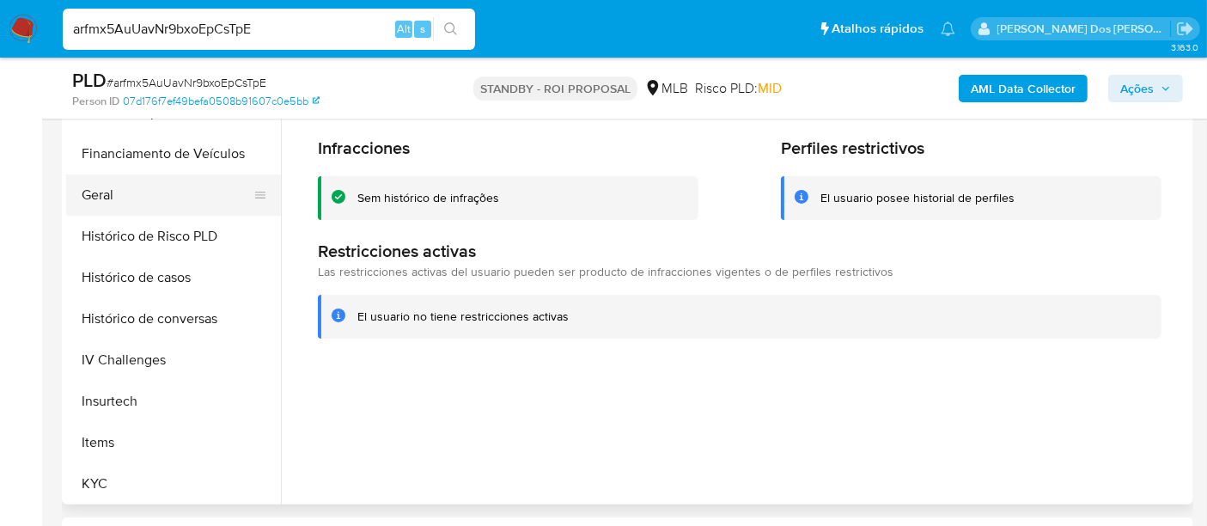
drag, startPoint x: 94, startPoint y: 202, endPoint x: 106, endPoint y: 204, distance: 12.3
click at [94, 201] on button "Geral" at bounding box center [166, 194] width 201 height 41
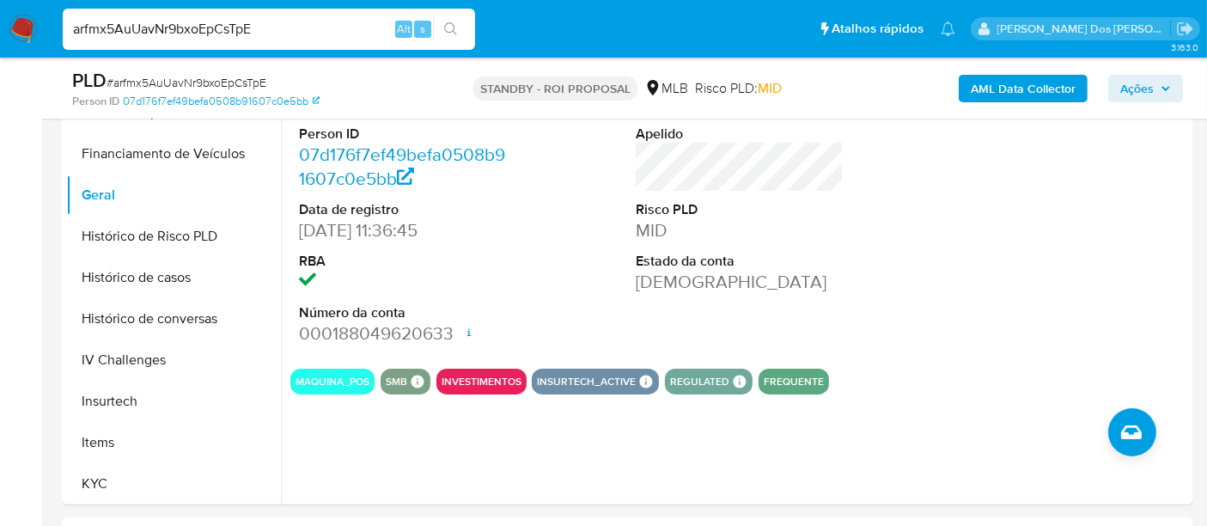
click at [257, 32] on input "arfmx5AuUavNr9bxoEpCsTpE" at bounding box center [269, 29] width 412 height 22
paste input "RUcOaFRIlH2DWoXMjEB8qXT8"
type input "RUcOaFRIlH2DWoXMjEB8qXT8"
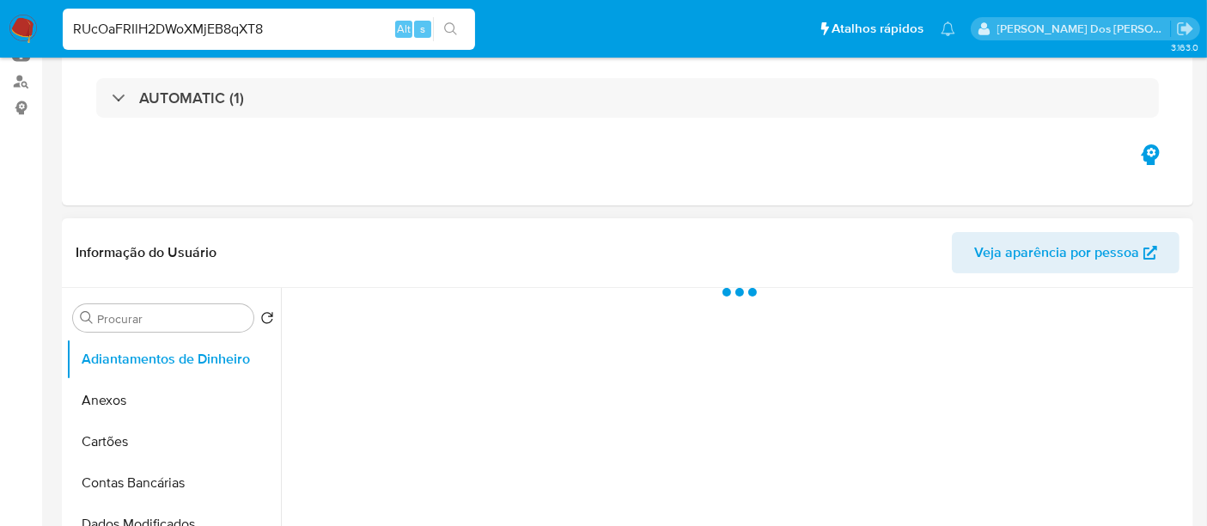
scroll to position [286, 0]
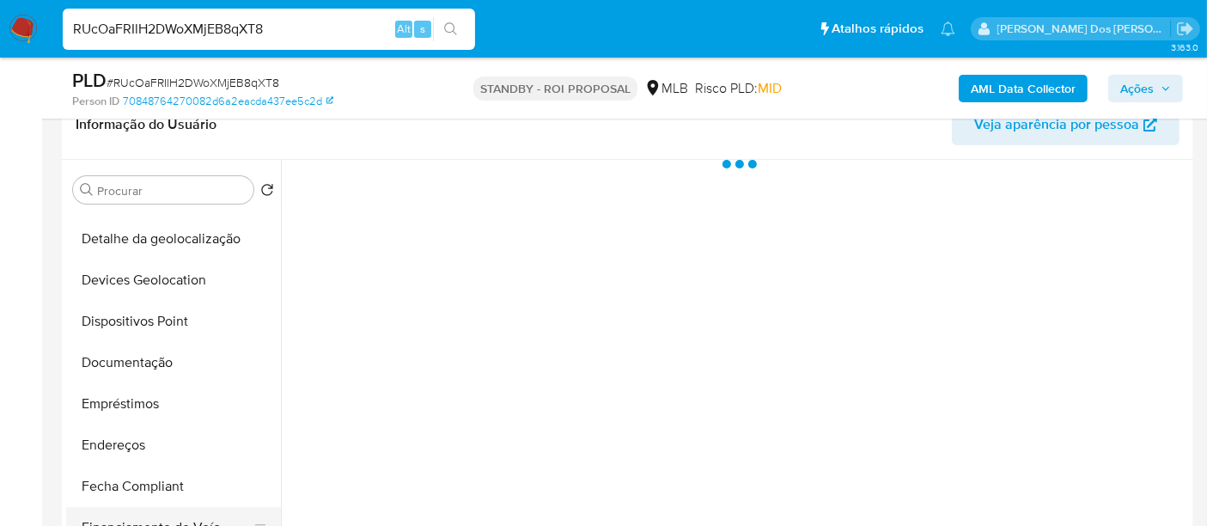
select select "10"
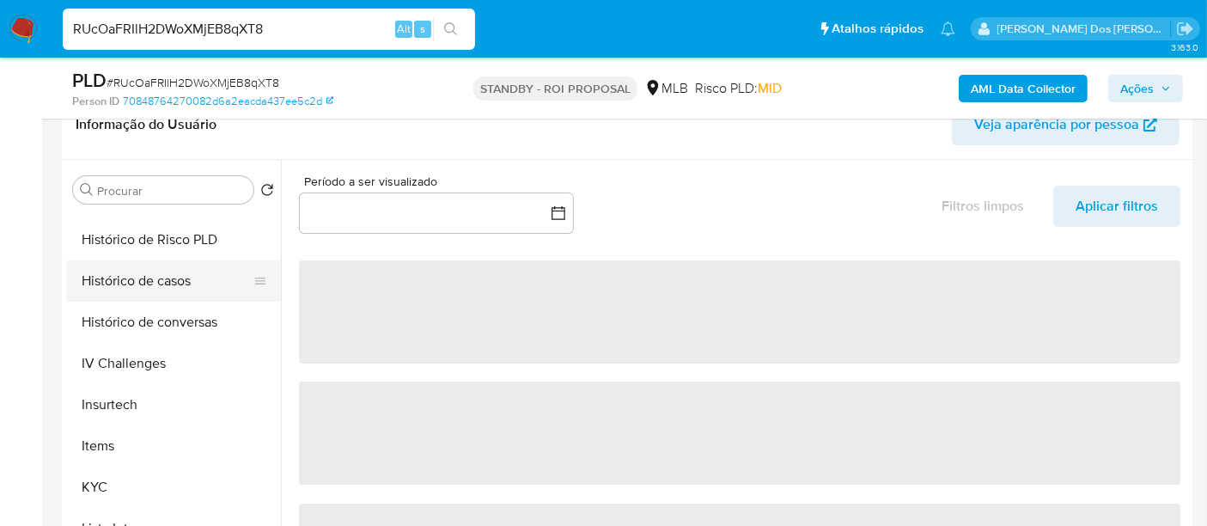
scroll to position [763, 0]
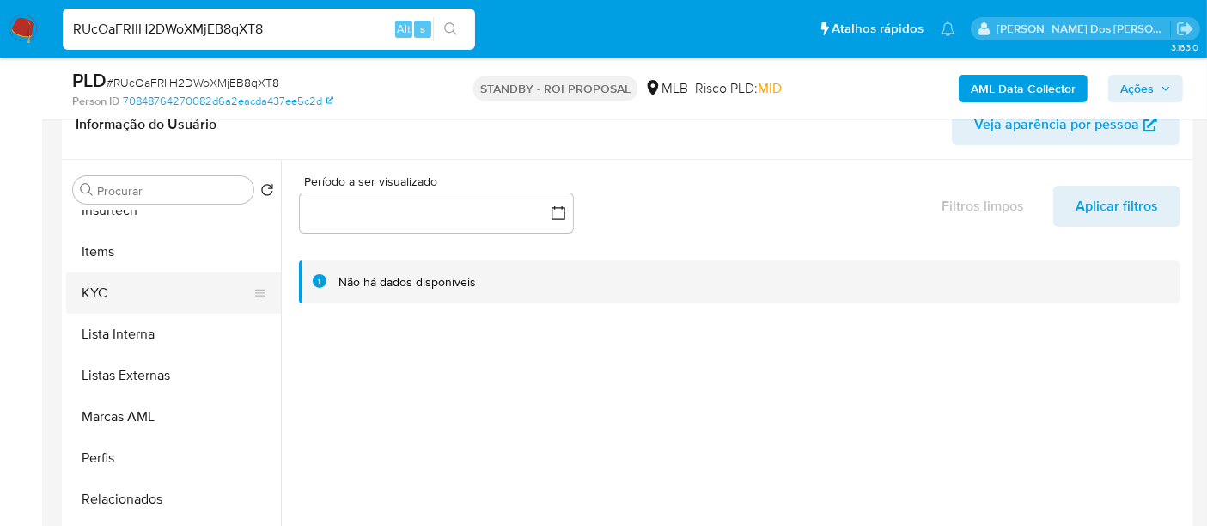
click at [104, 288] on button "KYC" at bounding box center [166, 292] width 201 height 41
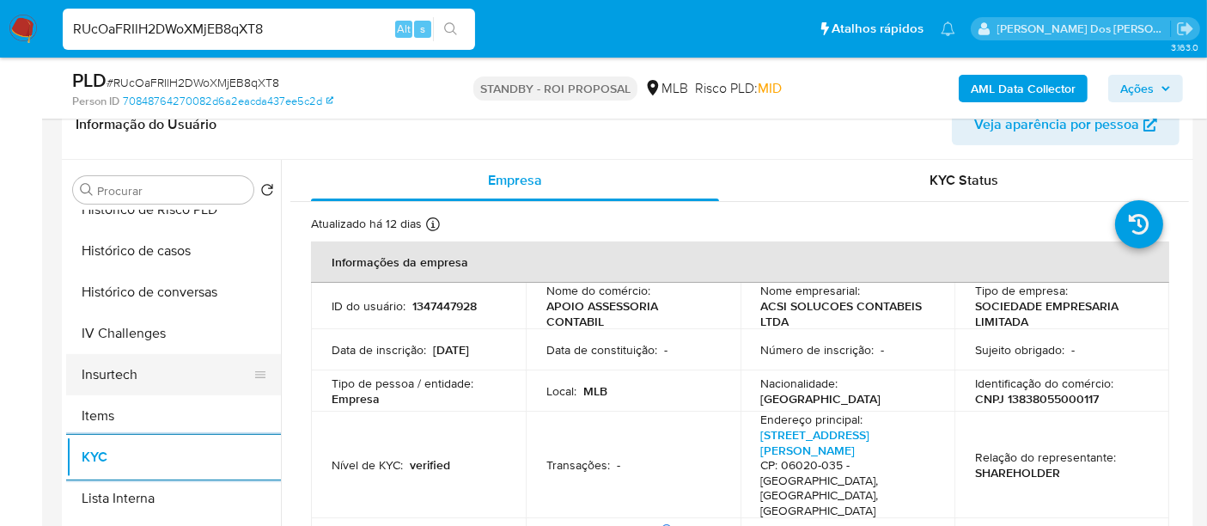
scroll to position [572, 0]
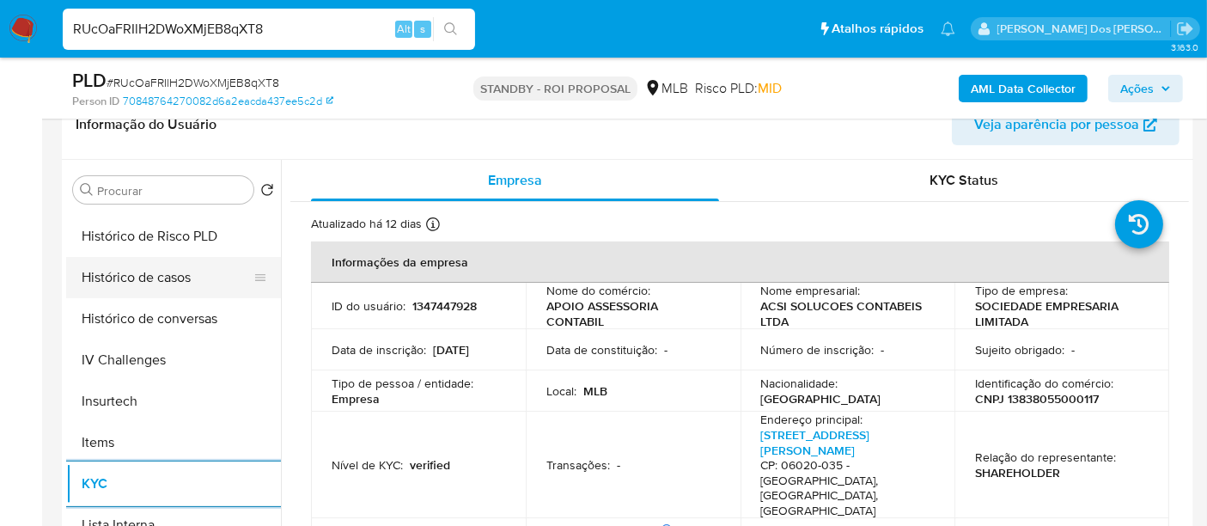
click at [155, 270] on button "Histórico de casos" at bounding box center [166, 277] width 201 height 41
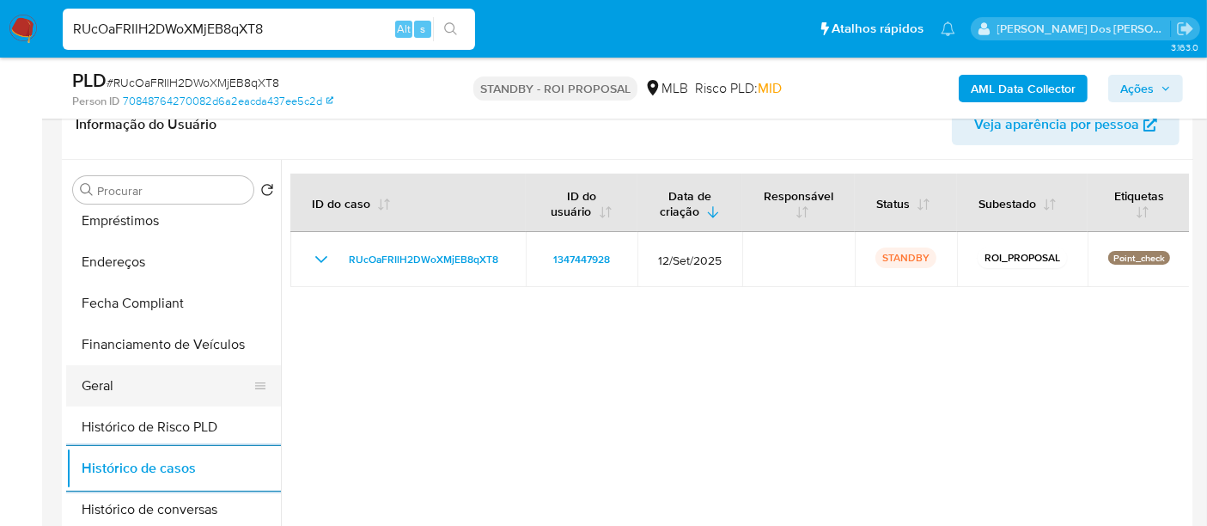
scroll to position [286, 0]
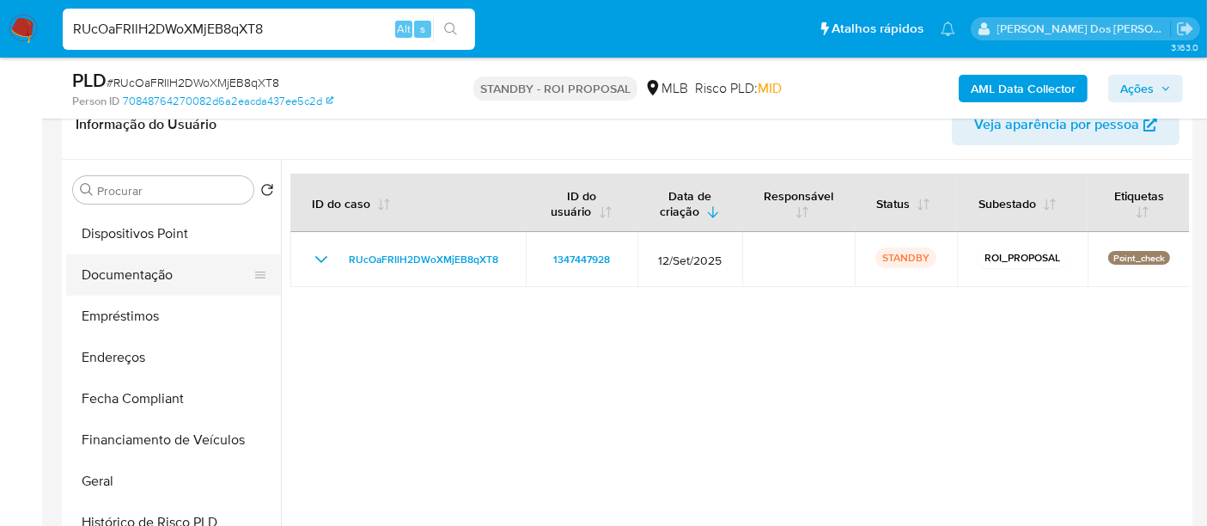
click at [142, 277] on button "Documentação" at bounding box center [166, 274] width 201 height 41
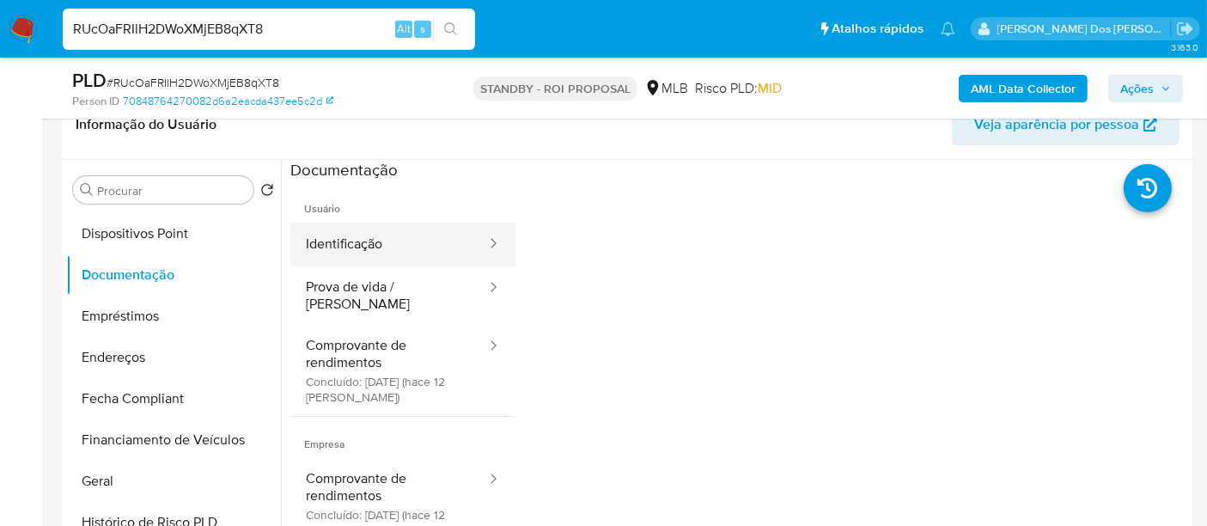
click at [372, 243] on button "Identificação" at bounding box center [389, 244] width 198 height 44
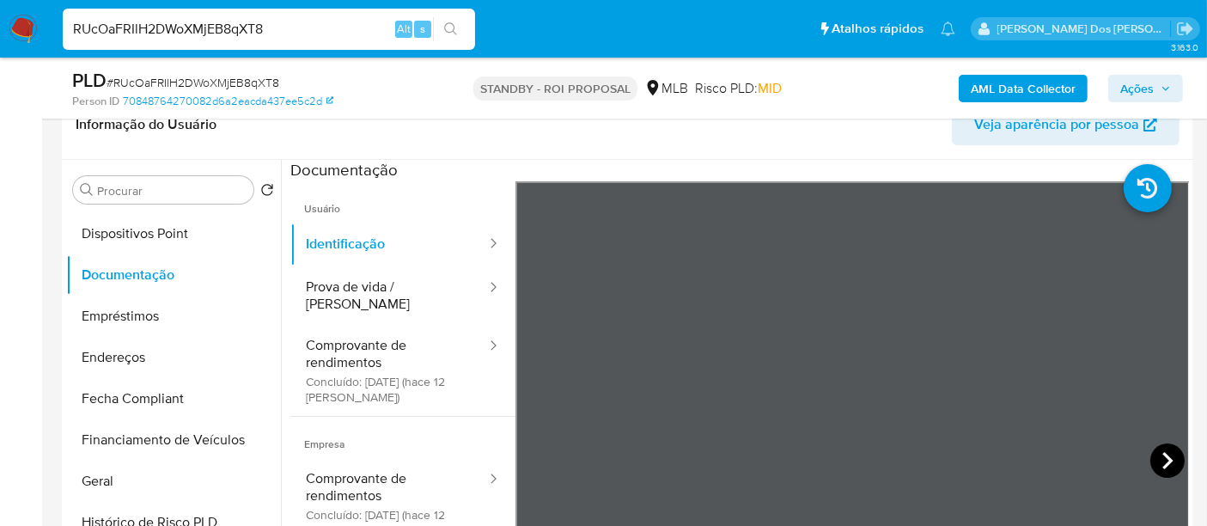
click at [1153, 458] on icon at bounding box center [1167, 460] width 34 height 34
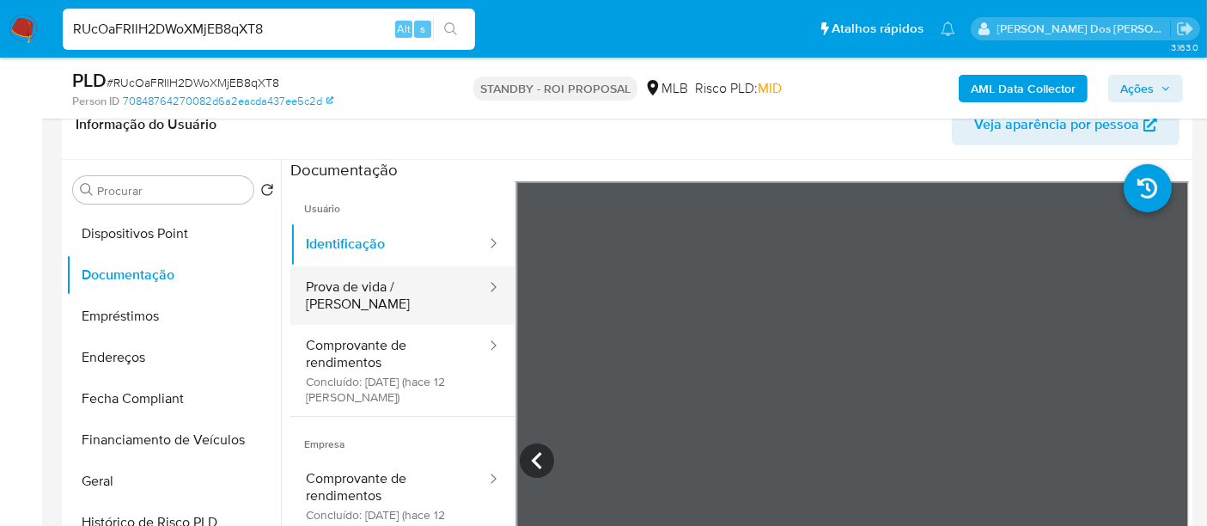
click at [391, 295] on button "Prova de vida / [PERSON_NAME]" at bounding box center [389, 295] width 198 height 58
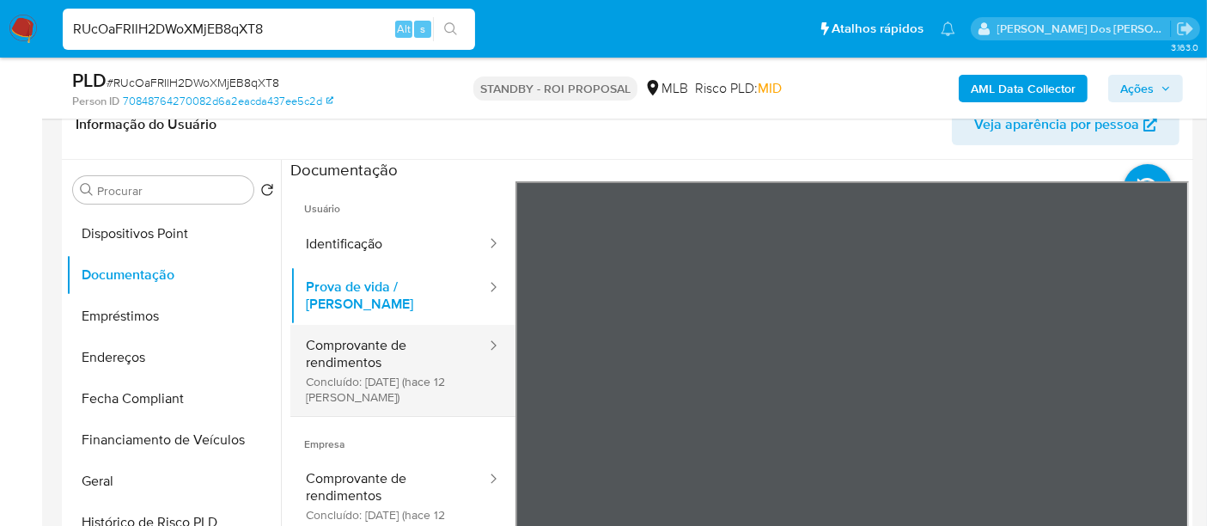
click at [312, 343] on button "Comprovante de rendimentos Concluído: [DATE] (hace 12 [PERSON_NAME])" at bounding box center [389, 370] width 198 height 91
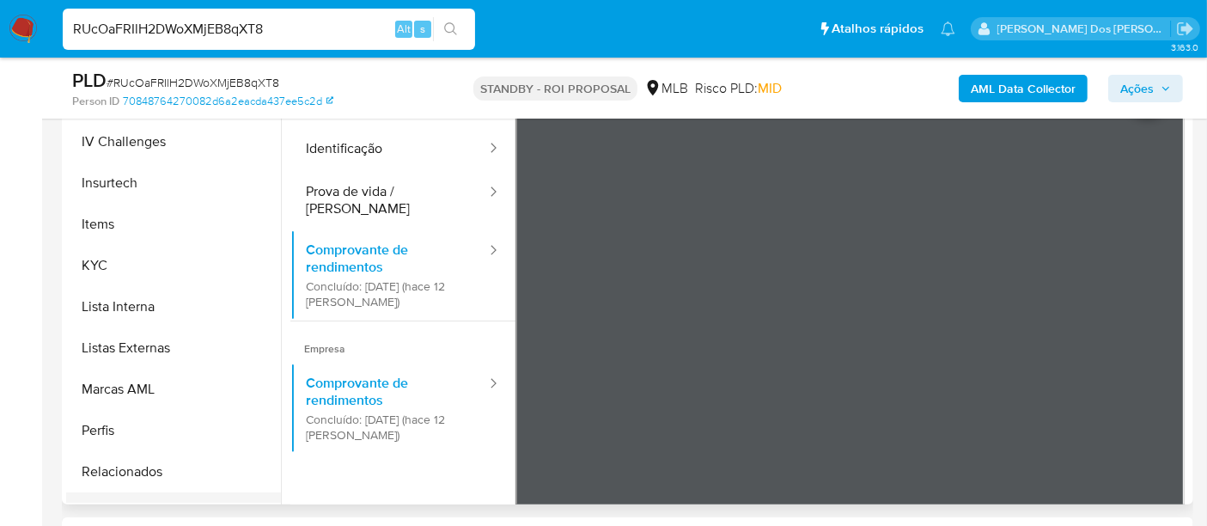
scroll to position [763, 0]
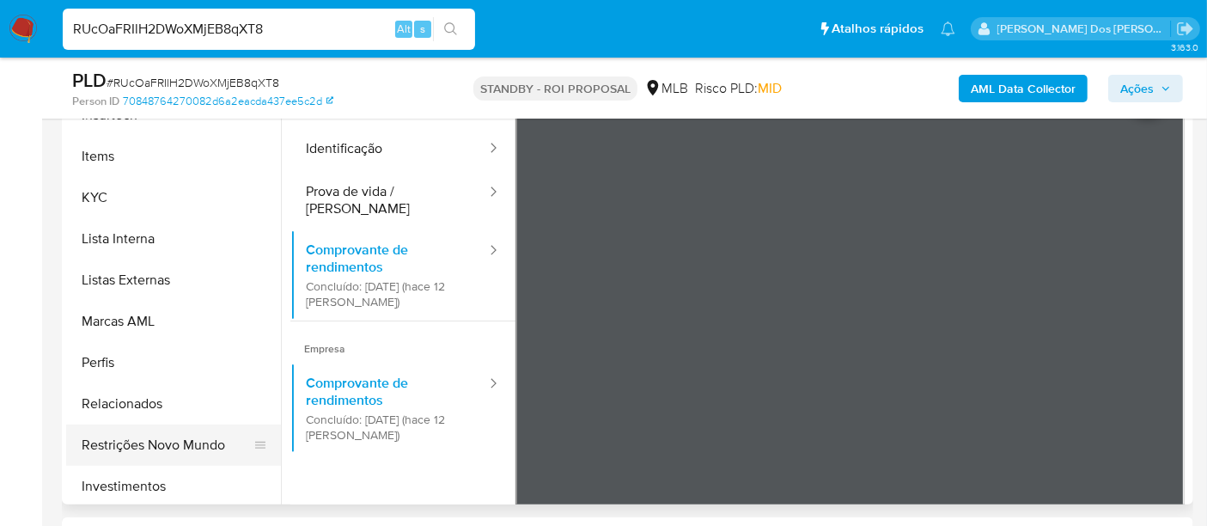
click at [158, 444] on button "Restrições Novo Mundo" at bounding box center [166, 444] width 201 height 41
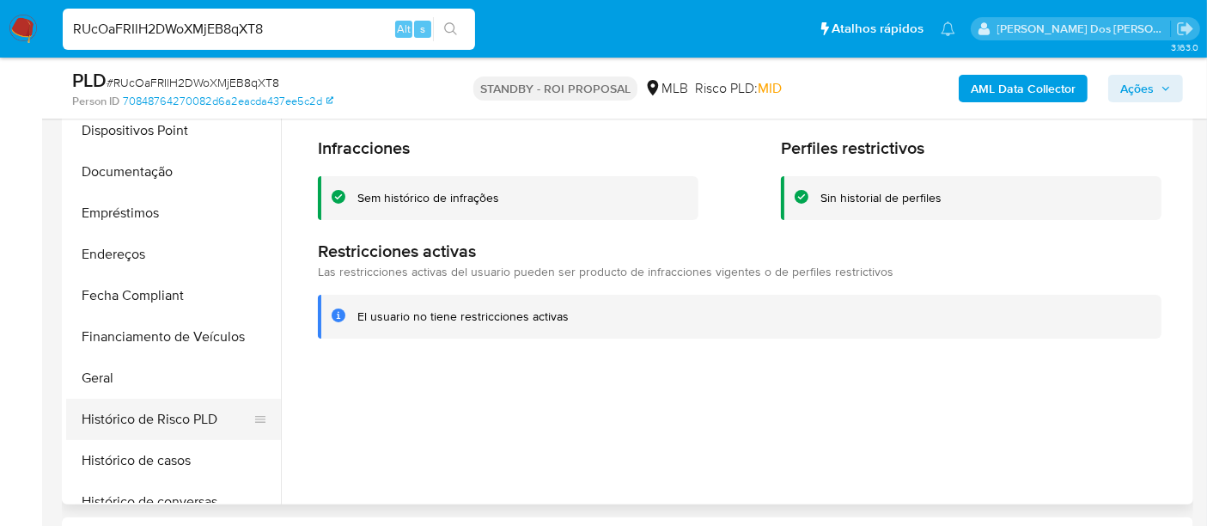
scroll to position [381, 0]
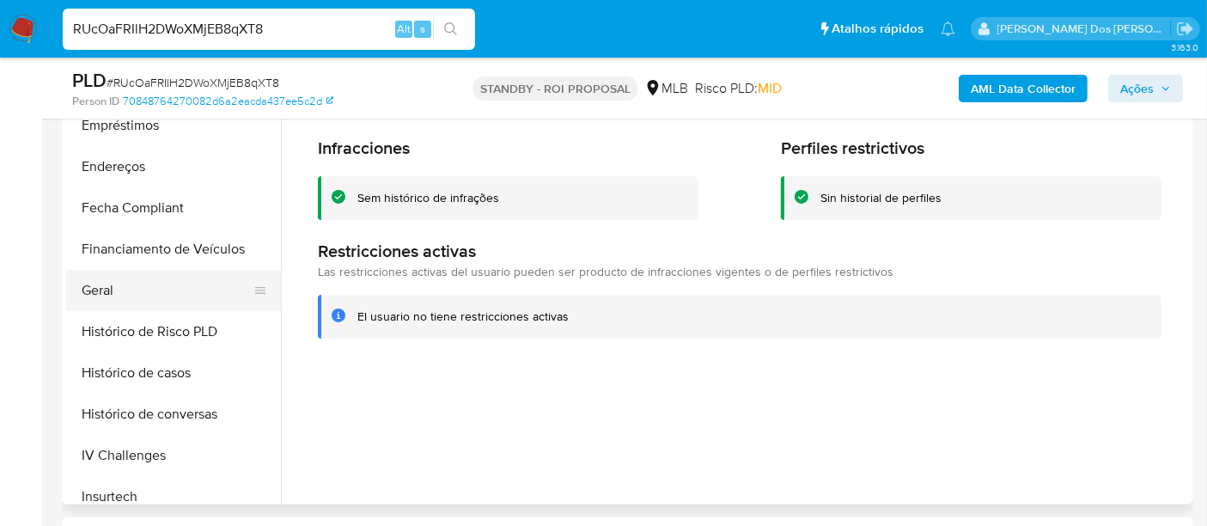
click at [108, 291] on button "Geral" at bounding box center [166, 290] width 201 height 41
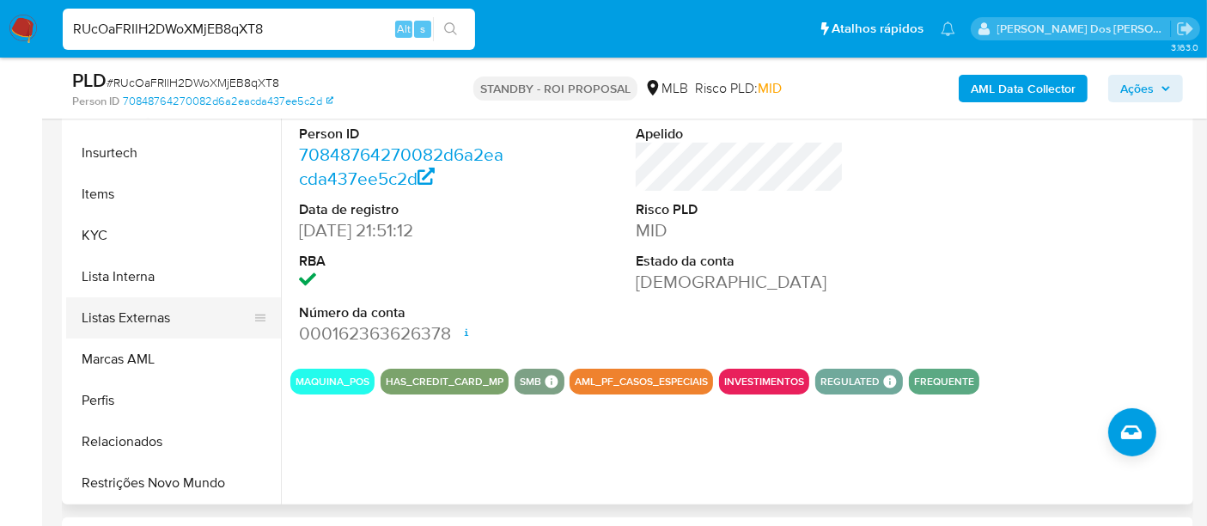
scroll to position [763, 0]
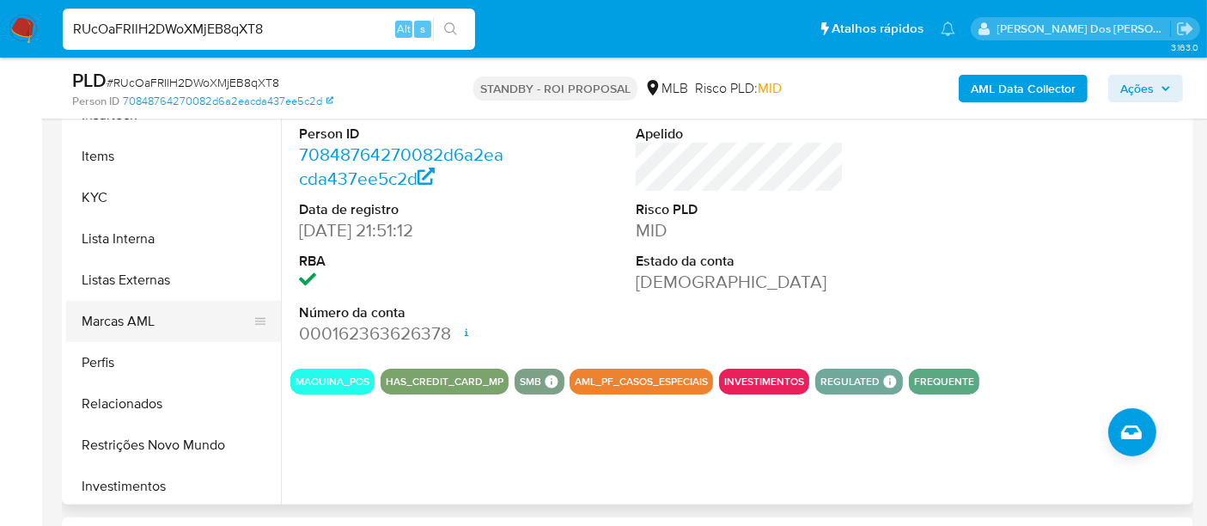
click at [143, 322] on button "Marcas AML" at bounding box center [166, 321] width 201 height 41
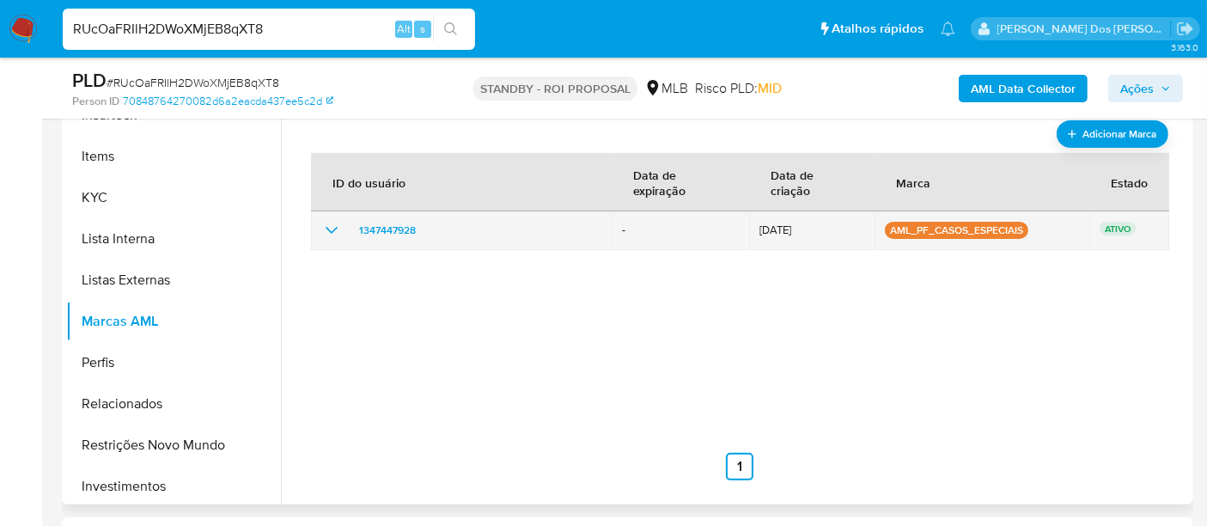
click at [332, 227] on icon "show_hidden_detail_by_id_1347447928" at bounding box center [331, 230] width 21 height 21
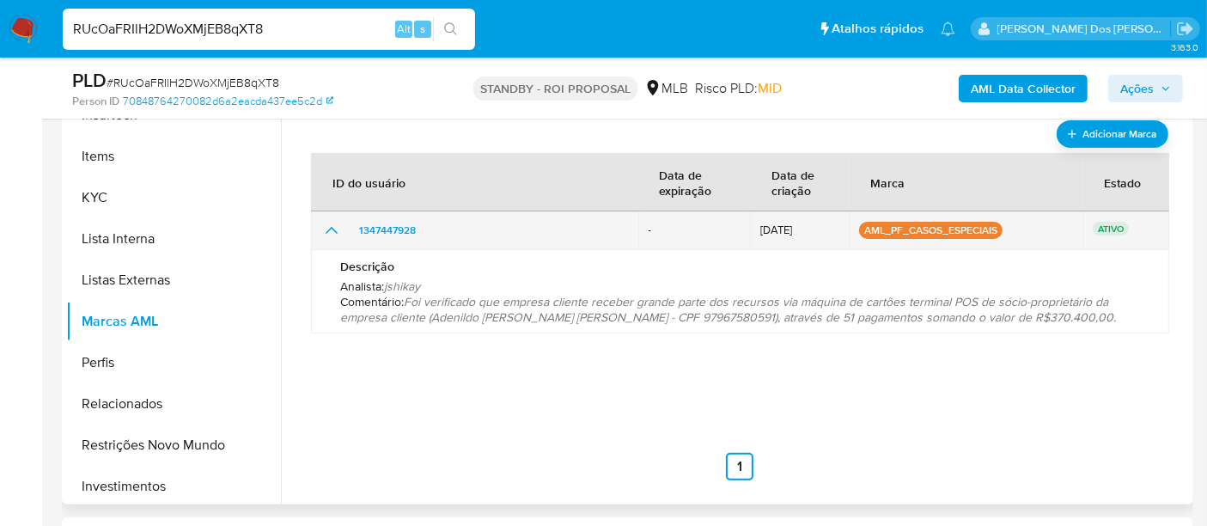
click at [332, 226] on icon "show_hidden_detail_by_id_1347447928" at bounding box center [331, 230] width 21 height 21
